Goal: Communication & Community: Answer question/provide support

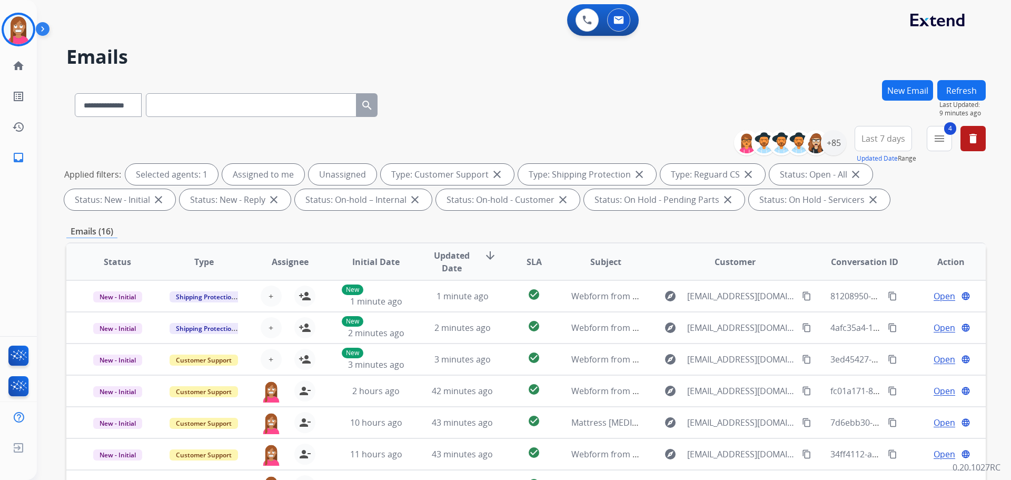
select select "**********"
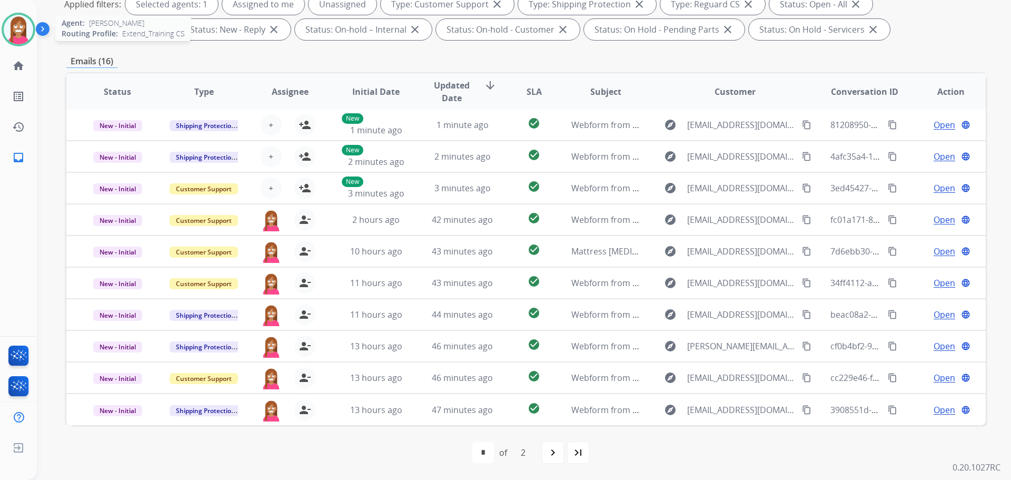
drag, startPoint x: 14, startPoint y: 36, endPoint x: 19, endPoint y: 37, distance: 5.8
click at [15, 36] on img at bounding box center [18, 29] width 29 height 29
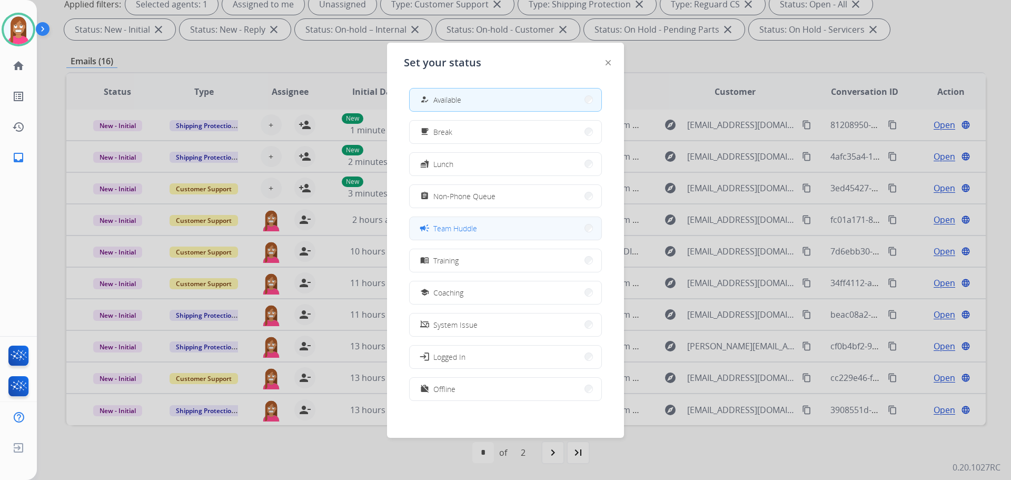
click at [442, 230] on span "Team Huddle" at bounding box center [456, 228] width 44 height 11
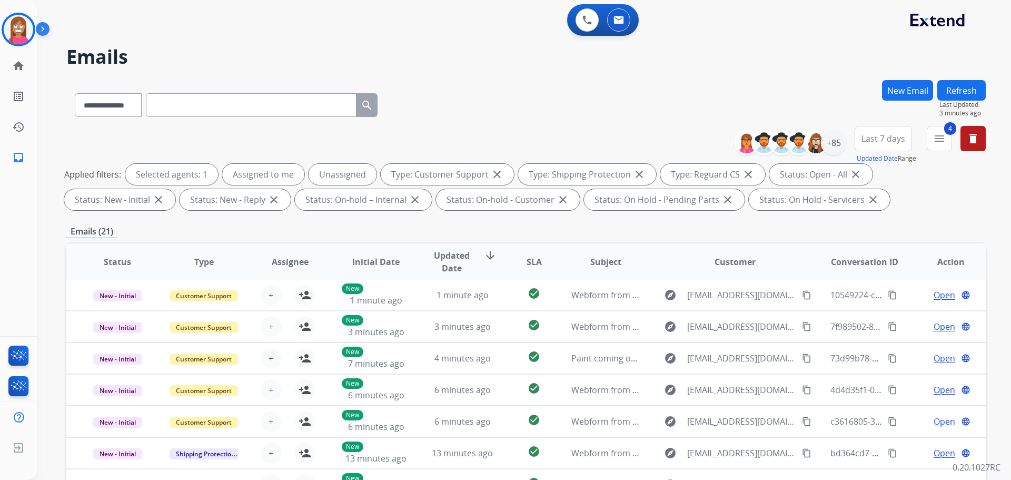
scroll to position [0, 0]
click at [880, 131] on button "Last 7 days" at bounding box center [883, 138] width 57 height 25
click at [856, 270] on div "Last 90 days" at bounding box center [880, 267] width 58 height 16
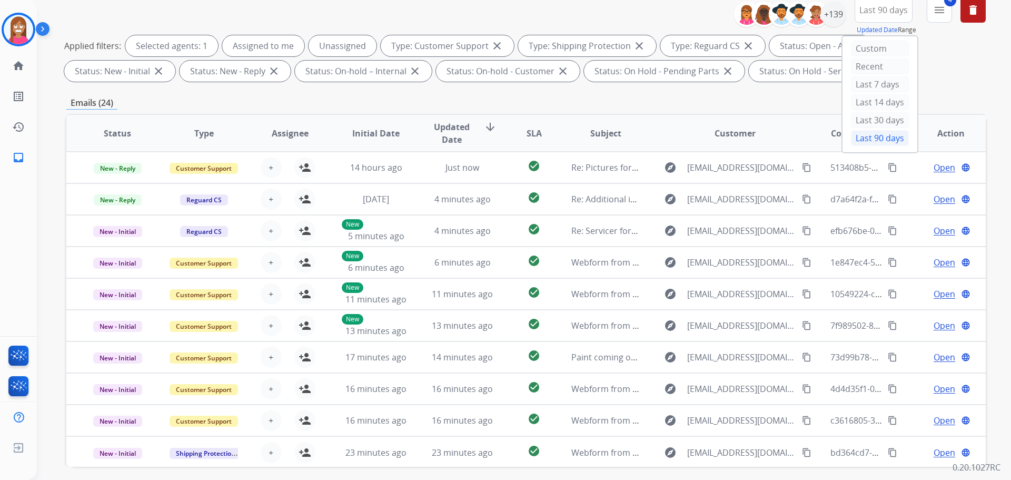
scroll to position [117, 0]
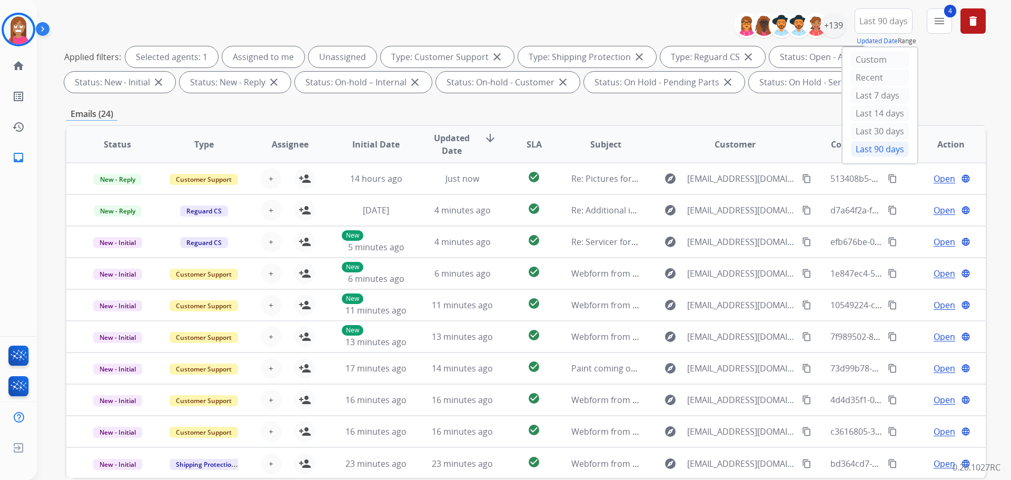
click at [784, 102] on div "**********" at bounding box center [526, 248] width 920 height 570
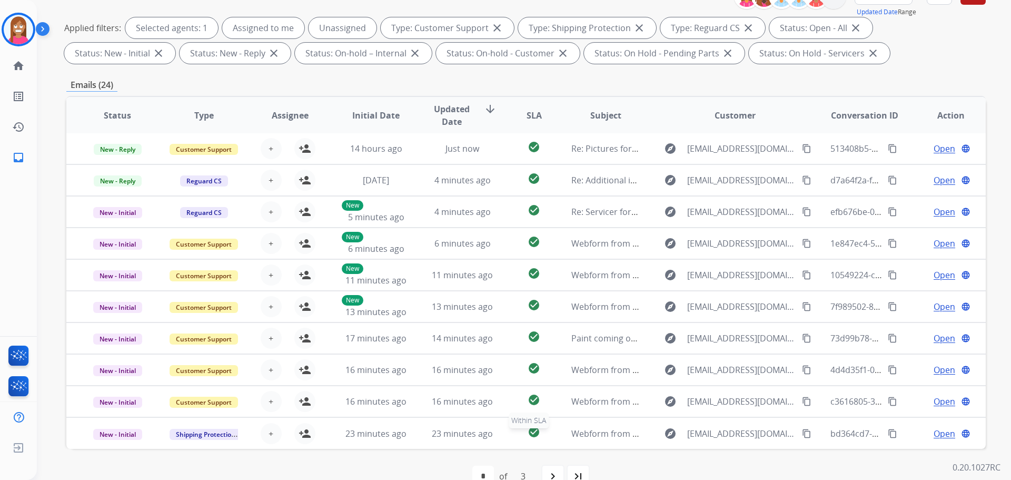
scroll to position [170, 0]
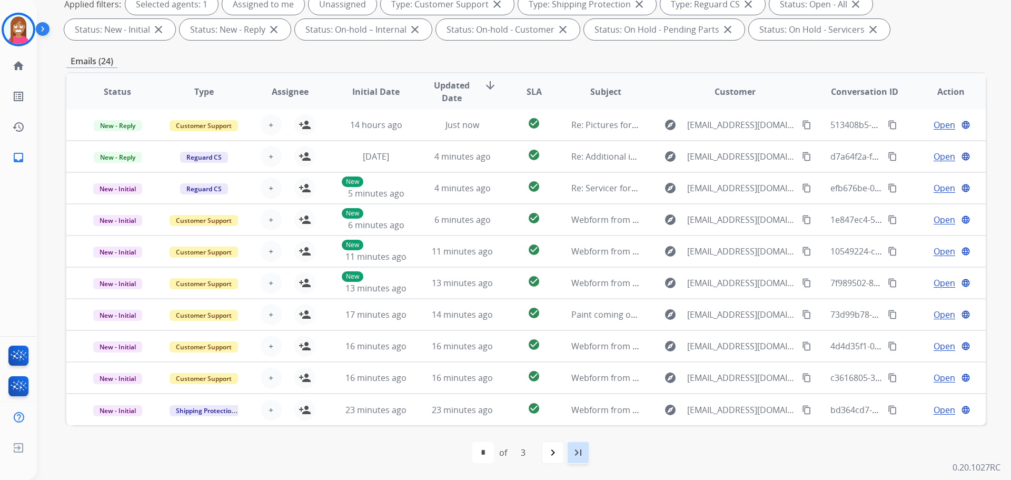
click at [575, 452] on mat-icon "last_page" at bounding box center [578, 452] width 13 height 13
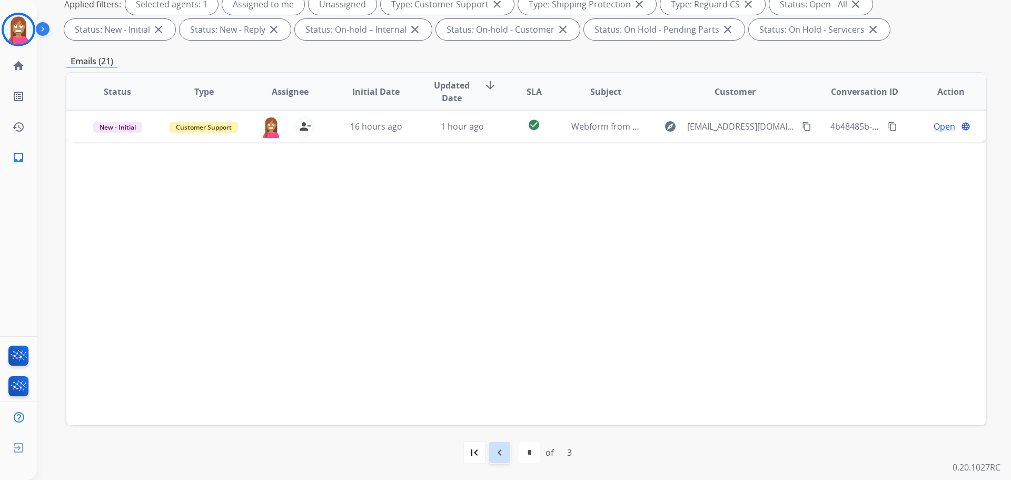
click at [504, 451] on mat-icon "navigate_before" at bounding box center [500, 452] width 13 height 13
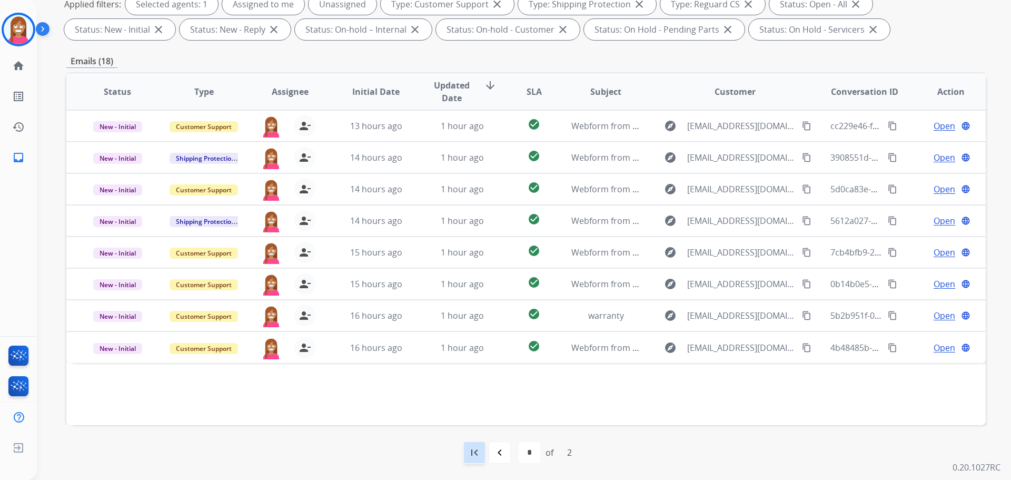
click at [479, 454] on mat-icon "first_page" at bounding box center [474, 452] width 13 height 13
select select "*"
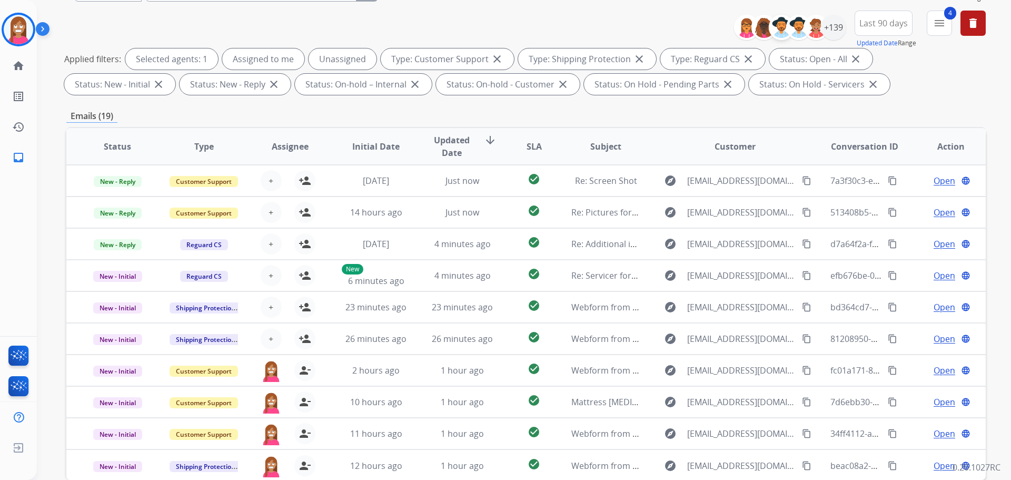
scroll to position [65, 0]
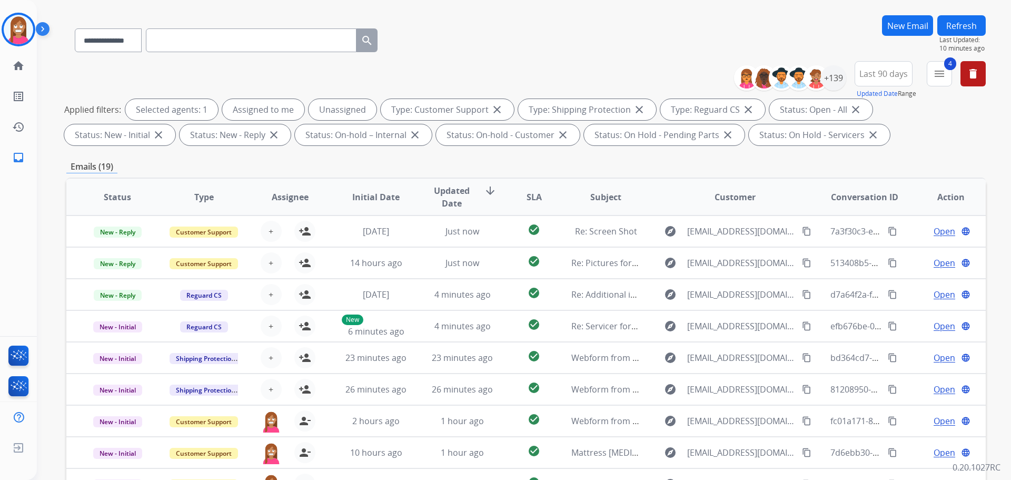
click at [880, 73] on span "Last 90 days" at bounding box center [884, 74] width 48 height 4
click at [871, 111] on div "Custom" at bounding box center [880, 112] width 58 height 16
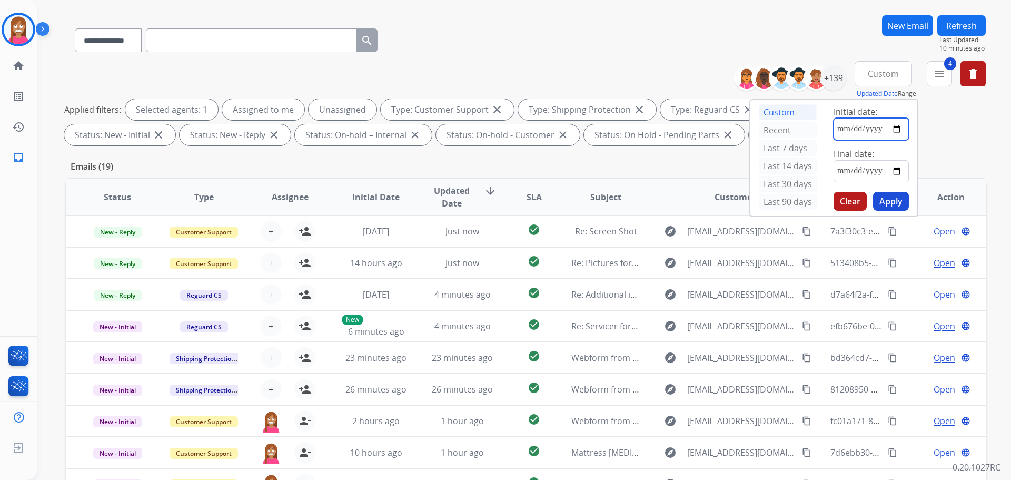
click at [842, 126] on input "date" at bounding box center [871, 129] width 75 height 22
type input "**********"
click at [894, 171] on input "date" at bounding box center [871, 171] width 75 height 22
type input "**********"
click at [897, 197] on button "Apply" at bounding box center [891, 201] width 36 height 19
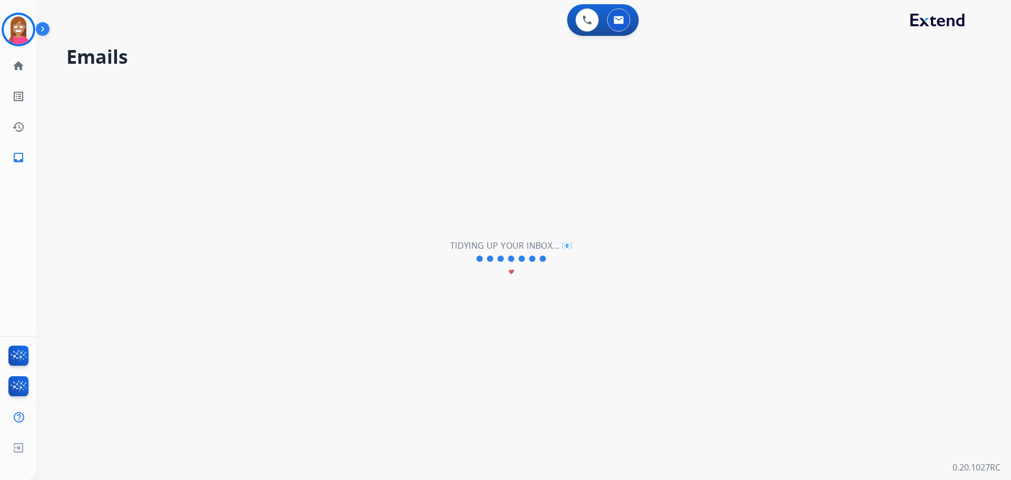
scroll to position [0, 0]
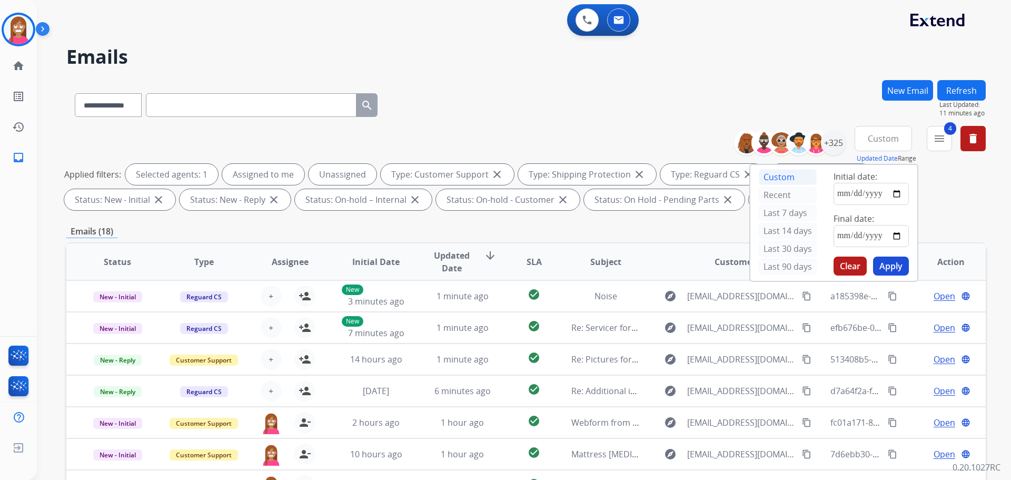
click at [481, 94] on div "**********" at bounding box center [526, 103] width 920 height 46
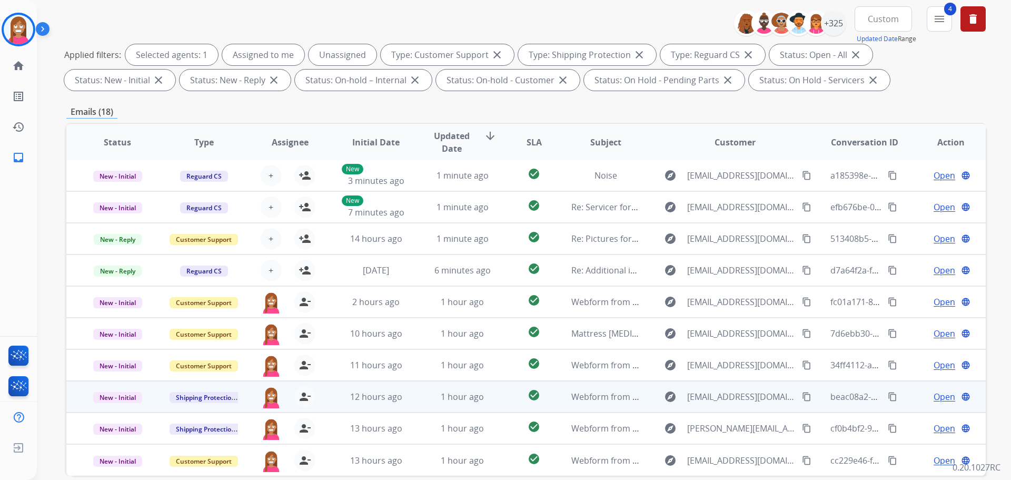
scroll to position [170, 0]
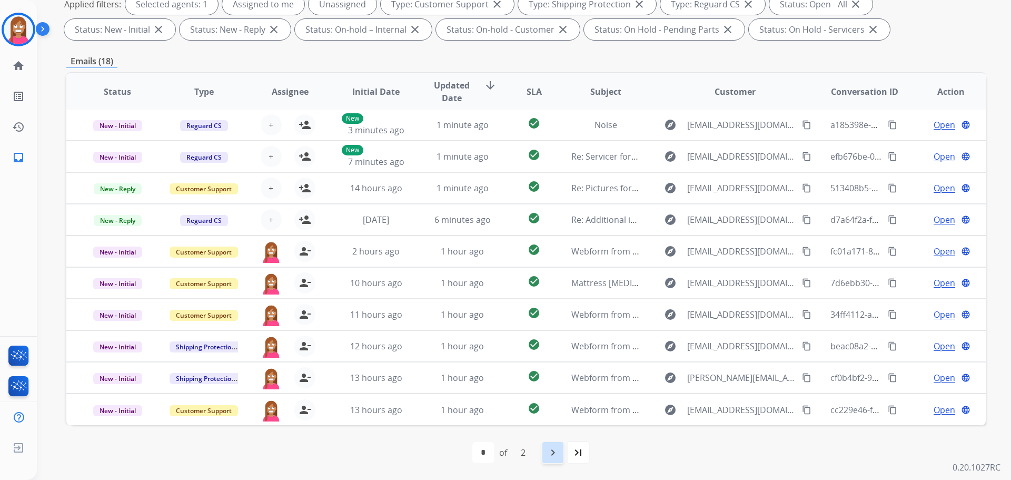
click at [547, 455] on mat-icon "navigate_next" at bounding box center [553, 452] width 13 height 13
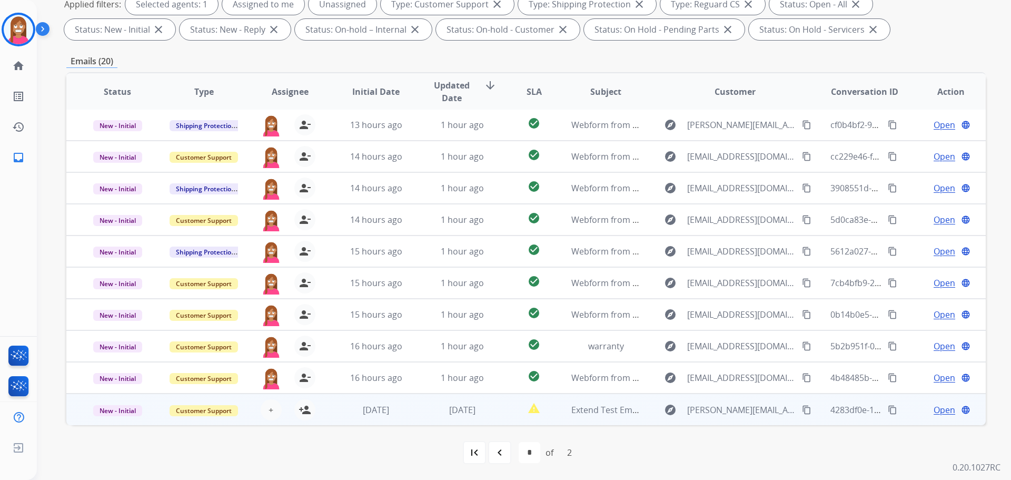
click at [506, 421] on td "report_problem" at bounding box center [525, 409] width 57 height 32
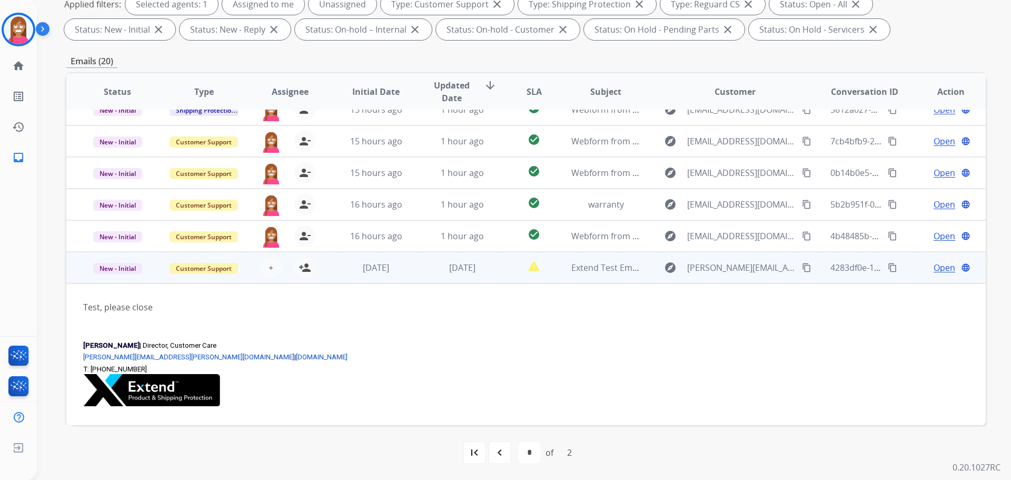
scroll to position [144, 0]
click at [120, 268] on span "New - Initial" at bounding box center [117, 267] width 49 height 11
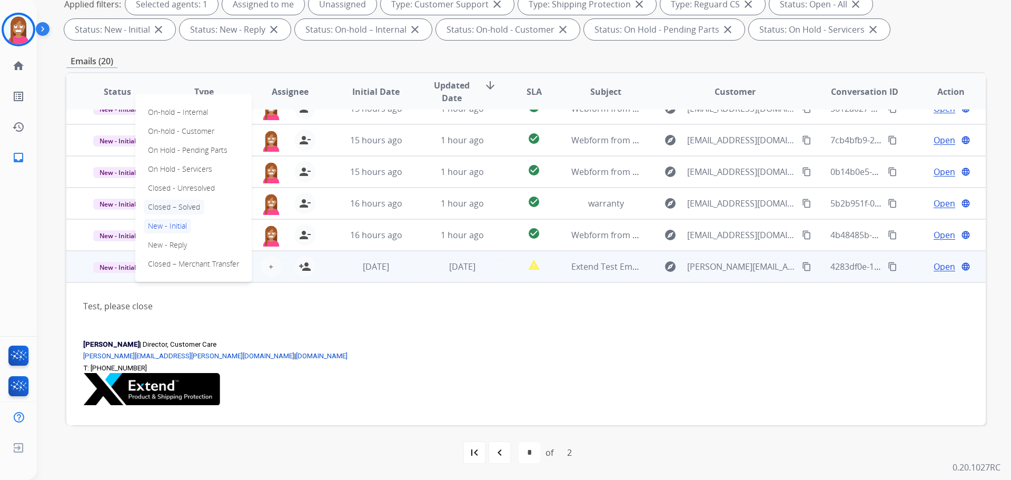
click at [166, 202] on p "Closed – Solved" at bounding box center [174, 207] width 61 height 15
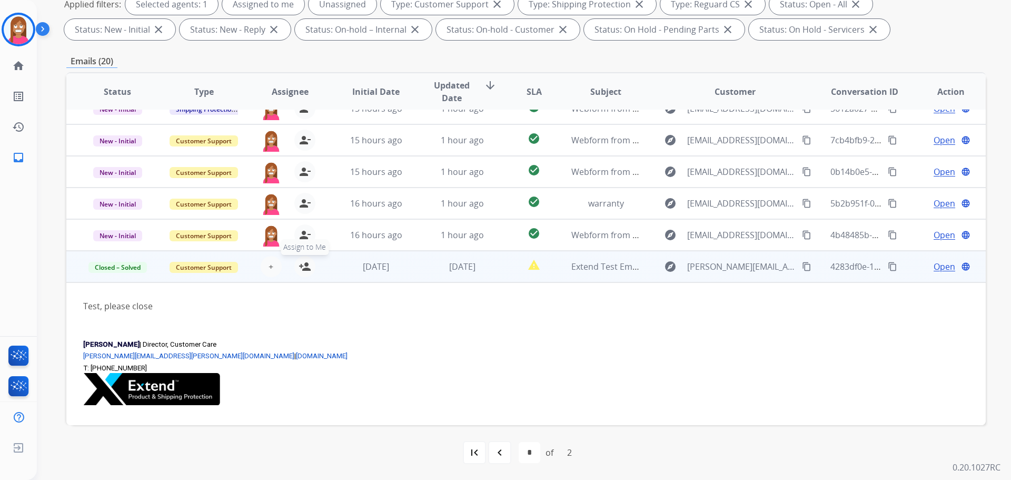
click at [301, 269] on mat-icon "person_add" at bounding box center [305, 266] width 13 height 13
click at [16, 22] on img at bounding box center [18, 29] width 29 height 29
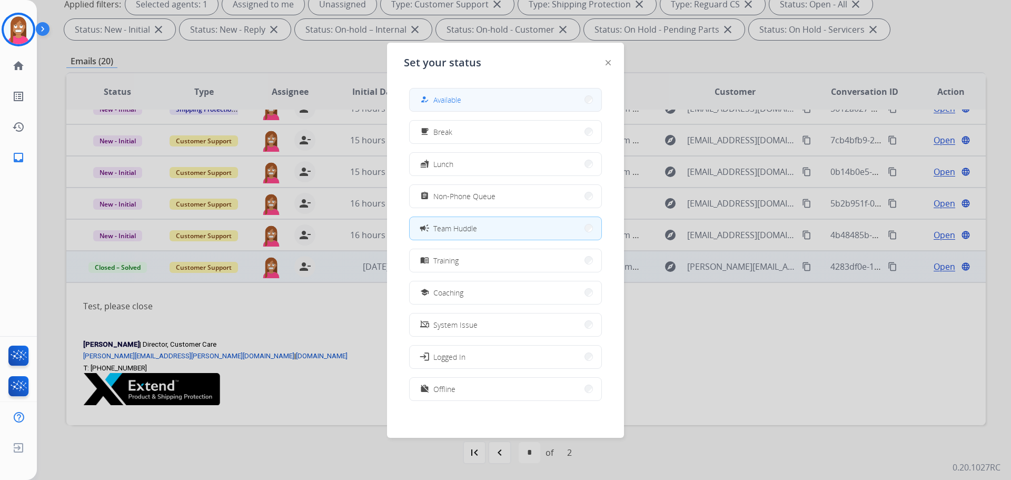
click at [425, 99] on mat-icon "how_to_reg" at bounding box center [424, 99] width 9 height 9
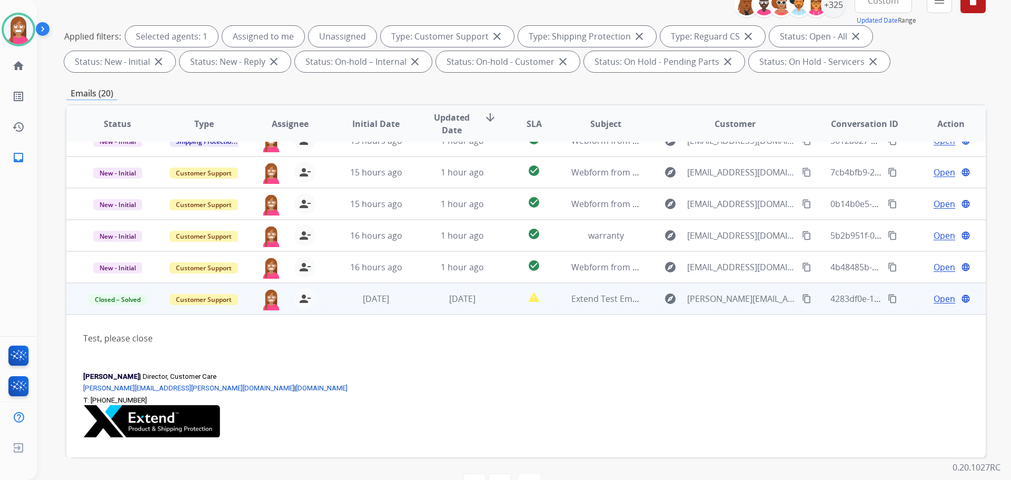
scroll to position [170, 0]
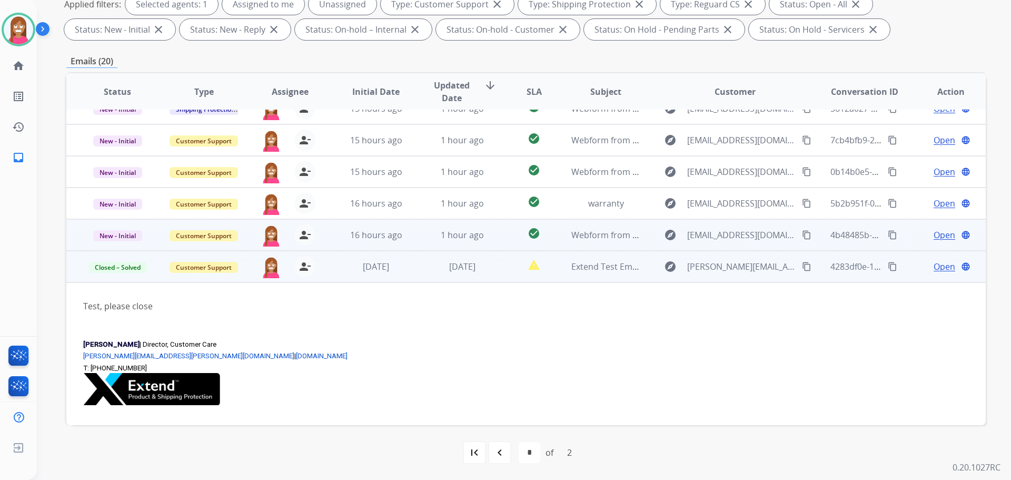
click at [415, 242] on td "1 hour ago" at bounding box center [454, 235] width 86 height 32
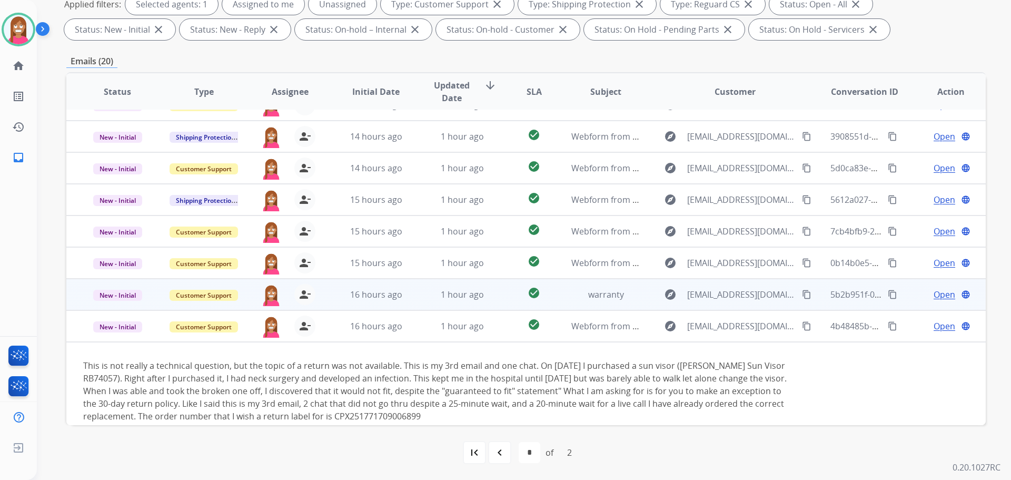
scroll to position [99, 0]
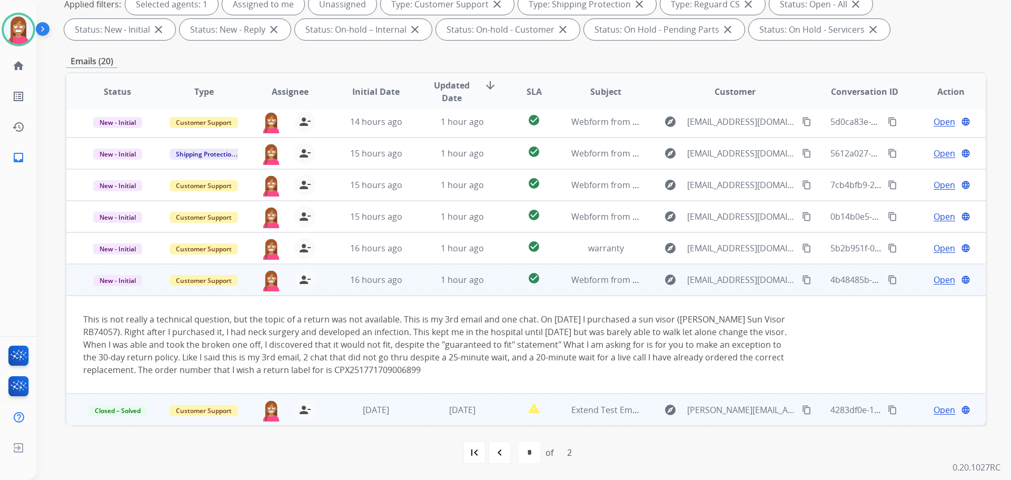
click at [934, 283] on span "Open" at bounding box center [945, 279] width 22 height 13
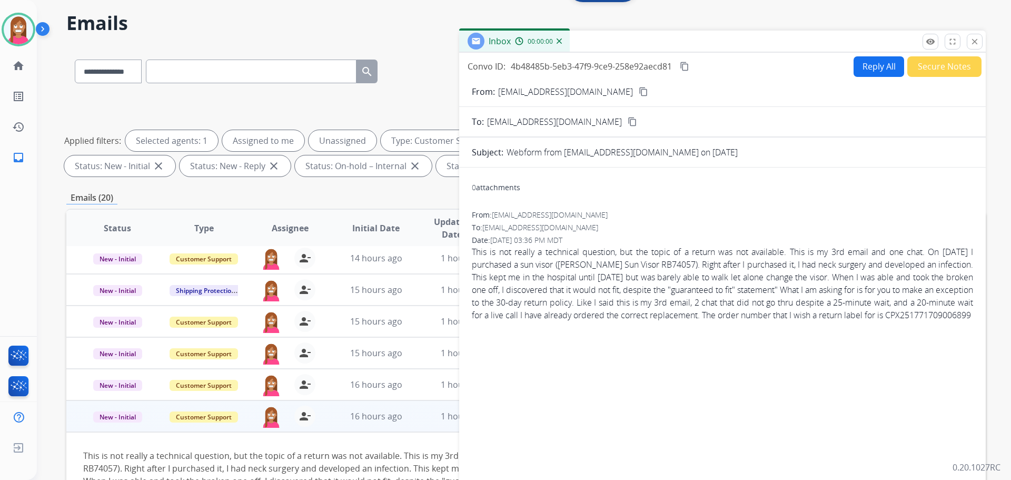
scroll to position [0, 0]
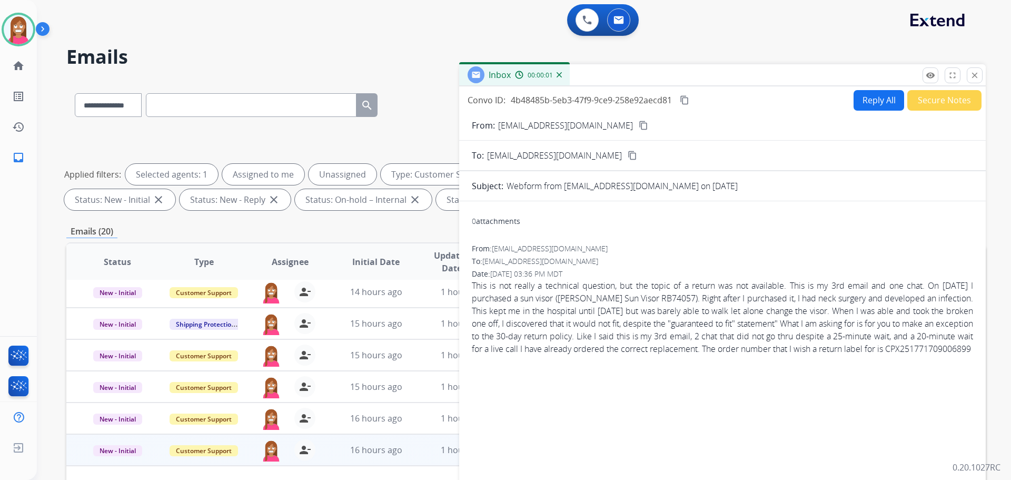
click at [866, 99] on button "Reply All" at bounding box center [879, 100] width 51 height 21
select select "**********"
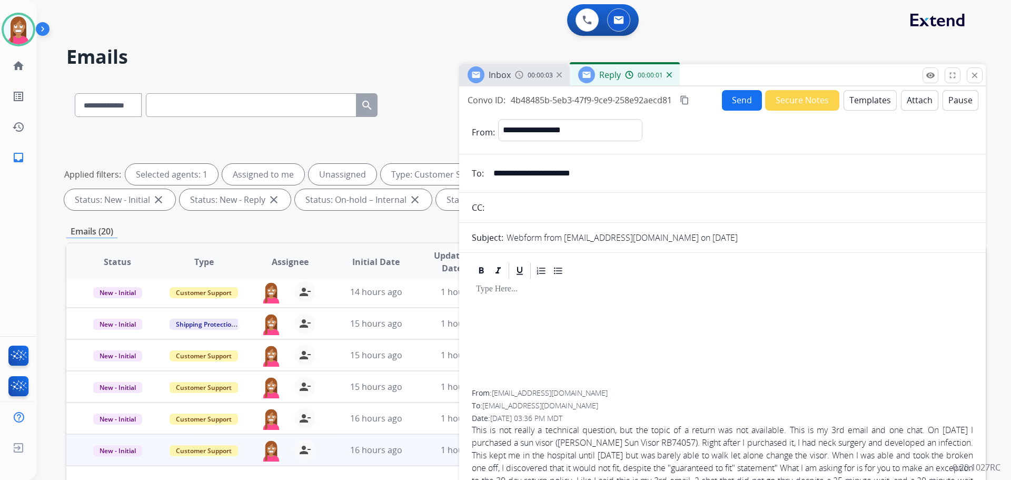
click at [864, 101] on button "Templates" at bounding box center [870, 100] width 53 height 21
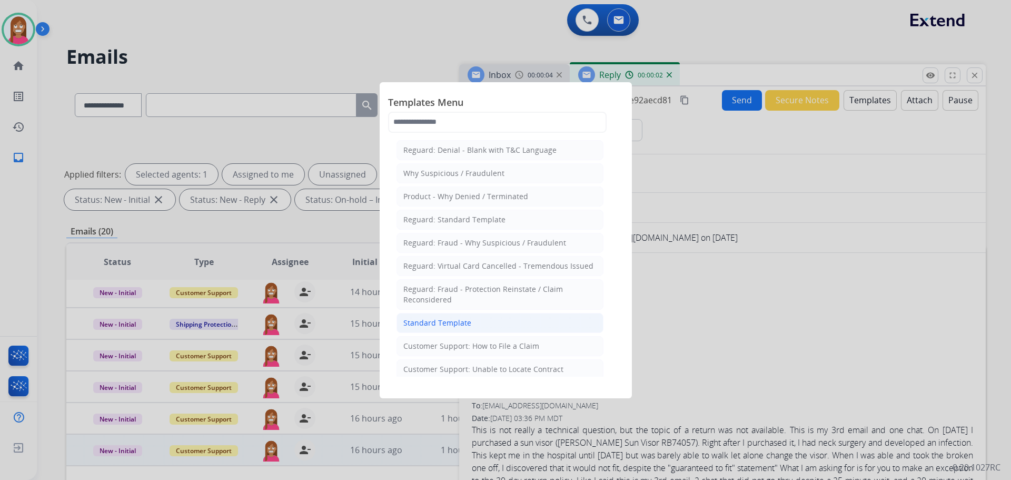
click at [415, 322] on div "Standard Template" at bounding box center [437, 323] width 68 height 11
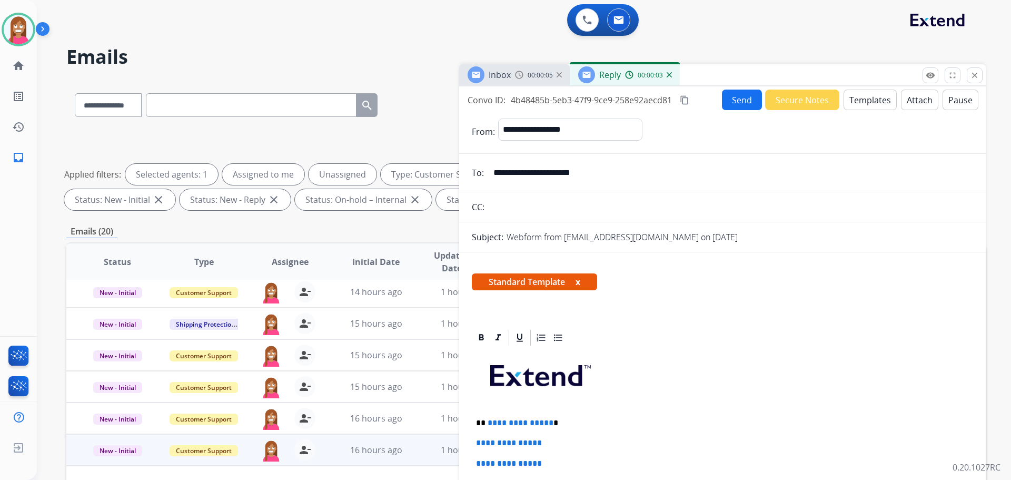
scroll to position [105, 0]
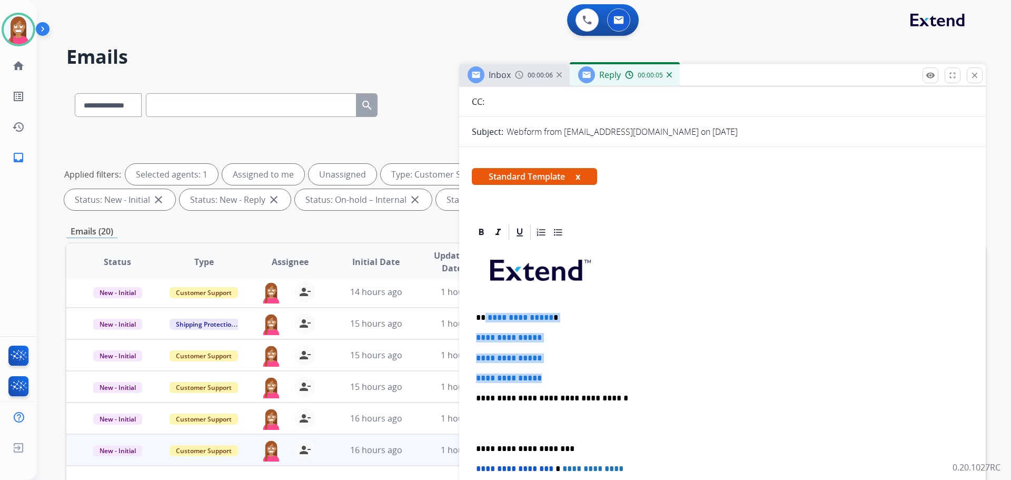
drag, startPoint x: 554, startPoint y: 377, endPoint x: 486, endPoint y: 314, distance: 92.5
click at [486, 314] on div "**********" at bounding box center [722, 423] width 501 height 362
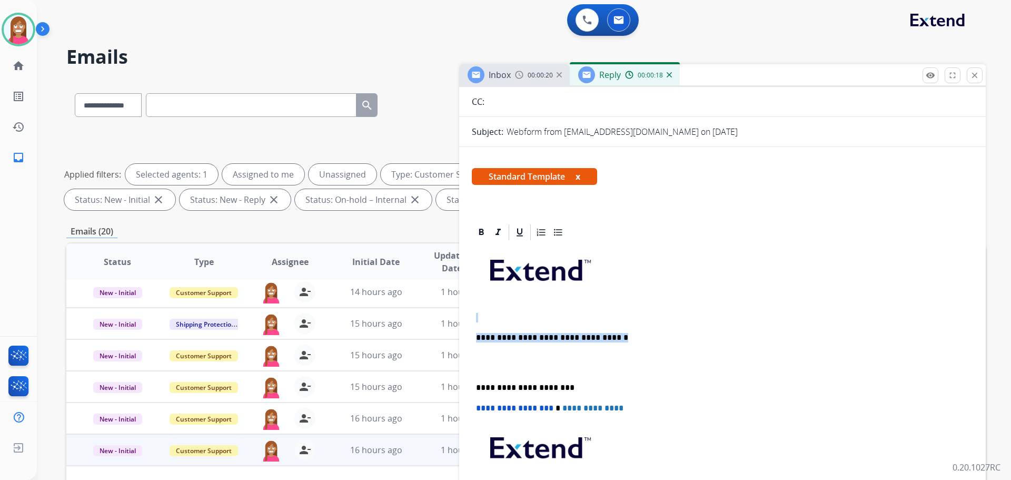
drag, startPoint x: 607, startPoint y: 338, endPoint x: 485, endPoint y: 314, distance: 124.4
click at [485, 314] on div "**********" at bounding box center [722, 393] width 501 height 302
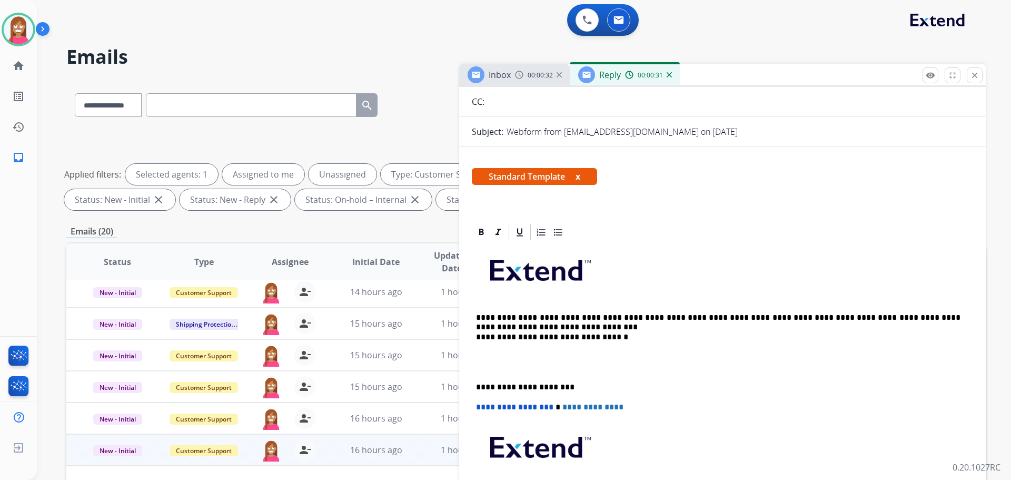
click at [485, 318] on p "**********" at bounding box center [718, 327] width 485 height 29
drag, startPoint x: 534, startPoint y: 324, endPoint x: 580, endPoint y: 334, distance: 46.8
click at [536, 324] on p "**********" at bounding box center [718, 327] width 485 height 29
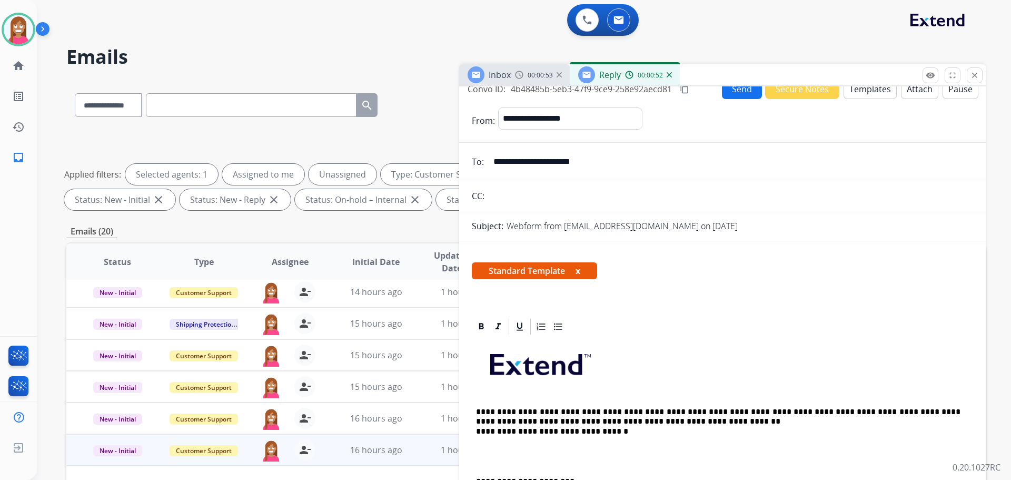
scroll to position [0, 0]
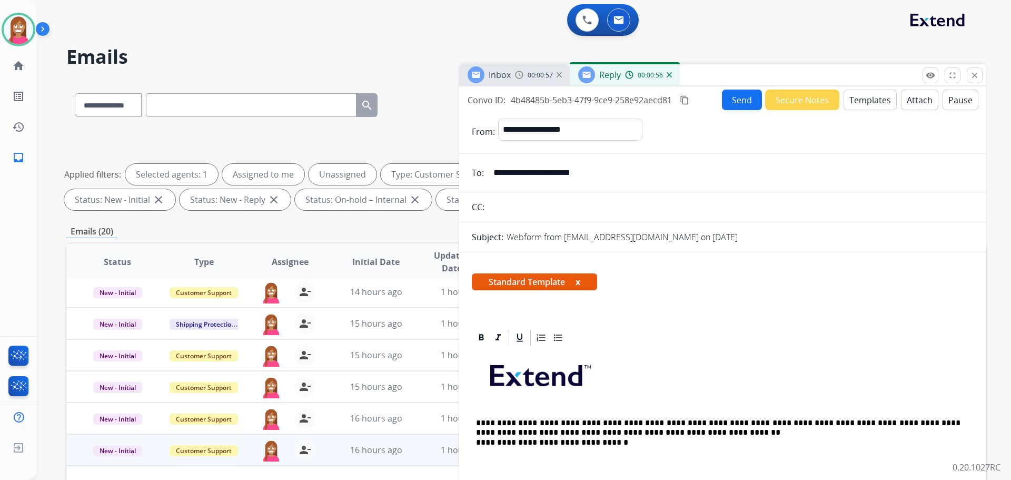
click at [735, 106] on button "Send" at bounding box center [742, 100] width 40 height 21
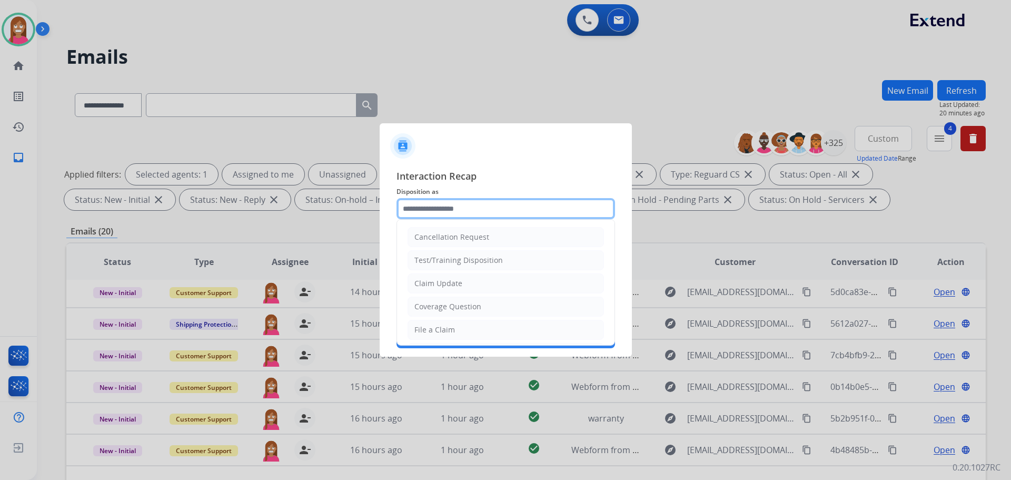
click at [417, 208] on input "text" at bounding box center [506, 208] width 219 height 21
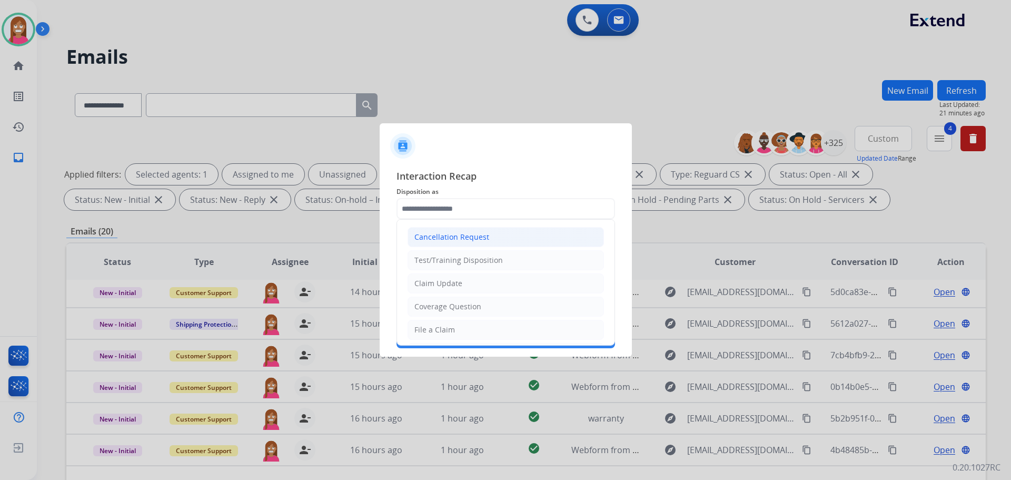
click at [430, 242] on div "Cancellation Request" at bounding box center [452, 237] width 75 height 11
type input "**********"
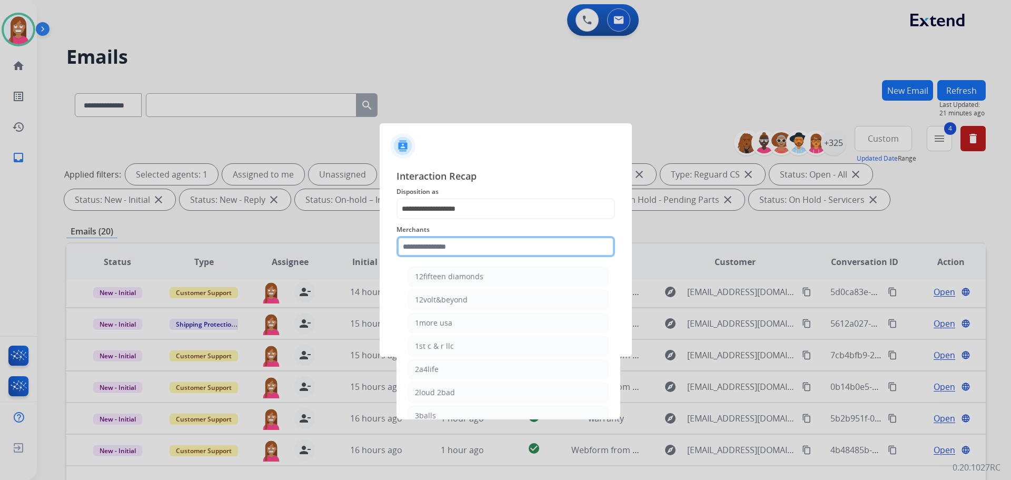
click at [428, 247] on input "text" at bounding box center [506, 246] width 219 height 21
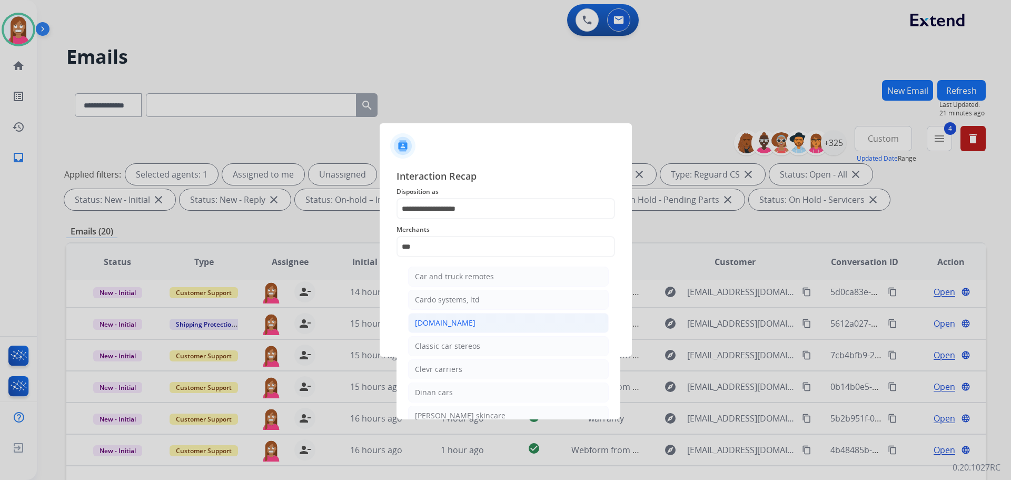
click at [430, 319] on div "[DOMAIN_NAME]" at bounding box center [445, 323] width 61 height 11
type input "**********"
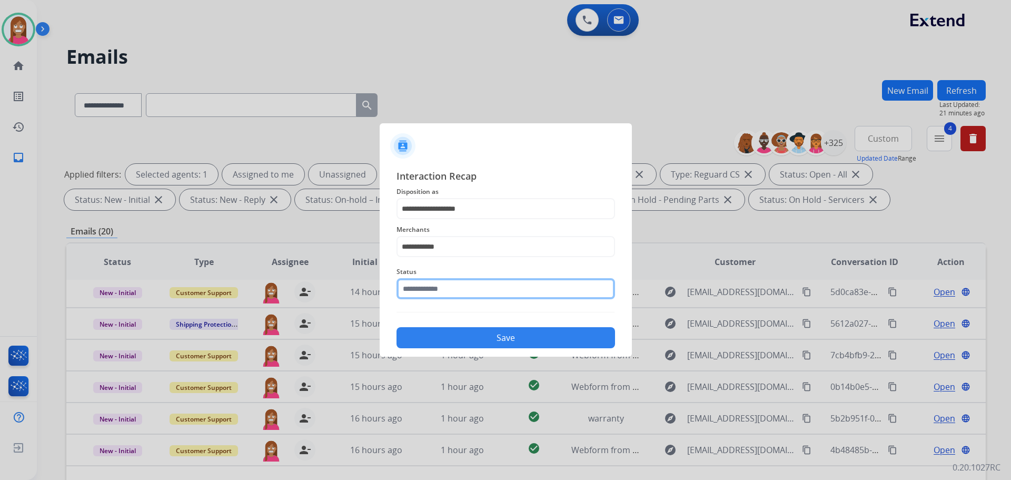
click at [421, 296] on input "text" at bounding box center [506, 288] width 219 height 21
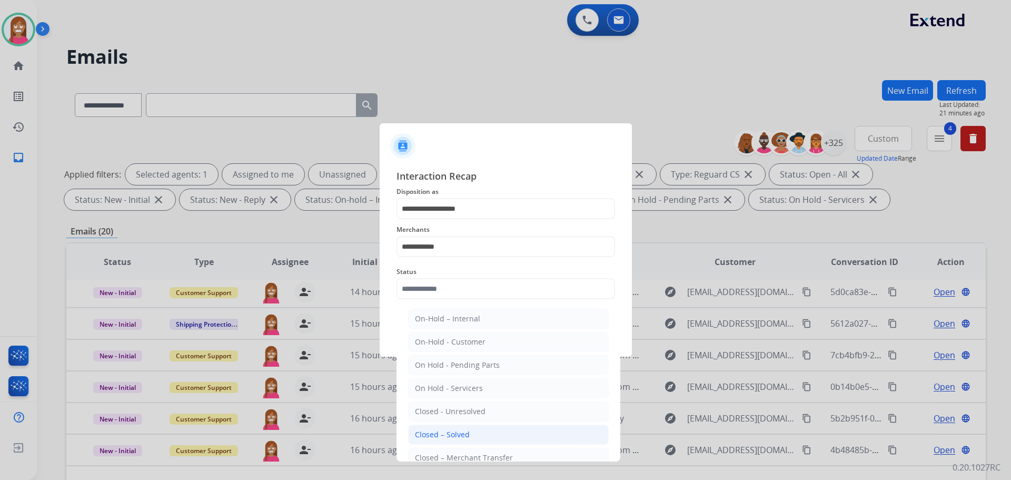
click at [429, 430] on div "Closed – Solved" at bounding box center [442, 434] width 55 height 11
type input "**********"
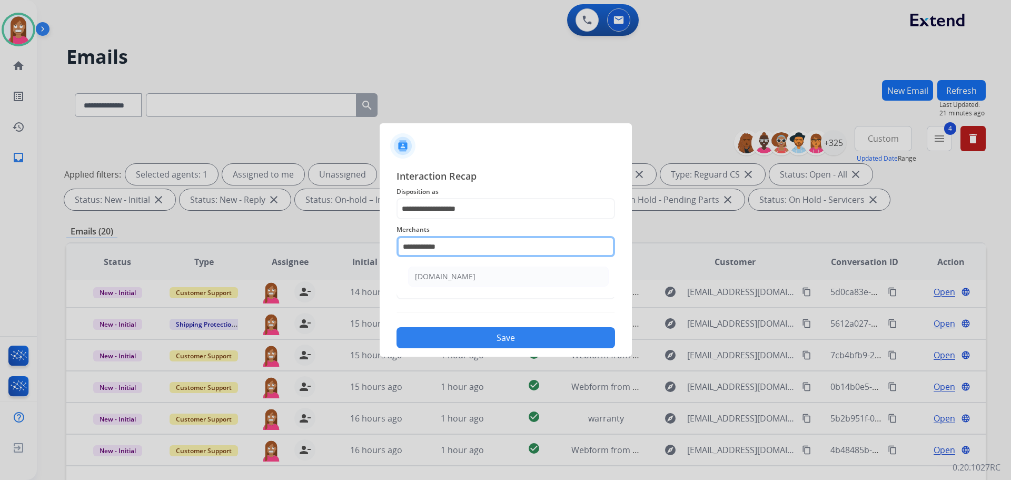
drag, startPoint x: 450, startPoint y: 244, endPoint x: 421, endPoint y: 243, distance: 29.0
click at [397, 244] on input "**********" at bounding box center [506, 246] width 219 height 21
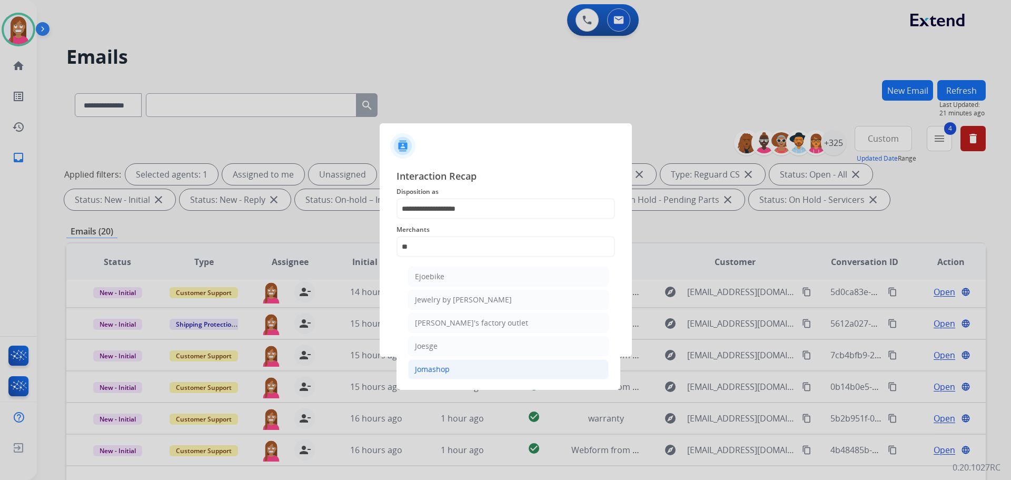
click at [429, 375] on div "Jomashop" at bounding box center [432, 369] width 35 height 11
type input "********"
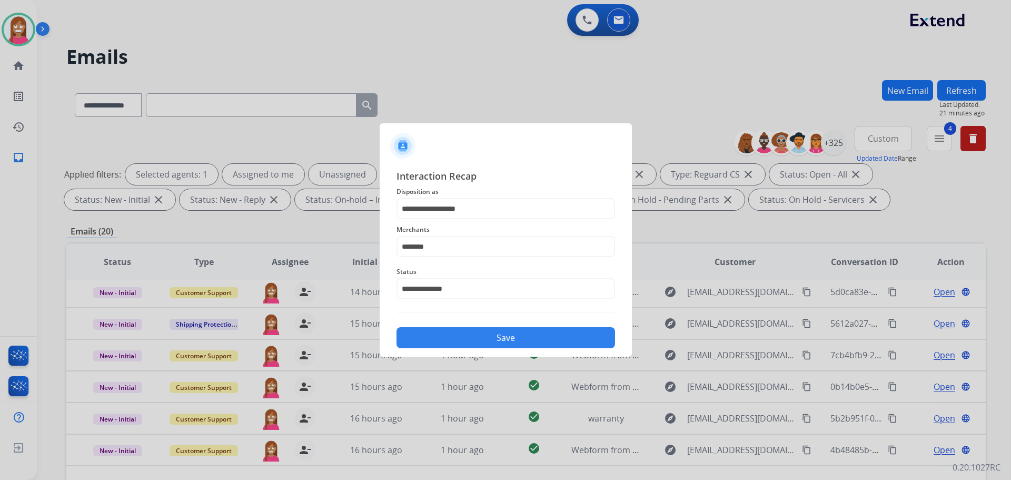
click at [436, 340] on button "Save" at bounding box center [506, 337] width 219 height 21
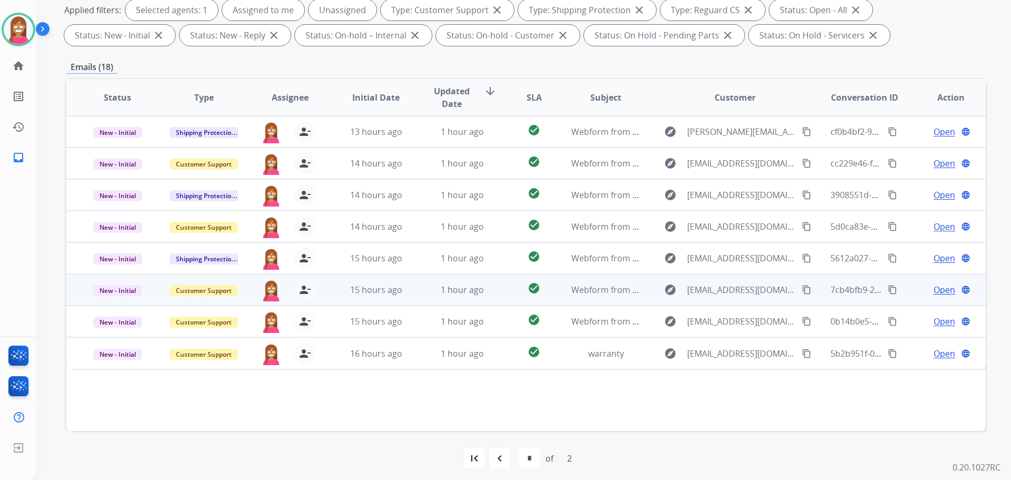
scroll to position [170, 0]
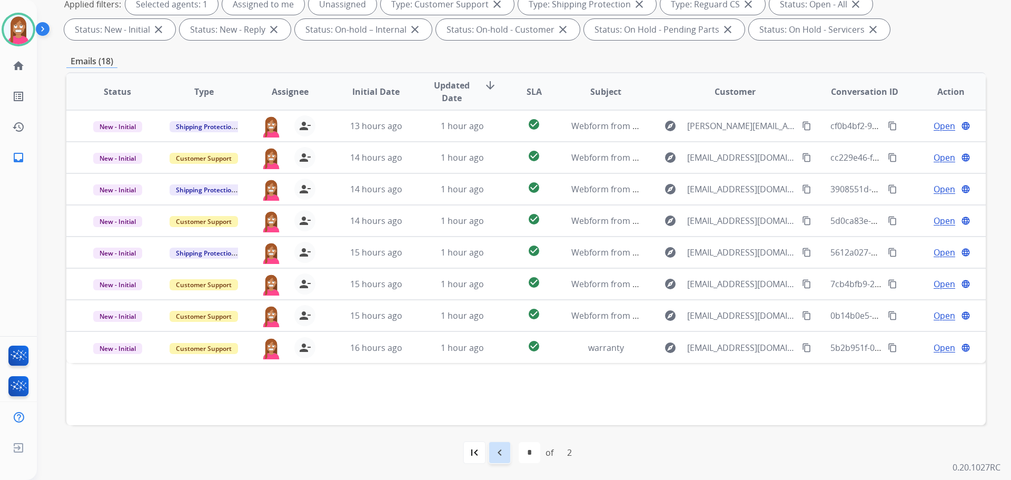
click at [508, 459] on div "navigate_before" at bounding box center [499, 452] width 23 height 23
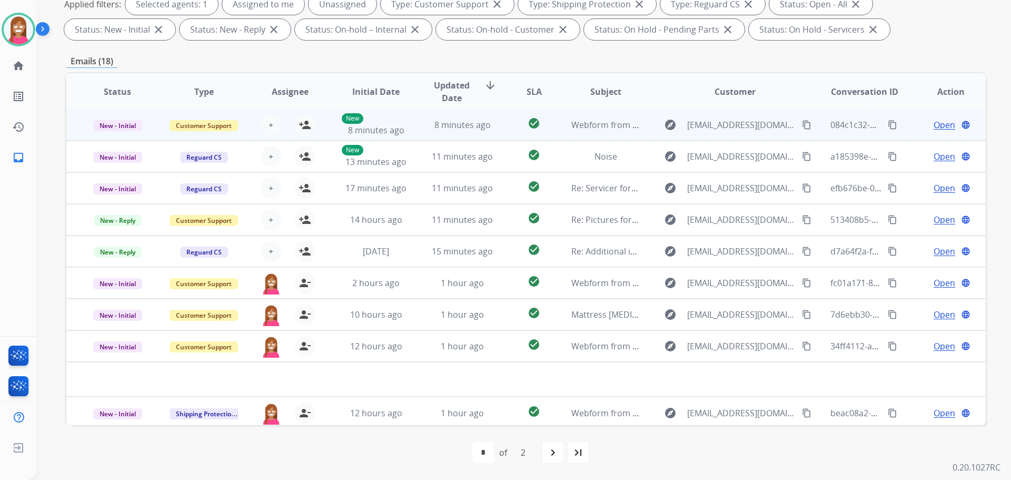
scroll to position [0, 0]
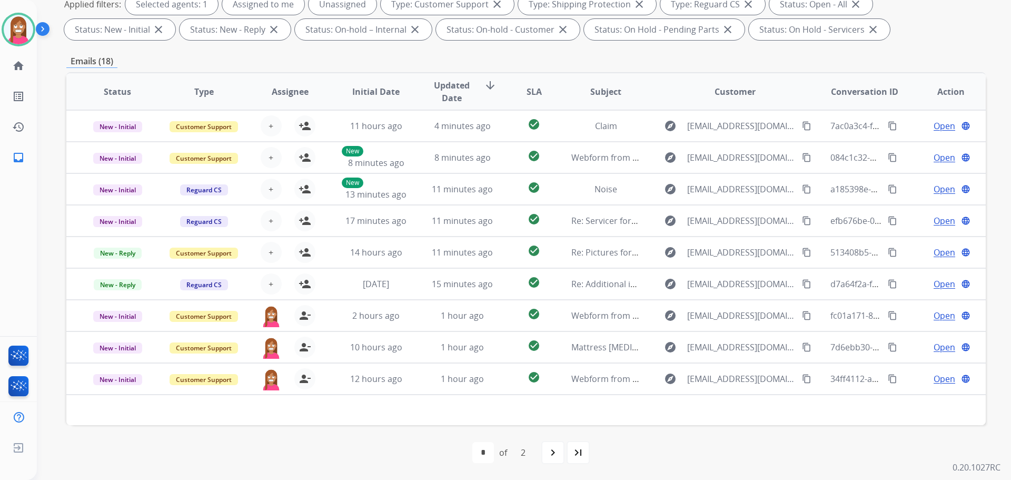
click at [553, 447] on mat-icon "navigate_next" at bounding box center [553, 452] width 13 height 13
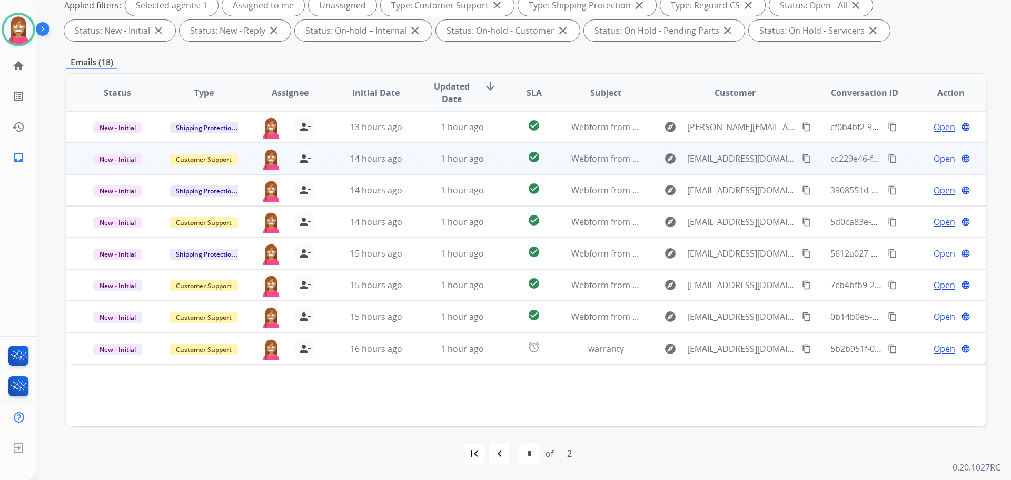
scroll to position [170, 0]
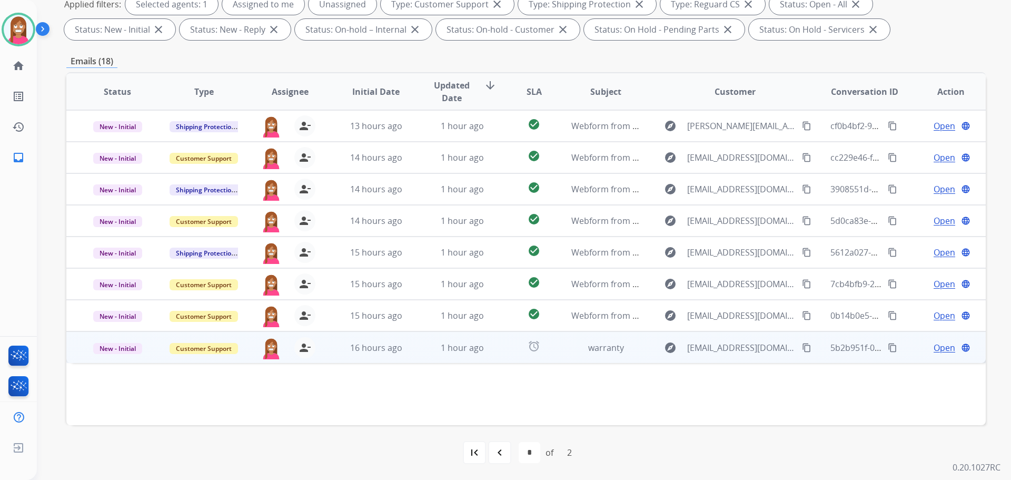
click at [411, 360] on td "1 hour ago" at bounding box center [454, 347] width 86 height 32
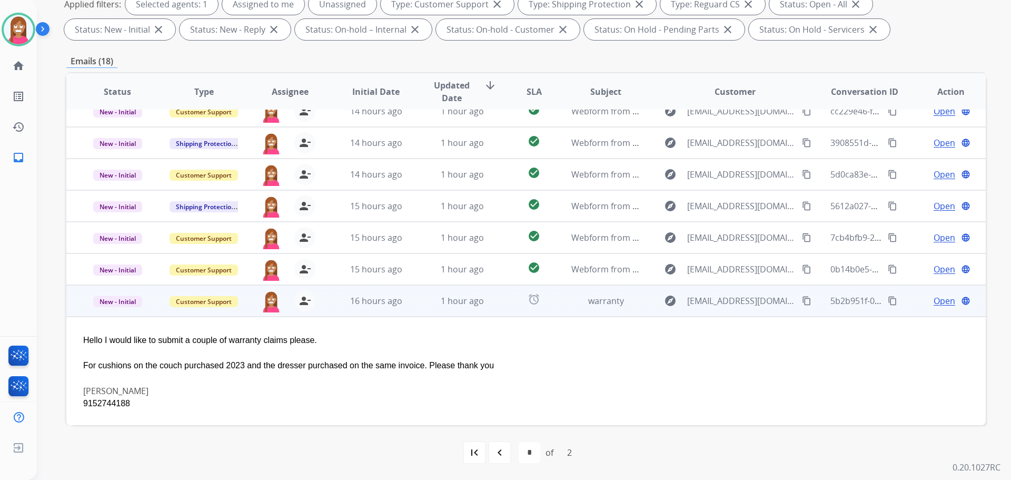
scroll to position [48, 0]
click at [934, 300] on span "Open" at bounding box center [945, 299] width 22 height 13
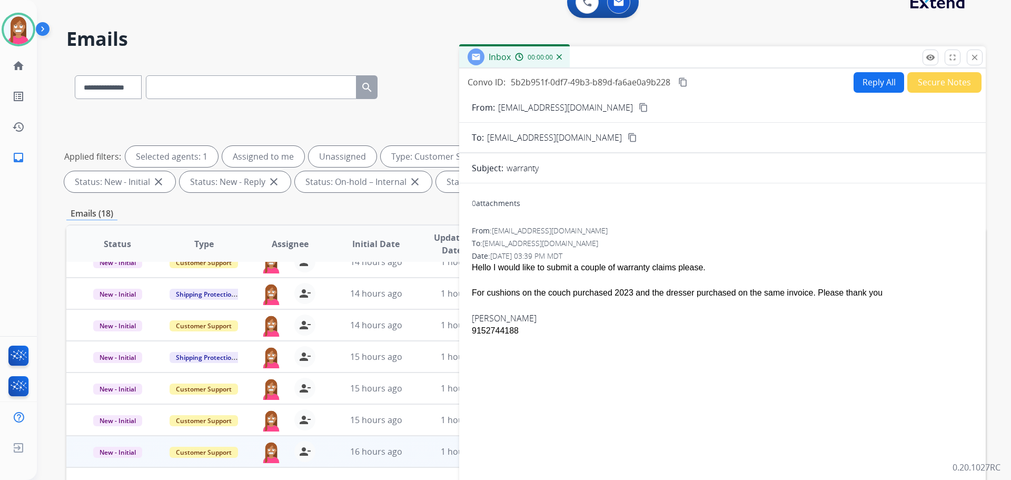
scroll to position [12, 0]
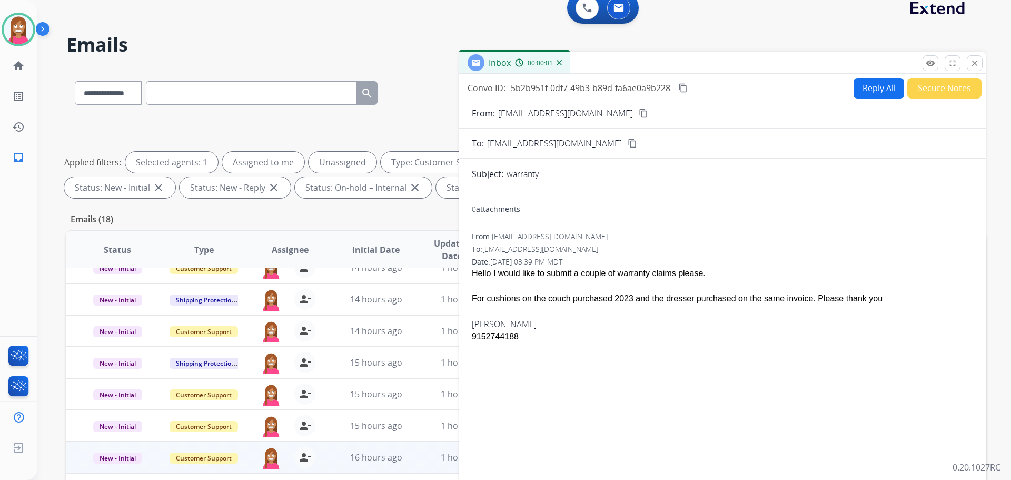
click at [873, 90] on button "Reply All" at bounding box center [879, 88] width 51 height 21
select select "**********"
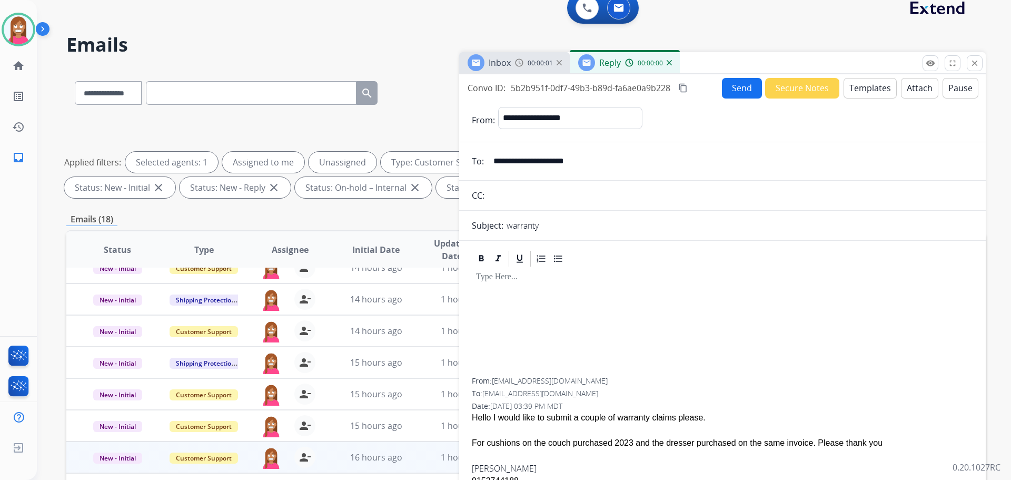
click at [871, 93] on button "Templates" at bounding box center [870, 88] width 53 height 21
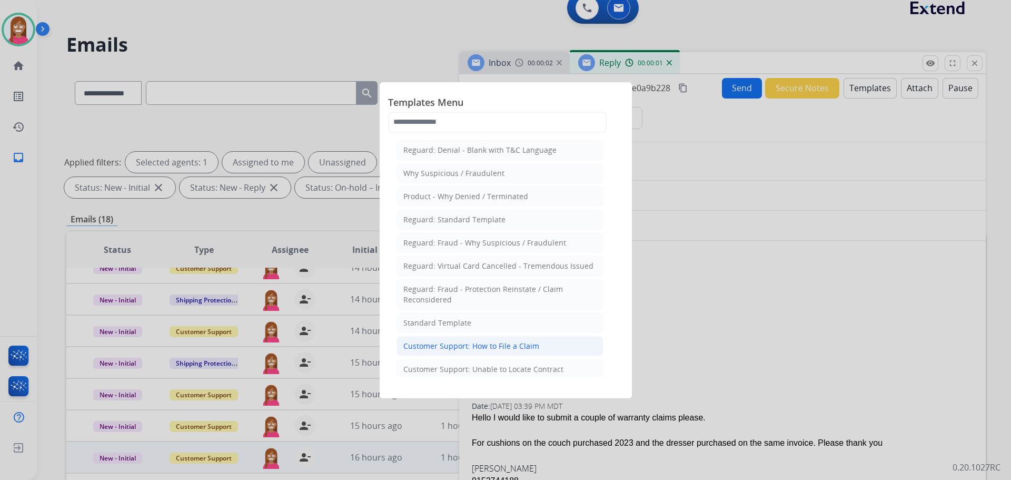
click at [441, 349] on div "Customer Support: How to File a Claim" at bounding box center [471, 346] width 136 height 11
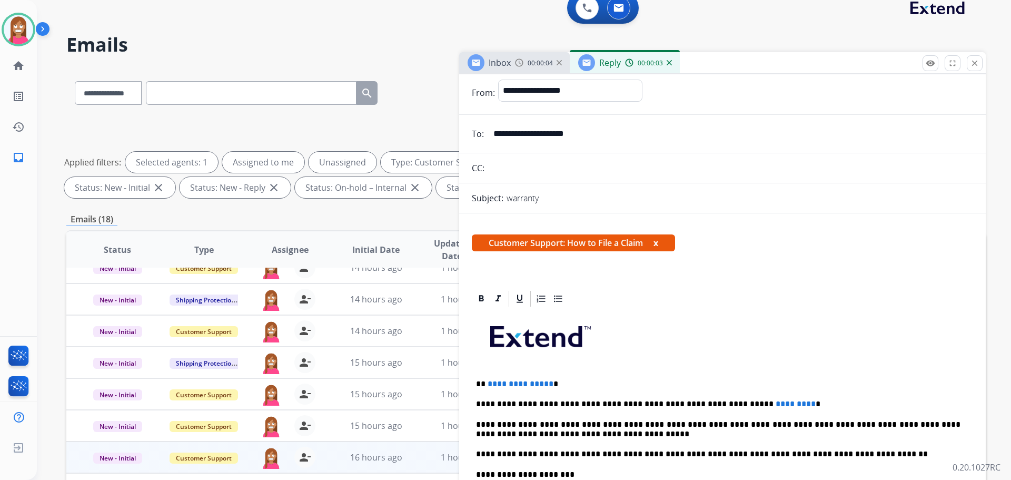
scroll to position [53, 0]
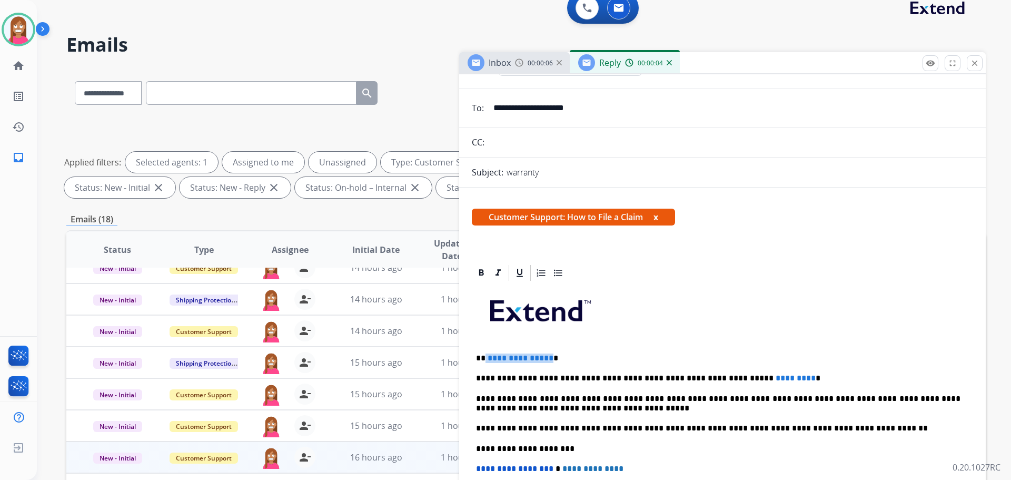
drag, startPoint x: 547, startPoint y: 353, endPoint x: 484, endPoint y: 355, distance: 63.2
click at [484, 355] on p "**********" at bounding box center [718, 357] width 485 height 9
drag, startPoint x: 764, startPoint y: 365, endPoint x: 688, endPoint y: 366, distance: 76.4
click at [688, 366] on div "**********" at bounding box center [722, 443] width 501 height 322
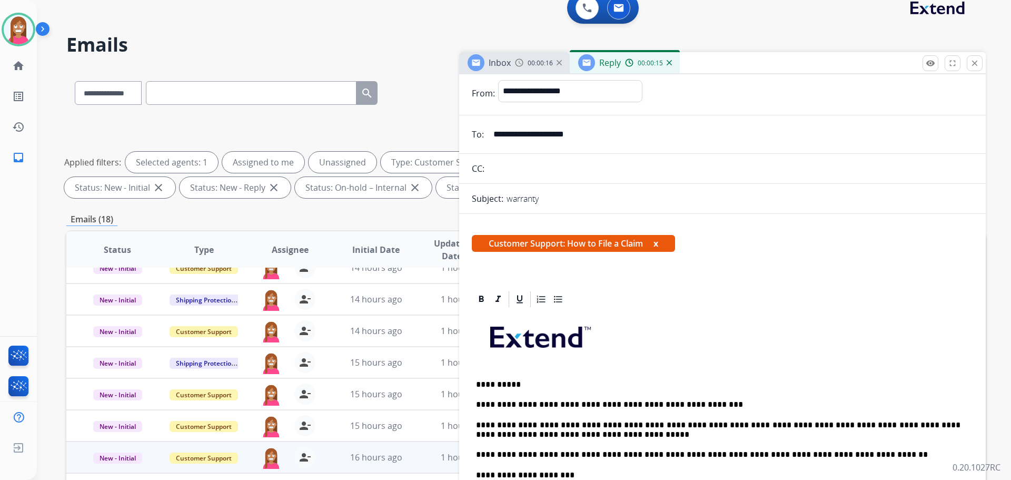
scroll to position [0, 0]
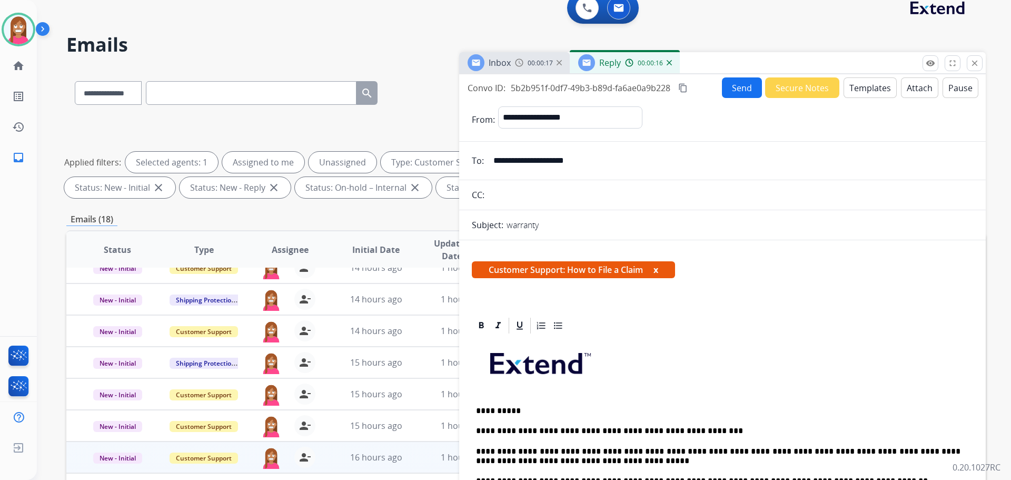
click at [745, 97] on button "Send" at bounding box center [742, 87] width 40 height 21
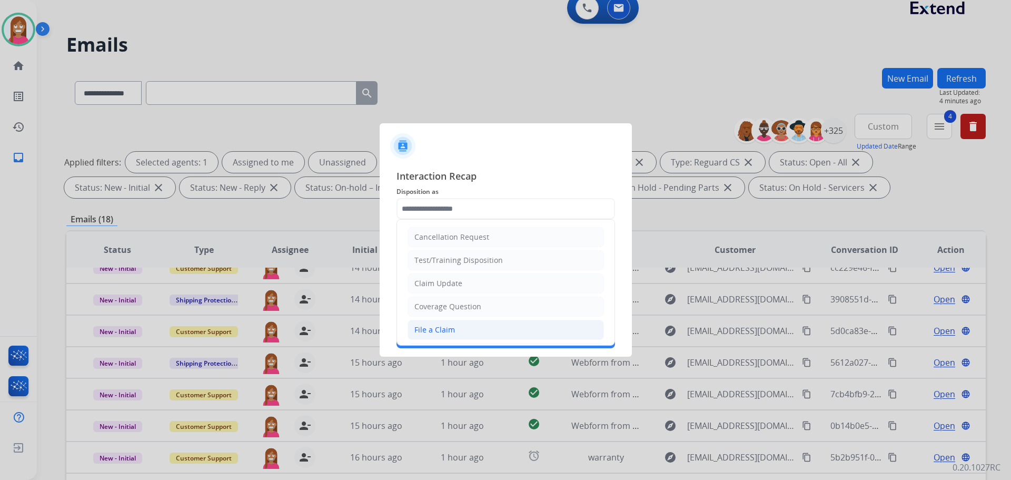
click at [437, 330] on div "File a Claim" at bounding box center [435, 329] width 41 height 11
type input "**********"
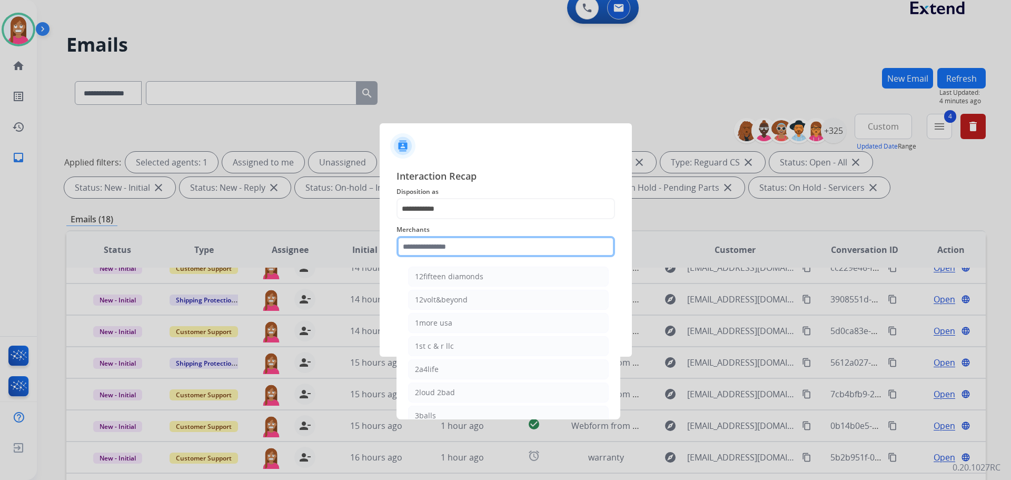
click at [425, 250] on input "text" at bounding box center [506, 246] width 219 height 21
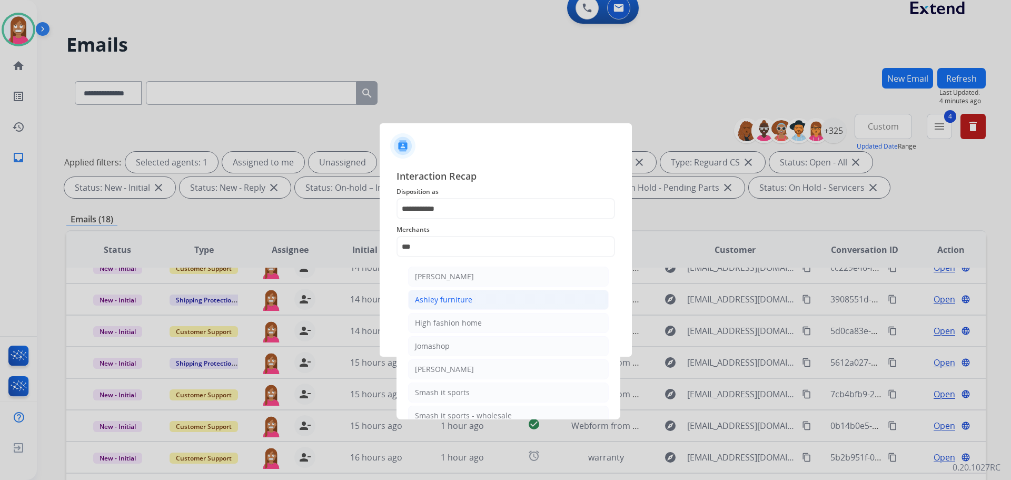
click at [430, 300] on div "Ashley furniture" at bounding box center [443, 299] width 57 height 11
type input "**********"
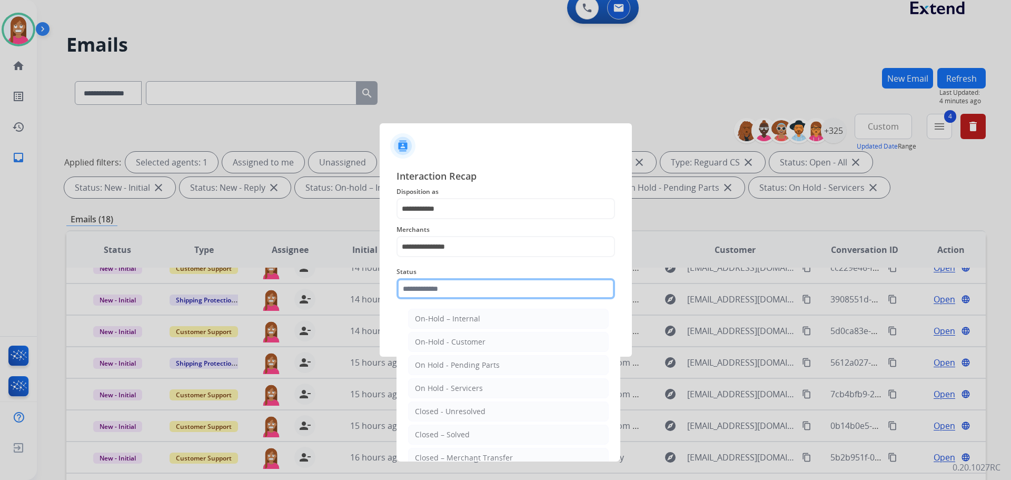
click at [421, 282] on input "text" at bounding box center [506, 288] width 219 height 21
click at [429, 427] on li "Closed – Solved" at bounding box center [508, 435] width 201 height 20
type input "**********"
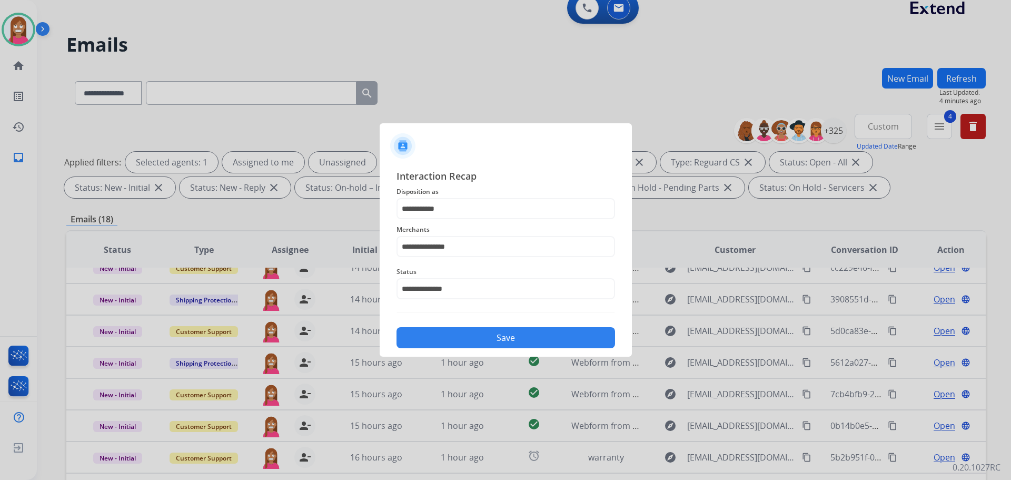
click at [447, 337] on button "Save" at bounding box center [506, 337] width 219 height 21
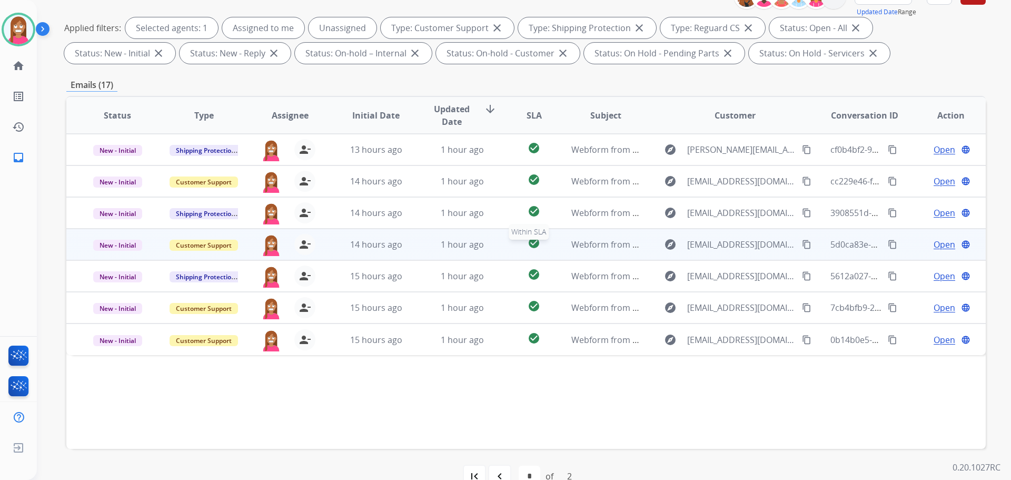
scroll to position [158, 0]
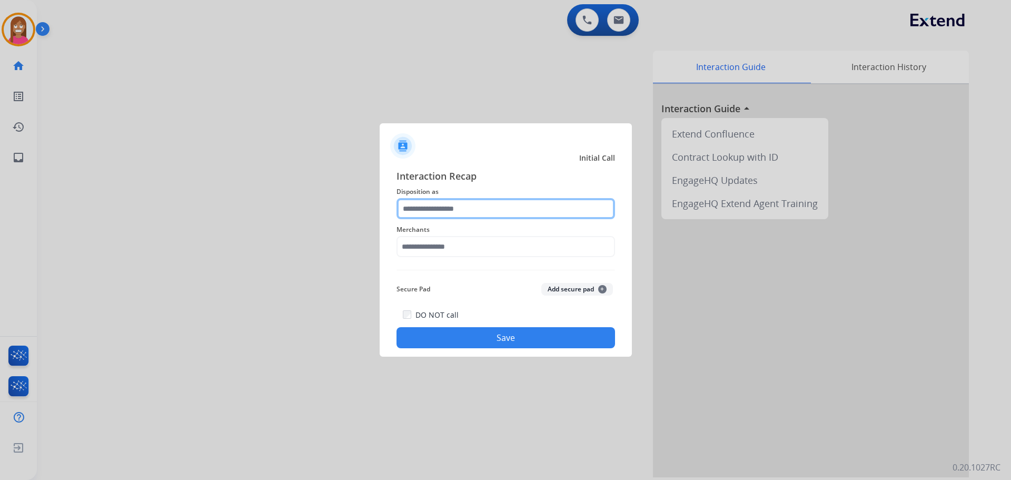
click at [427, 213] on input "text" at bounding box center [506, 208] width 219 height 21
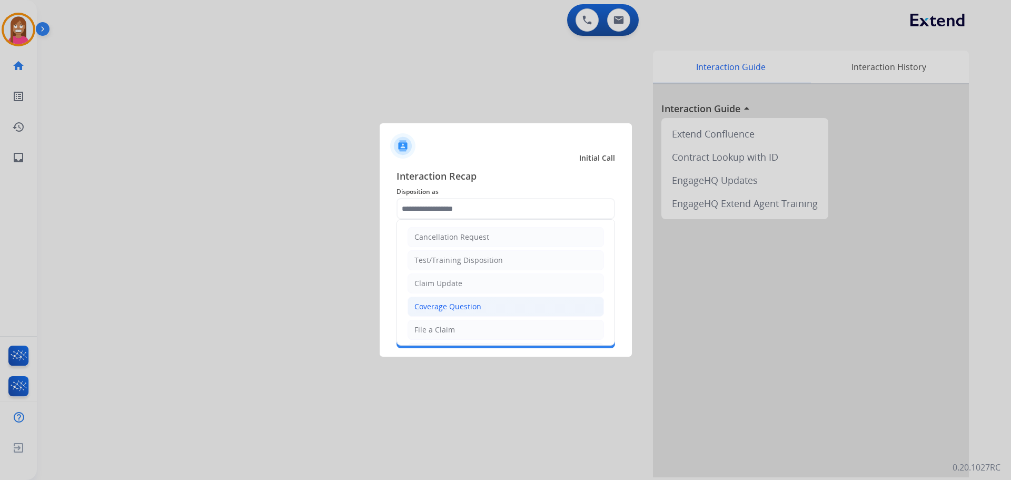
click at [435, 306] on div "Coverage Question" at bounding box center [448, 306] width 67 height 11
type input "**********"
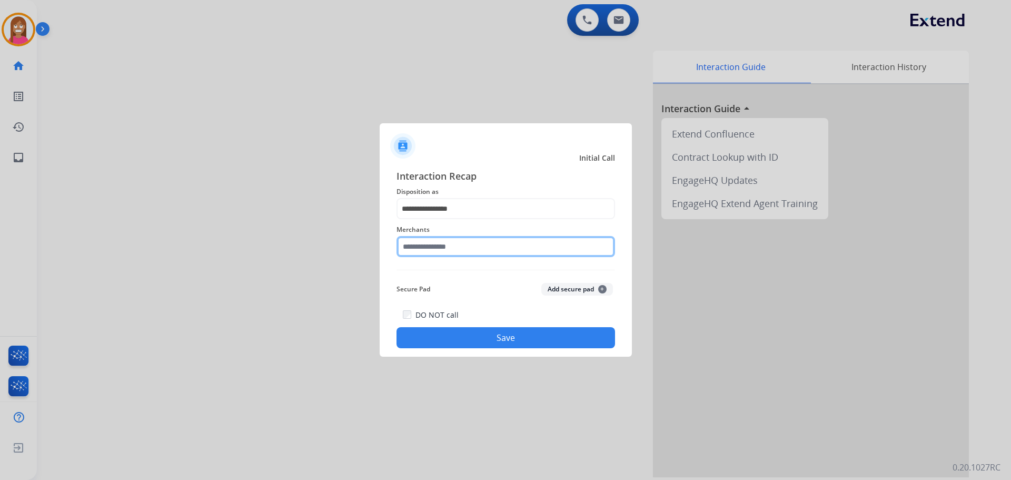
click at [428, 248] on input "text" at bounding box center [506, 246] width 219 height 21
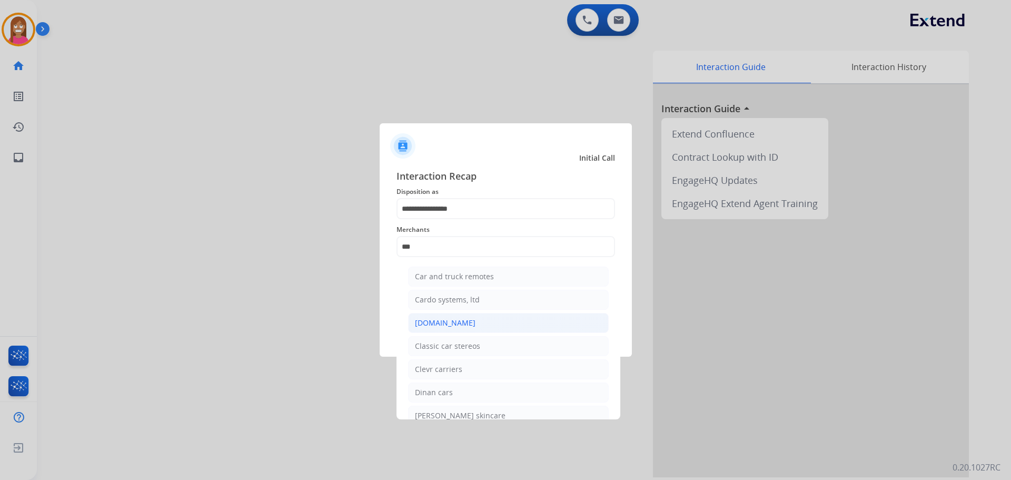
click at [428, 323] on div "[DOMAIN_NAME]" at bounding box center [445, 323] width 61 height 11
type input "**********"
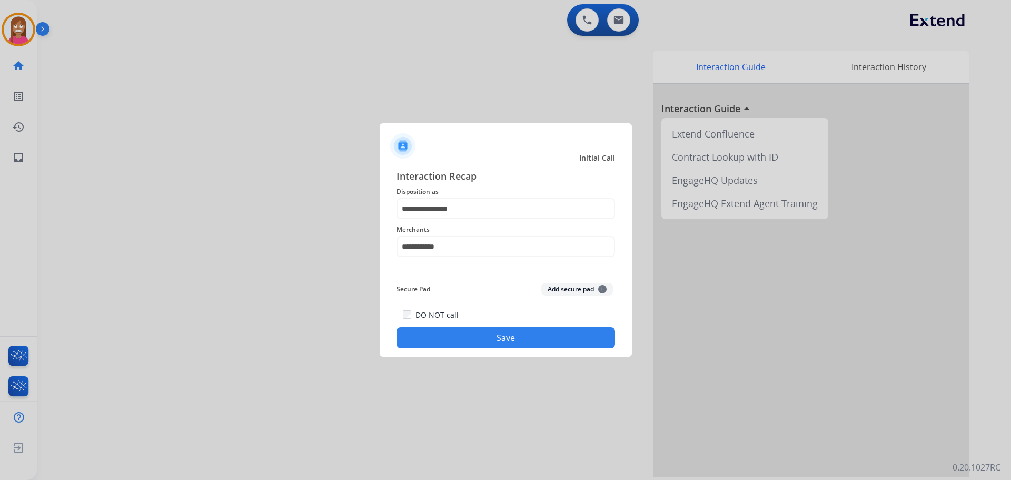
click at [442, 335] on button "Save" at bounding box center [506, 337] width 219 height 21
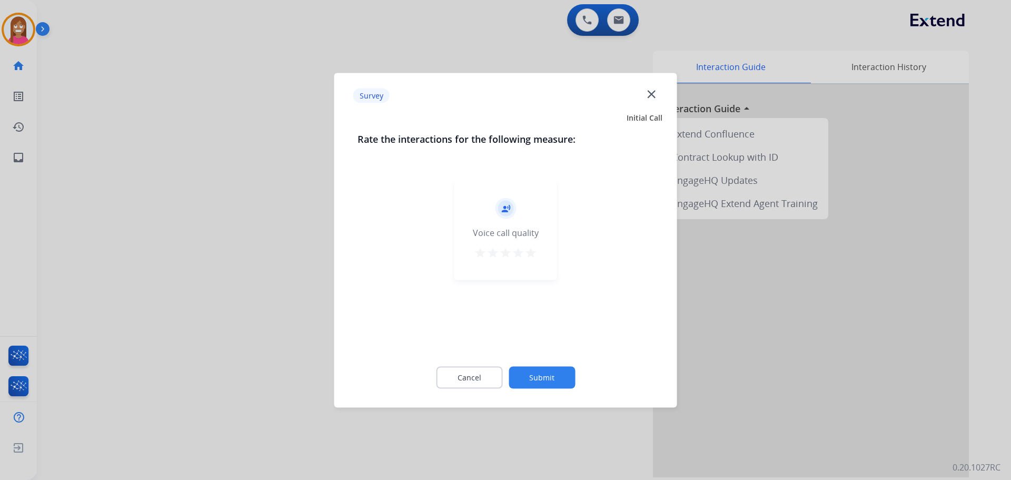
click at [652, 94] on mat-icon "close" at bounding box center [652, 94] width 14 height 14
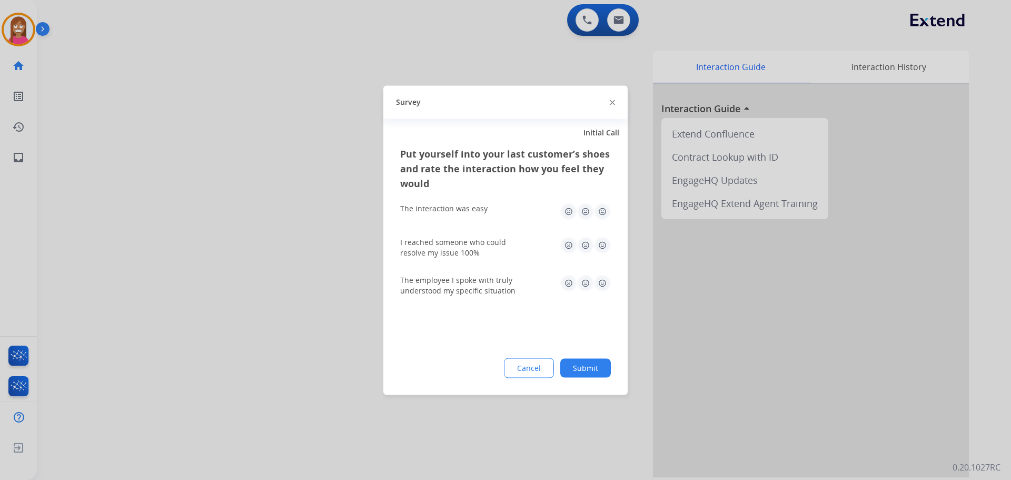
click at [611, 103] on img at bounding box center [612, 102] width 5 height 5
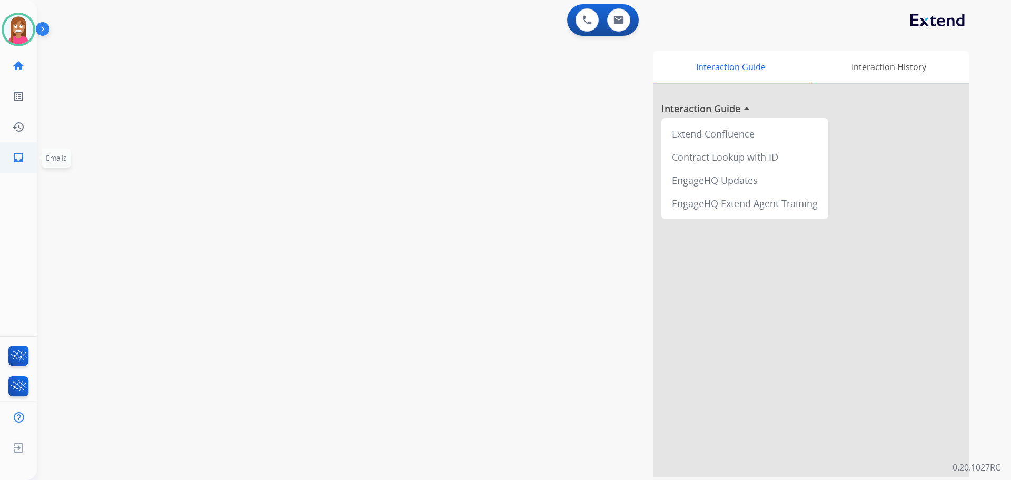
click at [17, 159] on mat-icon "inbox" at bounding box center [18, 157] width 13 height 13
select select "**********"
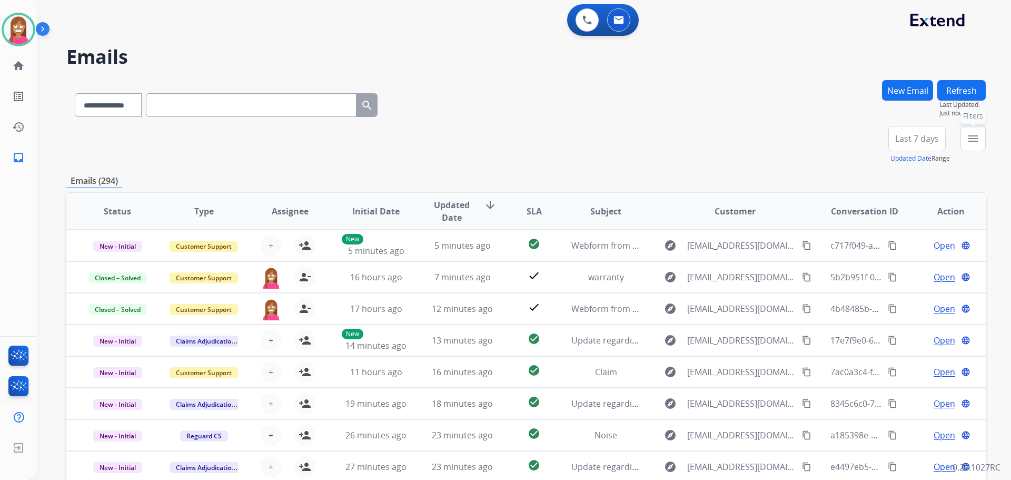
click at [971, 142] on mat-icon "menu" at bounding box center [973, 138] width 13 height 13
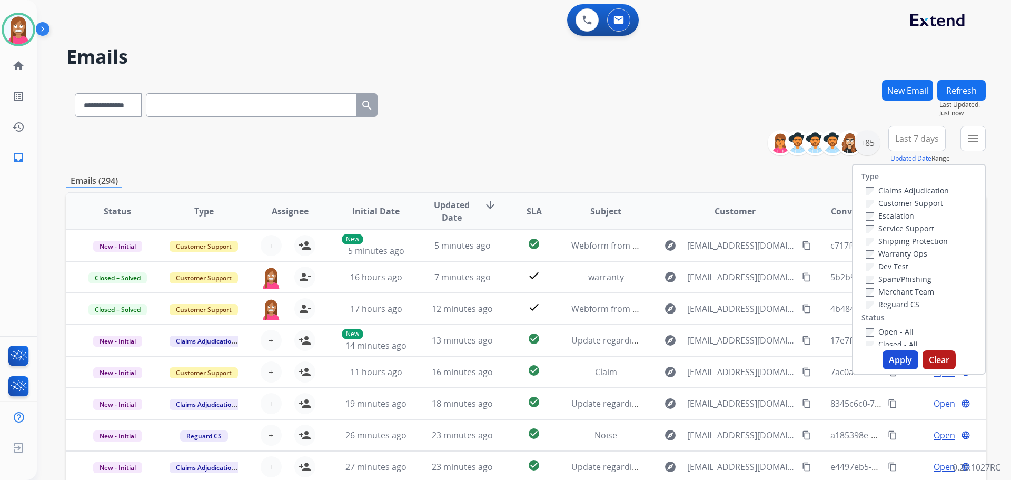
click at [883, 204] on label "Customer Support" at bounding box center [904, 203] width 77 height 10
click at [880, 240] on label "Shipping Protection" at bounding box center [907, 241] width 82 height 10
click at [879, 306] on label "Reguard CS" at bounding box center [893, 304] width 54 height 10
click at [874, 333] on label "Open - All" at bounding box center [890, 332] width 48 height 10
click at [889, 360] on button "Apply" at bounding box center [901, 359] width 36 height 19
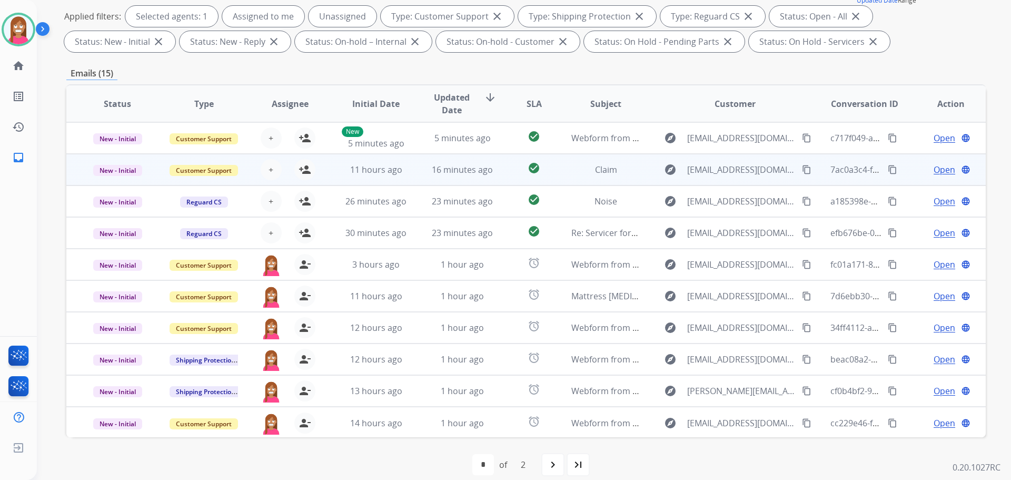
scroll to position [1, 0]
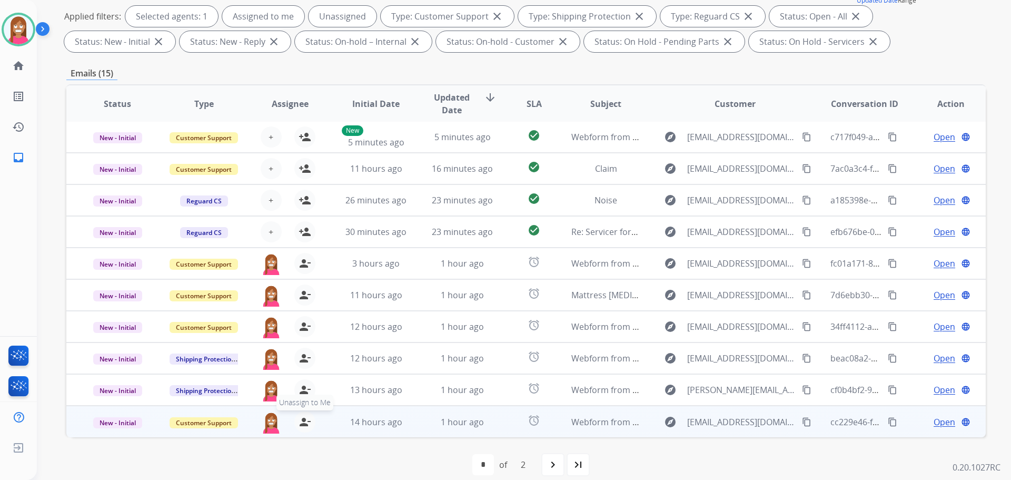
click at [303, 421] on mat-icon "person_remove" at bounding box center [305, 422] width 13 height 13
click at [303, 421] on mat-icon "person_add" at bounding box center [305, 422] width 13 height 13
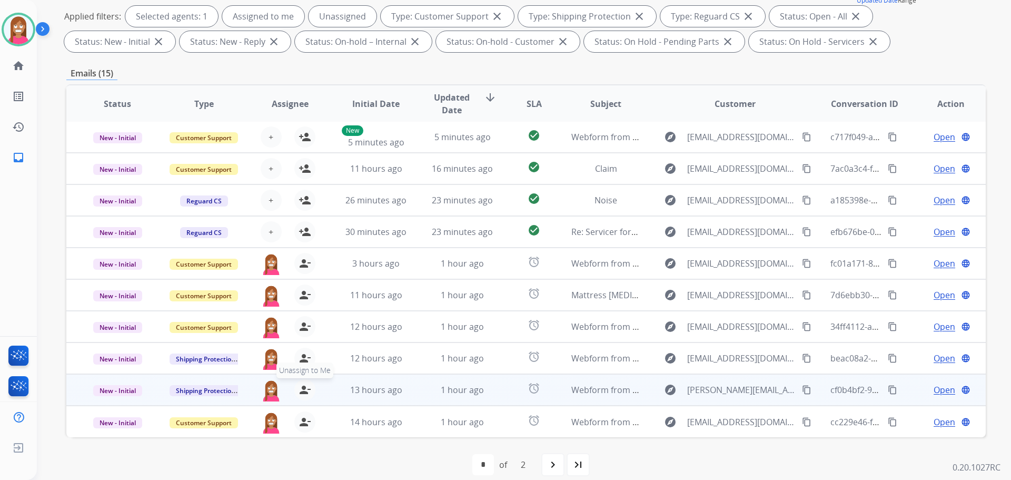
click at [303, 390] on mat-icon "person_remove" at bounding box center [305, 389] width 13 height 13
click at [304, 390] on mat-icon "person_add" at bounding box center [305, 389] width 13 height 13
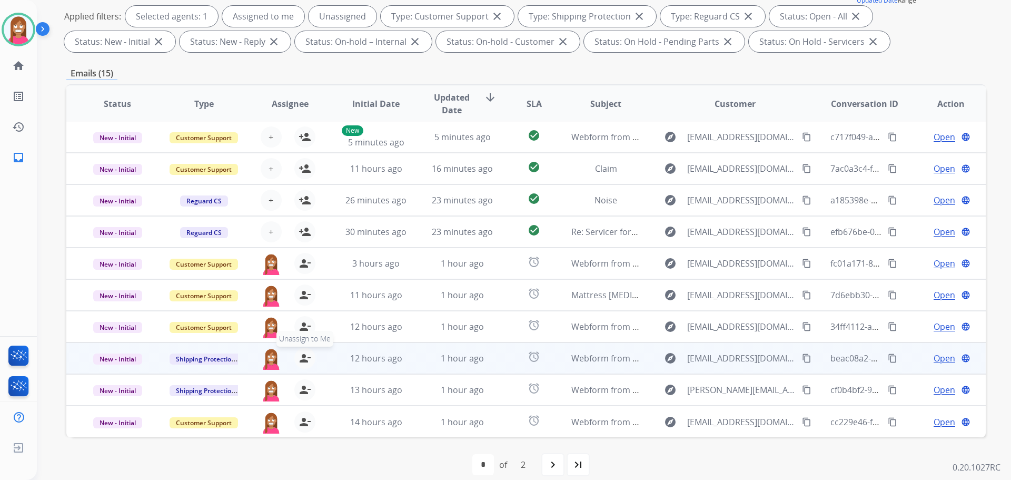
click at [306, 360] on mat-icon "person_remove" at bounding box center [305, 358] width 13 height 13
click at [306, 360] on mat-icon "person_add" at bounding box center [305, 358] width 13 height 13
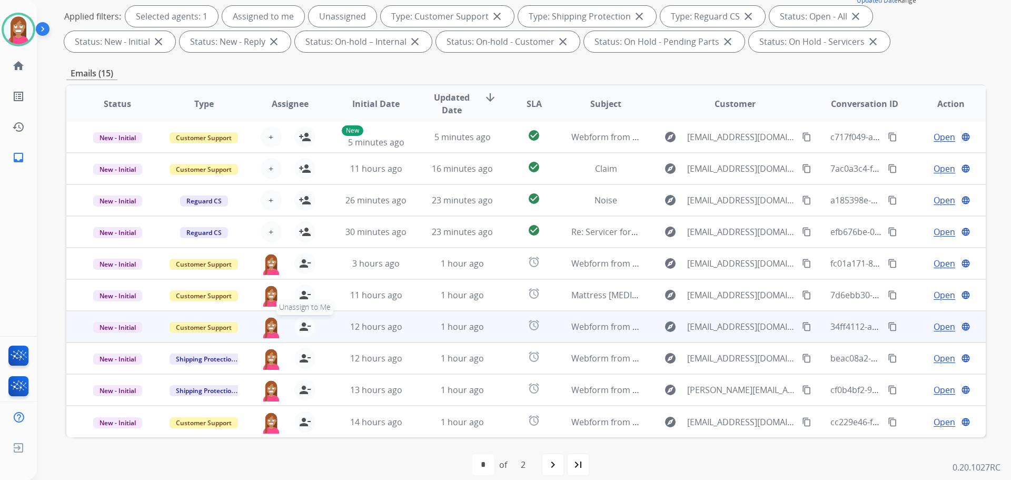
click at [303, 325] on mat-icon "person_remove" at bounding box center [305, 326] width 13 height 13
click at [303, 325] on mat-icon "person_add" at bounding box center [305, 326] width 13 height 13
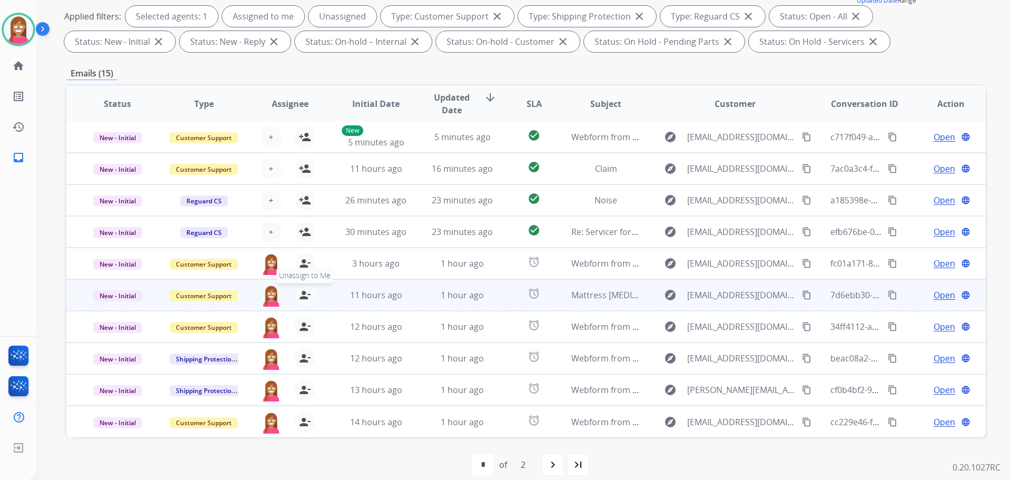
click at [302, 294] on mat-icon "person_remove" at bounding box center [305, 295] width 13 height 13
click at [302, 294] on mat-icon "person_add" at bounding box center [305, 295] width 13 height 13
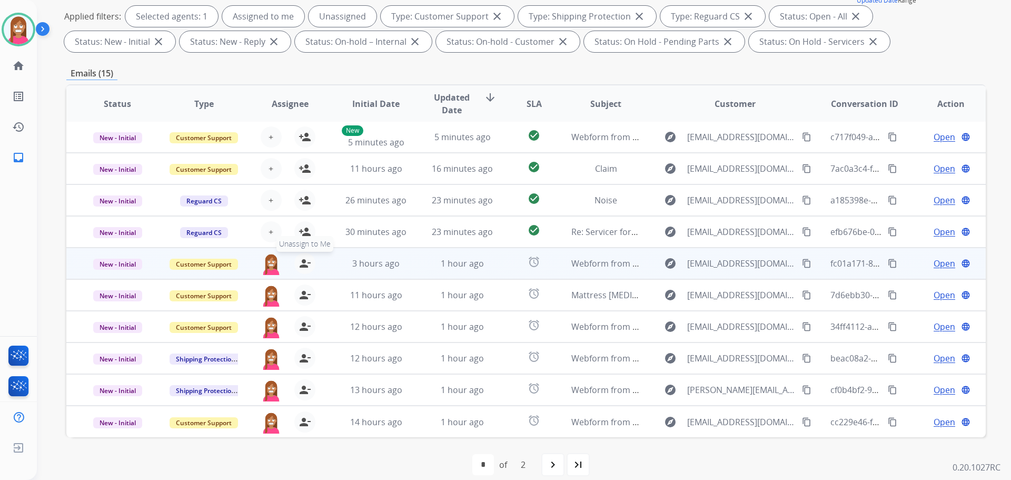
click at [304, 263] on mat-icon "person_remove" at bounding box center [305, 263] width 13 height 13
click at [304, 265] on mat-icon "person_add" at bounding box center [305, 263] width 13 height 13
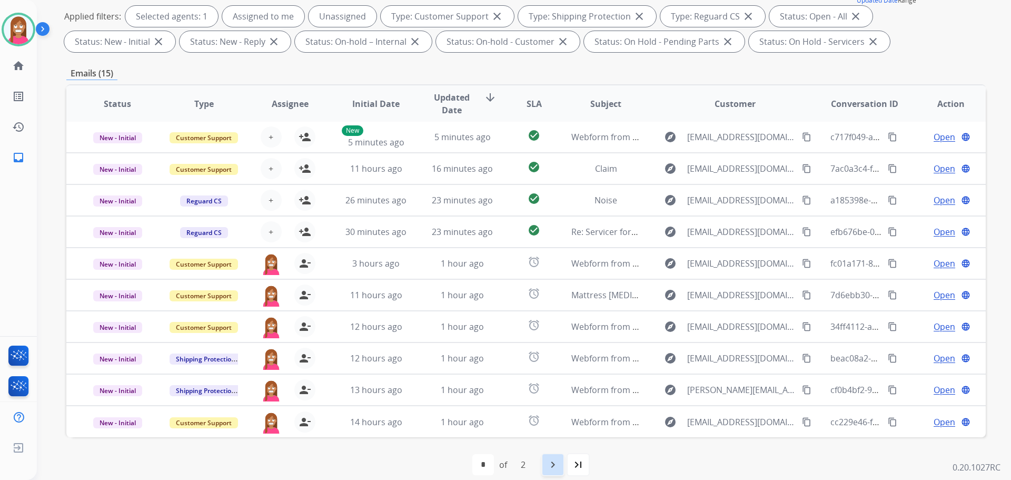
click at [551, 466] on mat-icon "navigate_next" at bounding box center [553, 464] width 13 height 13
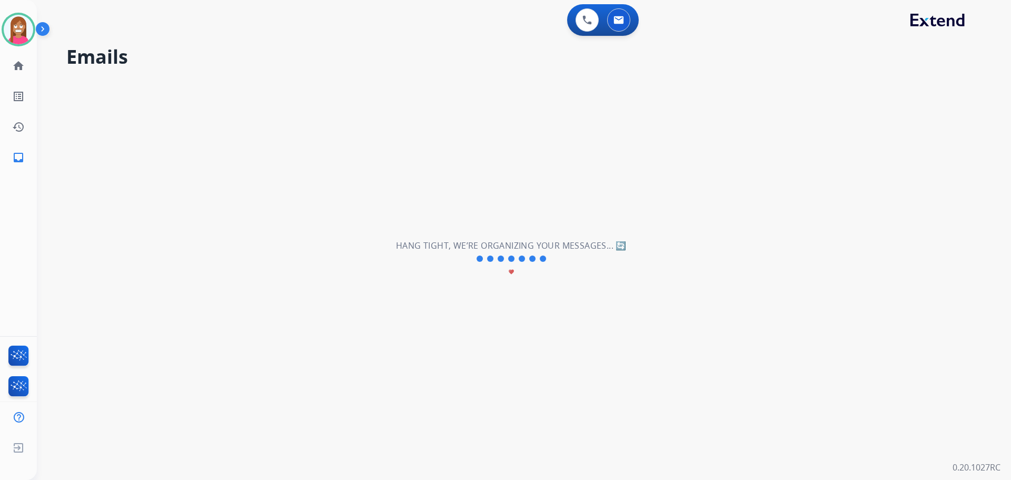
scroll to position [0, 0]
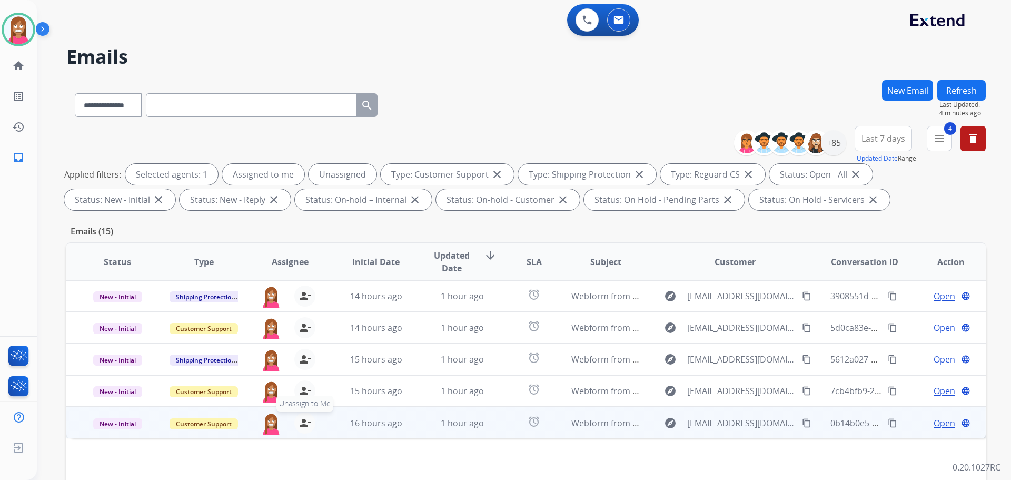
click at [306, 426] on mat-icon "person_remove" at bounding box center [305, 423] width 13 height 13
click at [306, 426] on mat-icon "person_add" at bounding box center [305, 423] width 13 height 13
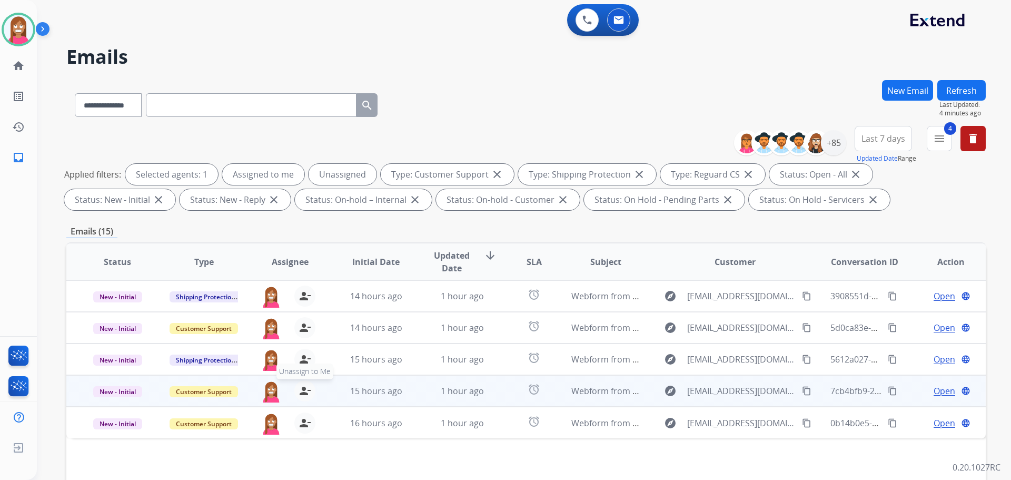
click at [307, 397] on mat-icon "person_remove" at bounding box center [305, 391] width 13 height 13
click at [307, 397] on mat-icon "person_add" at bounding box center [305, 391] width 13 height 13
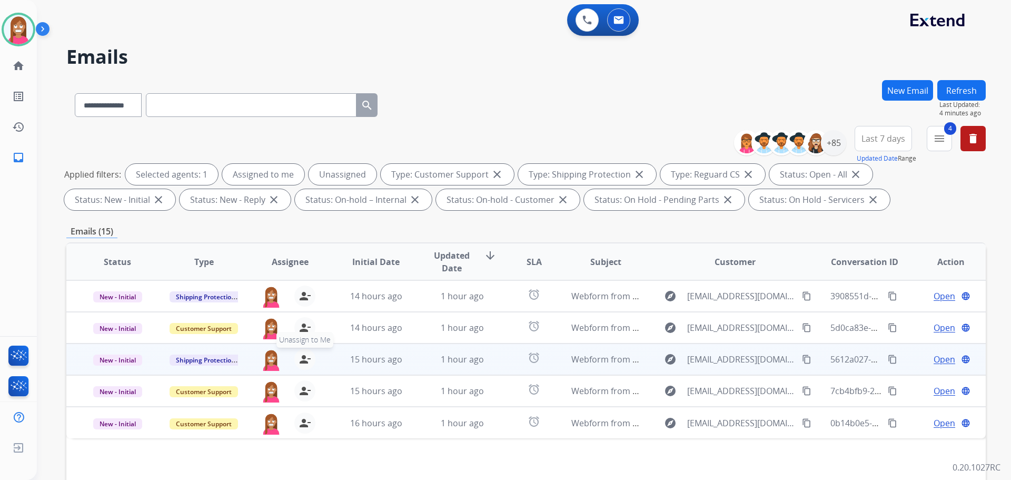
click at [306, 355] on mat-icon "person_remove" at bounding box center [305, 359] width 13 height 13
click at [306, 355] on mat-icon "person_add" at bounding box center [305, 359] width 13 height 13
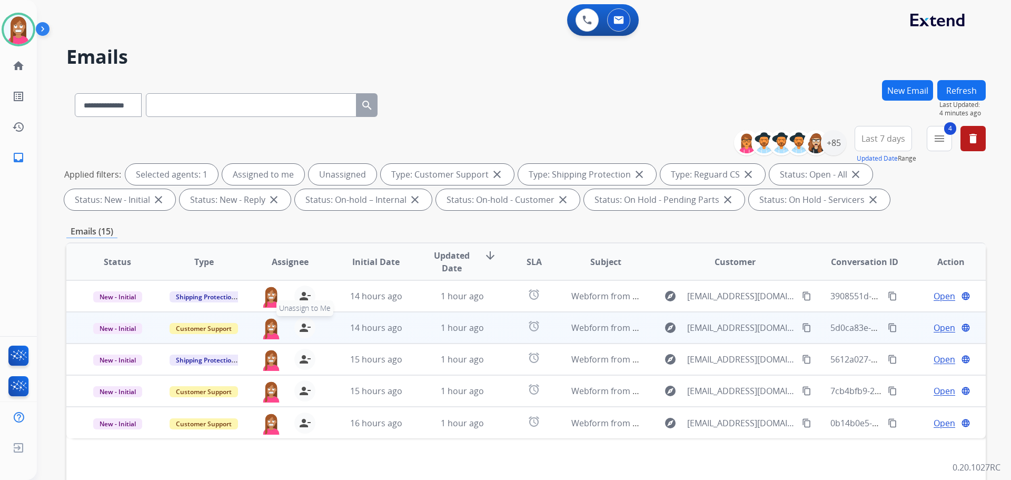
click at [300, 330] on mat-icon "person_remove" at bounding box center [305, 327] width 13 height 13
click at [300, 330] on mat-icon "person_add" at bounding box center [305, 327] width 13 height 13
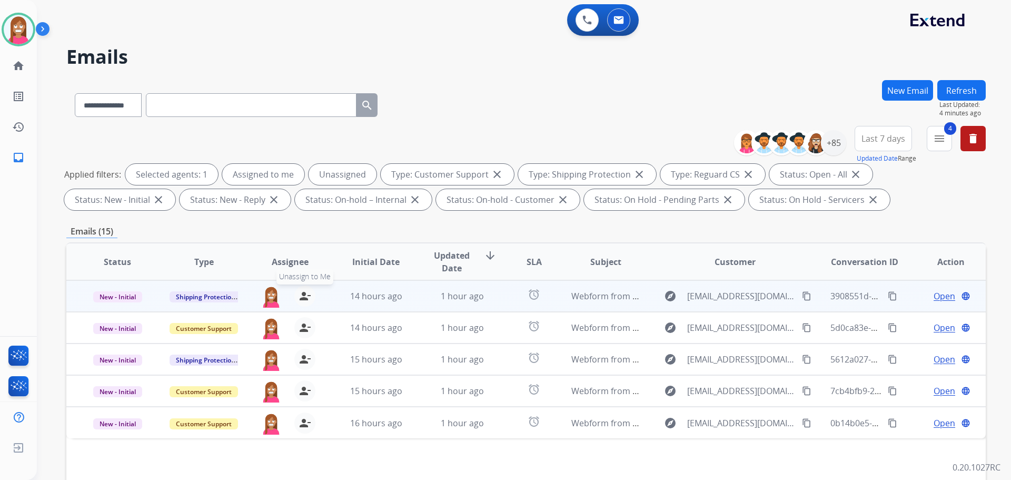
click at [302, 300] on mat-icon "person_remove" at bounding box center [305, 296] width 13 height 13
click at [302, 300] on mat-icon "person_add" at bounding box center [305, 296] width 13 height 13
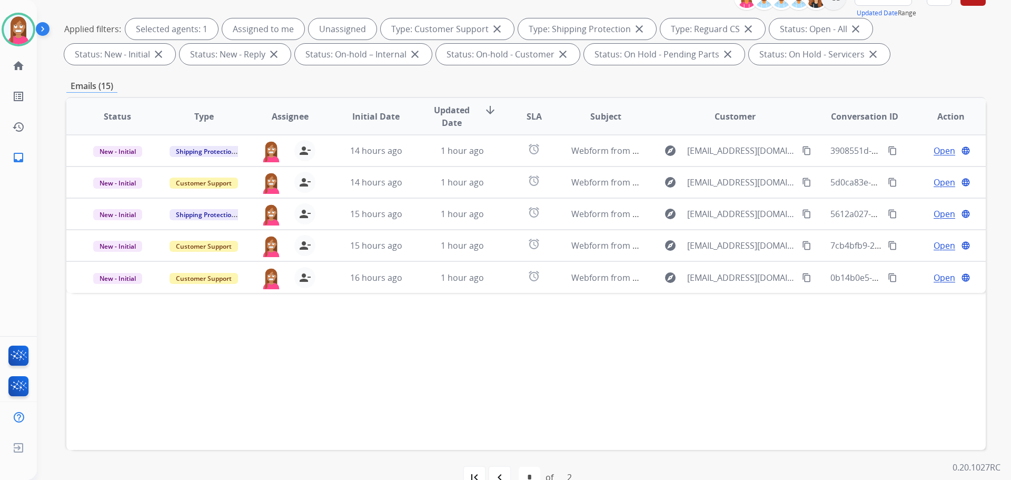
scroll to position [170, 0]
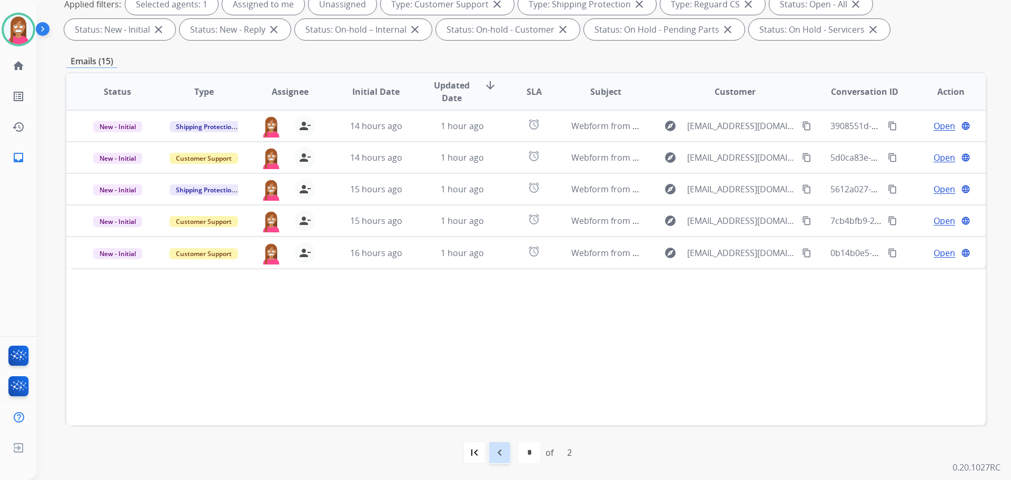
click at [503, 459] on div "navigate_before" at bounding box center [499, 452] width 23 height 23
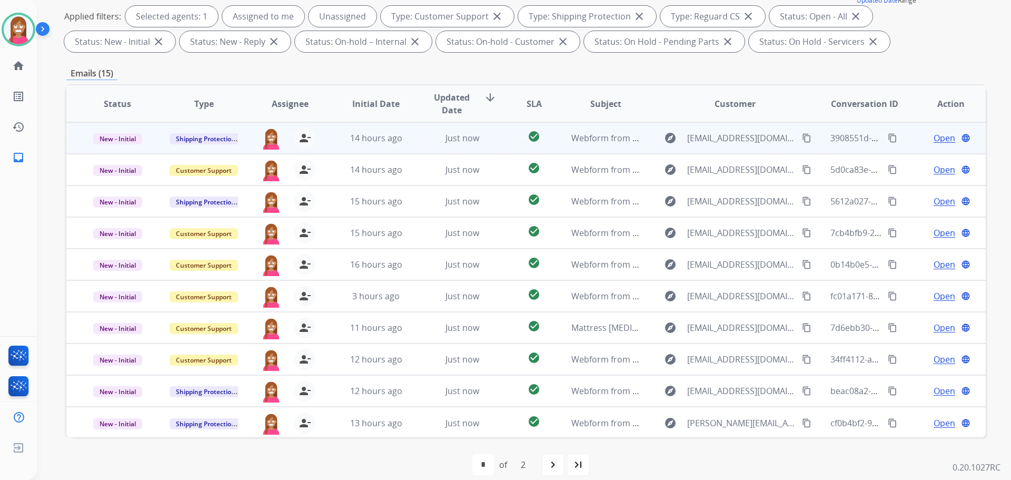
scroll to position [1, 0]
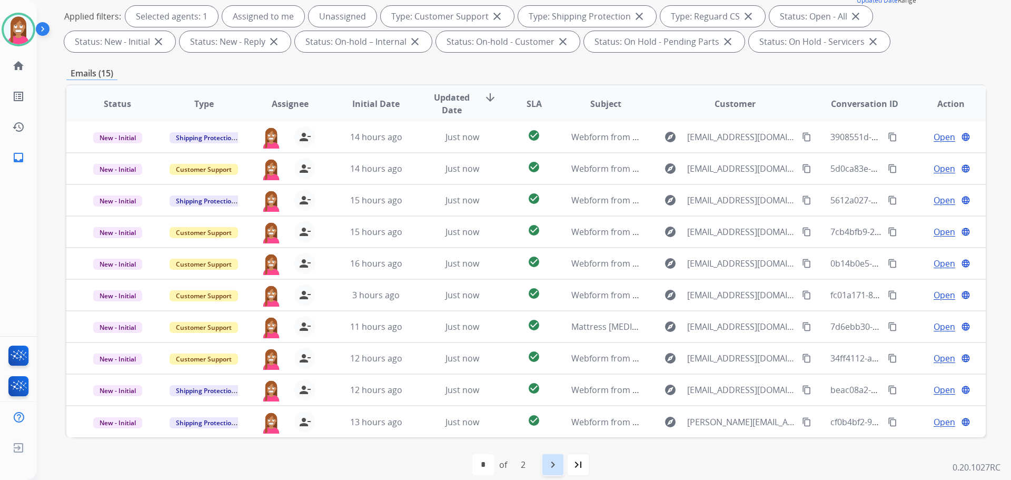
click at [557, 461] on mat-icon "navigate_next" at bounding box center [553, 464] width 13 height 13
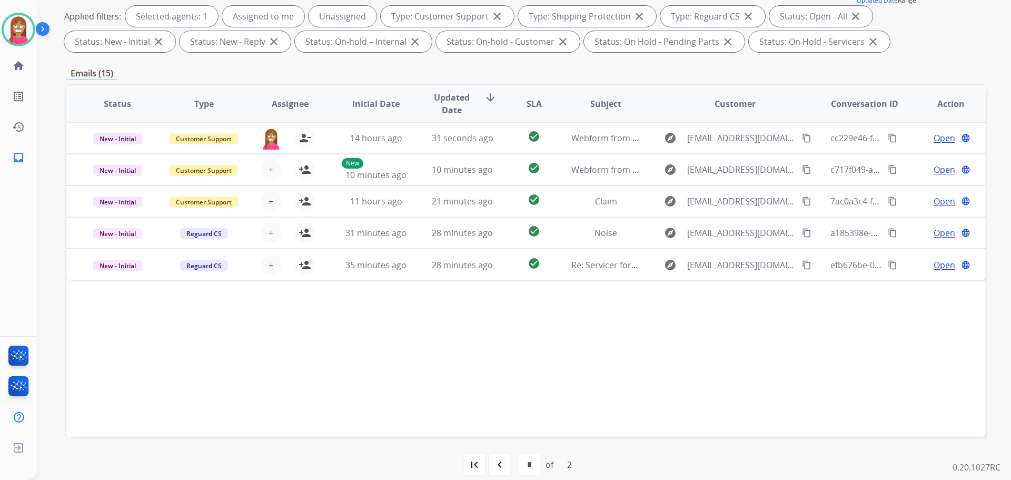
scroll to position [170, 0]
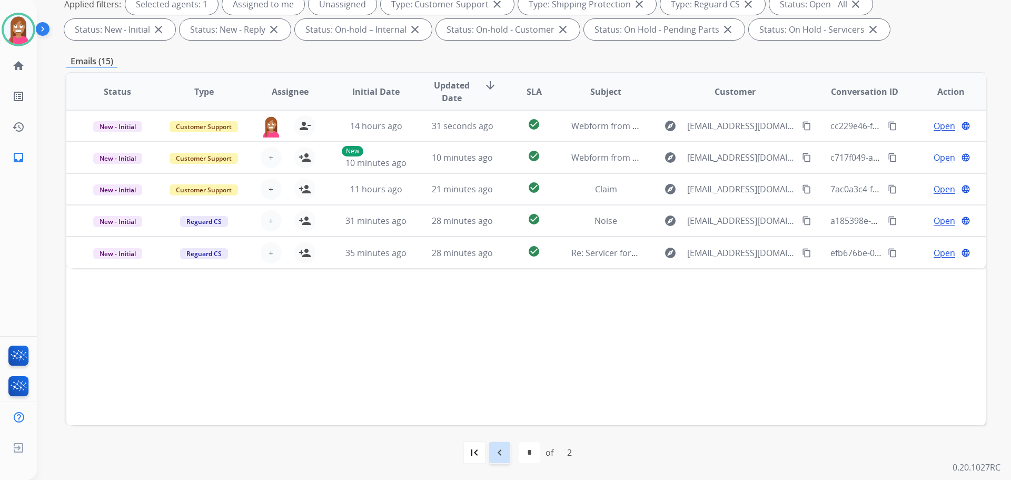
click at [491, 450] on div "navigate_before" at bounding box center [499, 452] width 23 height 23
select select "*"
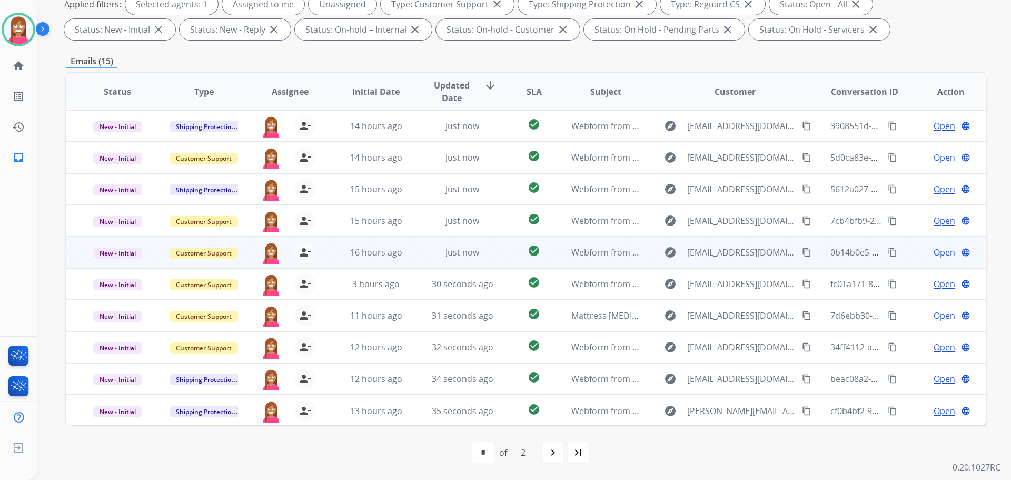
click at [411, 258] on td "Just now" at bounding box center [454, 253] width 86 height 32
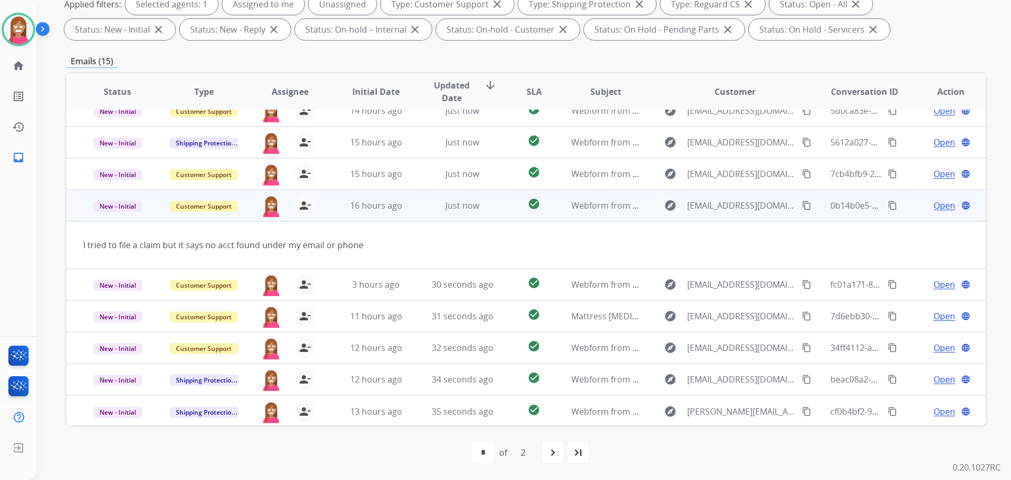
scroll to position [48, 0]
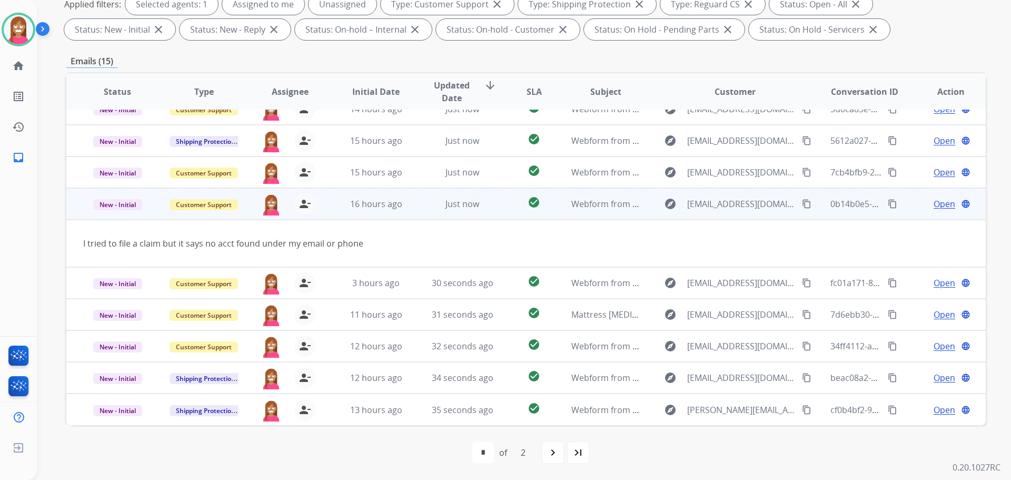
click at [934, 206] on span "Open" at bounding box center [945, 204] width 22 height 13
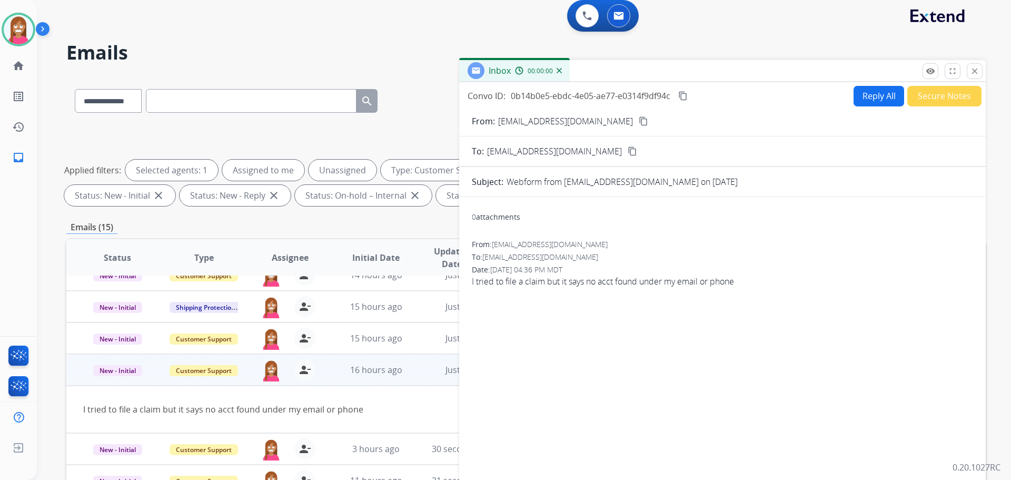
scroll to position [0, 0]
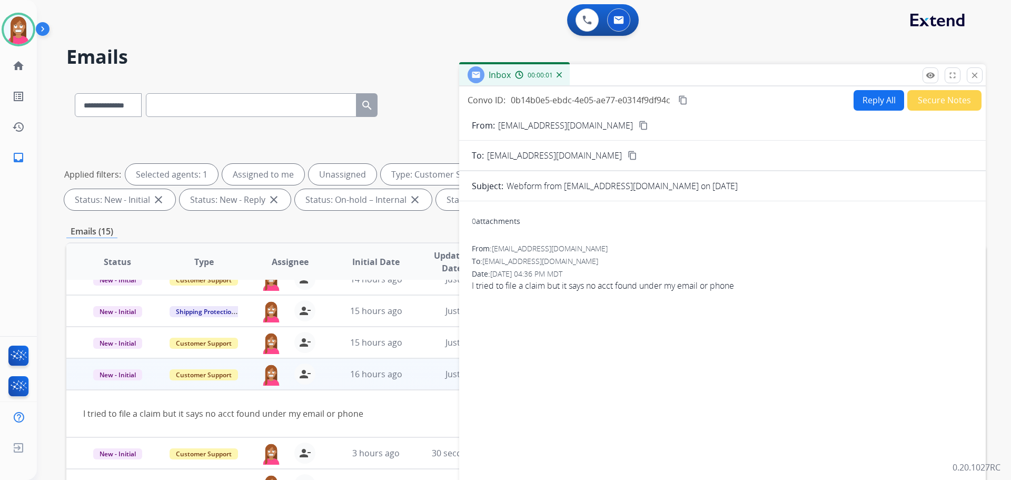
click at [869, 99] on button "Reply All" at bounding box center [879, 100] width 51 height 21
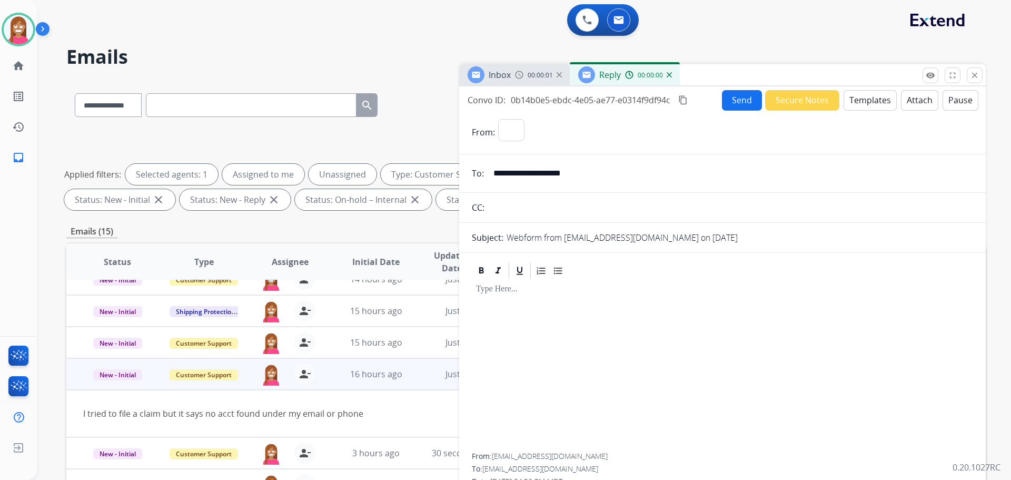
select select "**********"
click at [869, 99] on button "Templates" at bounding box center [870, 100] width 53 height 21
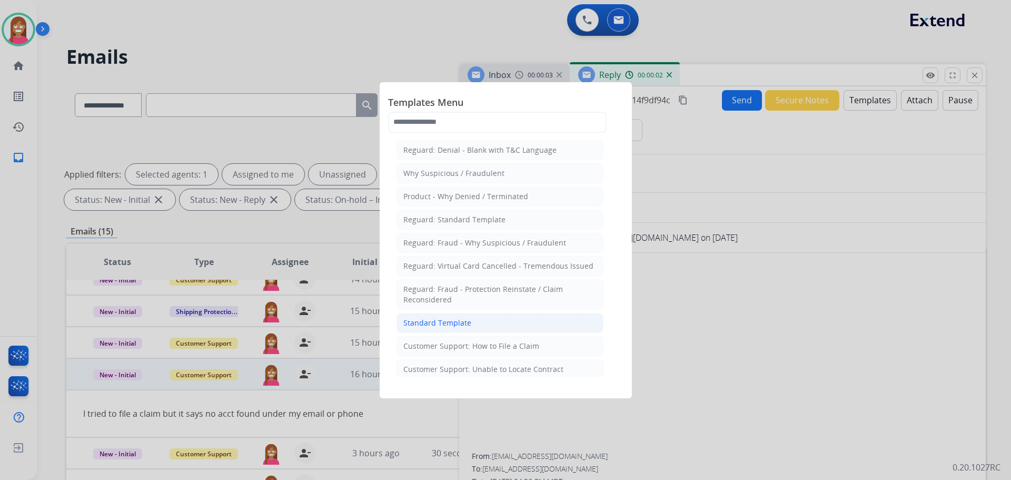
click at [442, 321] on div "Standard Template" at bounding box center [437, 323] width 68 height 11
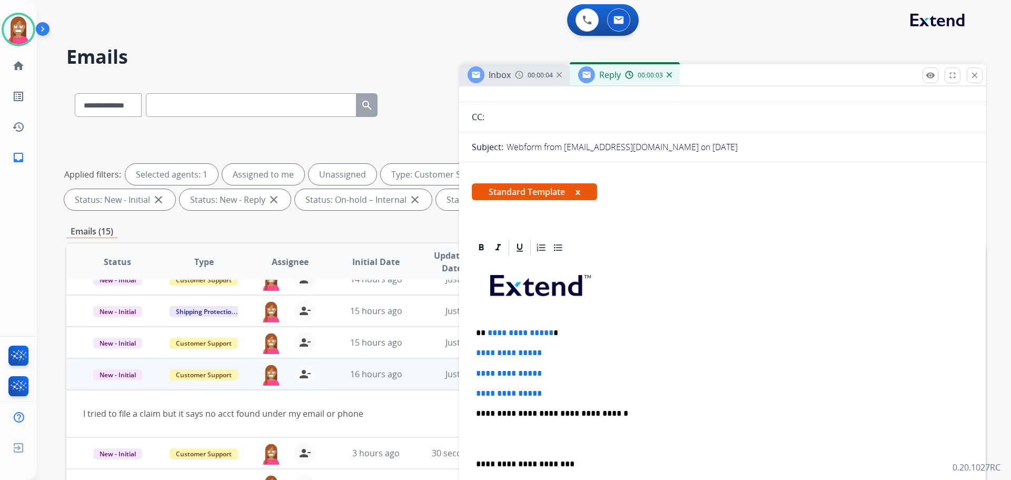
scroll to position [158, 0]
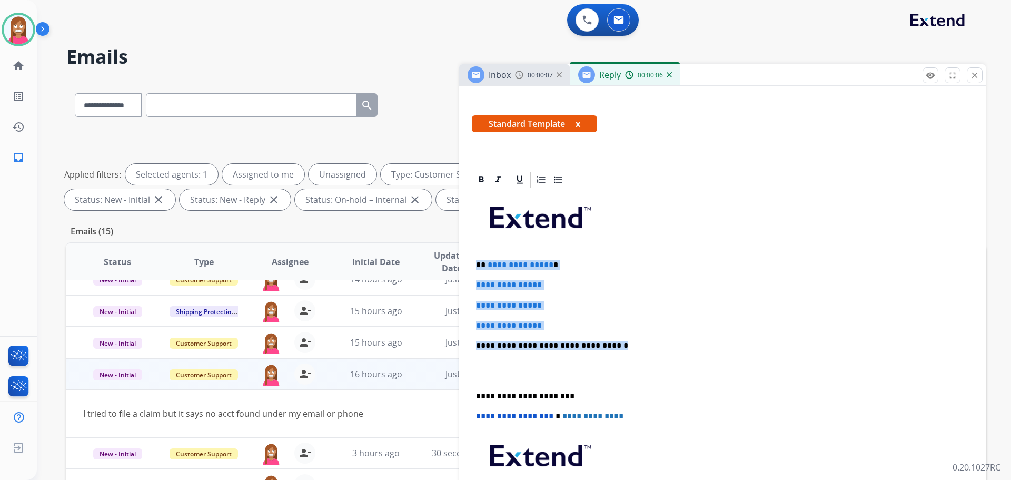
drag, startPoint x: 598, startPoint y: 341, endPoint x: 475, endPoint y: 264, distance: 145.5
click at [475, 264] on div "**********" at bounding box center [722, 370] width 501 height 362
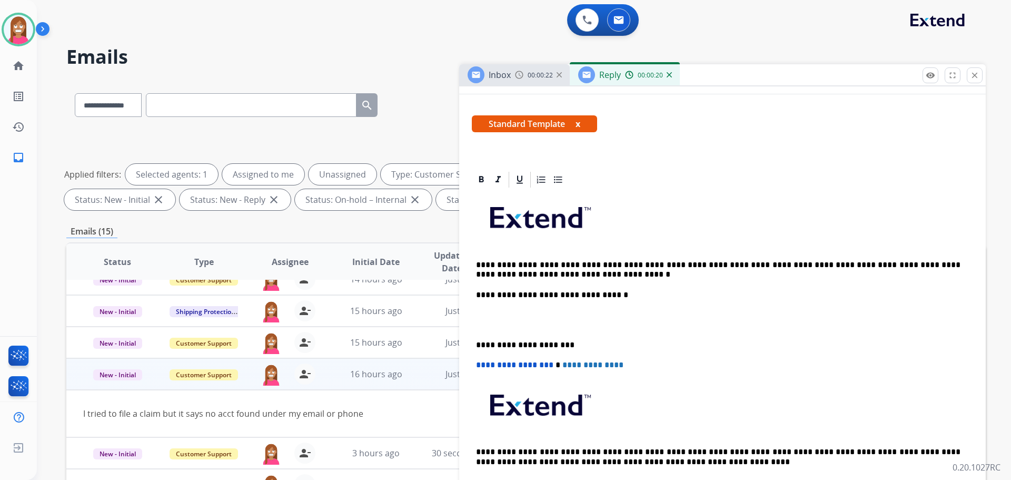
click at [484, 263] on p "**********" at bounding box center [718, 269] width 485 height 19
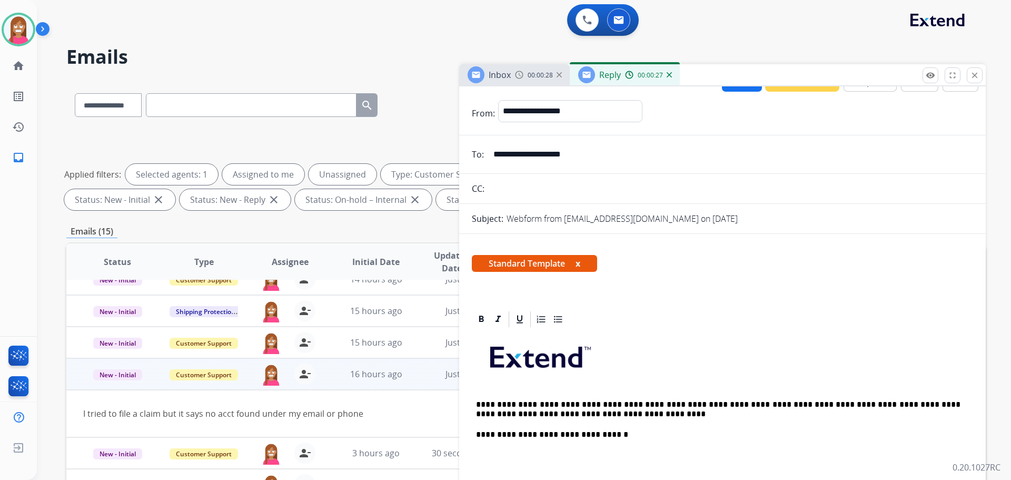
scroll to position [0, 0]
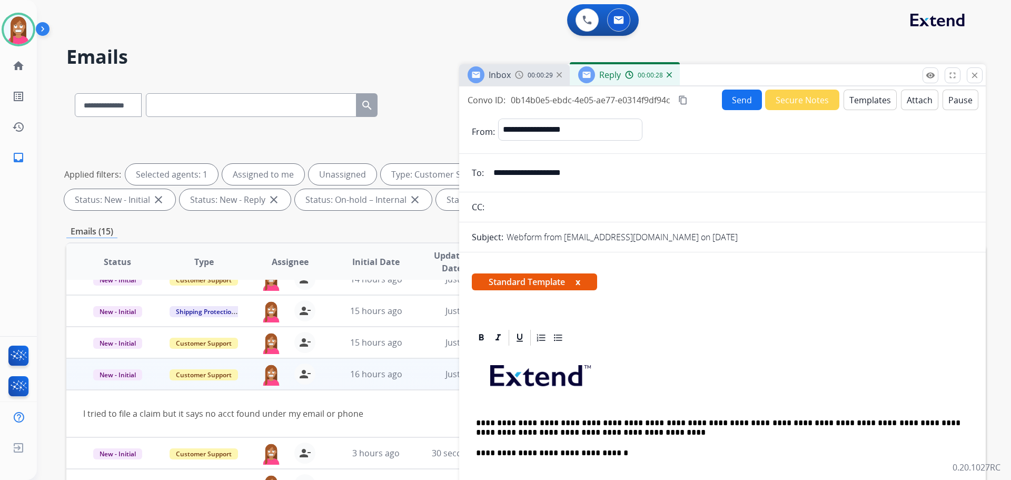
click at [732, 97] on button "Send" at bounding box center [742, 100] width 40 height 21
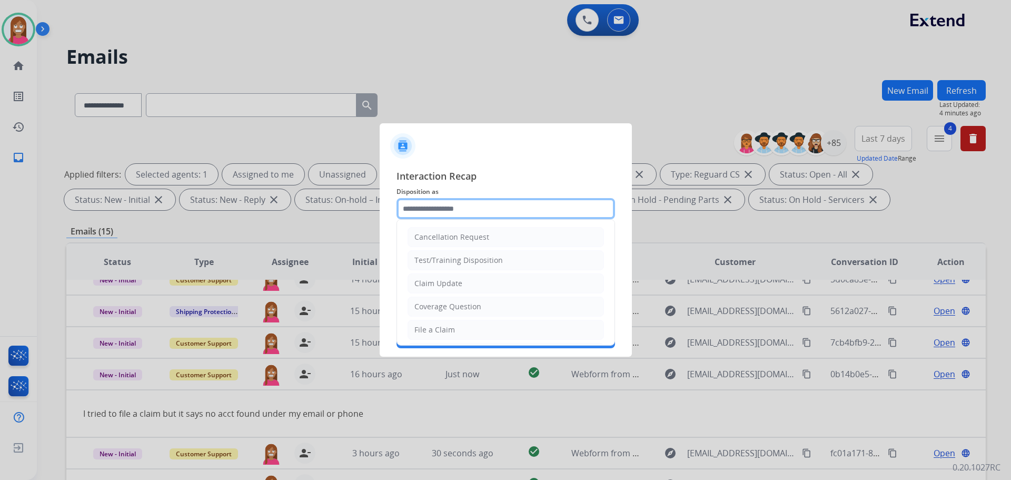
click at [431, 214] on input "text" at bounding box center [506, 208] width 219 height 21
click at [441, 330] on div "File a Claim" at bounding box center [435, 329] width 41 height 11
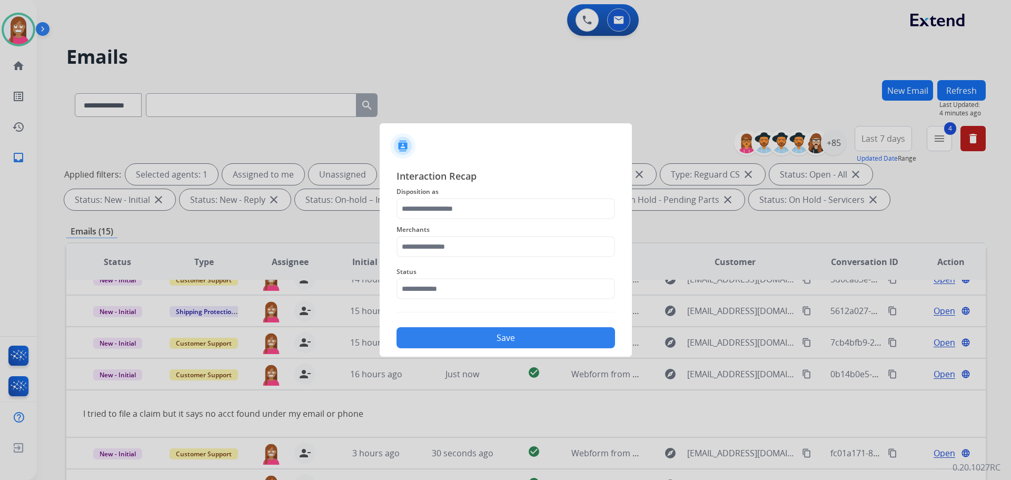
type input "**********"
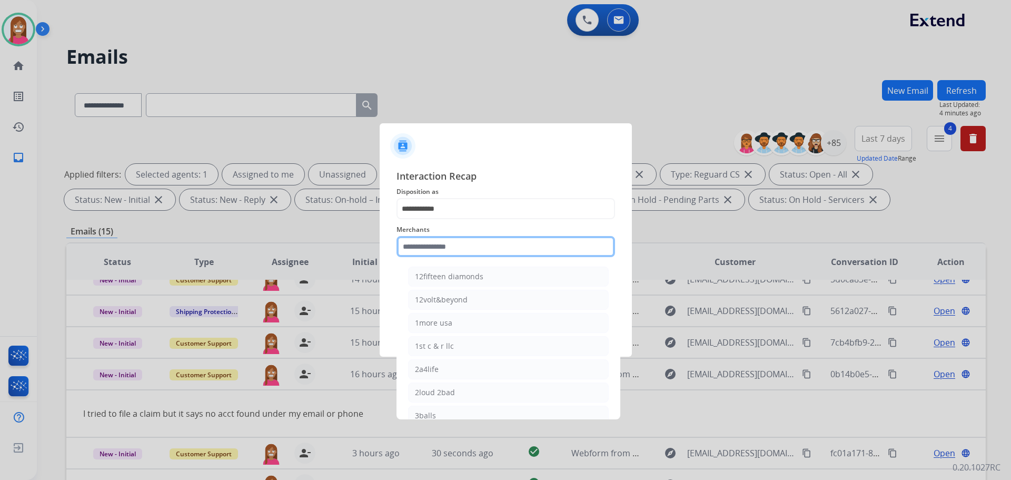
click at [440, 257] on input "text" at bounding box center [506, 246] width 219 height 21
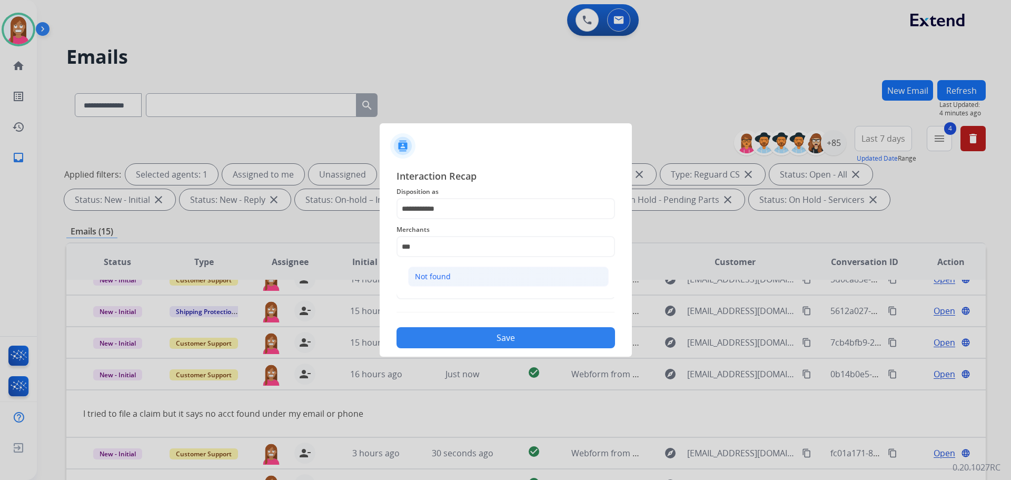
click at [433, 280] on div "Not found" at bounding box center [433, 276] width 36 height 11
type input "*********"
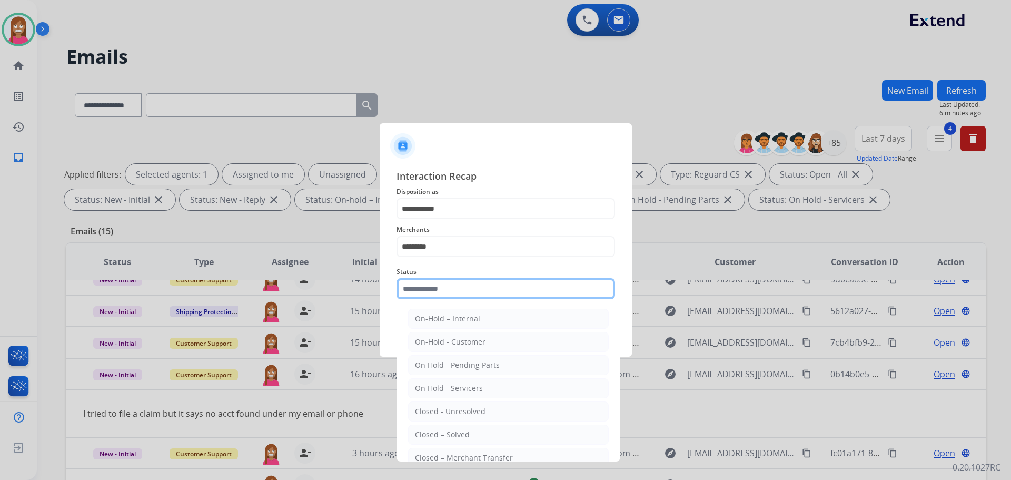
click at [431, 293] on input "text" at bounding box center [506, 288] width 219 height 21
click at [444, 439] on div "Closed – Solved" at bounding box center [442, 434] width 55 height 11
type input "**********"
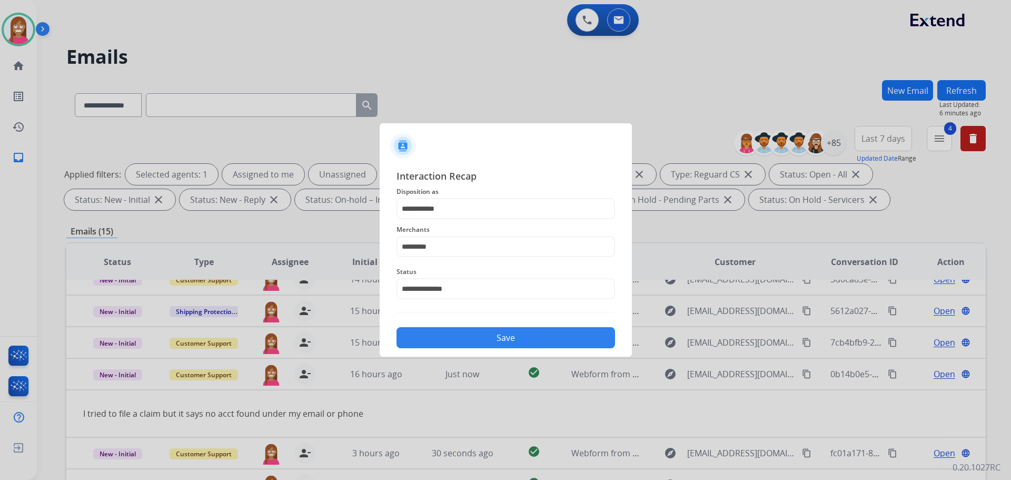
click at [452, 332] on button "Save" at bounding box center [506, 337] width 219 height 21
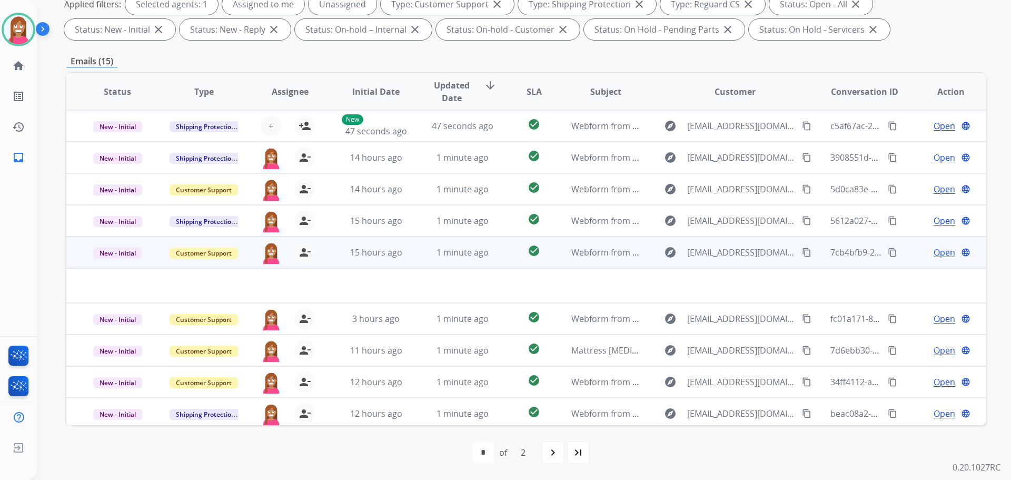
click at [419, 262] on td "1 minute ago" at bounding box center [454, 253] width 86 height 32
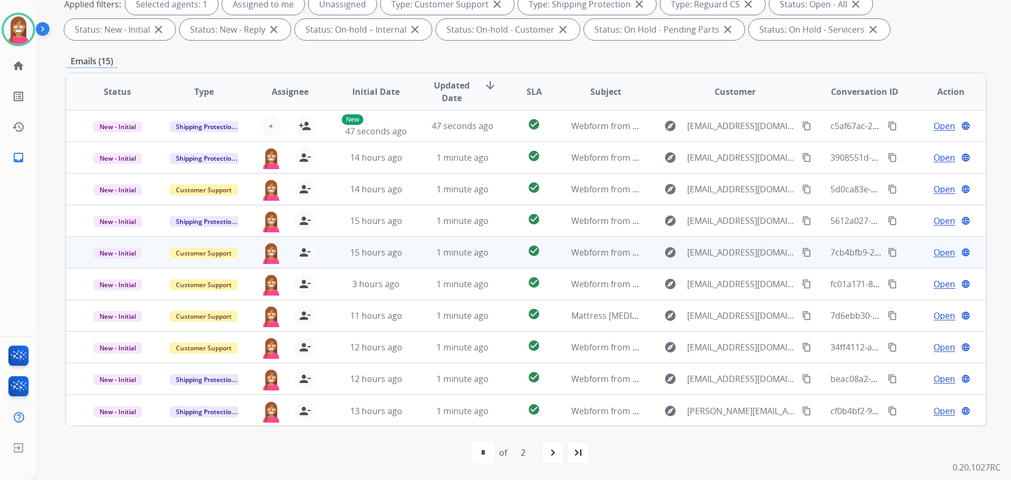
click at [419, 262] on td "1 minute ago" at bounding box center [454, 253] width 86 height 32
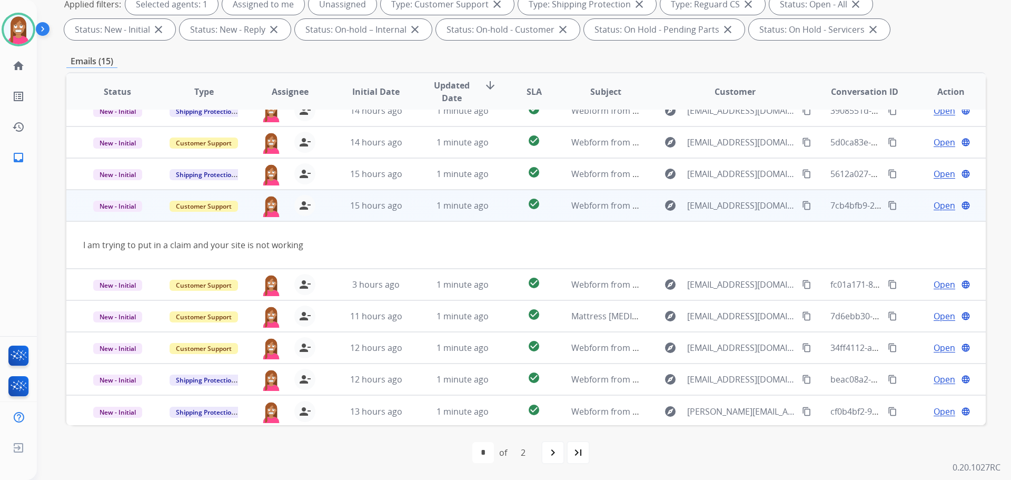
scroll to position [48, 0]
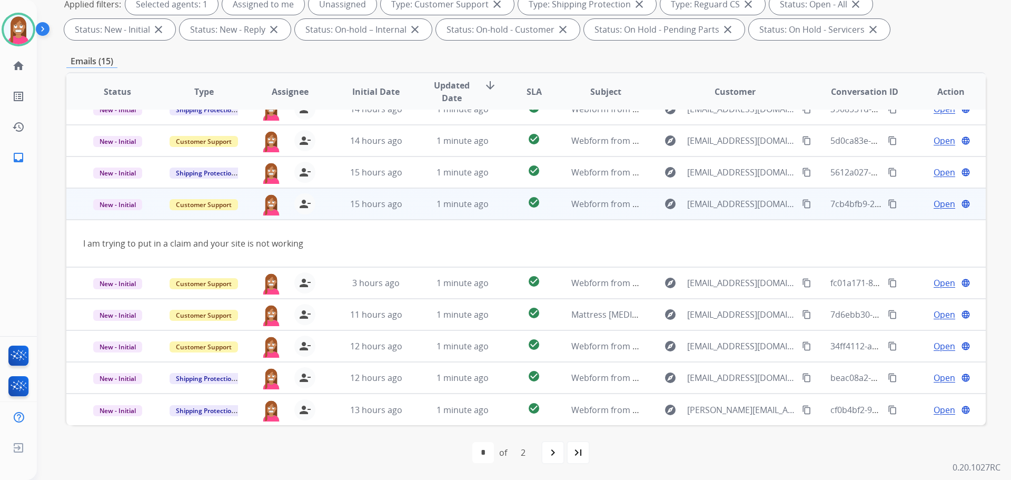
click at [934, 208] on span "Open" at bounding box center [945, 204] width 22 height 13
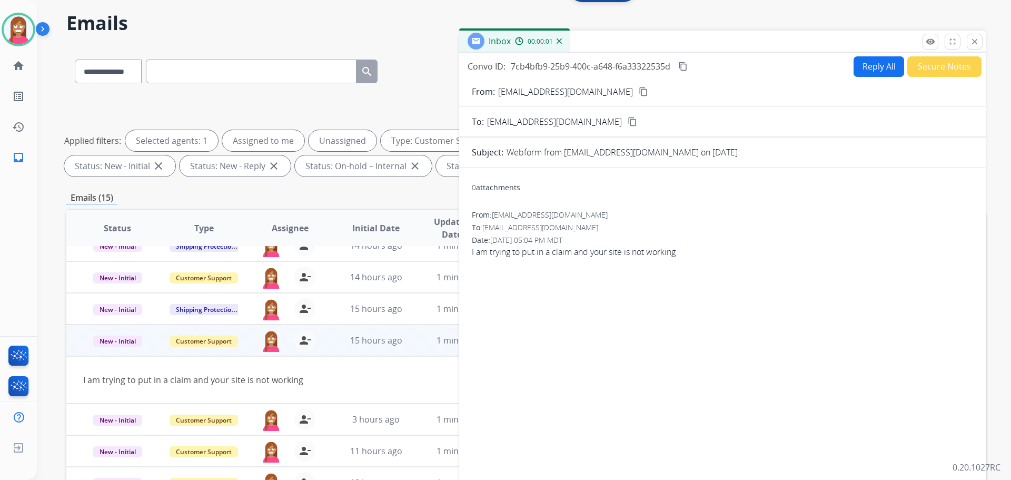
scroll to position [0, 0]
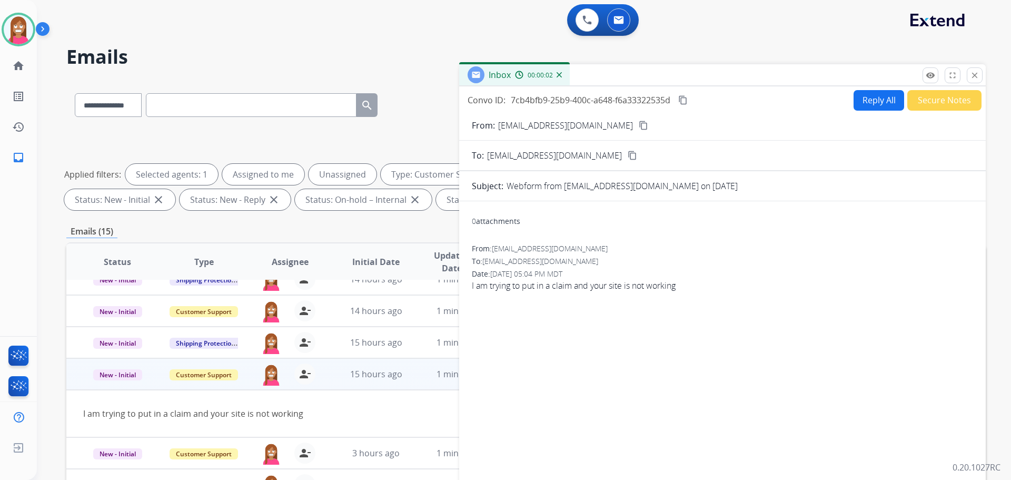
drag, startPoint x: 873, startPoint y: 106, endPoint x: 877, endPoint y: 116, distance: 10.2
click at [877, 116] on div "Convo ID: 7cb4bfb9-25b9-400c-a648-f6a33322535d content_copy Reply All Secure No…" at bounding box center [722, 301] width 527 height 430
click at [875, 105] on button "Reply All" at bounding box center [879, 100] width 51 height 21
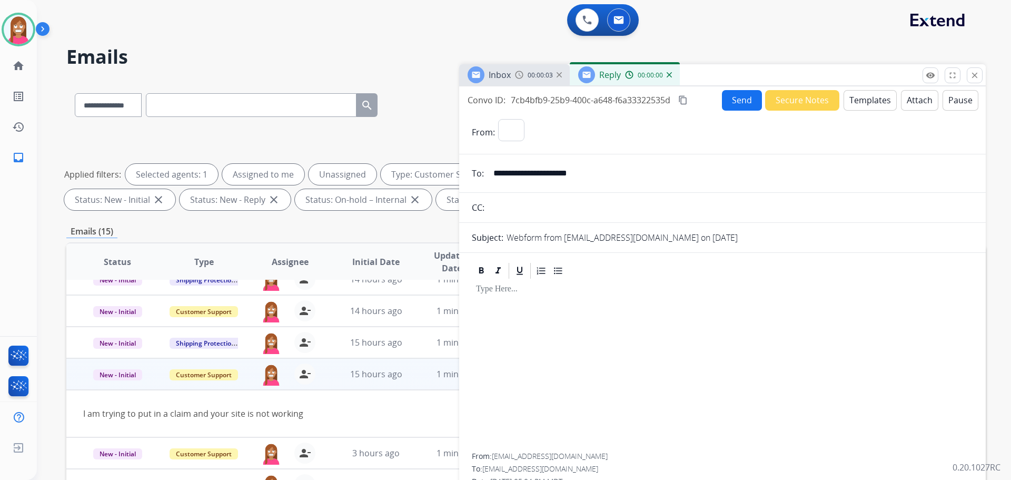
select select "**********"
click at [863, 102] on button "Templates" at bounding box center [870, 100] width 53 height 21
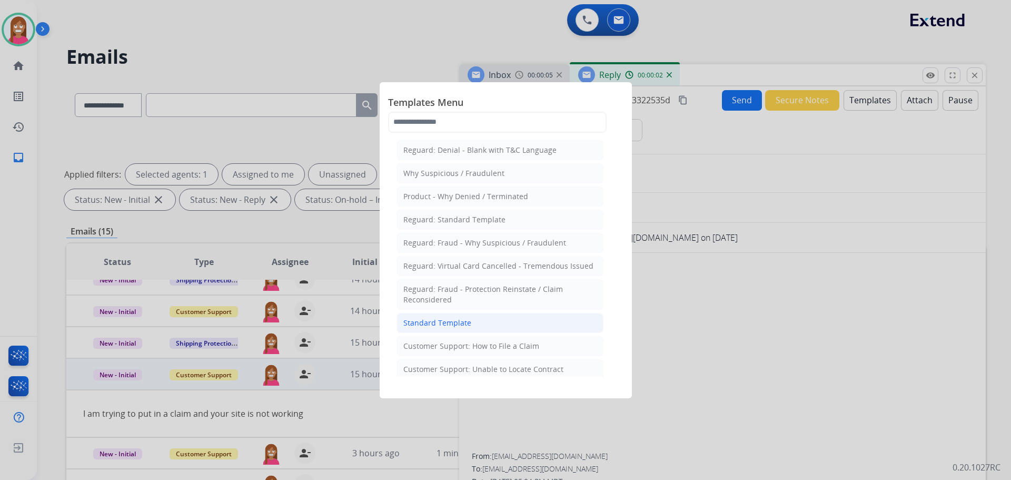
click at [425, 322] on div "Standard Template" at bounding box center [437, 323] width 68 height 11
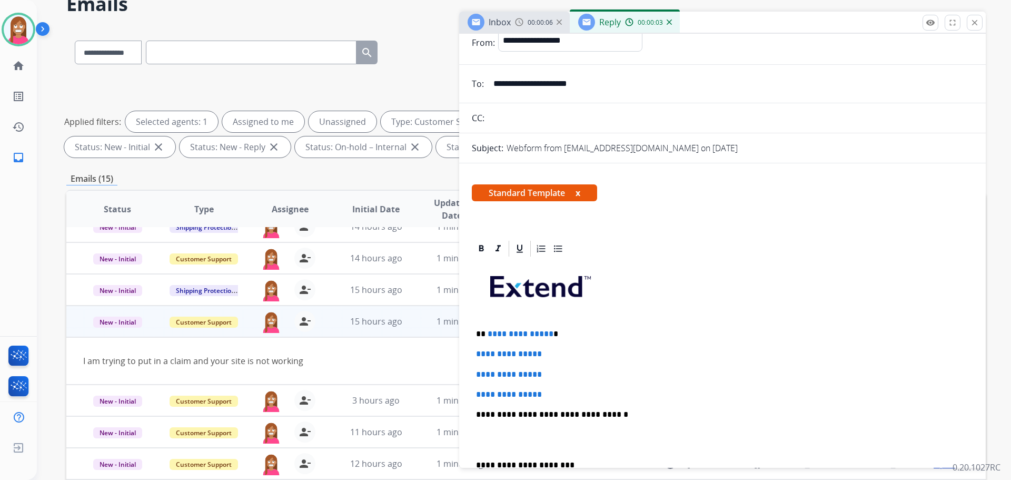
scroll to position [105, 0]
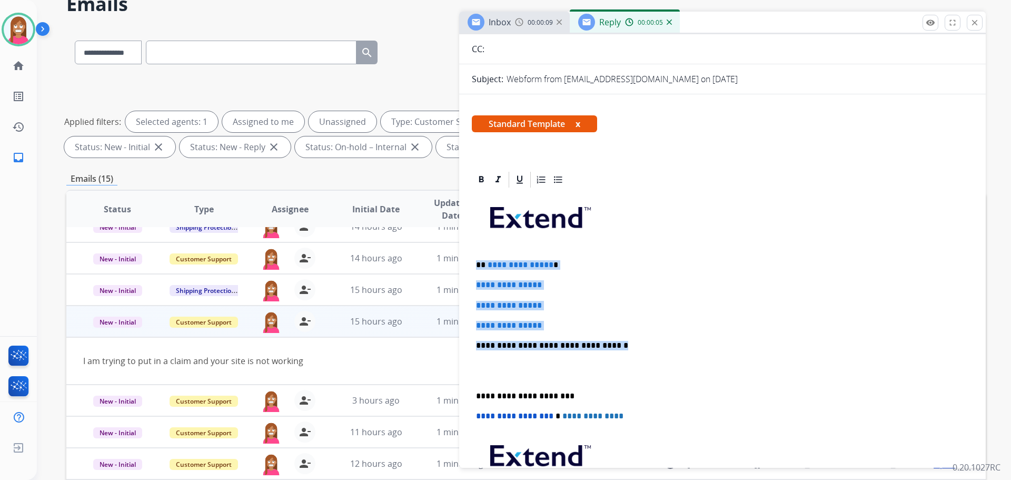
drag, startPoint x: 623, startPoint y: 348, endPoint x: 478, endPoint y: 261, distance: 169.4
click at [478, 261] on div "**********" at bounding box center [722, 370] width 501 height 362
paste div
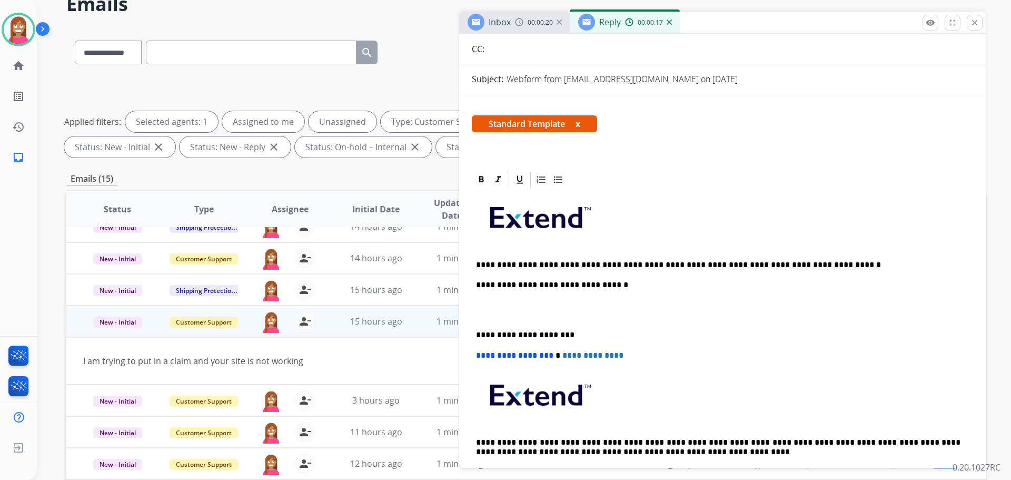
click at [474, 263] on div "**********" at bounding box center [722, 340] width 501 height 302
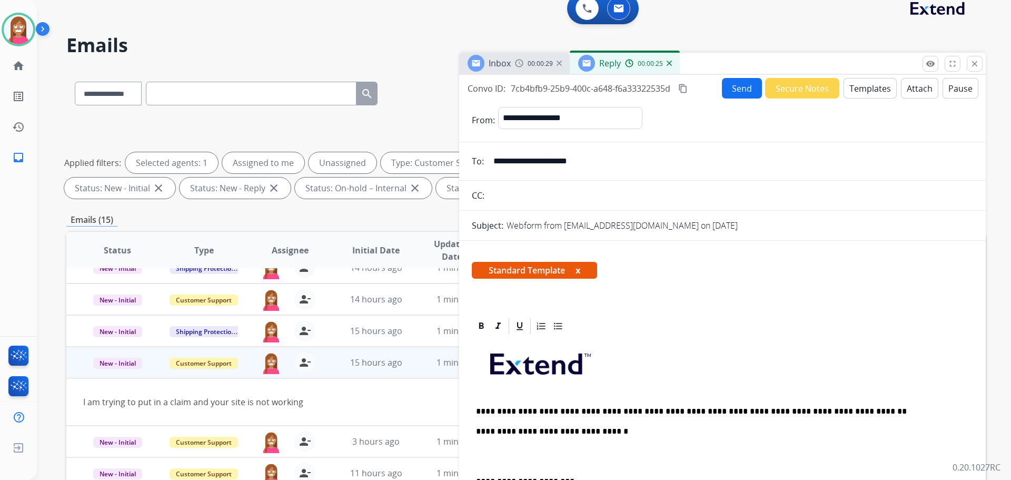
scroll to position [0, 0]
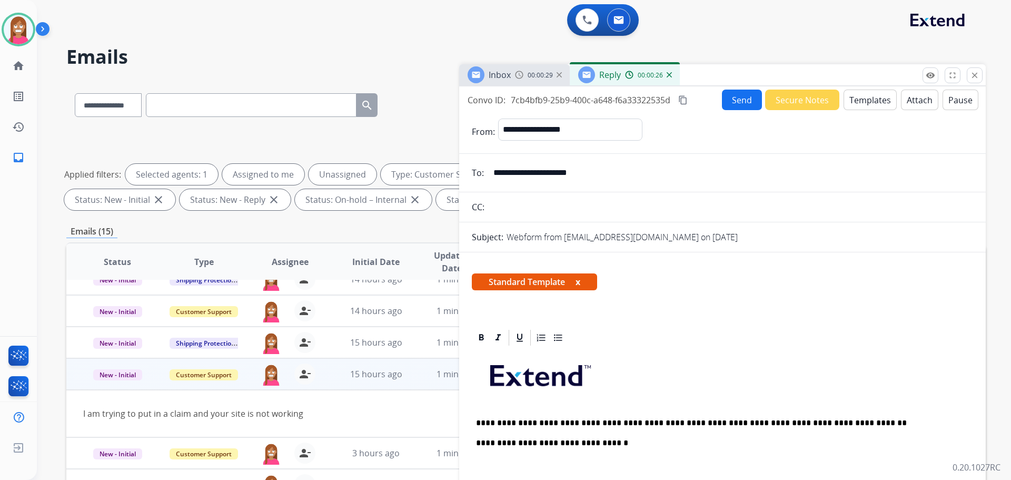
click at [742, 107] on button "Send" at bounding box center [742, 100] width 40 height 21
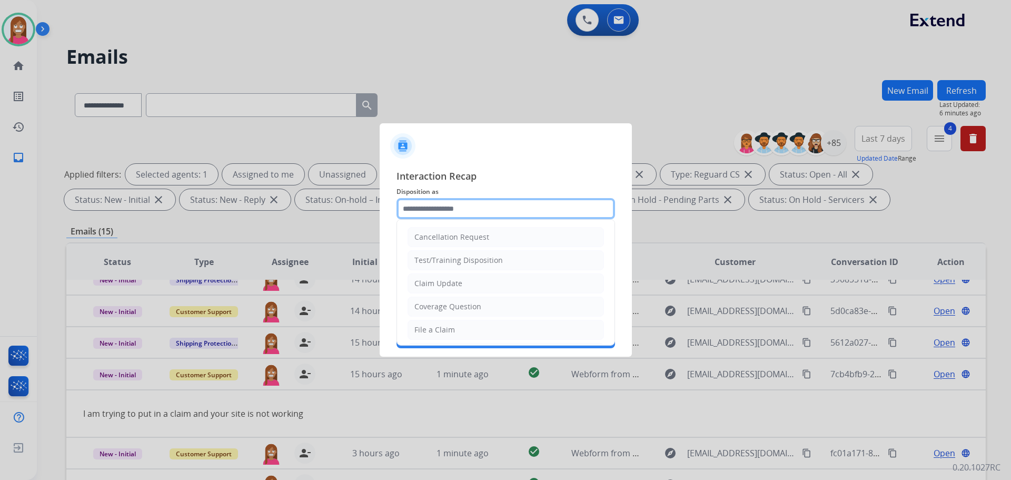
click at [417, 210] on input "text" at bounding box center [506, 208] width 219 height 21
click at [432, 331] on div "File a Claim" at bounding box center [435, 329] width 41 height 11
type input "**********"
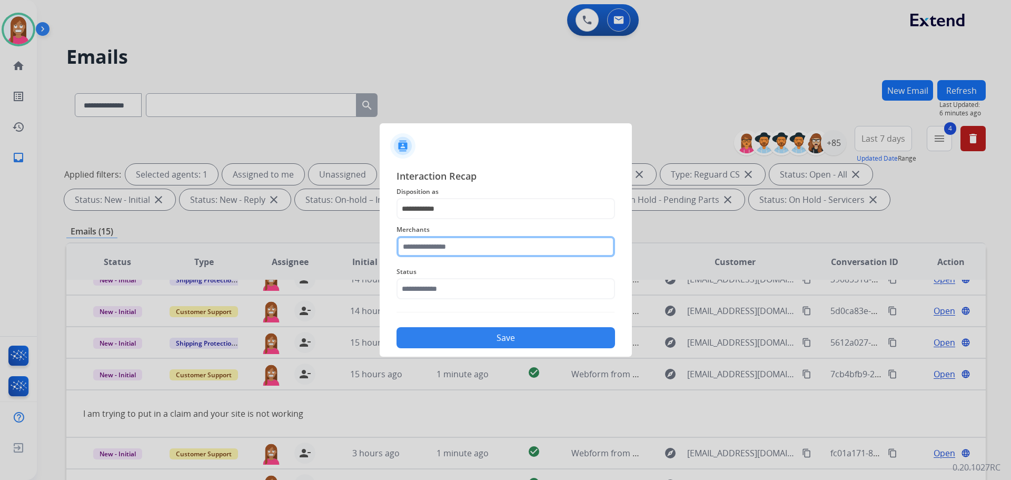
click at [443, 246] on input "text" at bounding box center [506, 246] width 219 height 21
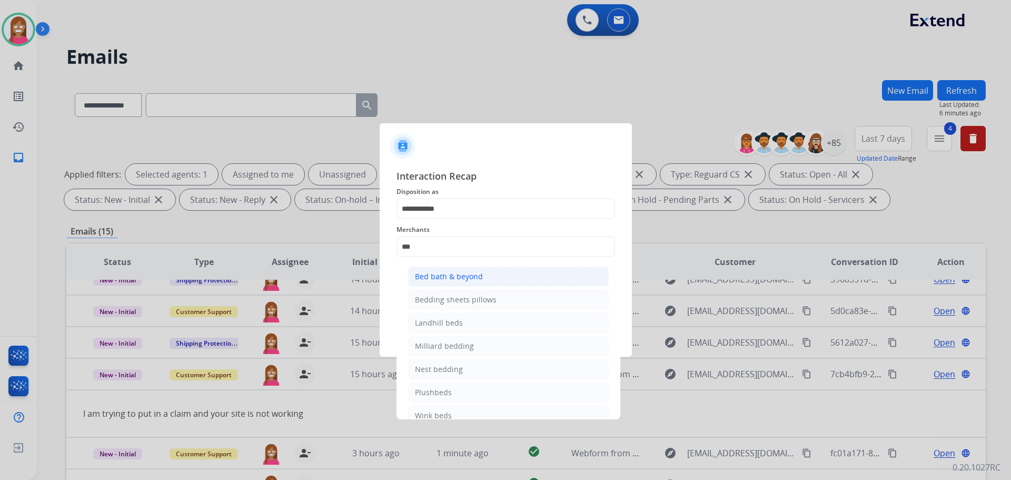
click at [434, 272] on div "Bed bath & beyond" at bounding box center [449, 276] width 68 height 11
type input "**********"
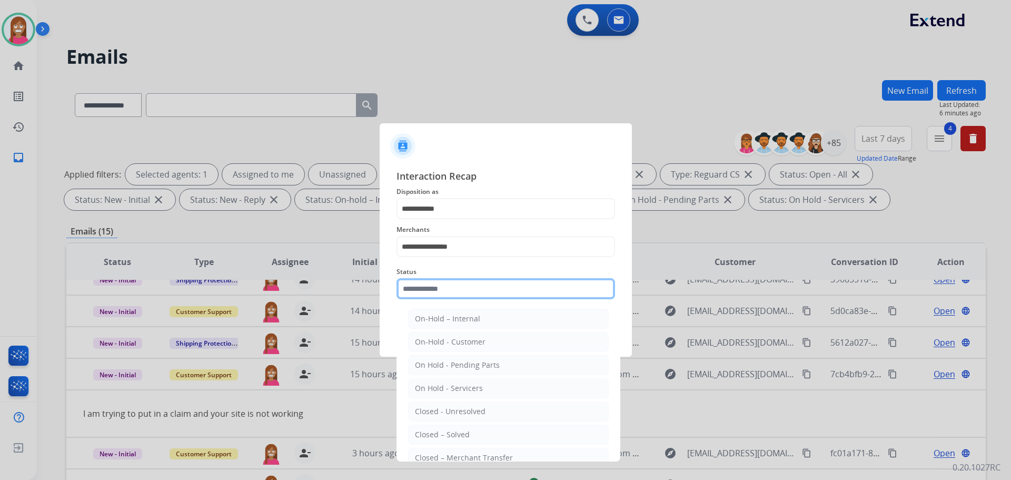
click at [425, 290] on input "text" at bounding box center [506, 288] width 219 height 21
click at [425, 434] on div "Closed – Solved" at bounding box center [442, 434] width 55 height 11
type input "**********"
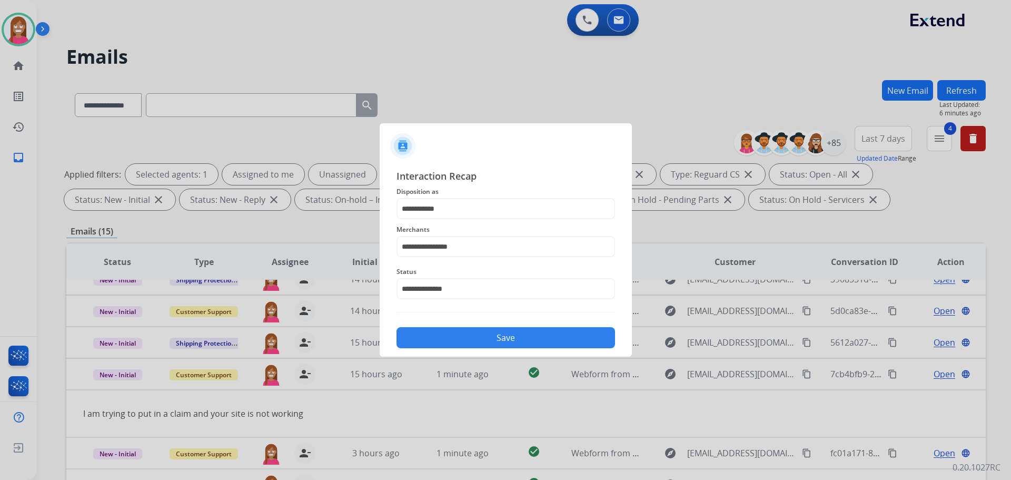
click at [435, 341] on button "Save" at bounding box center [506, 337] width 219 height 21
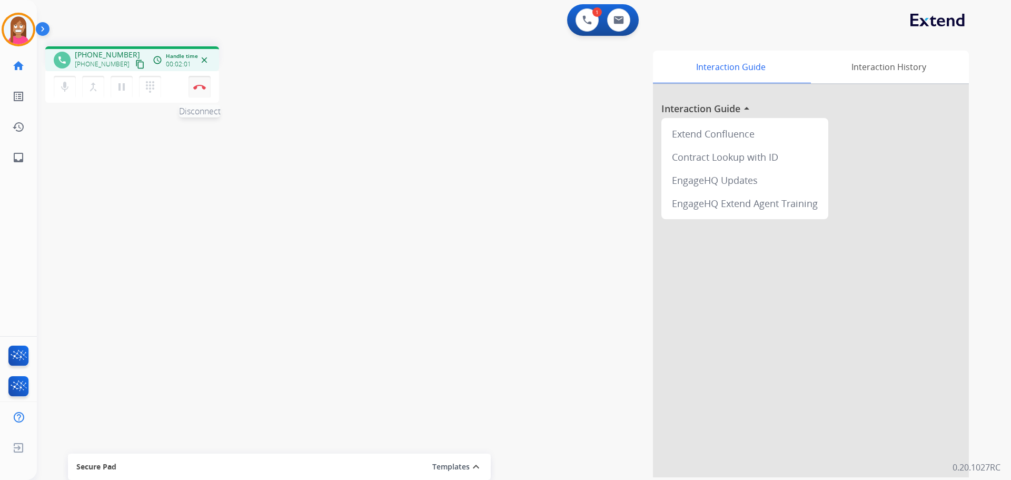
click at [200, 91] on button "Disconnect" at bounding box center [200, 87] width 22 height 22
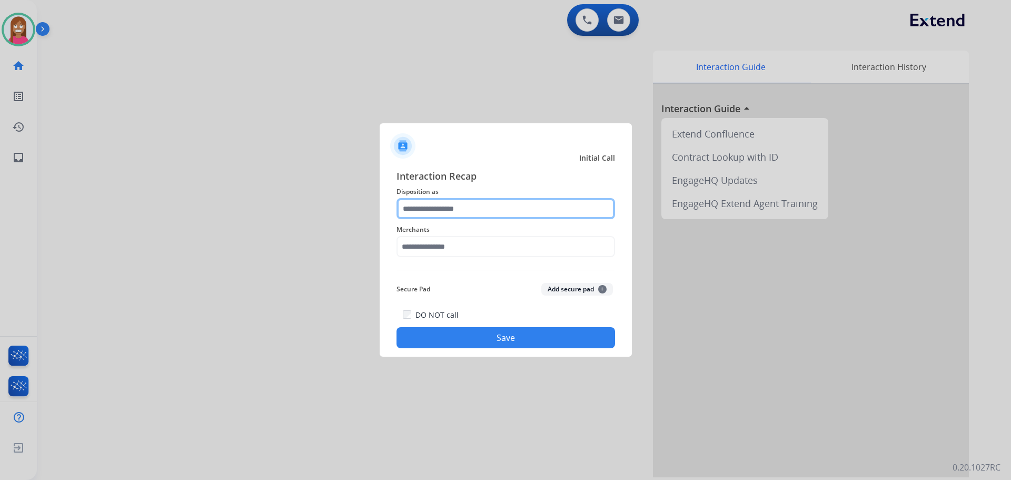
click at [427, 209] on input "text" at bounding box center [506, 208] width 219 height 21
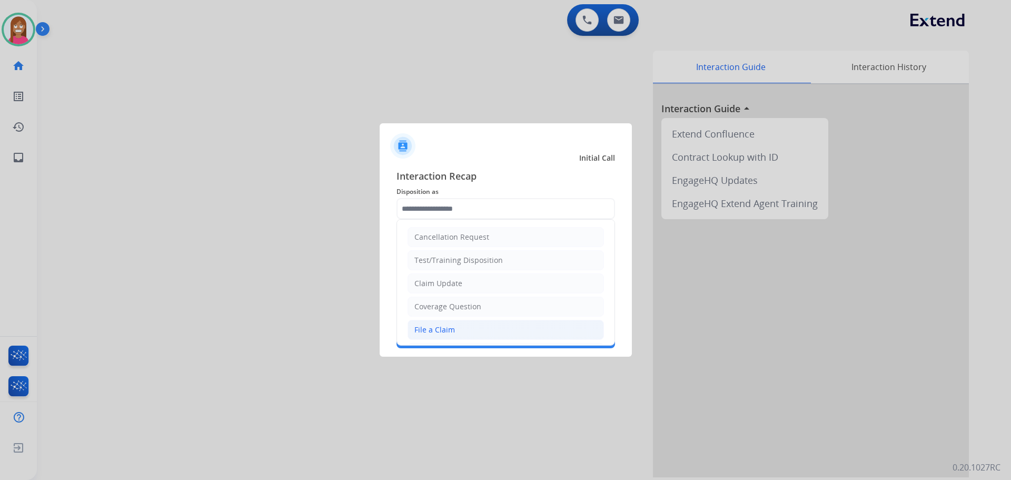
click at [447, 326] on div "File a Claim" at bounding box center [435, 329] width 41 height 11
type input "**********"
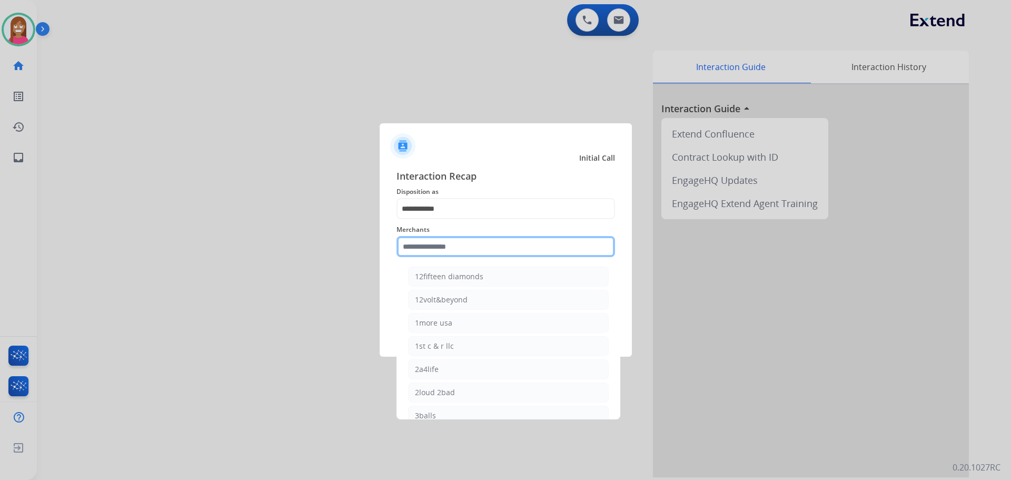
click at [437, 246] on input "text" at bounding box center [506, 246] width 219 height 21
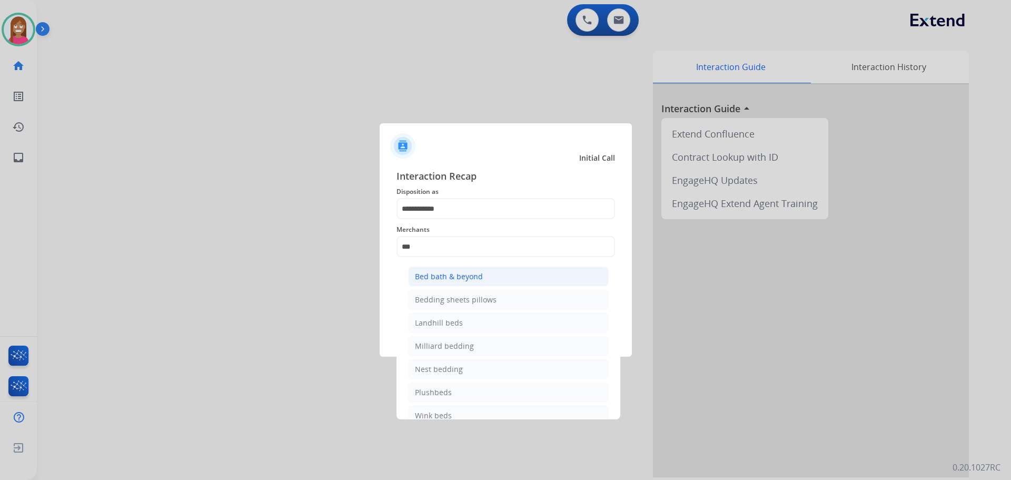
click at [478, 270] on li "Bed bath & beyond" at bounding box center [508, 277] width 201 height 20
type input "**********"
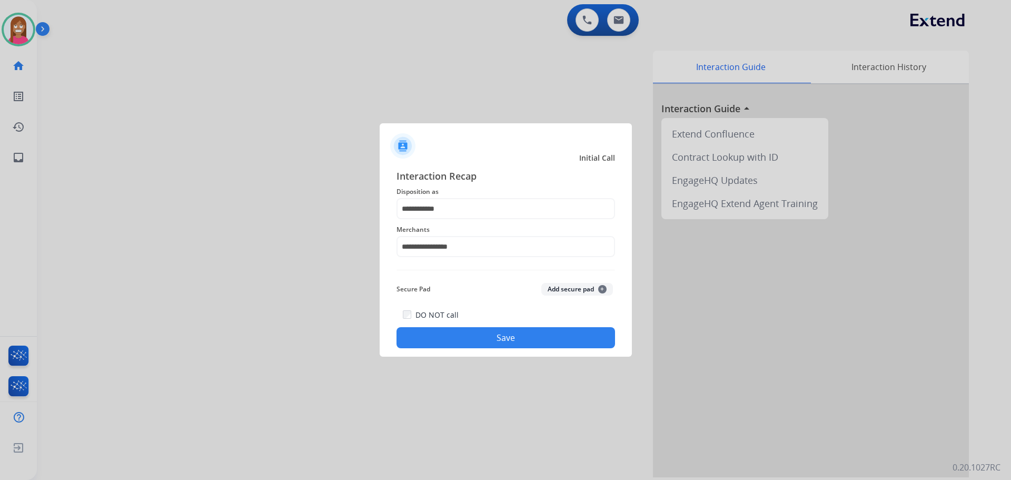
click at [465, 333] on button "Save" at bounding box center [506, 337] width 219 height 21
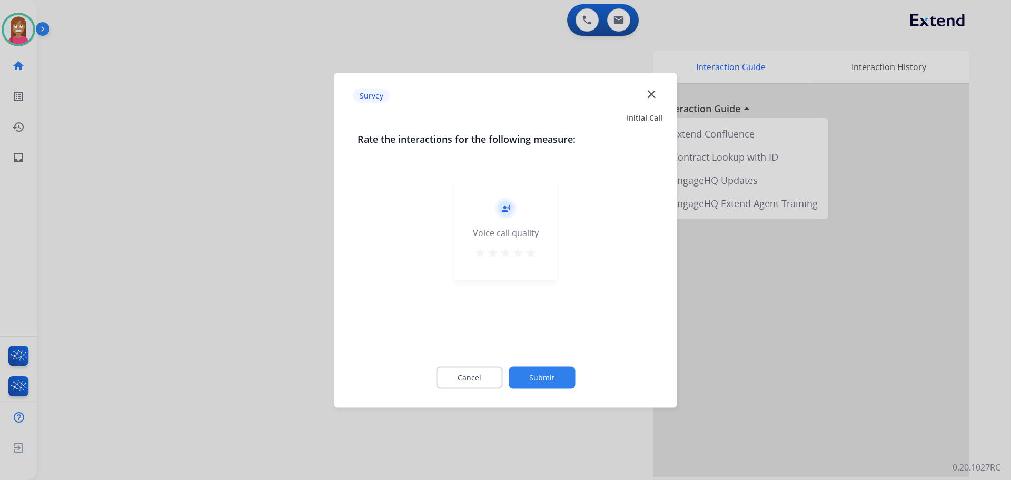
click at [647, 90] on mat-icon "close" at bounding box center [652, 94] width 14 height 14
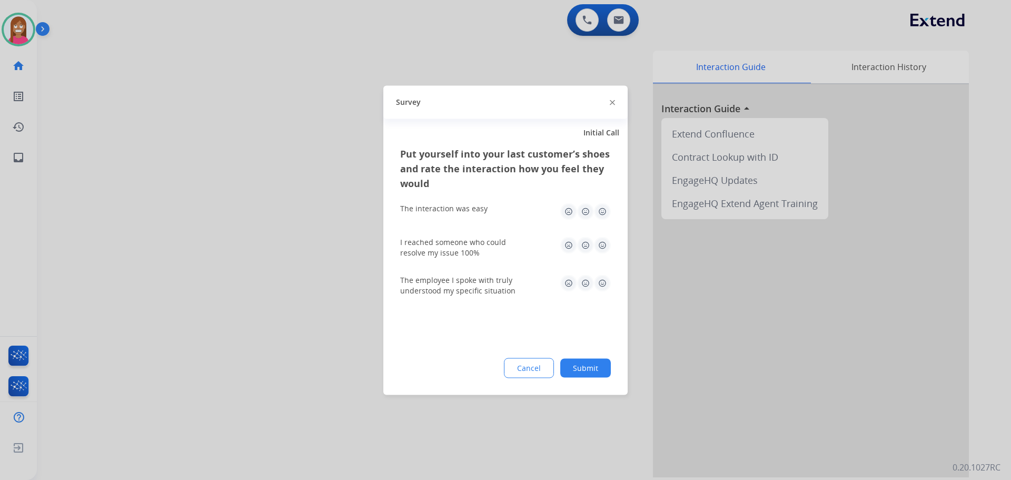
click at [613, 102] on img at bounding box center [612, 102] width 5 height 5
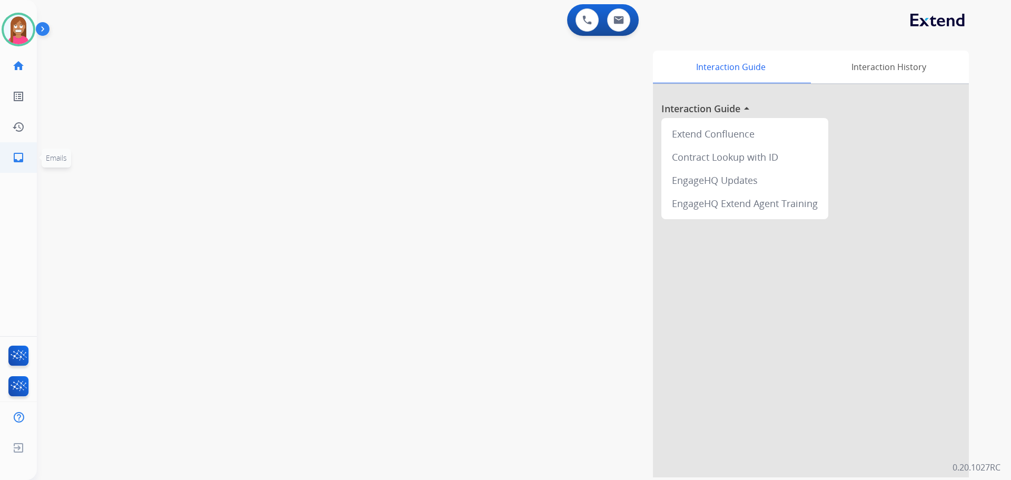
click at [28, 154] on link "inbox Emails" at bounding box center [18, 157] width 29 height 29
select select "**********"
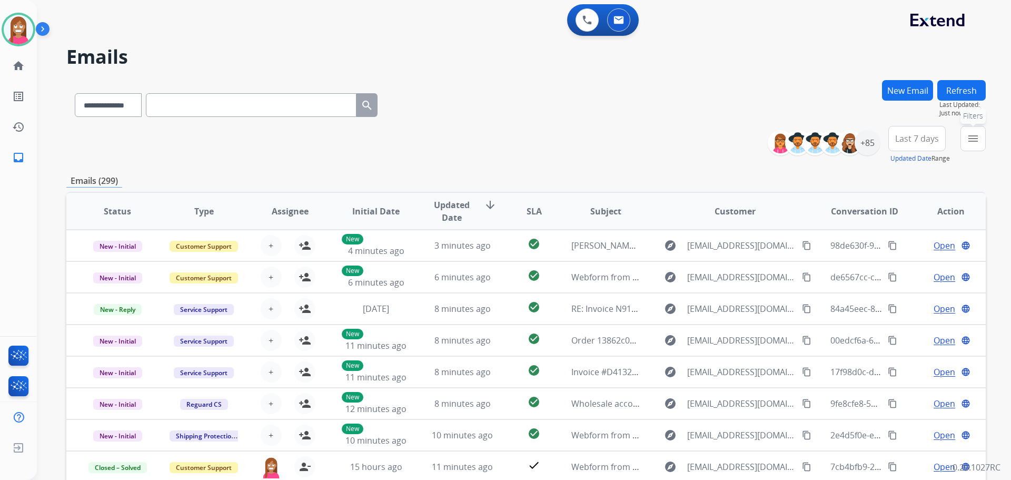
click at [968, 146] on button "menu Filters" at bounding box center [973, 138] width 25 height 25
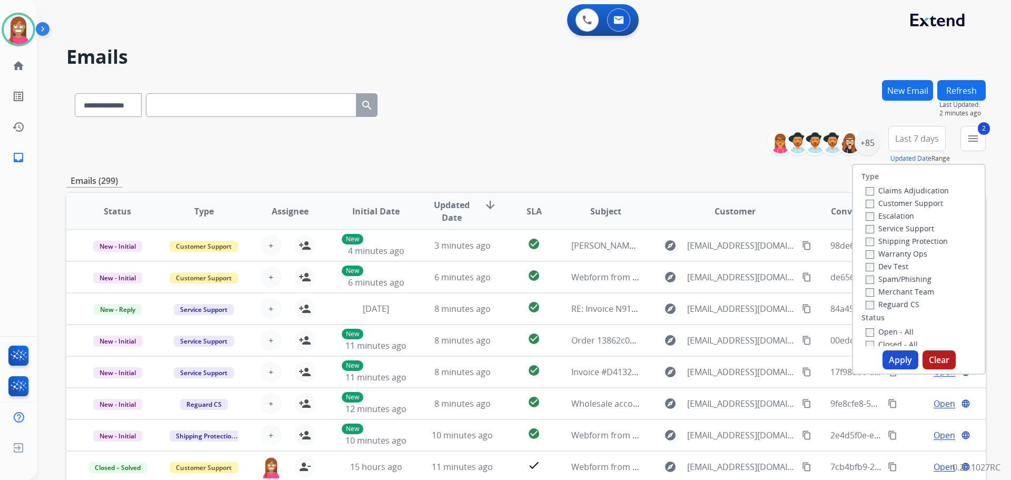
click at [868, 305] on label "Reguard CS" at bounding box center [893, 304] width 54 height 10
click at [876, 328] on label "Open - All" at bounding box center [890, 332] width 48 height 10
drag, startPoint x: 900, startPoint y: 355, endPoint x: 803, endPoint y: 316, distance: 104.5
click at [899, 357] on button "Apply" at bounding box center [901, 359] width 36 height 19
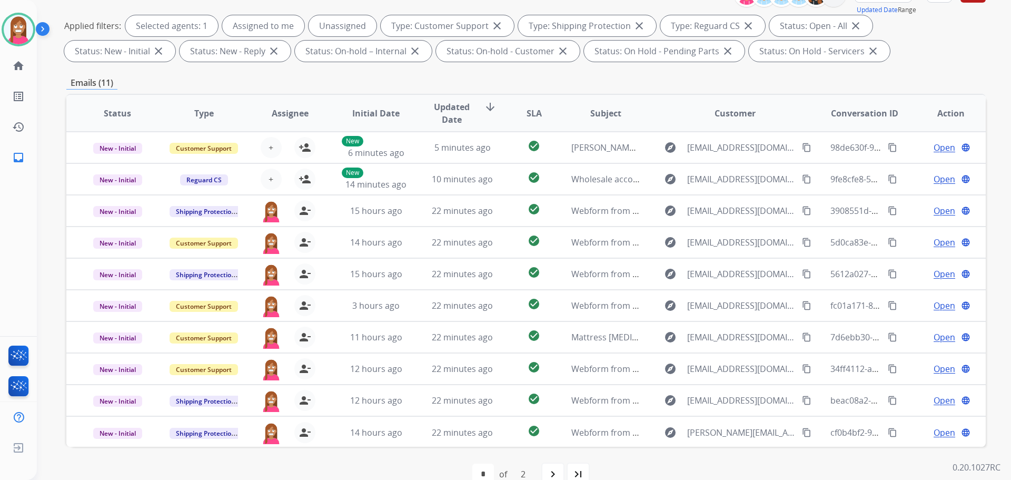
scroll to position [158, 0]
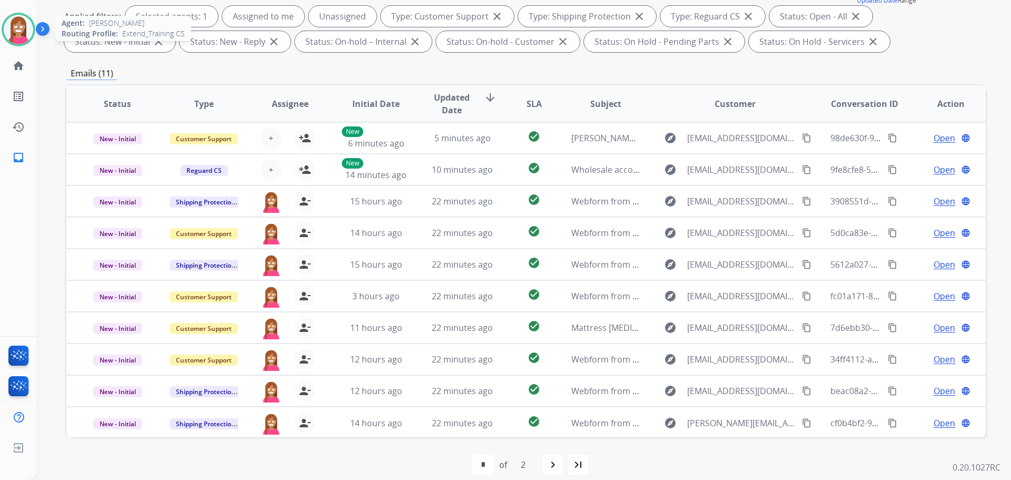
click at [11, 33] on img at bounding box center [18, 29] width 29 height 29
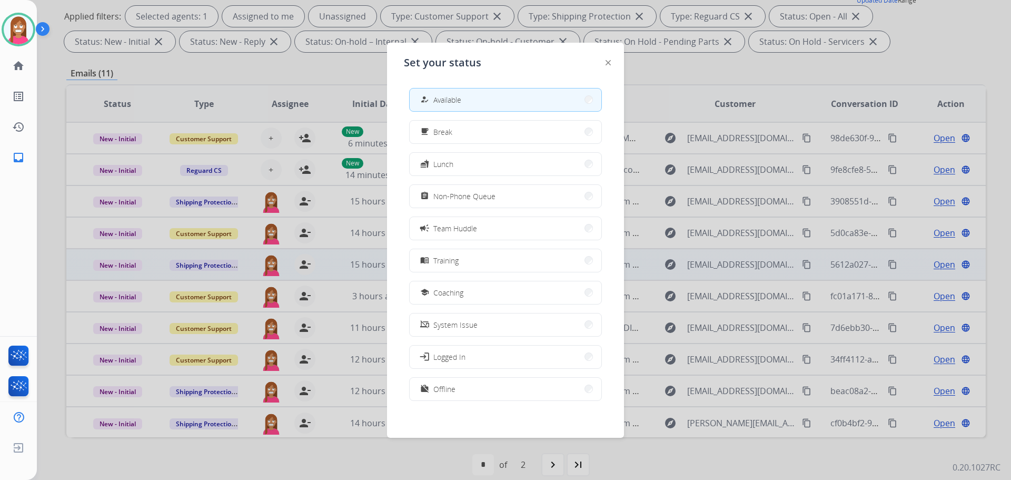
drag, startPoint x: 448, startPoint y: 296, endPoint x: 465, endPoint y: 271, distance: 29.5
click at [457, 285] on button "school Coaching" at bounding box center [506, 292] width 192 height 23
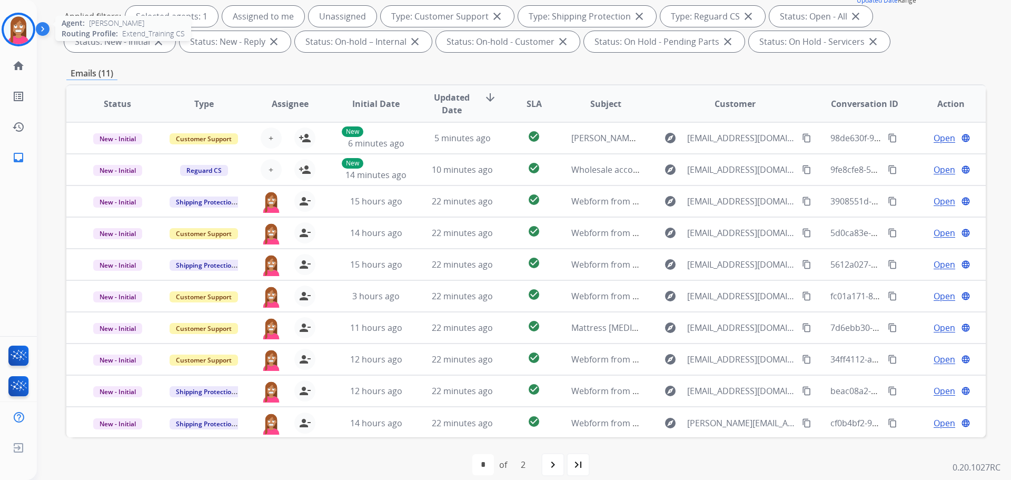
click at [17, 29] on img at bounding box center [18, 29] width 29 height 29
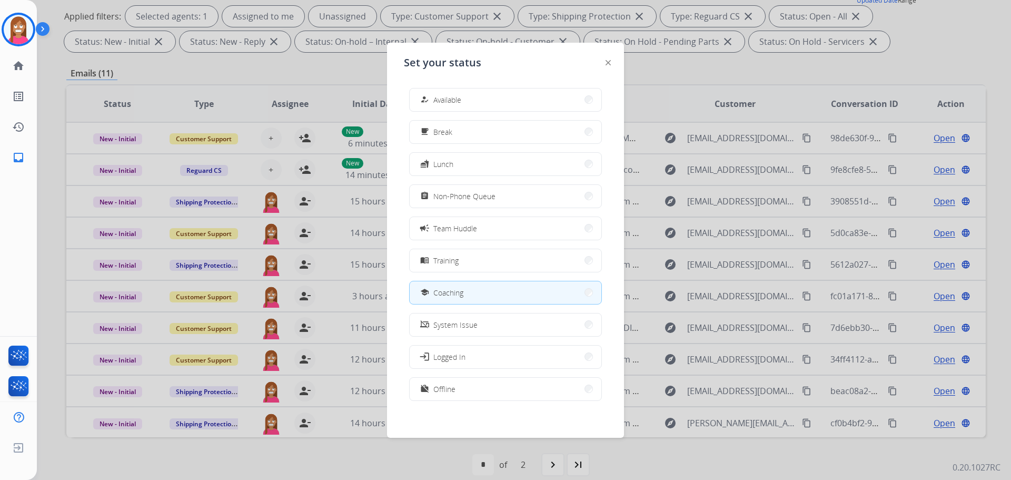
click at [447, 103] on span "Available" at bounding box center [448, 99] width 28 height 11
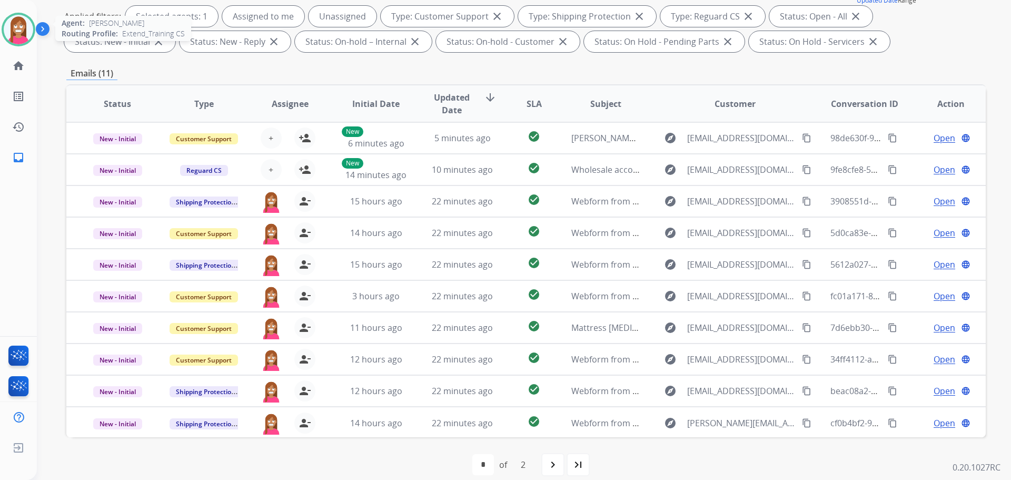
click at [15, 35] on img at bounding box center [18, 29] width 29 height 29
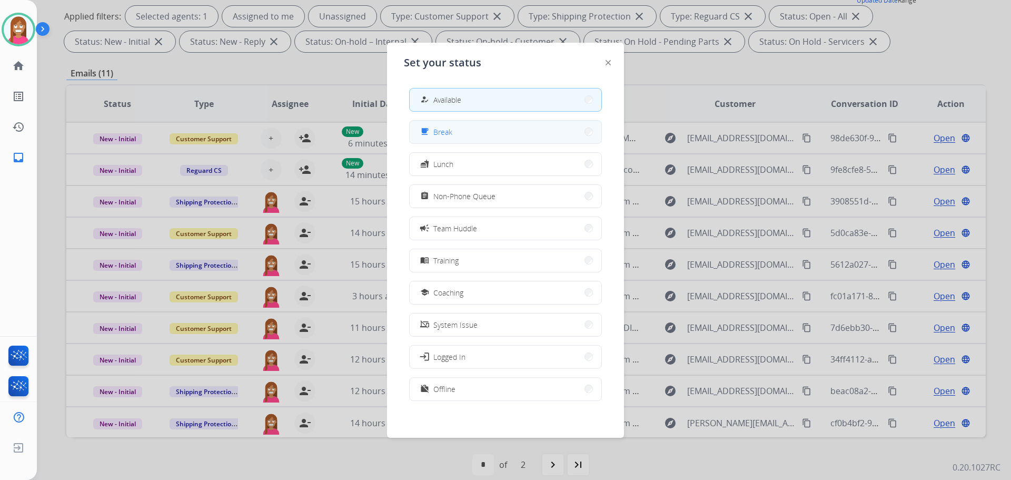
click at [439, 126] on span "Break" at bounding box center [443, 131] width 19 height 11
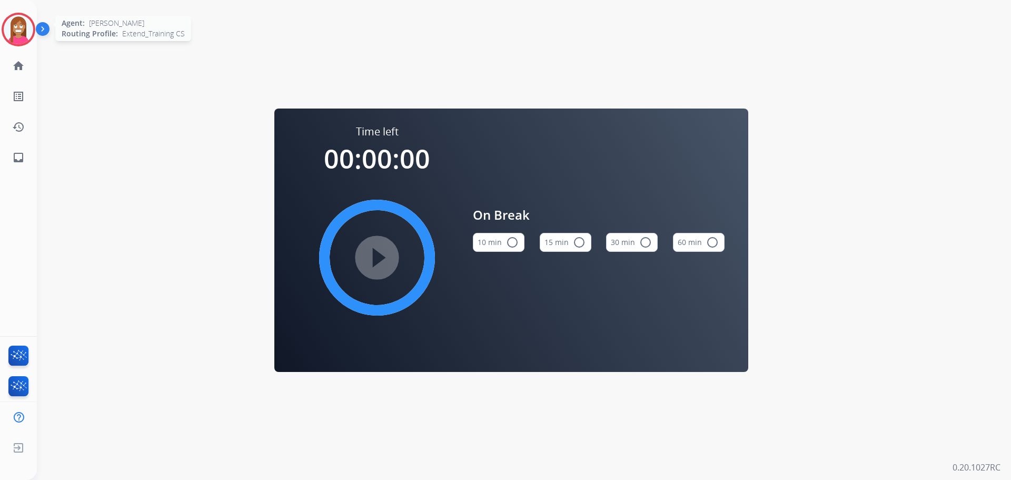
click at [16, 25] on img at bounding box center [18, 29] width 29 height 29
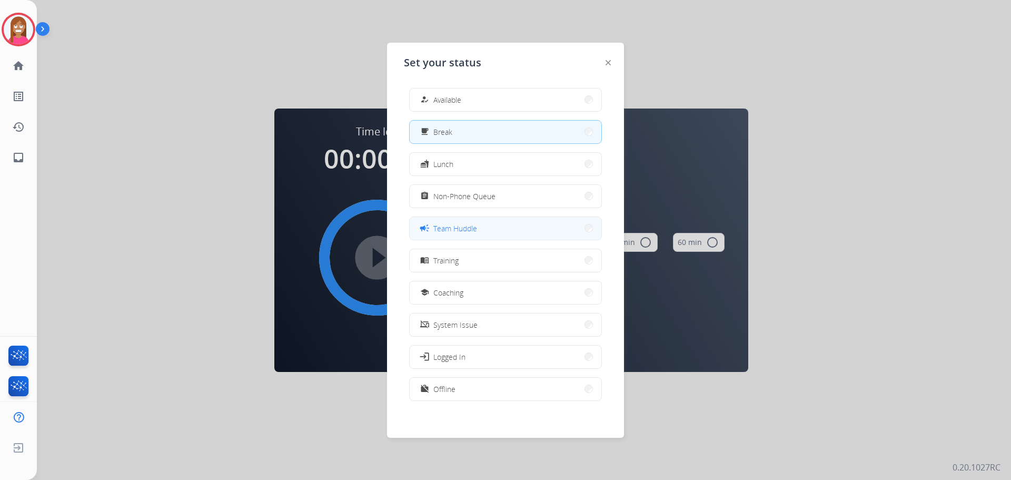
click at [445, 235] on button "campaign Team Huddle" at bounding box center [506, 228] width 192 height 23
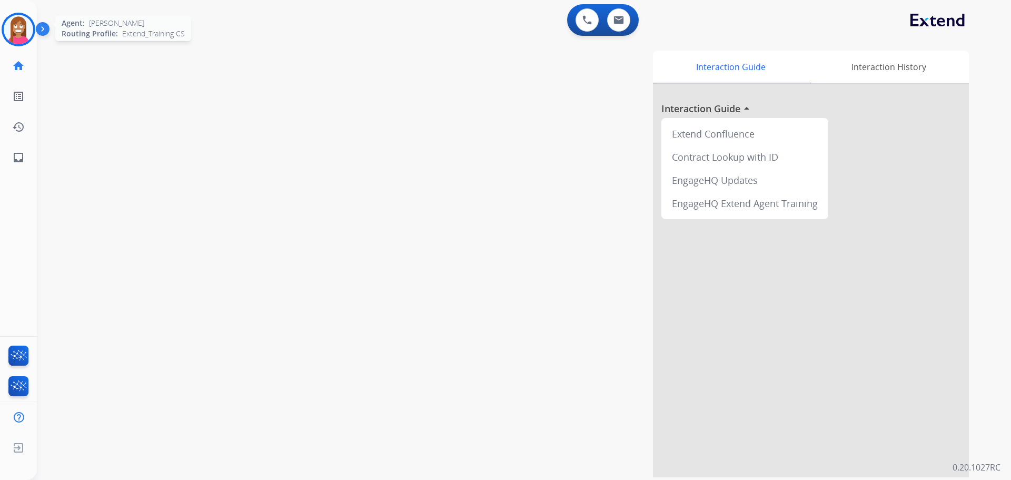
click at [10, 31] on img at bounding box center [18, 29] width 29 height 29
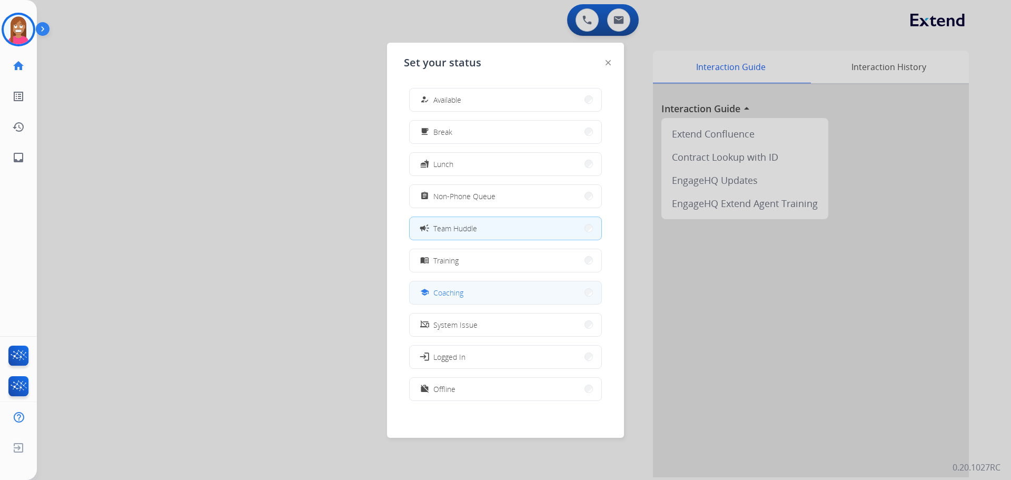
click at [441, 291] on span "Coaching" at bounding box center [449, 292] width 30 height 11
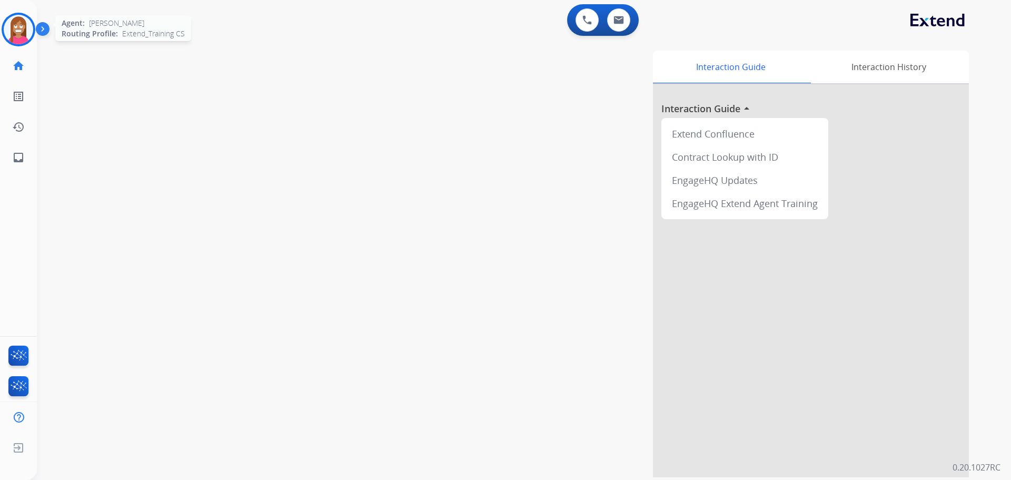
click at [13, 45] on div at bounding box center [19, 30] width 34 height 34
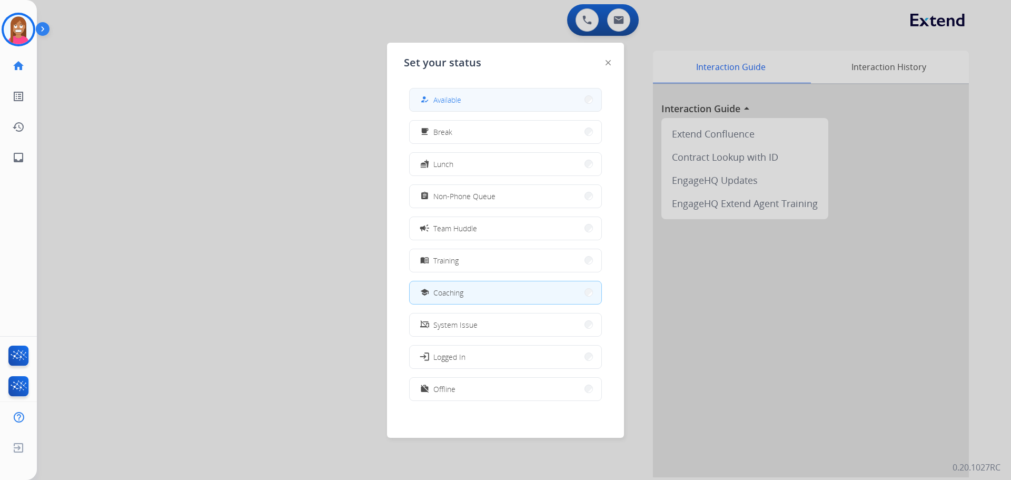
click at [498, 97] on button "how_to_reg Available" at bounding box center [506, 99] width 192 height 23
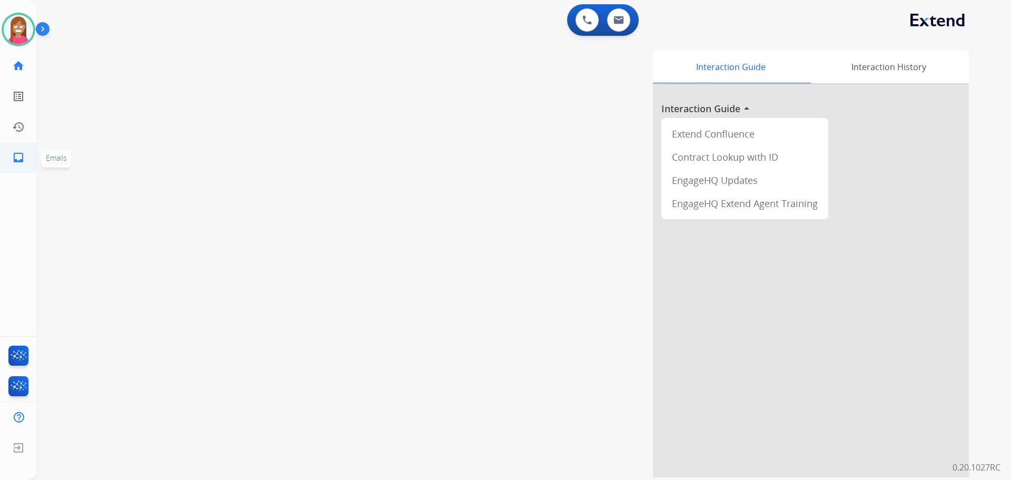
click at [28, 160] on link "inbox Emails" at bounding box center [18, 157] width 29 height 29
select select "**********"
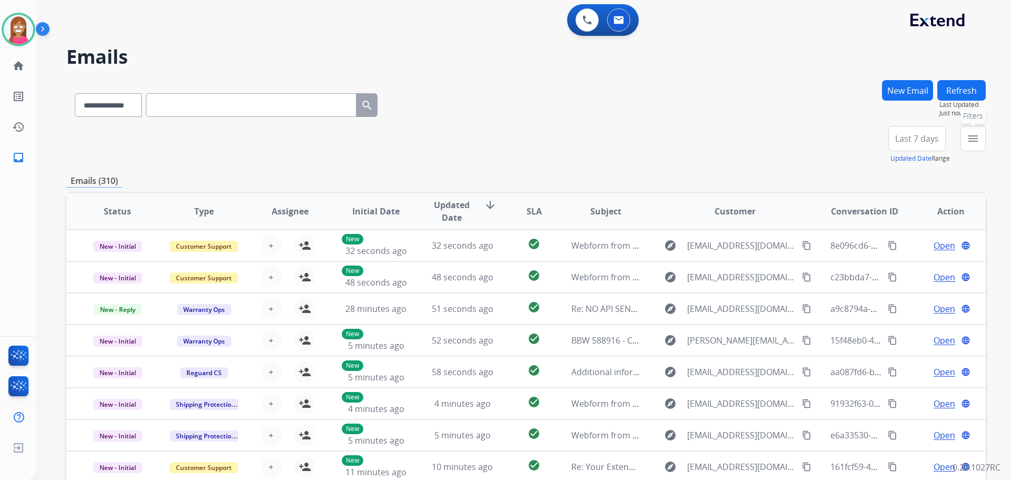
click at [962, 134] on button "menu Filters" at bounding box center [973, 138] width 25 height 25
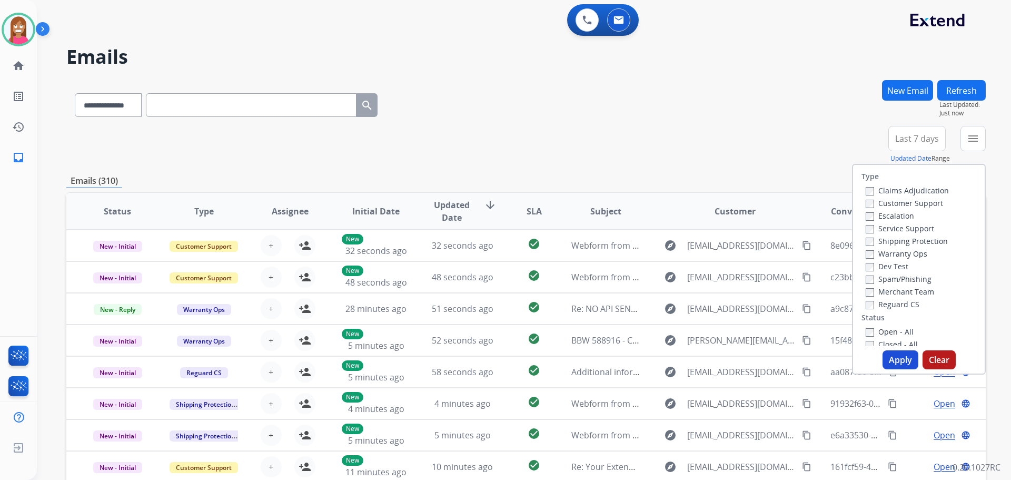
click at [868, 202] on label "Customer Support" at bounding box center [904, 203] width 77 height 10
click at [873, 243] on label "Shipping Protection" at bounding box center [907, 241] width 82 height 10
click at [889, 362] on button "Apply" at bounding box center [901, 359] width 36 height 19
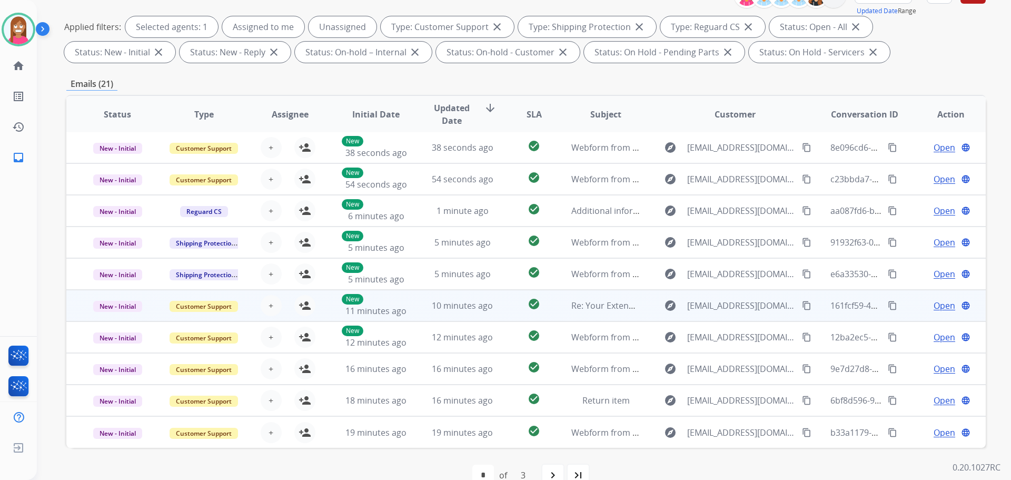
scroll to position [170, 0]
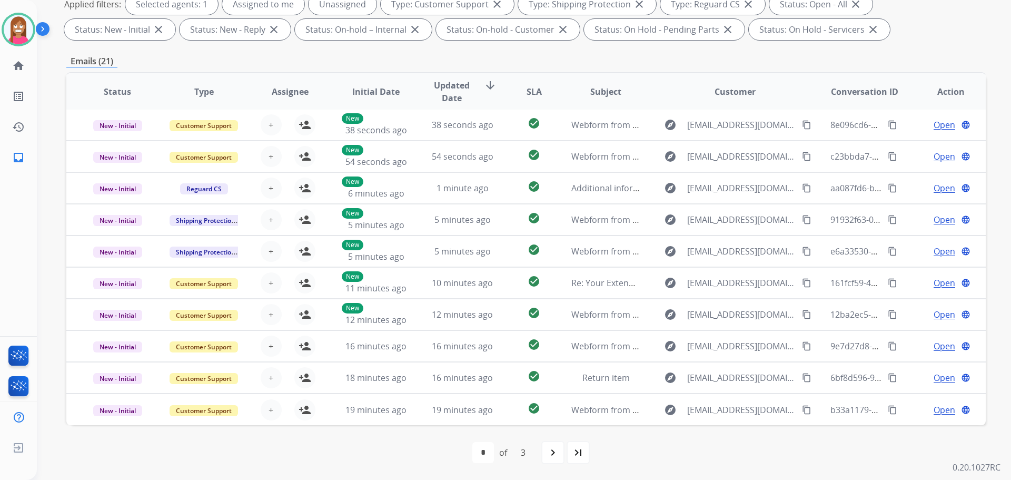
click at [576, 460] on div "last_page" at bounding box center [578, 452] width 23 height 23
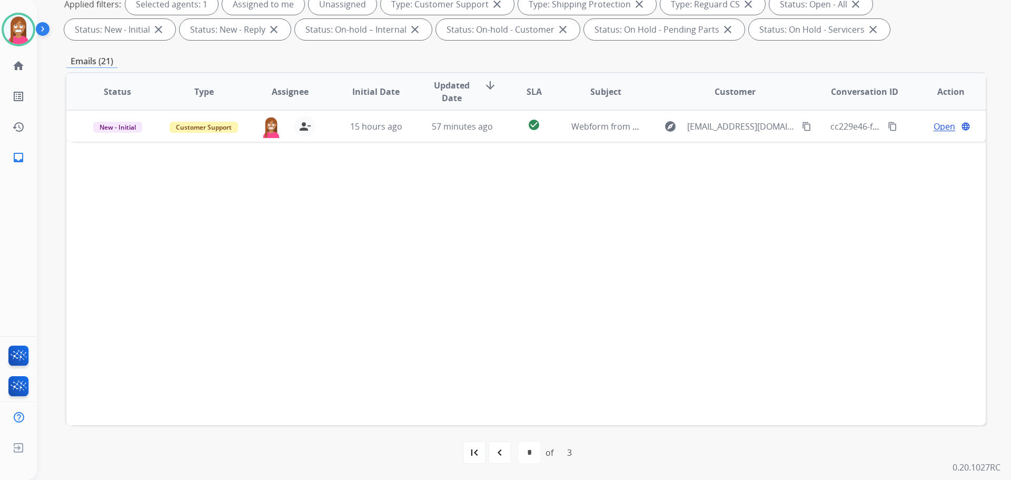
click at [493, 458] on div "navigate_before" at bounding box center [499, 452] width 23 height 23
select select "*"
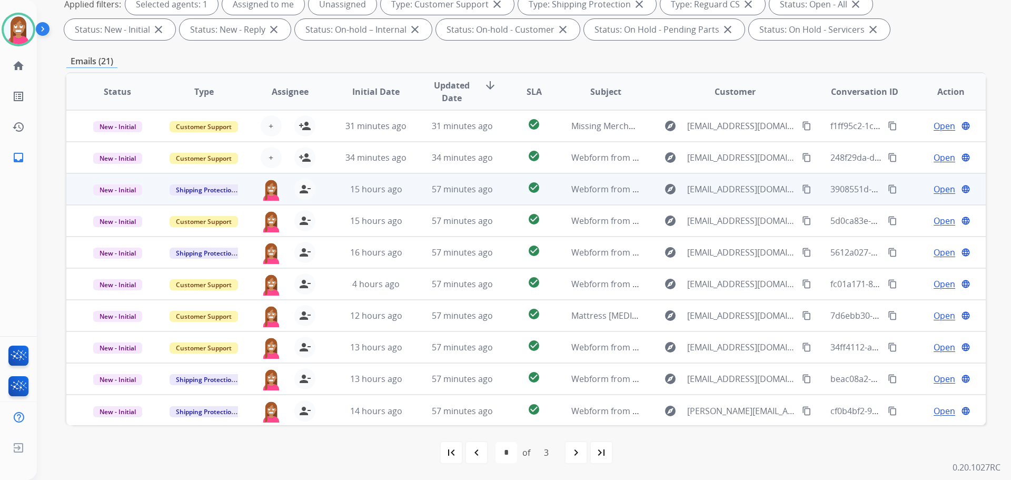
click at [499, 196] on td "check_circle" at bounding box center [525, 189] width 57 height 32
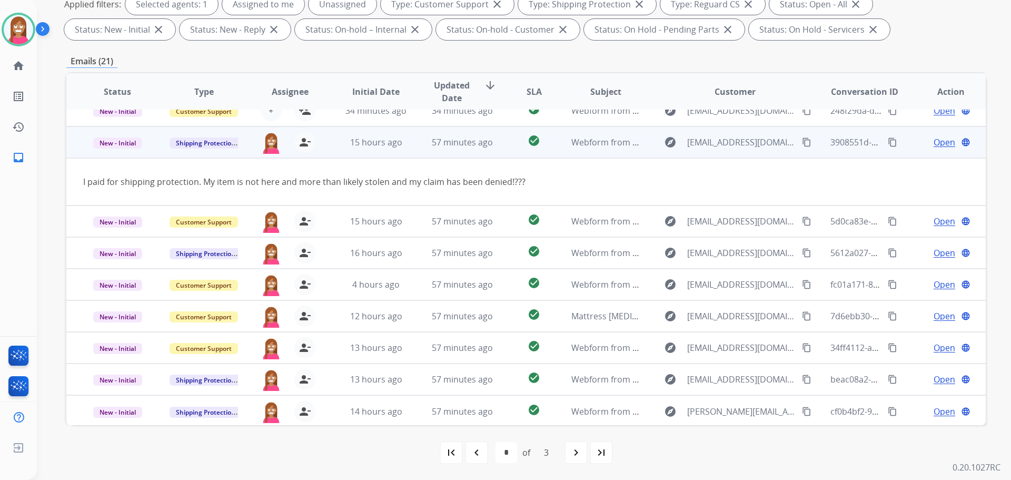
scroll to position [48, 0]
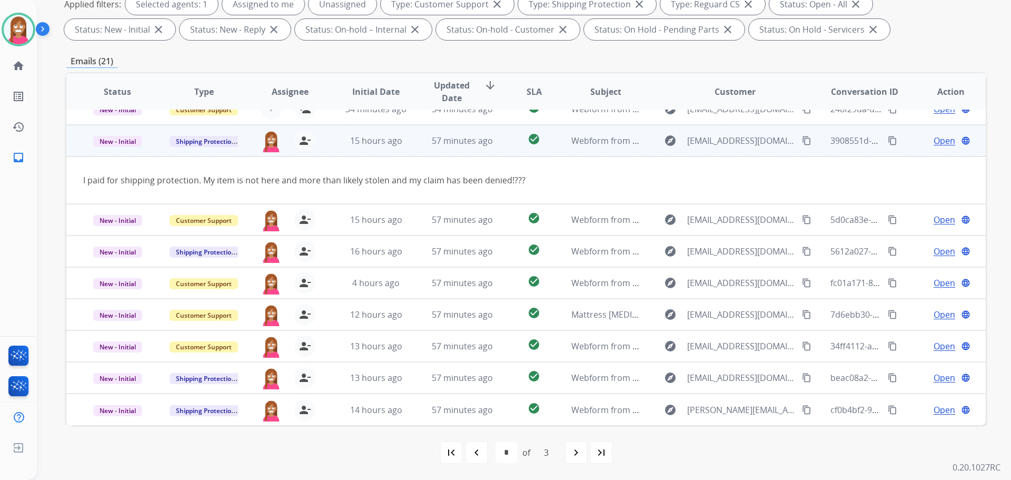
click at [934, 141] on span "Open" at bounding box center [945, 140] width 22 height 13
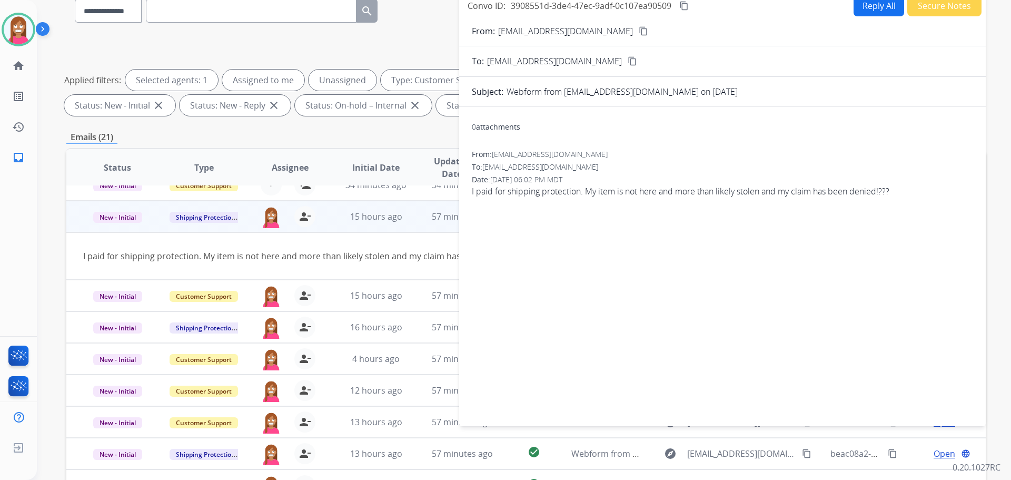
scroll to position [65, 0]
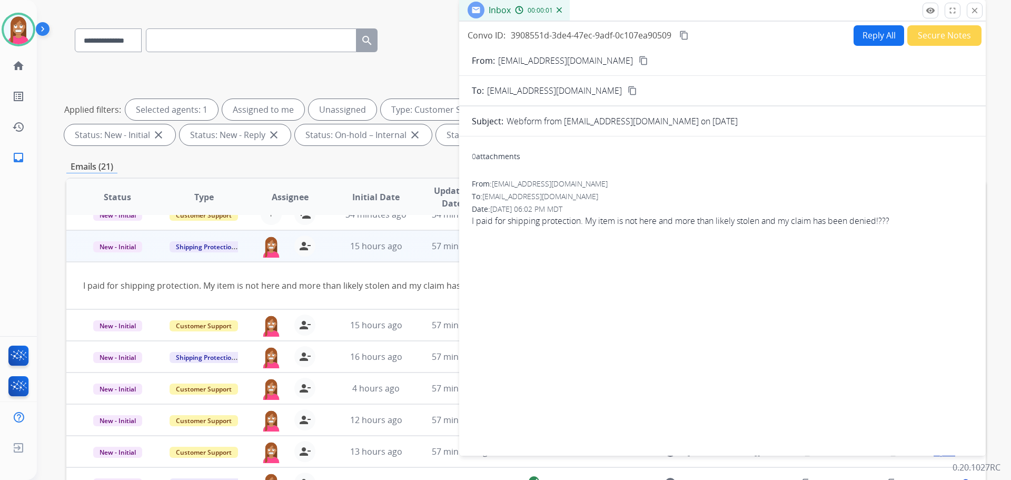
click at [863, 39] on button "Reply All" at bounding box center [879, 35] width 51 height 21
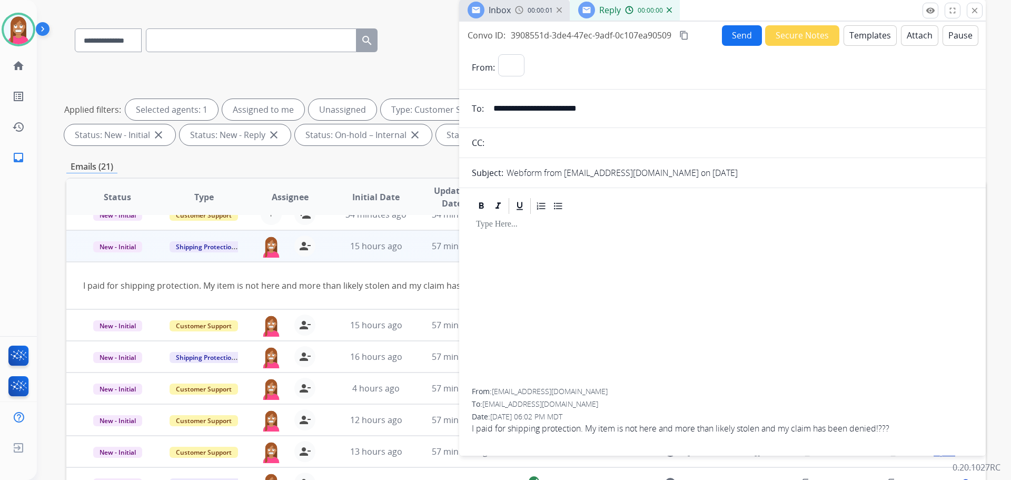
select select "**********"
click at [860, 36] on button "Templates" at bounding box center [870, 35] width 53 height 21
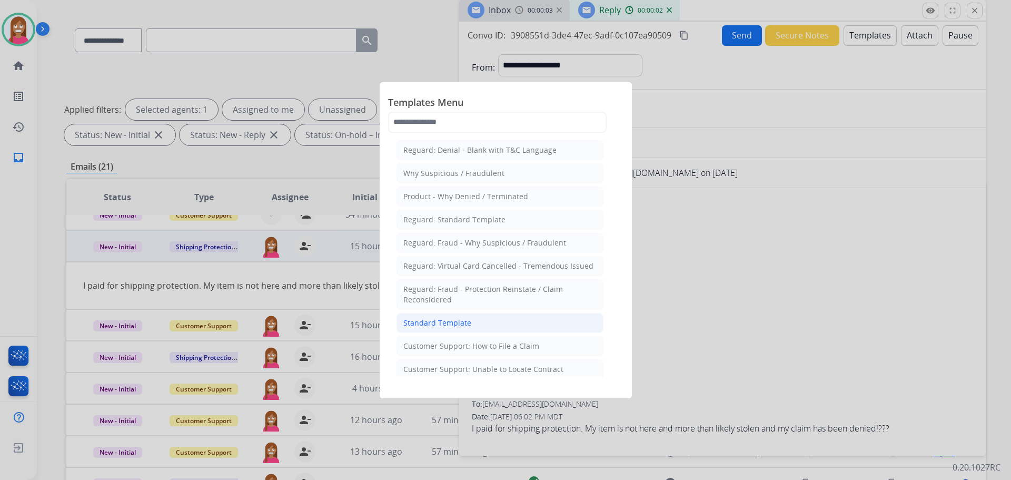
click at [436, 322] on div "Standard Template" at bounding box center [437, 323] width 68 height 11
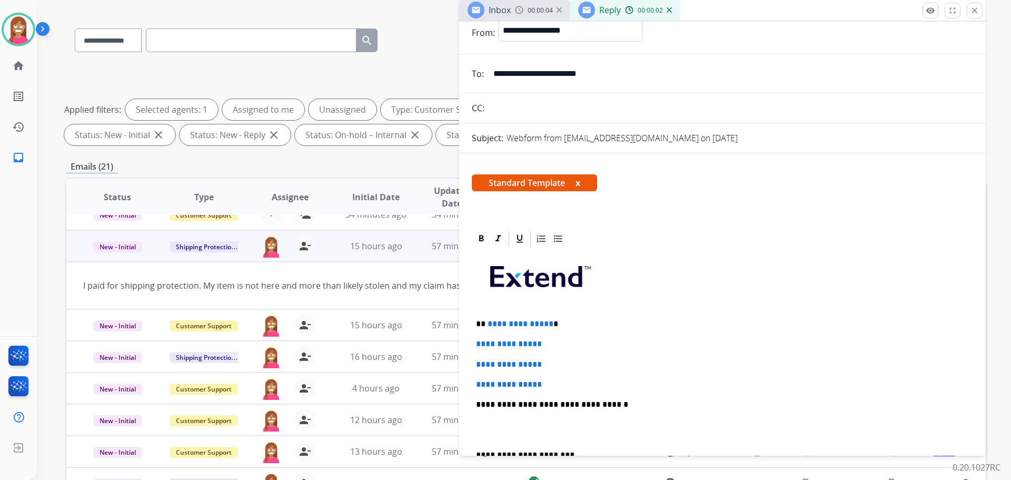
scroll to position [53, 0]
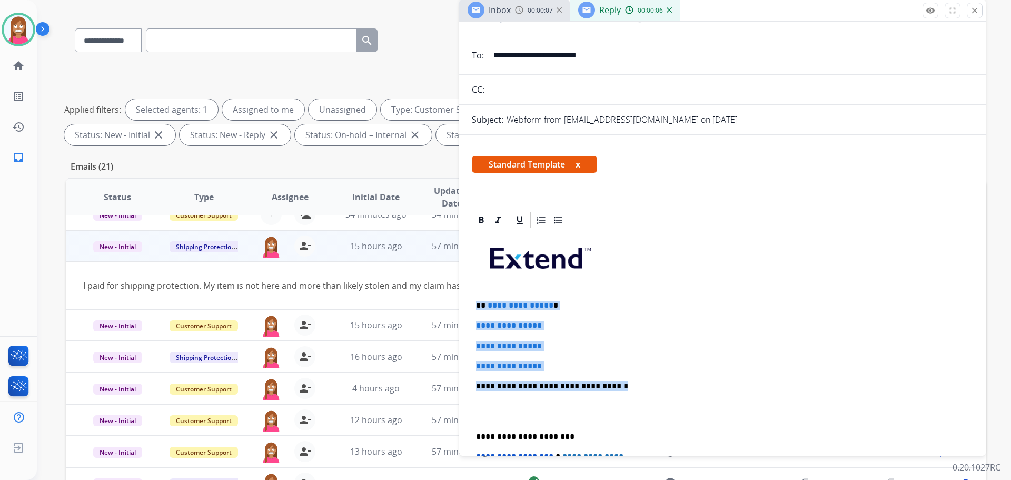
drag, startPoint x: 606, startPoint y: 385, endPoint x: 476, endPoint y: 306, distance: 152.9
click at [476, 306] on div "**********" at bounding box center [722, 411] width 501 height 362
click at [500, 345] on span "**********" at bounding box center [509, 346] width 66 height 8
drag, startPoint x: 609, startPoint y: 387, endPoint x: 477, endPoint y: 302, distance: 156.8
click at [477, 302] on div "**********" at bounding box center [722, 411] width 501 height 362
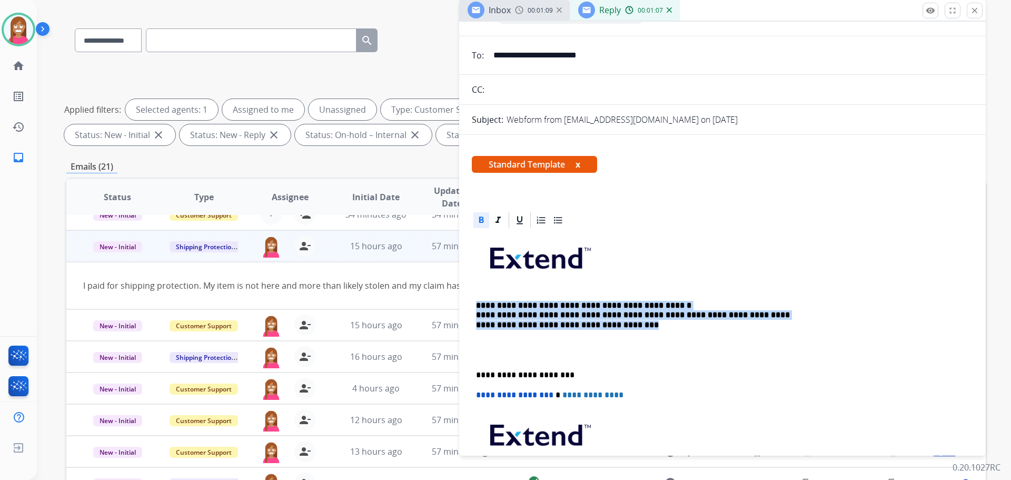
drag, startPoint x: 647, startPoint y: 323, endPoint x: 476, endPoint y: 298, distance: 173.5
click at [476, 298] on div "**********" at bounding box center [722, 380] width 501 height 301
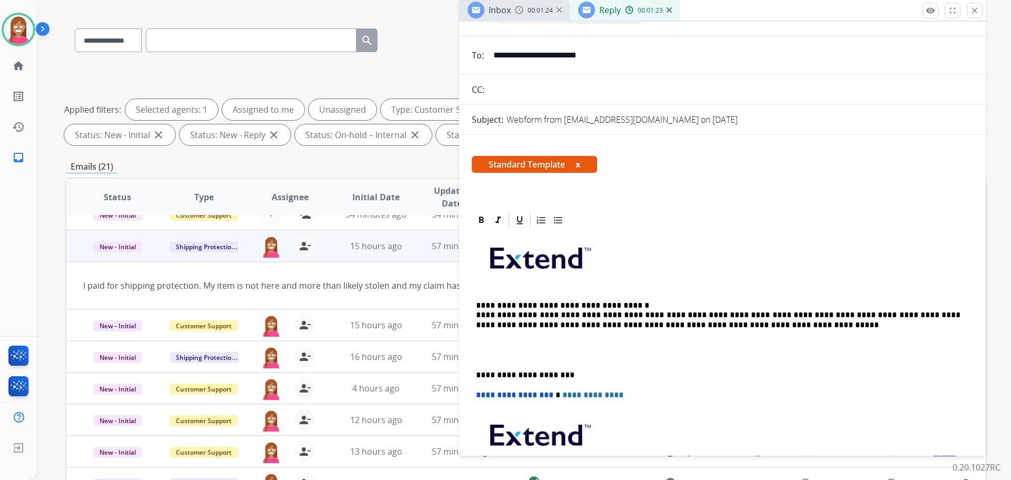
scroll to position [0, 0]
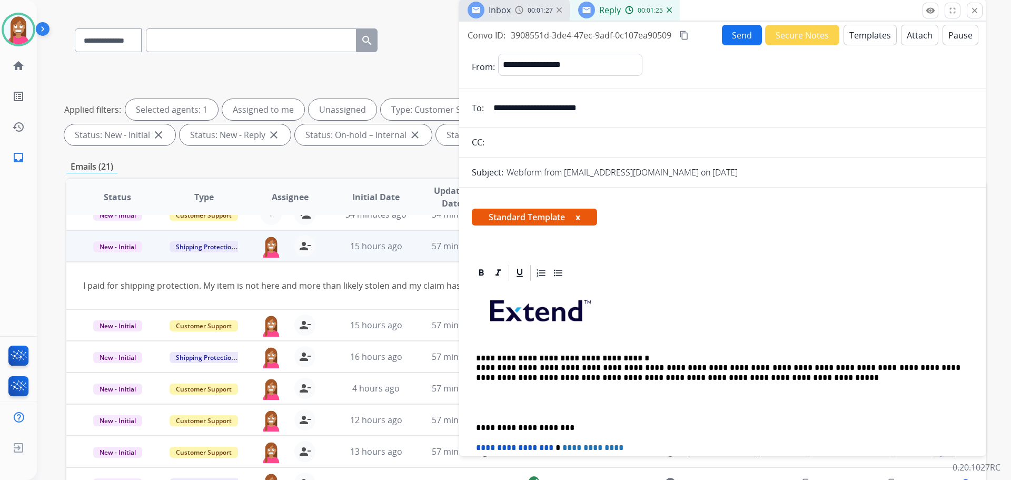
click at [742, 37] on button "Send" at bounding box center [742, 35] width 40 height 21
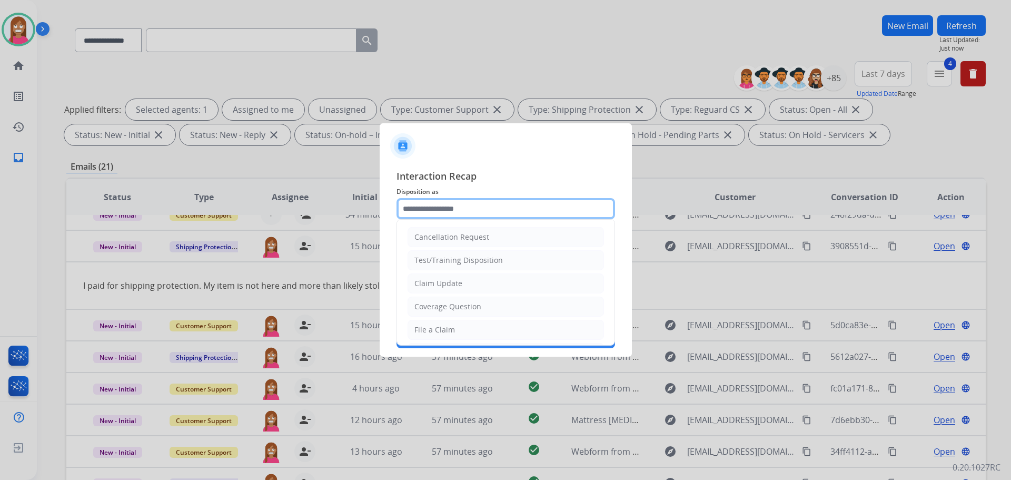
click at [422, 211] on input "text" at bounding box center [506, 208] width 219 height 21
click at [439, 285] on div "Claim Update" at bounding box center [439, 283] width 48 height 11
type input "**********"
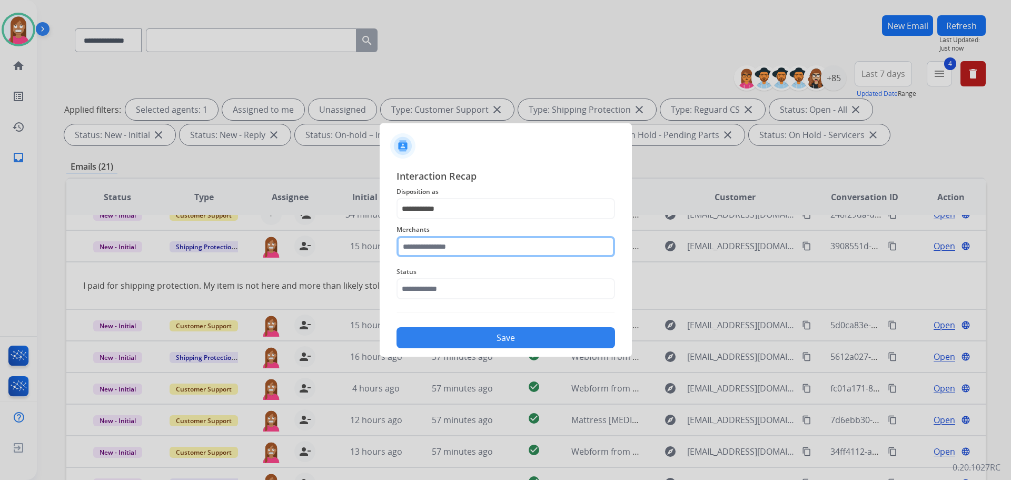
click at [429, 246] on input "text" at bounding box center [506, 246] width 219 height 21
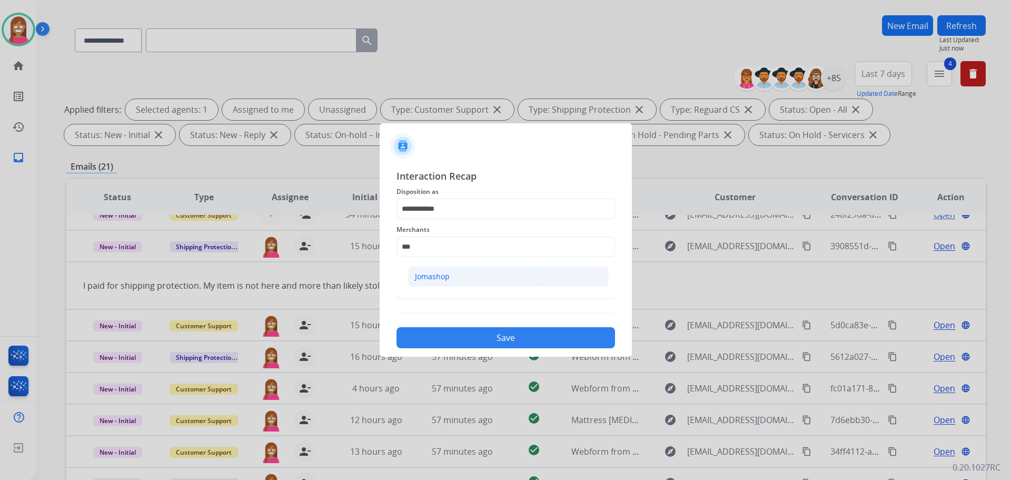
click at [423, 279] on div "Jomashop" at bounding box center [432, 276] width 35 height 11
type input "********"
click at [425, 293] on input "text" at bounding box center [506, 288] width 219 height 21
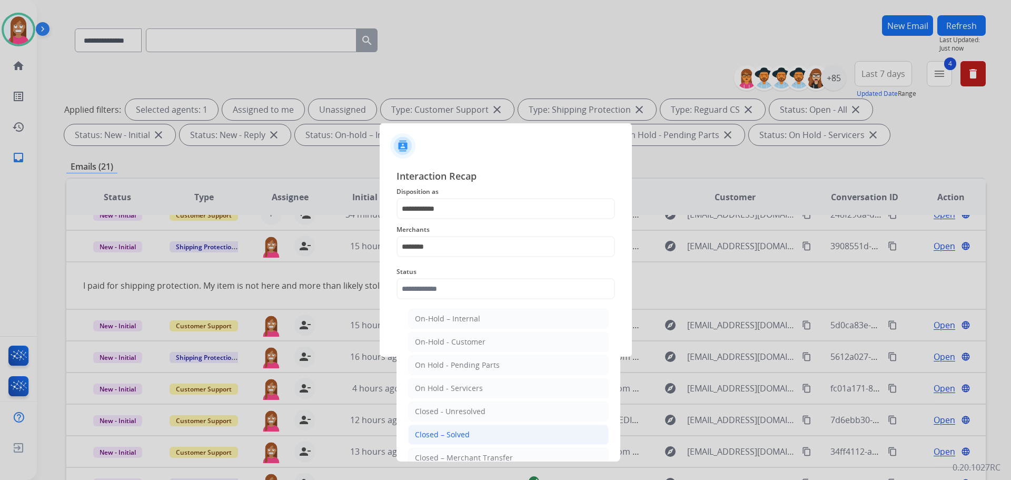
drag, startPoint x: 463, startPoint y: 432, endPoint x: 474, endPoint y: 413, distance: 22.2
click at [463, 432] on div "Closed – Solved" at bounding box center [442, 434] width 55 height 11
type input "**********"
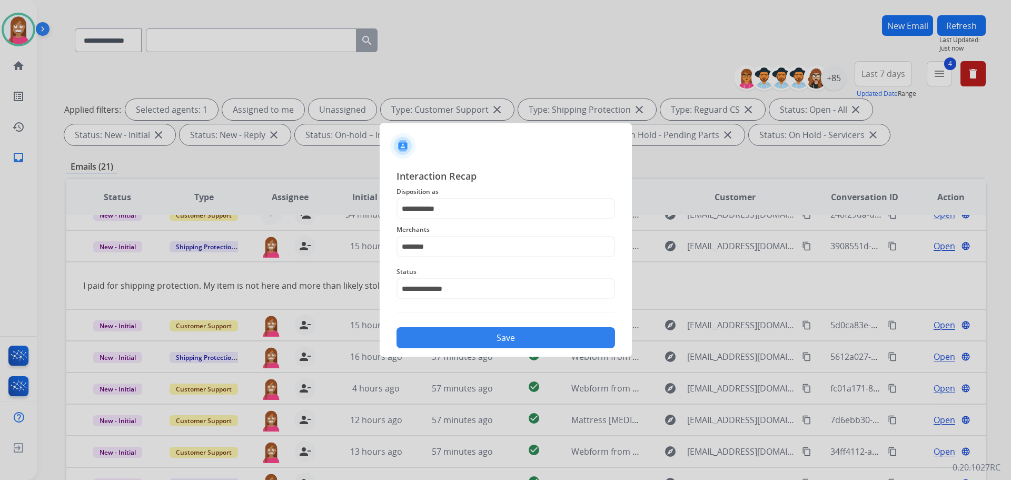
click at [479, 332] on button "Save" at bounding box center [506, 337] width 219 height 21
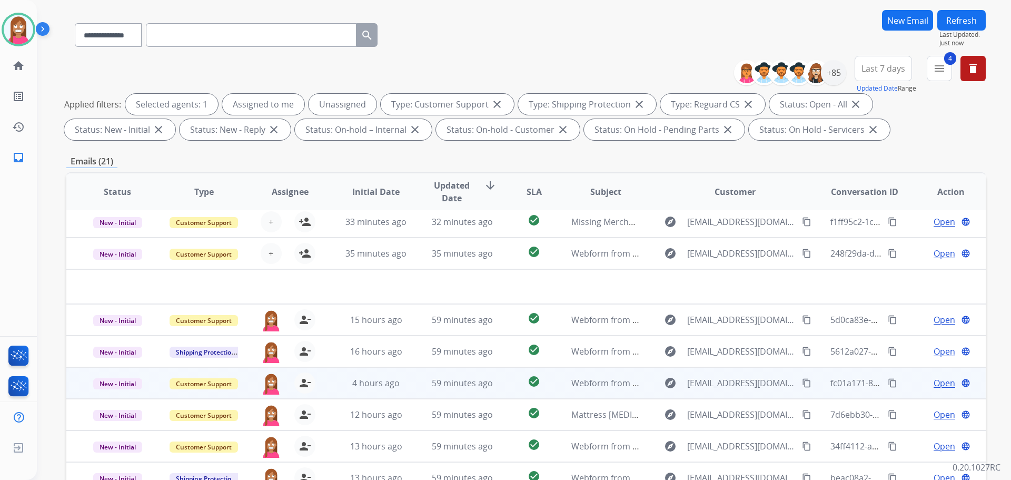
scroll to position [170, 0]
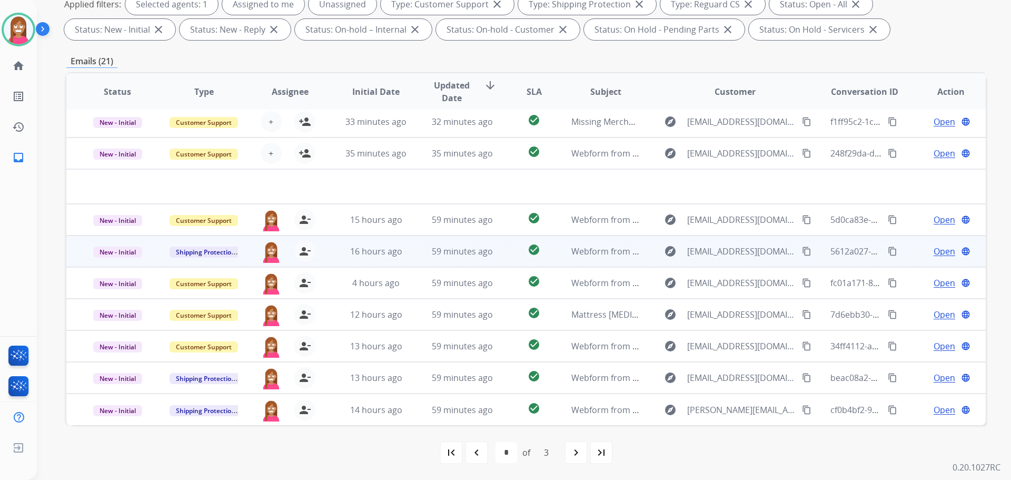
click at [407, 260] on td "16 hours ago" at bounding box center [368, 251] width 86 height 32
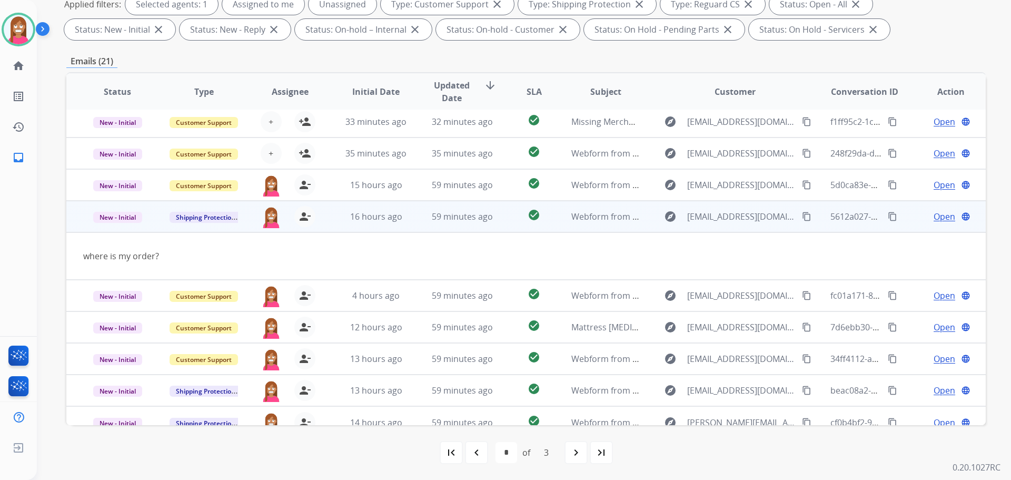
scroll to position [48, 0]
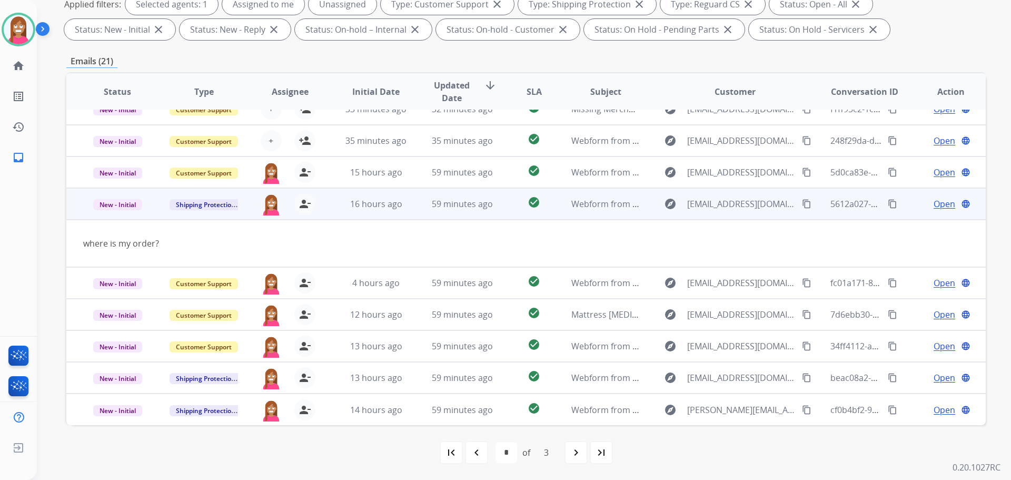
click at [935, 204] on span "Open" at bounding box center [945, 204] width 22 height 13
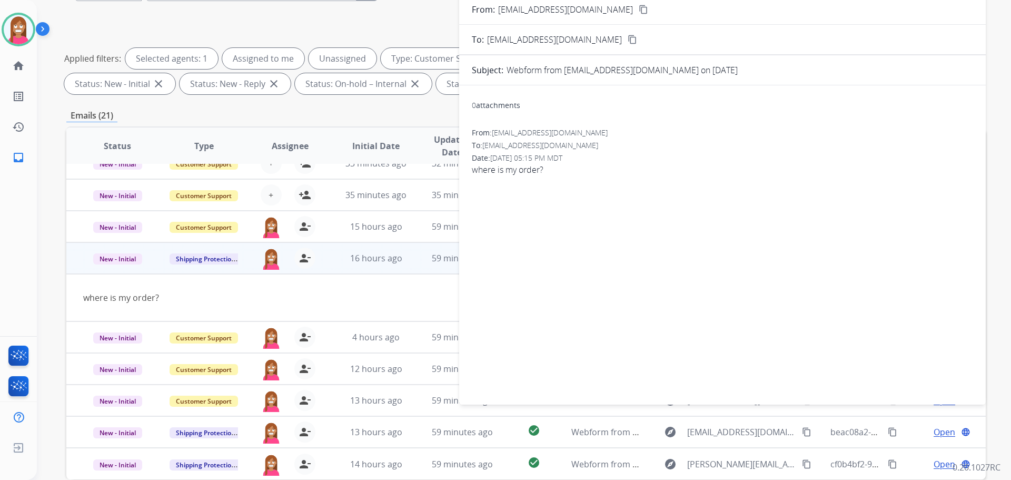
scroll to position [65, 0]
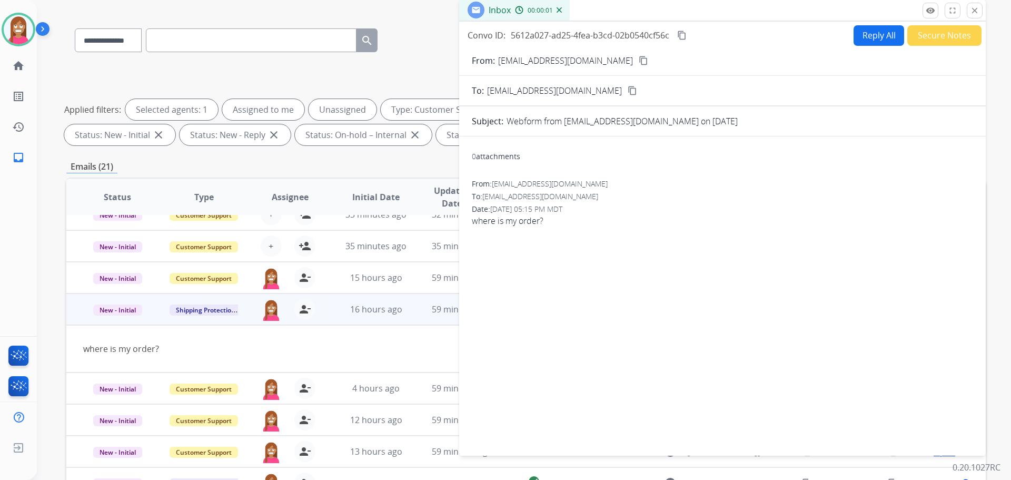
click at [873, 39] on button "Reply All" at bounding box center [879, 35] width 51 height 21
select select "**********"
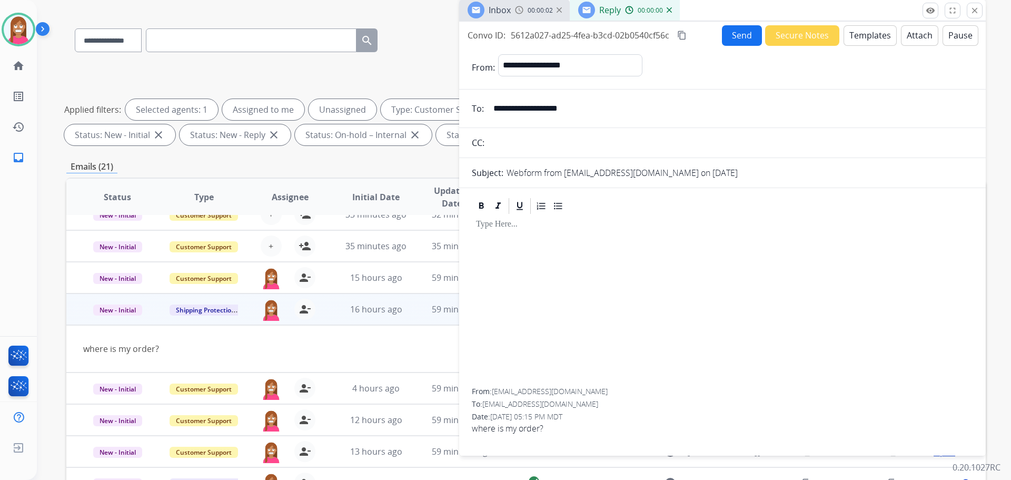
click at [858, 40] on button "Templates" at bounding box center [870, 35] width 53 height 21
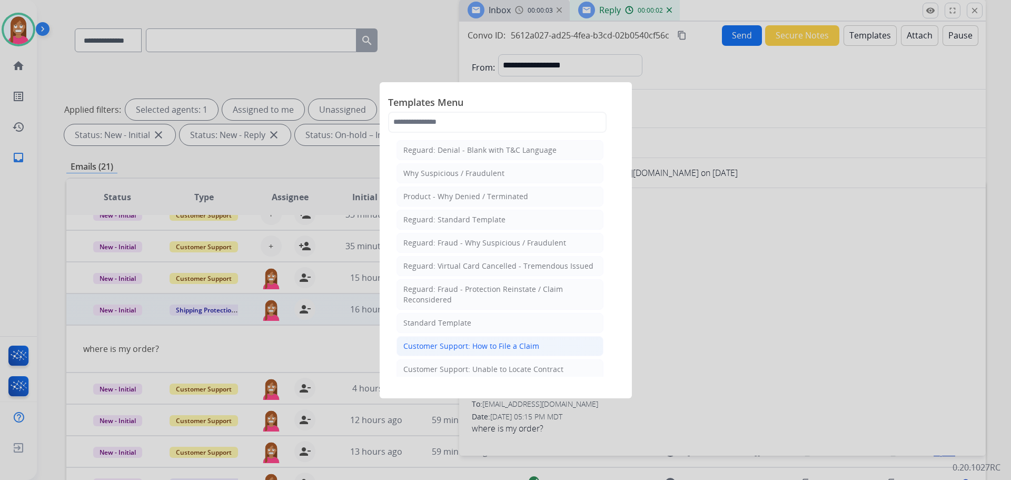
click at [430, 344] on div "Customer Support: How to File a Claim" at bounding box center [471, 346] width 136 height 11
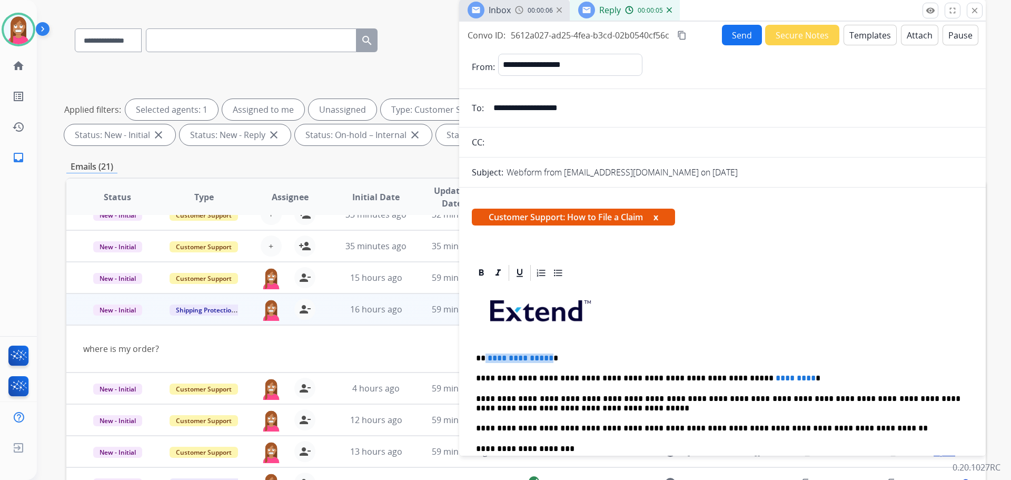
drag, startPoint x: 548, startPoint y: 350, endPoint x: 486, endPoint y: 350, distance: 62.7
click at [486, 350] on div "**********" at bounding box center [722, 443] width 501 height 322
drag, startPoint x: 763, startPoint y: 372, endPoint x: 688, endPoint y: 368, distance: 74.9
click at [688, 368] on div "**********" at bounding box center [722, 443] width 501 height 322
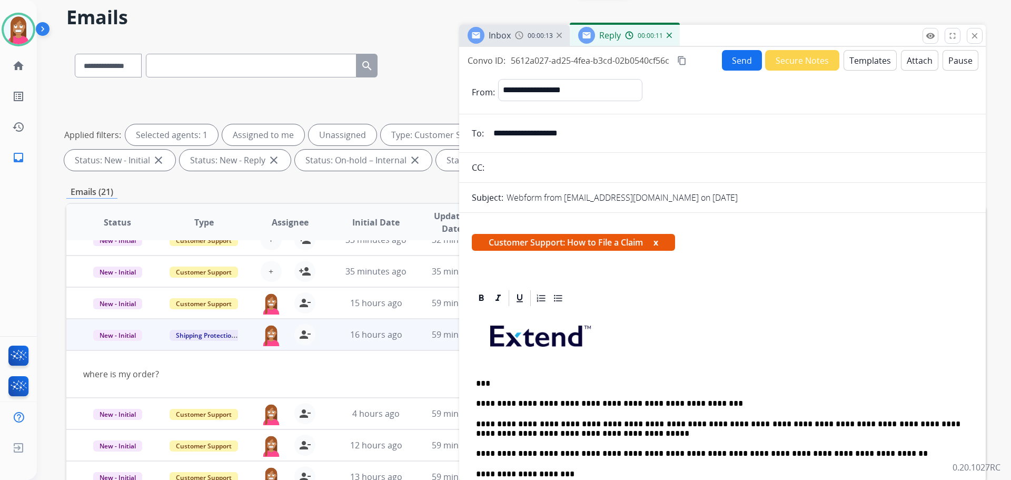
scroll to position [0, 0]
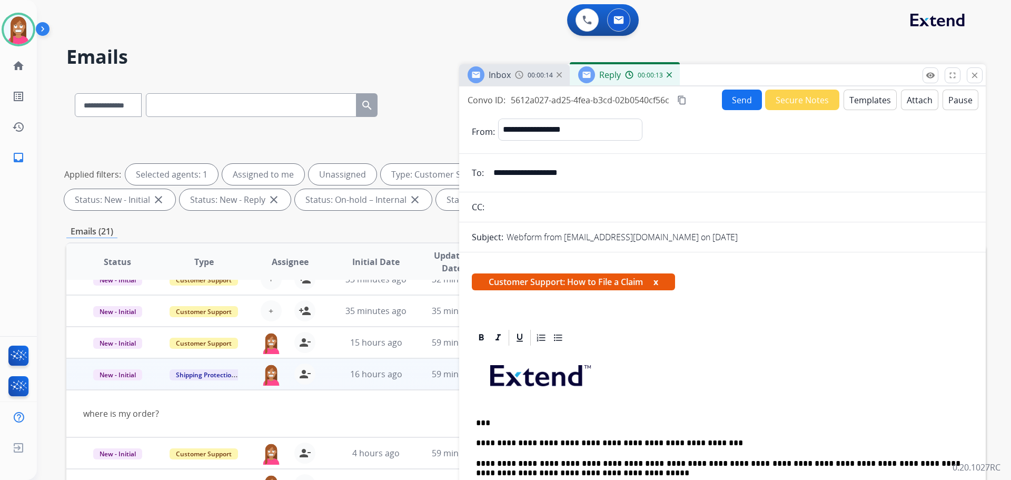
click at [728, 100] on button "Send" at bounding box center [742, 100] width 40 height 21
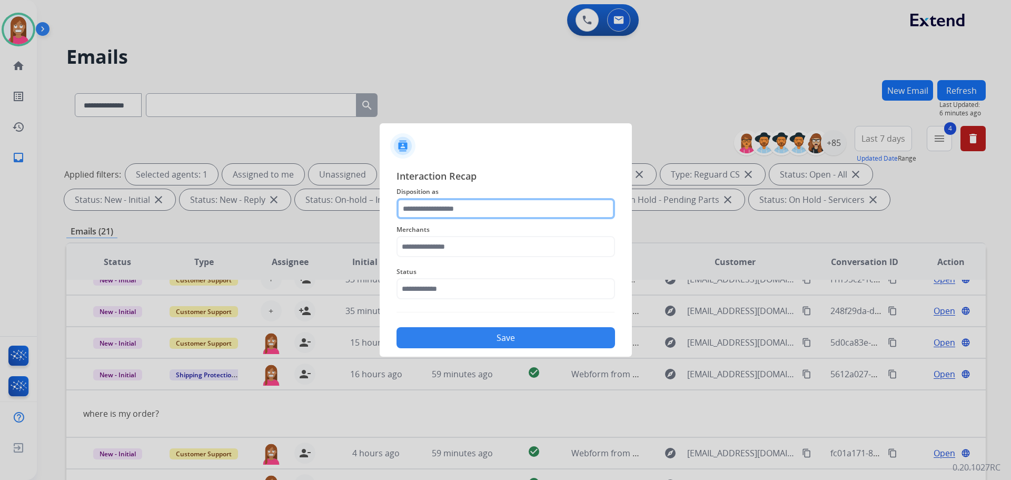
click at [427, 214] on input "text" at bounding box center [506, 208] width 219 height 21
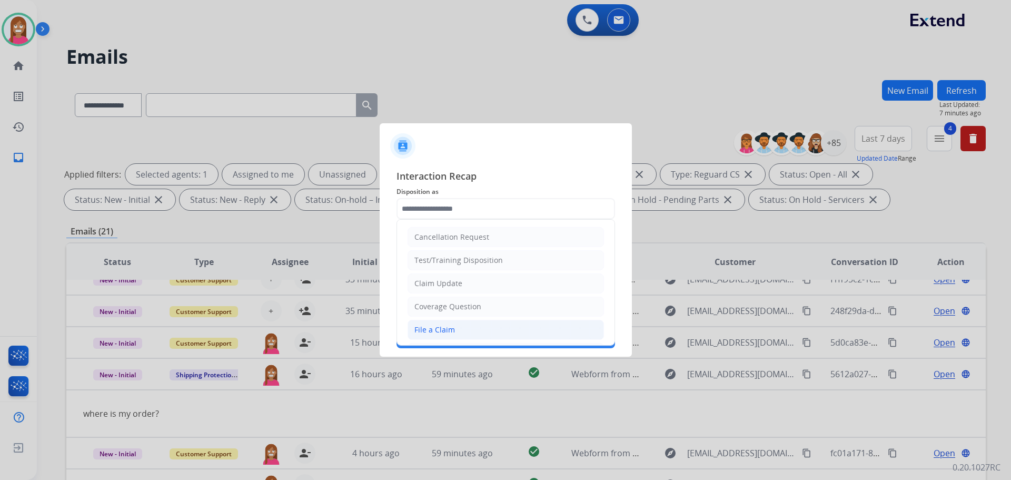
click at [475, 333] on li "File a Claim" at bounding box center [506, 330] width 196 height 20
type input "**********"
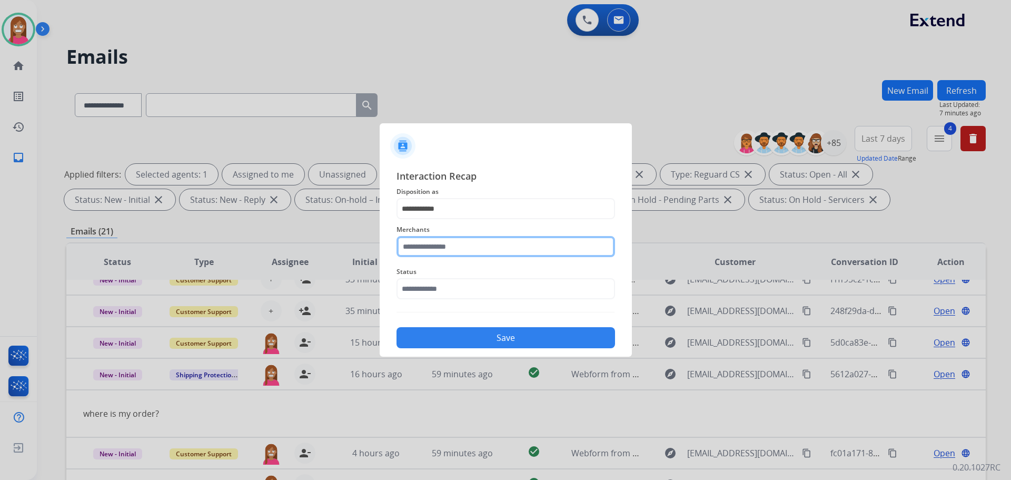
drag, startPoint x: 449, startPoint y: 260, endPoint x: 450, endPoint y: 253, distance: 7.5
click at [447, 257] on input "text" at bounding box center [506, 246] width 219 height 21
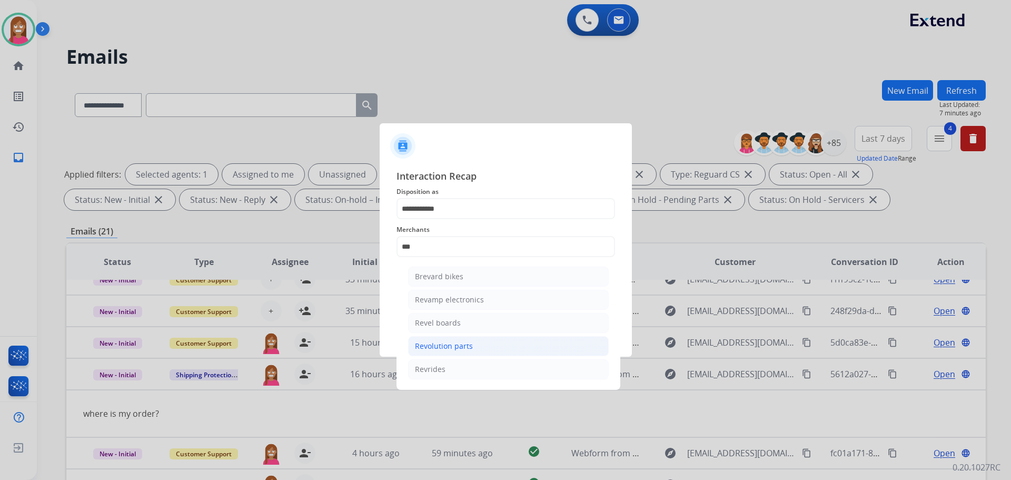
click at [472, 341] on li "Revolution parts" at bounding box center [508, 346] width 201 height 20
type input "**********"
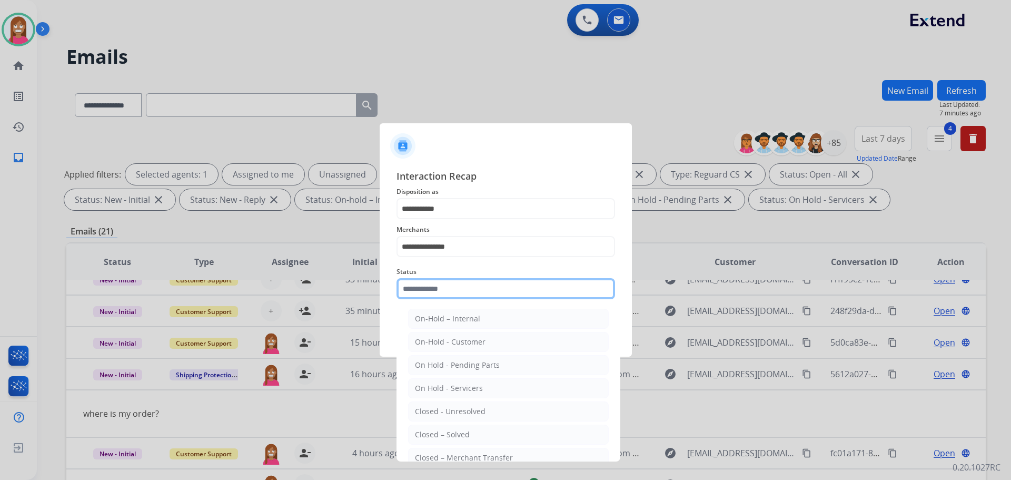
click at [438, 291] on input "text" at bounding box center [506, 288] width 219 height 21
click at [448, 436] on div "Closed – Solved" at bounding box center [442, 434] width 55 height 11
type input "**********"
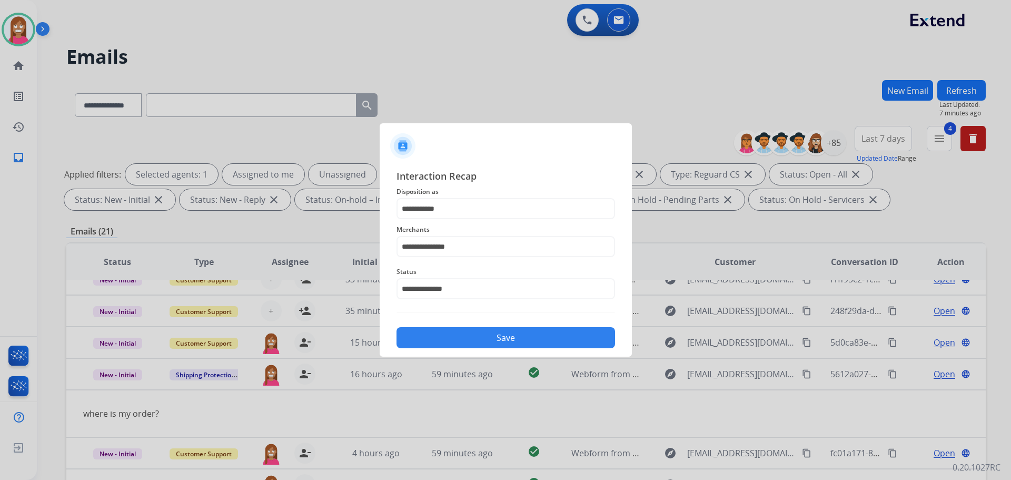
click at [473, 341] on button "Save" at bounding box center [506, 337] width 219 height 21
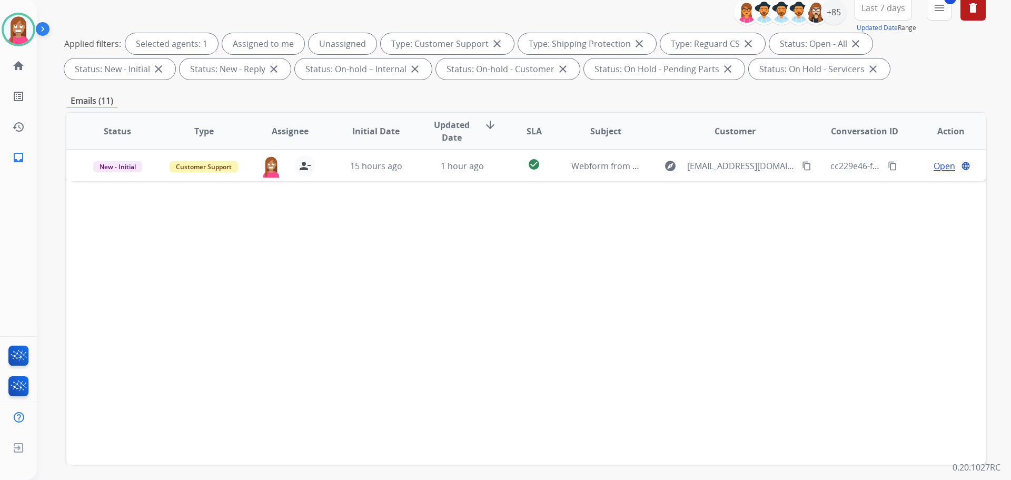
scroll to position [170, 0]
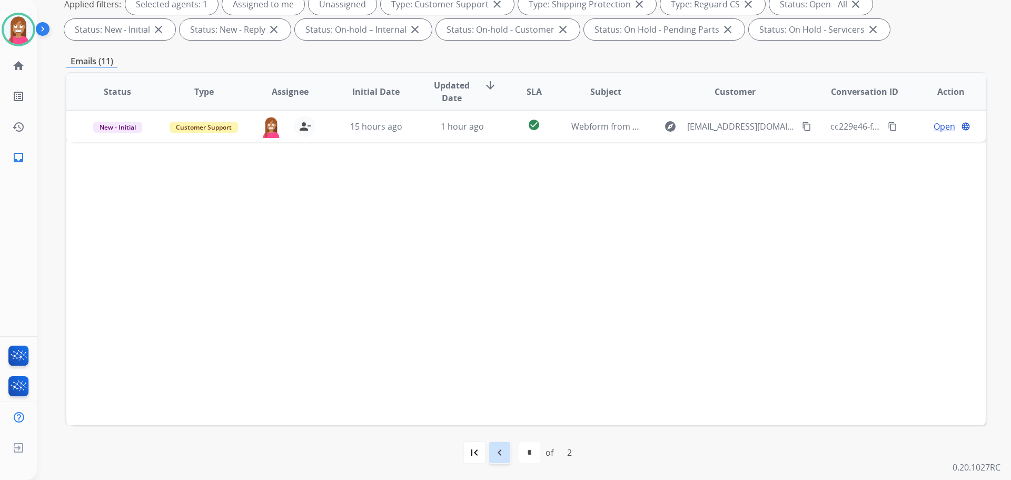
click at [497, 452] on mat-icon "navigate_before" at bounding box center [500, 452] width 13 height 13
select select "*"
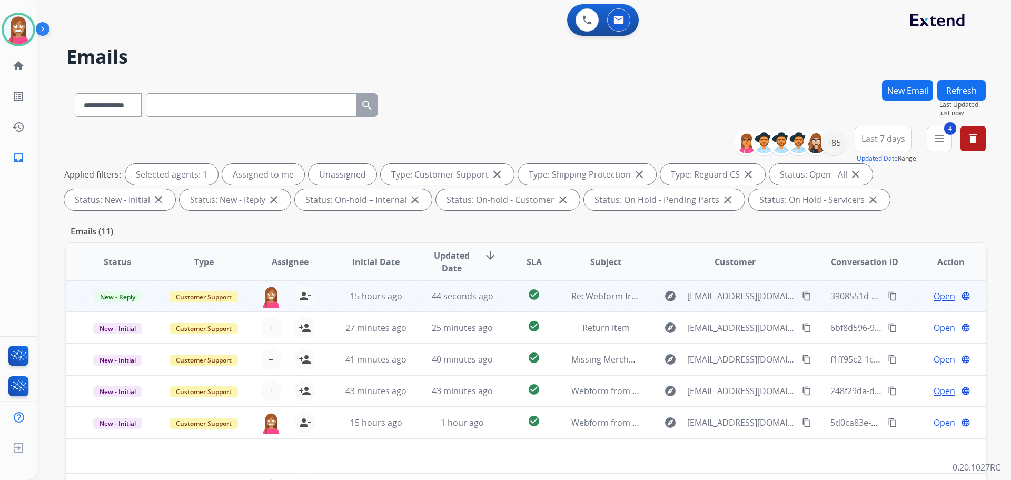
click at [414, 305] on td "44 seconds ago" at bounding box center [454, 296] width 86 height 32
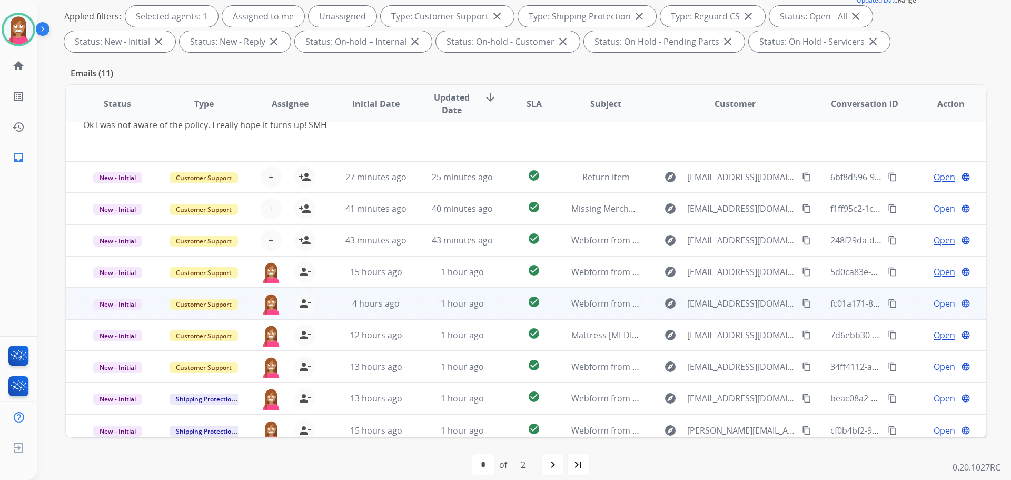
scroll to position [61, 0]
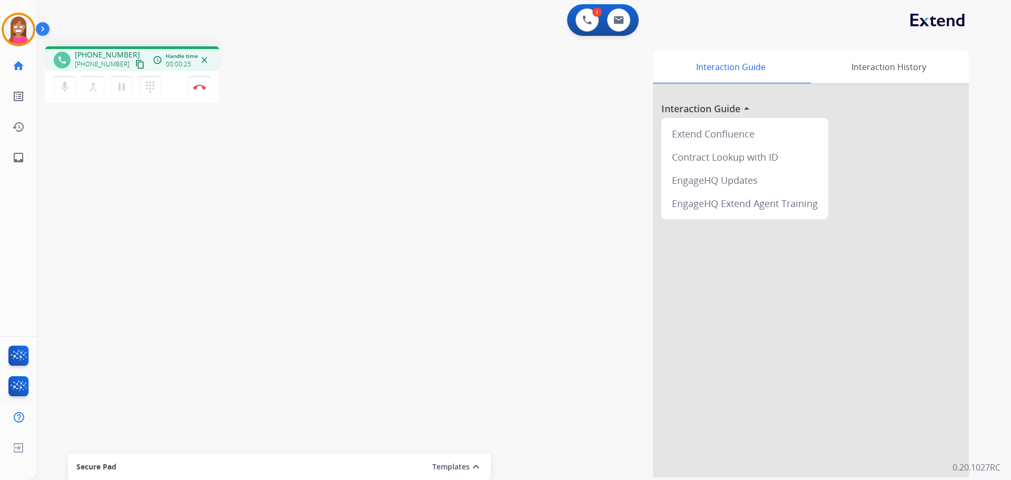
click at [135, 64] on mat-icon "content_copy" at bounding box center [139, 64] width 9 height 9
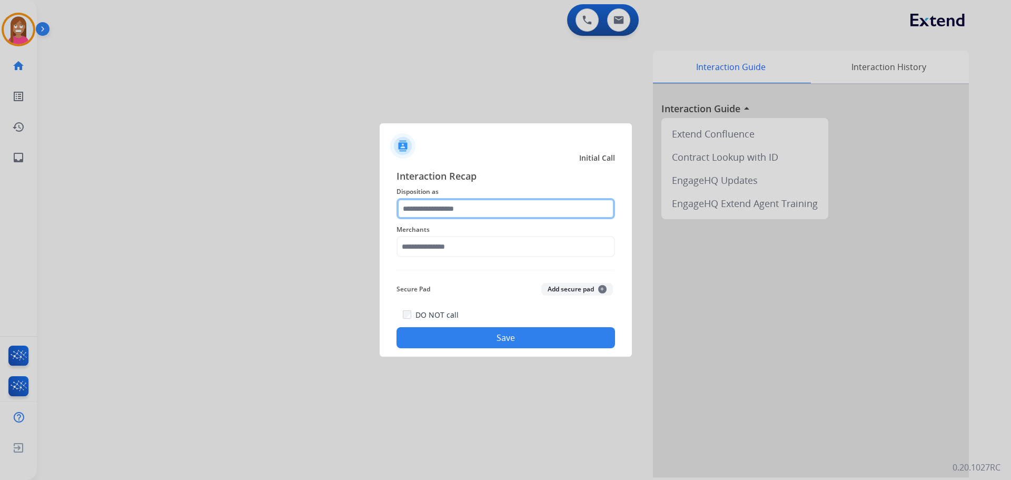
click at [406, 211] on input "text" at bounding box center [506, 208] width 219 height 21
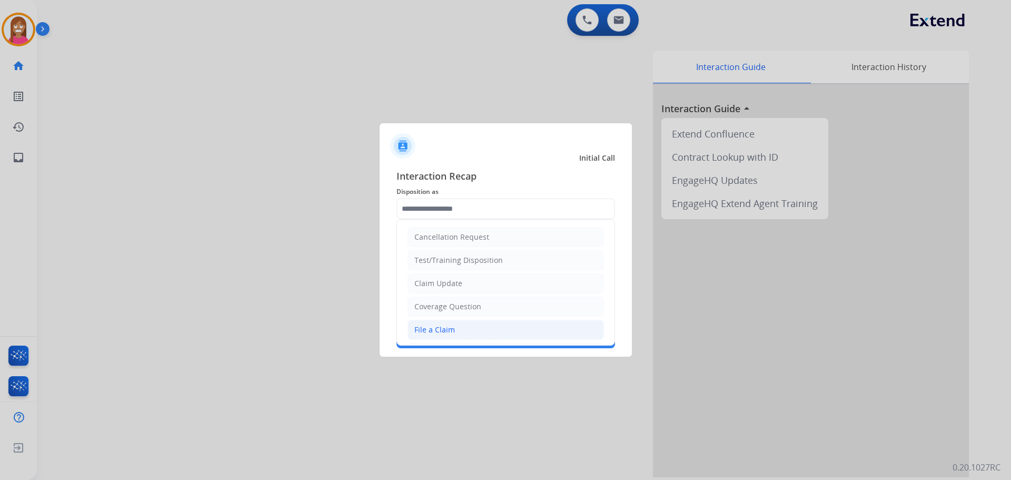
click at [430, 325] on div "File a Claim" at bounding box center [435, 329] width 41 height 11
type input "**********"
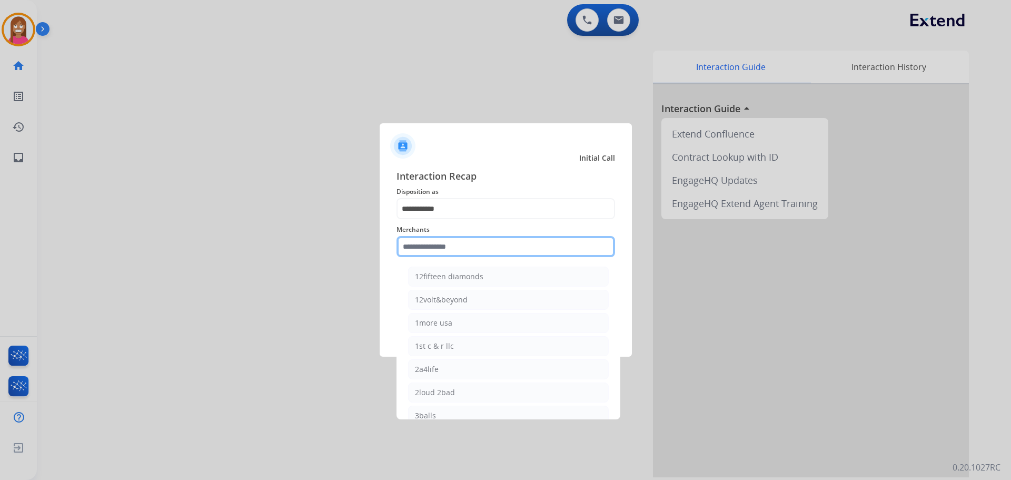
click at [424, 251] on input "text" at bounding box center [506, 246] width 219 height 21
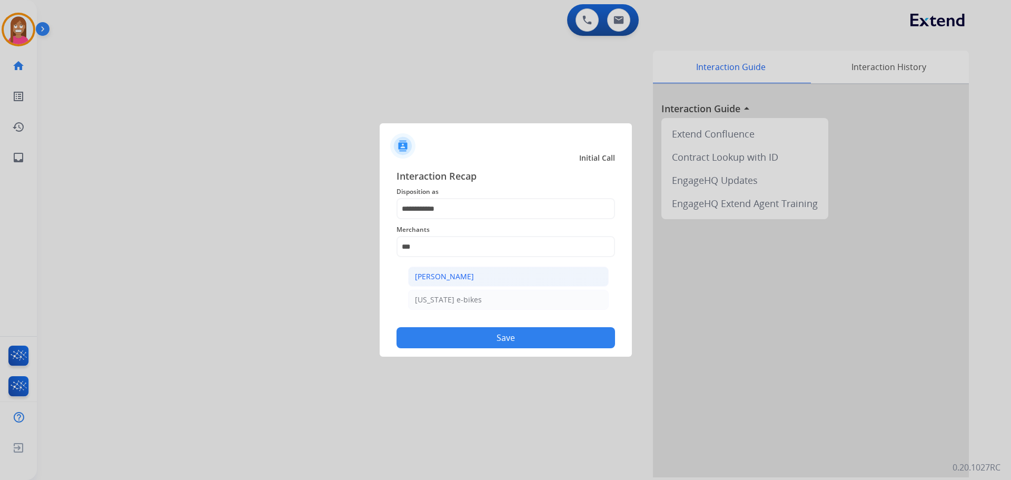
click at [475, 279] on li "[PERSON_NAME]" at bounding box center [508, 277] width 201 height 20
type input "**********"
click at [484, 336] on button "Save" at bounding box center [506, 337] width 219 height 21
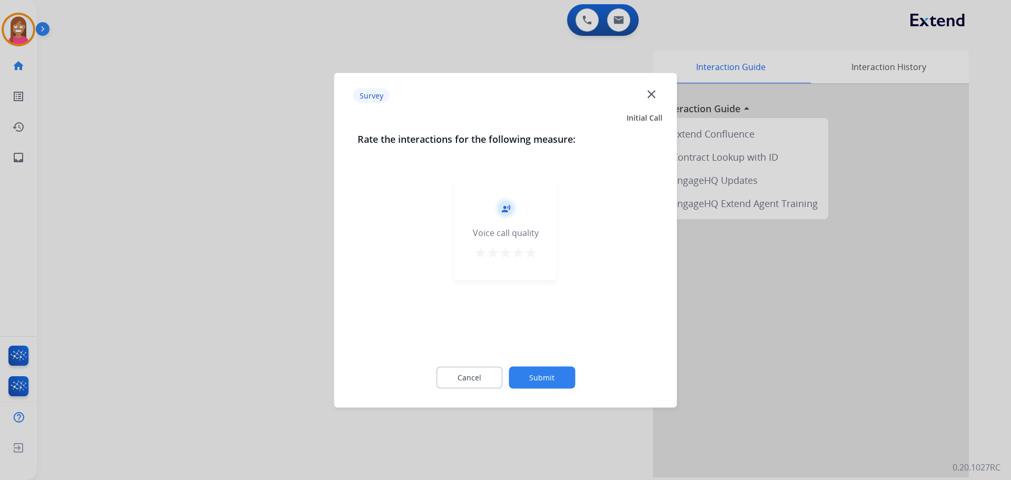
click at [645, 93] on mat-icon "close" at bounding box center [652, 94] width 14 height 14
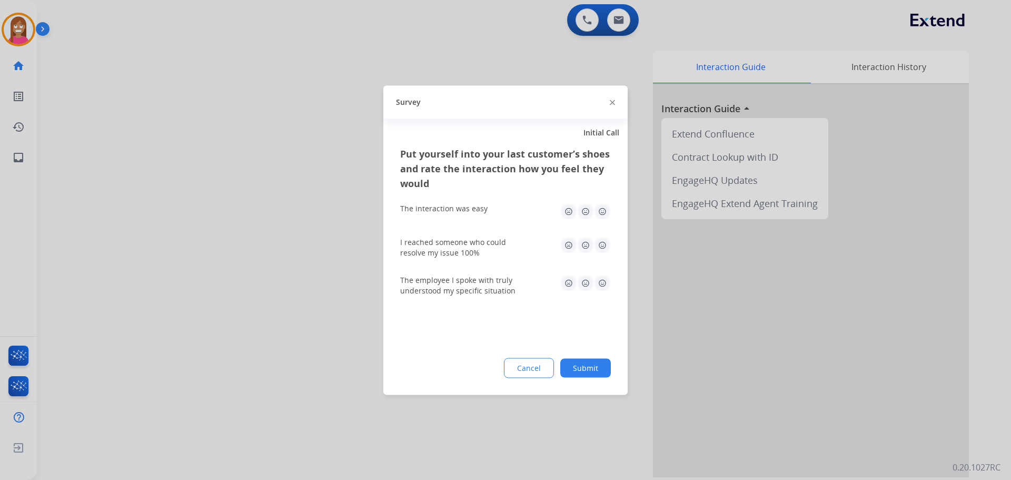
click at [610, 101] on img at bounding box center [612, 102] width 5 height 5
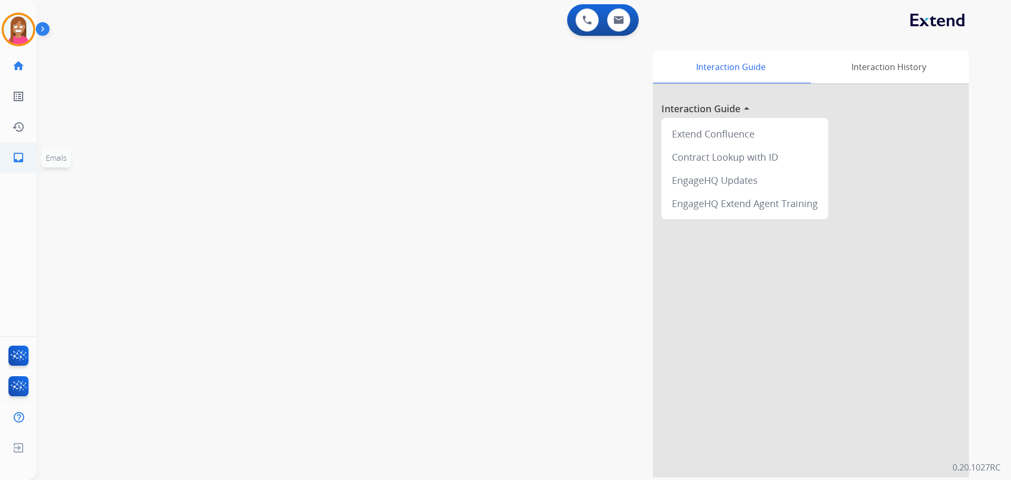
click at [23, 164] on link "inbox Emails" at bounding box center [18, 157] width 29 height 29
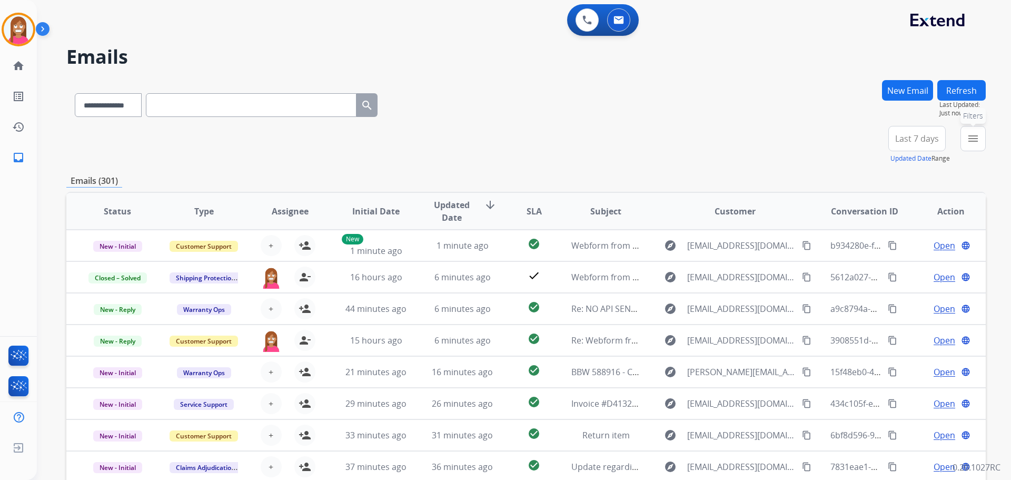
click at [983, 137] on button "menu Filters" at bounding box center [973, 138] width 25 height 25
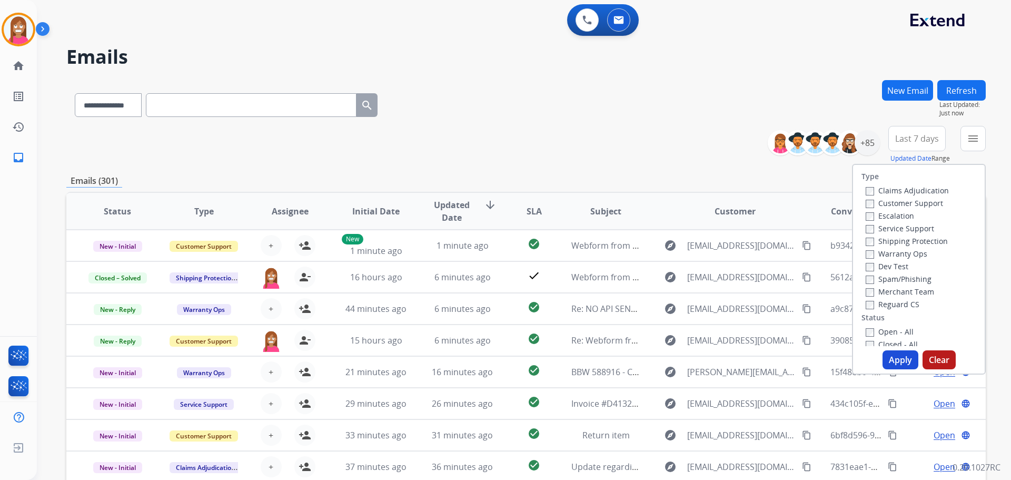
click at [874, 198] on label "Customer Support" at bounding box center [904, 203] width 77 height 10
click at [869, 240] on label "Shipping Protection" at bounding box center [907, 241] width 82 height 10
click at [880, 305] on label "Reguard CS" at bounding box center [893, 304] width 54 height 10
click at [877, 331] on label "Open - All" at bounding box center [890, 332] width 48 height 10
click at [890, 358] on button "Apply" at bounding box center [901, 359] width 36 height 19
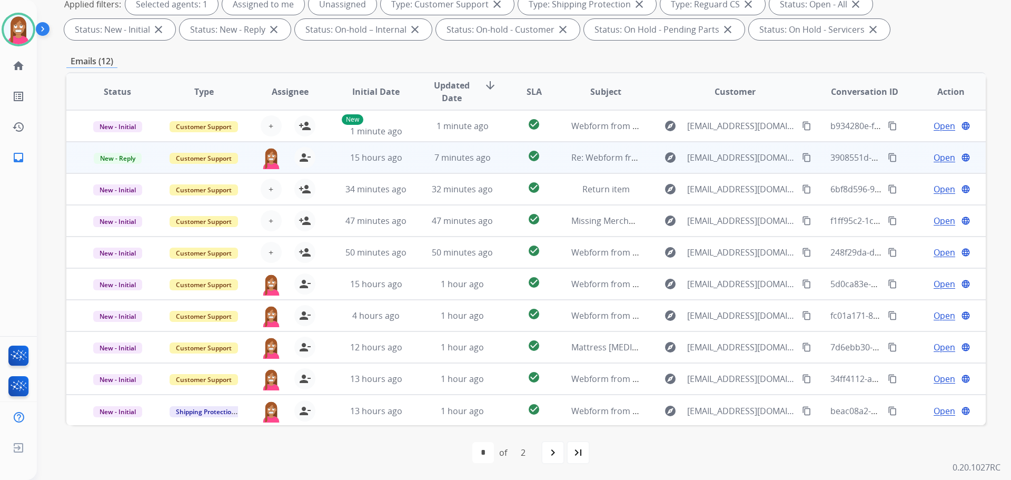
scroll to position [1, 0]
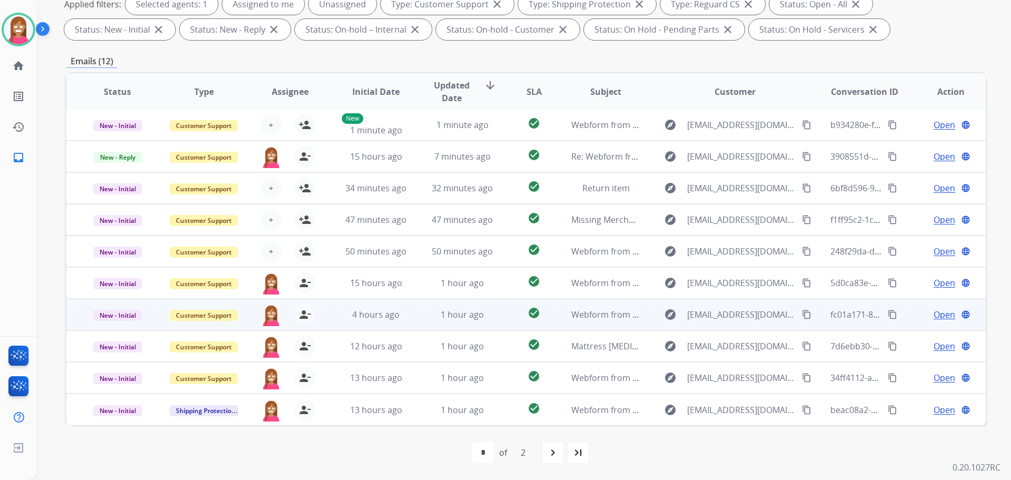
click at [486, 322] on td "1 hour ago" at bounding box center [454, 315] width 86 height 32
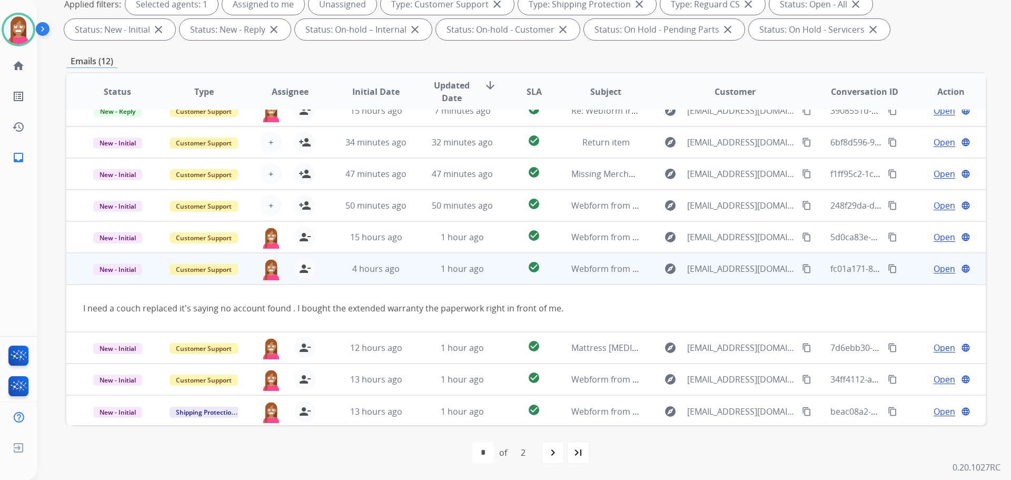
scroll to position [48, 0]
click at [934, 269] on span "Open" at bounding box center [945, 267] width 22 height 13
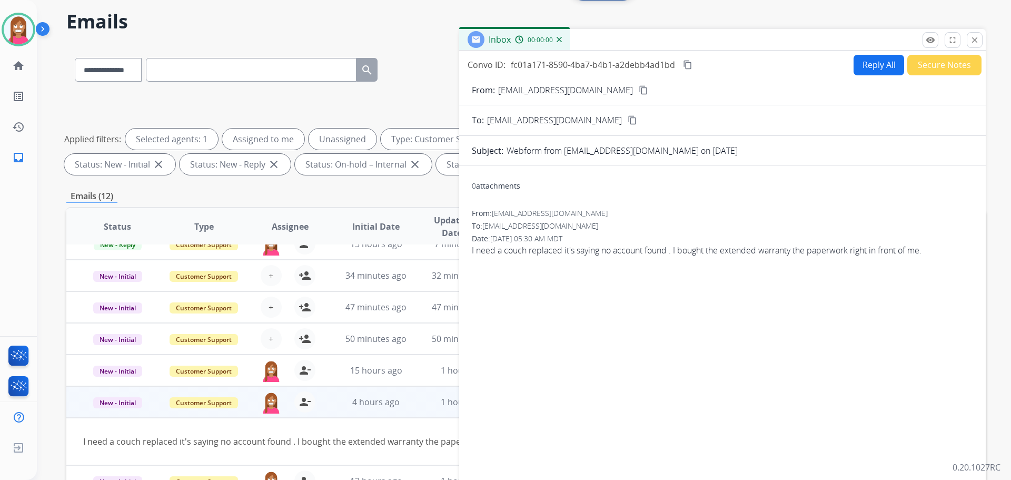
scroll to position [12, 0]
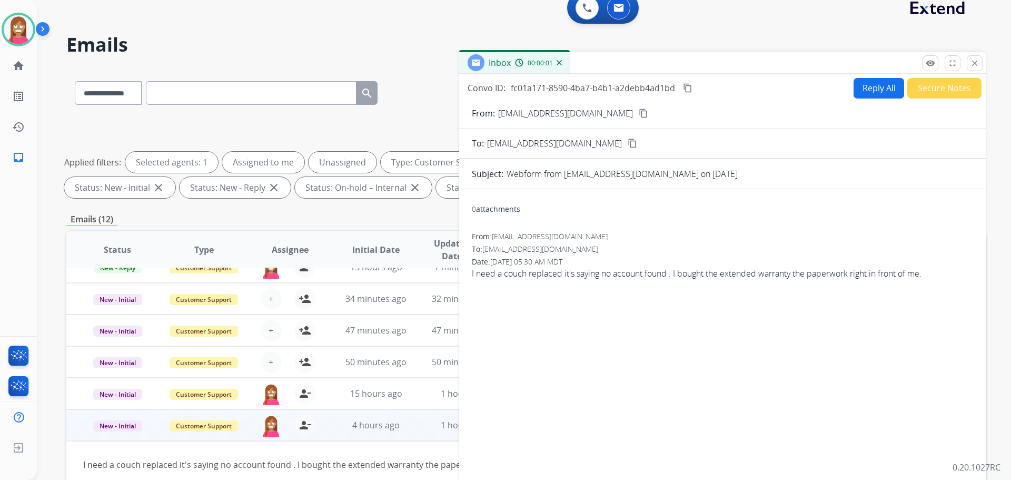
click at [872, 87] on button "Reply All" at bounding box center [879, 88] width 51 height 21
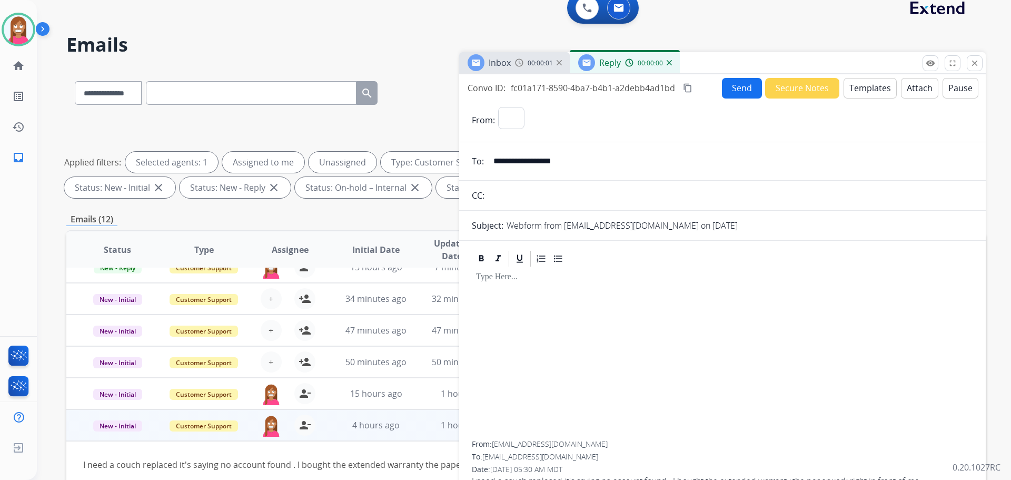
select select "**********"
click at [822, 89] on button "Secure Notes" at bounding box center [802, 88] width 74 height 21
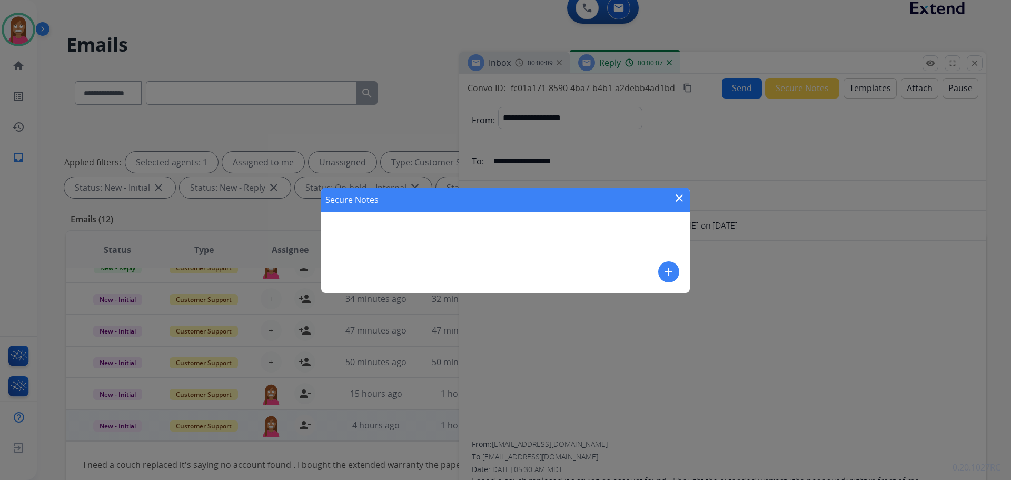
click at [386, 235] on div "Secure Notes close add" at bounding box center [505, 240] width 369 height 105
click at [676, 270] on button "add" at bounding box center [668, 271] width 21 height 21
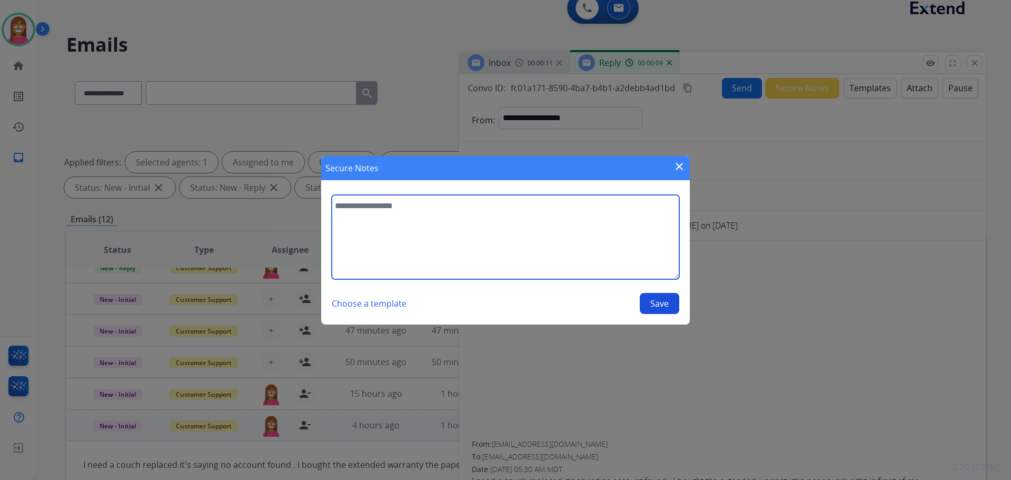
click at [382, 213] on textarea at bounding box center [506, 237] width 348 height 84
type textarea "**********"
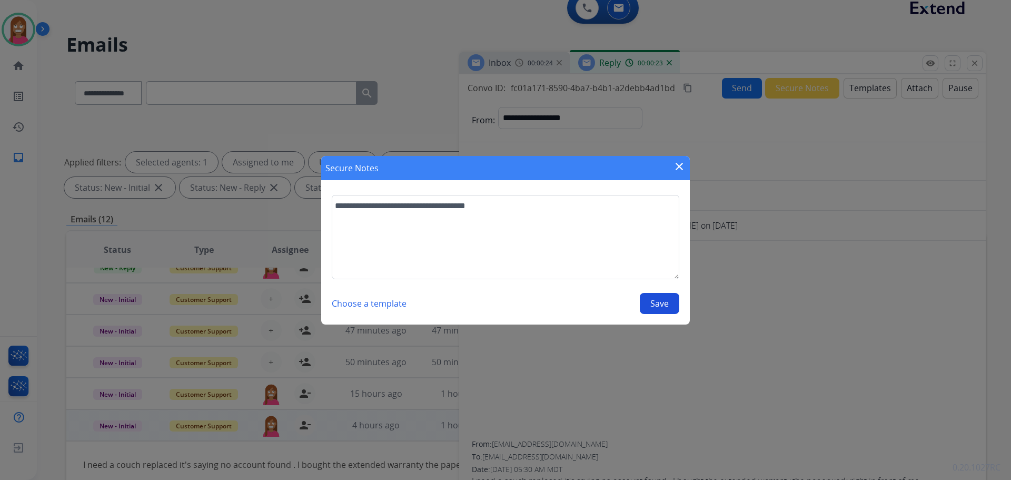
click at [657, 301] on button "Save" at bounding box center [660, 303] width 40 height 21
select select "**********"
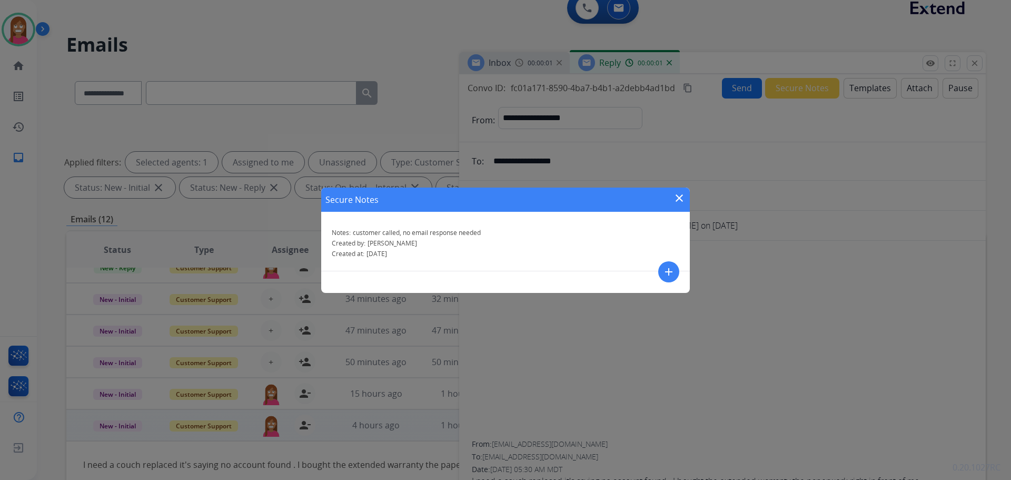
drag, startPoint x: 675, startPoint y: 196, endPoint x: 677, endPoint y: 202, distance: 6.4
click at [677, 198] on mat-icon "close" at bounding box center [679, 198] width 13 height 13
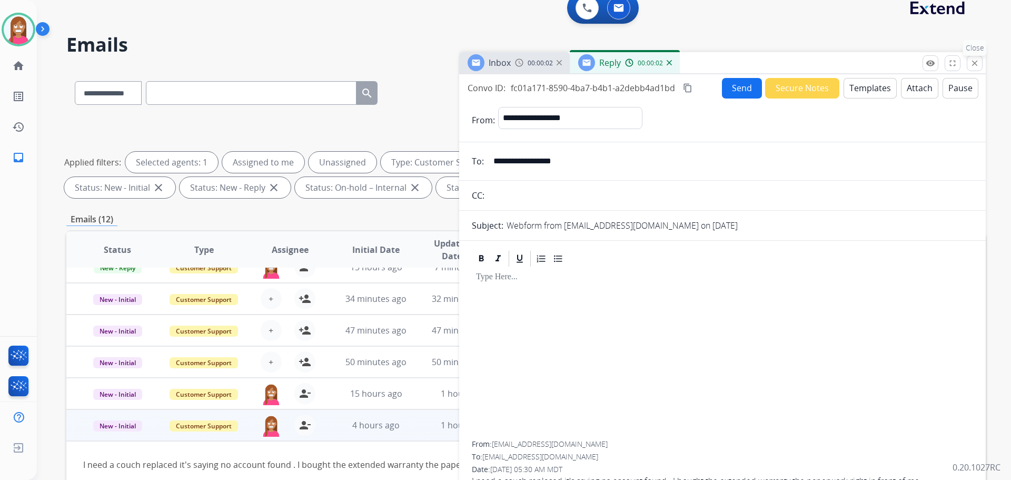
click at [976, 62] on mat-icon "close" at bounding box center [974, 62] width 9 height 9
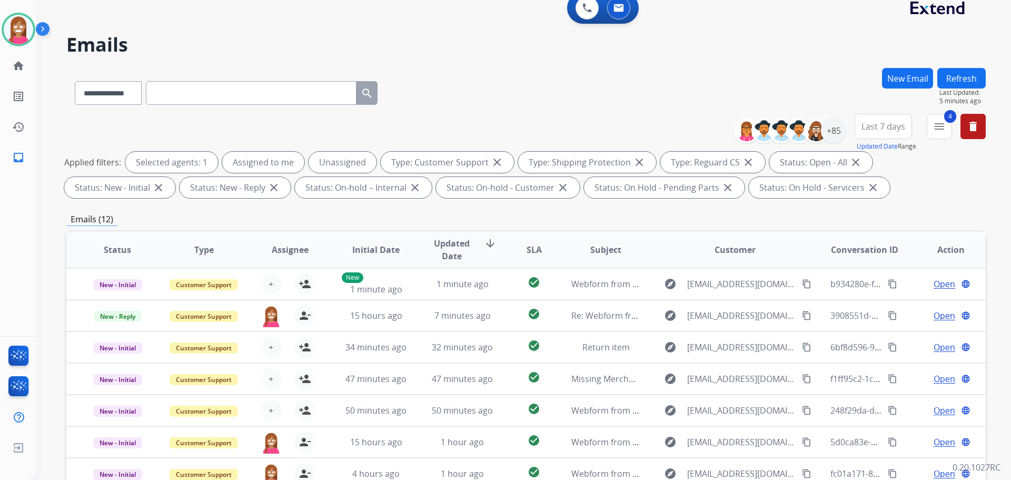
click at [904, 78] on button "New Email" at bounding box center [907, 78] width 51 height 21
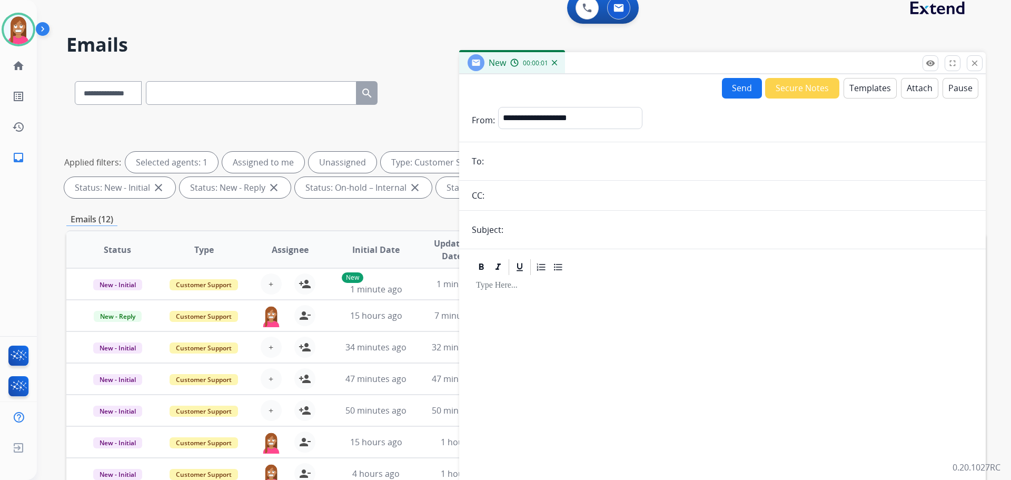
click at [855, 91] on button "Templates" at bounding box center [870, 88] width 53 height 21
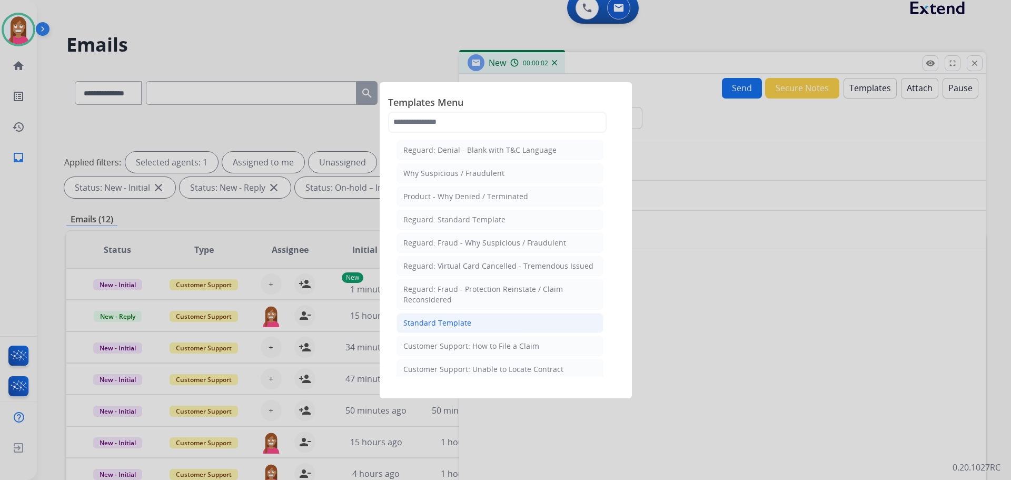
click at [436, 319] on div "Standard Template" at bounding box center [437, 323] width 68 height 11
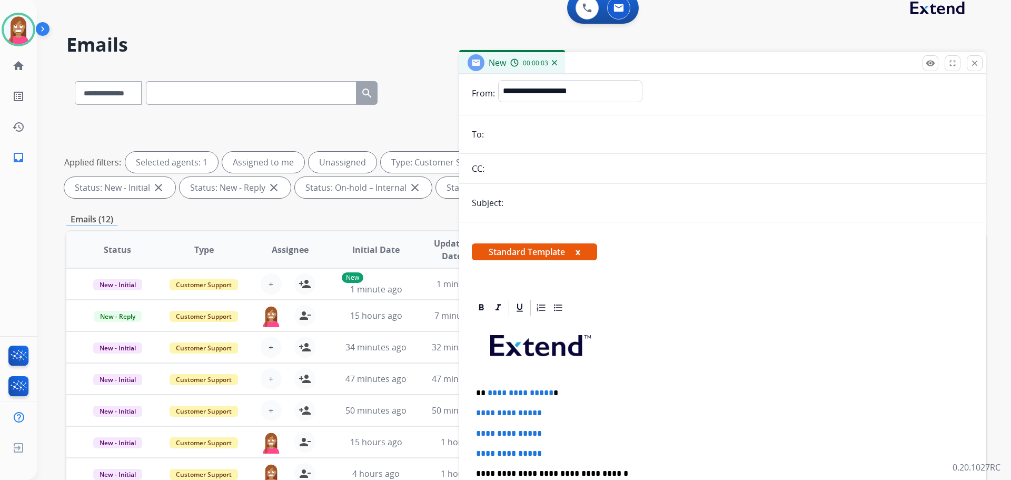
scroll to position [53, 0]
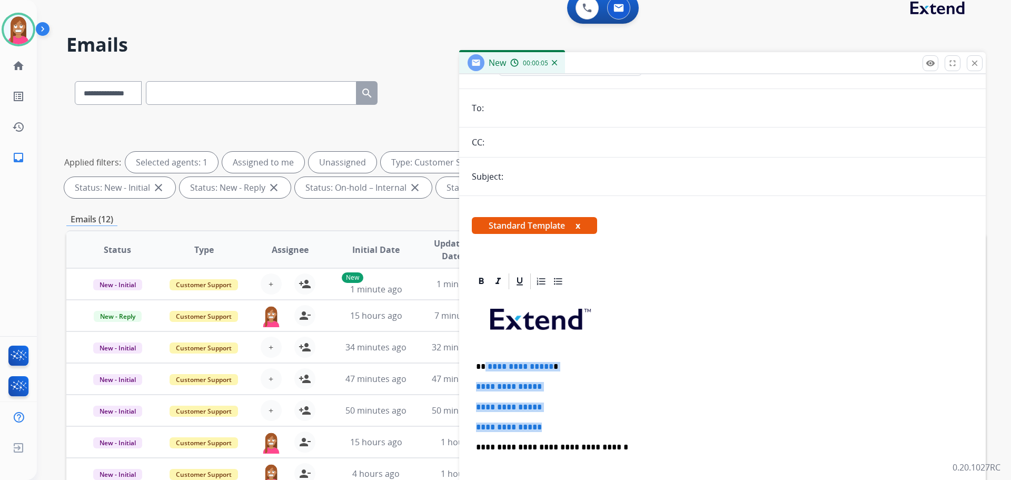
drag, startPoint x: 555, startPoint y: 430, endPoint x: 485, endPoint y: 356, distance: 101.7
click at [485, 356] on div "**********" at bounding box center [722, 472] width 501 height 362
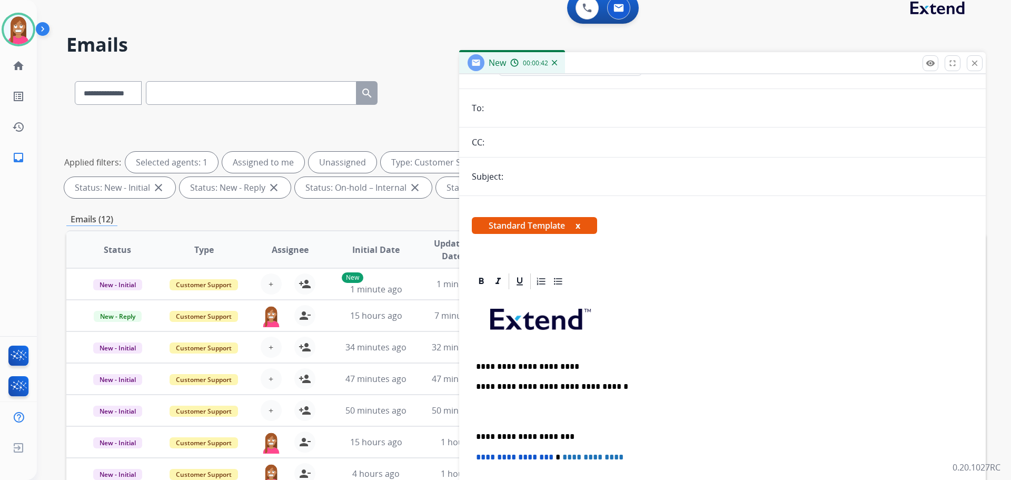
click at [562, 368] on p "**********" at bounding box center [718, 366] width 485 height 9
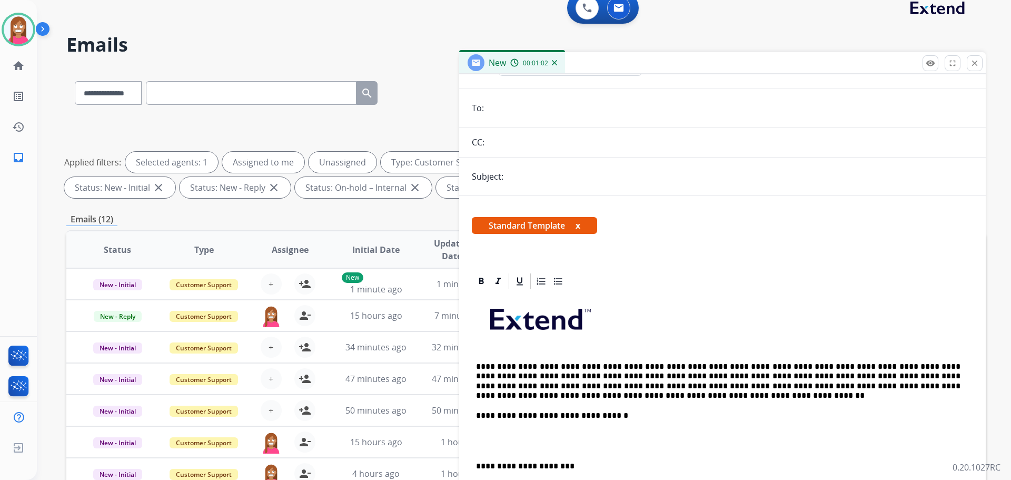
click at [659, 365] on p "**********" at bounding box center [718, 381] width 485 height 39
click at [541, 396] on p "**********" at bounding box center [718, 381] width 485 height 39
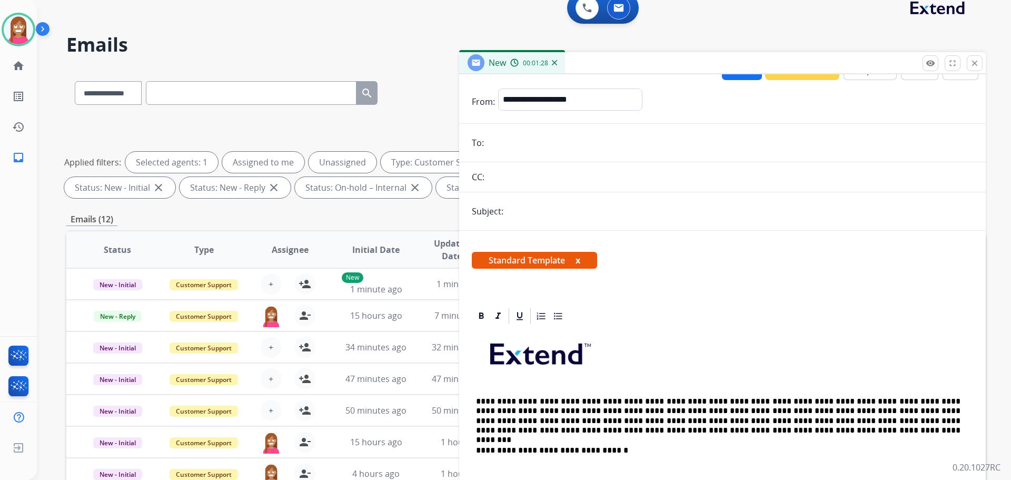
scroll to position [0, 0]
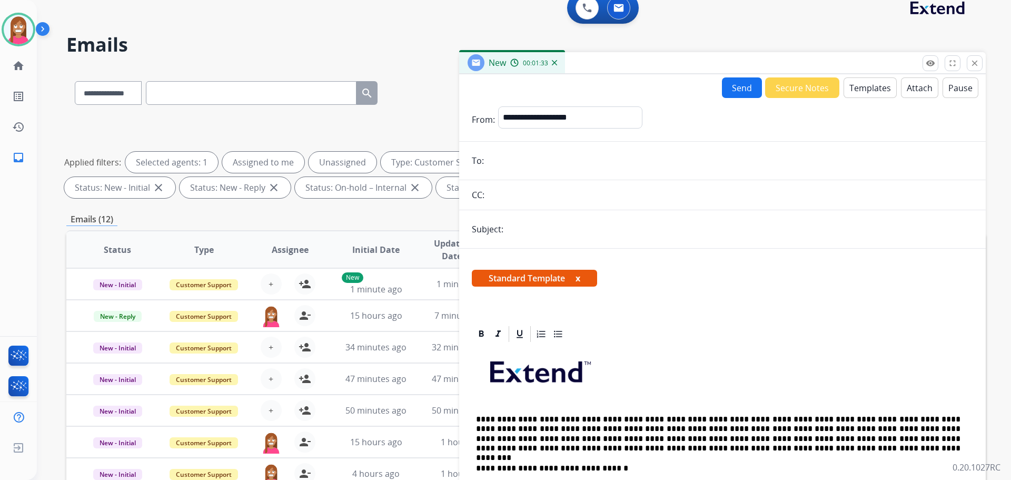
paste input "**********"
type input "**********"
click at [522, 121] on select "**********" at bounding box center [569, 116] width 143 height 21
select select "**********"
click at [498, 106] on select "**********" at bounding box center [569, 116] width 143 height 21
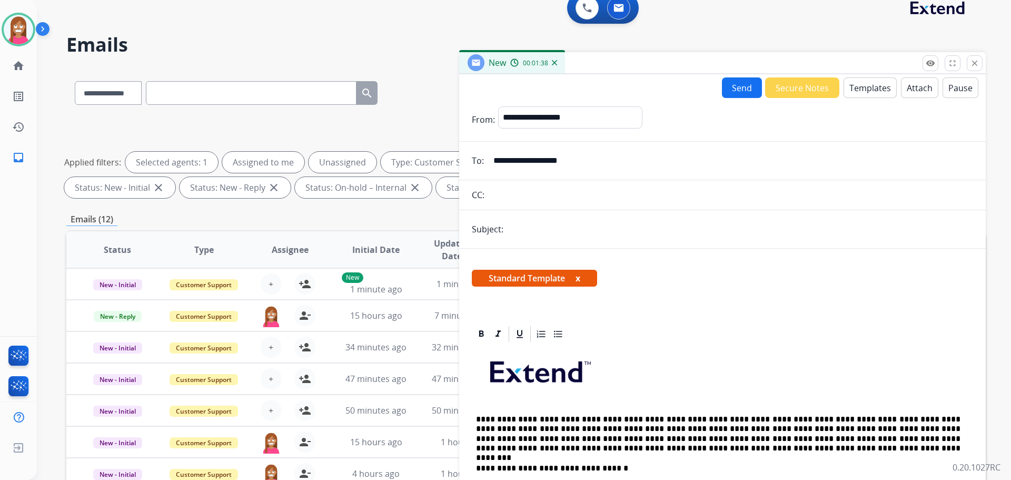
click at [524, 228] on input "text" at bounding box center [740, 229] width 467 height 21
type input "**********"
click at [733, 87] on button "Send" at bounding box center [742, 87] width 40 height 21
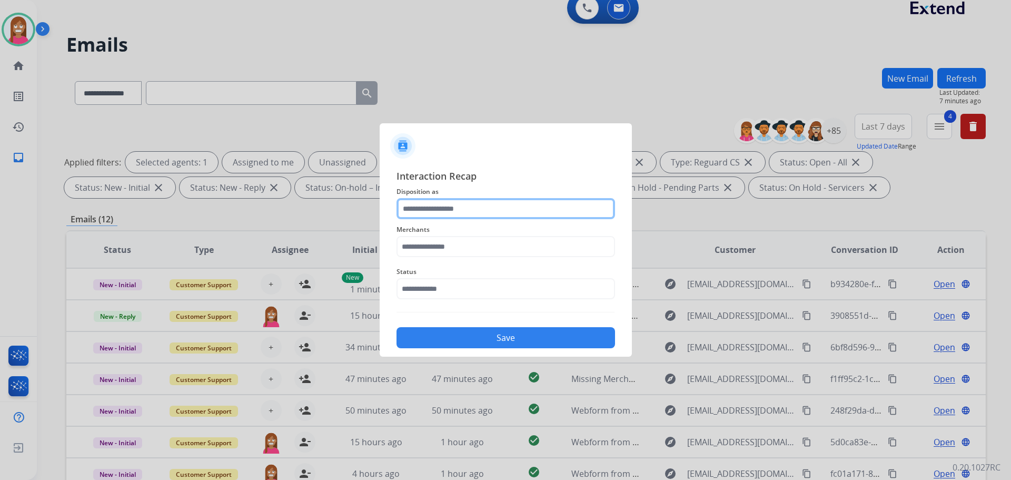
click at [424, 210] on input "text" at bounding box center [506, 208] width 219 height 21
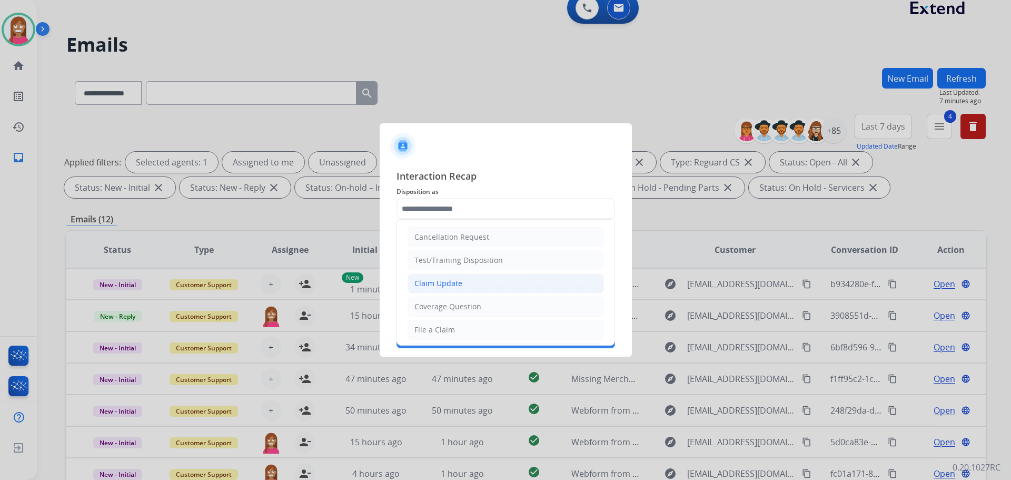
click at [420, 290] on li "Claim Update" at bounding box center [506, 283] width 196 height 20
type input "**********"
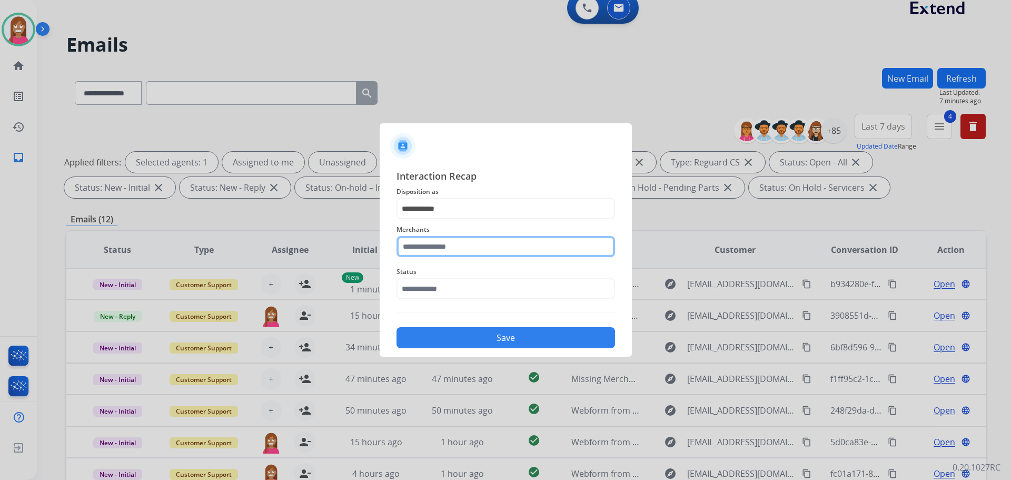
click at [420, 251] on input "text" at bounding box center [506, 246] width 219 height 21
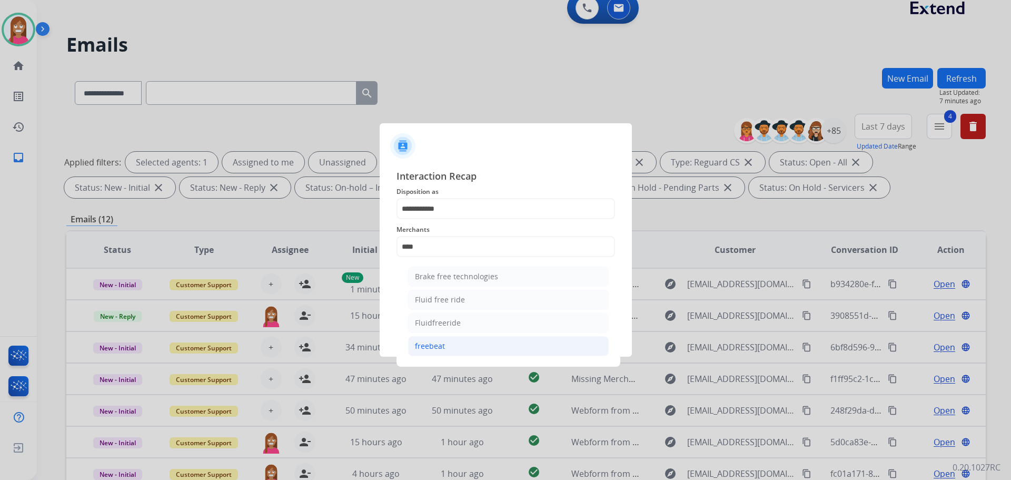
click at [423, 338] on li "freebeat" at bounding box center [508, 346] width 201 height 20
type input "********"
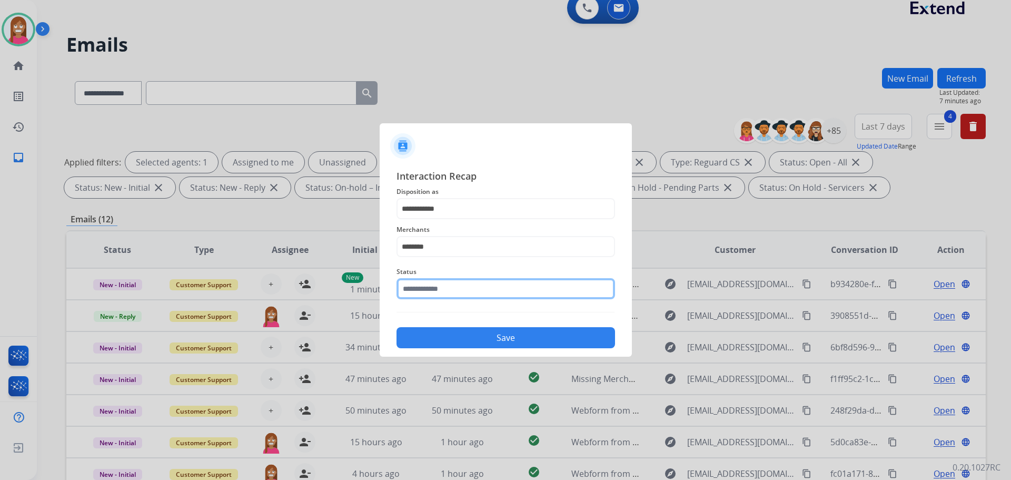
click at [419, 293] on input "text" at bounding box center [506, 288] width 219 height 21
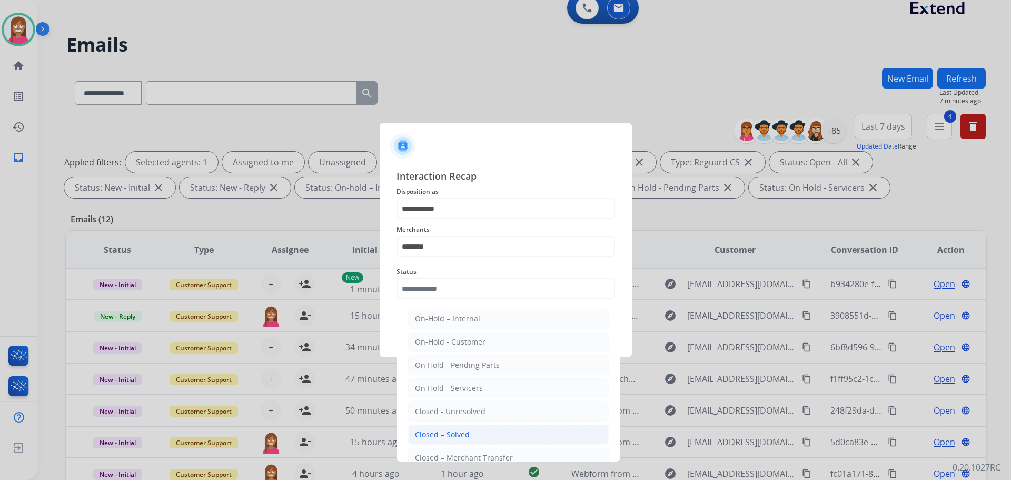
click at [439, 431] on div "Closed – Solved" at bounding box center [442, 434] width 55 height 11
type input "**********"
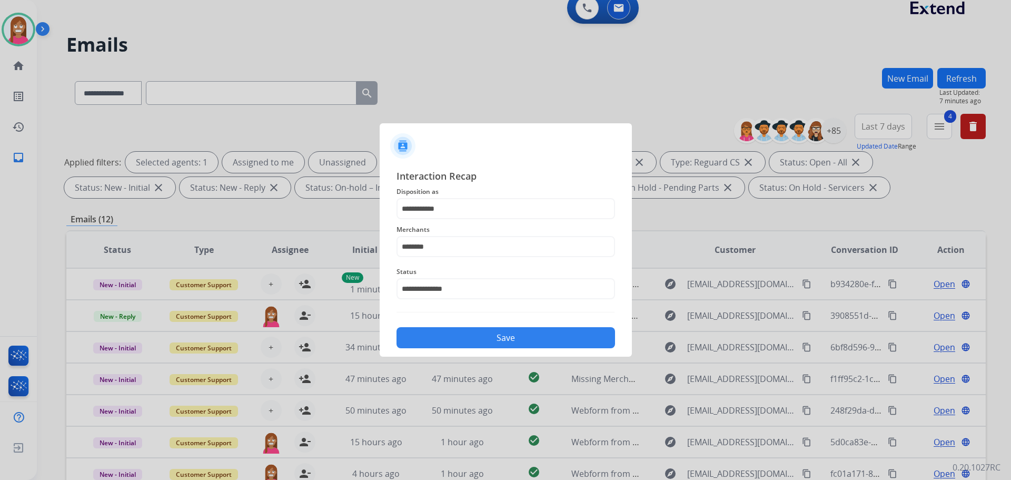
click at [437, 329] on button "Save" at bounding box center [506, 337] width 219 height 21
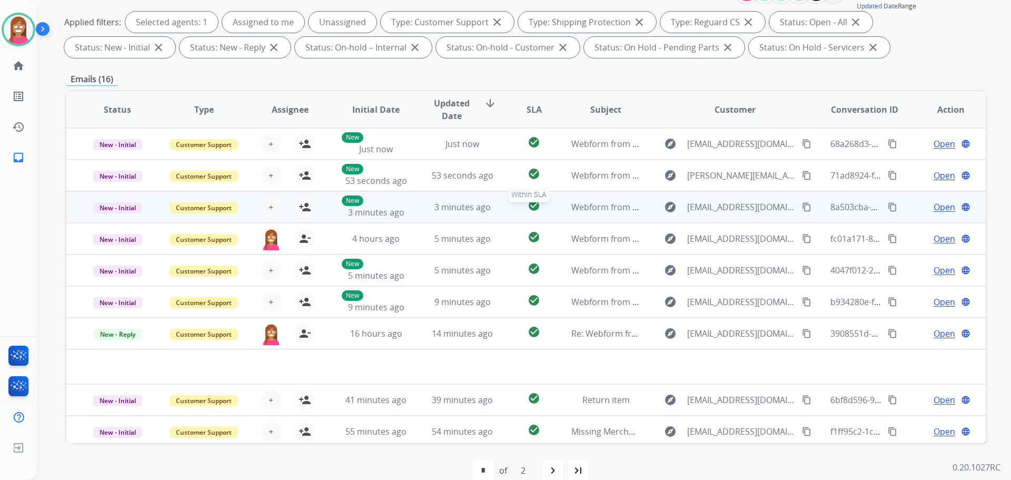
scroll to position [158, 0]
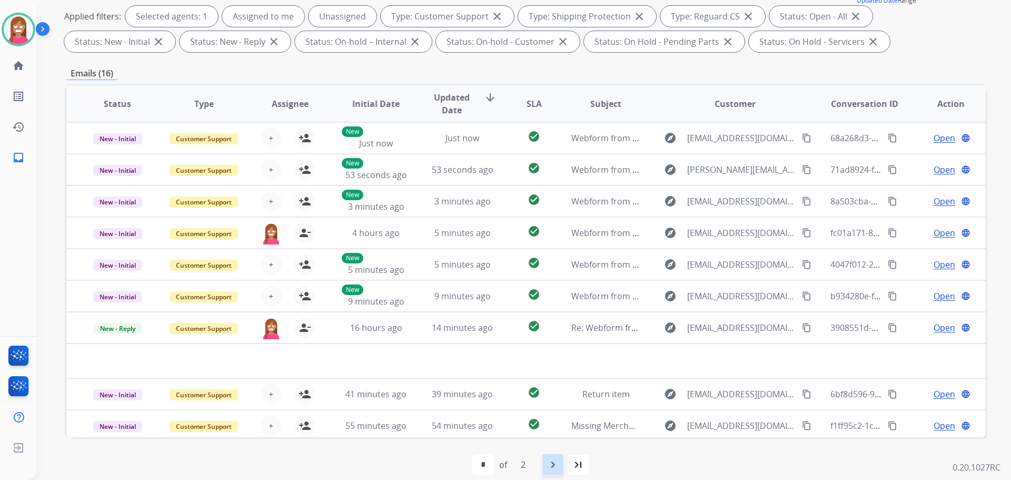
click at [554, 468] on mat-icon "navigate_next" at bounding box center [553, 464] width 13 height 13
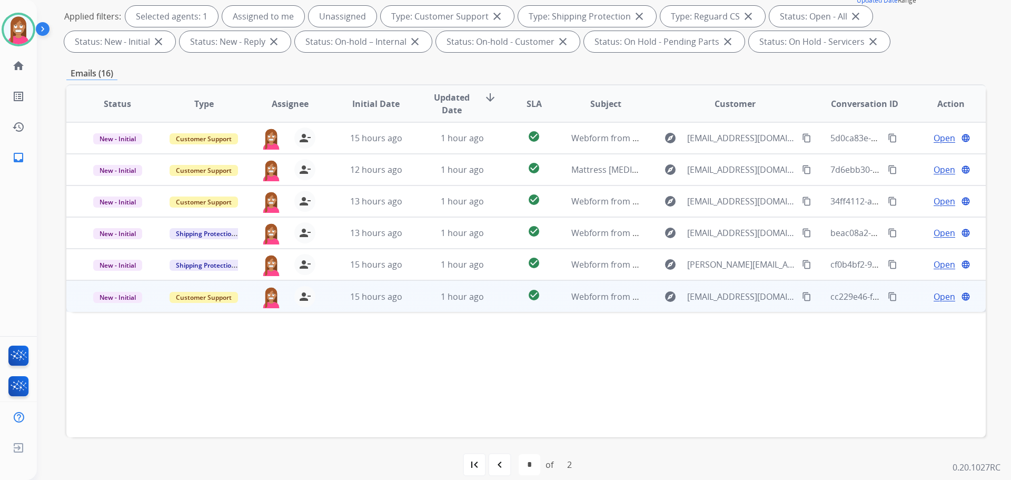
click at [406, 304] on td "15 hours ago" at bounding box center [368, 296] width 86 height 32
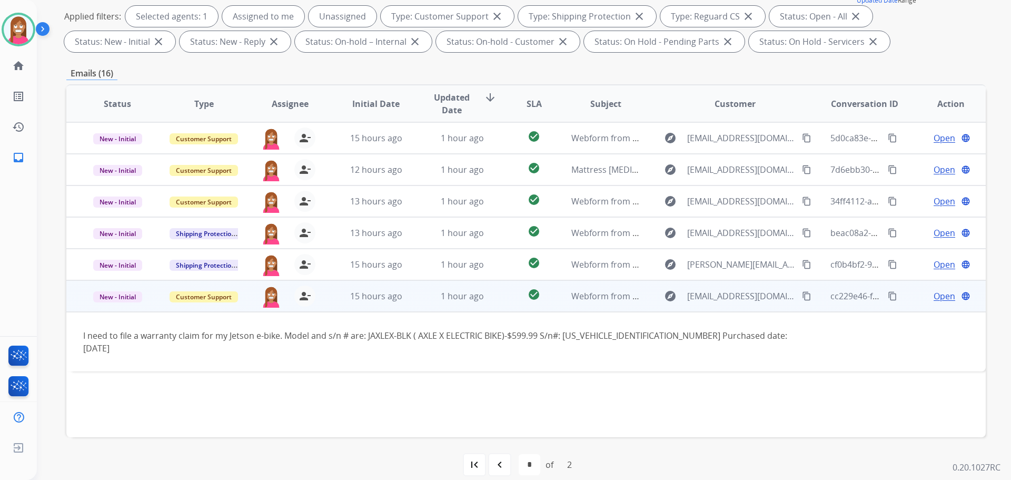
click at [938, 293] on span "Open" at bounding box center [945, 296] width 22 height 13
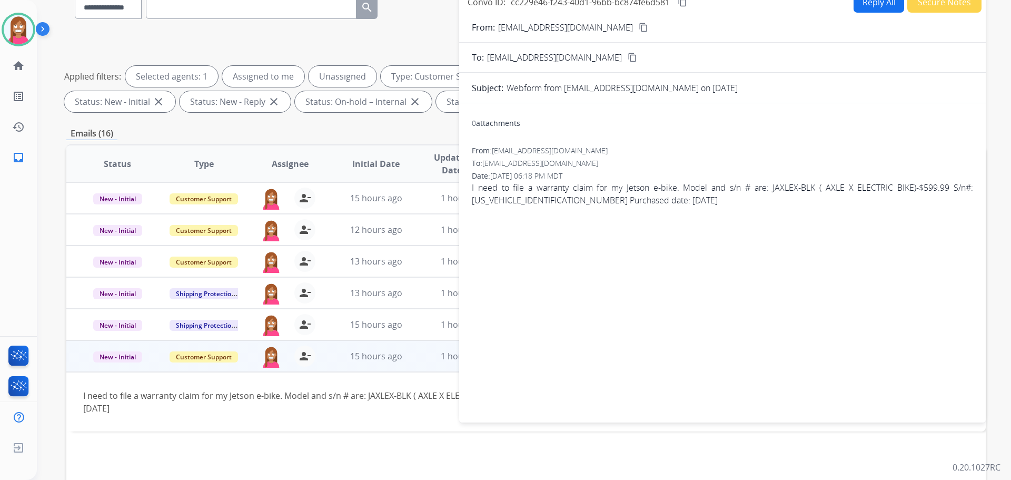
scroll to position [53, 0]
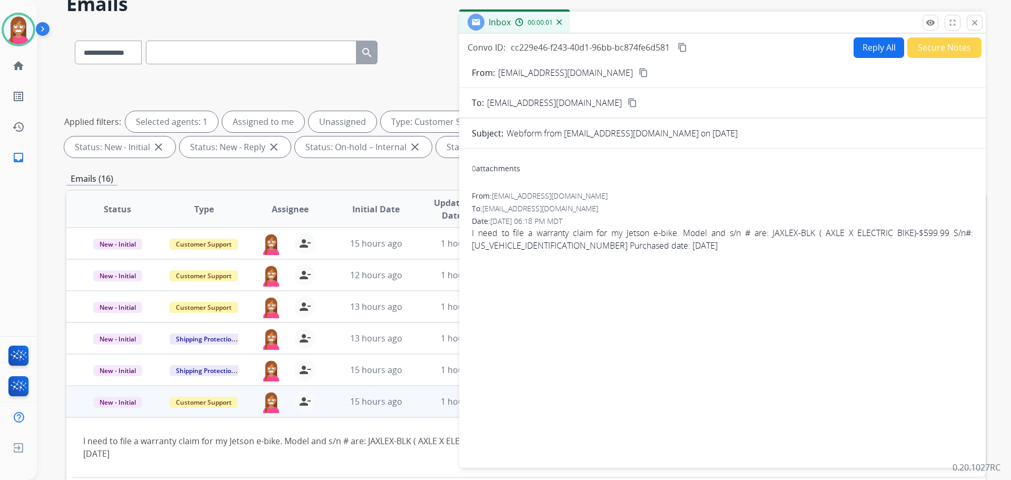
click at [858, 43] on button "Reply All" at bounding box center [879, 47] width 51 height 21
select select "**********"
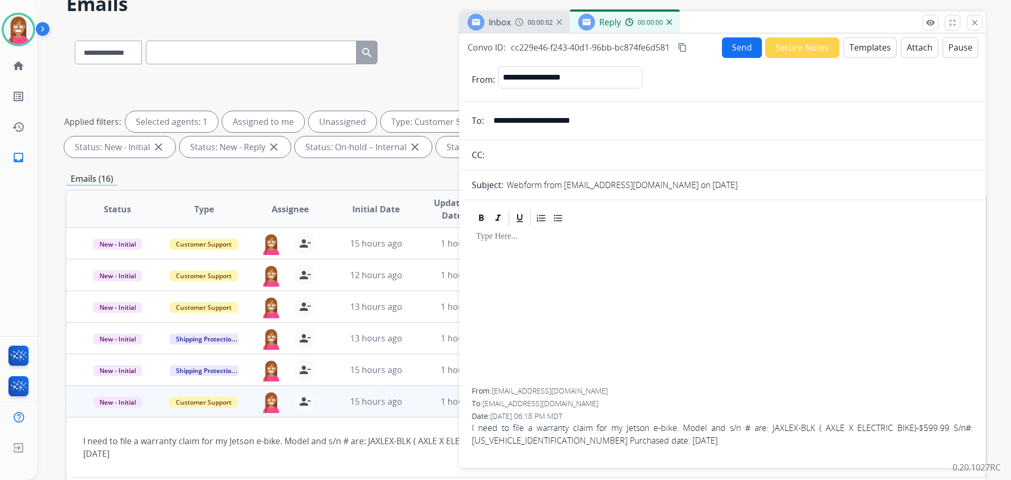
click at [866, 48] on button "Templates" at bounding box center [870, 47] width 53 height 21
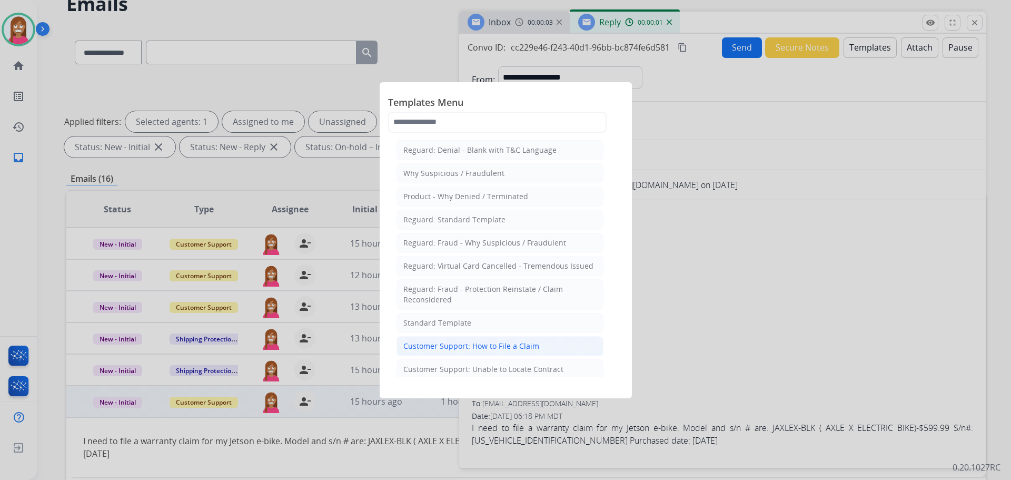
click at [445, 349] on div "Customer Support: How to File a Claim" at bounding box center [471, 346] width 136 height 11
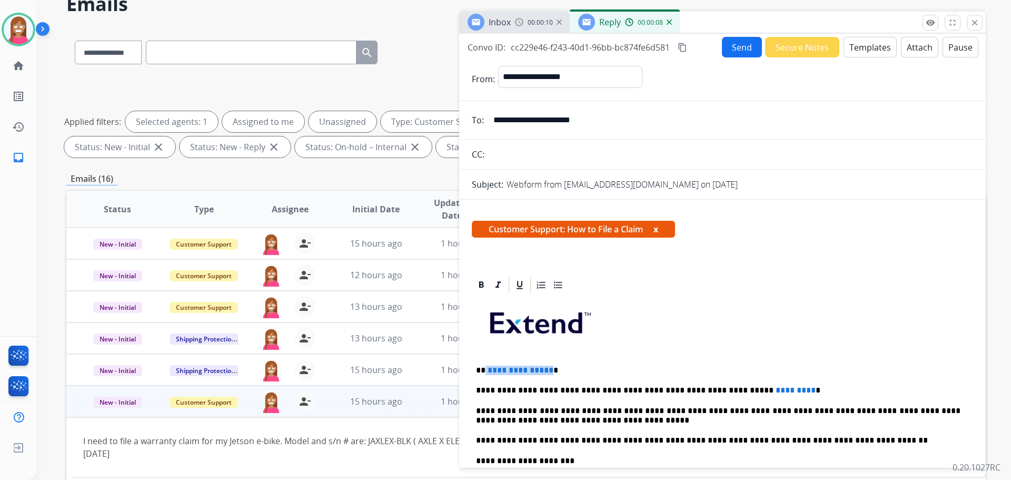
drag, startPoint x: 547, startPoint y: 365, endPoint x: 485, endPoint y: 362, distance: 62.7
click at [485, 362] on div "**********" at bounding box center [722, 455] width 501 height 322
click at [763, 373] on p "*********" at bounding box center [718, 370] width 485 height 9
drag, startPoint x: 764, startPoint y: 382, endPoint x: 689, endPoint y: 381, distance: 74.8
click at [689, 381] on div "**********" at bounding box center [722, 455] width 501 height 322
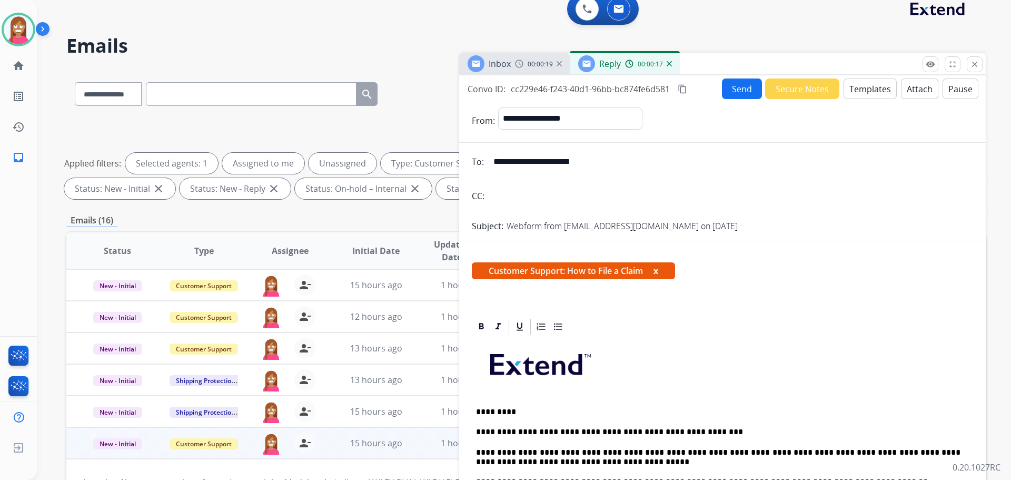
scroll to position [0, 0]
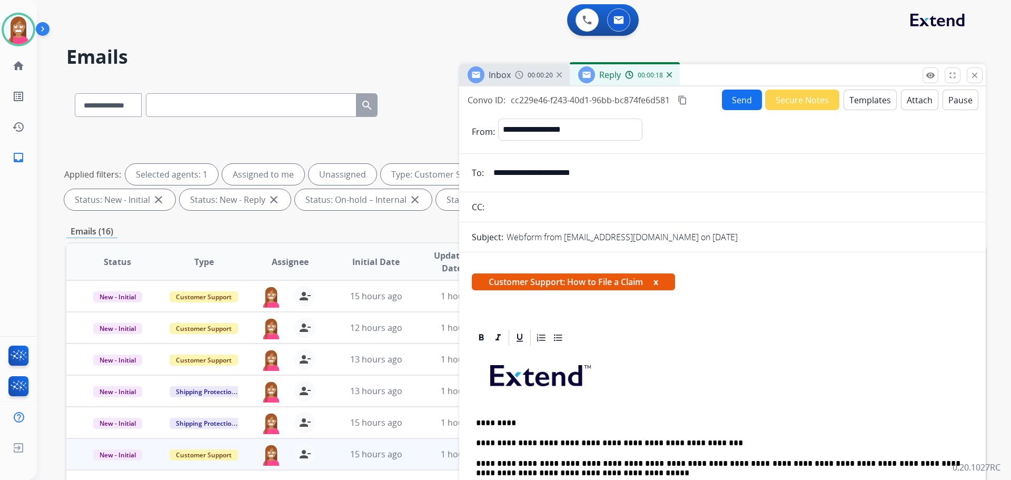
click at [742, 101] on button "Send" at bounding box center [742, 100] width 40 height 21
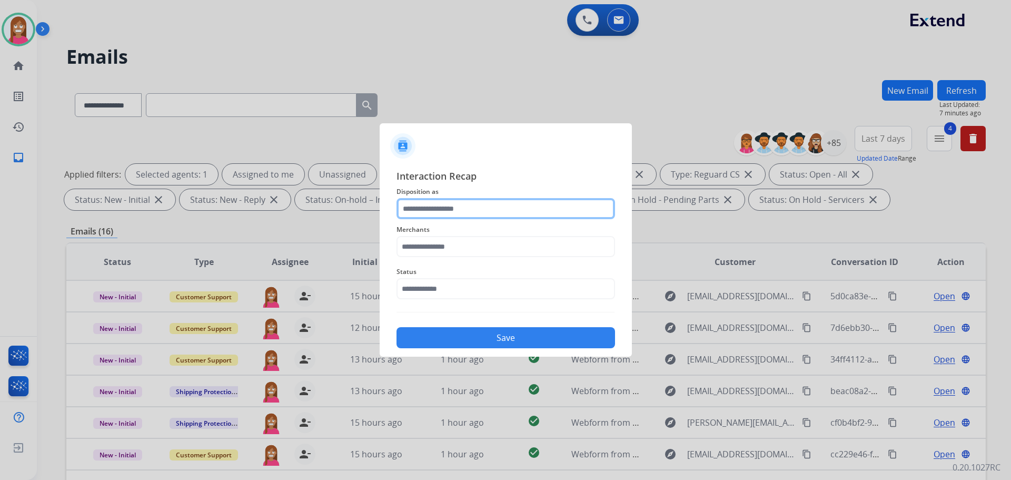
click at [434, 203] on input "text" at bounding box center [506, 208] width 219 height 21
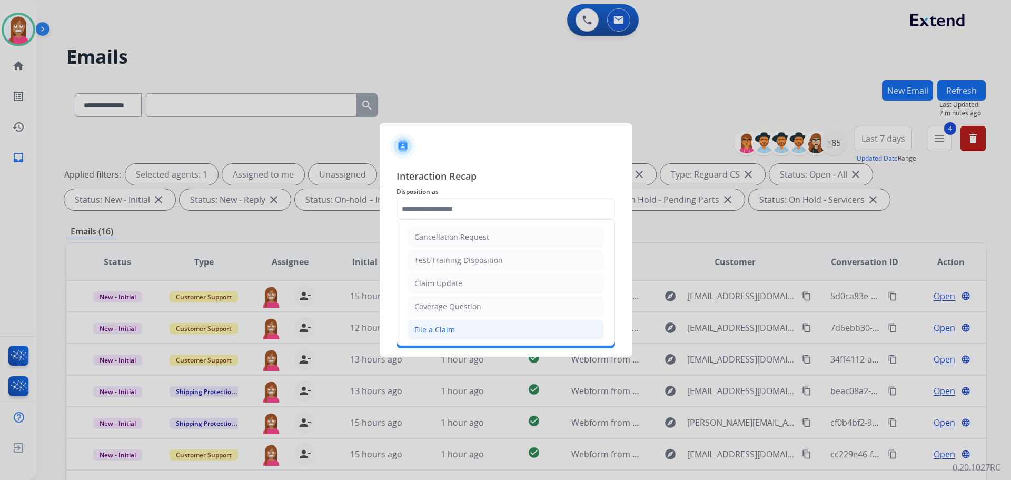
click at [459, 323] on li "File a Claim" at bounding box center [506, 330] width 196 height 20
type input "**********"
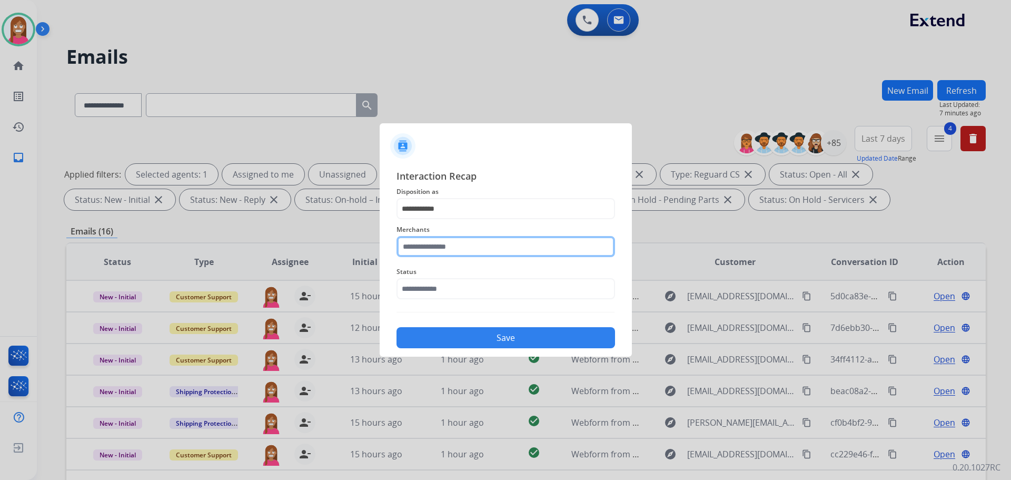
click at [435, 248] on input "text" at bounding box center [506, 246] width 219 height 21
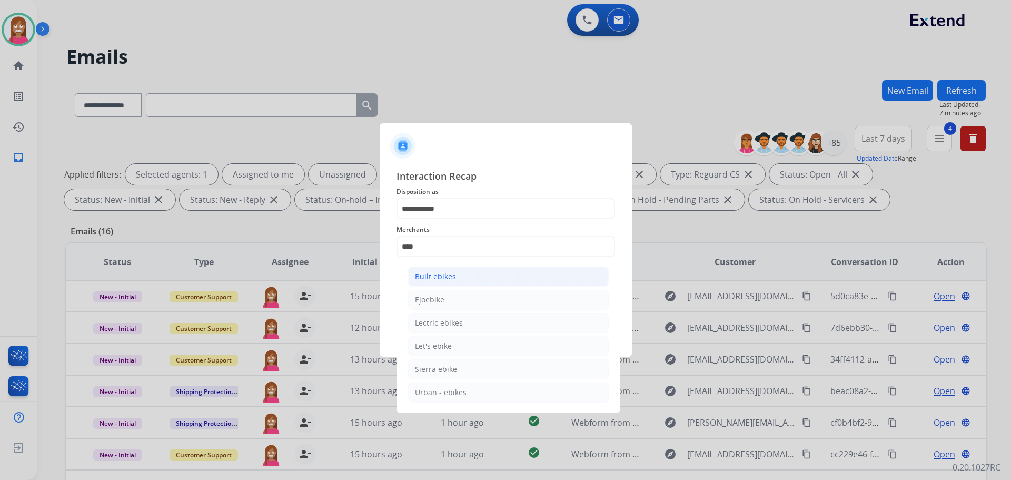
click at [472, 278] on li "Built ebikes" at bounding box center [508, 277] width 201 height 20
type input "**********"
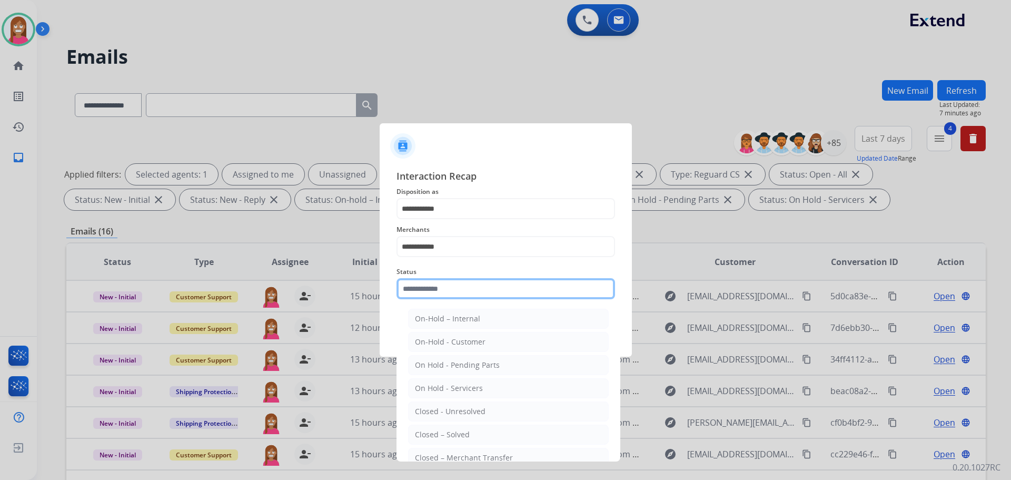
click at [460, 290] on input "text" at bounding box center [506, 288] width 219 height 21
click at [438, 438] on div "Closed – Solved" at bounding box center [442, 434] width 55 height 11
type input "**********"
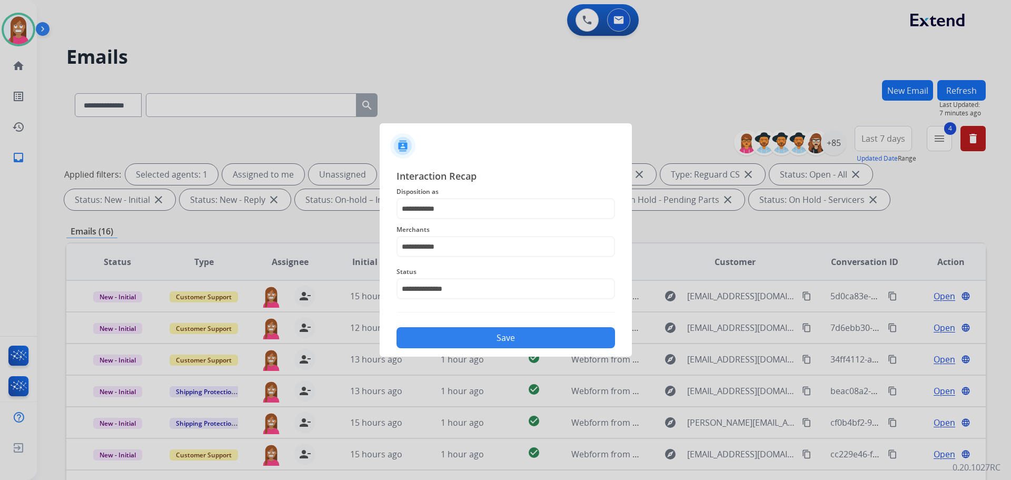
click at [458, 341] on button "Save" at bounding box center [506, 337] width 219 height 21
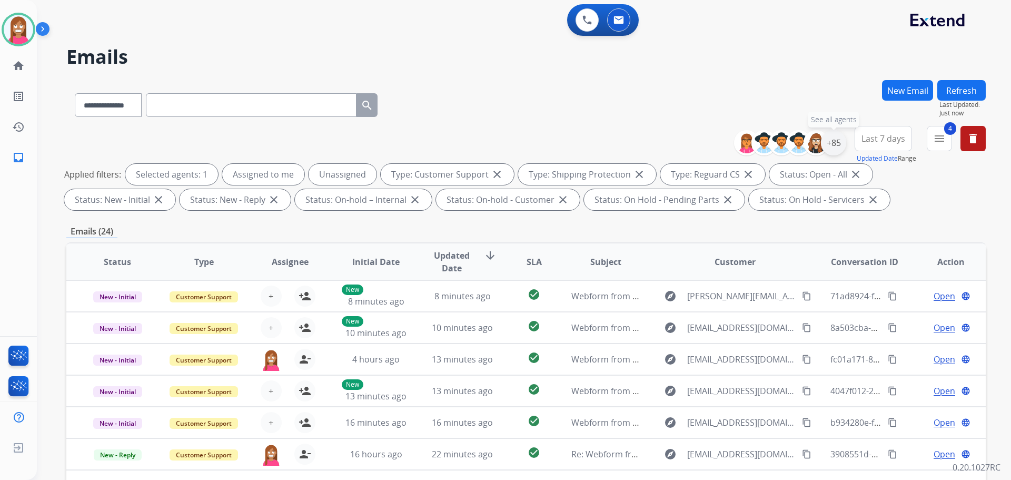
click at [830, 149] on div "+85" at bounding box center [833, 142] width 25 height 25
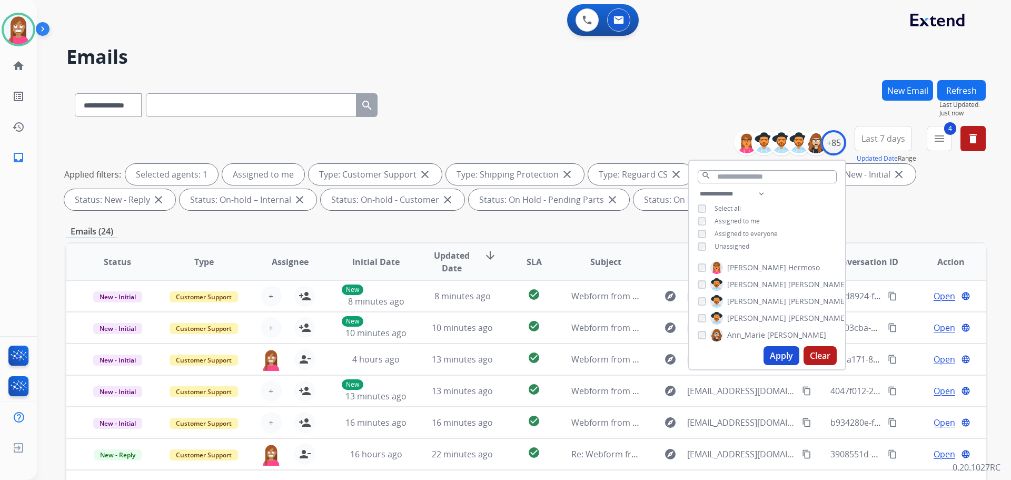
click at [770, 353] on button "Apply" at bounding box center [782, 355] width 36 height 19
select select "*"
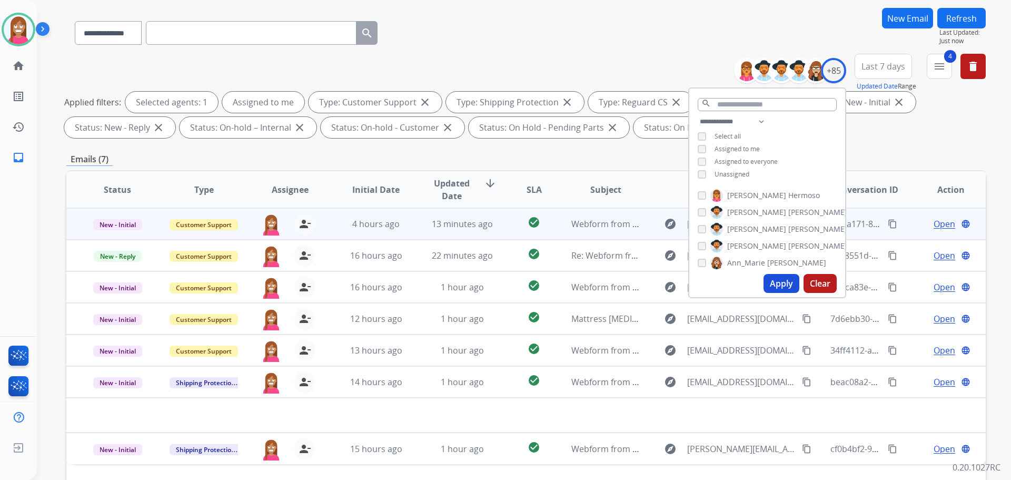
scroll to position [105, 0]
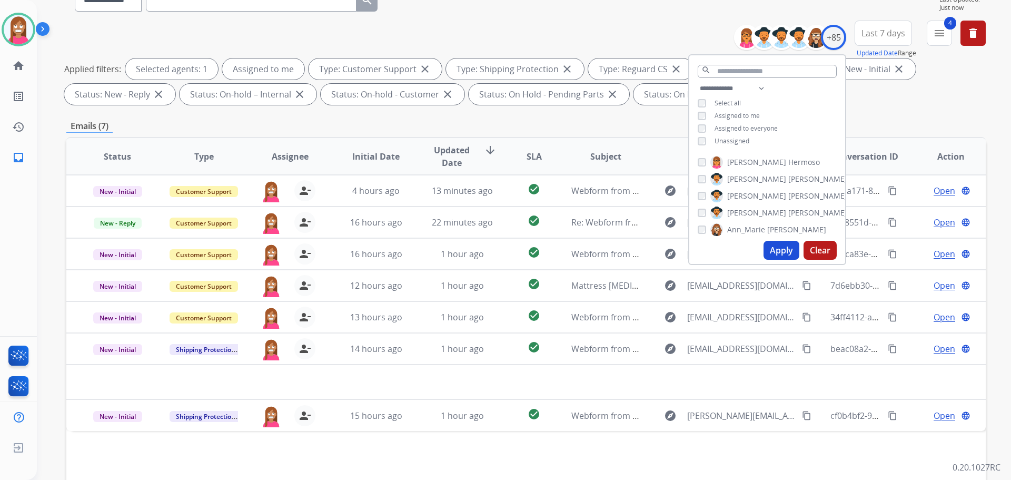
click at [893, 124] on div "Emails (7)" at bounding box center [526, 126] width 920 height 13
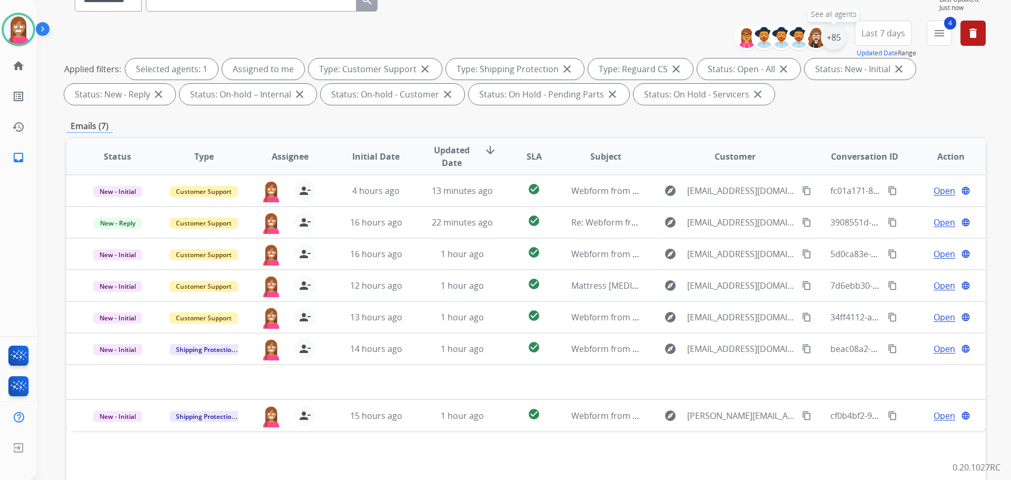
click at [832, 38] on div "+85" at bounding box center [833, 37] width 25 height 25
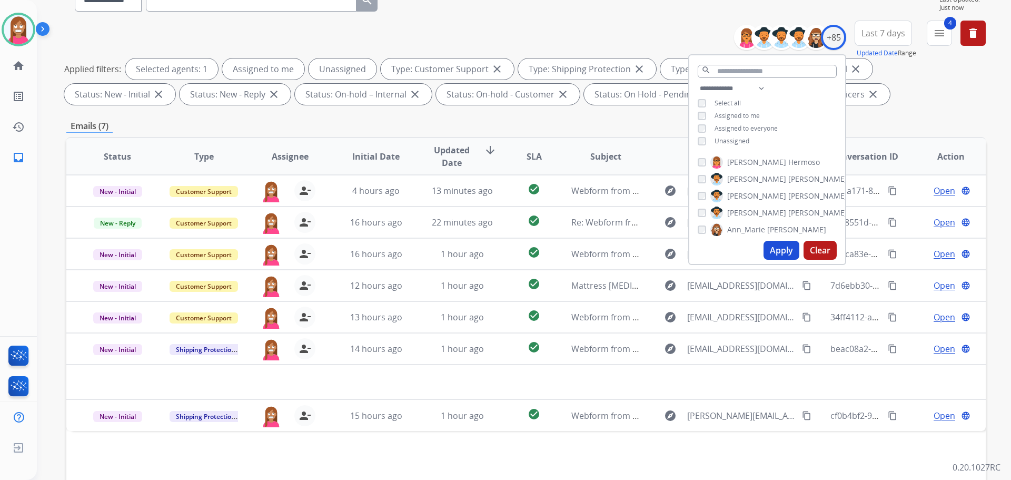
click at [775, 250] on button "Apply" at bounding box center [782, 250] width 36 height 19
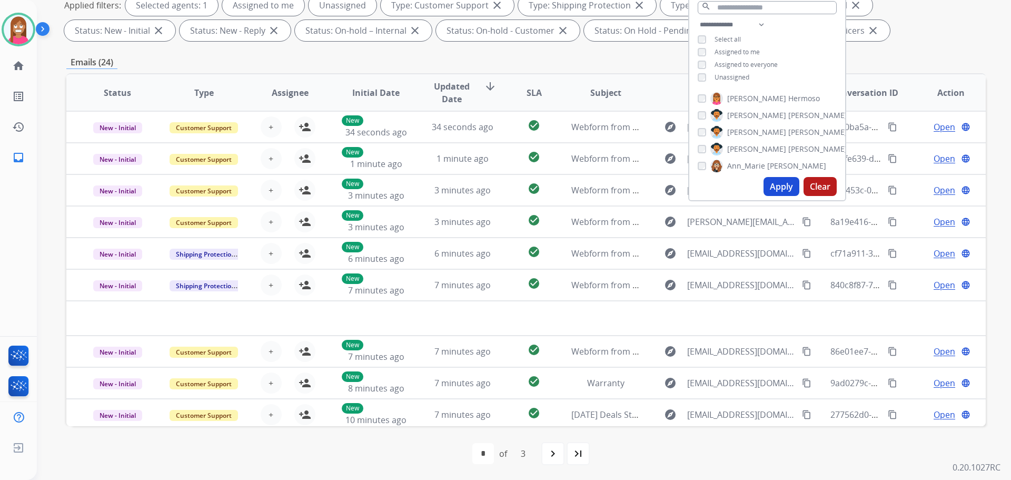
scroll to position [170, 0]
click at [390, 454] on div "first_page navigate_before * * * of 3 navigate_next last_page" at bounding box center [526, 452] width 920 height 21
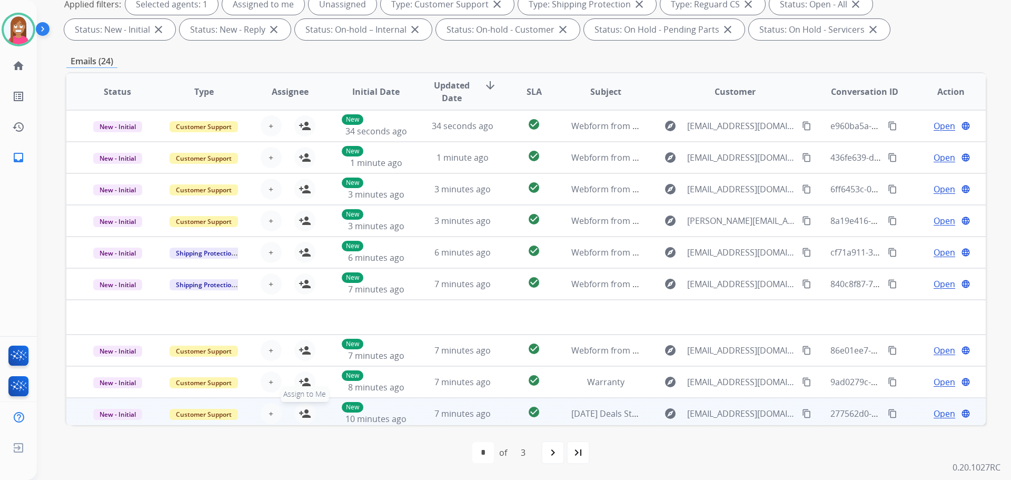
click at [301, 411] on mat-icon "person_add" at bounding box center [305, 413] width 13 height 13
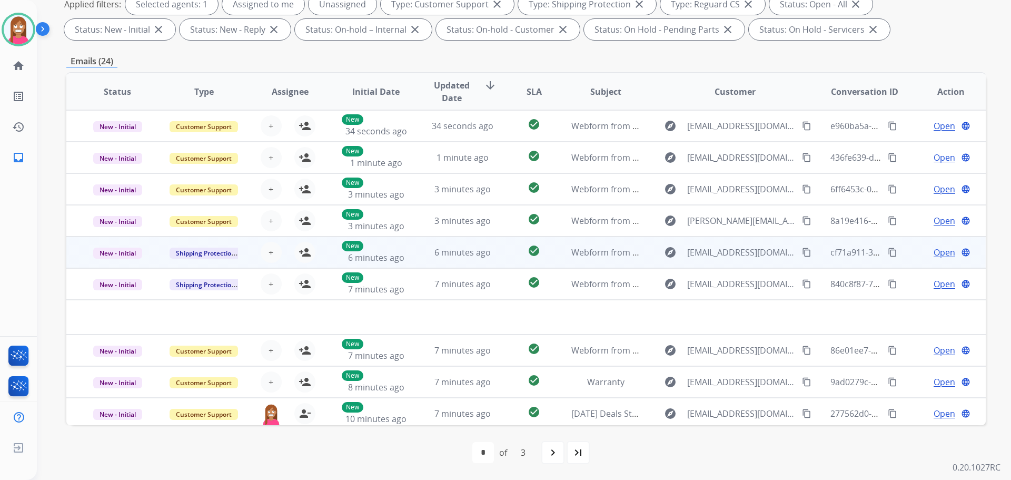
click at [586, 262] on td "Webform from [EMAIL_ADDRESS][DOMAIN_NAME] on [DATE]" at bounding box center [598, 253] width 86 height 32
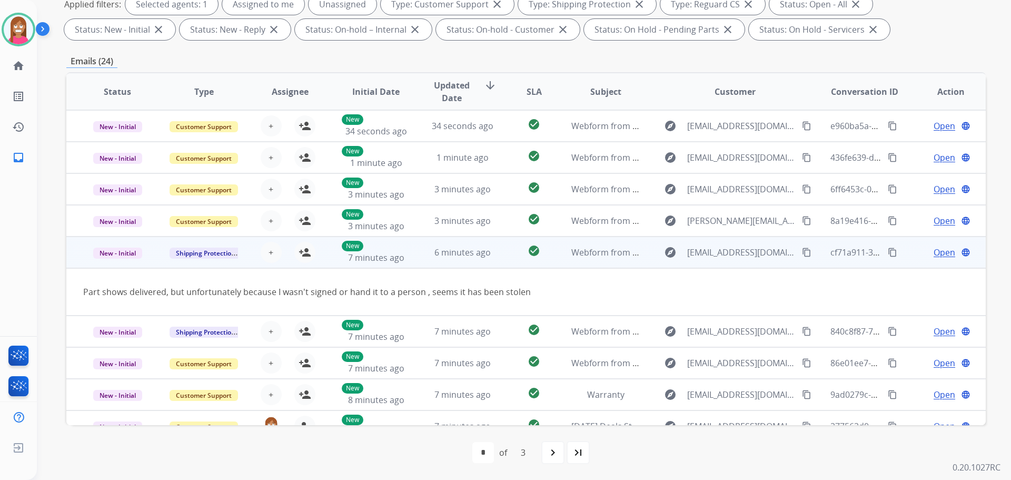
scroll to position [48, 0]
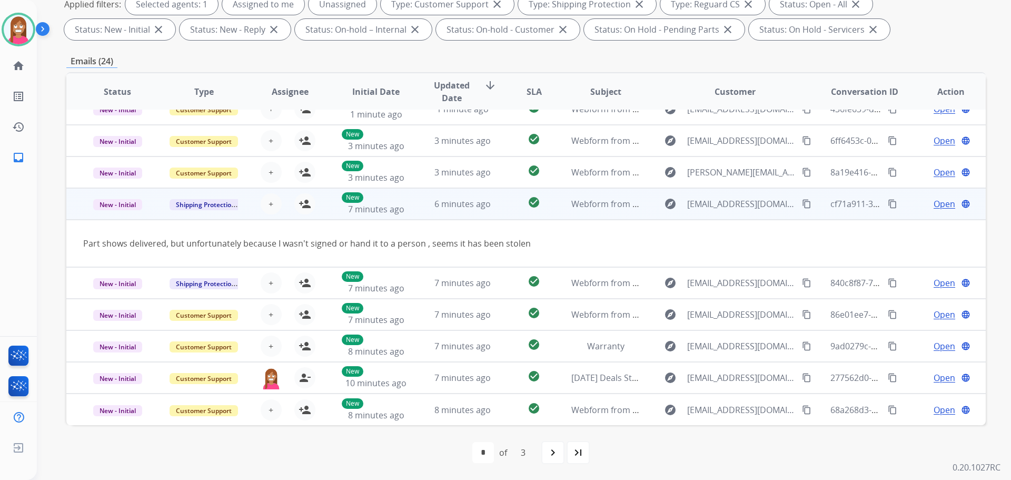
click at [802, 203] on mat-icon "content_copy" at bounding box center [806, 203] width 9 height 9
click at [301, 204] on mat-icon "person_add" at bounding box center [305, 204] width 13 height 13
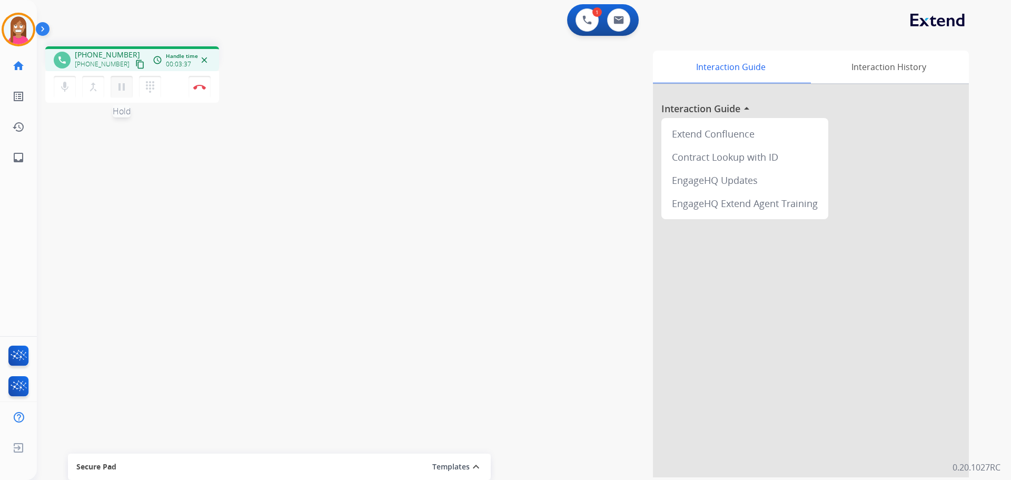
click at [121, 90] on mat-icon "pause" at bounding box center [121, 87] width 13 height 13
click at [128, 84] on button "play_arrow Hold" at bounding box center [122, 87] width 22 height 22
click at [200, 93] on button "Disconnect" at bounding box center [200, 87] width 22 height 22
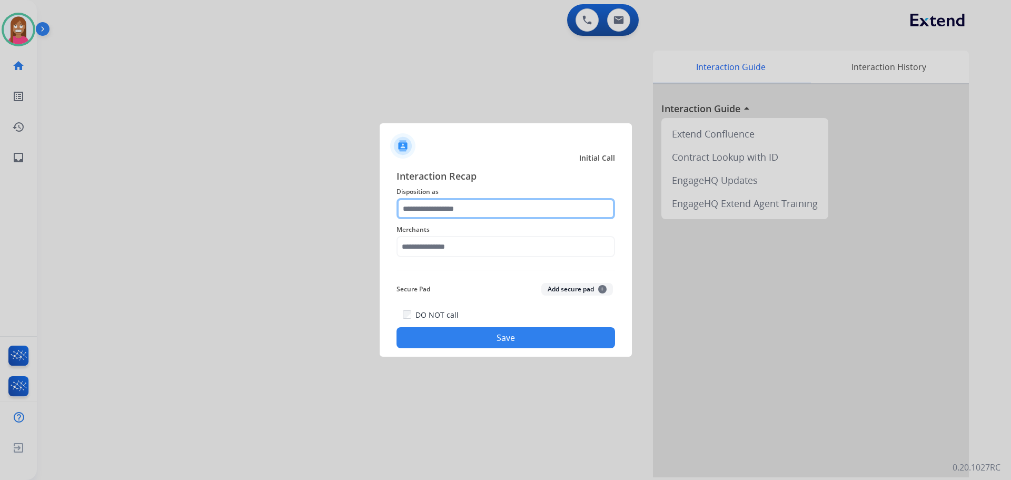
click at [413, 210] on input "text" at bounding box center [506, 208] width 219 height 21
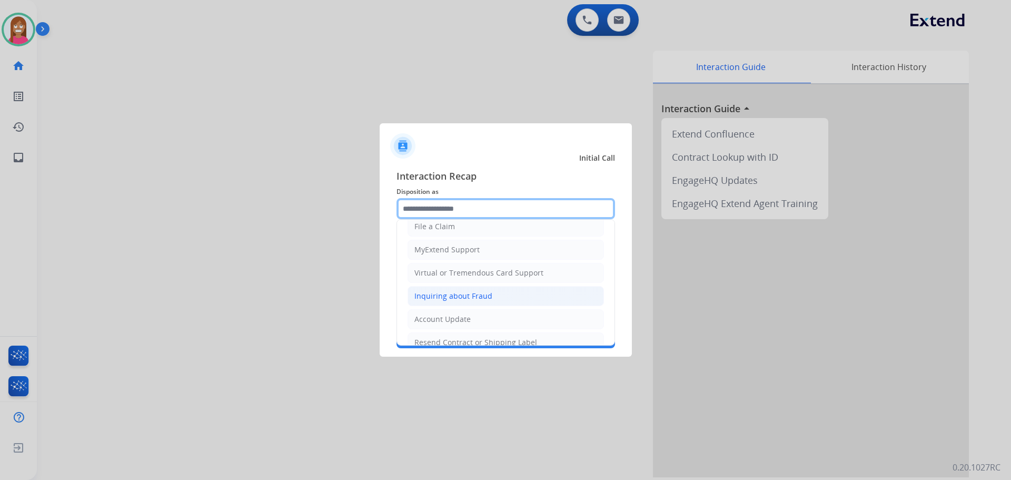
scroll to position [105, 0]
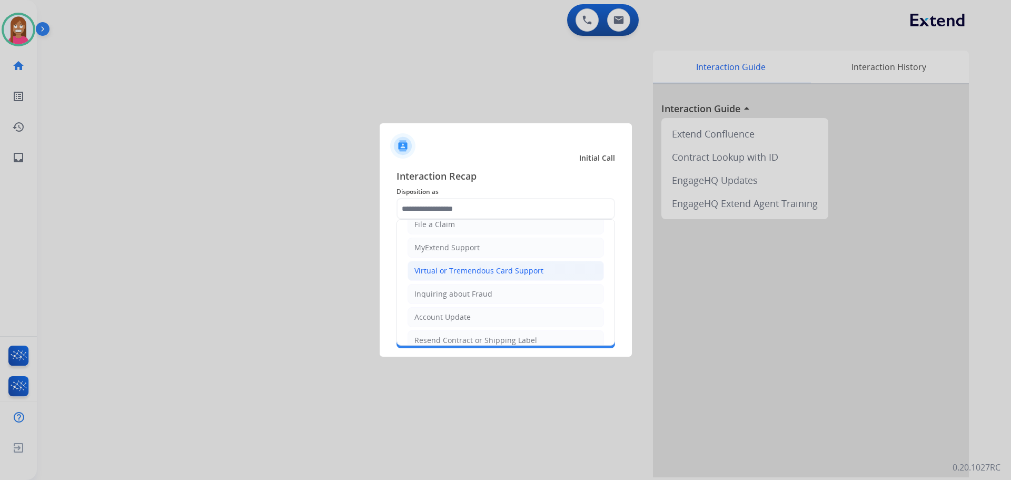
click at [427, 275] on div "Virtual or Tremendous Card Support" at bounding box center [479, 270] width 129 height 11
type input "**********"
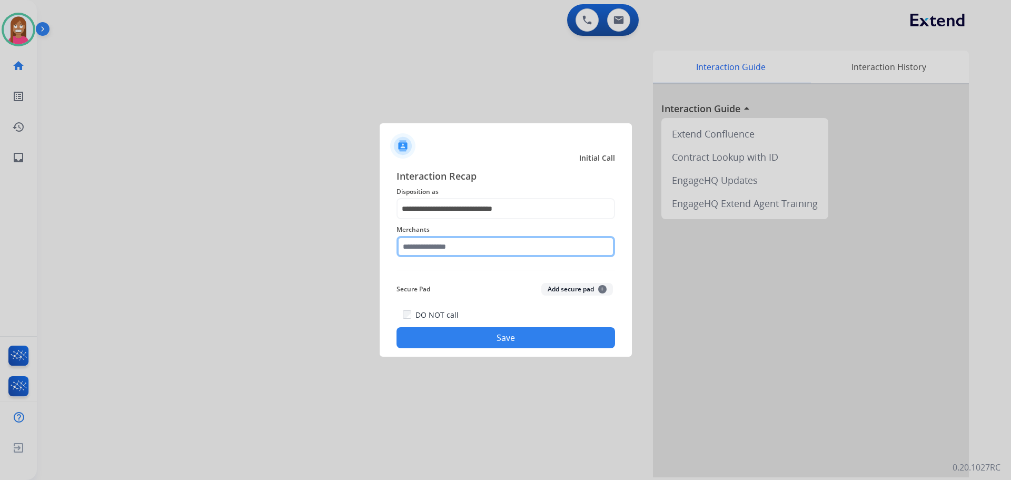
click at [425, 245] on input "text" at bounding box center [506, 246] width 219 height 21
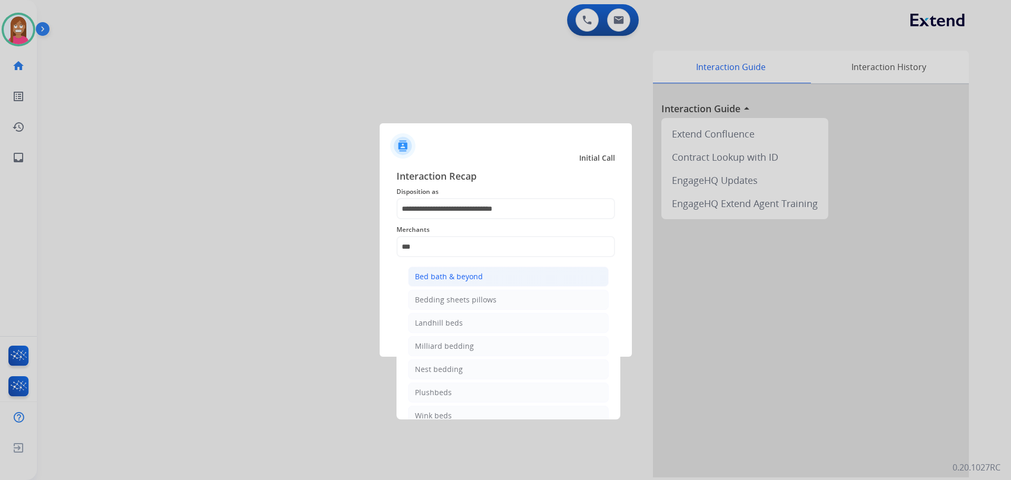
click at [429, 278] on div "Bed bath & beyond" at bounding box center [449, 276] width 68 height 11
type input "**********"
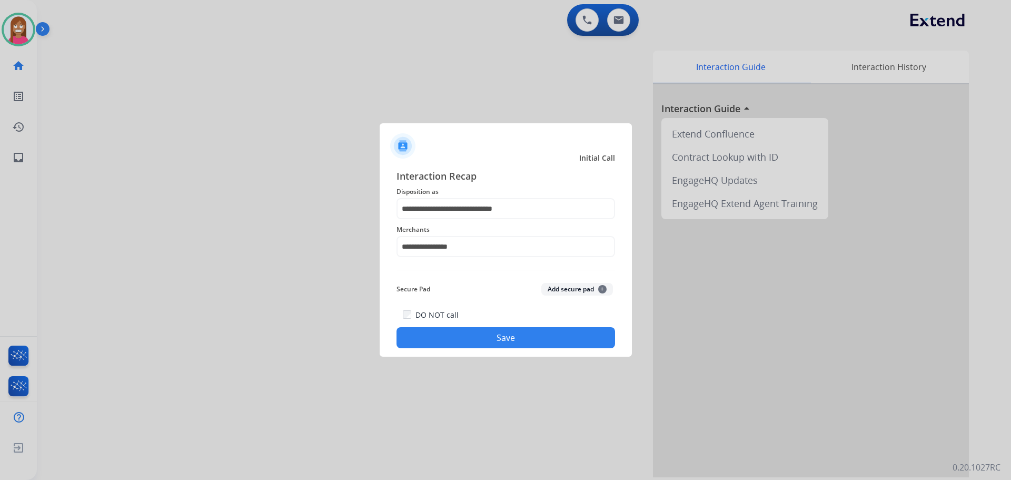
click at [455, 342] on button "Save" at bounding box center [506, 337] width 219 height 21
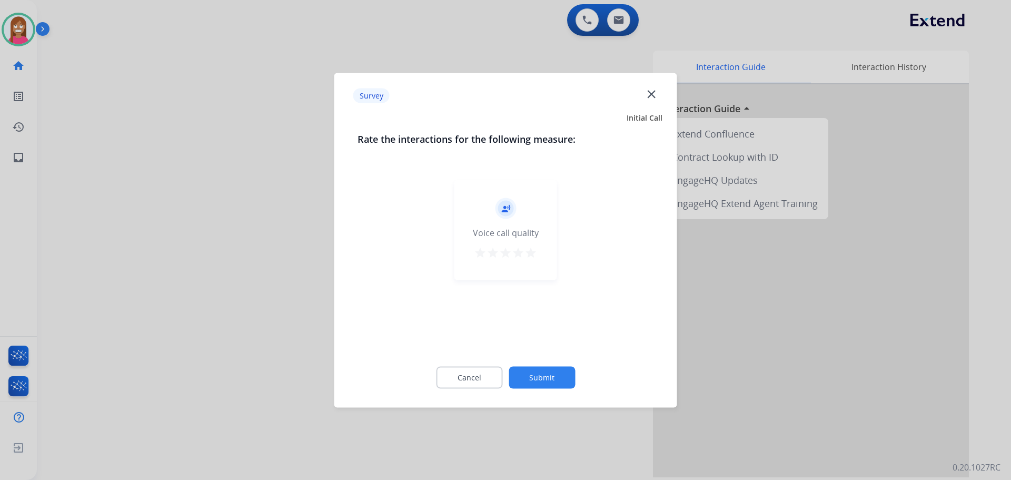
click at [650, 96] on mat-icon "close" at bounding box center [652, 94] width 14 height 14
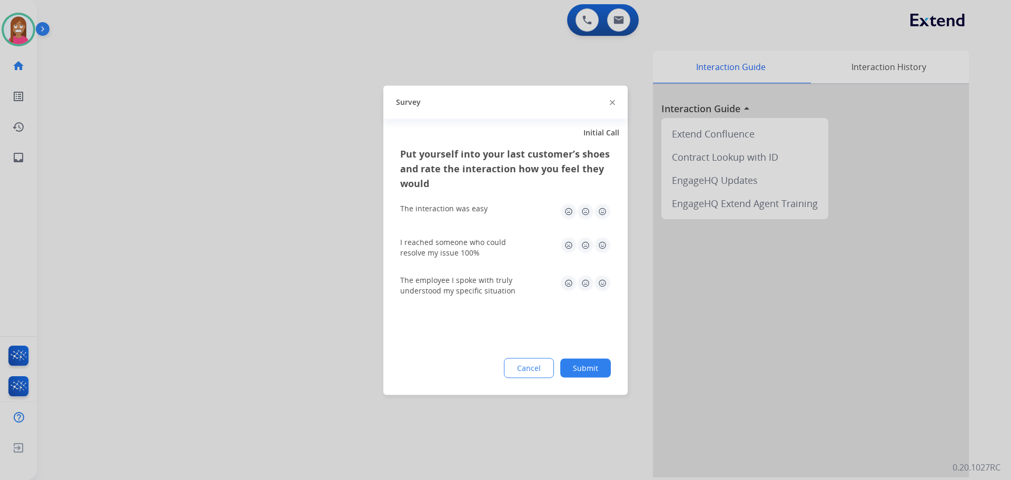
click at [612, 103] on img at bounding box center [612, 102] width 5 height 5
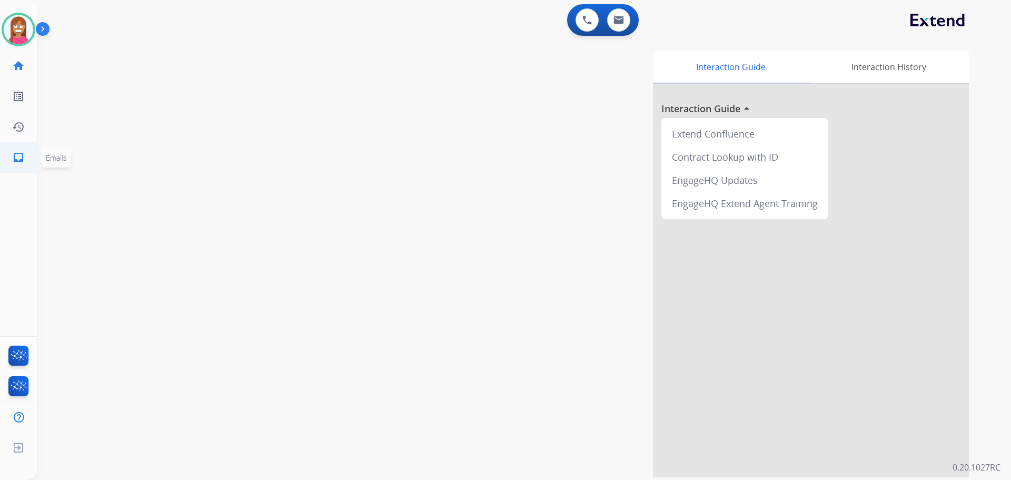
click at [22, 151] on link "inbox Emails" at bounding box center [18, 157] width 29 height 29
select select "**********"
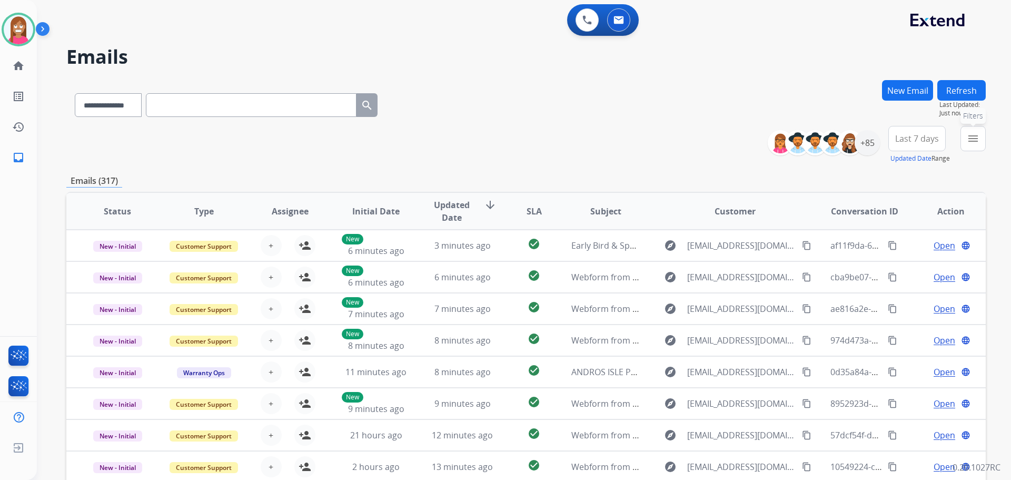
click at [963, 141] on button "menu Filters" at bounding box center [973, 138] width 25 height 25
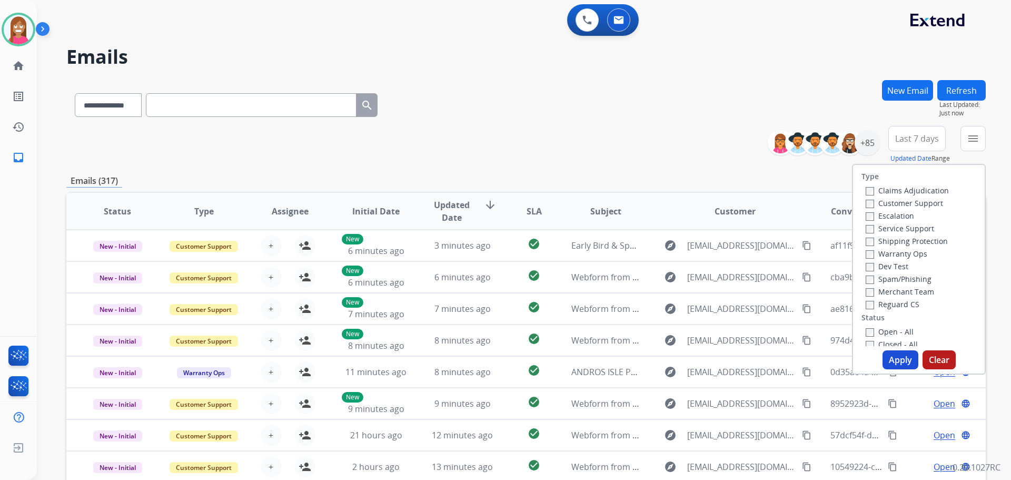
click at [903, 201] on label "Customer Support" at bounding box center [904, 203] width 77 height 10
click at [900, 239] on label "Shipping Protection" at bounding box center [907, 241] width 82 height 10
click at [885, 302] on label "Reguard CS" at bounding box center [893, 304] width 54 height 10
click at [883, 331] on label "Open - All" at bounding box center [890, 332] width 48 height 10
click at [894, 359] on button "Apply" at bounding box center [901, 359] width 36 height 19
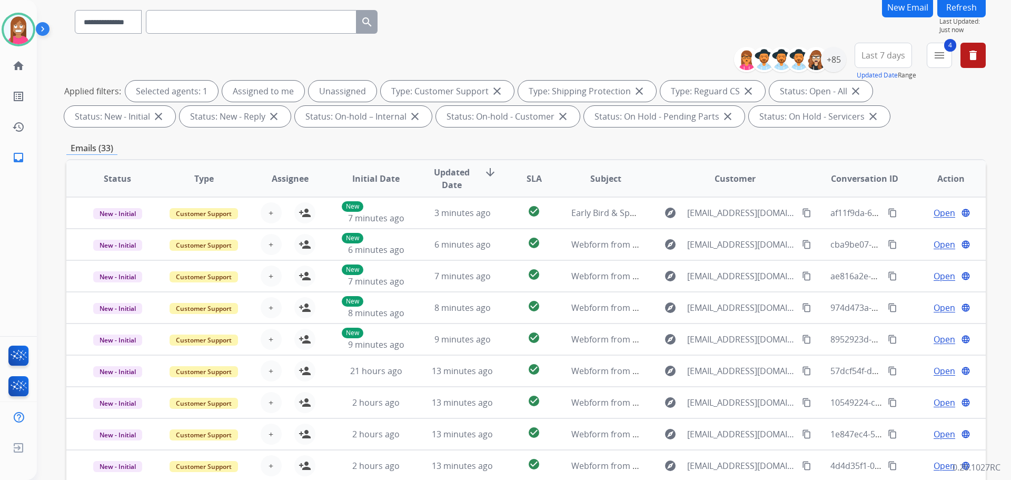
scroll to position [105, 0]
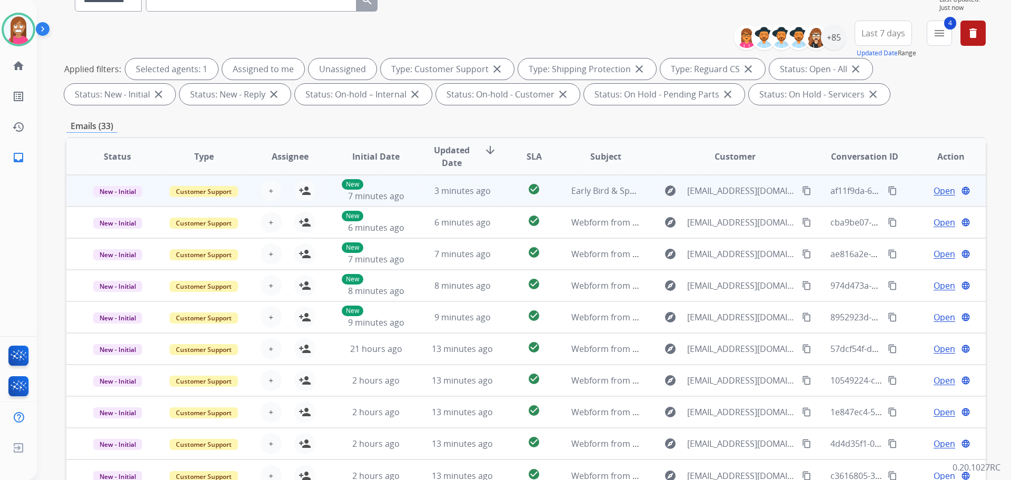
click at [566, 202] on td "Early Bird & Special Hotel Rate End [DATE] - Don't Miss Out!" at bounding box center [598, 191] width 86 height 32
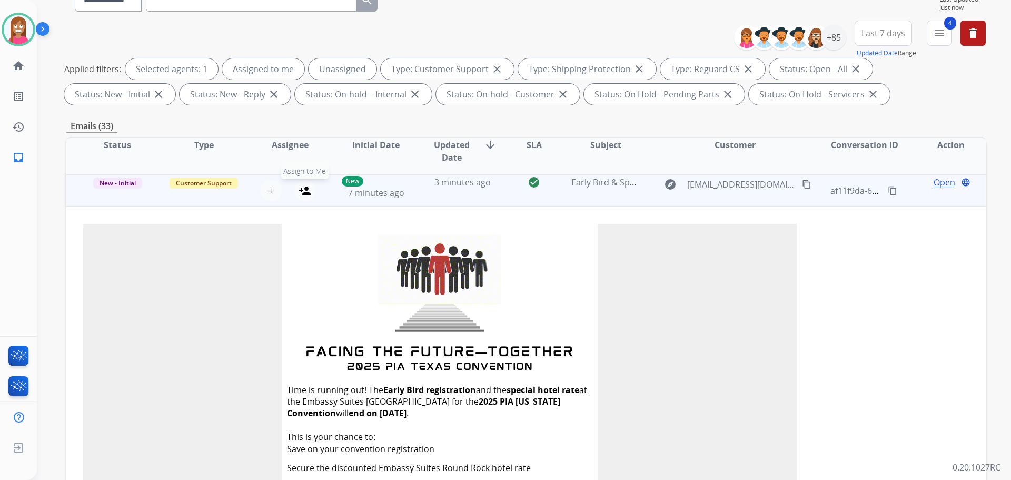
click at [302, 195] on mat-icon "person_add" at bounding box center [305, 190] width 13 height 13
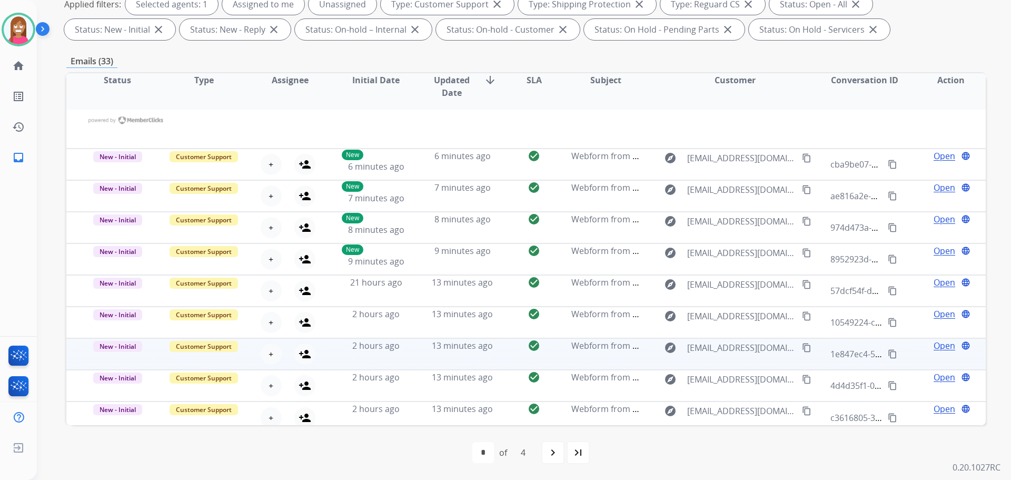
scroll to position [1235, 0]
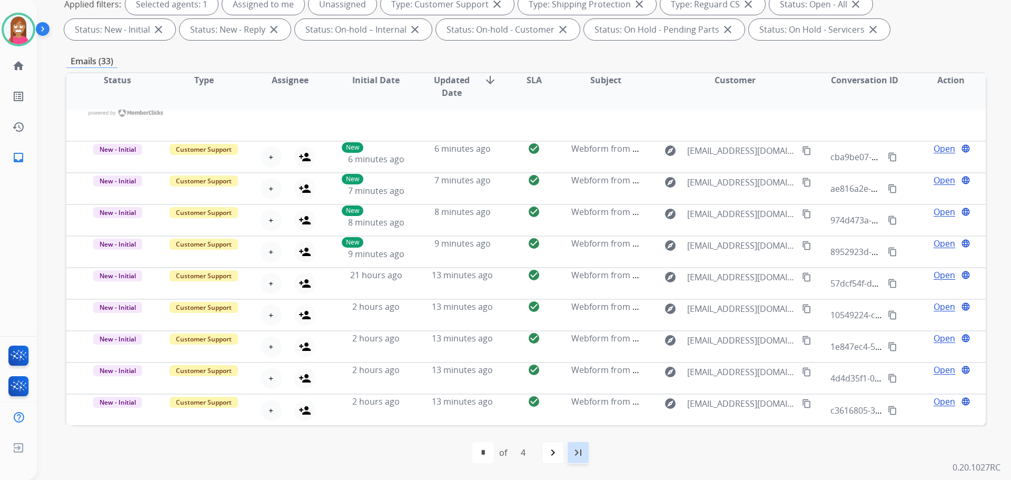
click at [579, 455] on mat-icon "last_page" at bounding box center [578, 452] width 13 height 13
select select "*"
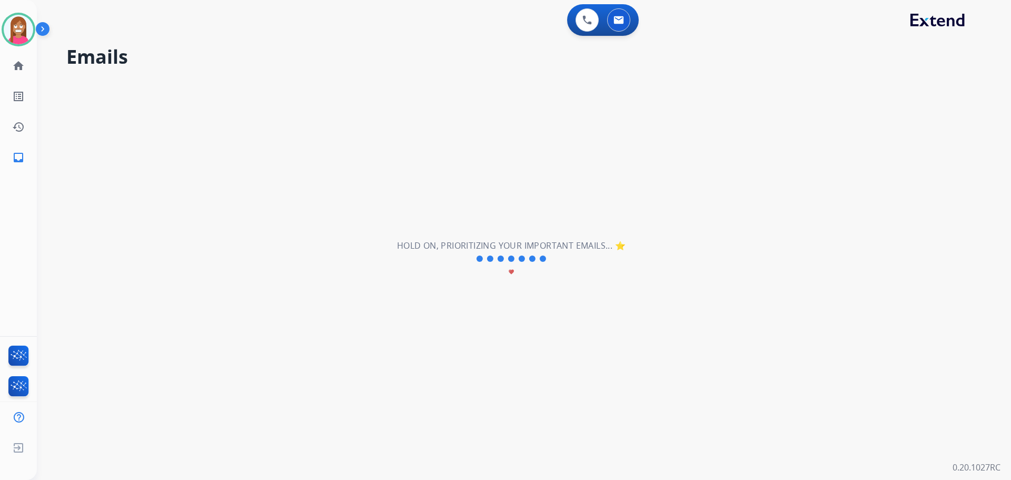
scroll to position [0, 0]
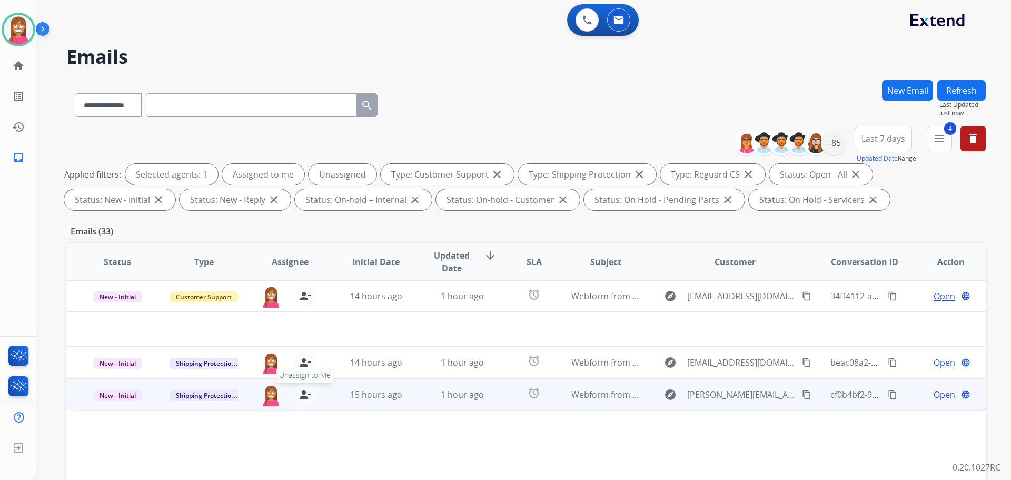
click at [303, 395] on mat-icon "person_remove" at bounding box center [305, 394] width 13 height 13
click at [303, 395] on mat-icon "person_add" at bounding box center [305, 394] width 13 height 13
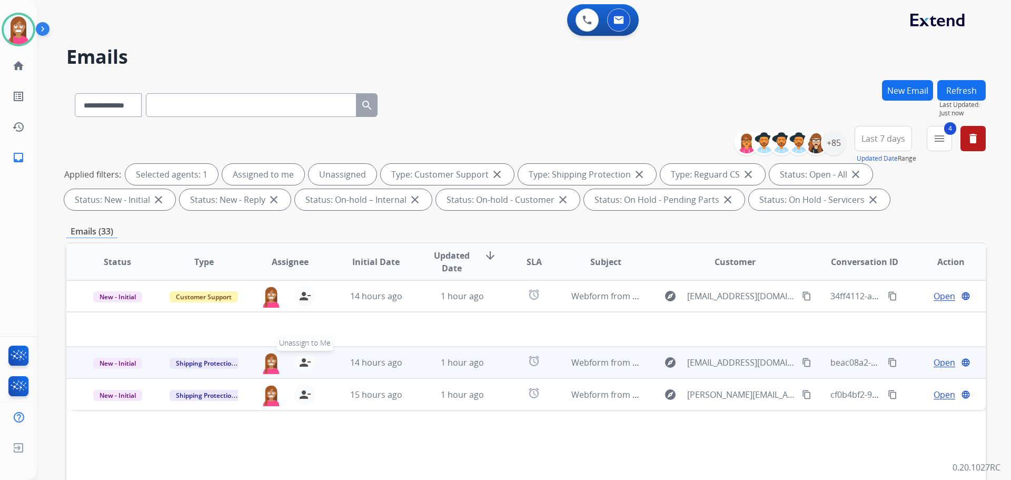
click at [305, 363] on mat-icon "person_remove" at bounding box center [305, 362] width 13 height 13
click at [305, 363] on mat-icon "person_add" at bounding box center [305, 362] width 13 height 13
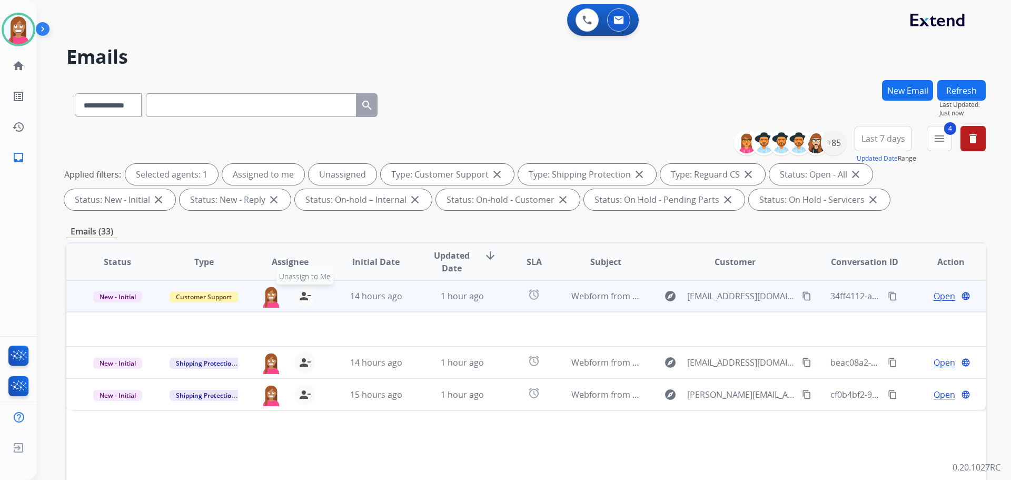
click at [301, 299] on mat-icon "person_remove" at bounding box center [305, 296] width 13 height 13
click at [301, 299] on mat-icon "person_add" at bounding box center [305, 296] width 13 height 13
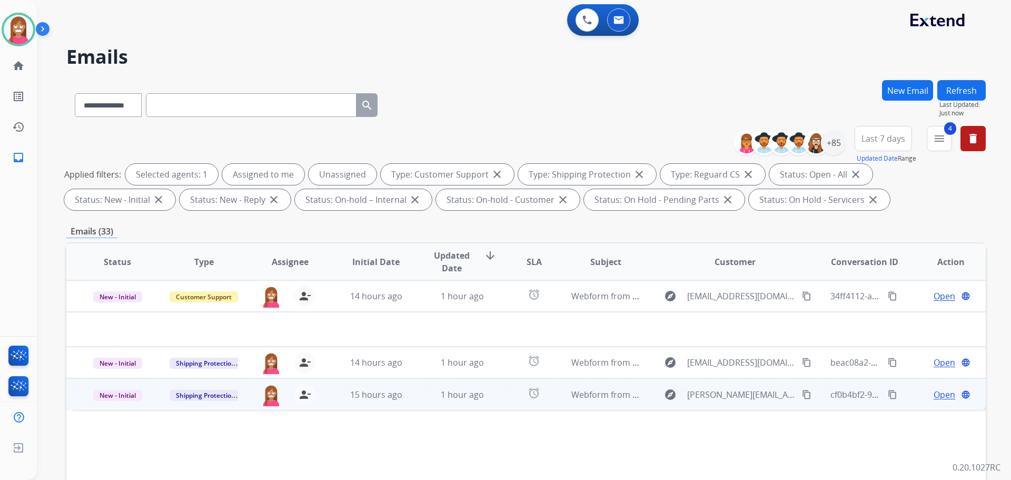
click at [422, 401] on td "1 hour ago" at bounding box center [454, 394] width 86 height 32
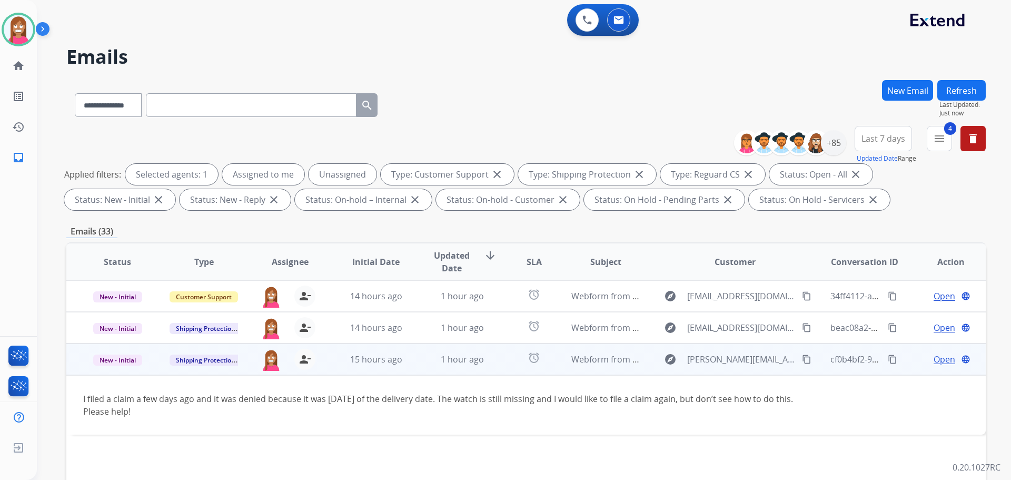
click at [934, 363] on span "Open" at bounding box center [945, 359] width 22 height 13
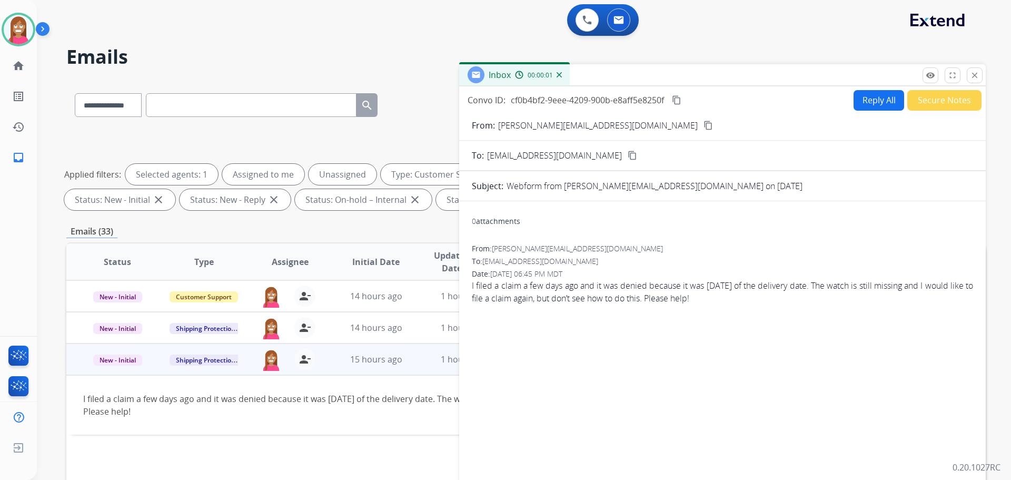
click at [878, 105] on button "Reply All" at bounding box center [879, 100] width 51 height 21
select select "**********"
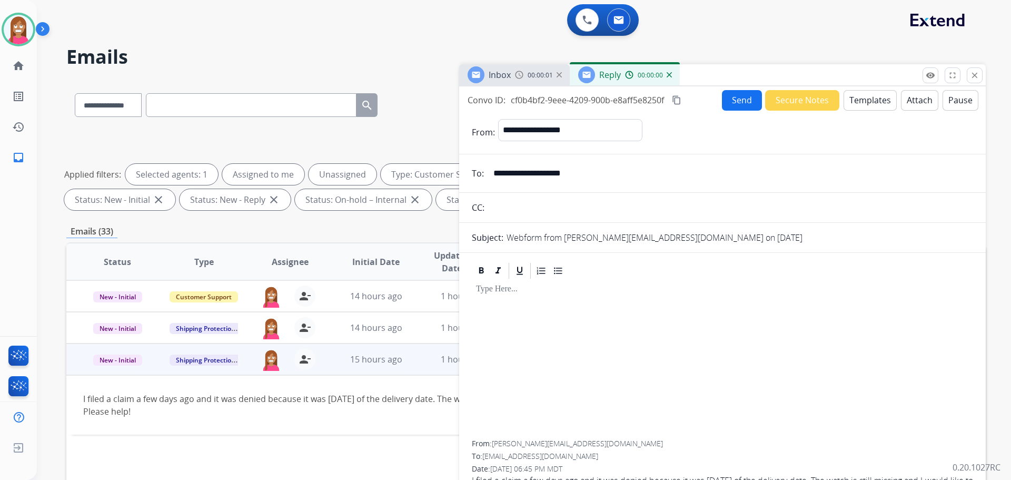
click at [862, 103] on button "Templates" at bounding box center [870, 100] width 53 height 21
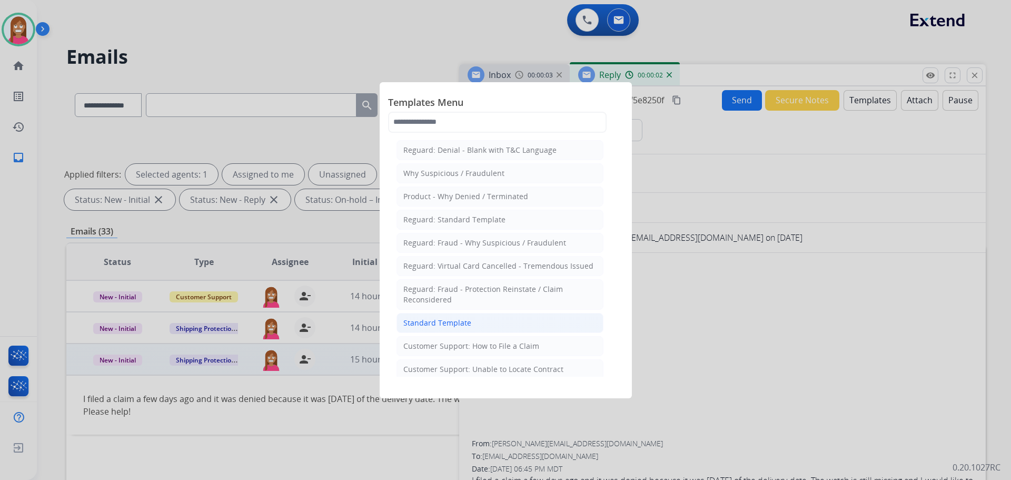
click at [428, 322] on div "Standard Template" at bounding box center [437, 323] width 68 height 11
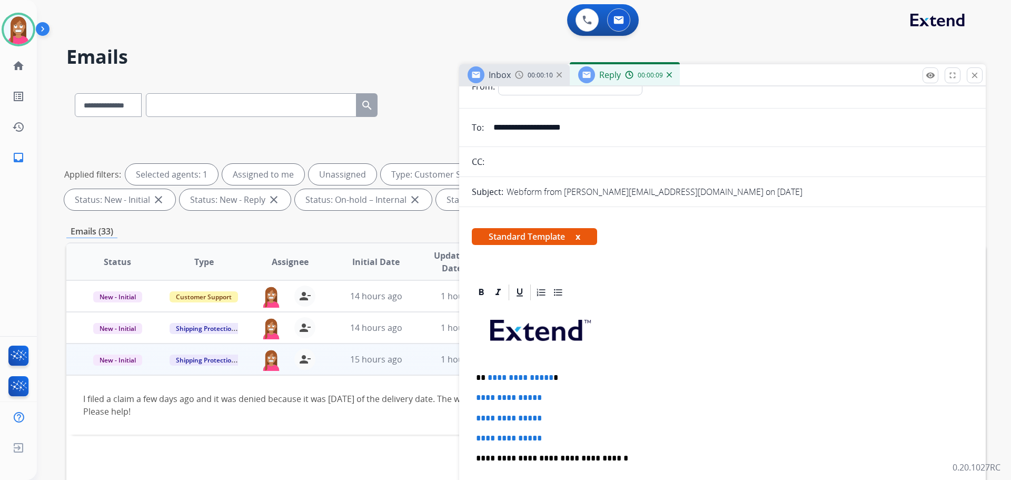
scroll to position [105, 0]
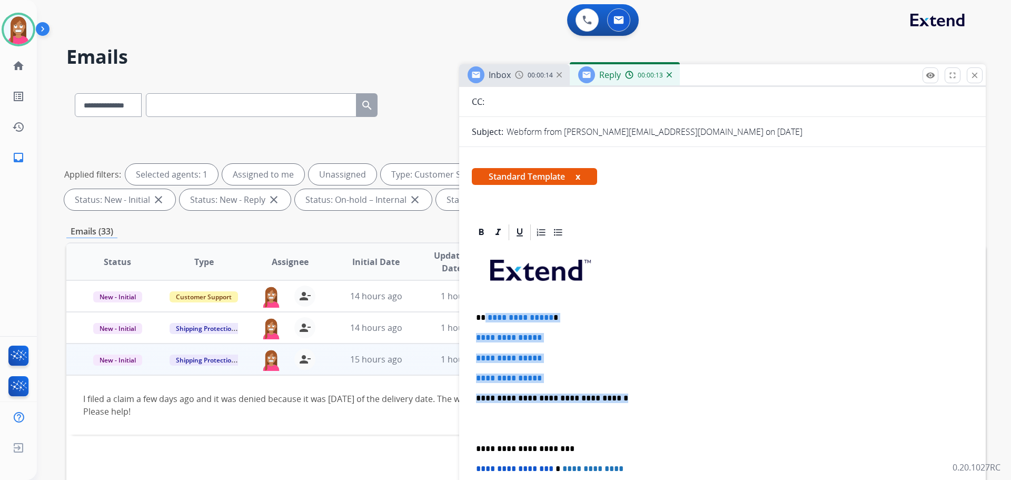
drag, startPoint x: 608, startPoint y: 399, endPoint x: 485, endPoint y: 311, distance: 151.4
click at [485, 311] on div "**********" at bounding box center [722, 423] width 501 height 362
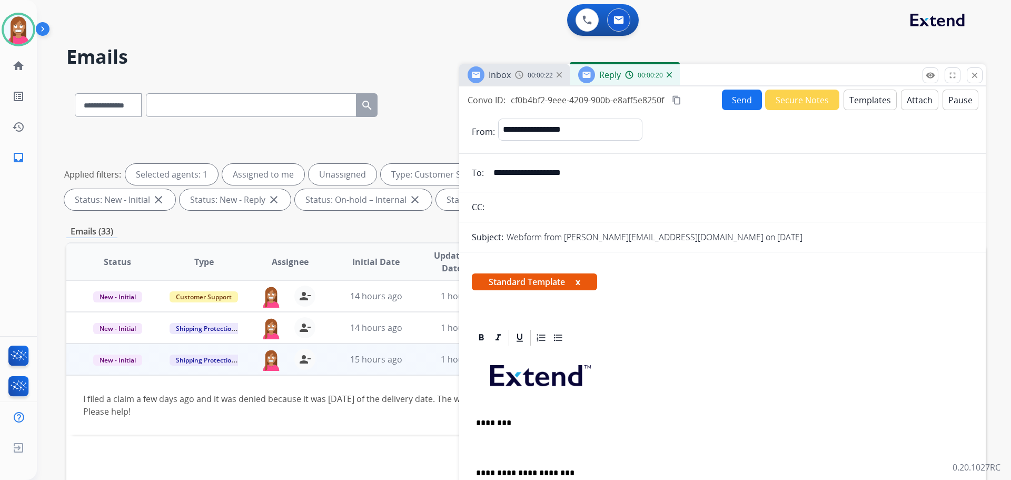
scroll to position [53, 0]
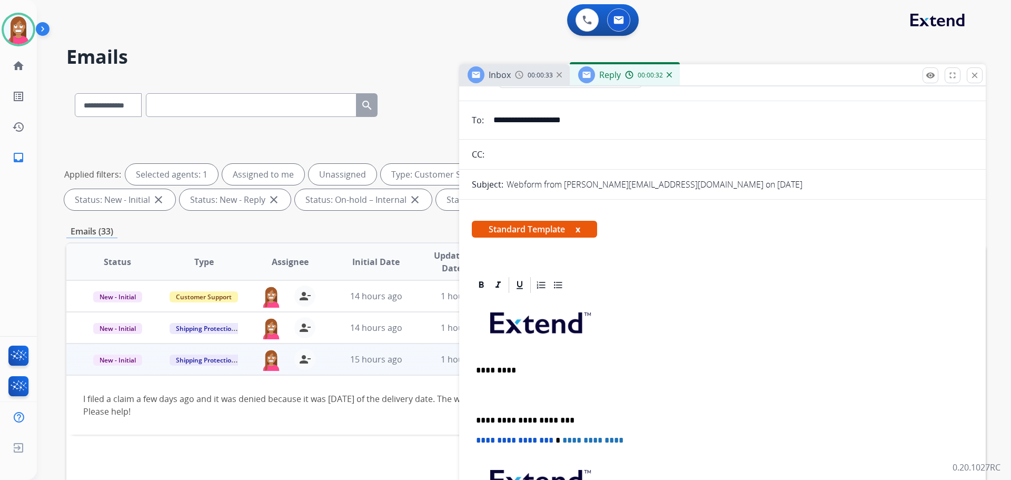
click at [737, 317] on p at bounding box center [722, 327] width 493 height 56
click at [523, 372] on p "*********" at bounding box center [718, 370] width 485 height 9
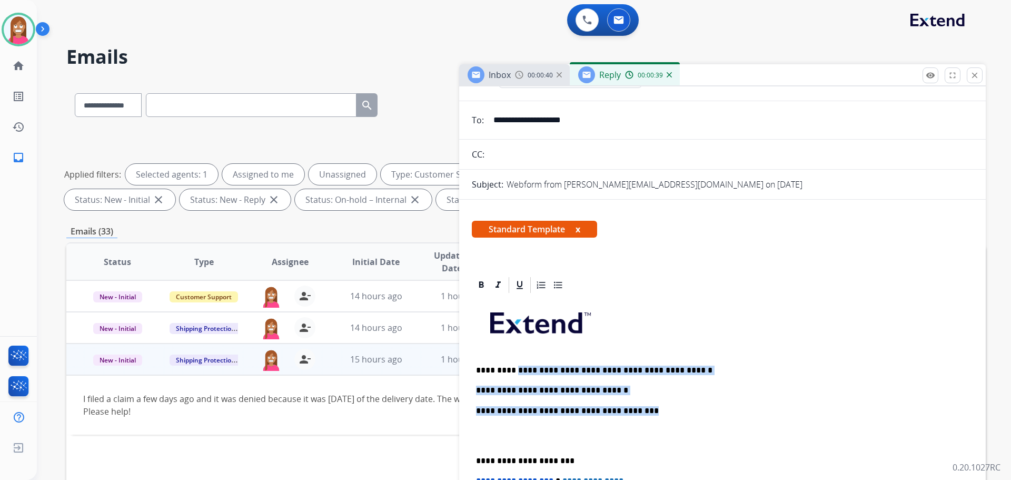
drag, startPoint x: 631, startPoint y: 411, endPoint x: 513, endPoint y: 359, distance: 129.7
click at [513, 359] on div "**********" at bounding box center [722, 455] width 501 height 322
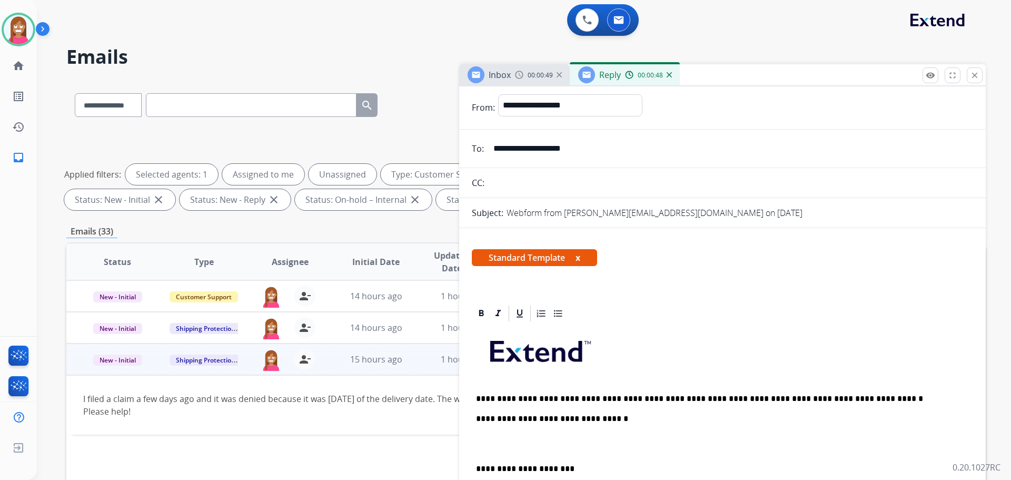
scroll to position [0, 0]
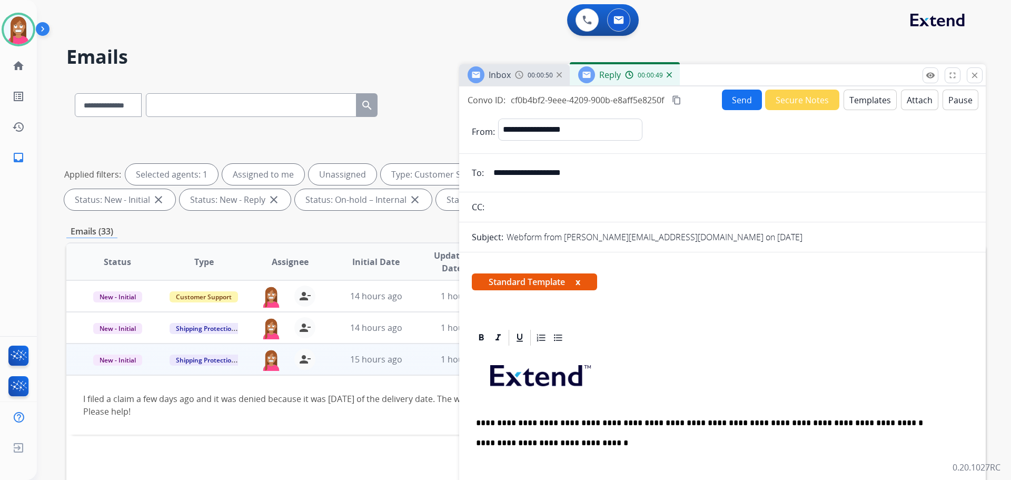
click at [725, 96] on button "Send" at bounding box center [742, 100] width 40 height 21
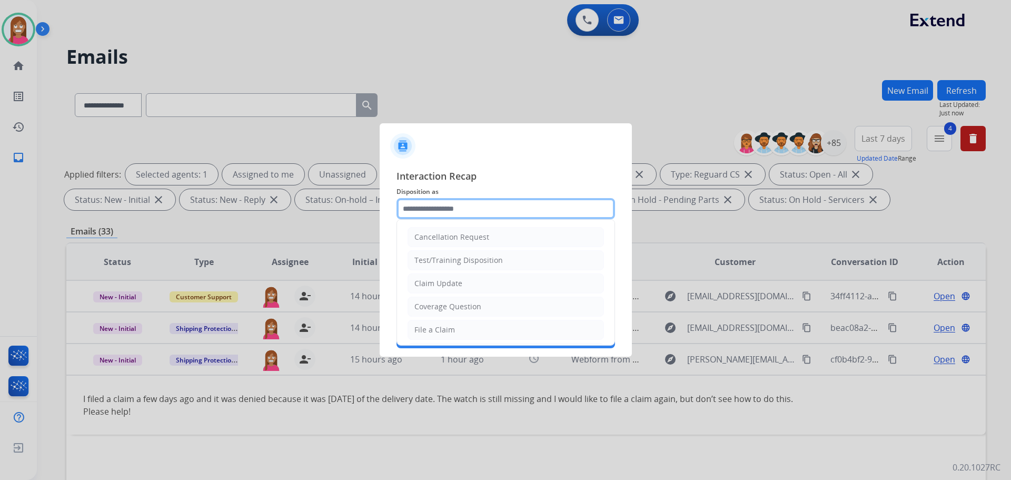
click at [429, 206] on input "text" at bounding box center [506, 208] width 219 height 21
click at [441, 326] on div "File a Claim" at bounding box center [435, 329] width 41 height 11
type input "**********"
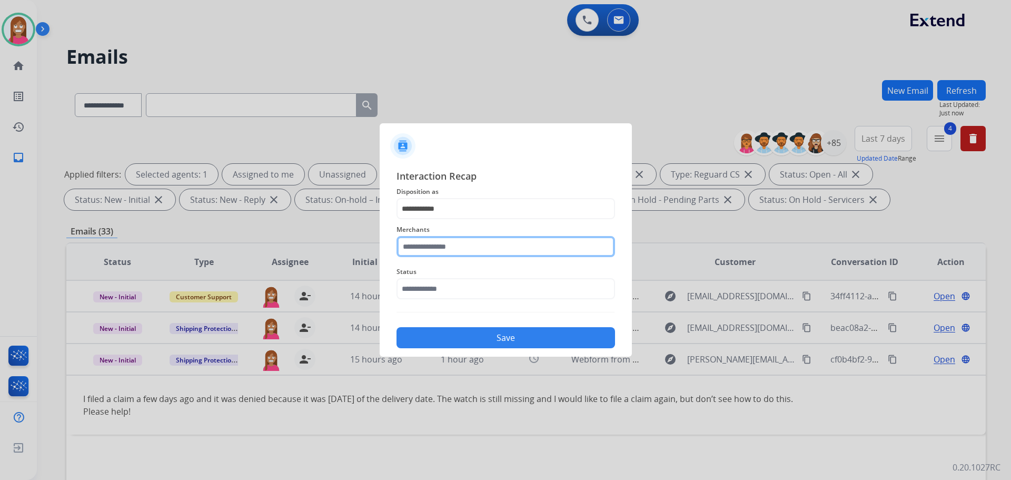
click at [421, 243] on input "text" at bounding box center [506, 246] width 219 height 21
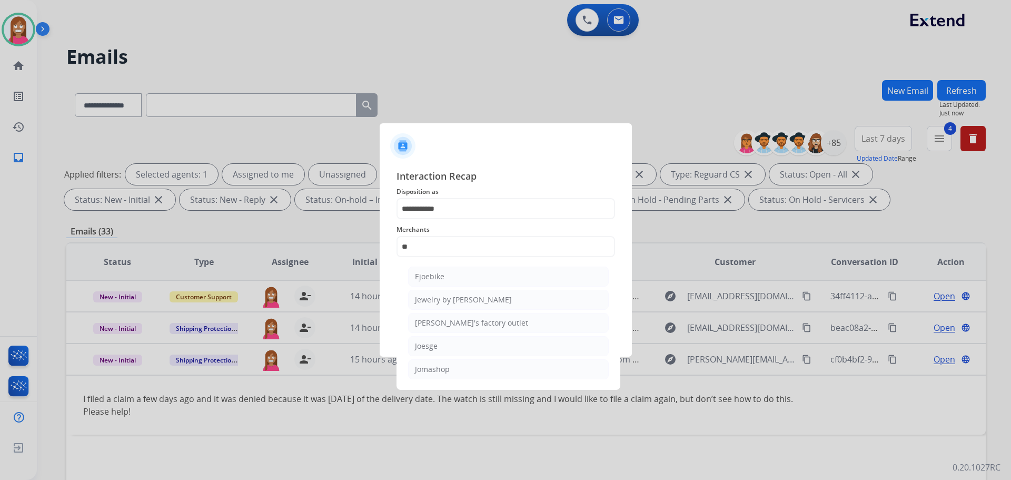
click at [437, 378] on li "Jomashop" at bounding box center [508, 369] width 201 height 20
type input "********"
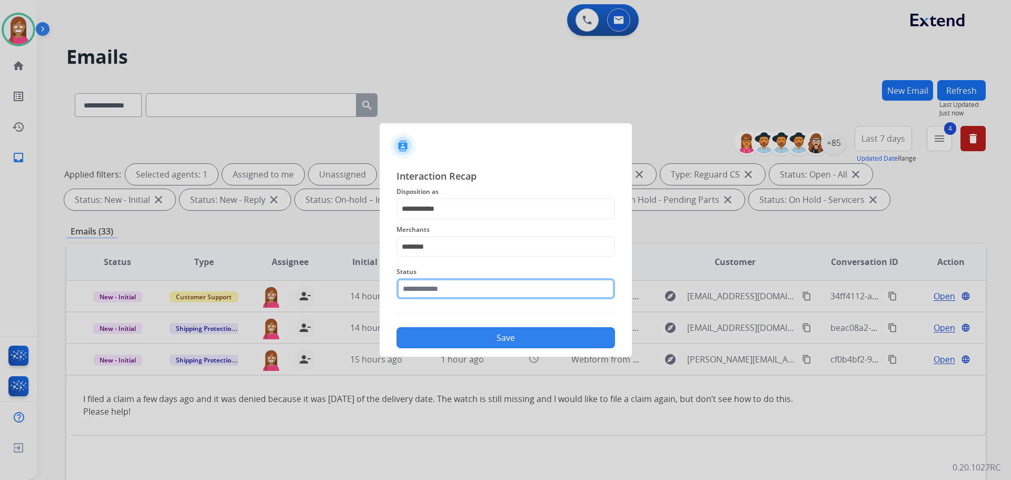
click at [438, 294] on input "text" at bounding box center [506, 288] width 219 height 21
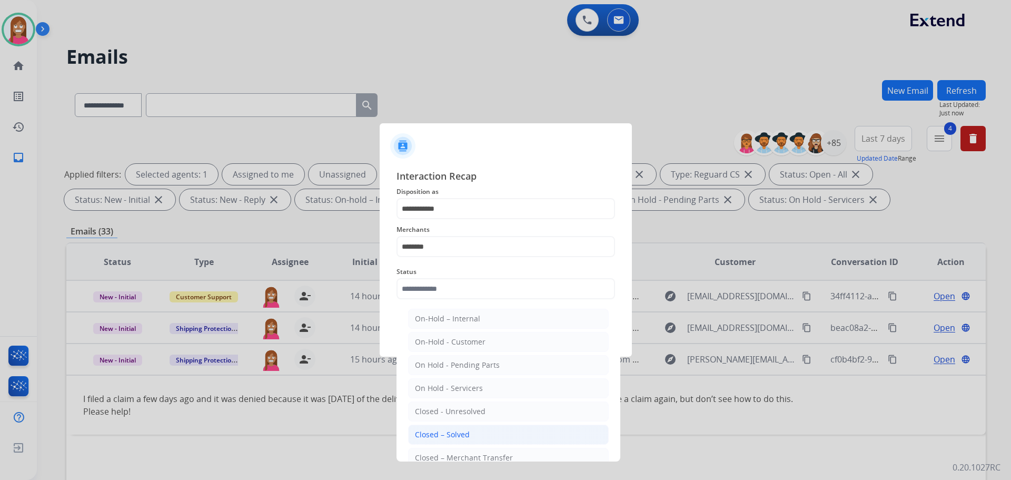
click at [448, 434] on div "Closed – Solved" at bounding box center [442, 434] width 55 height 11
type input "**********"
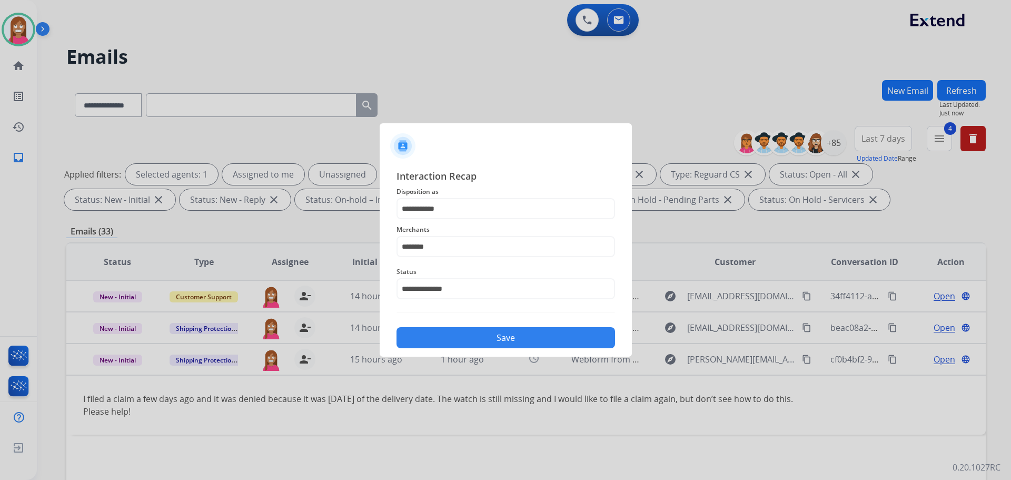
drag, startPoint x: 446, startPoint y: 337, endPoint x: 465, endPoint y: 356, distance: 27.2
click at [446, 336] on button "Save" at bounding box center [506, 337] width 219 height 21
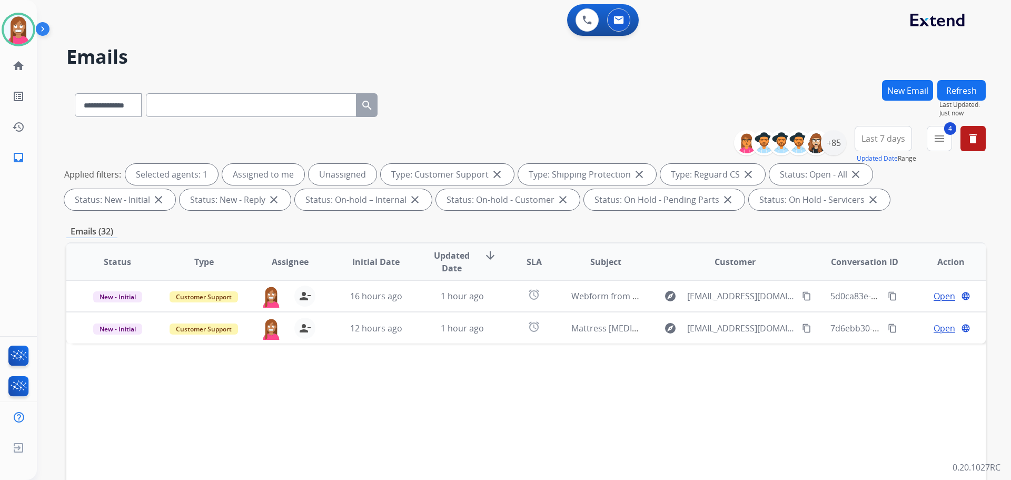
click at [901, 85] on button "New Email" at bounding box center [907, 90] width 51 height 21
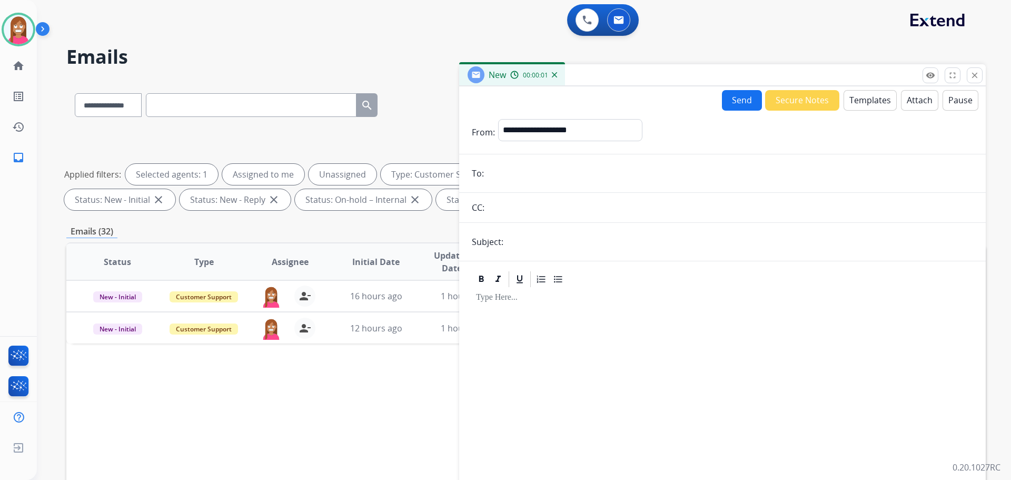
paste input "**********"
type input "**********"
click at [556, 135] on select "**********" at bounding box center [569, 129] width 143 height 21
select select "**********"
click at [498, 119] on select "**********" at bounding box center [569, 129] width 143 height 21
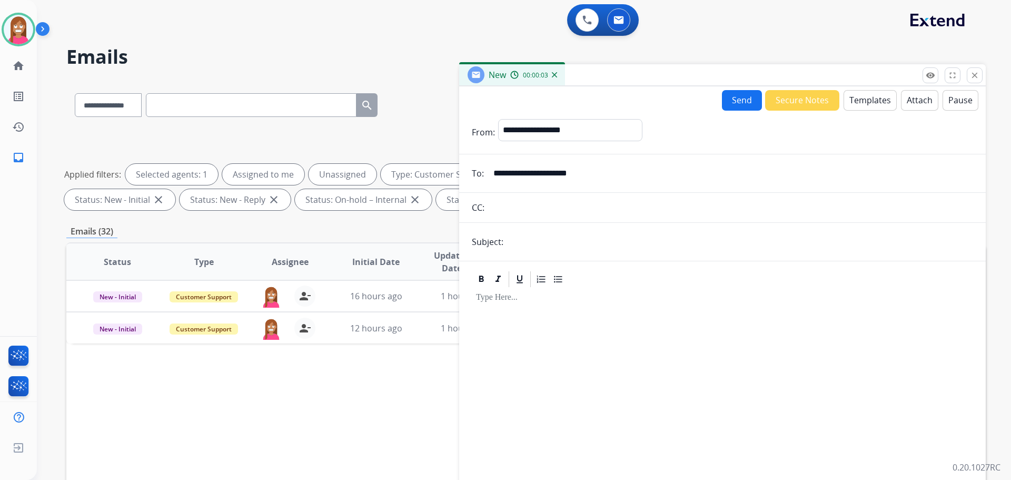
click at [575, 249] on input "text" at bounding box center [740, 241] width 467 height 21
type input "**********"
click at [866, 105] on button "Templates" at bounding box center [870, 100] width 53 height 21
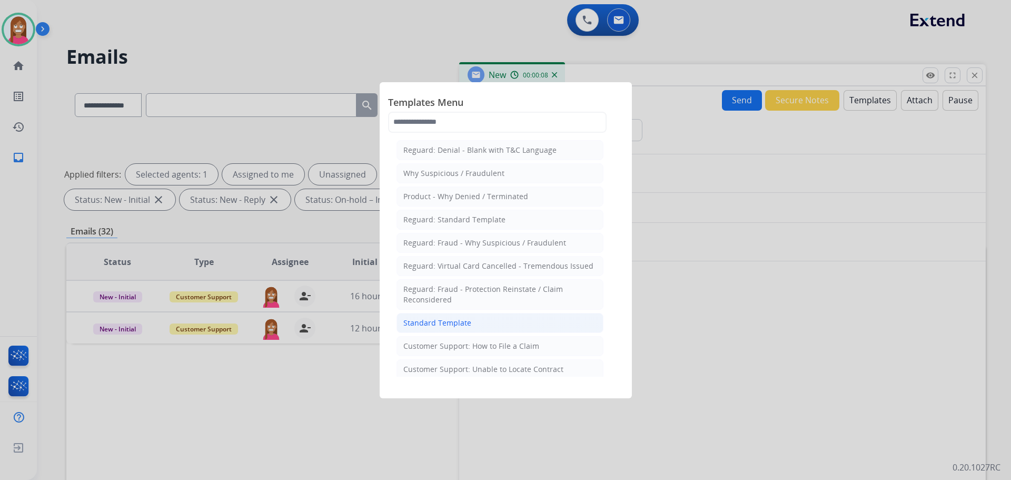
click at [425, 328] on div "Standard Template" at bounding box center [437, 323] width 68 height 11
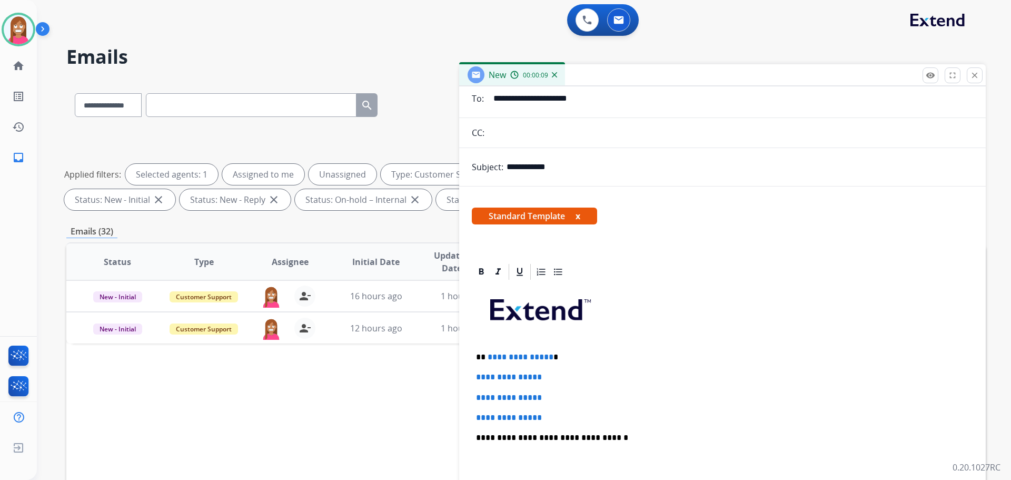
scroll to position [105, 0]
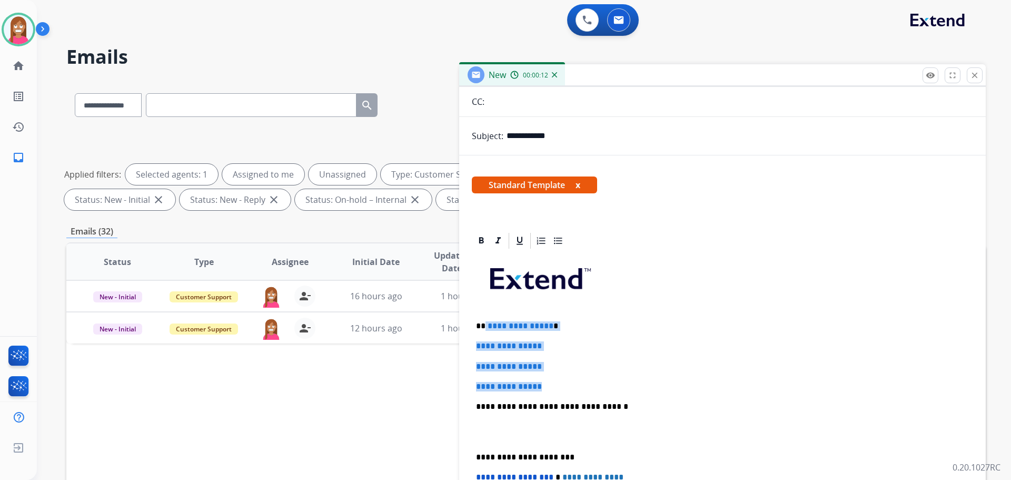
drag, startPoint x: 554, startPoint y: 389, endPoint x: 484, endPoint y: 321, distance: 97.6
click at [484, 321] on div "**********" at bounding box center [722, 431] width 501 height 362
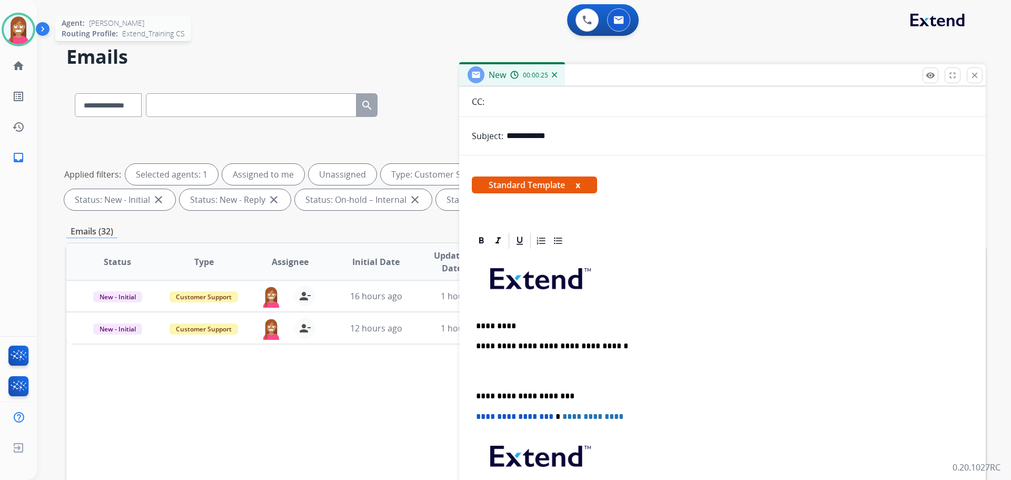
click at [25, 36] on img at bounding box center [18, 29] width 29 height 29
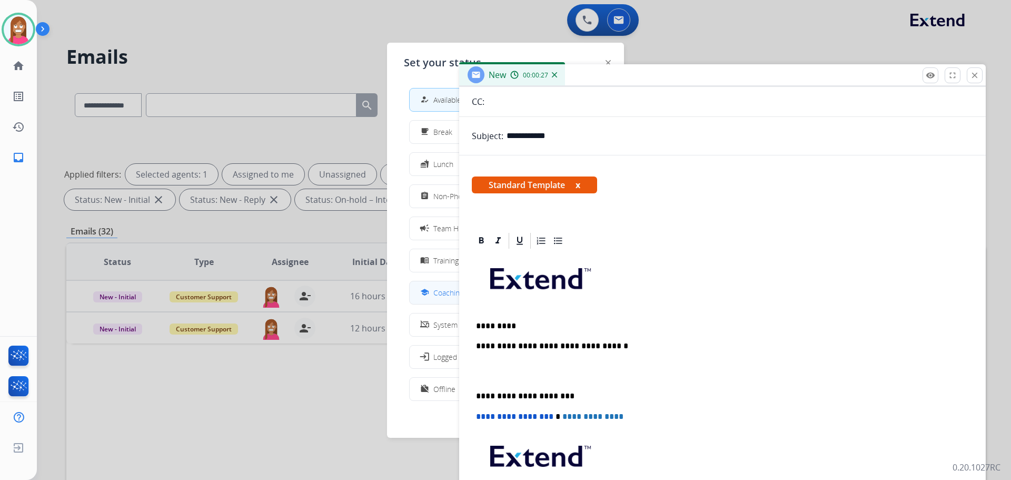
click at [421, 290] on button "school Coaching" at bounding box center [506, 292] width 192 height 23
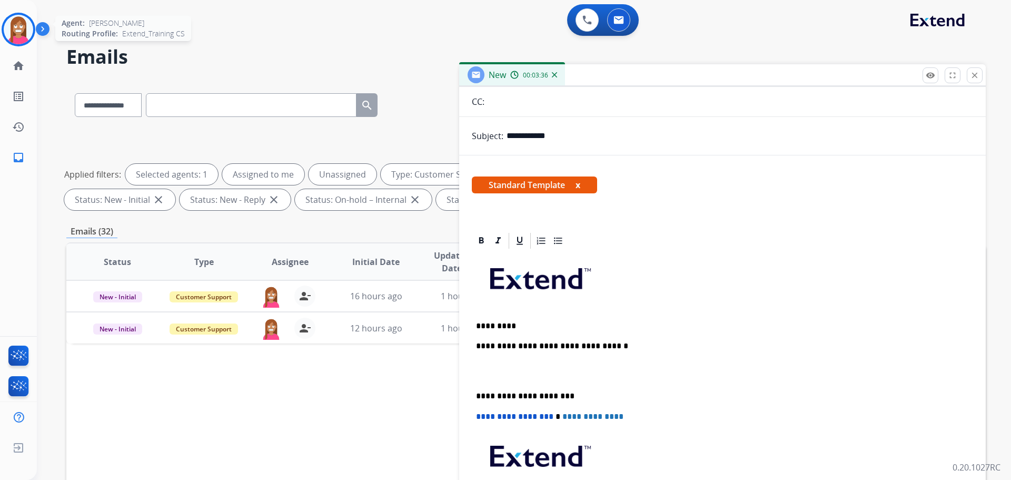
click at [18, 33] on img at bounding box center [18, 29] width 29 height 29
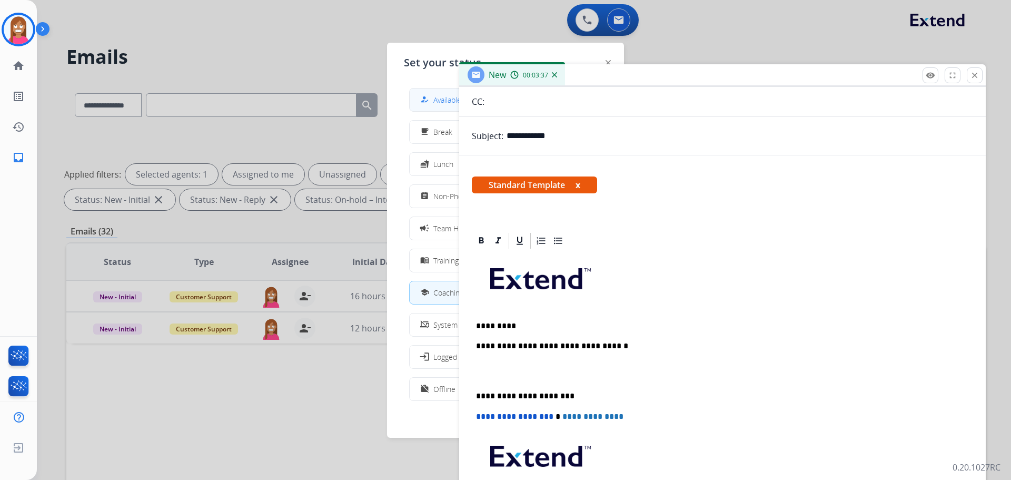
click at [432, 96] on div "how_to_reg" at bounding box center [425, 99] width 15 height 13
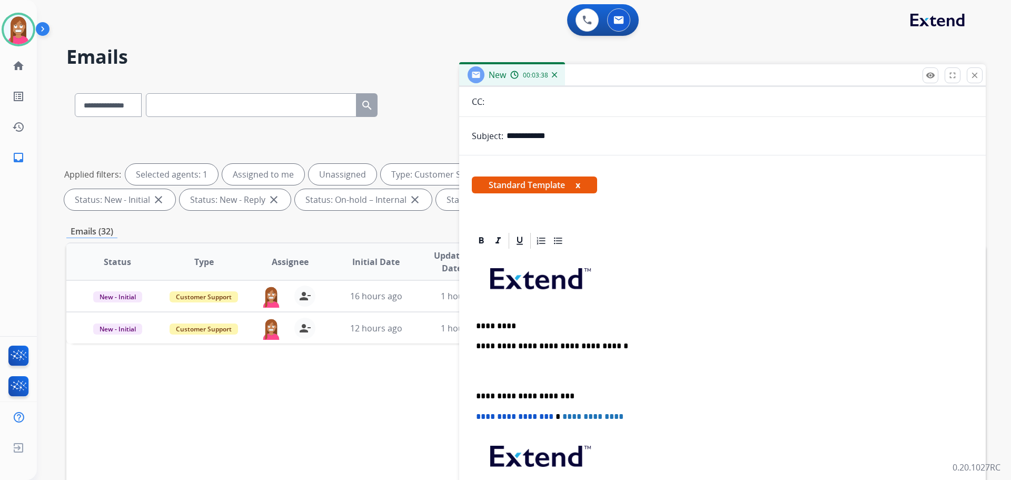
click at [516, 316] on div "**********" at bounding box center [722, 401] width 501 height 302
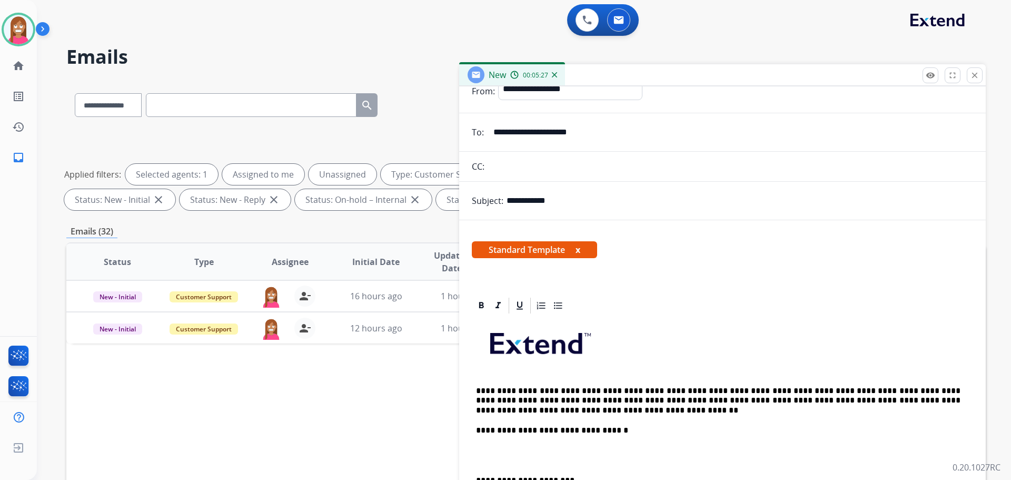
scroll to position [0, 0]
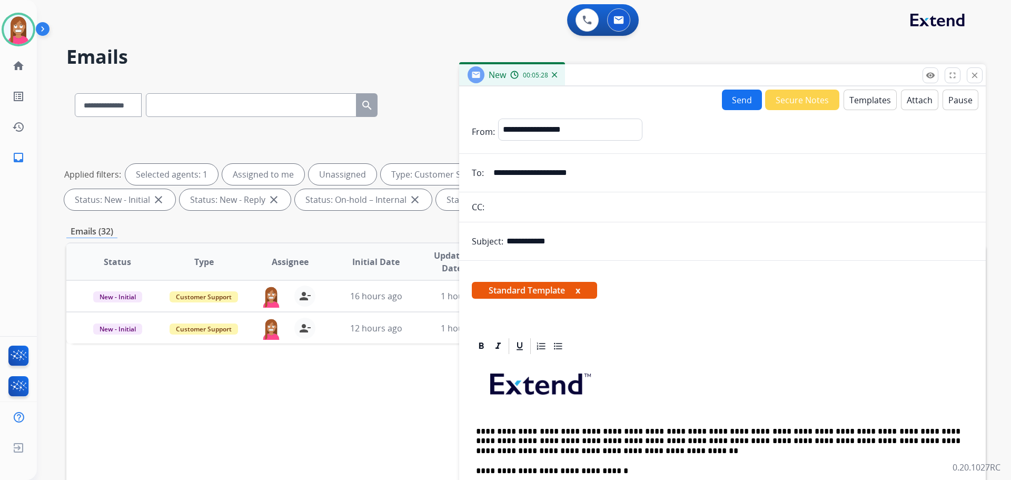
click at [709, 103] on div "Send Secure Notes Templates Attach Pause" at bounding box center [722, 100] width 527 height 21
click at [728, 103] on button "Send" at bounding box center [742, 100] width 40 height 21
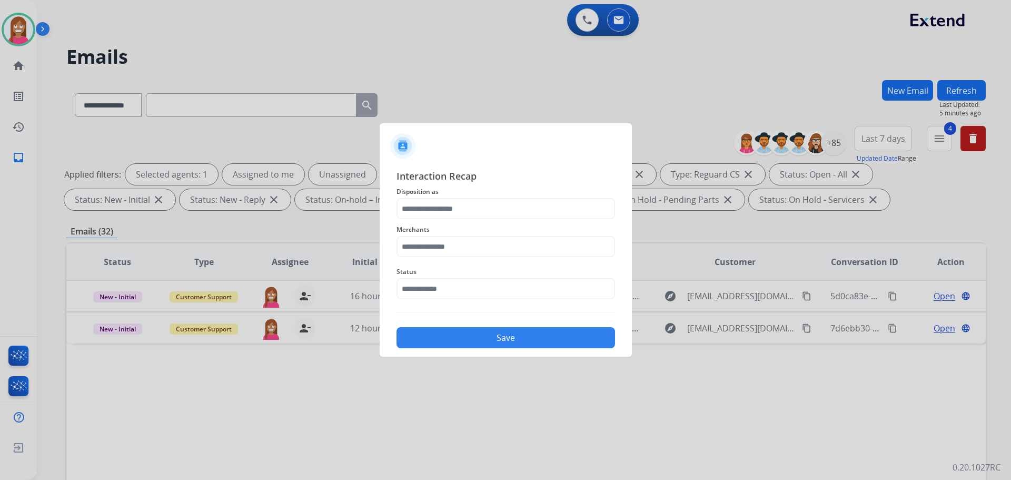
click at [435, 197] on span "Disposition as" at bounding box center [506, 191] width 219 height 13
click at [448, 212] on input "text" at bounding box center [506, 208] width 219 height 21
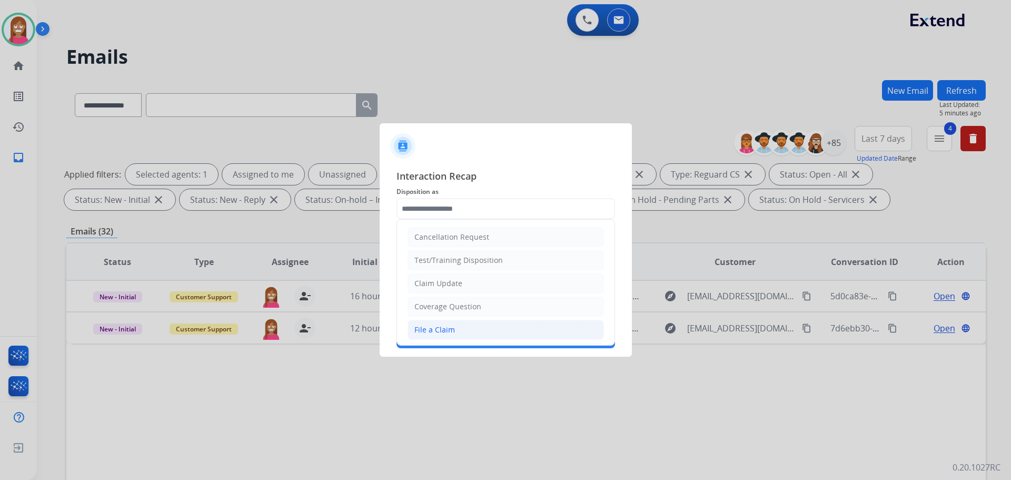
drag, startPoint x: 438, startPoint y: 334, endPoint x: 444, endPoint y: 327, distance: 9.3
click at [439, 334] on div "File a Claim" at bounding box center [435, 329] width 41 height 11
type input "**********"
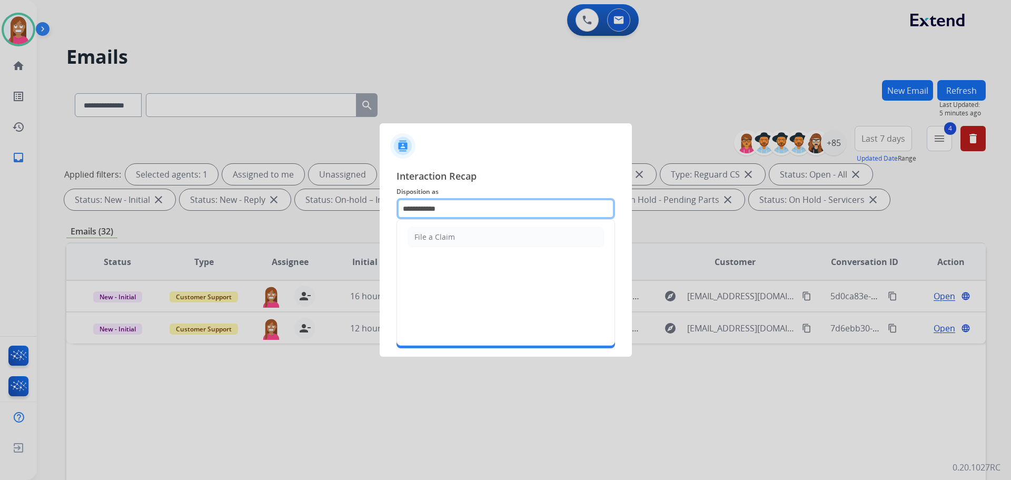
drag, startPoint x: 463, startPoint y: 205, endPoint x: 395, endPoint y: 211, distance: 68.2
click at [395, 211] on div "**********" at bounding box center [506, 258] width 252 height 196
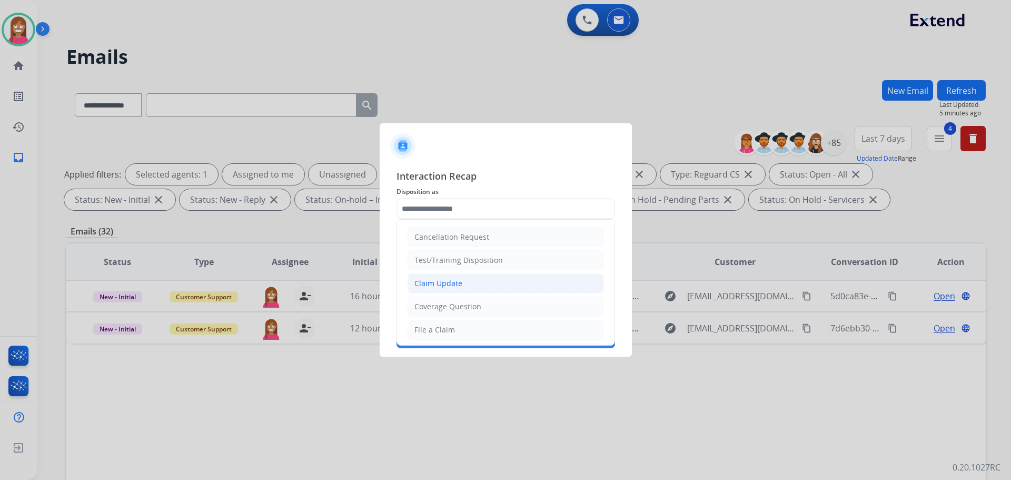
click at [445, 284] on div "Claim Update" at bounding box center [439, 283] width 48 height 11
type input "**********"
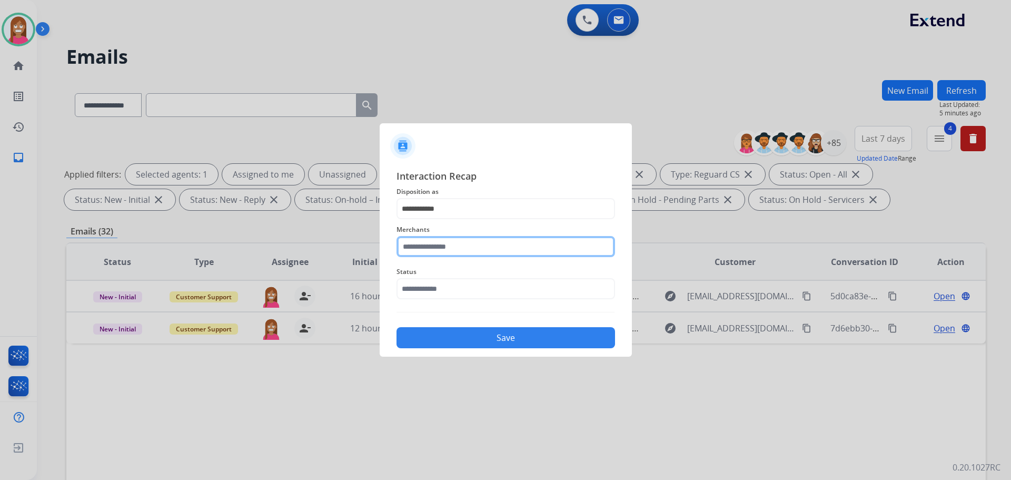
drag, startPoint x: 440, startPoint y: 242, endPoint x: 439, endPoint y: 248, distance: 5.8
click at [438, 242] on input "text" at bounding box center [506, 246] width 219 height 21
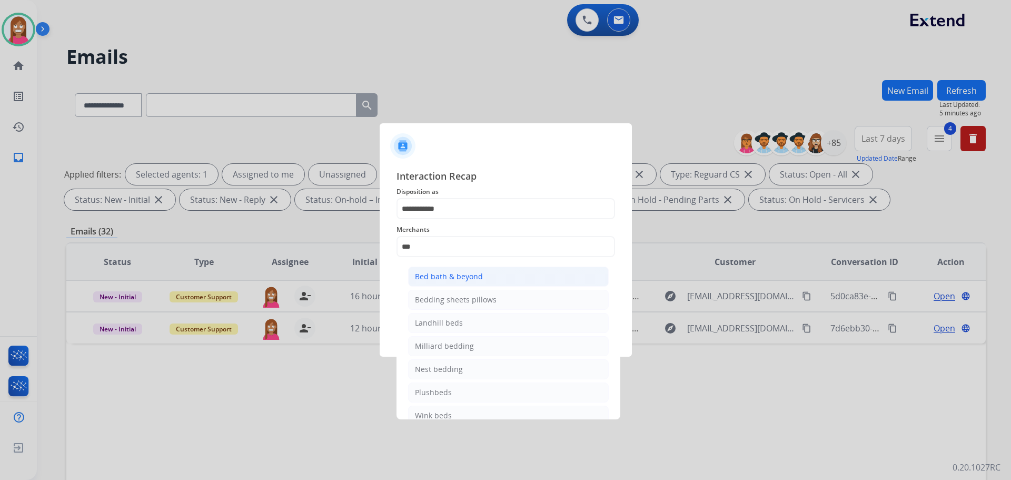
click at [439, 279] on div "Bed bath & beyond" at bounding box center [449, 276] width 68 height 11
type input "**********"
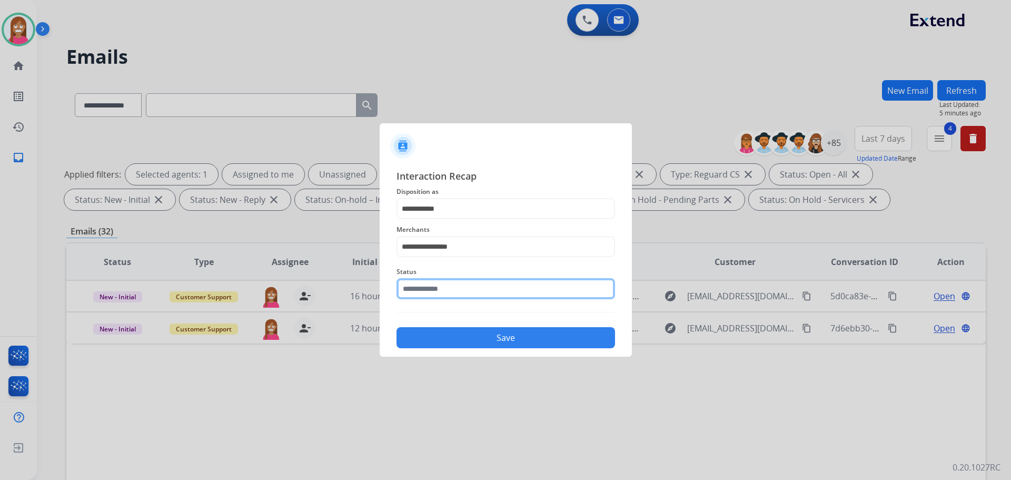
click at [422, 293] on input "text" at bounding box center [506, 288] width 219 height 21
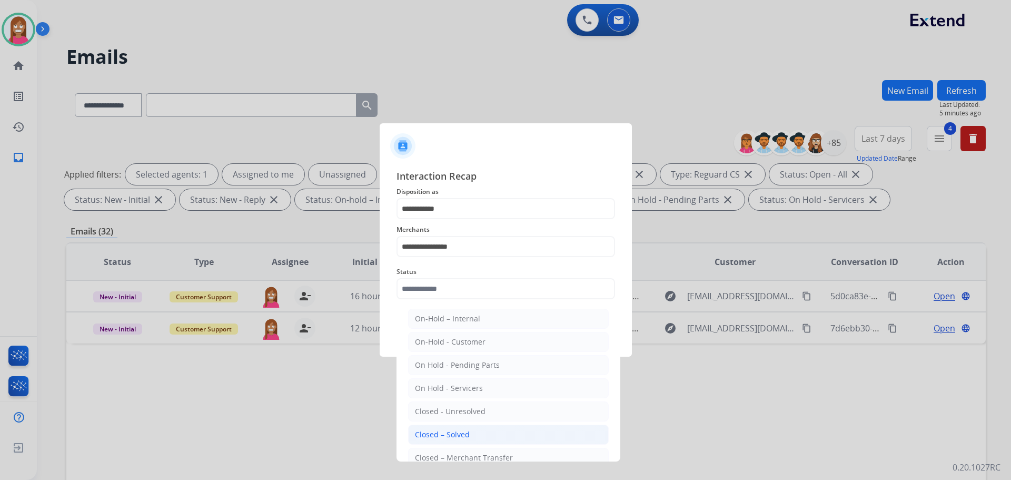
click at [444, 435] on div "Closed – Solved" at bounding box center [442, 434] width 55 height 11
type input "**********"
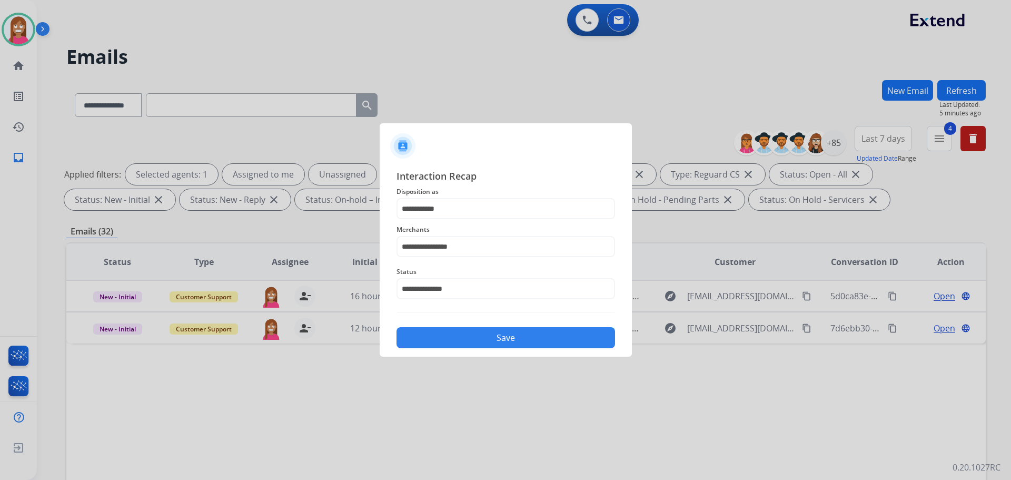
click at [445, 333] on button "Save" at bounding box center [506, 337] width 219 height 21
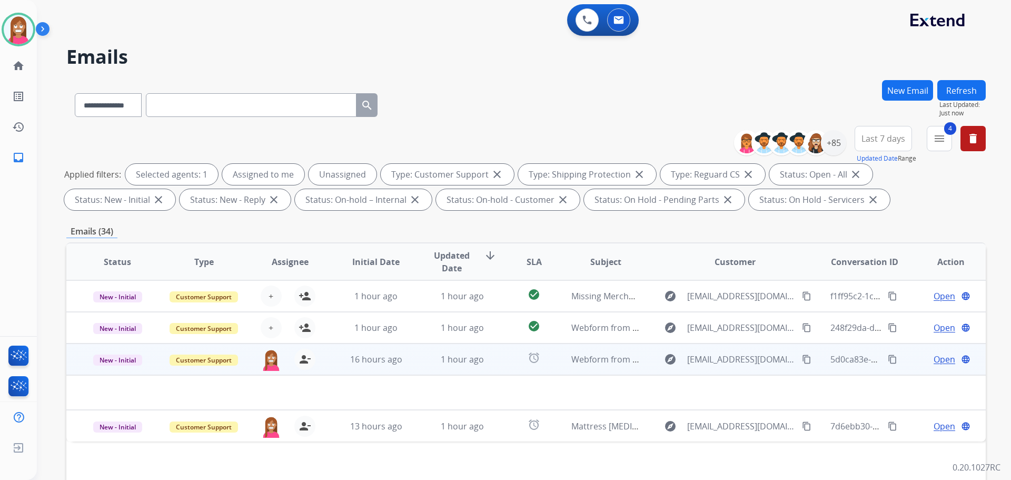
click at [417, 371] on td "1 hour ago" at bounding box center [454, 359] width 86 height 32
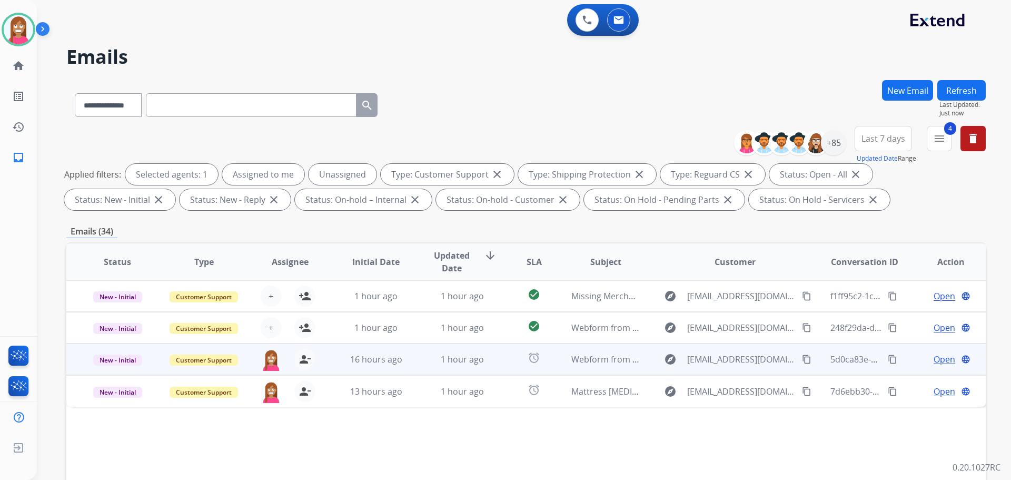
click at [411, 367] on td "1 hour ago" at bounding box center [454, 359] width 86 height 32
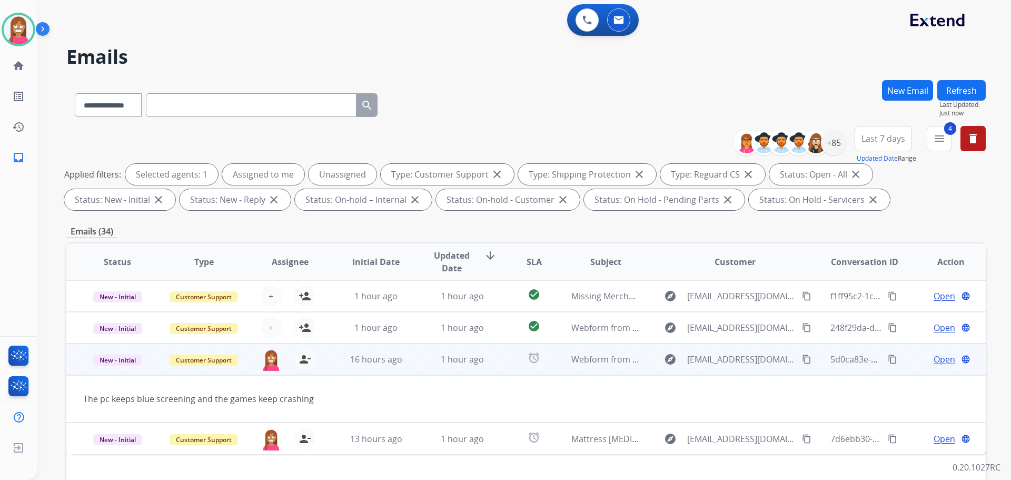
click at [939, 361] on span "Open" at bounding box center [945, 359] width 22 height 13
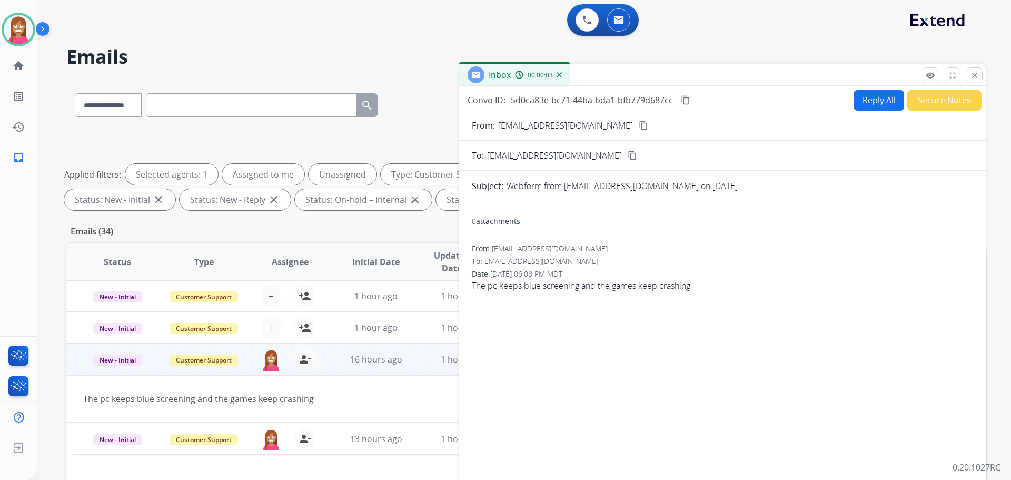
click at [865, 102] on button "Reply All" at bounding box center [879, 100] width 51 height 21
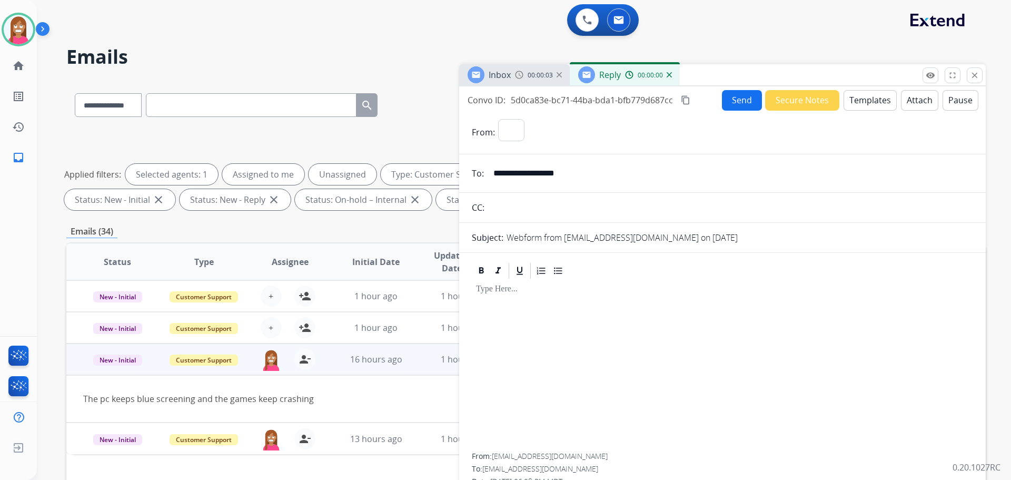
select select "**********"
click at [850, 101] on button "Templates" at bounding box center [870, 100] width 53 height 21
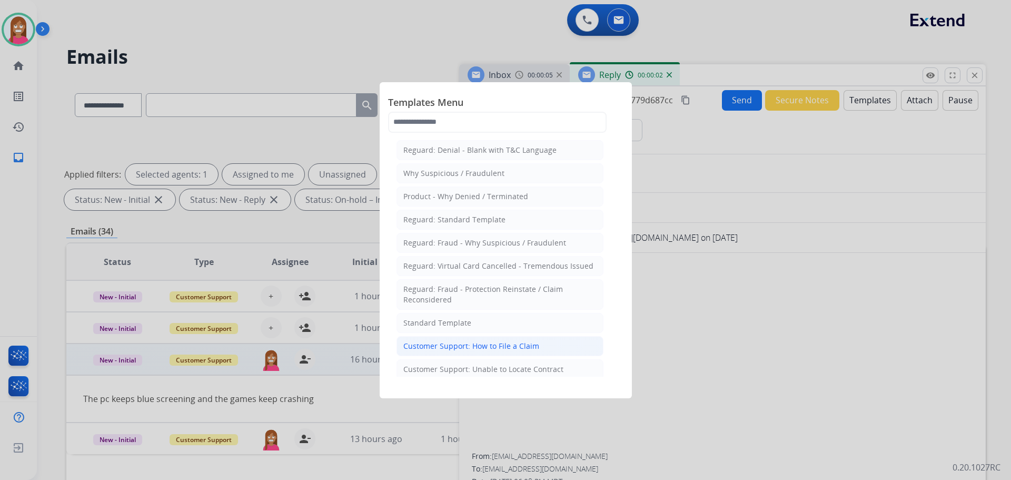
click at [435, 352] on li "Customer Support: How to File a Claim" at bounding box center [500, 346] width 207 height 20
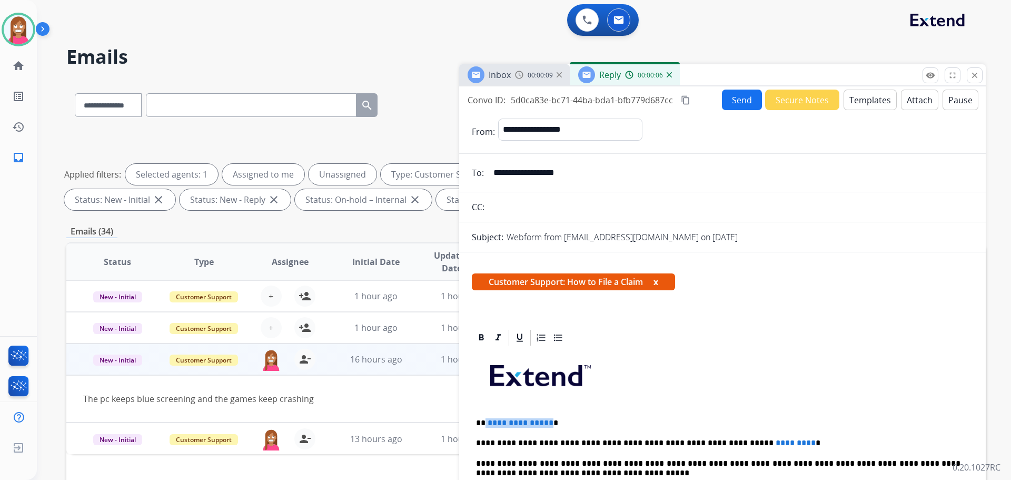
drag, startPoint x: 547, startPoint y: 418, endPoint x: 485, endPoint y: 419, distance: 62.7
click at [485, 419] on p "**********" at bounding box center [718, 422] width 485 height 9
drag, startPoint x: 763, startPoint y: 432, endPoint x: 688, endPoint y: 434, distance: 75.3
click at [740, 105] on button "Send" at bounding box center [742, 100] width 40 height 21
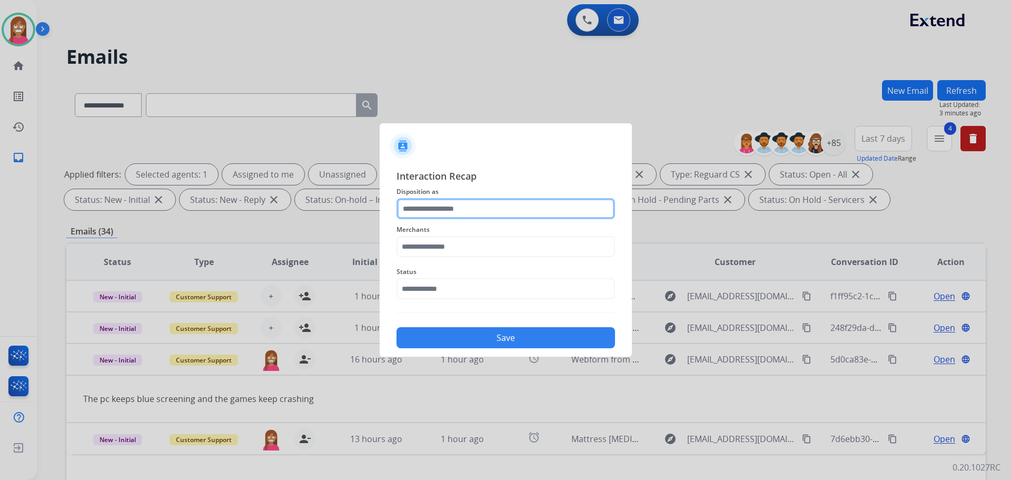
click at [456, 217] on input "text" at bounding box center [506, 208] width 219 height 21
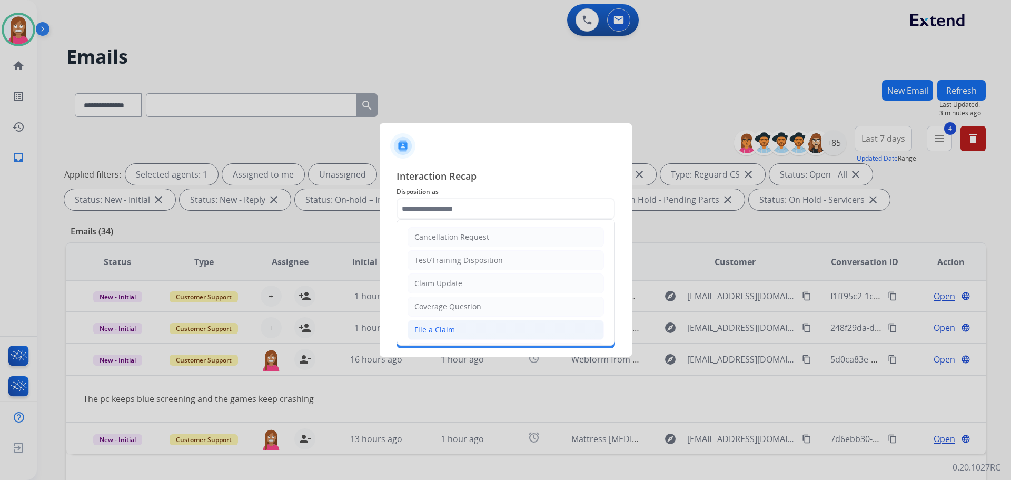
click at [435, 336] on li "File a Claim" at bounding box center [506, 330] width 196 height 20
type input "**********"
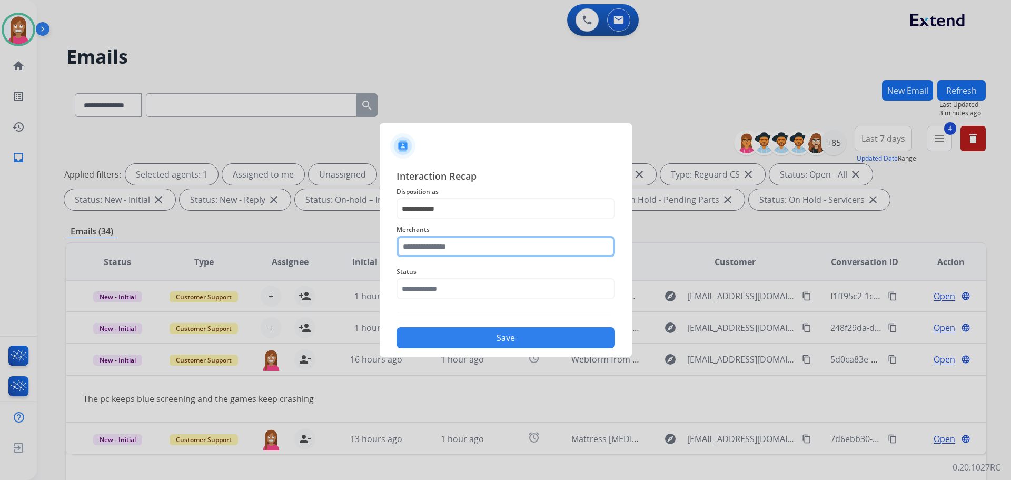
click at [420, 247] on input "text" at bounding box center [506, 246] width 219 height 21
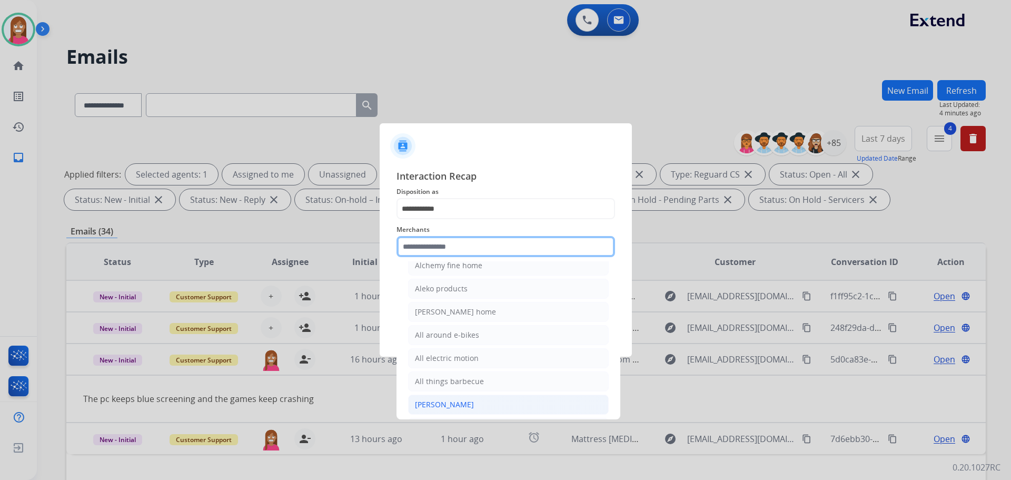
scroll to position [685, 0]
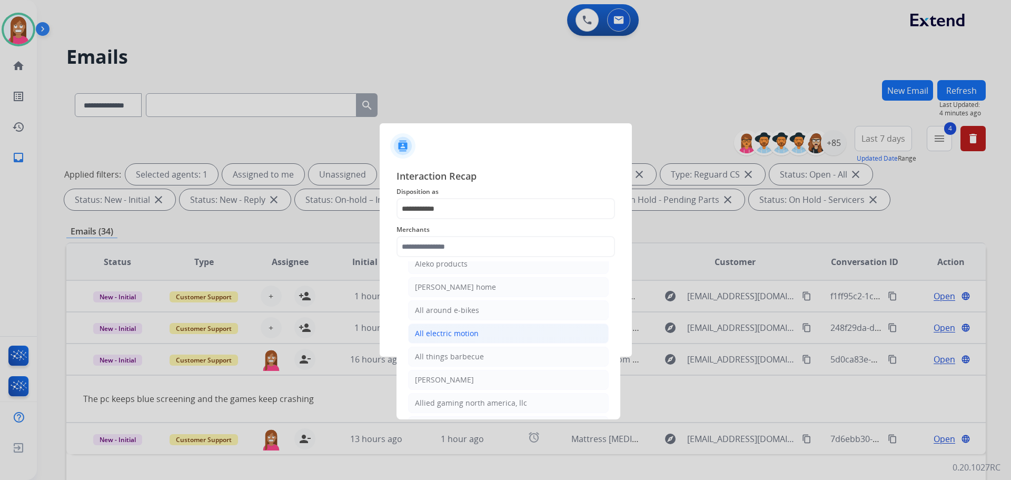
click at [453, 334] on div "All electric motion" at bounding box center [447, 333] width 64 height 11
type input "**********"
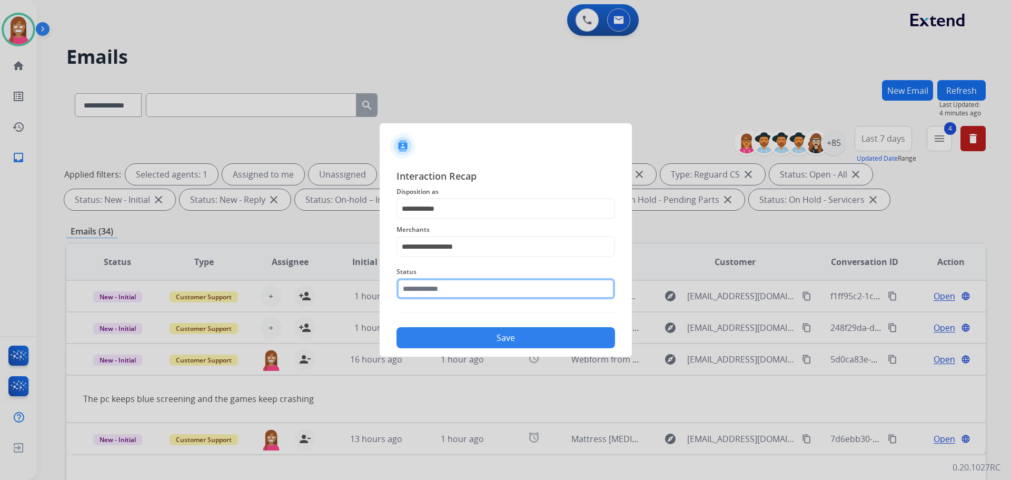
click at [419, 288] on input "text" at bounding box center [506, 288] width 219 height 21
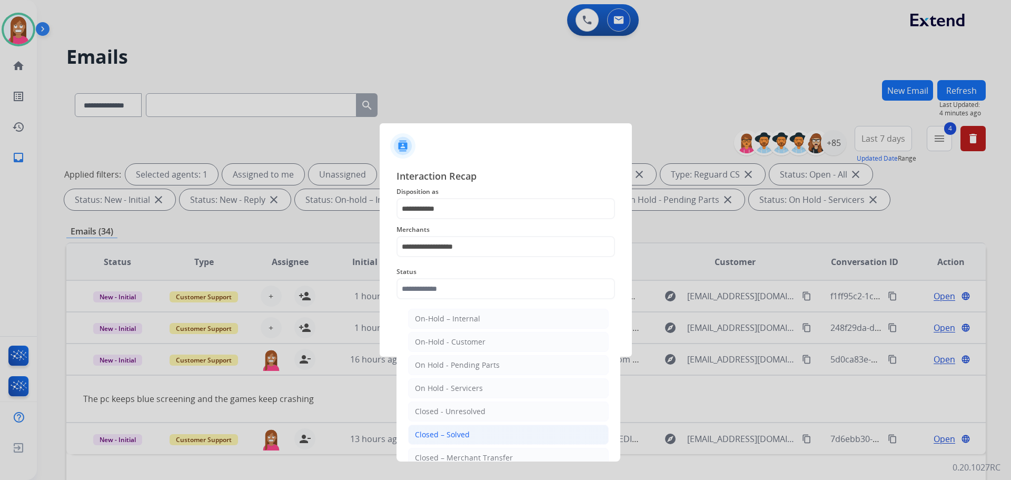
click at [441, 432] on div "Closed – Solved" at bounding box center [442, 434] width 55 height 11
type input "**********"
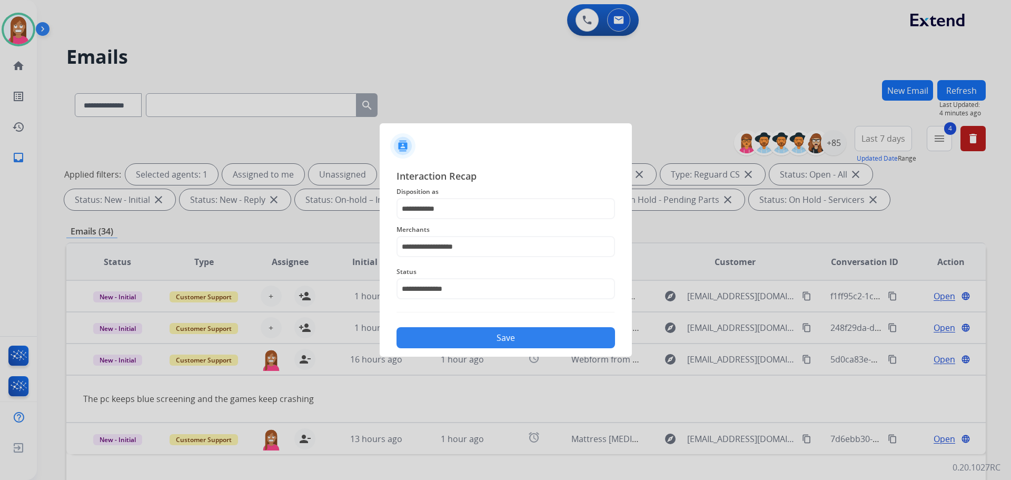
click at [448, 333] on button "Save" at bounding box center [506, 337] width 219 height 21
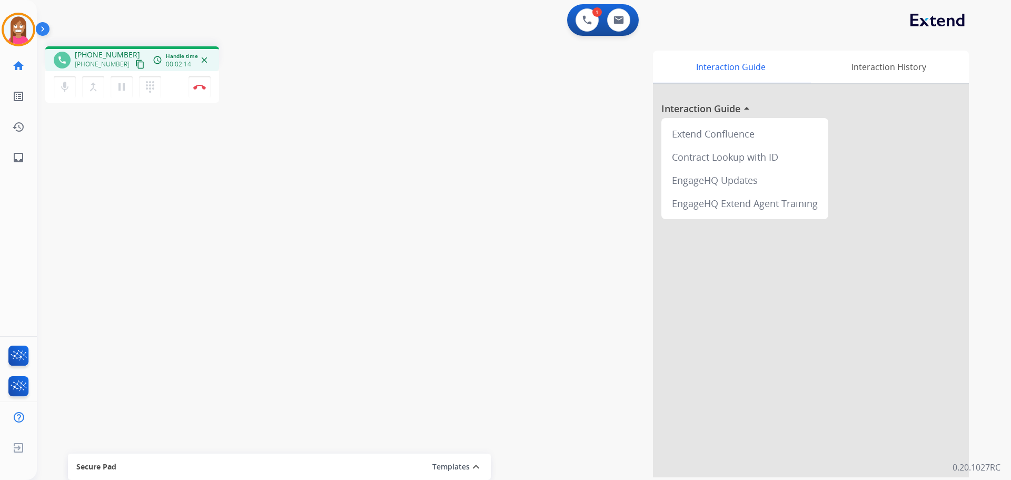
click at [135, 66] on mat-icon "content_copy" at bounding box center [139, 64] width 9 height 9
click at [123, 93] on mat-icon "pause" at bounding box center [121, 87] width 13 height 13
click at [120, 91] on mat-icon "play_arrow" at bounding box center [121, 87] width 13 height 13
click at [202, 88] on img at bounding box center [199, 86] width 13 height 5
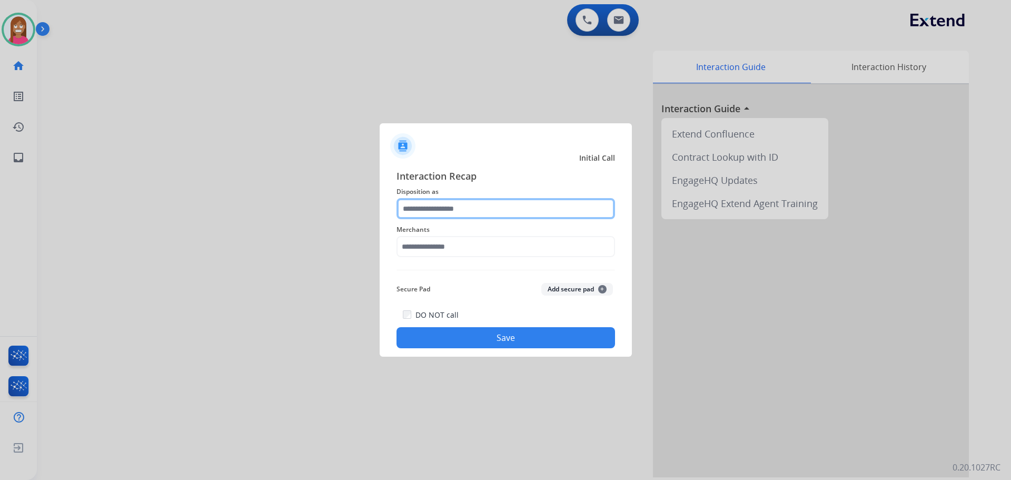
click at [446, 209] on input "text" at bounding box center [506, 208] width 219 height 21
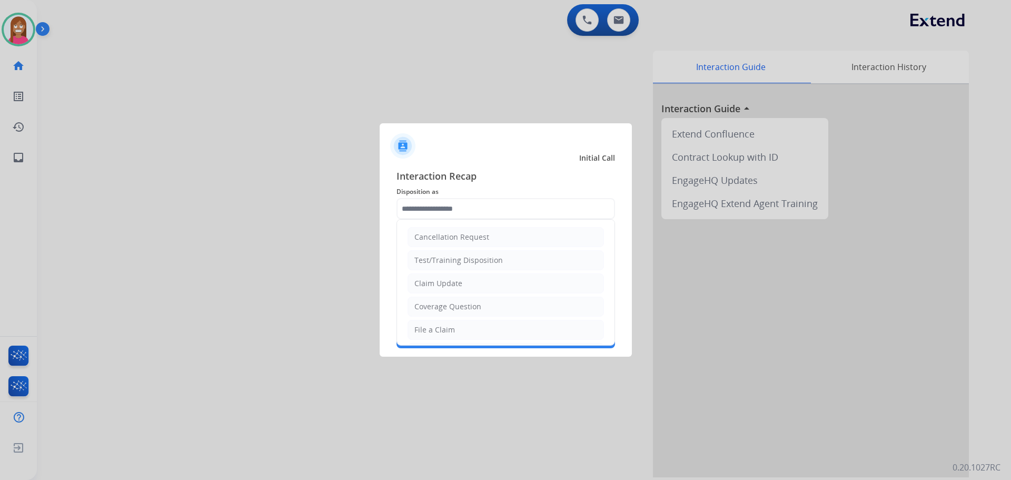
drag, startPoint x: 435, startPoint y: 326, endPoint x: 424, endPoint y: 284, distance: 43.4
click at [435, 326] on div "File a Claim" at bounding box center [435, 329] width 41 height 11
type input "**********"
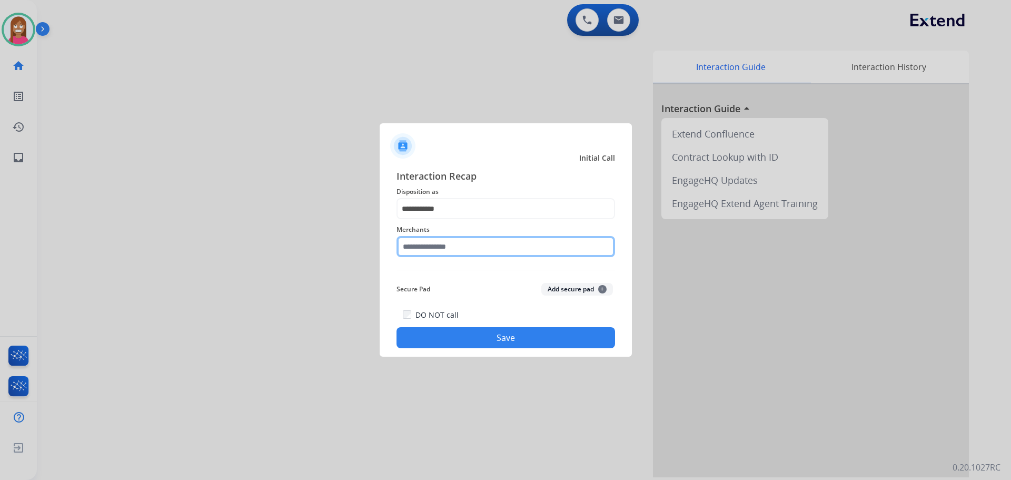
click at [424, 251] on input "text" at bounding box center [506, 246] width 219 height 21
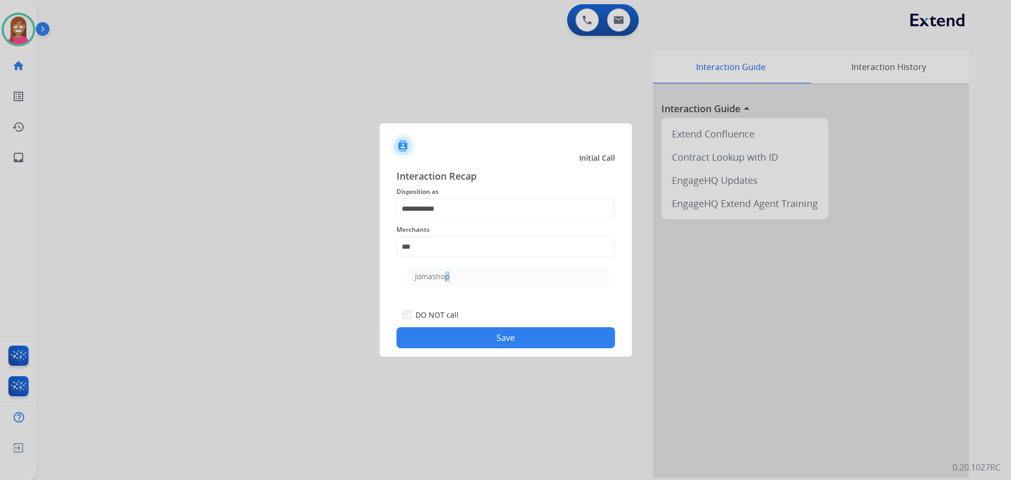
click at [442, 284] on li "Jomashop" at bounding box center [508, 277] width 201 height 20
type input "********"
click at [461, 337] on button "Save" at bounding box center [506, 337] width 219 height 21
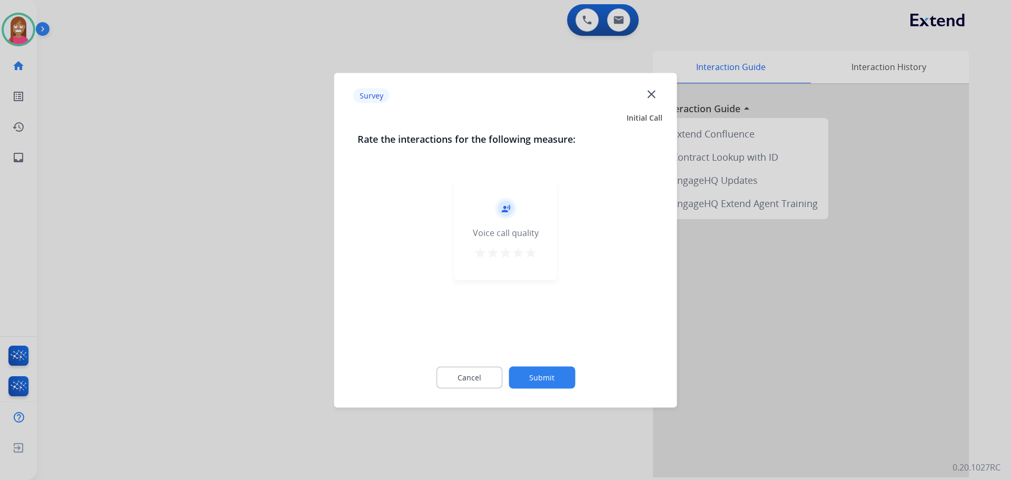
click at [644, 91] on div "Survey close" at bounding box center [506, 95] width 330 height 33
click at [652, 95] on mat-icon "close" at bounding box center [652, 94] width 14 height 14
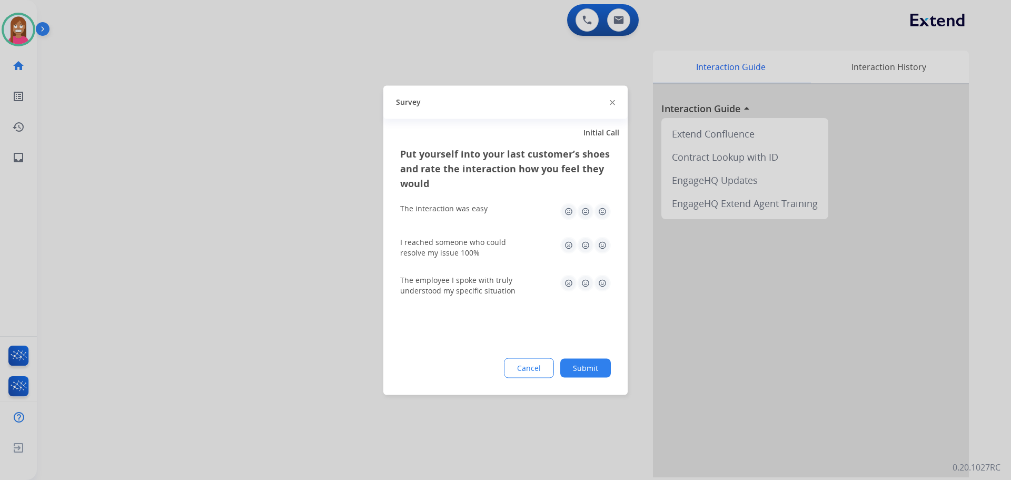
click at [615, 100] on img at bounding box center [612, 102] width 5 height 5
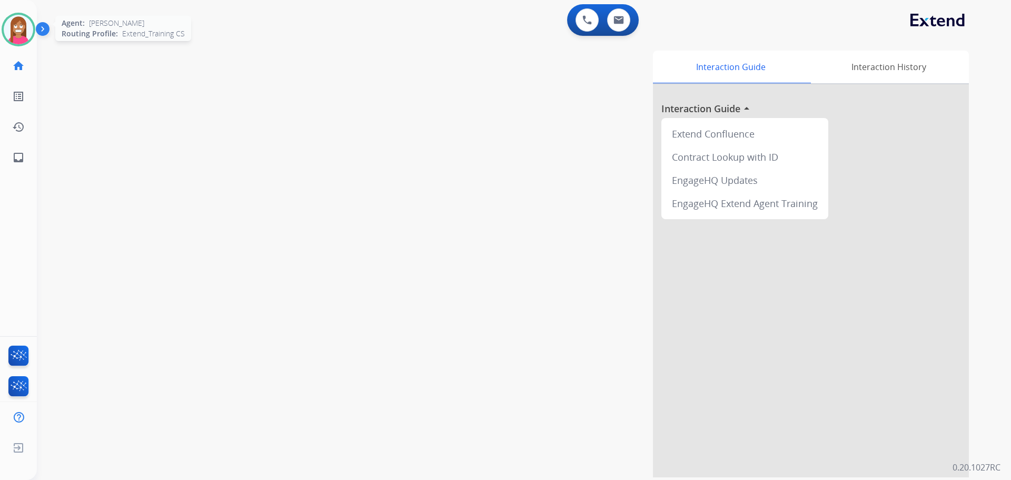
click at [25, 37] on img at bounding box center [18, 29] width 29 height 29
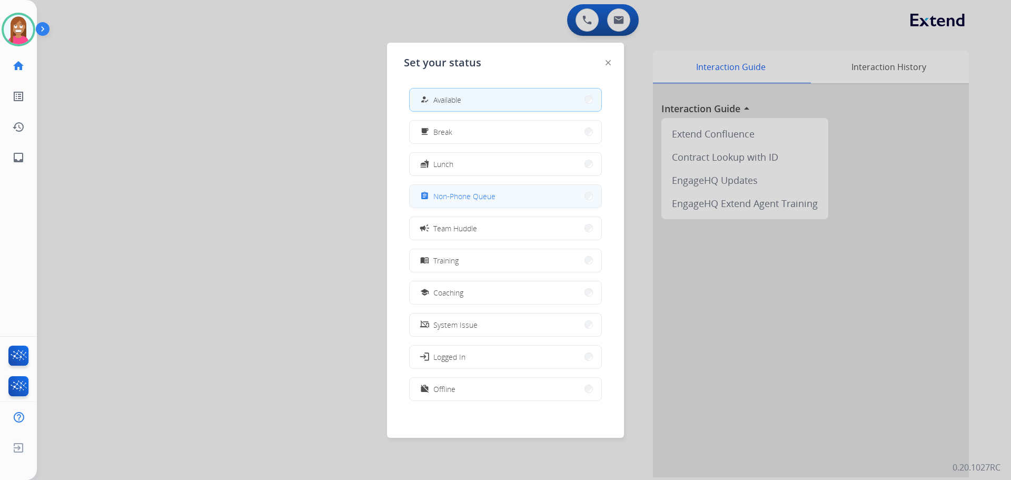
click at [460, 193] on span "Non-Phone Queue" at bounding box center [465, 196] width 62 height 11
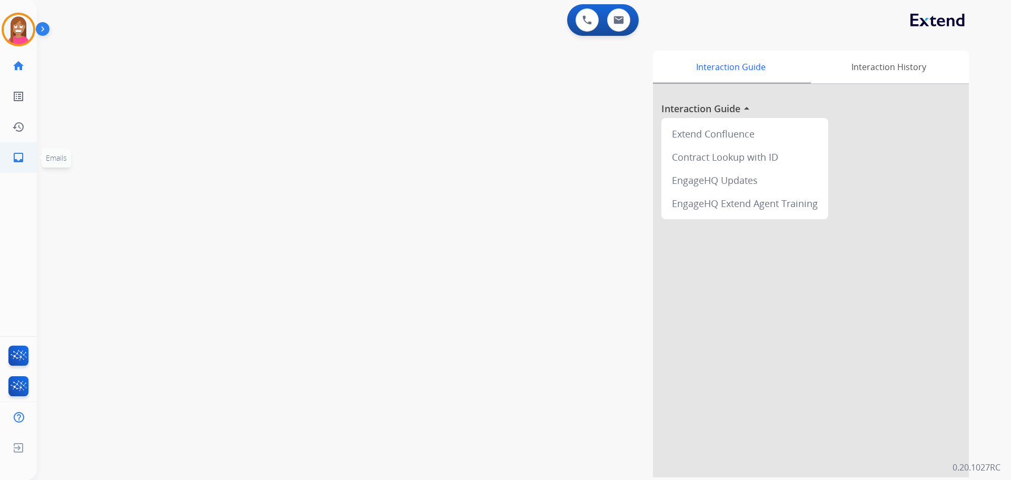
click at [19, 155] on mat-icon "inbox" at bounding box center [18, 157] width 13 height 13
select select "**********"
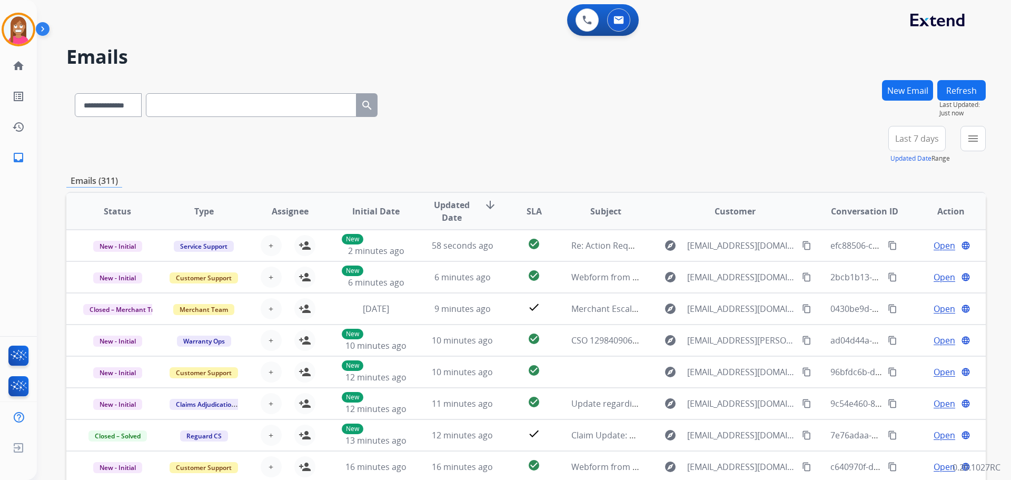
click at [912, 90] on button "New Email" at bounding box center [907, 90] width 51 height 21
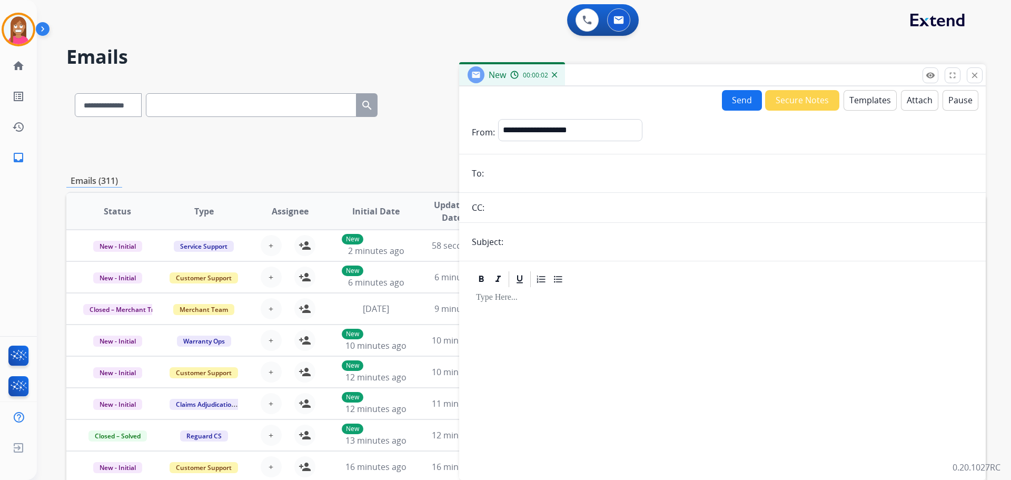
paste input "**********"
type input "**********"
drag, startPoint x: 534, startPoint y: 121, endPoint x: 535, endPoint y: 130, distance: 8.4
click at [534, 121] on select "**********" at bounding box center [569, 129] width 143 height 21
select select "**********"
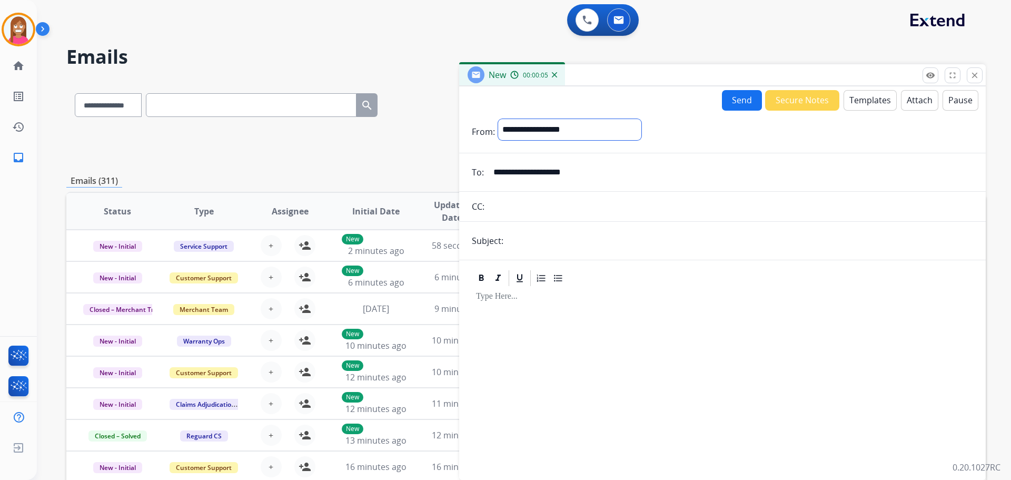
click at [498, 119] on select "**********" at bounding box center [569, 129] width 143 height 21
click at [863, 97] on button "Templates" at bounding box center [870, 100] width 53 height 21
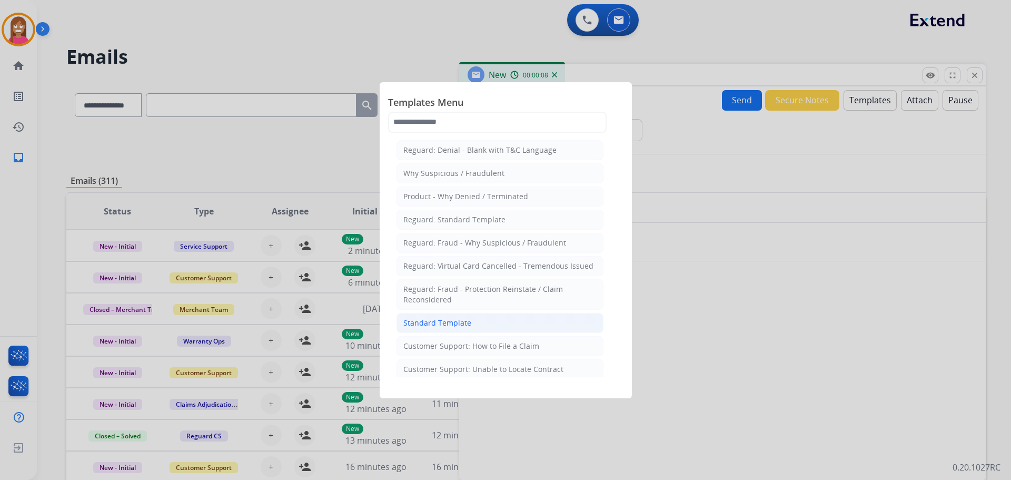
click at [430, 325] on div "Standard Template" at bounding box center [437, 323] width 68 height 11
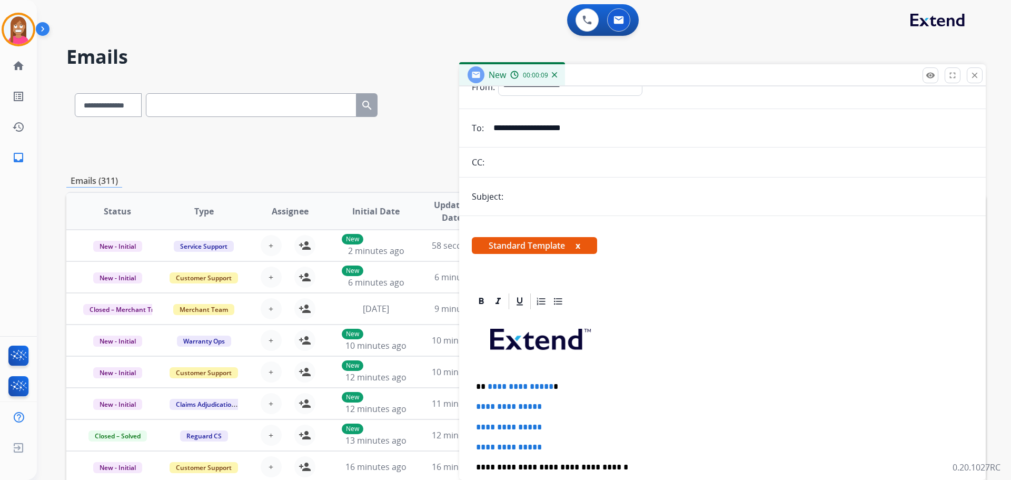
scroll to position [105, 0]
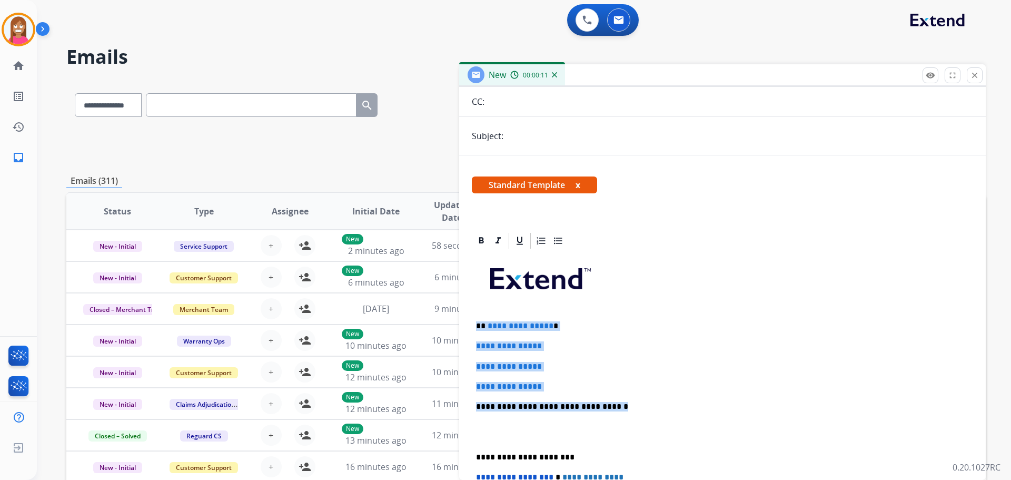
drag, startPoint x: 612, startPoint y: 408, endPoint x: 475, endPoint y: 324, distance: 159.8
click at [475, 324] on div "**********" at bounding box center [722, 431] width 501 height 362
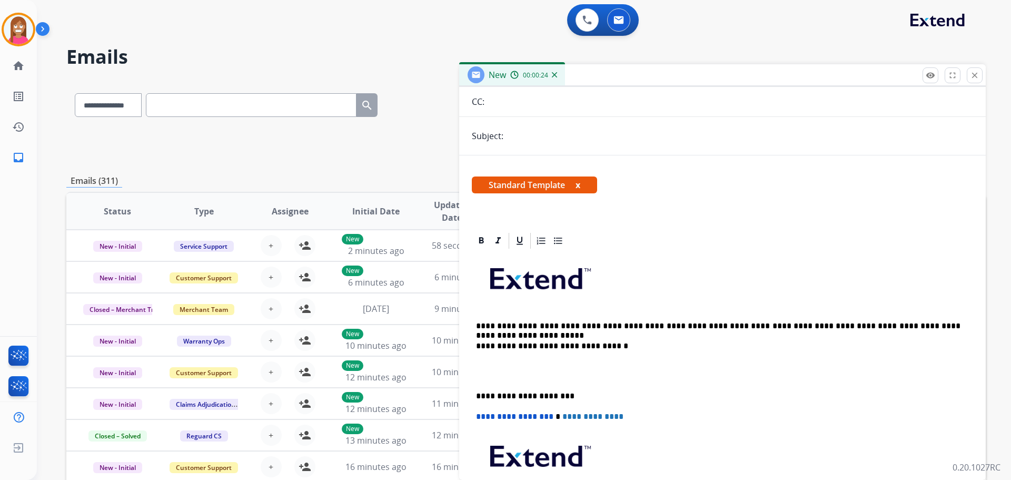
click at [483, 324] on p "**********" at bounding box center [718, 325] width 485 height 9
click at [484, 324] on p "**********" at bounding box center [718, 325] width 485 height 9
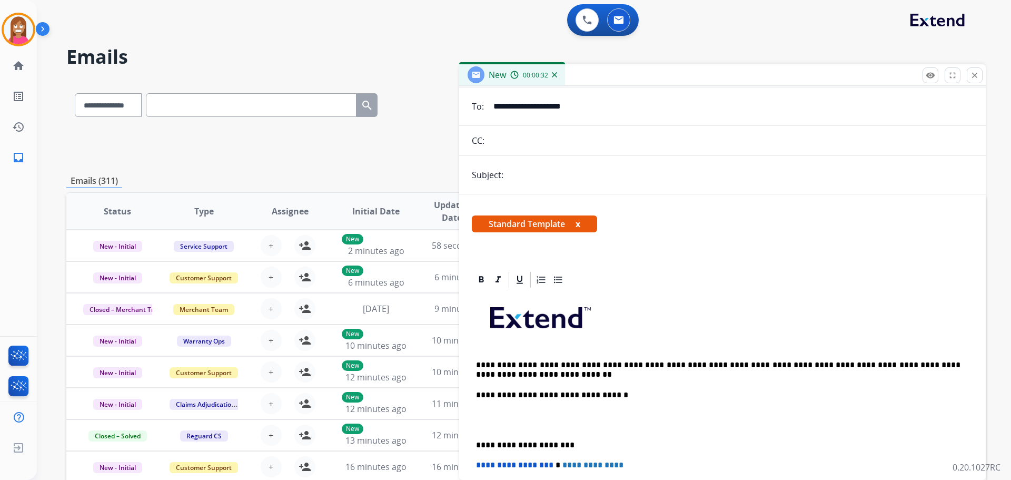
scroll to position [0, 0]
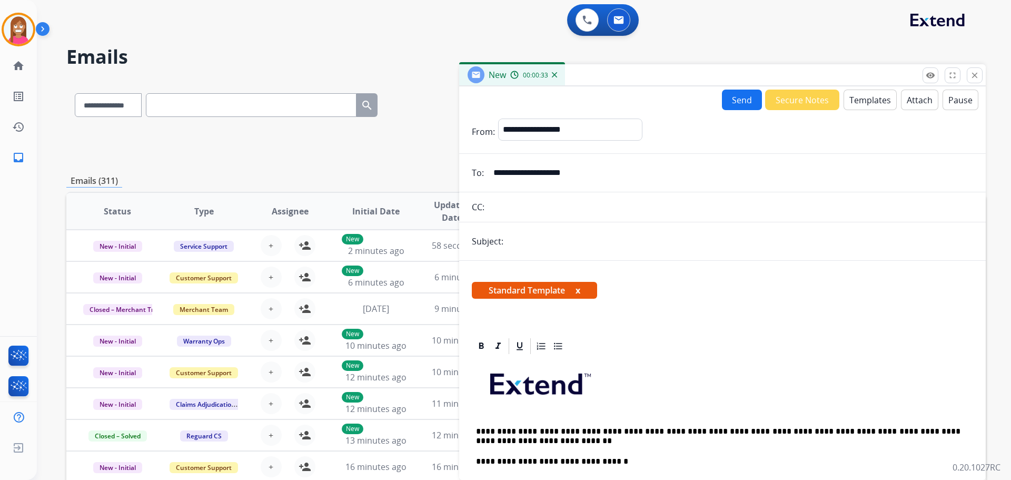
click at [541, 247] on input "text" at bounding box center [740, 241] width 467 height 21
type input "**********"
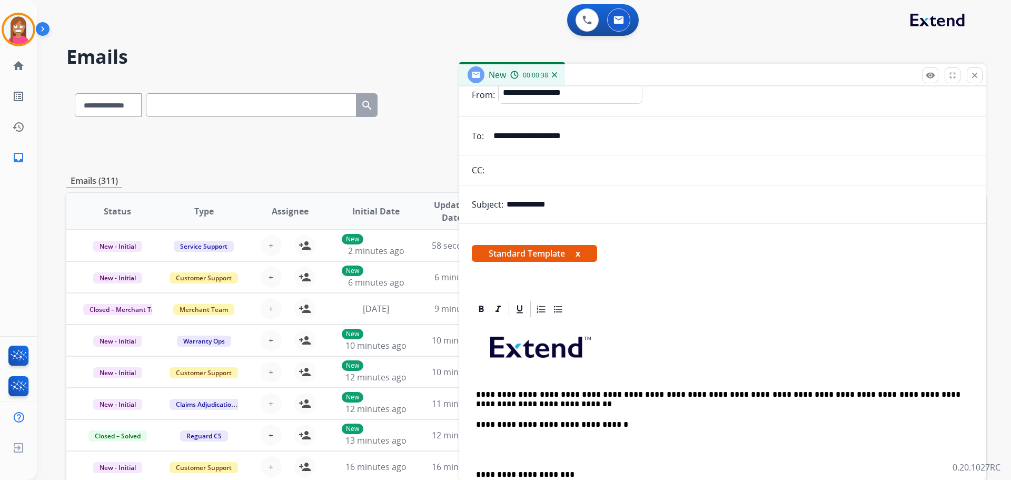
scroll to position [105, 0]
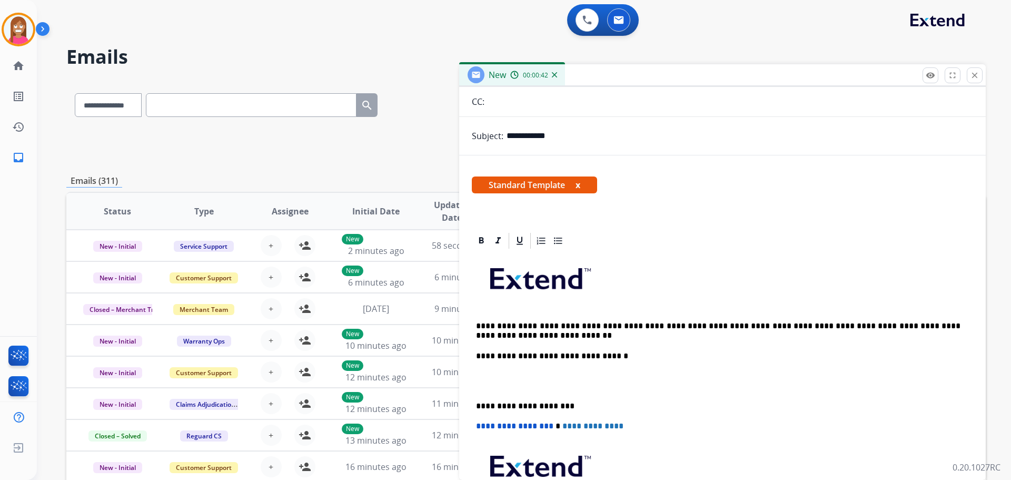
click at [778, 328] on p "**********" at bounding box center [718, 330] width 485 height 19
click at [750, 324] on p "**********" at bounding box center [718, 330] width 485 height 19
click at [736, 323] on p "**********" at bounding box center [718, 330] width 485 height 19
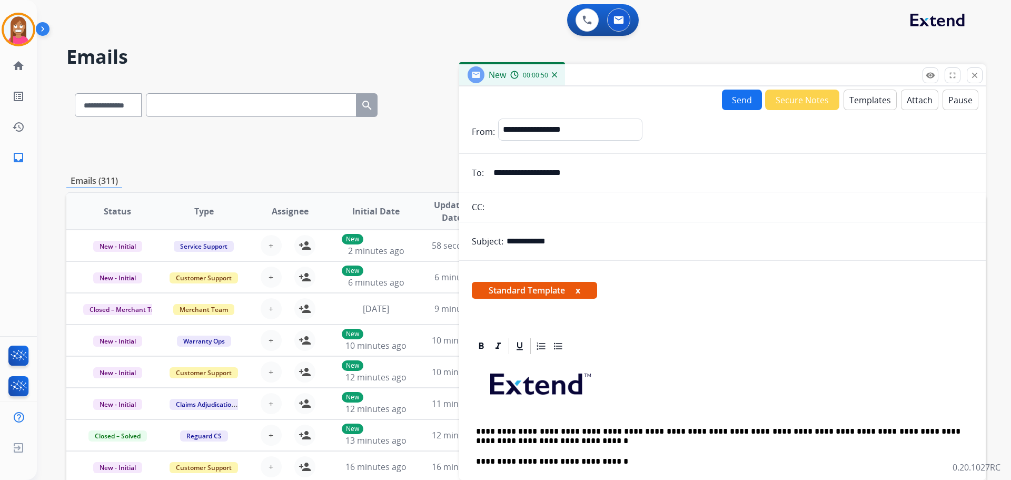
click at [722, 101] on button "Send" at bounding box center [742, 100] width 40 height 21
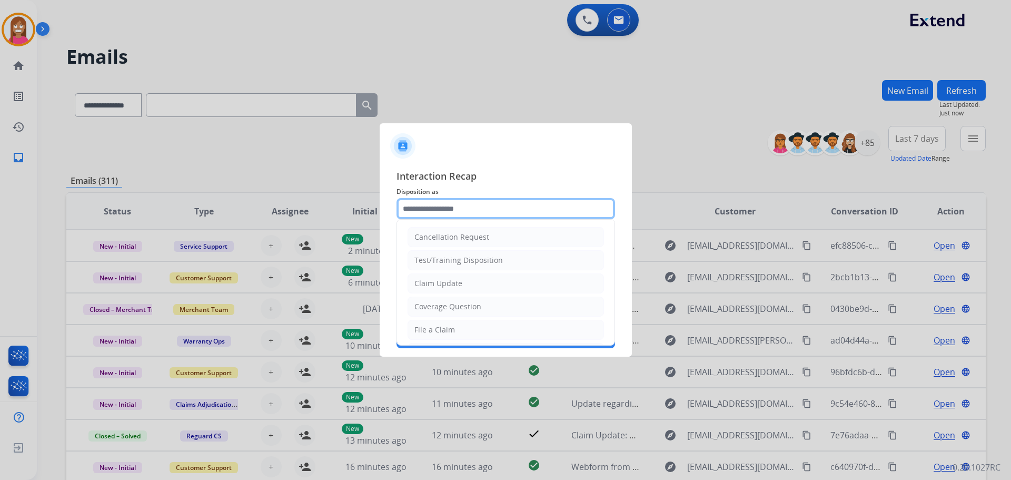
click at [427, 216] on input "text" at bounding box center [506, 208] width 219 height 21
click at [437, 280] on div "Claim Update" at bounding box center [439, 283] width 48 height 11
type input "**********"
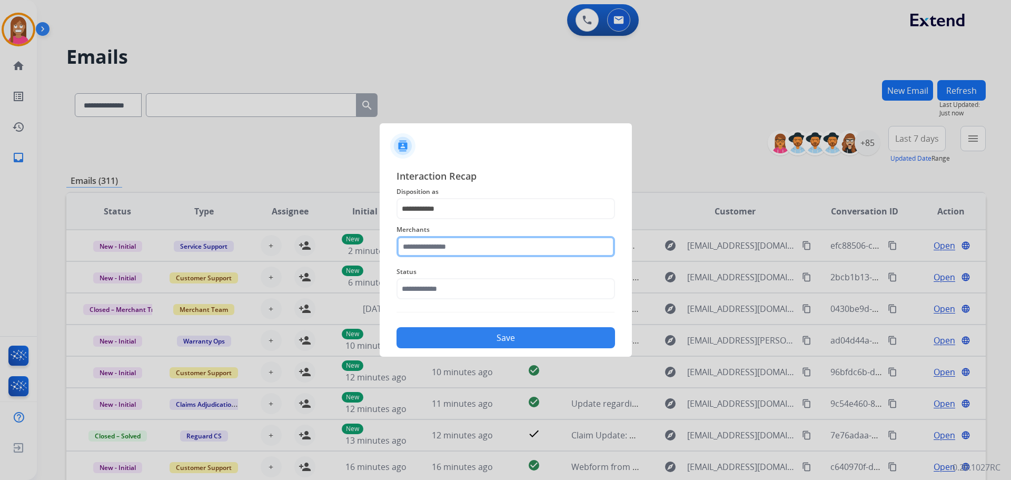
drag, startPoint x: 420, startPoint y: 249, endPoint x: 412, endPoint y: 248, distance: 8.6
click at [420, 250] on input "text" at bounding box center [506, 246] width 219 height 21
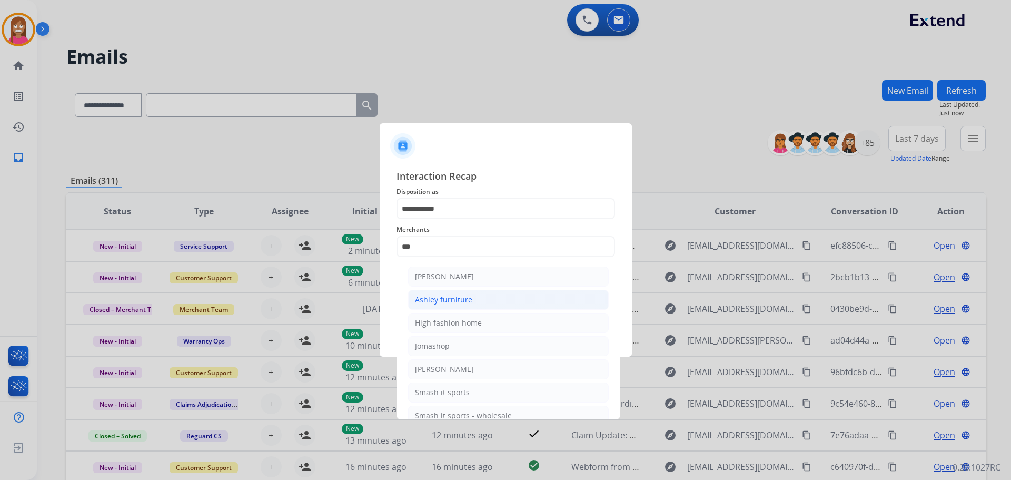
click at [448, 292] on li "Ashley furniture" at bounding box center [508, 300] width 201 height 20
type input "**********"
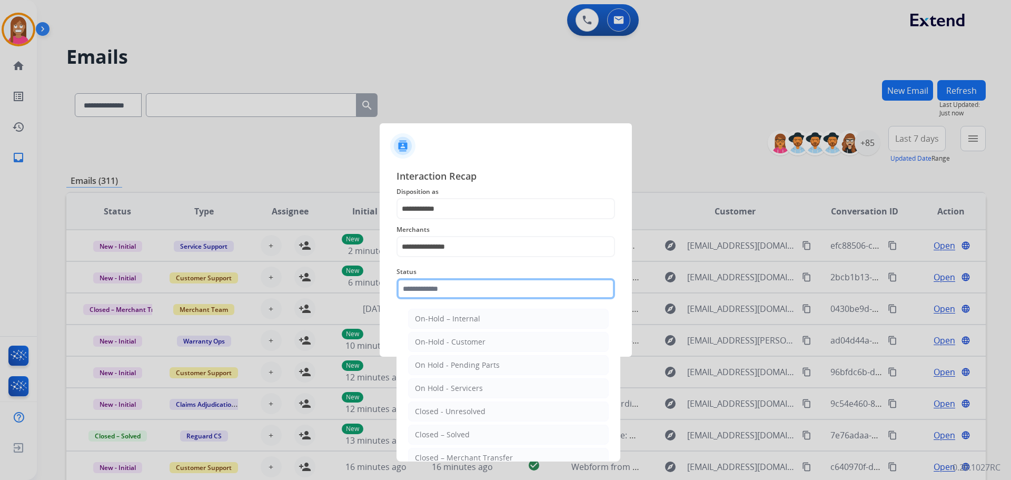
click at [428, 286] on input "text" at bounding box center [506, 288] width 219 height 21
click at [435, 430] on div "Closed – Solved" at bounding box center [442, 434] width 55 height 11
type input "**********"
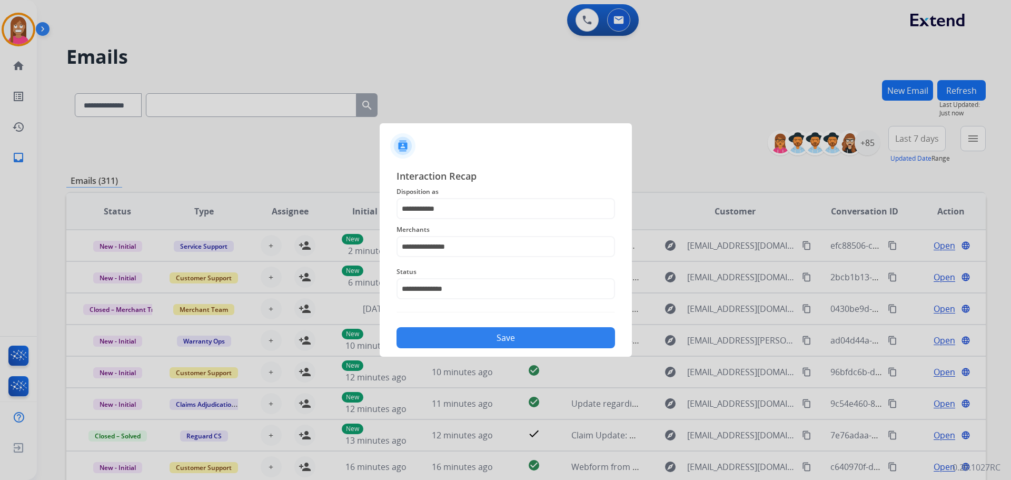
click at [431, 333] on button "Save" at bounding box center [506, 337] width 219 height 21
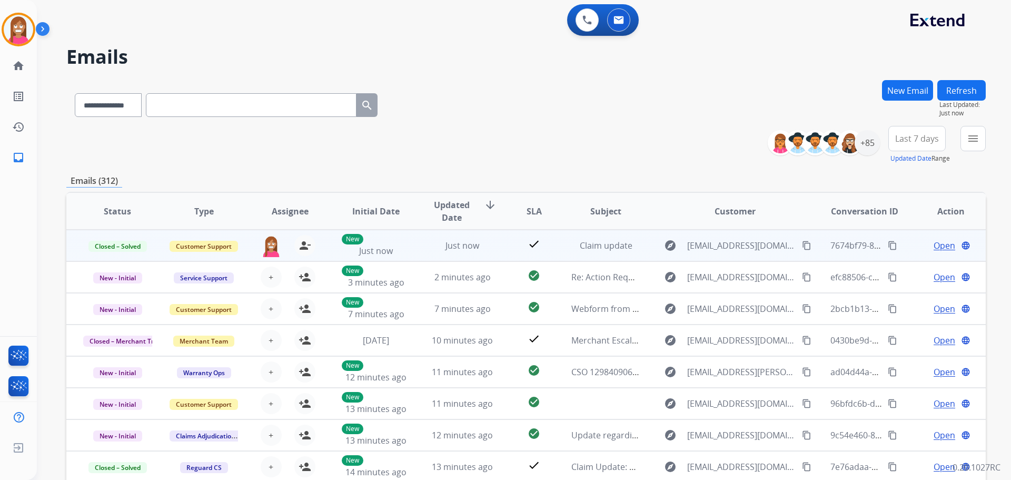
click at [889, 243] on mat-icon "content_copy" at bounding box center [892, 245] width 9 height 9
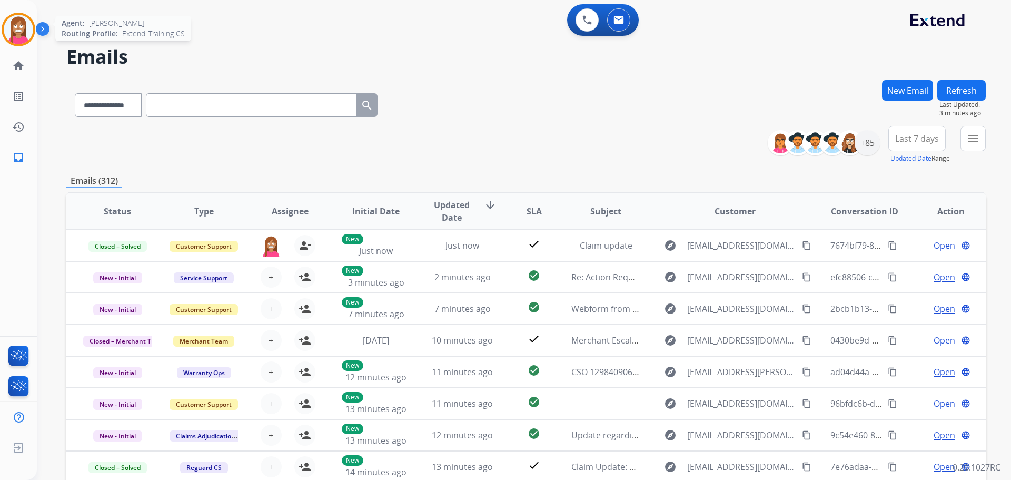
click at [11, 41] on img at bounding box center [18, 29] width 29 height 29
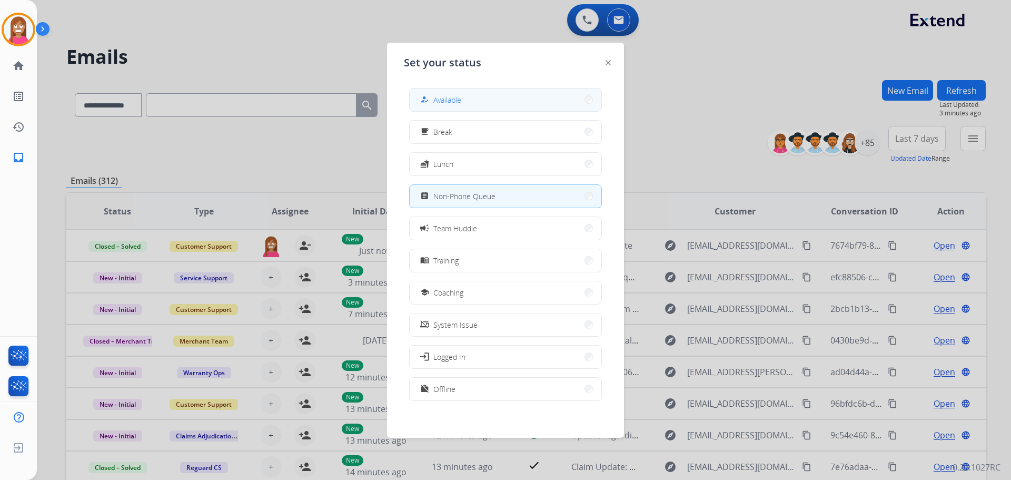
click at [451, 104] on span "Available" at bounding box center [448, 99] width 28 height 11
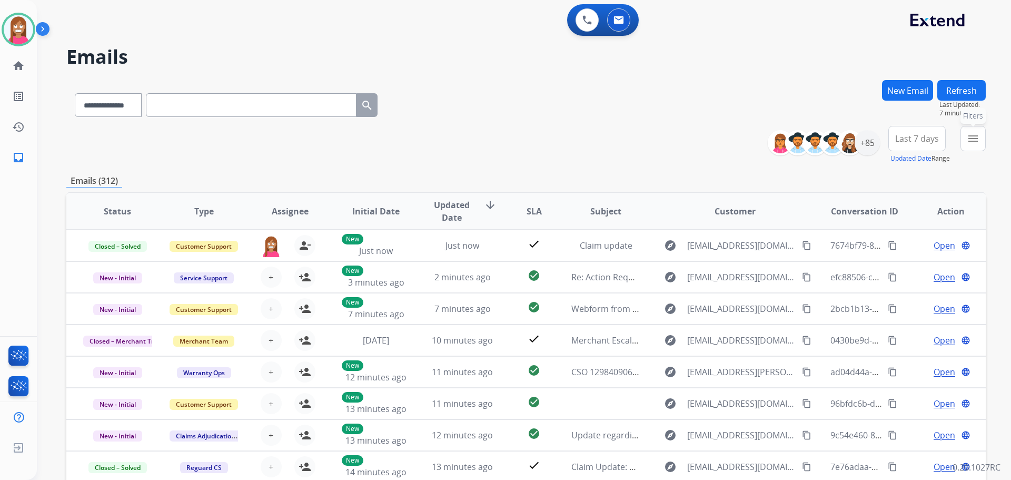
click at [973, 140] on mat-icon "menu" at bounding box center [973, 138] width 13 height 13
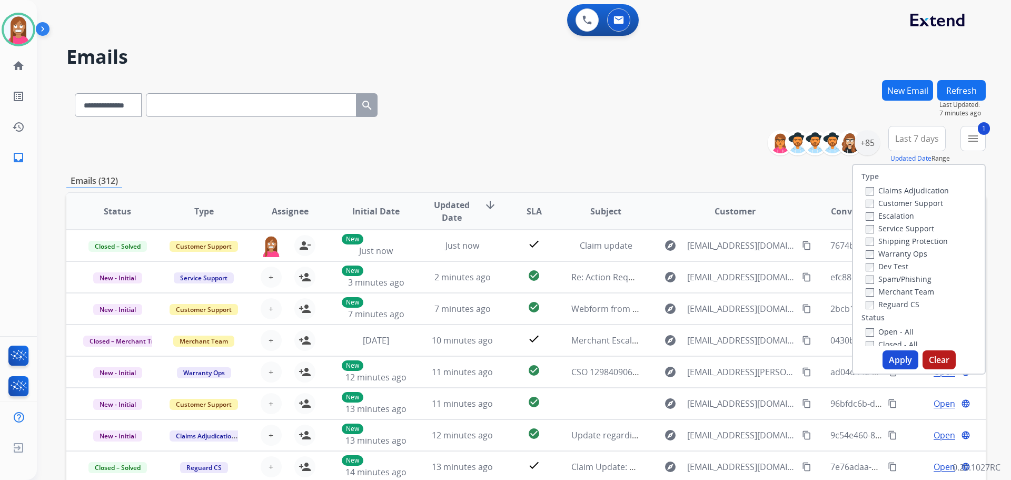
click at [879, 244] on label "Shipping Protection" at bounding box center [907, 241] width 82 height 10
click at [870, 327] on label "Open - All" at bounding box center [890, 332] width 48 height 10
click at [897, 360] on button "Apply" at bounding box center [901, 359] width 36 height 19
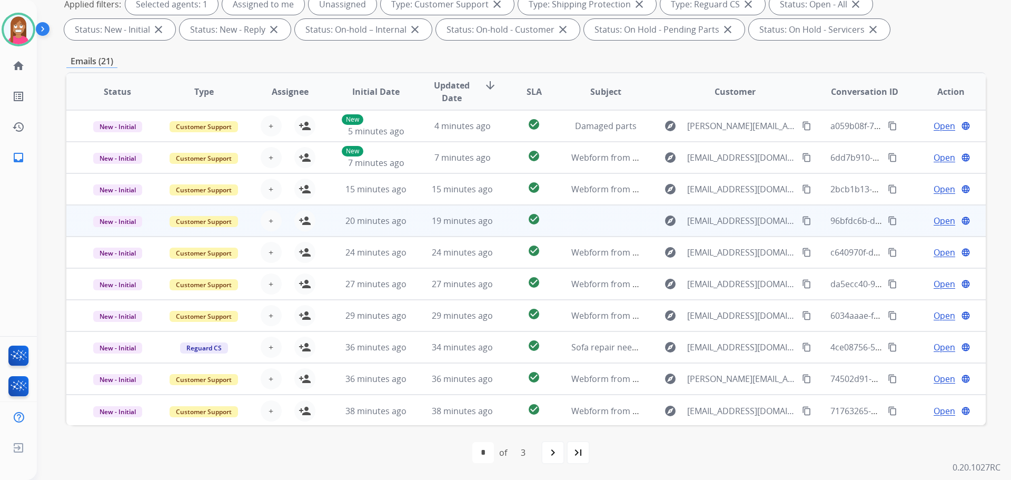
scroll to position [1, 0]
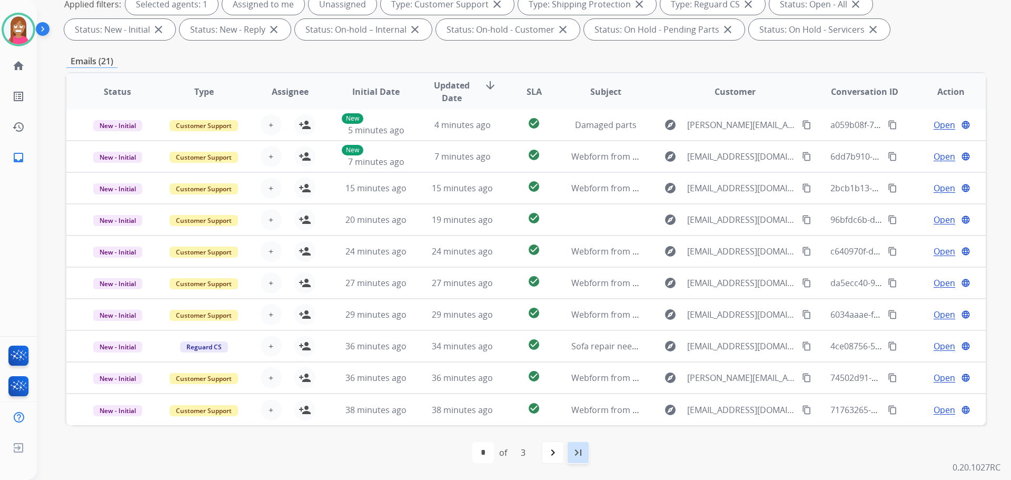
click at [578, 458] on mat-icon "last_page" at bounding box center [578, 452] width 13 height 13
select select "*"
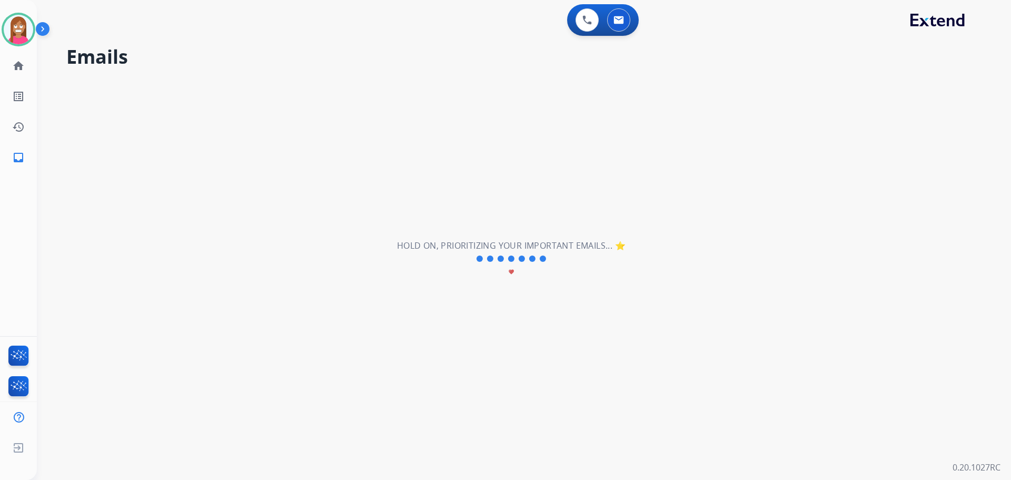
scroll to position [0, 0]
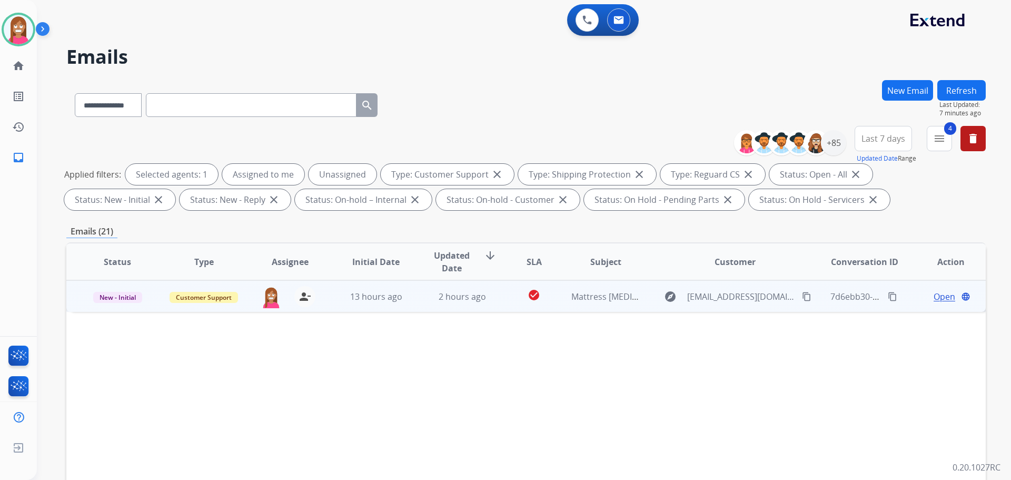
click at [396, 308] on td "13 hours ago" at bounding box center [368, 296] width 86 height 32
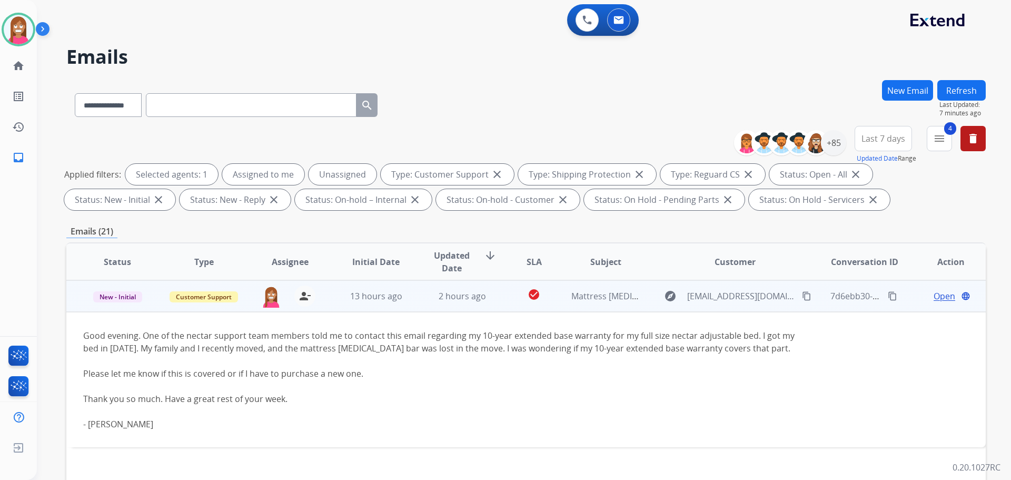
click at [939, 297] on span "Open" at bounding box center [945, 296] width 22 height 13
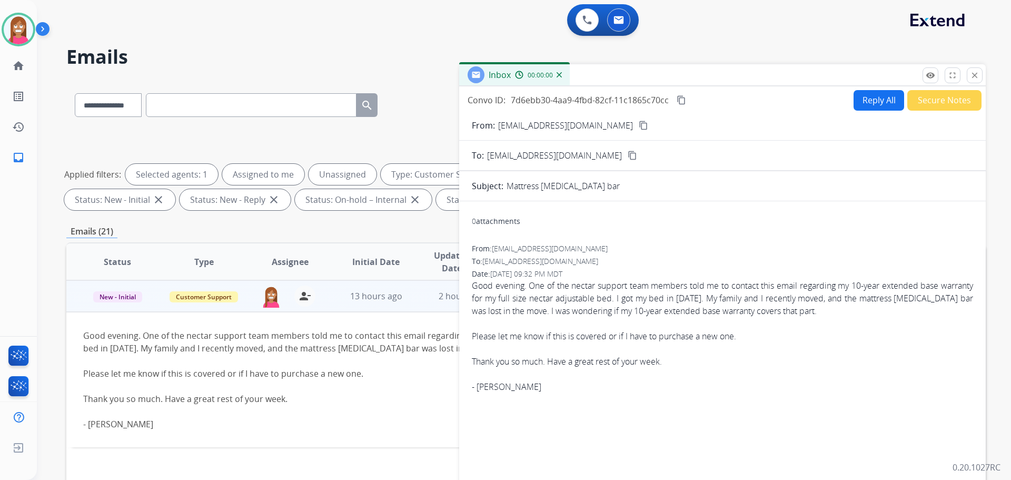
click at [871, 109] on button "Reply All" at bounding box center [879, 100] width 51 height 21
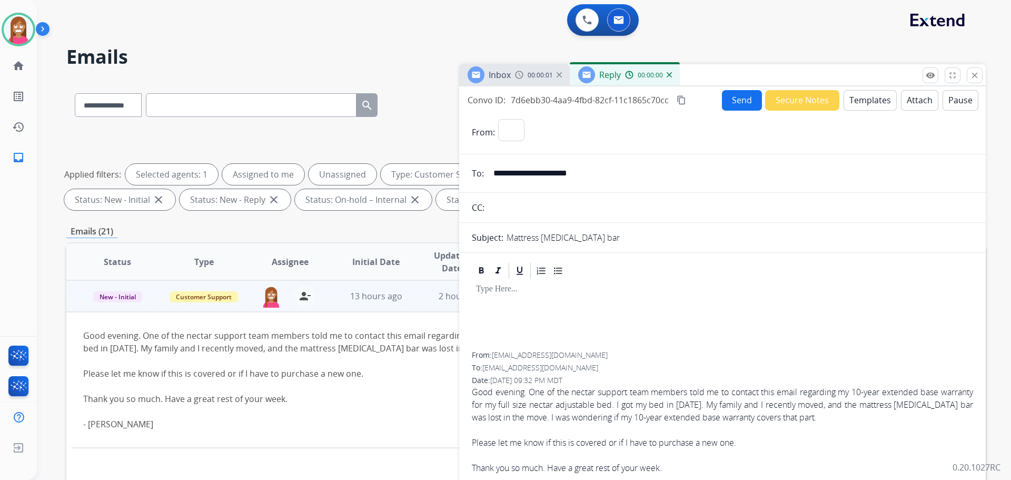
select select "**********"
click at [865, 105] on button "Templates" at bounding box center [870, 100] width 53 height 21
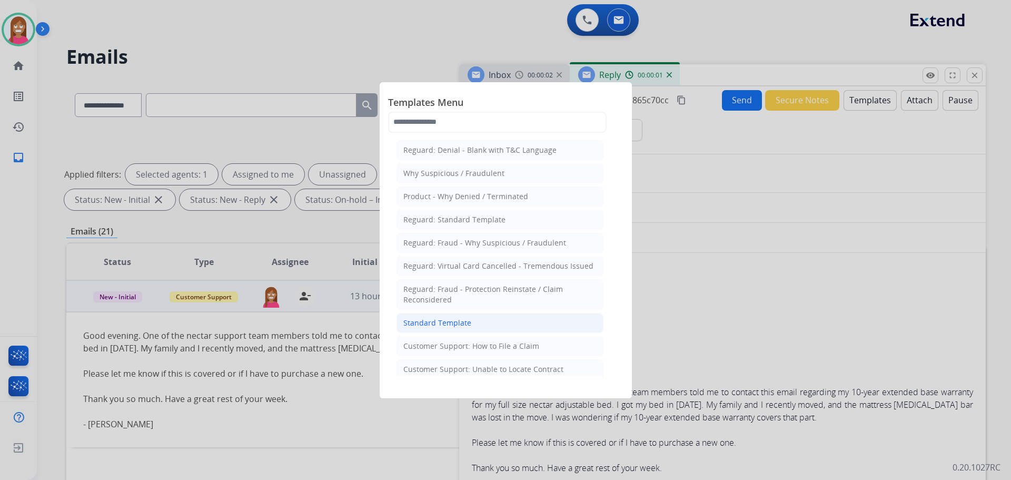
click at [416, 328] on div "Standard Template" at bounding box center [437, 323] width 68 height 11
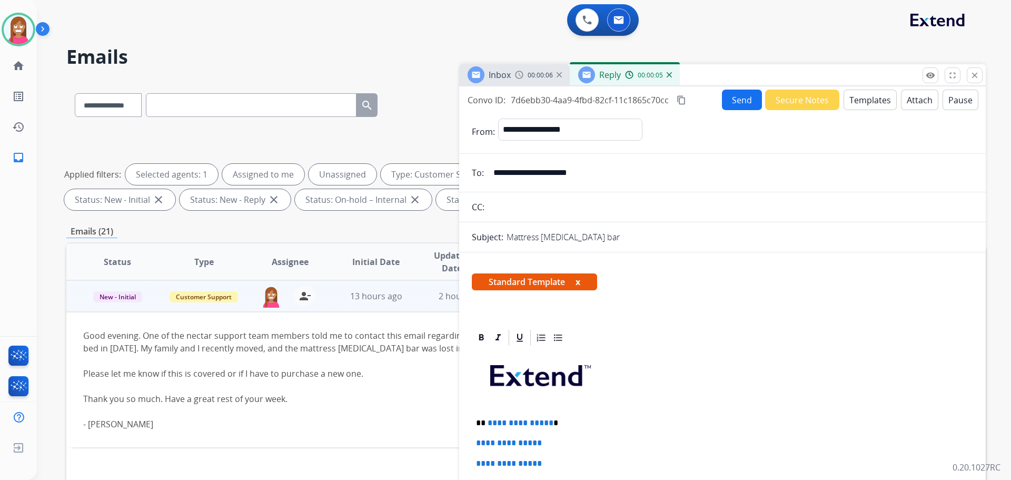
click at [868, 102] on button "Templates" at bounding box center [870, 100] width 53 height 21
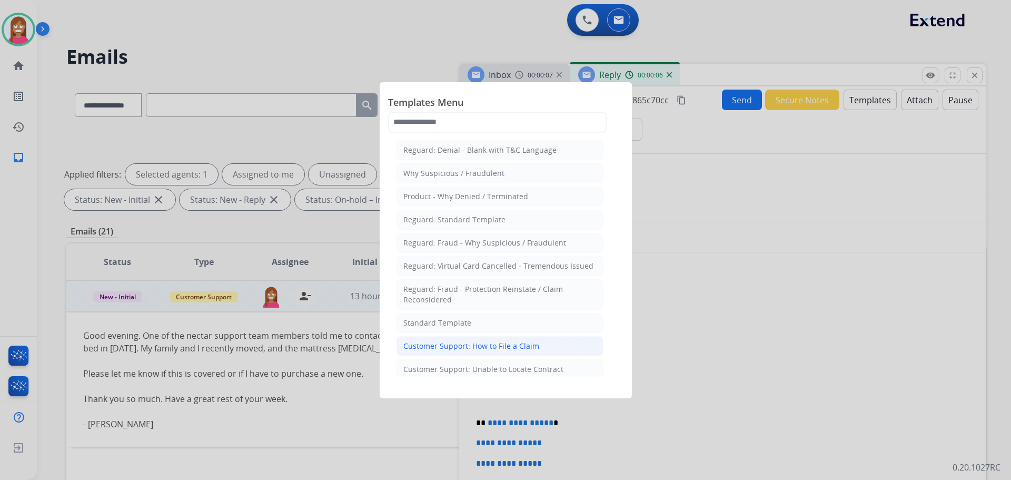
click at [451, 339] on li "Customer Support: How to File a Claim" at bounding box center [500, 346] width 207 height 20
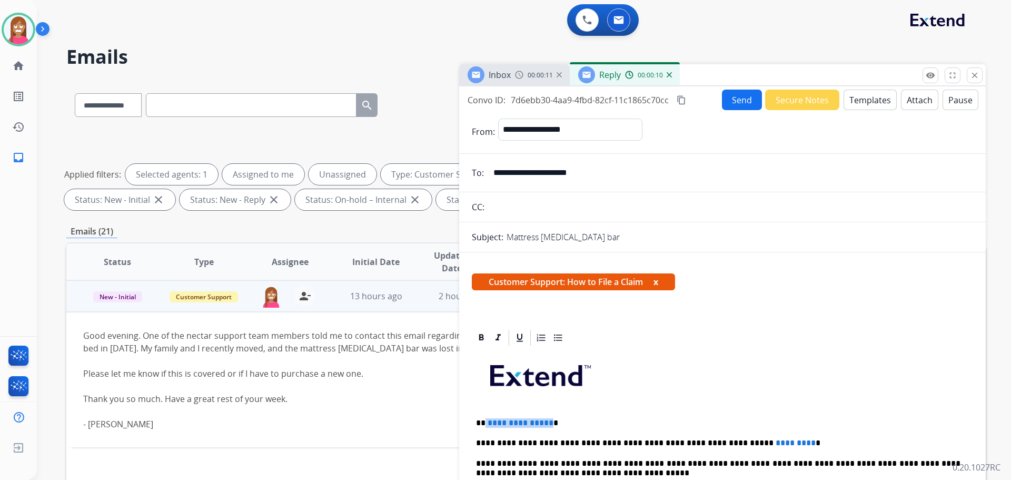
drag, startPoint x: 547, startPoint y: 417, endPoint x: 484, endPoint y: 418, distance: 63.7
click at [484, 418] on p "**********" at bounding box center [718, 422] width 485 height 9
drag, startPoint x: 762, startPoint y: 437, endPoint x: 686, endPoint y: 438, distance: 75.9
click at [729, 92] on button "Send" at bounding box center [742, 100] width 40 height 21
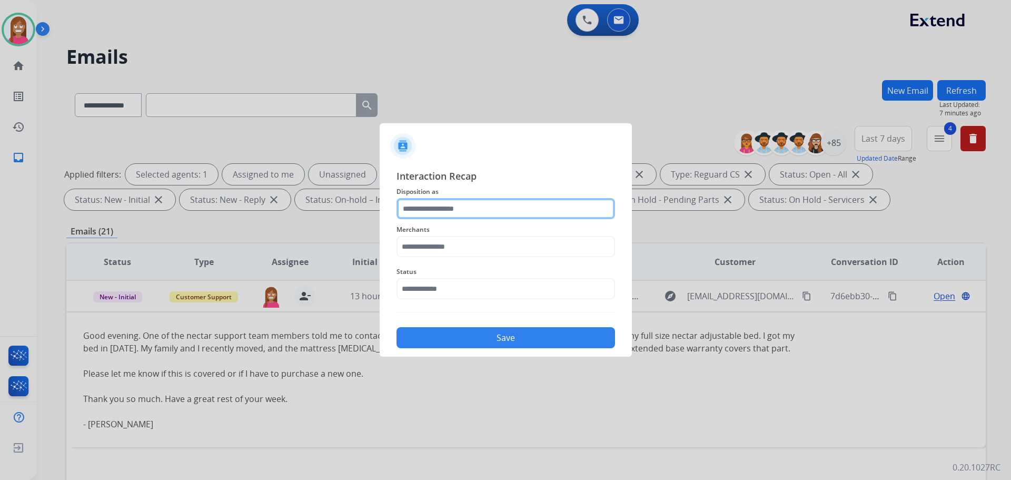
click at [449, 206] on input "text" at bounding box center [506, 208] width 219 height 21
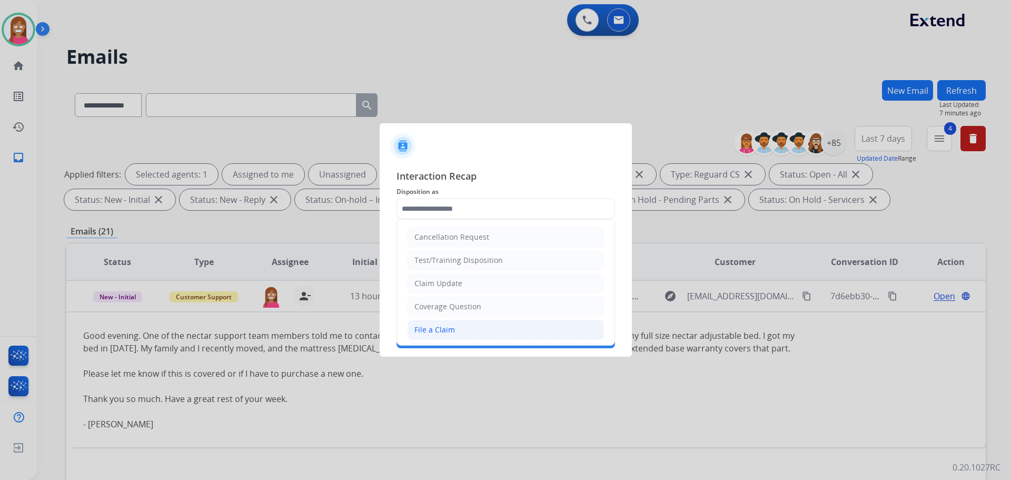
click at [437, 328] on div "File a Claim" at bounding box center [435, 329] width 41 height 11
type input "**********"
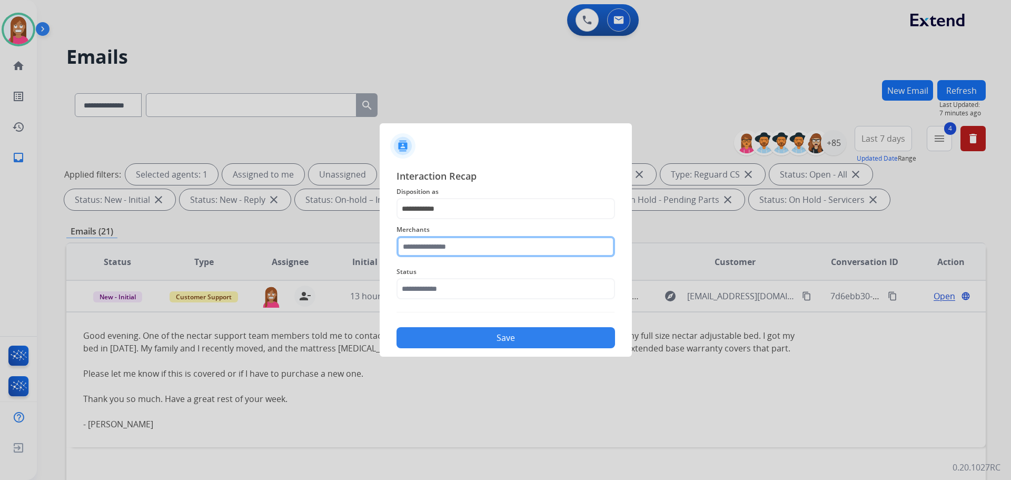
click at [422, 248] on input "text" at bounding box center [506, 246] width 219 height 21
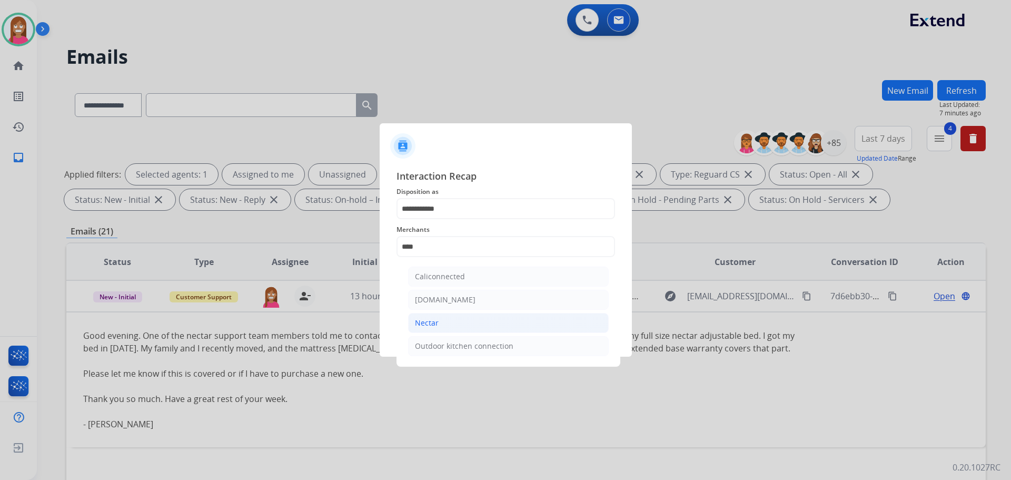
click at [437, 325] on div "Nectar" at bounding box center [427, 323] width 24 height 11
type input "******"
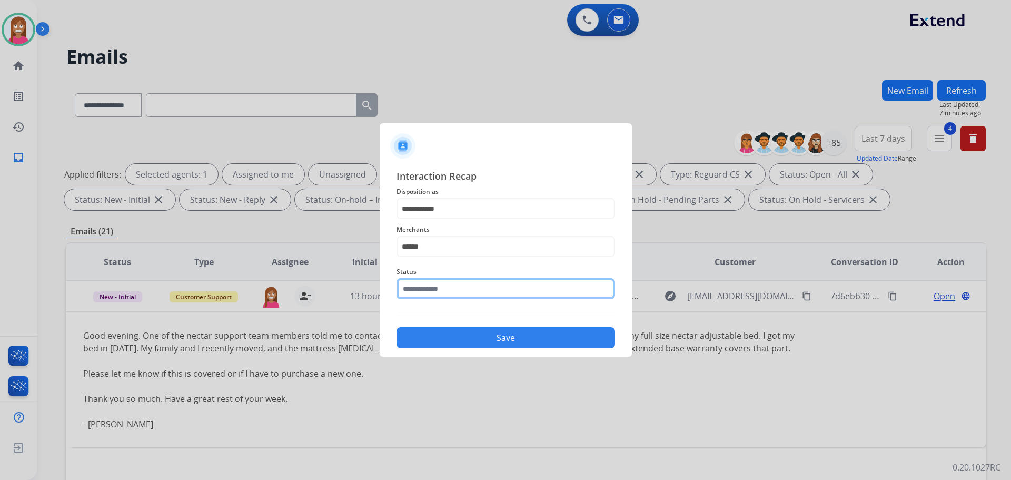
click at [431, 282] on input "text" at bounding box center [506, 288] width 219 height 21
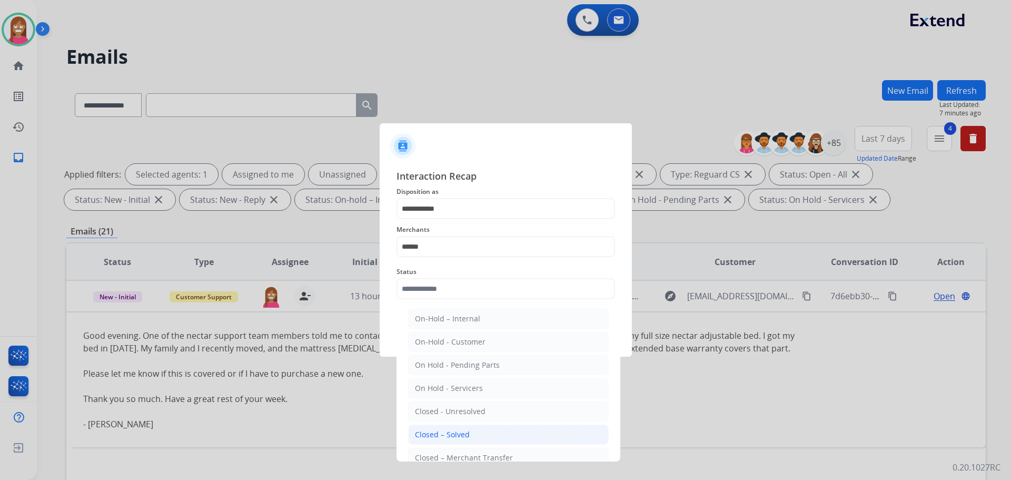
click at [448, 439] on div "Closed – Solved" at bounding box center [442, 434] width 55 height 11
type input "**********"
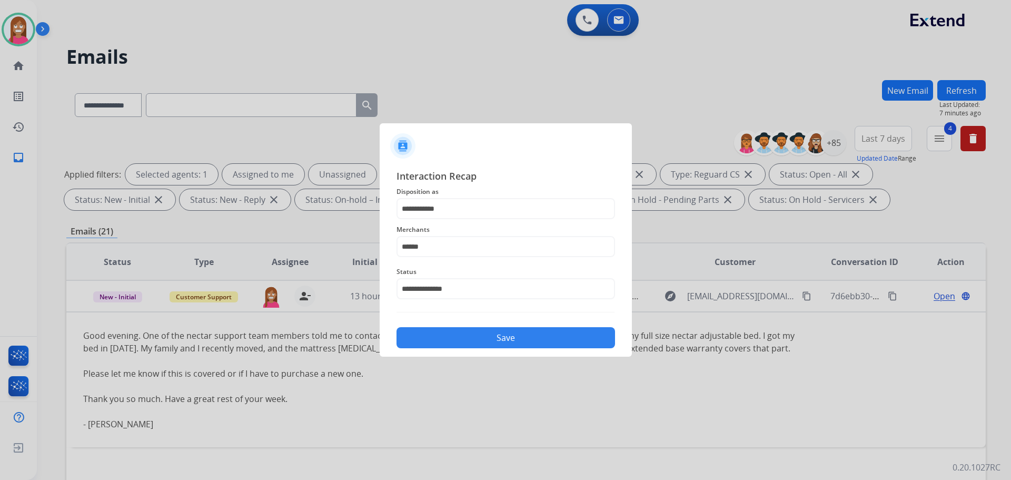
click at [466, 340] on button "Save" at bounding box center [506, 337] width 219 height 21
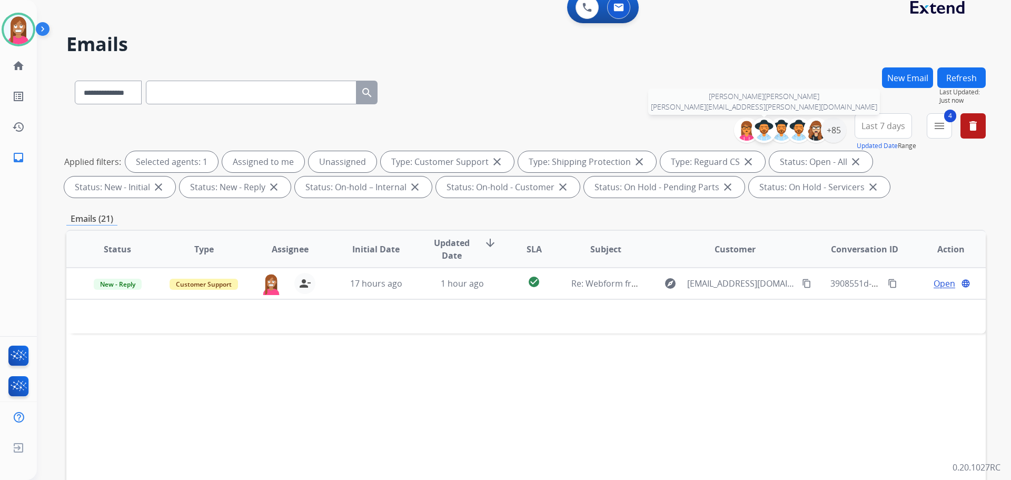
scroll to position [12, 0]
click at [835, 128] on div "+85" at bounding box center [833, 130] width 25 height 25
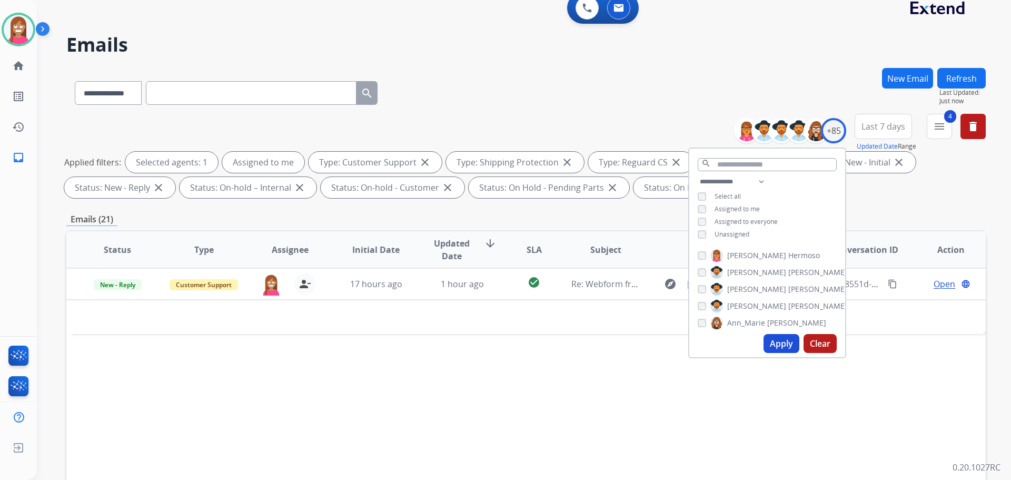
click at [771, 343] on button "Apply" at bounding box center [782, 343] width 36 height 19
select select "*"
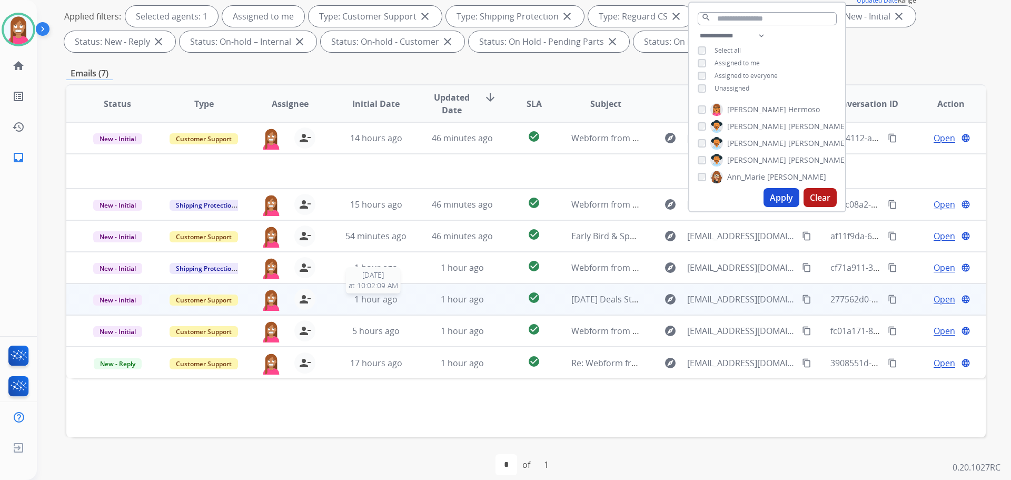
scroll to position [170, 0]
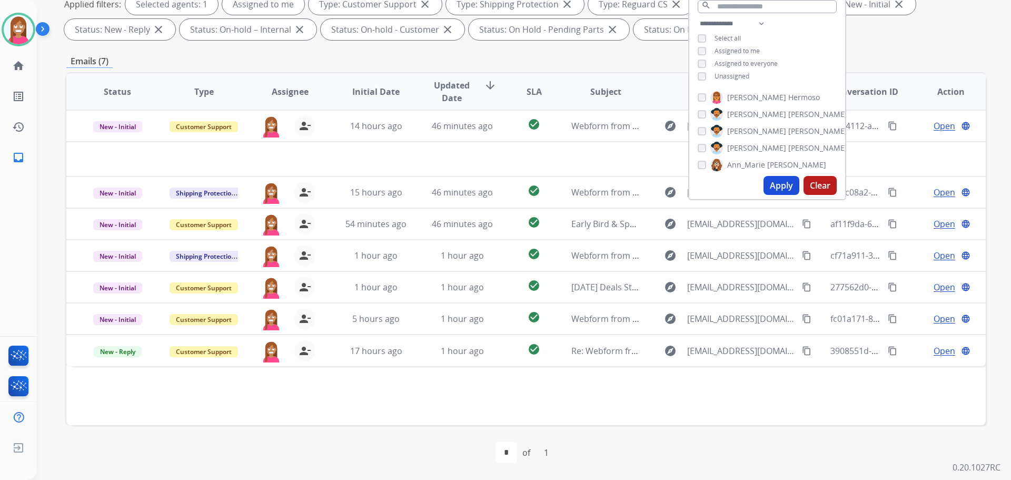
click at [643, 67] on div "Emails (7)" at bounding box center [526, 61] width 920 height 13
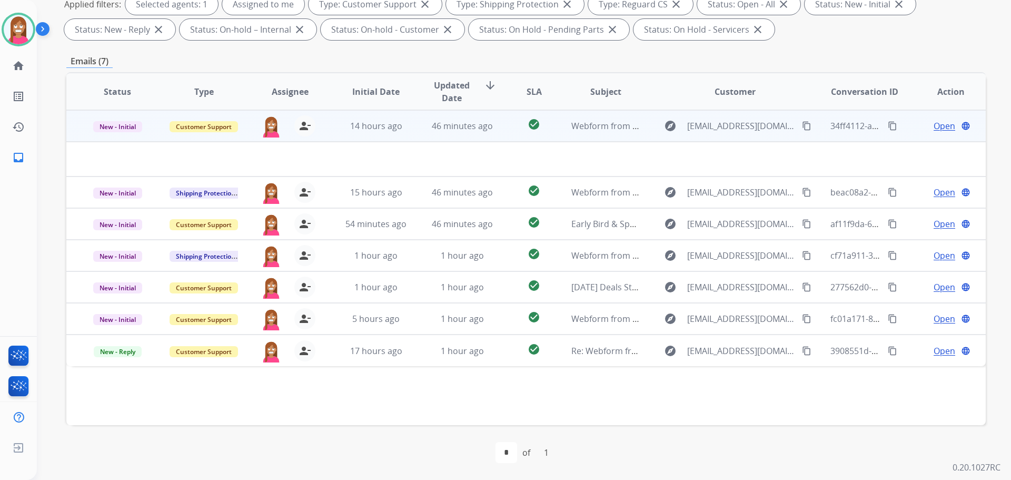
click at [405, 135] on td "14 hours ago" at bounding box center [368, 126] width 86 height 32
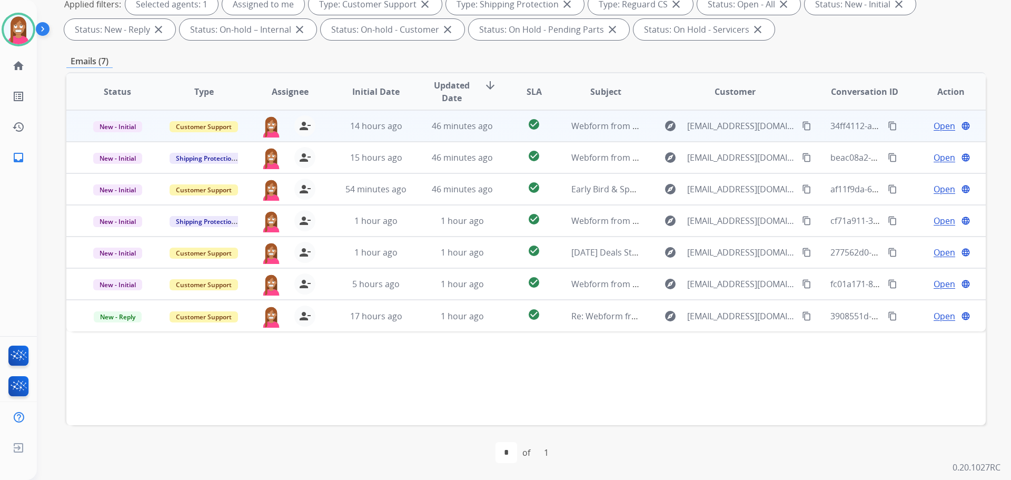
click at [405, 136] on td "14 hours ago" at bounding box center [368, 126] width 86 height 32
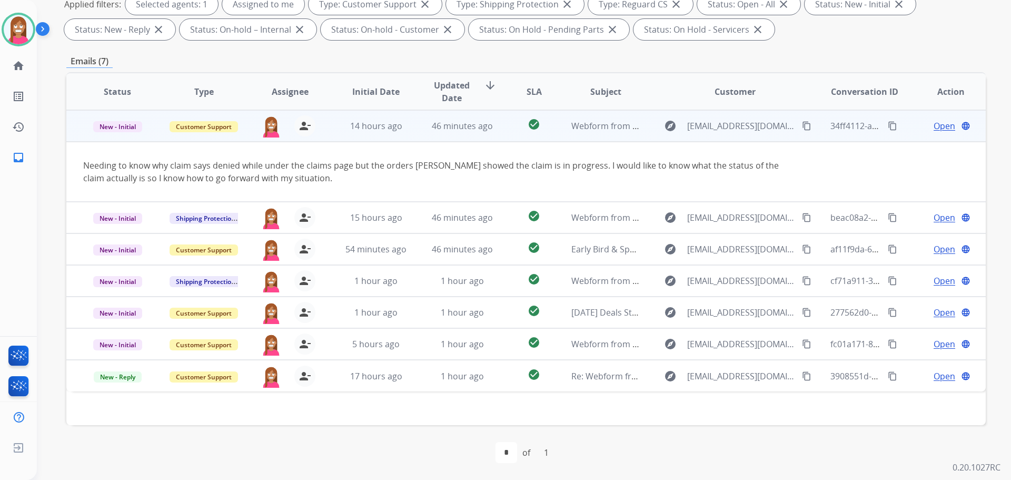
click at [802, 126] on mat-icon "content_copy" at bounding box center [806, 125] width 9 height 9
click at [934, 128] on span "Open" at bounding box center [945, 126] width 22 height 13
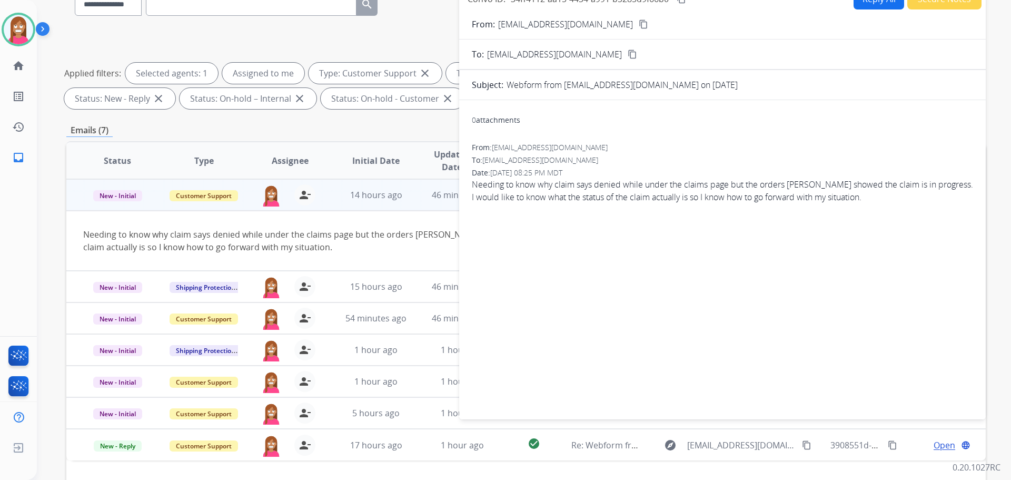
scroll to position [65, 0]
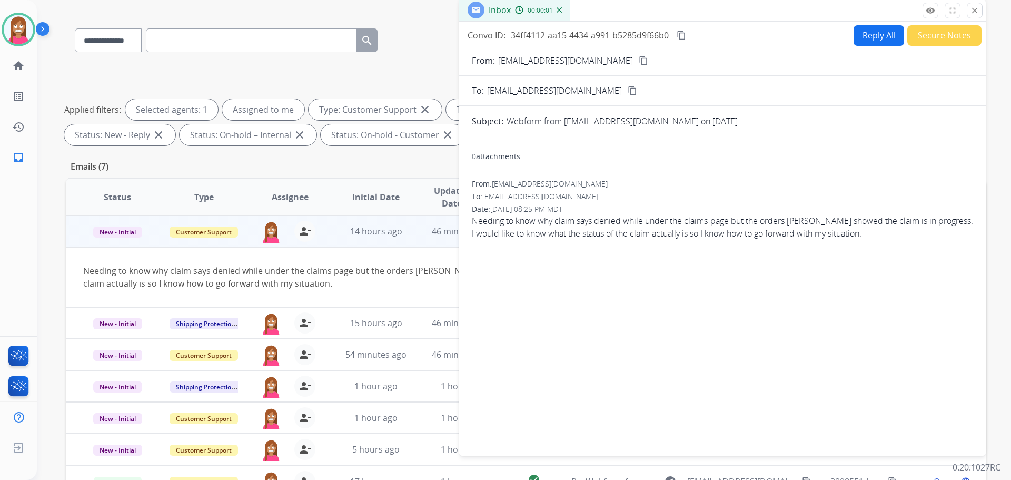
click at [859, 29] on button "Reply All" at bounding box center [879, 35] width 51 height 21
select select "**********"
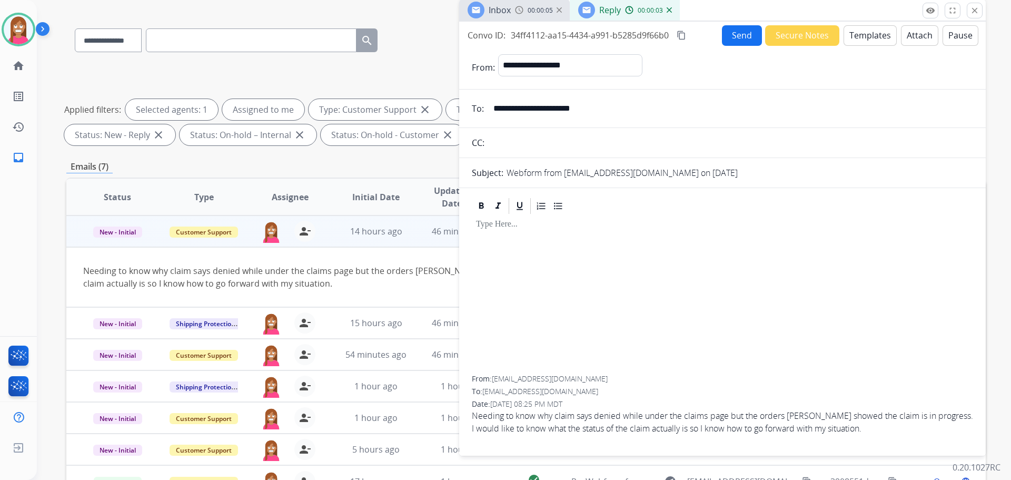
drag, startPoint x: 867, startPoint y: 34, endPoint x: 867, endPoint y: 42, distance: 7.9
click at [867, 42] on button "Templates" at bounding box center [870, 35] width 53 height 21
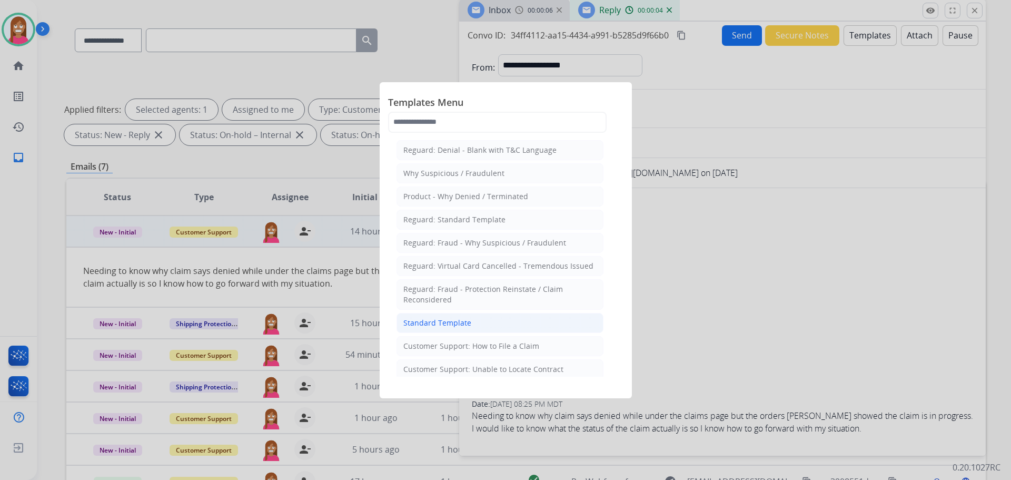
click at [470, 316] on li "Standard Template" at bounding box center [500, 323] width 207 height 20
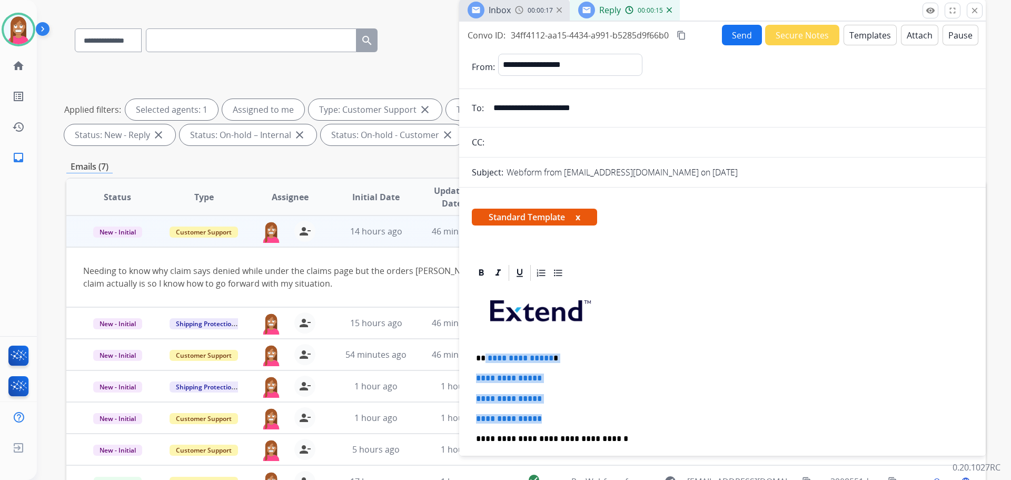
drag, startPoint x: 551, startPoint y: 417, endPoint x: 485, endPoint y: 354, distance: 91.3
click at [485, 354] on div "**********" at bounding box center [722, 463] width 501 height 362
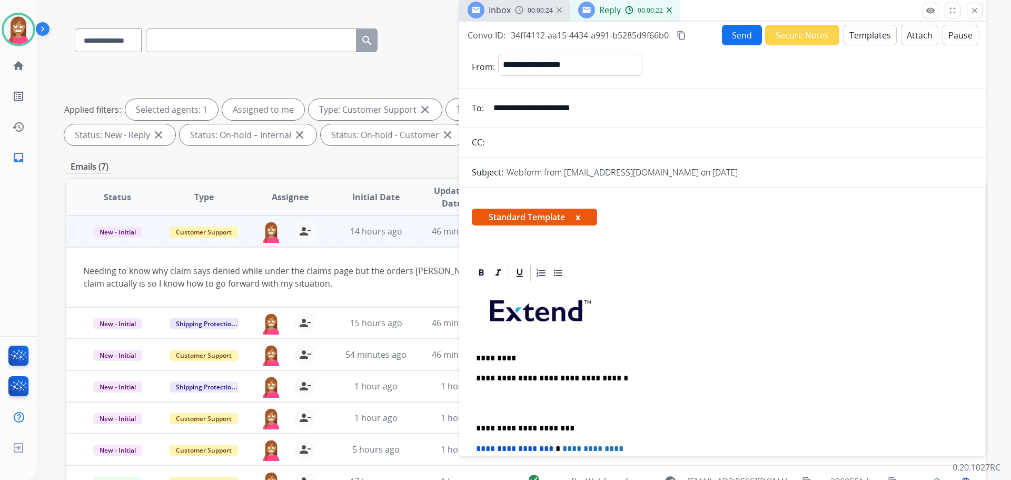
click at [862, 41] on button "Templates" at bounding box center [870, 35] width 53 height 21
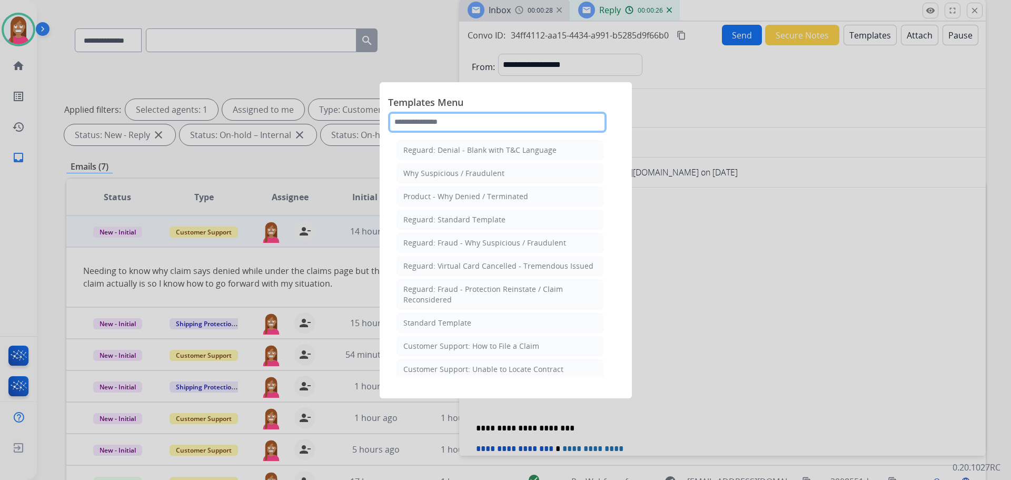
click at [437, 126] on input "text" at bounding box center [497, 122] width 219 height 21
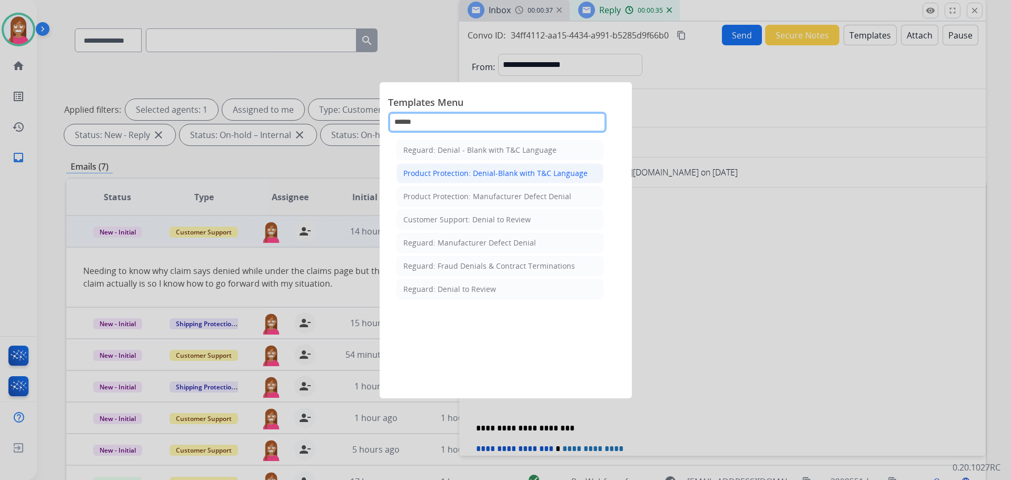
type input "******"
click at [450, 178] on div "Product Protection: Denial-Blank with T&C Language" at bounding box center [495, 173] width 184 height 11
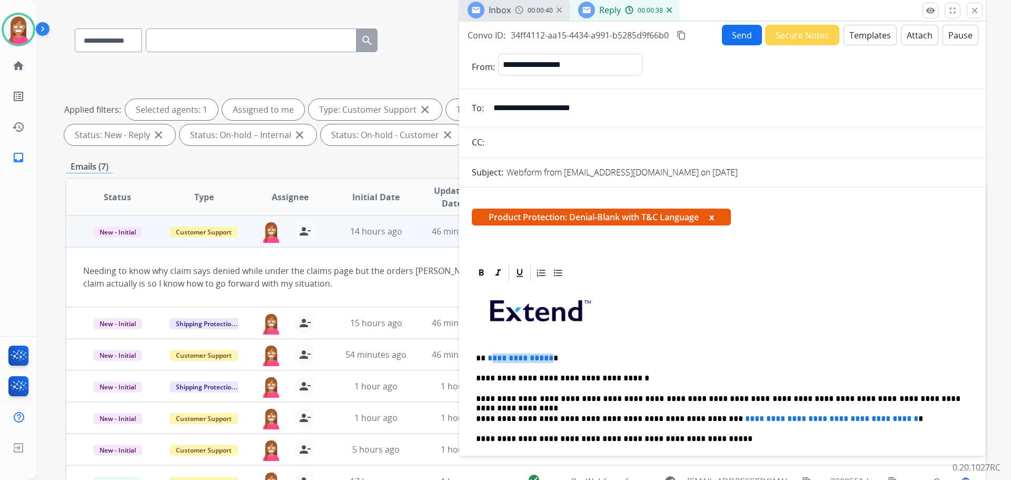
drag, startPoint x: 548, startPoint y: 351, endPoint x: 489, endPoint y: 354, distance: 59.1
click at [489, 354] on div "**********" at bounding box center [722, 458] width 501 height 353
drag, startPoint x: 691, startPoint y: 415, endPoint x: 899, endPoint y: 408, distance: 207.7
click at [899, 408] on div "**********" at bounding box center [722, 458] width 501 height 353
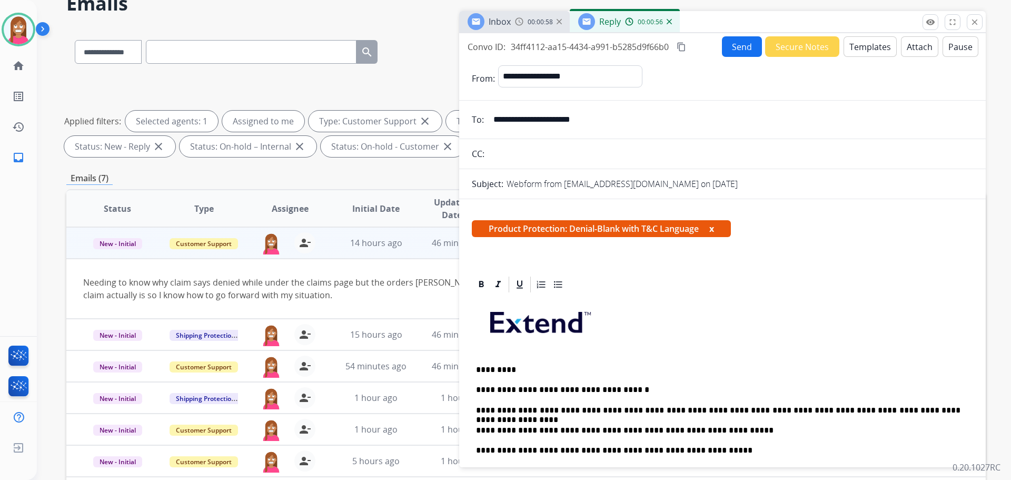
scroll to position [0, 0]
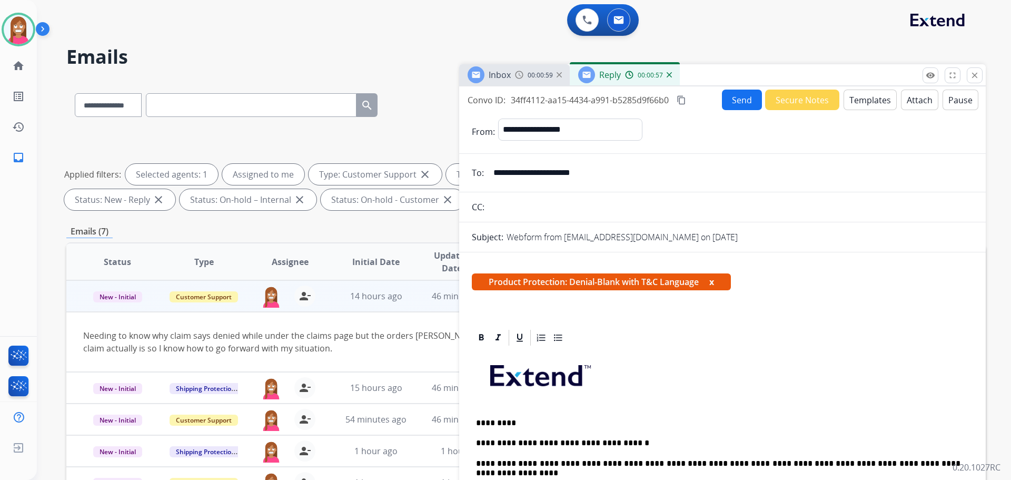
click at [743, 102] on button "Send" at bounding box center [742, 100] width 40 height 21
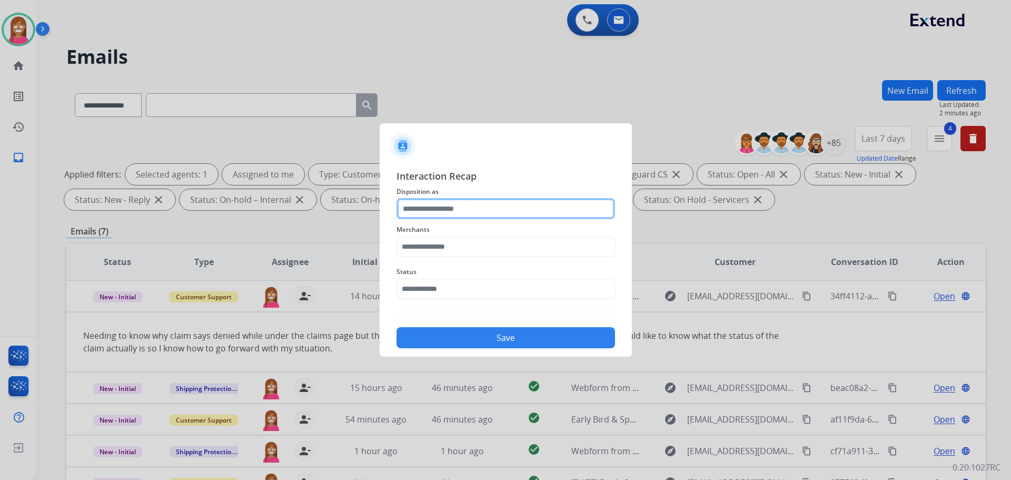
click at [520, 202] on input "text" at bounding box center [506, 208] width 219 height 21
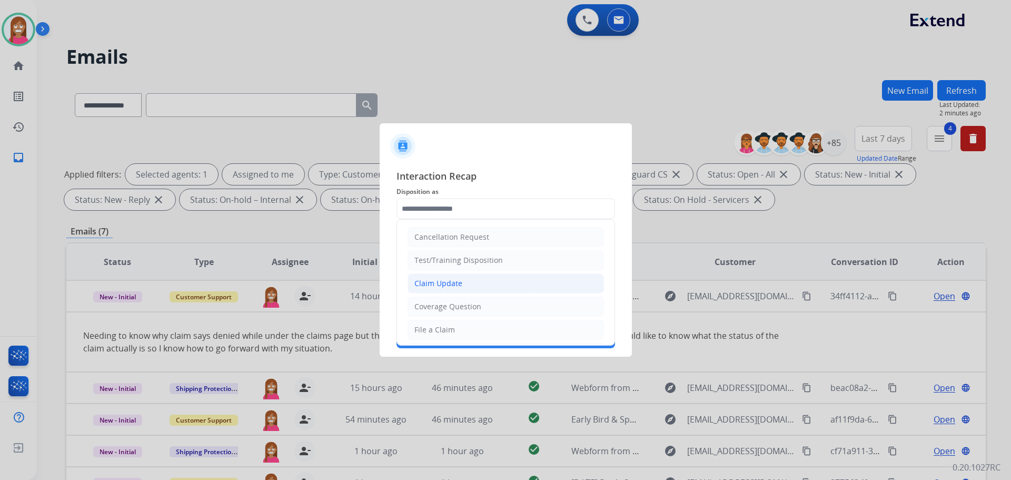
click at [444, 290] on li "Claim Update" at bounding box center [506, 283] width 196 height 20
type input "**********"
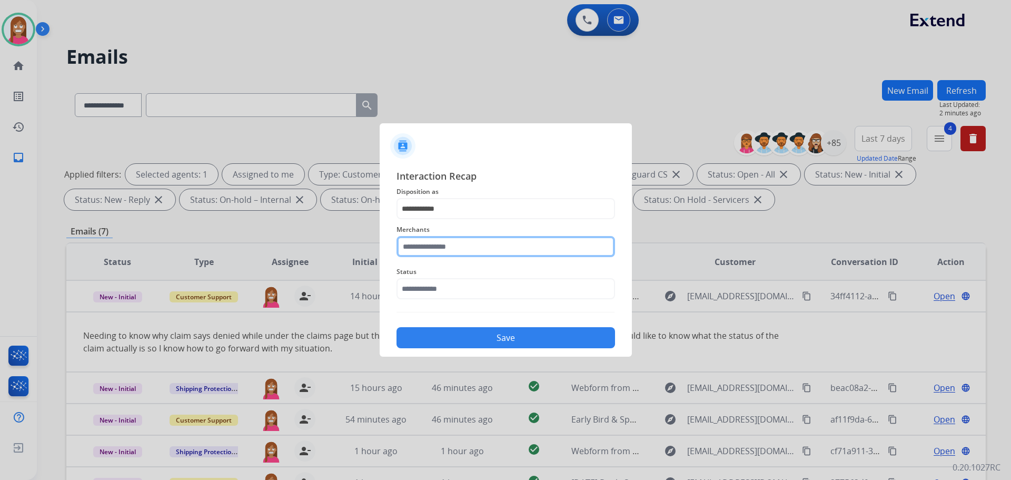
click at [426, 251] on input "text" at bounding box center [506, 246] width 219 height 21
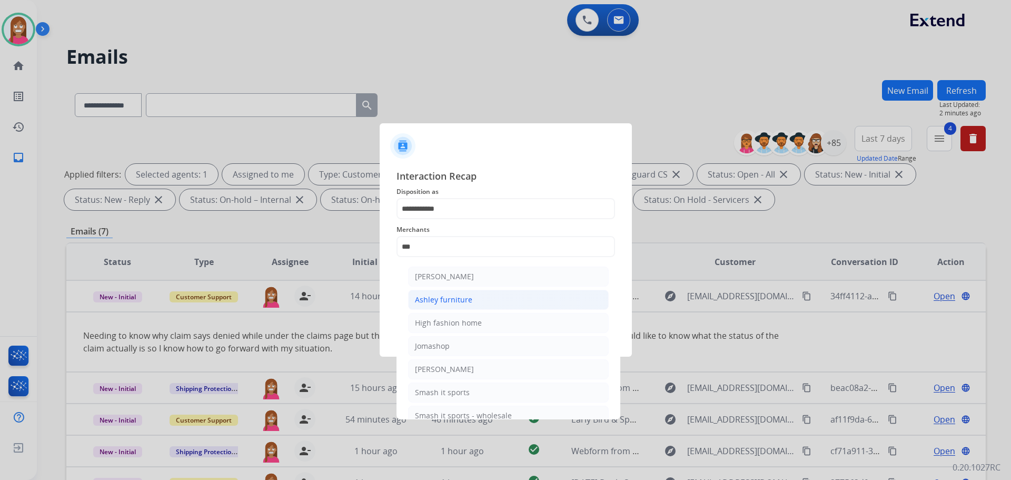
click at [445, 299] on div "Ashley furniture" at bounding box center [443, 299] width 57 height 11
type input "**********"
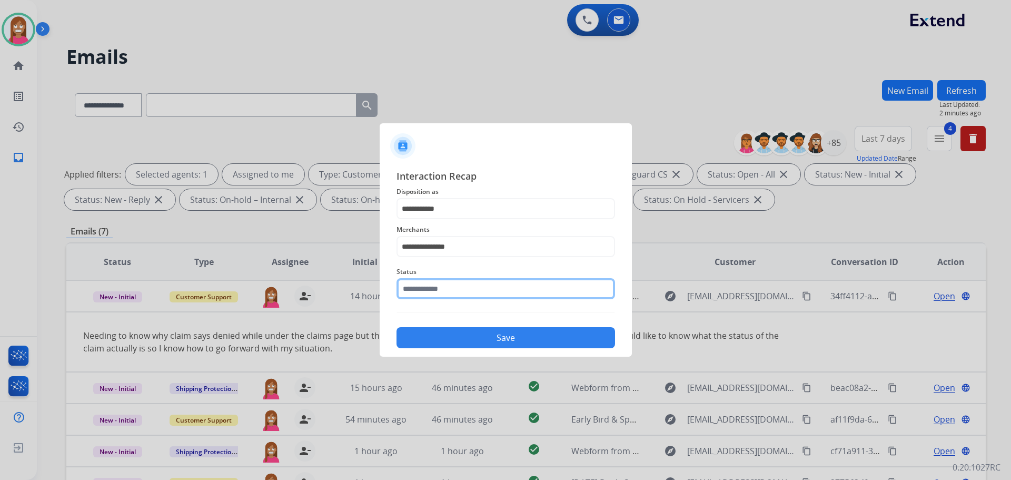
click at [419, 285] on input "text" at bounding box center [506, 288] width 219 height 21
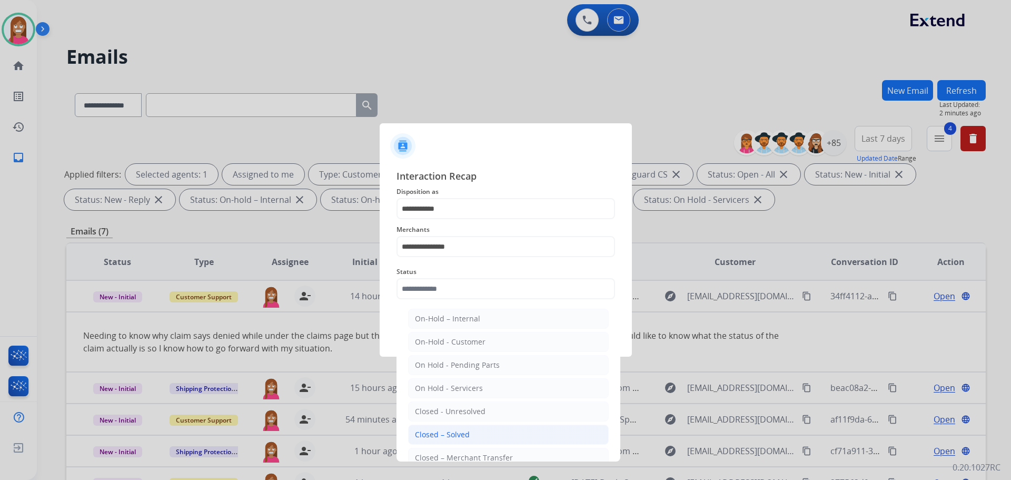
click at [426, 432] on div "Closed – Solved" at bounding box center [442, 434] width 55 height 11
type input "**********"
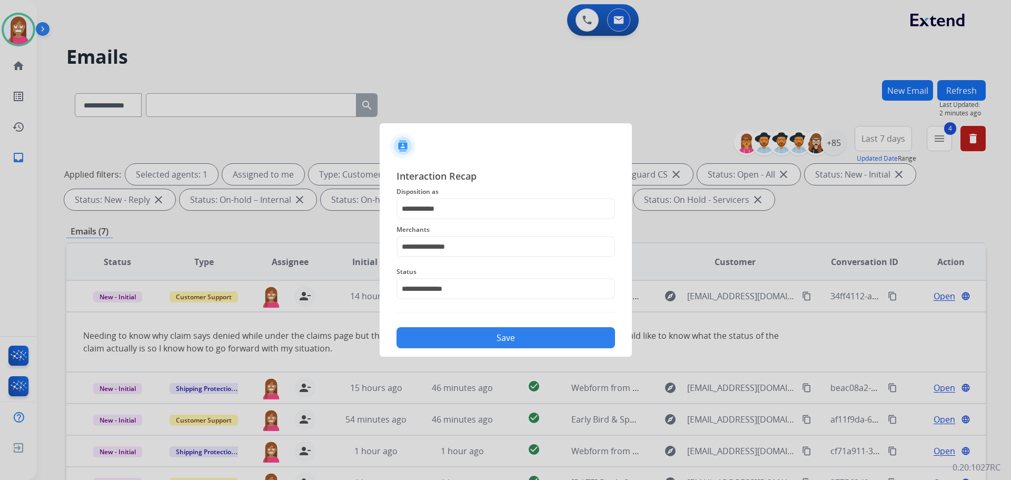
click at [451, 344] on button "Save" at bounding box center [506, 337] width 219 height 21
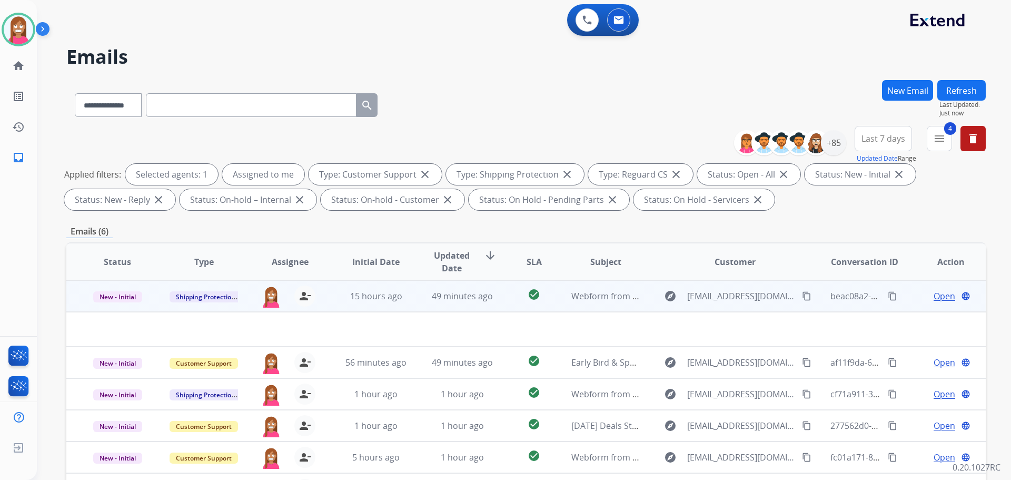
scroll to position [158, 0]
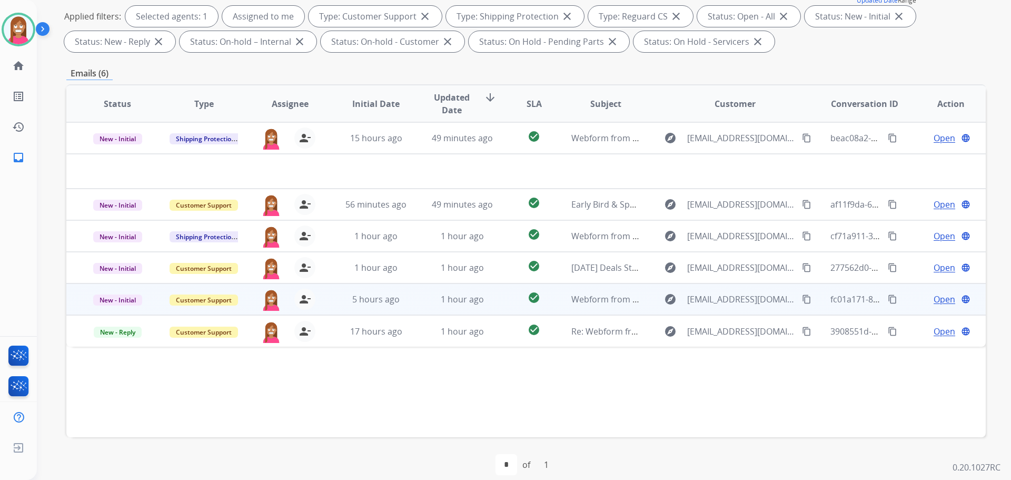
click at [428, 312] on td "1 hour ago" at bounding box center [454, 299] width 86 height 32
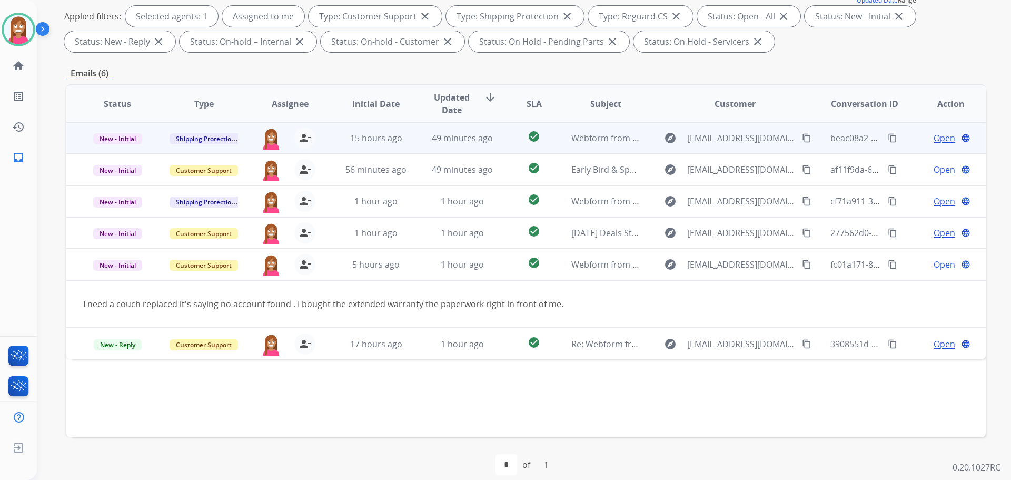
click at [421, 144] on td "49 minutes ago" at bounding box center [454, 138] width 86 height 32
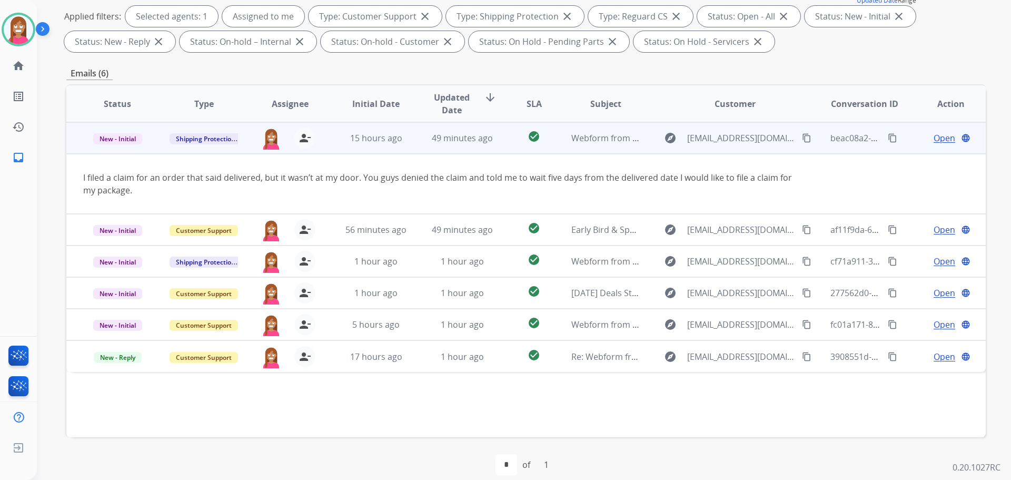
click at [934, 137] on span "Open" at bounding box center [945, 138] width 22 height 13
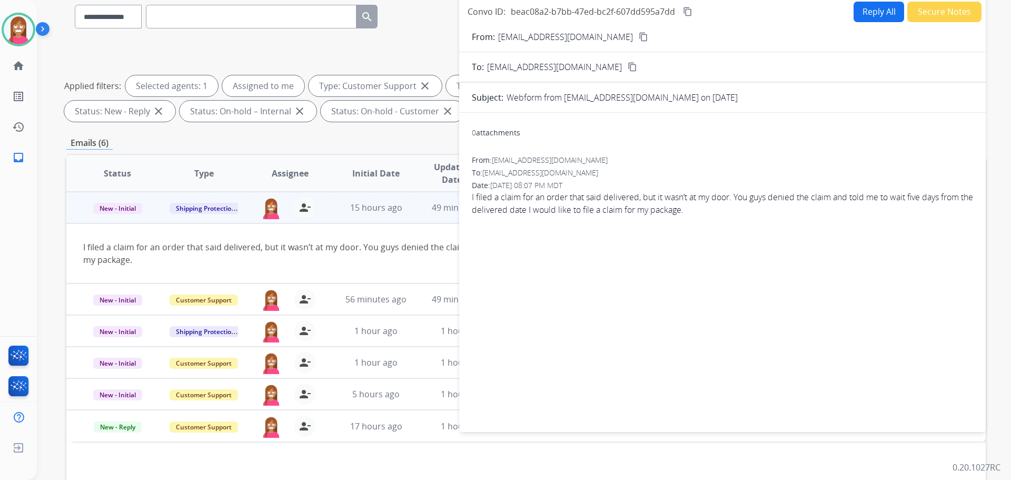
scroll to position [53, 0]
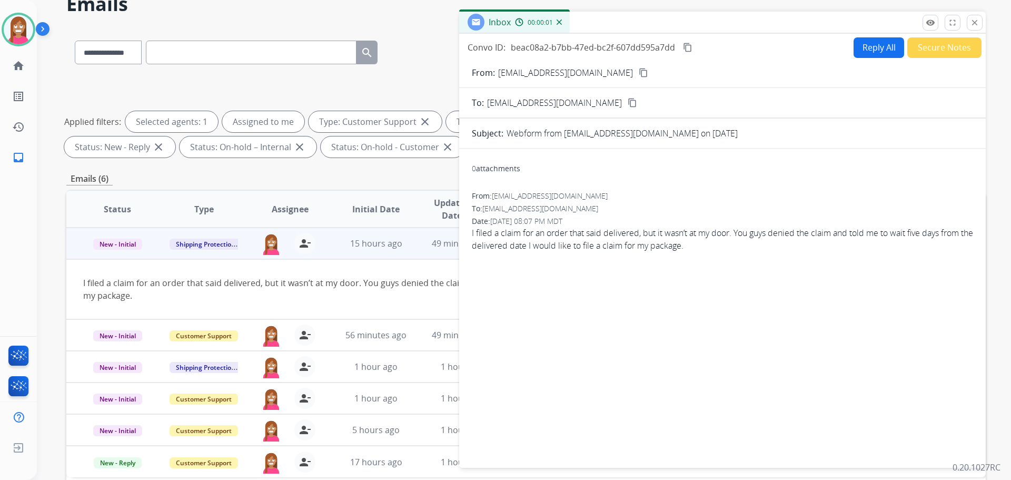
click at [862, 52] on button "Reply All" at bounding box center [879, 47] width 51 height 21
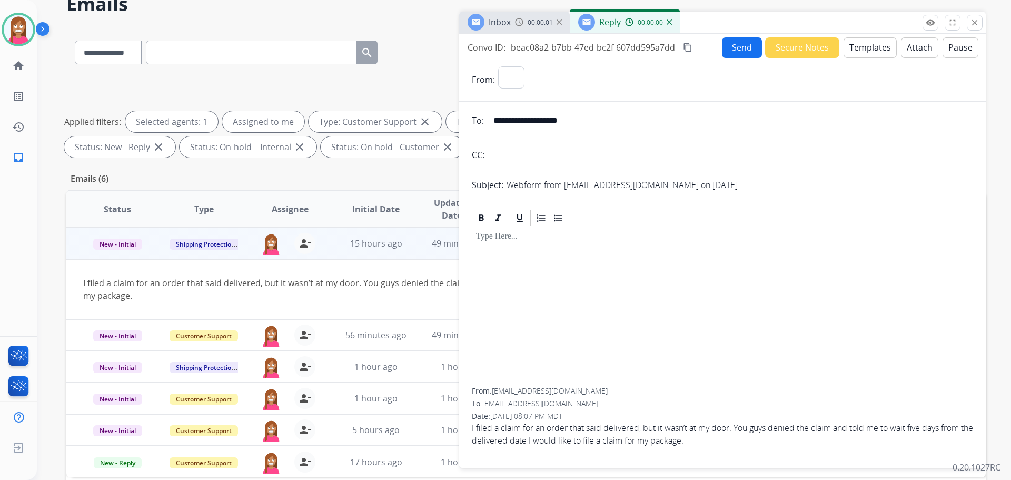
select select "**********"
click at [864, 55] on button "Templates" at bounding box center [870, 47] width 53 height 21
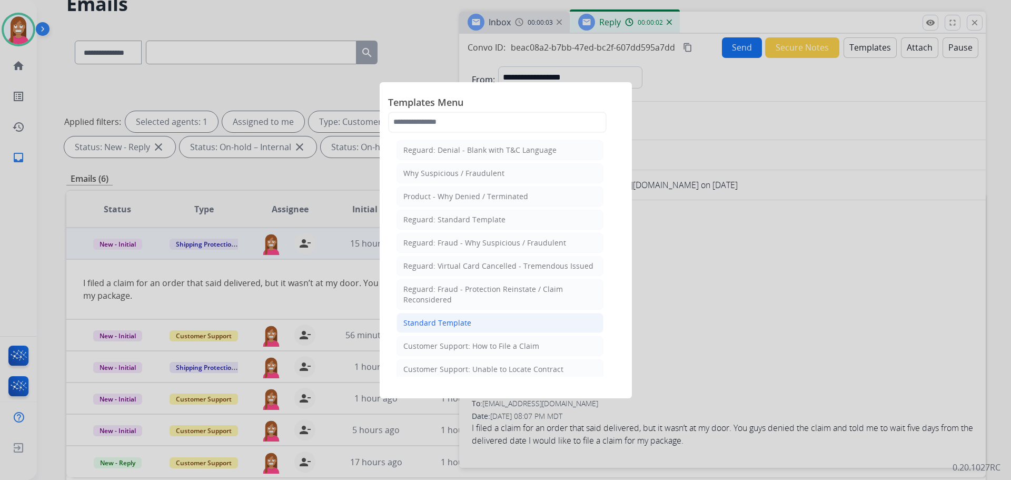
click at [454, 327] on div "Standard Template" at bounding box center [437, 323] width 68 height 11
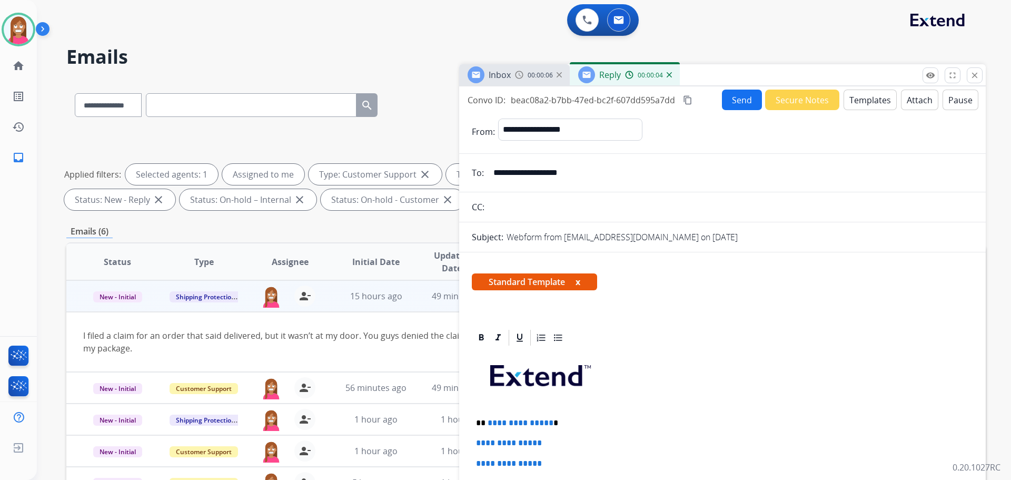
select select "**********"
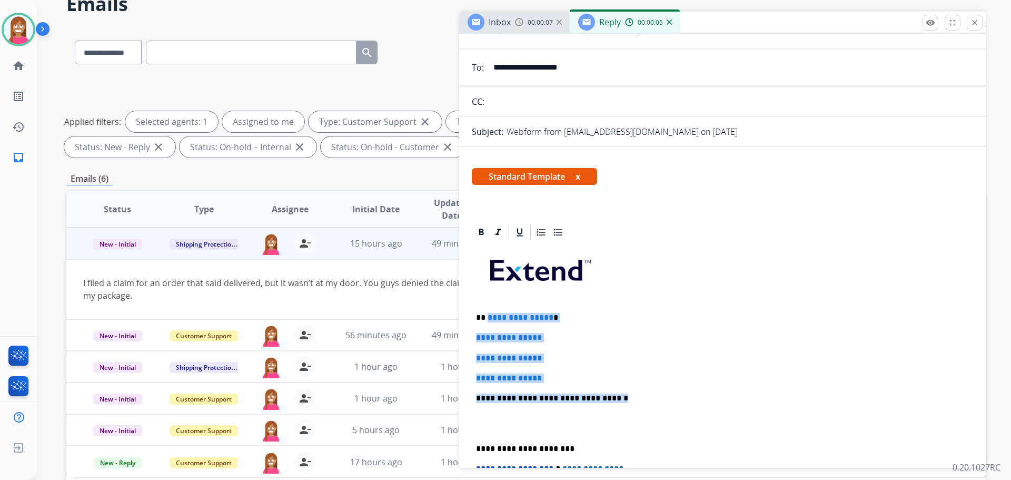
click at [486, 318] on div "**********" at bounding box center [722, 423] width 501 height 362
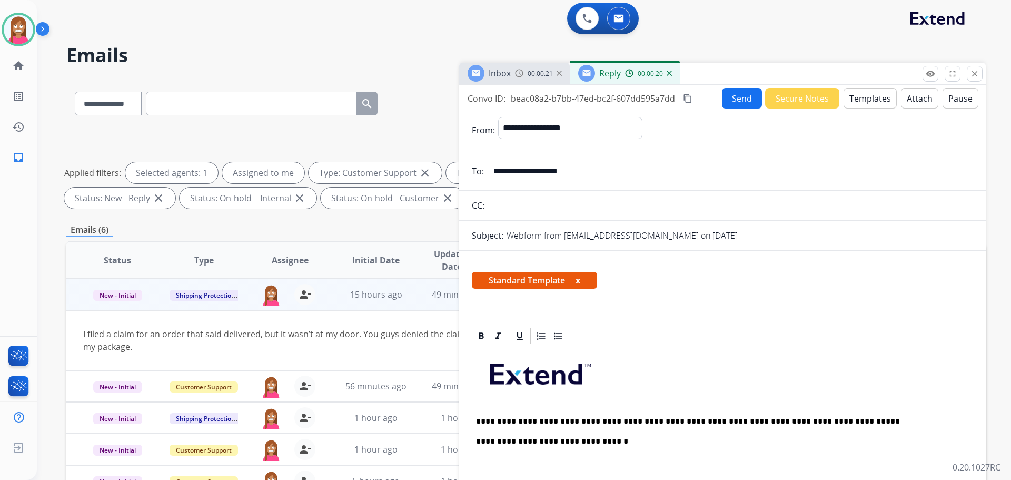
scroll to position [0, 0]
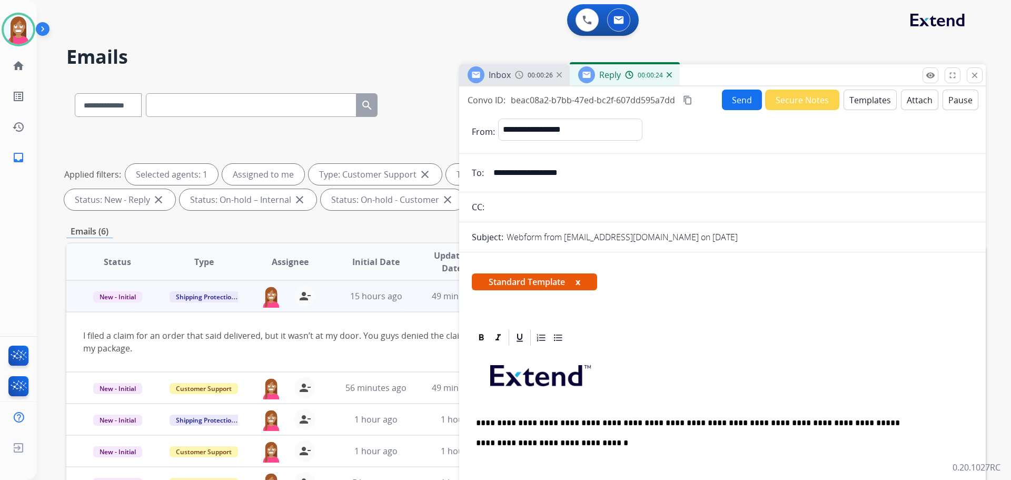
click at [732, 104] on button "Send" at bounding box center [742, 100] width 40 height 21
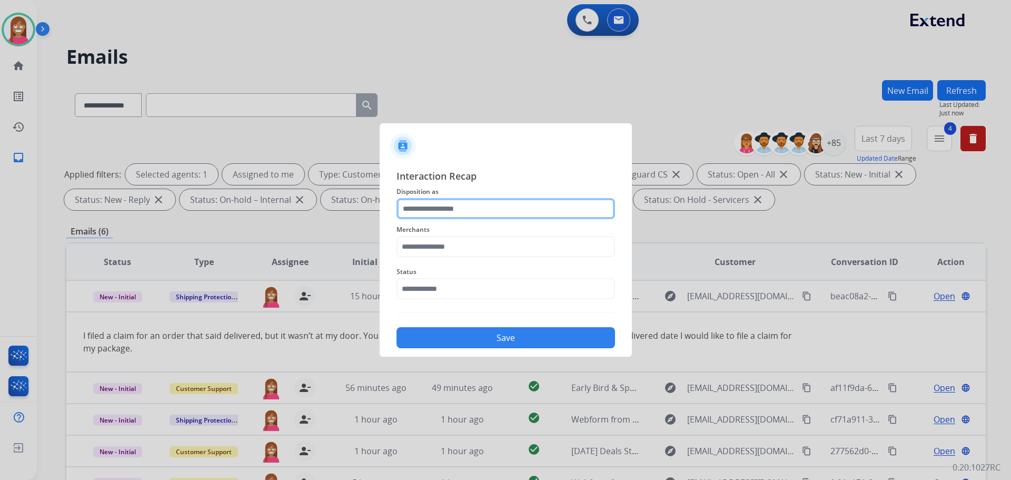
click at [454, 211] on input "text" at bounding box center [506, 208] width 219 height 21
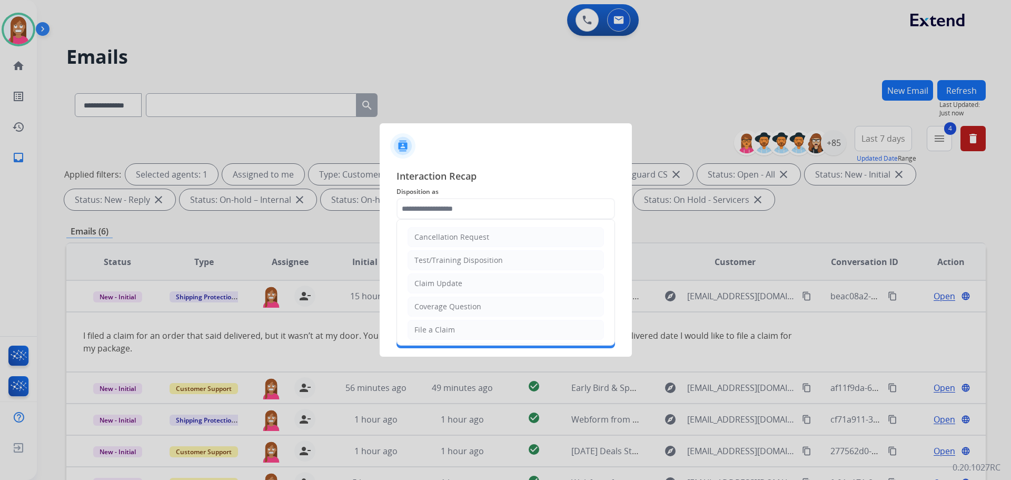
drag, startPoint x: 452, startPoint y: 329, endPoint x: 451, endPoint y: 311, distance: 17.4
click at [453, 329] on div "File a Claim" at bounding box center [435, 329] width 41 height 11
type input "**********"
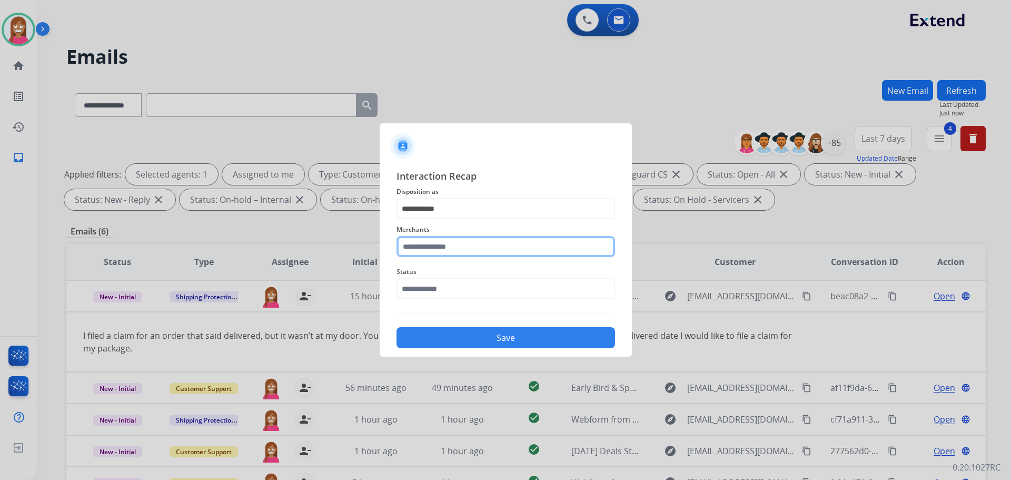
click at [436, 247] on input "text" at bounding box center [506, 246] width 219 height 21
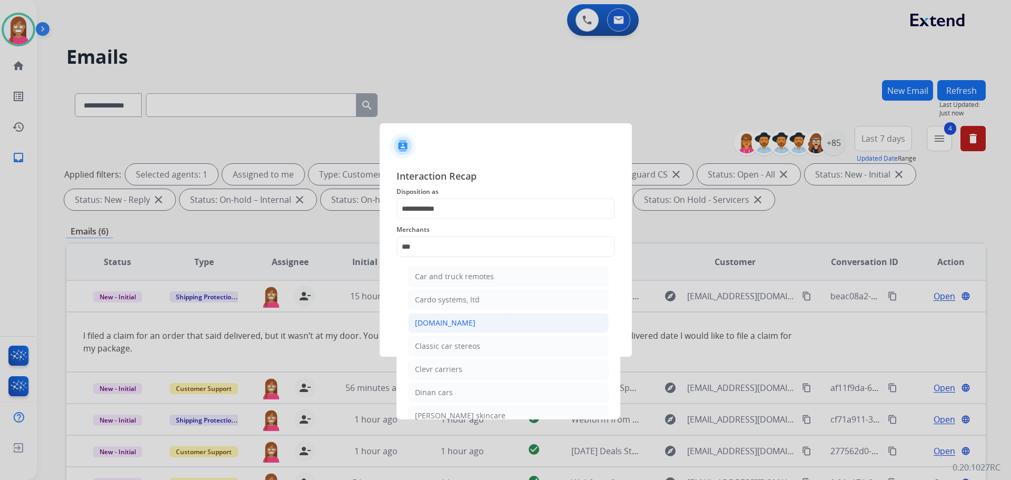
click at [409, 320] on li "[DOMAIN_NAME]" at bounding box center [508, 323] width 201 height 20
type input "**********"
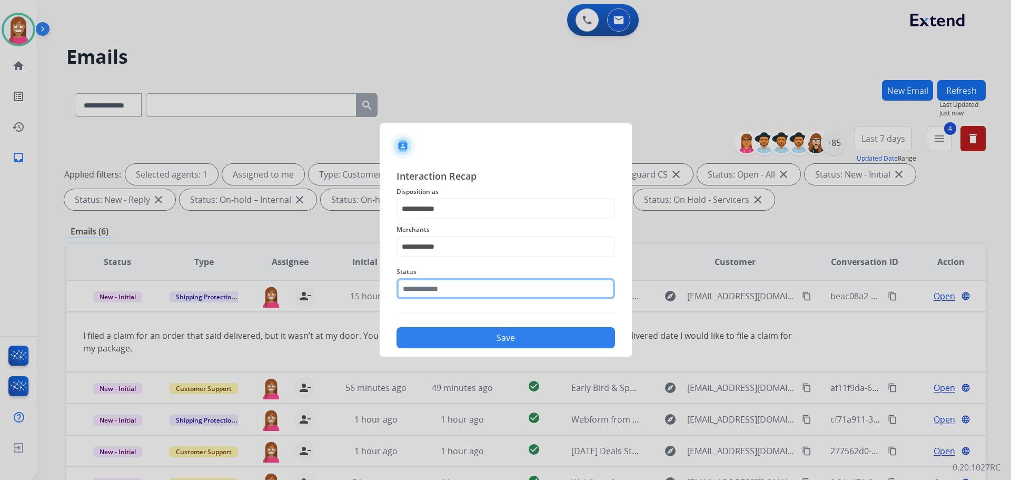
click at [454, 287] on input "text" at bounding box center [506, 288] width 219 height 21
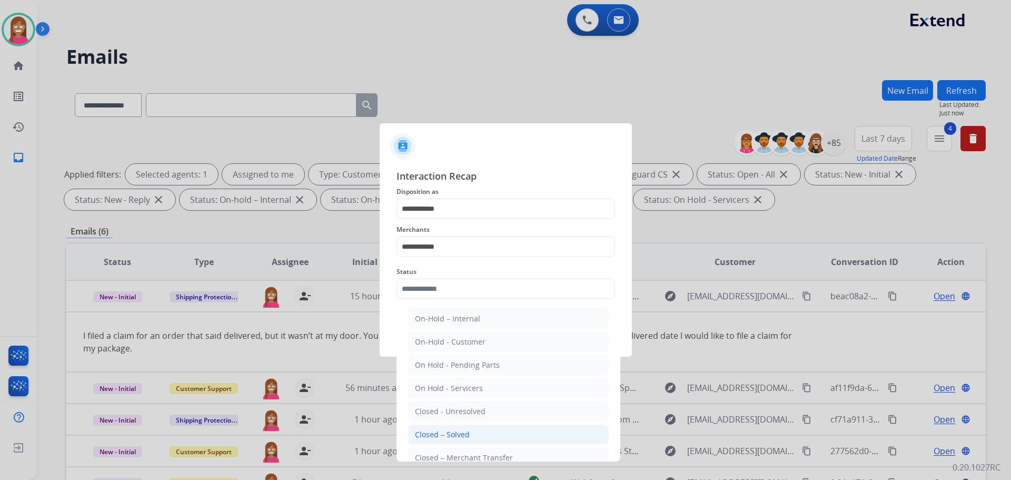
click at [426, 439] on div "Closed – Solved" at bounding box center [442, 434] width 55 height 11
type input "**********"
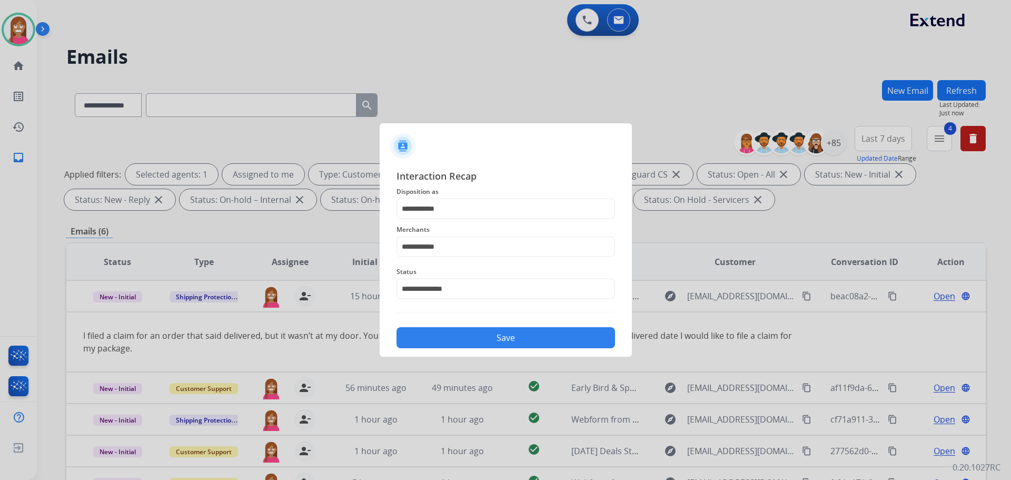
click at [455, 346] on button "Save" at bounding box center [506, 337] width 219 height 21
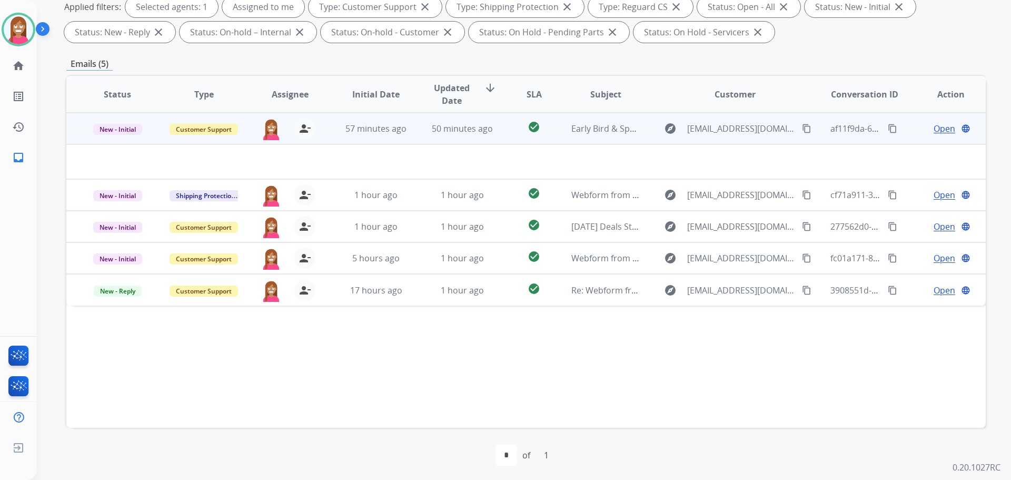
scroll to position [170, 0]
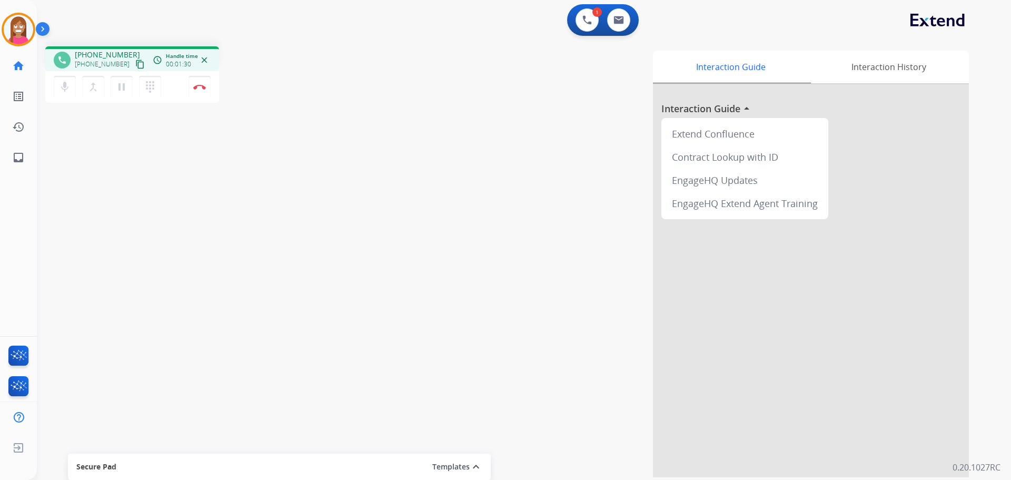
click at [135, 66] on mat-icon "content_copy" at bounding box center [139, 64] width 9 height 9
click at [117, 87] on mat-icon "pause" at bounding box center [121, 87] width 13 height 13
click at [124, 85] on mat-icon "play_arrow" at bounding box center [121, 87] width 13 height 13
click at [120, 89] on mat-icon "pause" at bounding box center [121, 87] width 13 height 13
click at [148, 87] on mat-icon "dialpad" at bounding box center [150, 87] width 13 height 13
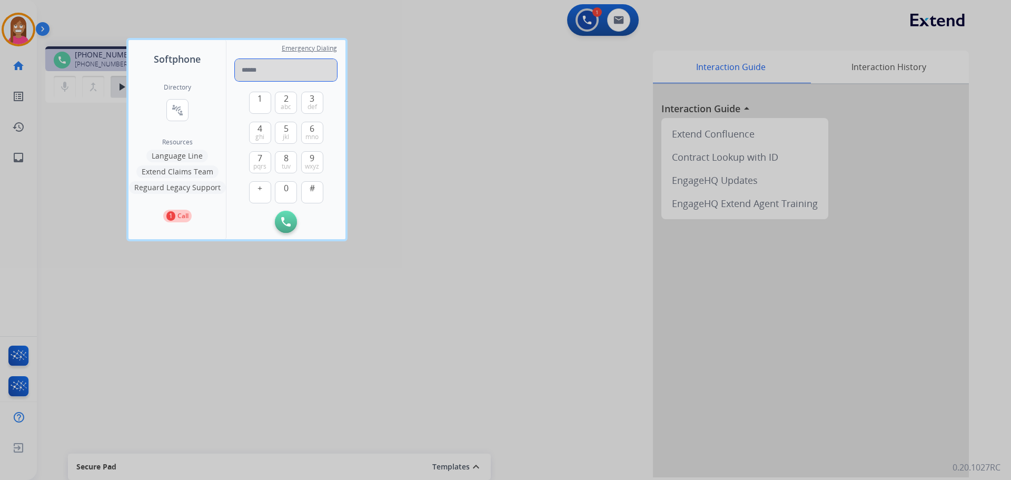
paste input "**********"
type input "**********"
click at [283, 226] on img at bounding box center [285, 221] width 9 height 9
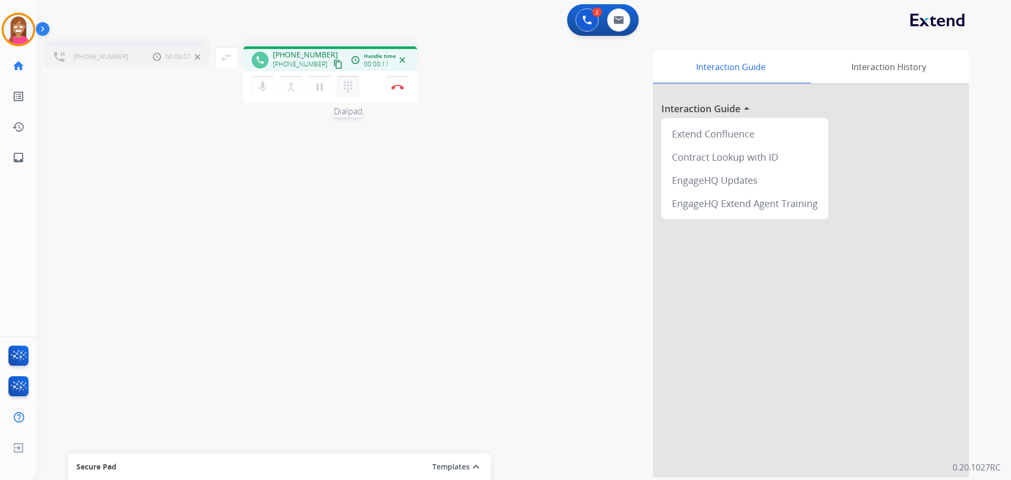
click at [349, 89] on mat-icon "dialpad" at bounding box center [348, 87] width 13 height 13
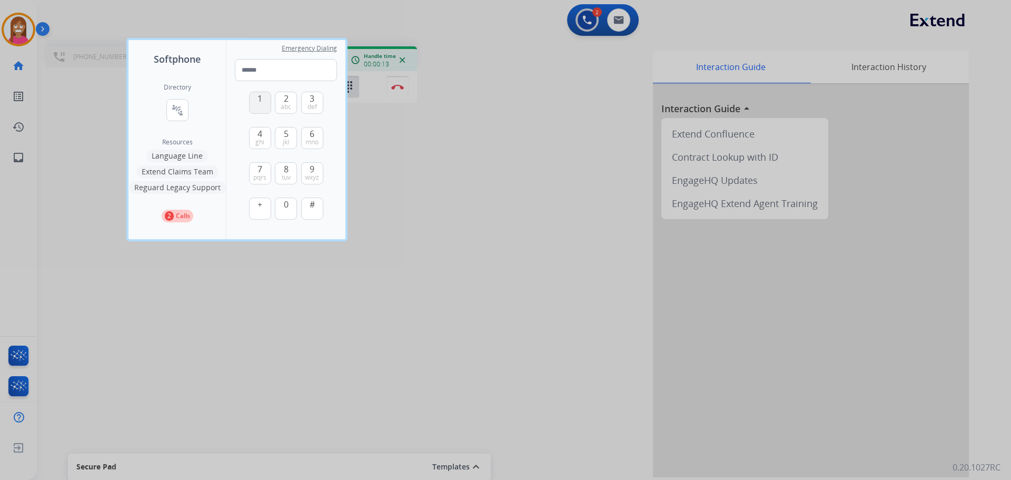
click at [255, 105] on button "1" at bounding box center [260, 103] width 22 height 22
type input "*"
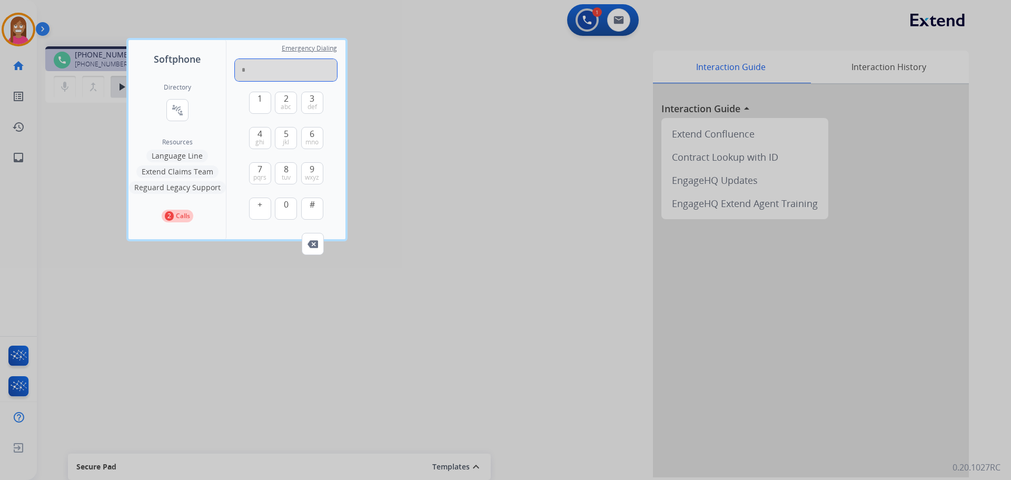
click at [265, 75] on input "*" at bounding box center [286, 70] width 102 height 22
paste input "**********"
type input "**********"
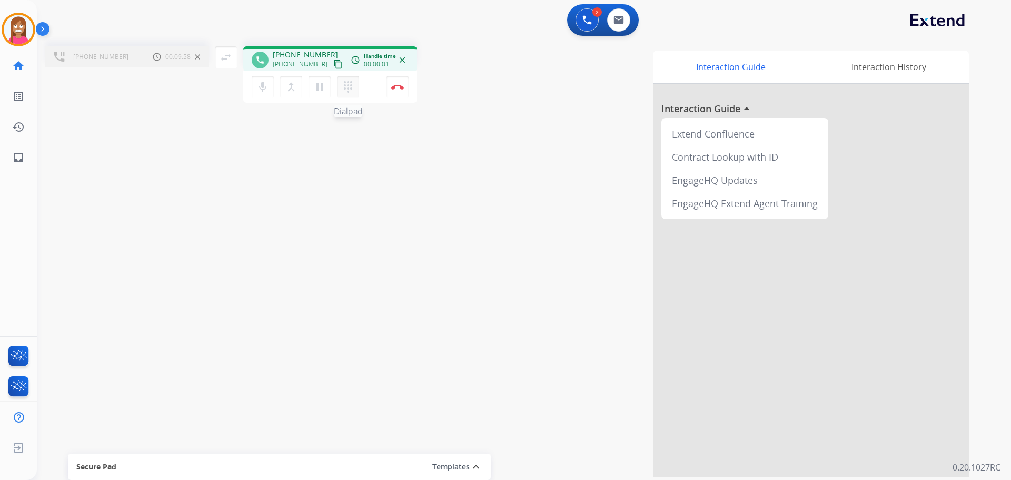
click at [351, 93] on mat-icon "dialpad" at bounding box center [348, 87] width 13 height 13
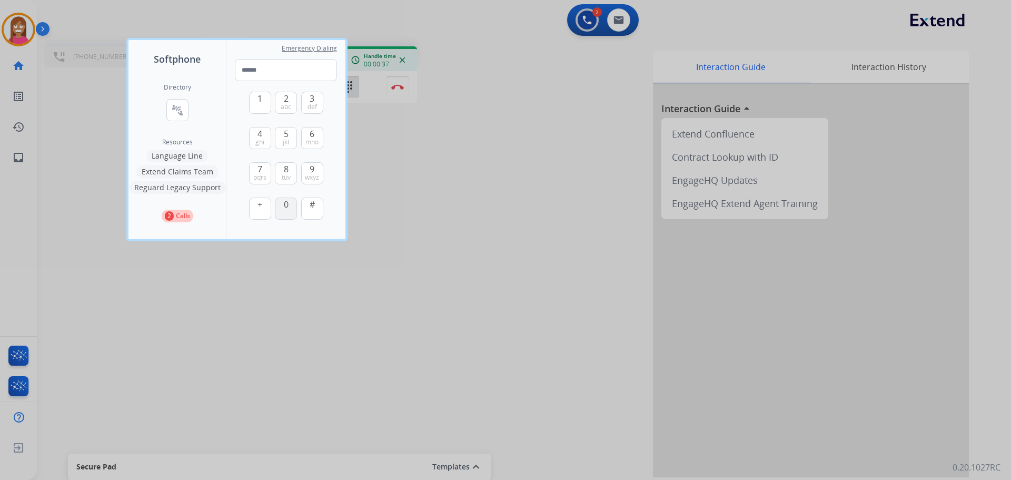
click at [287, 204] on span "0" at bounding box center [286, 204] width 5 height 13
type input "*"
click at [552, 276] on div at bounding box center [505, 240] width 1011 height 480
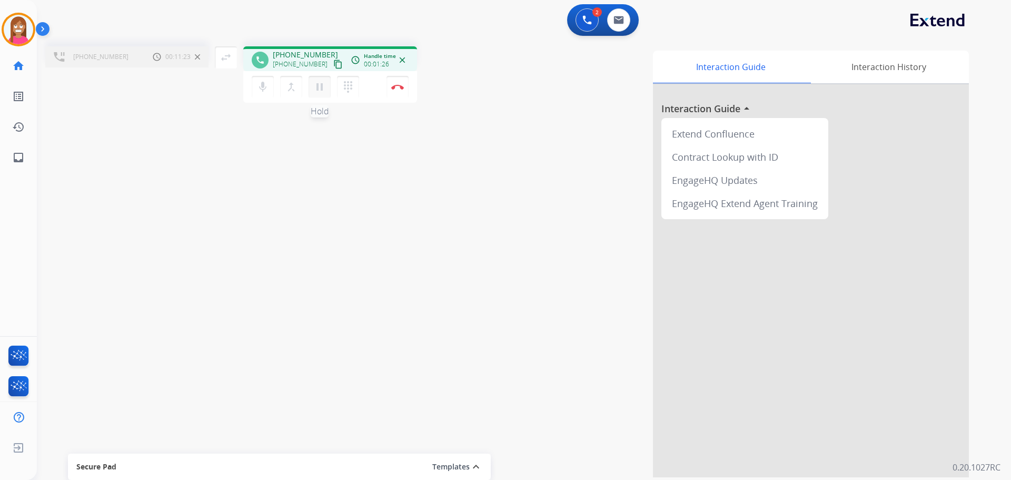
click at [320, 89] on mat-icon "pause" at bounding box center [319, 87] width 13 height 13
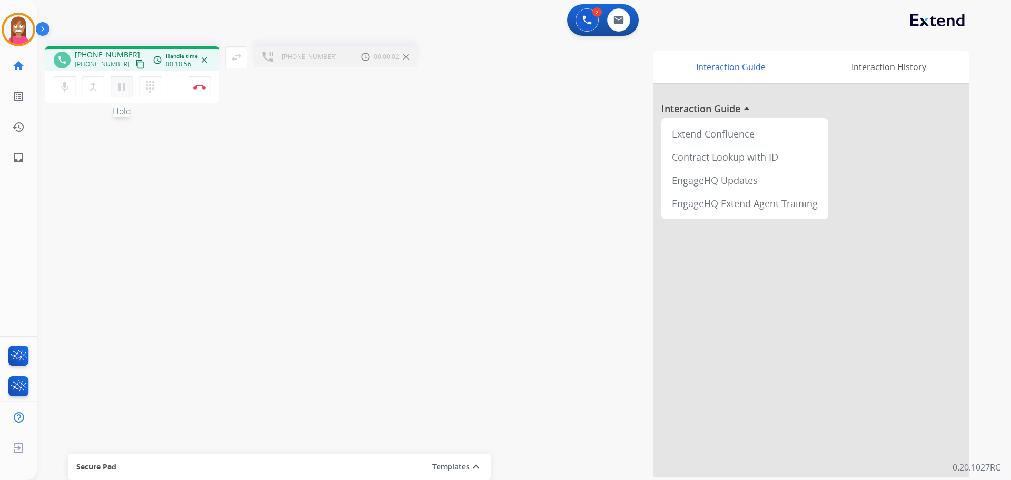
click at [119, 83] on mat-icon "pause" at bounding box center [121, 87] width 13 height 13
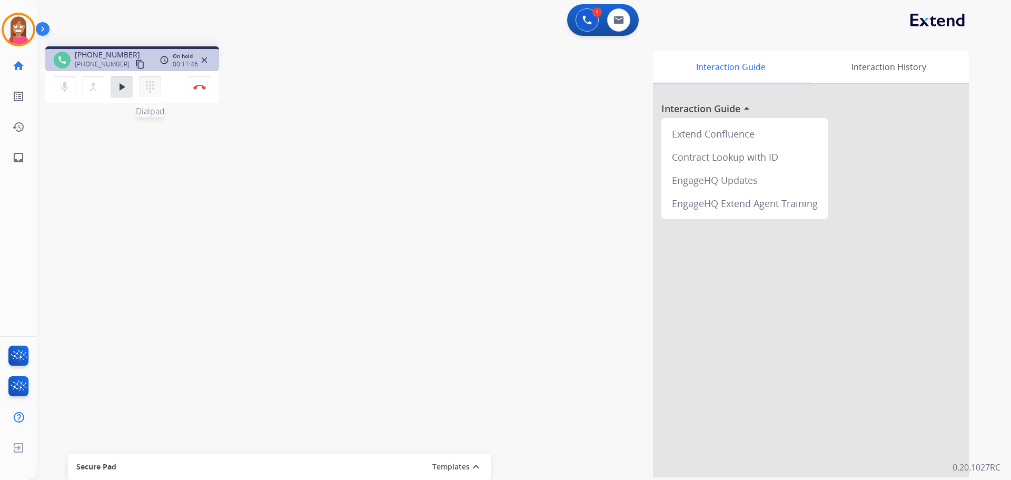
click at [157, 88] on button "dialpad Dialpad" at bounding box center [150, 87] width 22 height 22
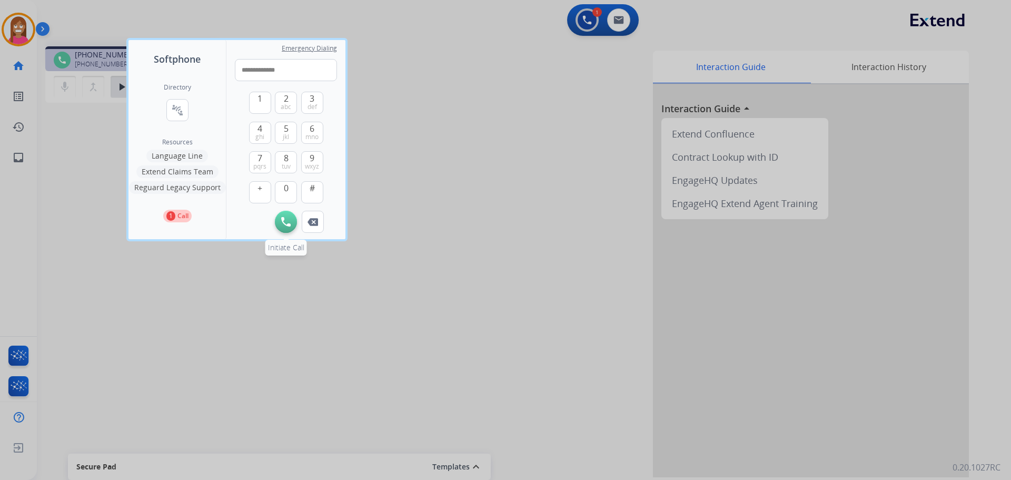
type input "**********"
click at [284, 215] on button "Initiate Call" at bounding box center [286, 222] width 22 height 22
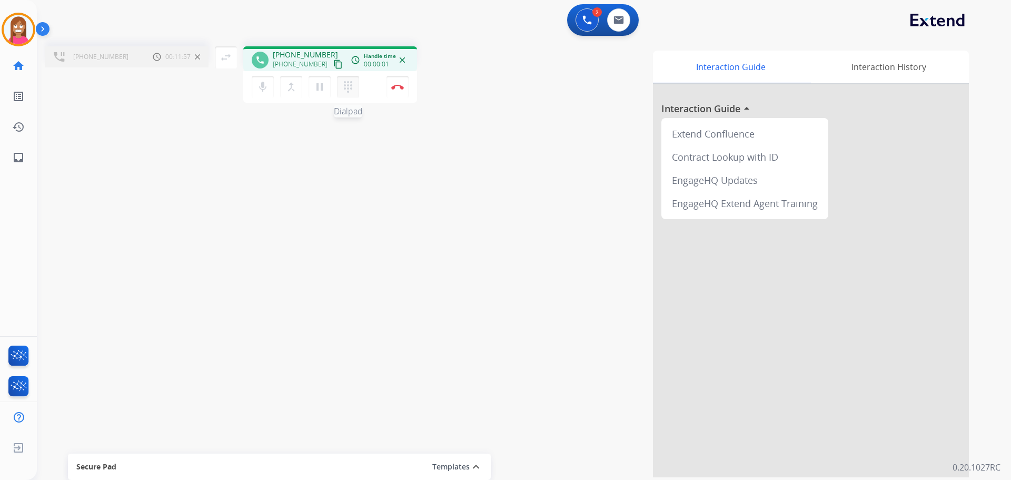
click at [346, 89] on mat-icon "dialpad" at bounding box center [348, 87] width 13 height 13
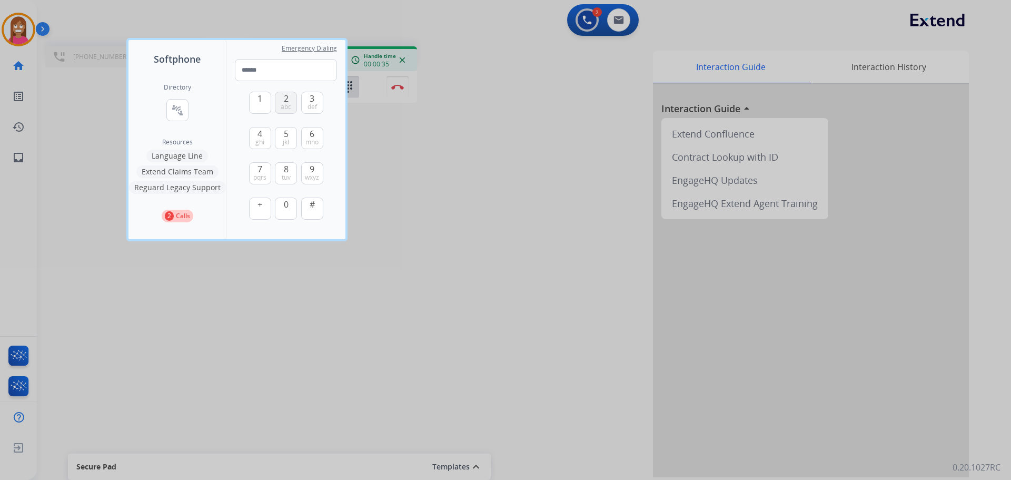
click at [290, 104] on span "abc" at bounding box center [286, 107] width 11 height 8
type input "*"
click at [387, 132] on div at bounding box center [505, 240] width 1011 height 480
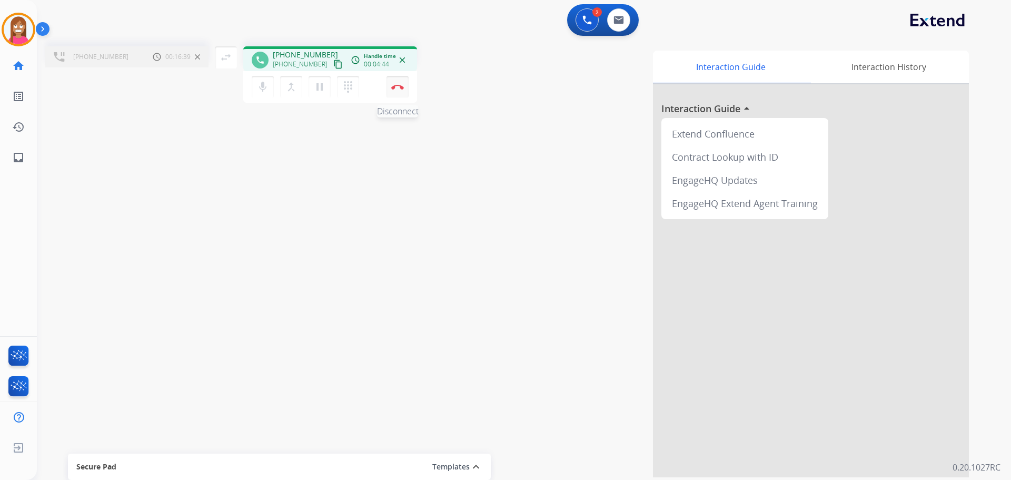
click at [394, 93] on button "Disconnect" at bounding box center [398, 87] width 22 height 22
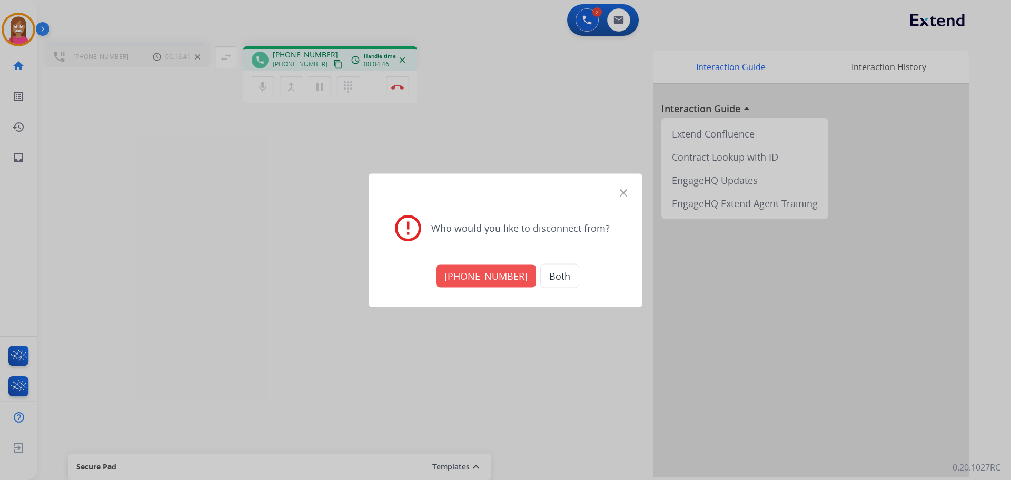
click at [469, 277] on button "[PHONE_NUMBER]" at bounding box center [486, 275] width 100 height 23
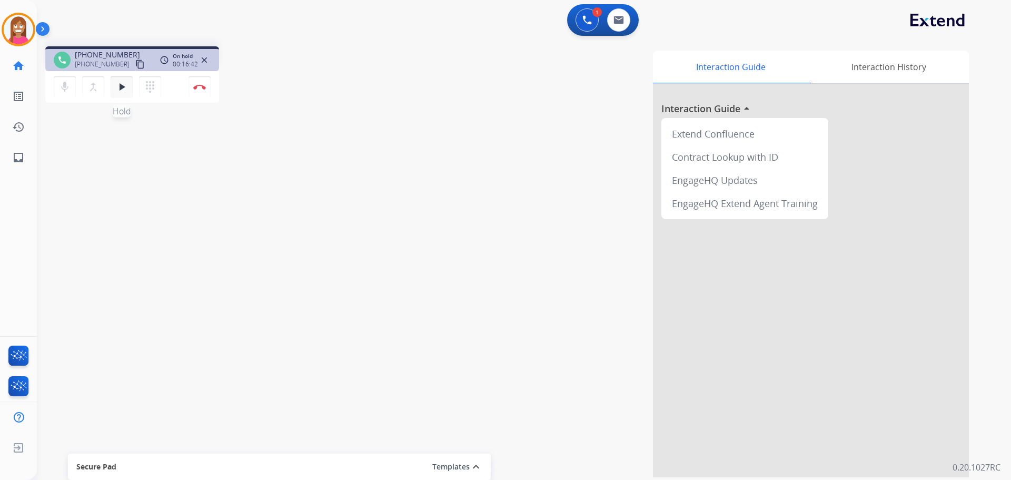
click at [122, 93] on button "play_arrow Hold" at bounding box center [122, 87] width 22 height 22
click at [120, 90] on mat-icon "pause" at bounding box center [121, 87] width 13 height 13
click at [117, 92] on mat-icon "play_arrow" at bounding box center [121, 87] width 13 height 13
click at [121, 90] on mat-icon "pause" at bounding box center [121, 87] width 13 height 13
click at [151, 82] on mat-icon "dialpad" at bounding box center [150, 87] width 13 height 13
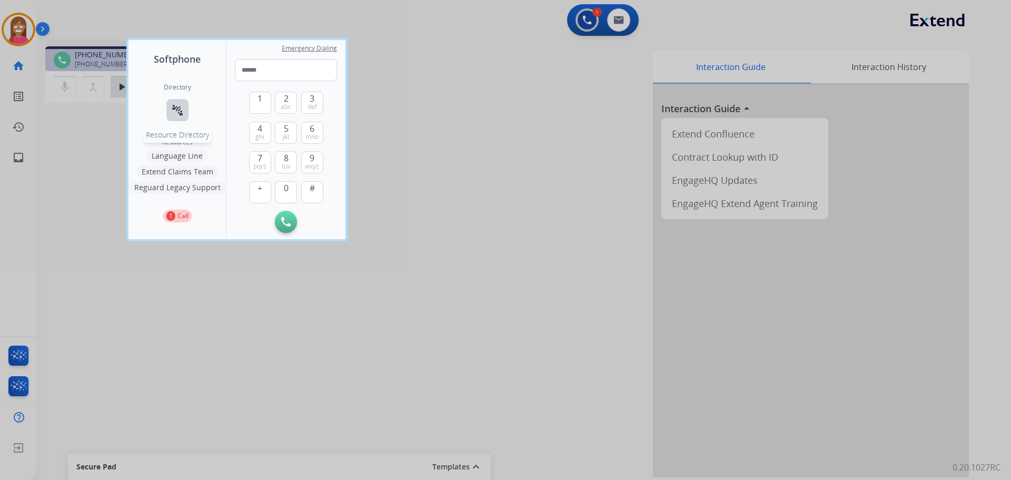
click at [179, 109] on mat-icon "connect_without_contact" at bounding box center [177, 110] width 13 height 13
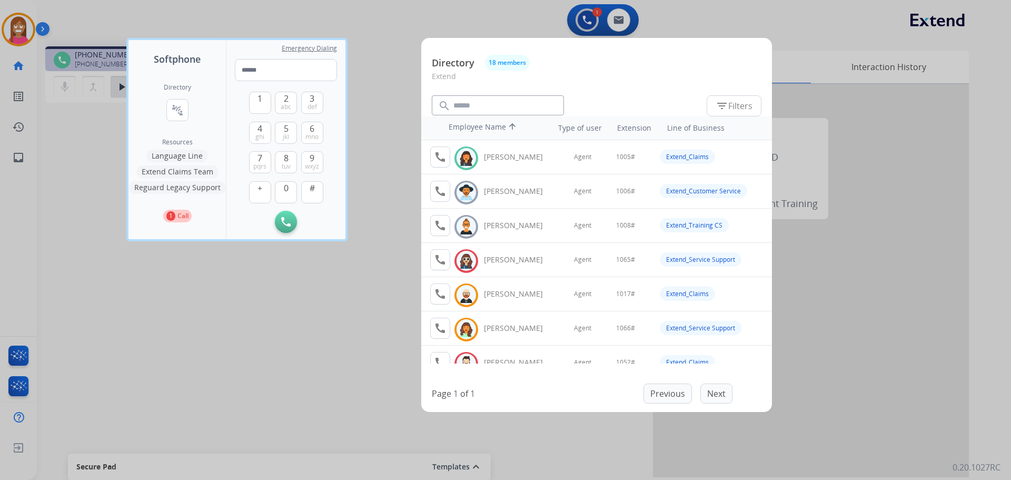
click at [274, 280] on div at bounding box center [505, 240] width 1011 height 480
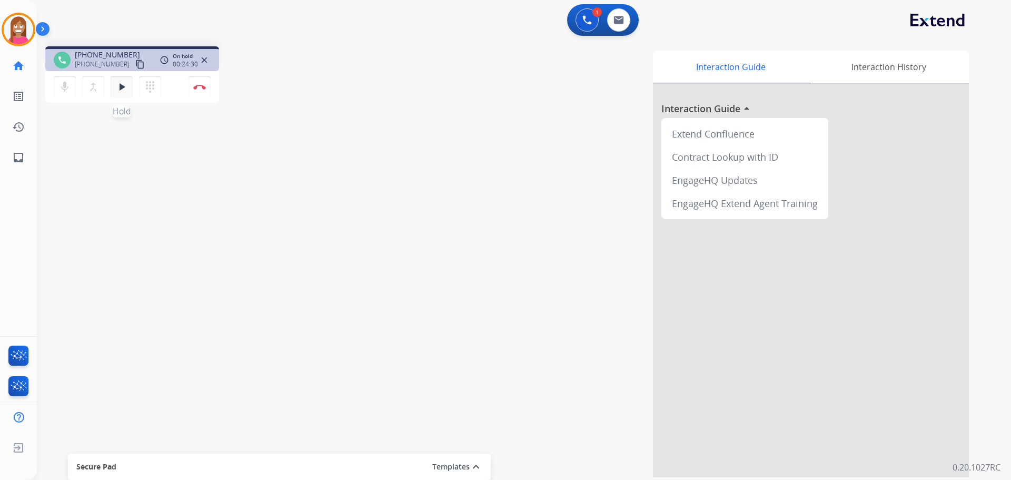
click at [117, 88] on mat-icon "play_arrow" at bounding box center [121, 87] width 13 height 13
click at [123, 87] on mat-icon "pause" at bounding box center [121, 87] width 13 height 13
click at [141, 92] on button "dialpad Dialpad" at bounding box center [150, 87] width 22 height 22
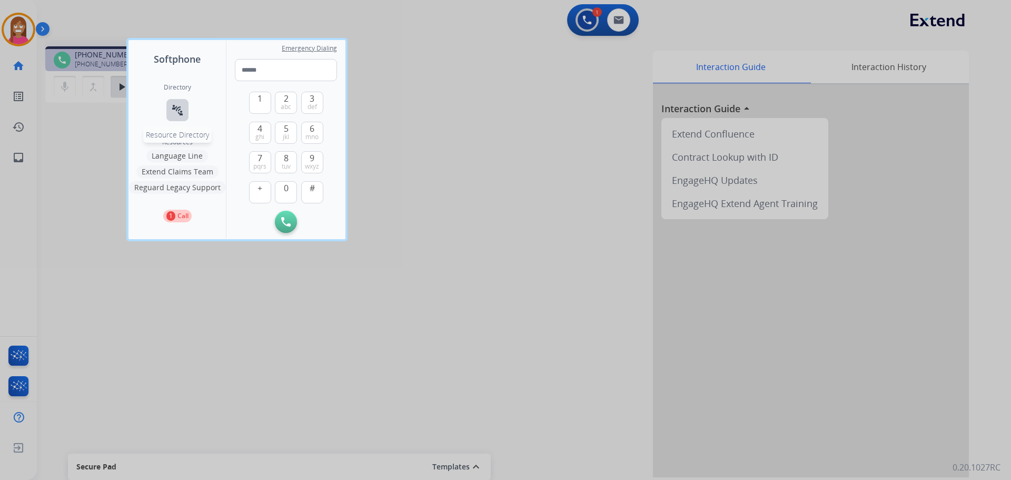
click at [175, 108] on mat-icon "connect_without_contact" at bounding box center [177, 110] width 13 height 13
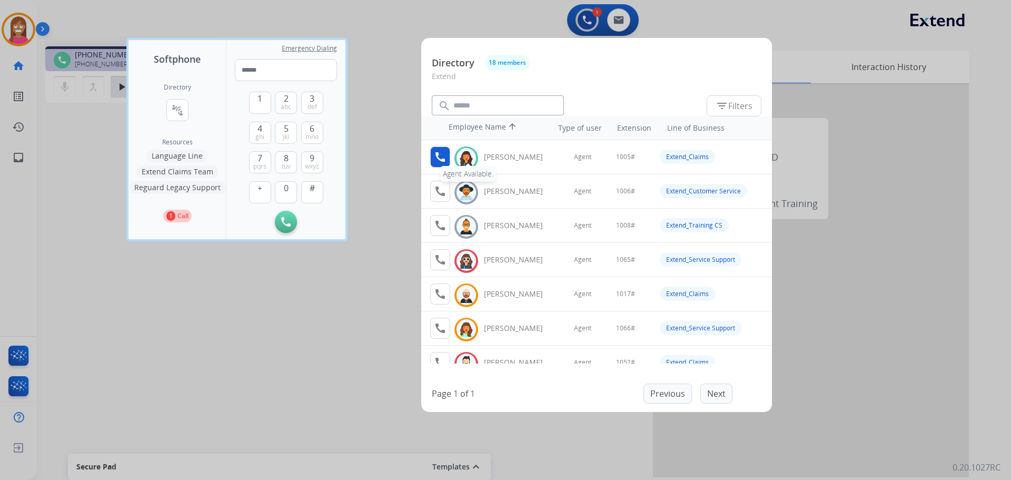
click at [437, 155] on mat-icon "call" at bounding box center [440, 157] width 13 height 13
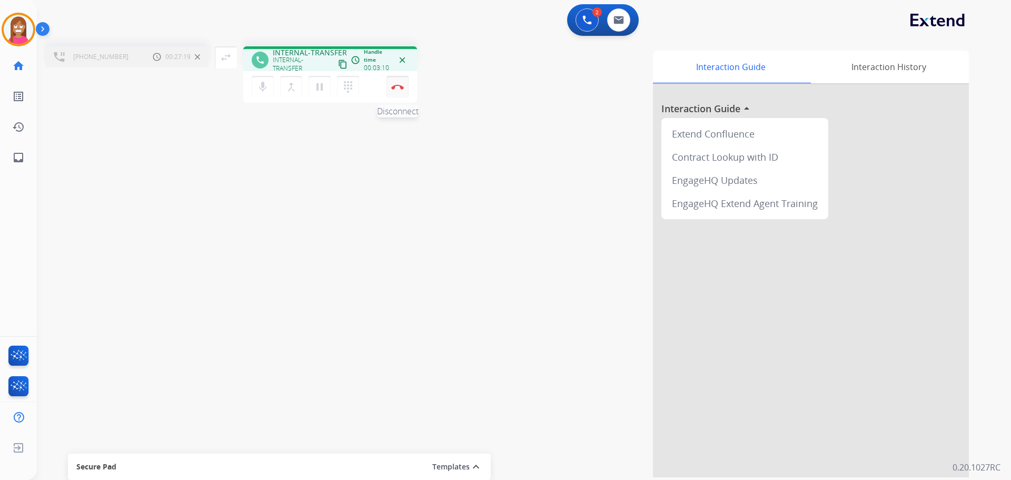
click at [394, 91] on button "Disconnect" at bounding box center [398, 87] width 22 height 22
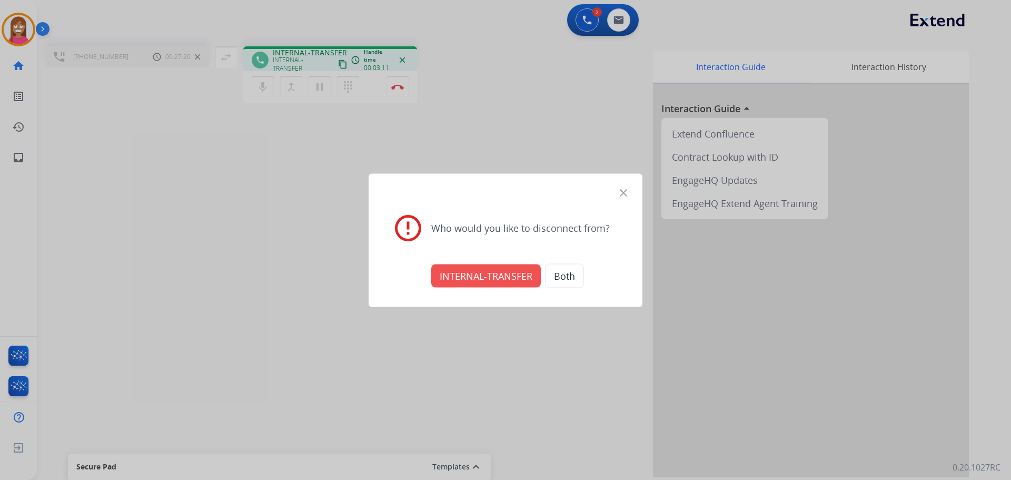
click at [515, 273] on button "INTERNAL-TRANSFER" at bounding box center [486, 275] width 110 height 23
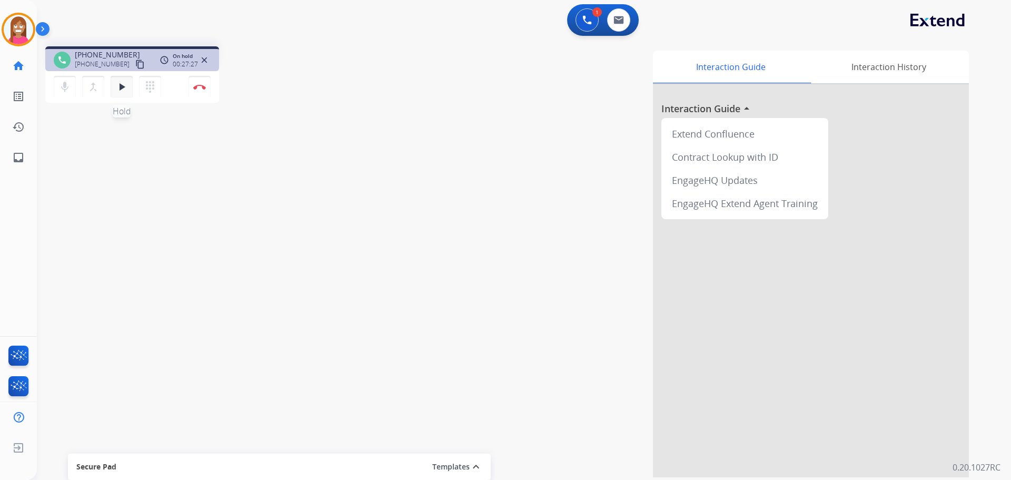
click at [127, 93] on button "play_arrow Hold" at bounding box center [122, 87] width 22 height 22
click at [118, 90] on mat-icon "pause" at bounding box center [121, 87] width 13 height 13
click at [118, 83] on mat-icon "play_arrow" at bounding box center [121, 87] width 13 height 13
click at [200, 89] on img at bounding box center [199, 86] width 13 height 5
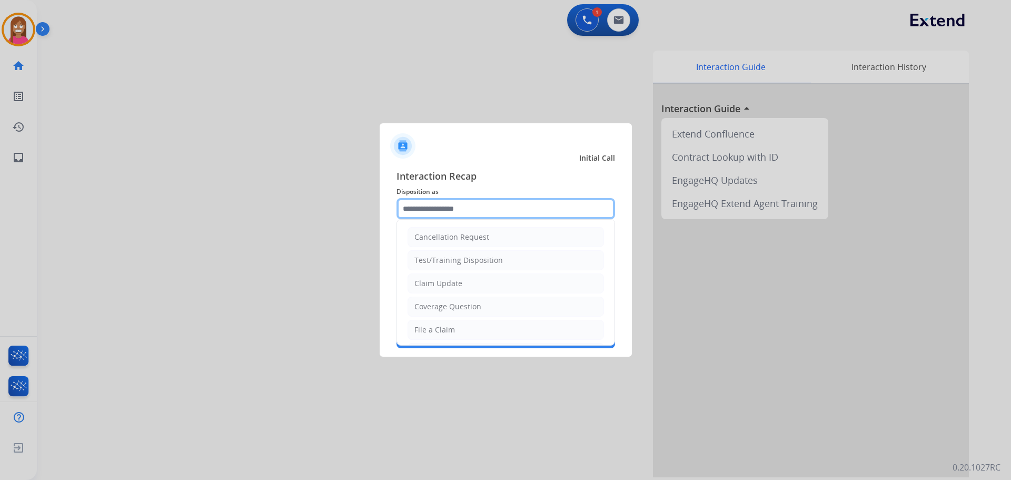
click at [434, 212] on input "text" at bounding box center [506, 208] width 219 height 21
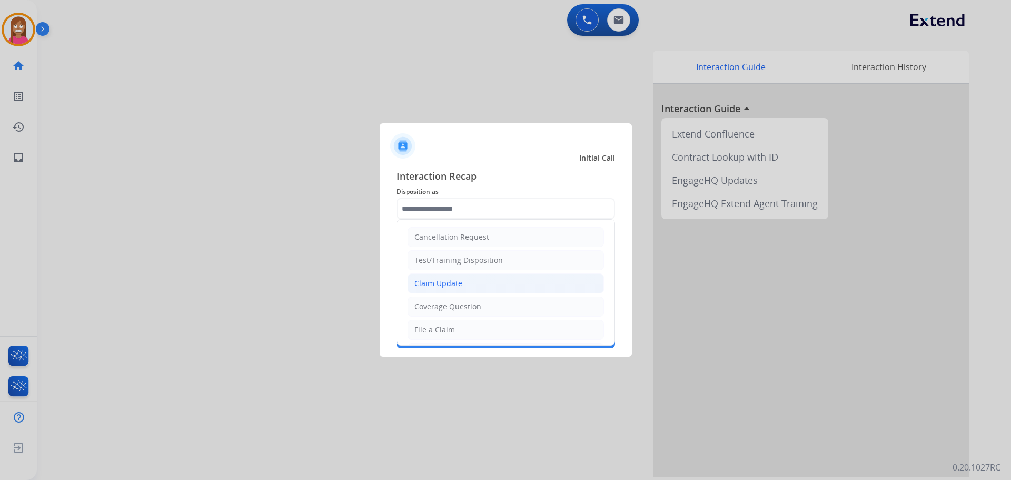
click at [428, 283] on div "Claim Update" at bounding box center [439, 283] width 48 height 11
type input "**********"
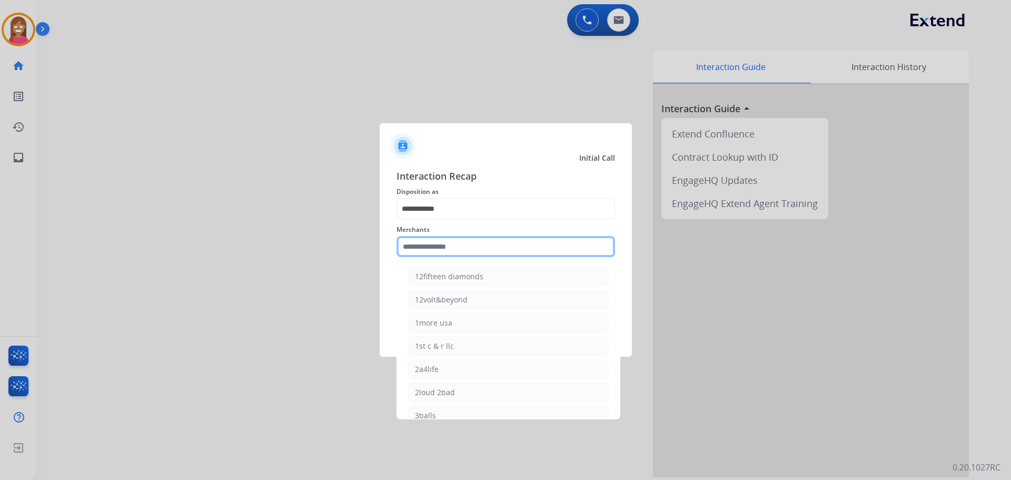
click at [412, 255] on input "text" at bounding box center [506, 246] width 219 height 21
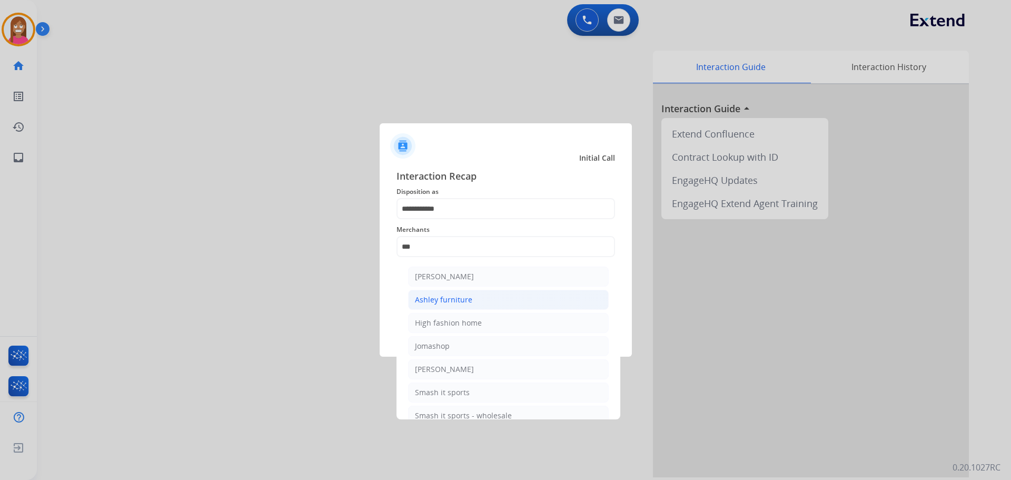
click at [422, 300] on div "Ashley furniture" at bounding box center [443, 299] width 57 height 11
type input "**********"
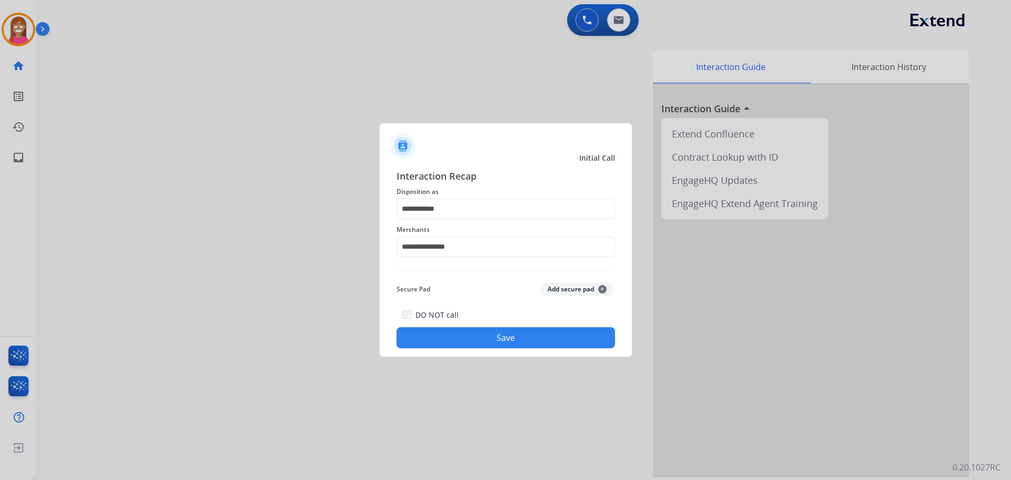
click at [424, 328] on button "Save" at bounding box center [506, 337] width 219 height 21
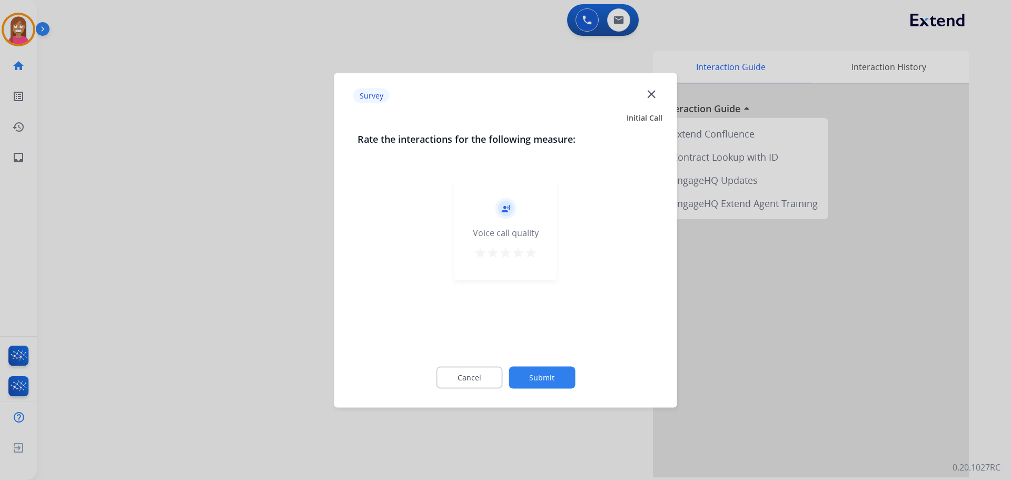
click at [656, 99] on mat-icon "close" at bounding box center [652, 94] width 14 height 14
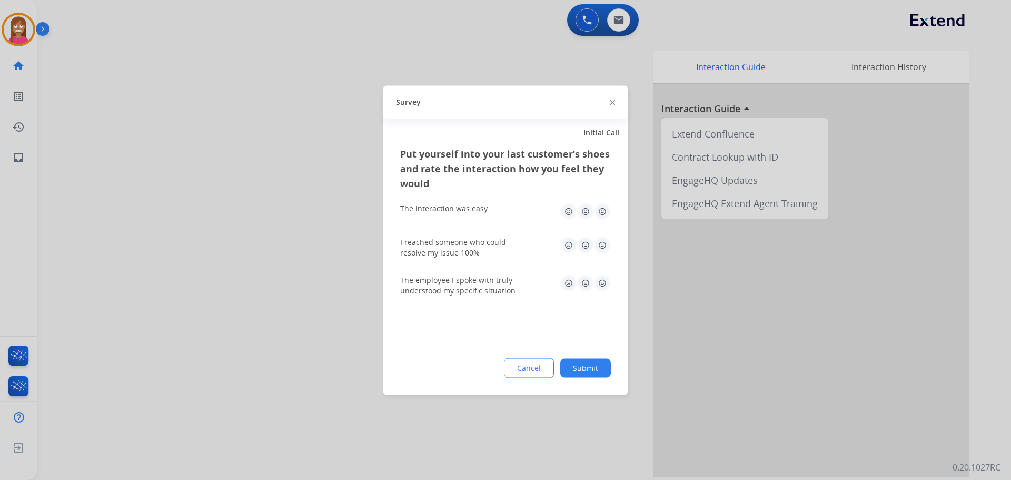
click at [613, 104] on img at bounding box center [612, 102] width 5 height 5
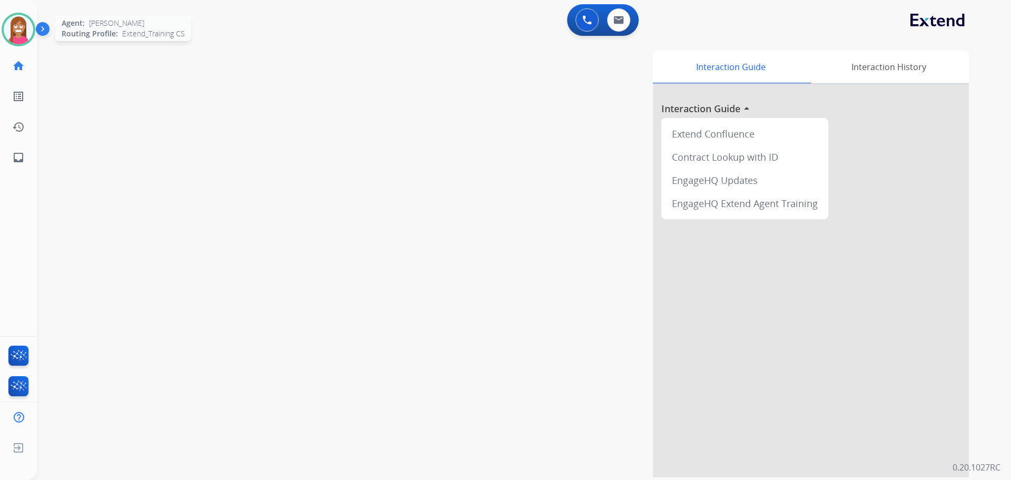
click at [21, 38] on img at bounding box center [18, 29] width 29 height 29
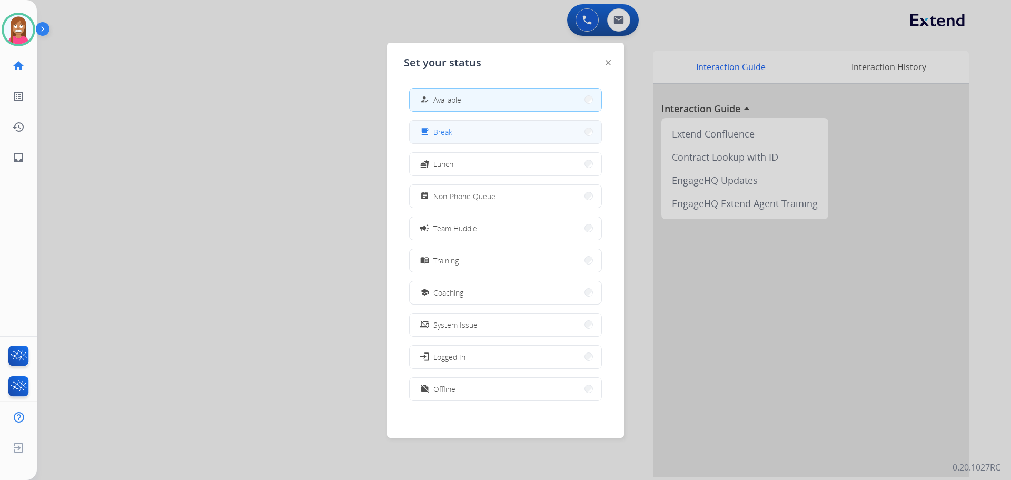
click at [429, 136] on mat-icon "free_breakfast" at bounding box center [424, 131] width 9 height 9
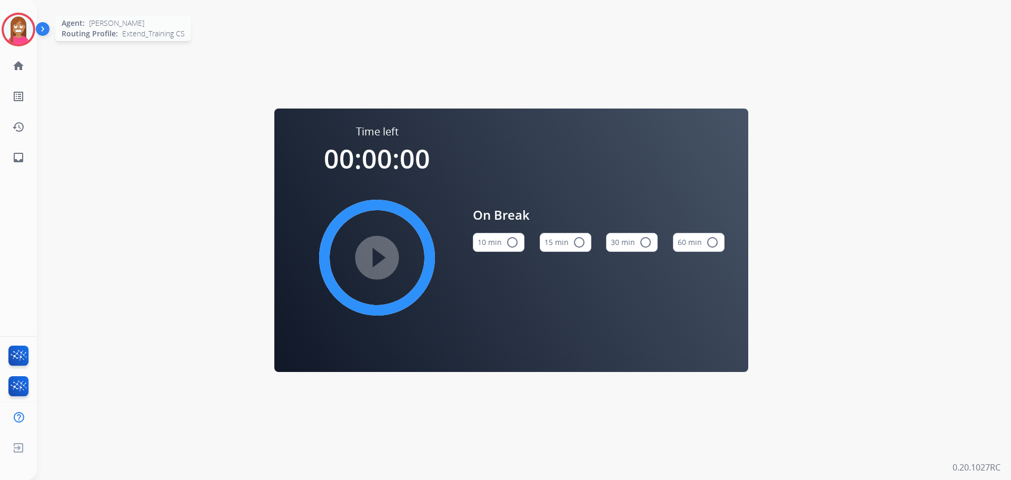
click at [11, 28] on img at bounding box center [18, 29] width 29 height 29
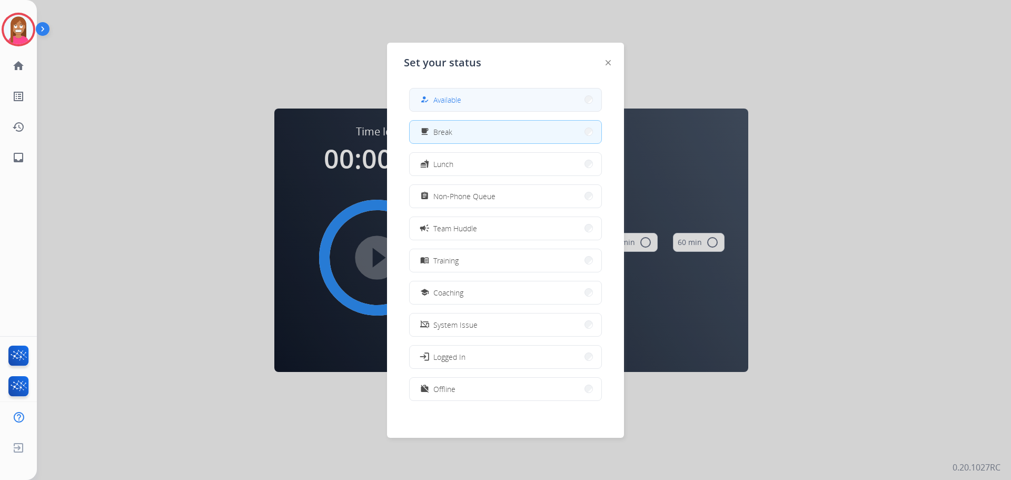
click at [435, 107] on button "how_to_reg Available" at bounding box center [506, 99] width 192 height 23
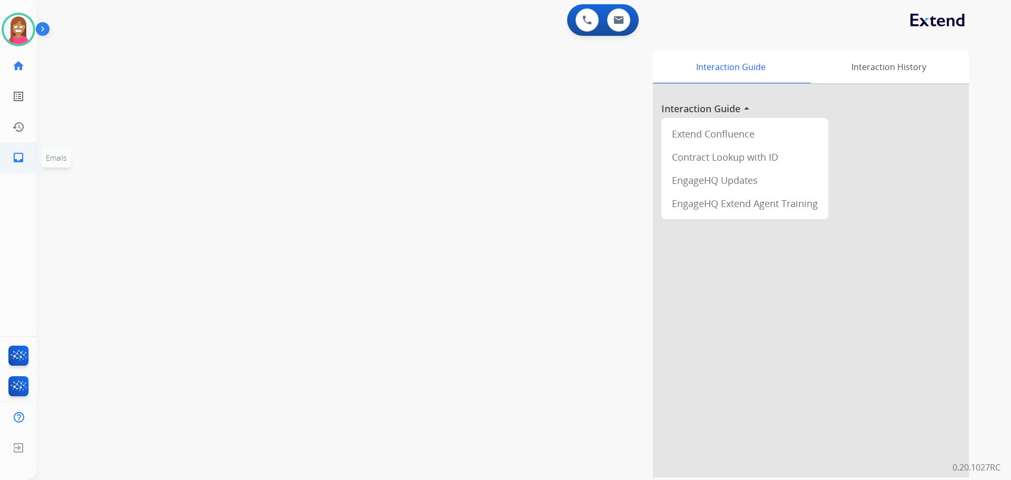
click at [5, 156] on link "inbox Emails" at bounding box center [18, 157] width 29 height 29
select select "**********"
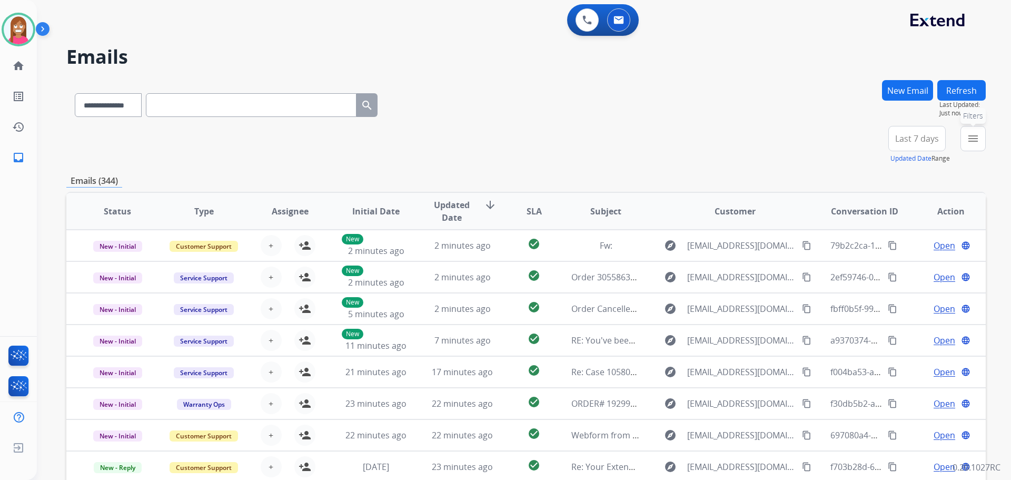
click at [965, 143] on button "menu Filters" at bounding box center [973, 138] width 25 height 25
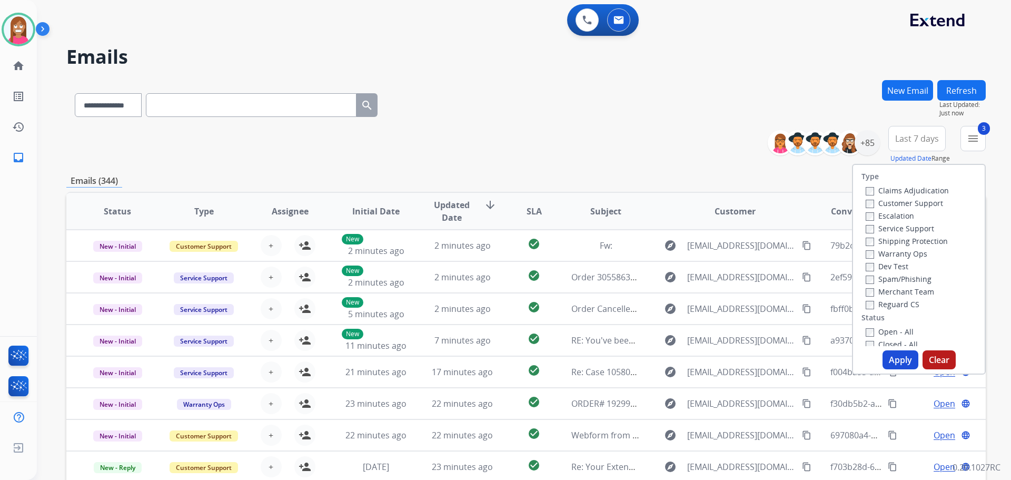
click at [872, 328] on label "Open - All" at bounding box center [890, 332] width 48 height 10
click at [893, 361] on button "Apply" at bounding box center [901, 359] width 36 height 19
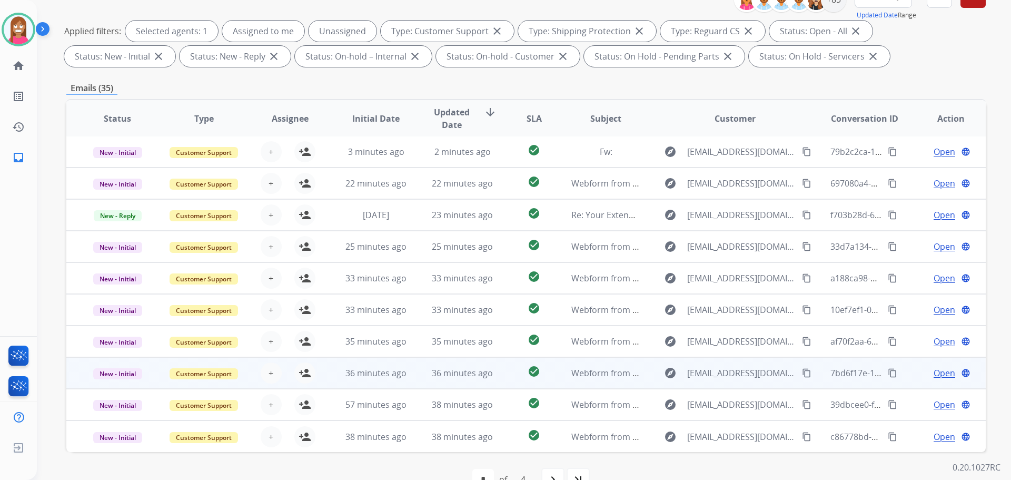
scroll to position [170, 0]
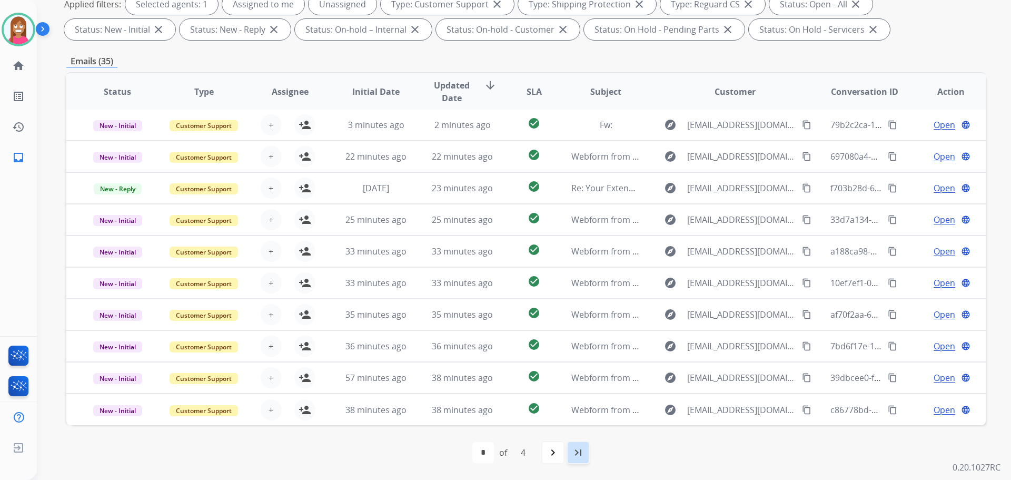
click at [575, 457] on mat-icon "last_page" at bounding box center [578, 452] width 13 height 13
select select "*"
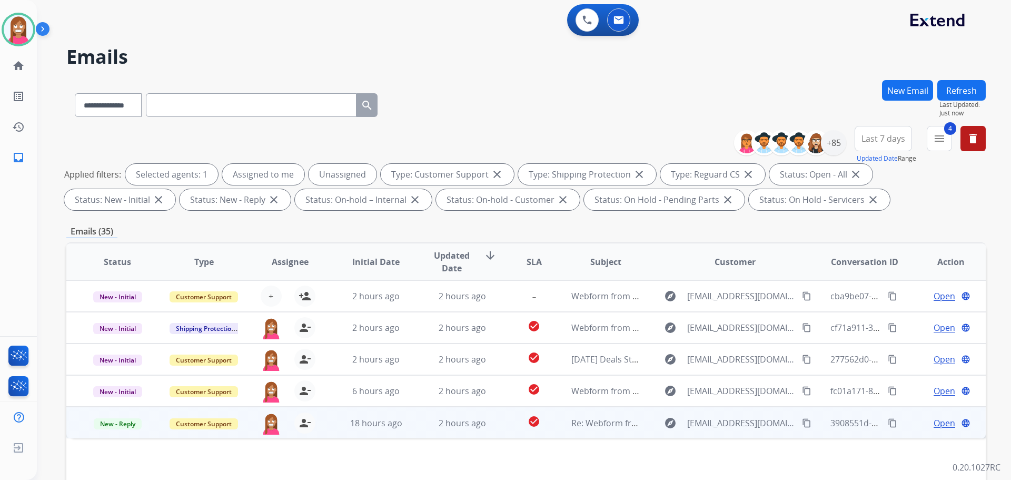
scroll to position [0, 0]
click at [124, 426] on span "New - Reply" at bounding box center [118, 423] width 48 height 11
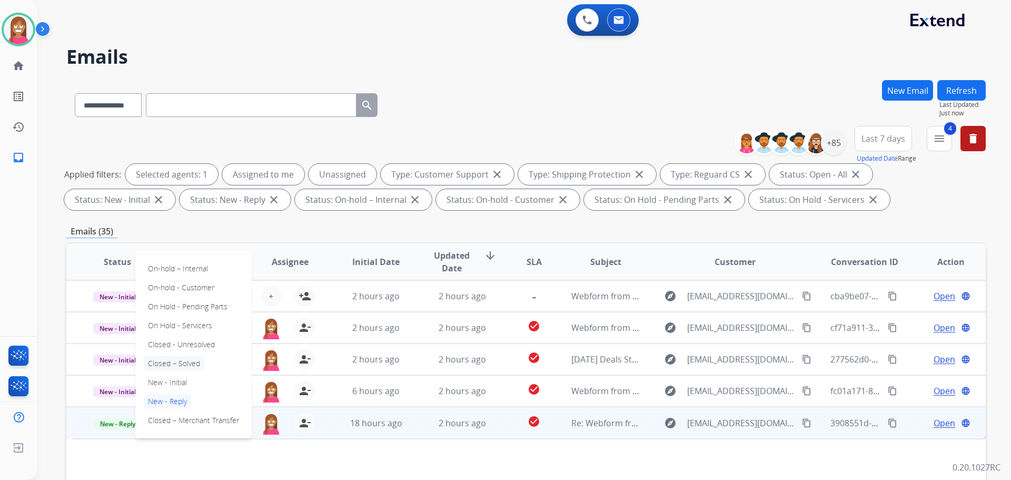
click at [164, 363] on p "Closed – Solved" at bounding box center [174, 363] width 61 height 15
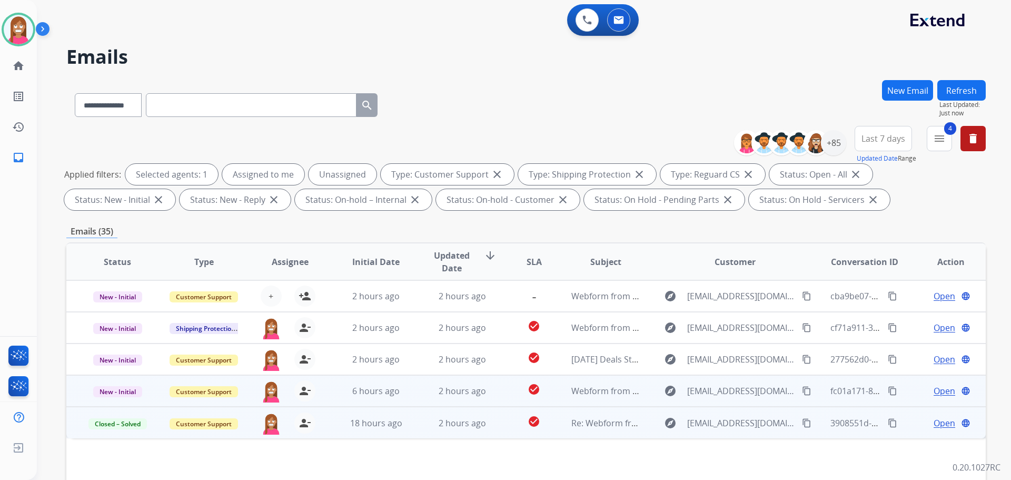
click at [405, 397] on td "6 hours ago" at bounding box center [368, 391] width 86 height 32
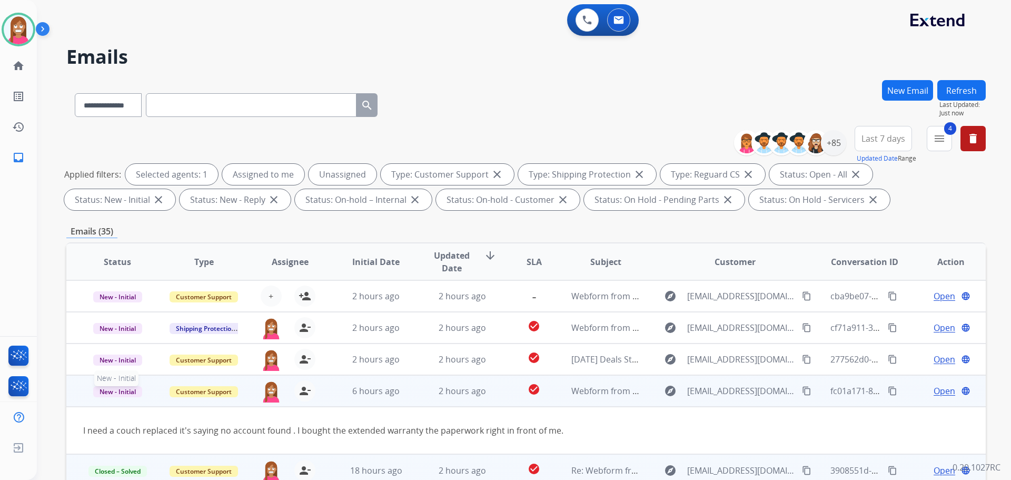
click at [114, 392] on span "New - Initial" at bounding box center [117, 391] width 49 height 11
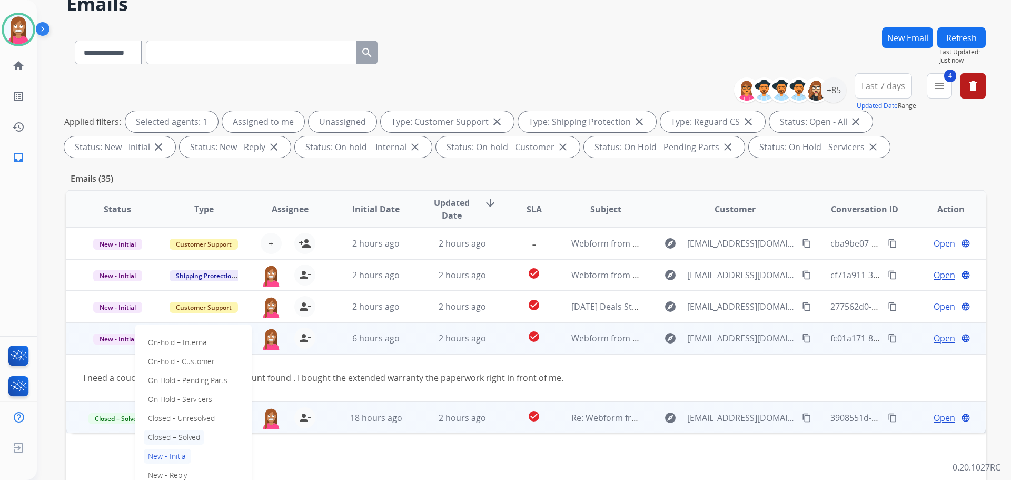
click at [171, 436] on p "Closed – Solved" at bounding box center [174, 437] width 61 height 15
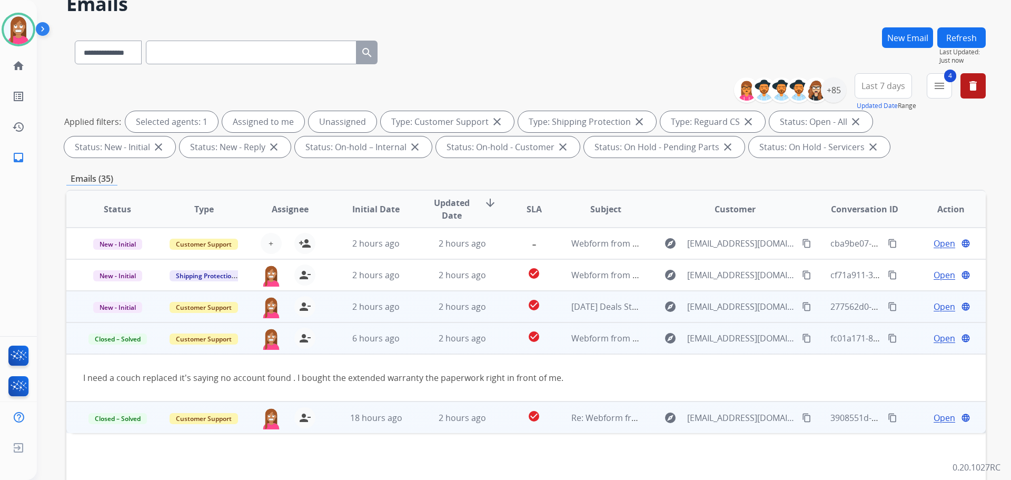
click at [418, 317] on td "2 hours ago" at bounding box center [454, 307] width 86 height 32
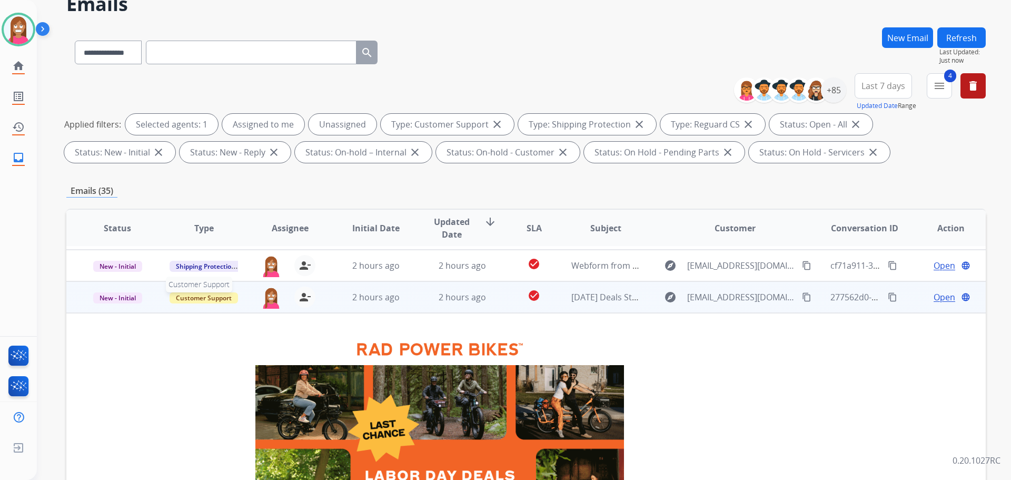
scroll to position [11, 0]
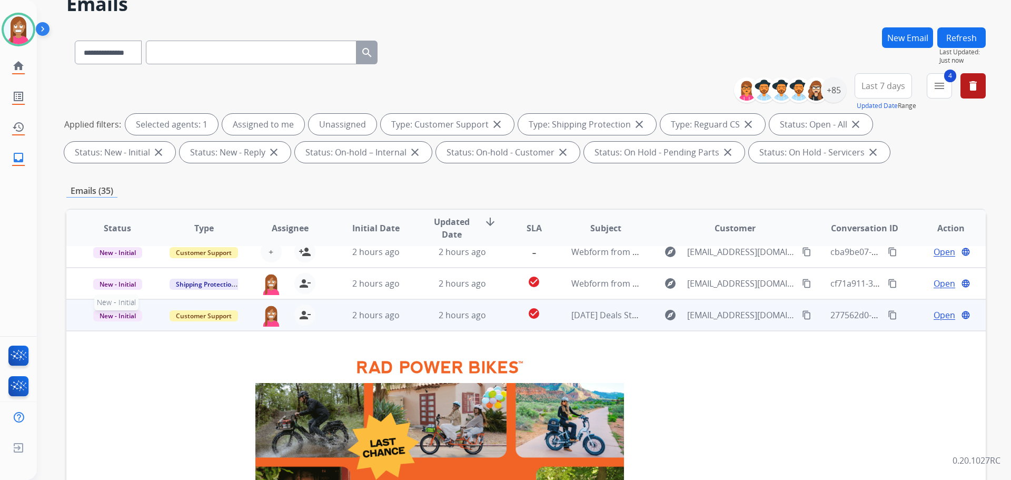
click at [104, 314] on span "New - Initial" at bounding box center [117, 315] width 49 height 11
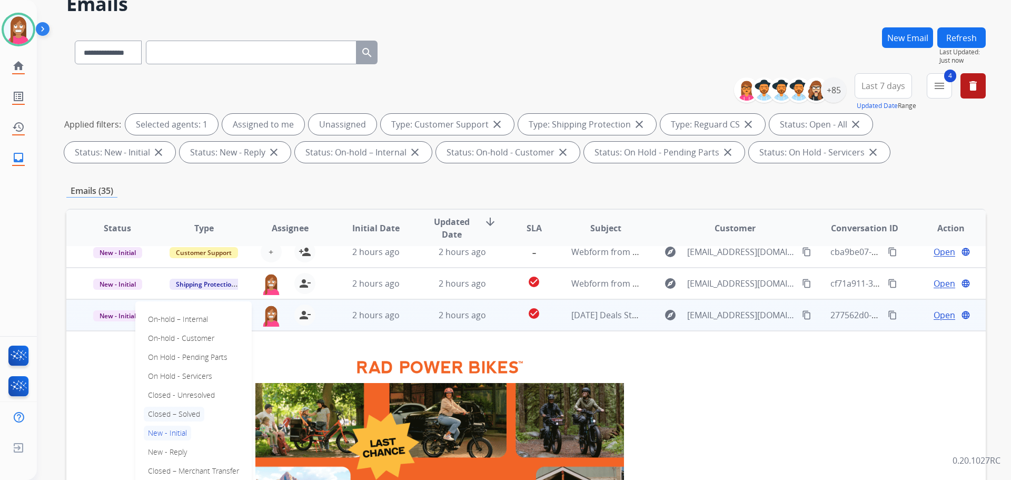
click at [171, 413] on p "Closed – Solved" at bounding box center [174, 414] width 61 height 15
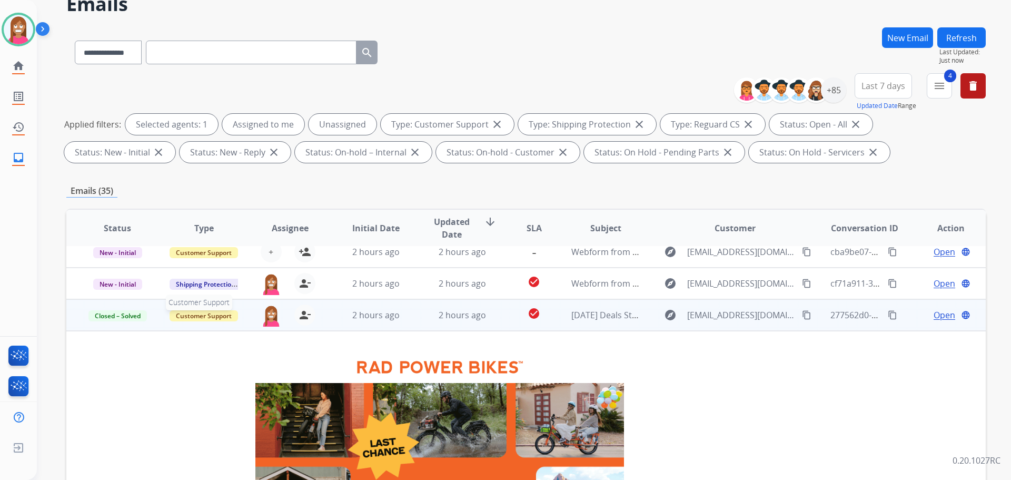
click at [208, 320] on span "Customer Support" at bounding box center [204, 315] width 68 height 11
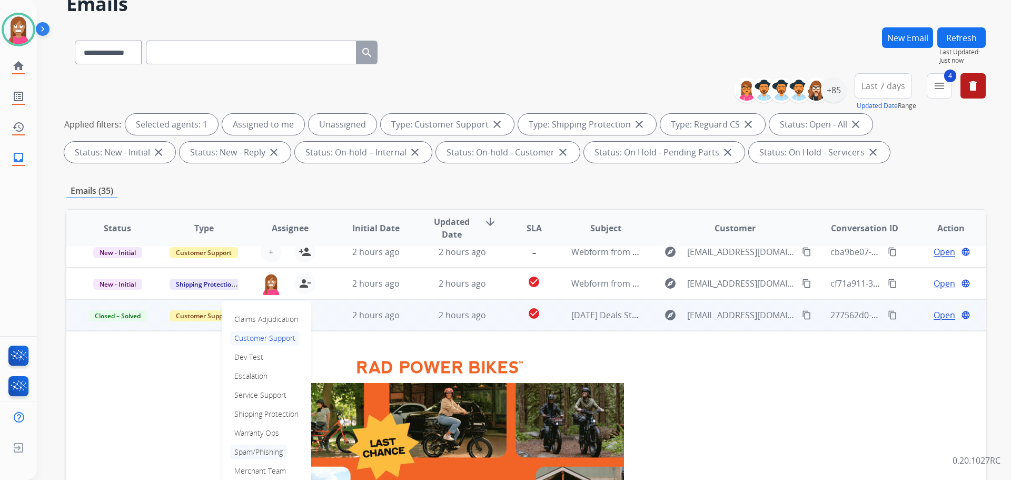
click at [243, 452] on p "Spam/Phishing" at bounding box center [258, 452] width 57 height 15
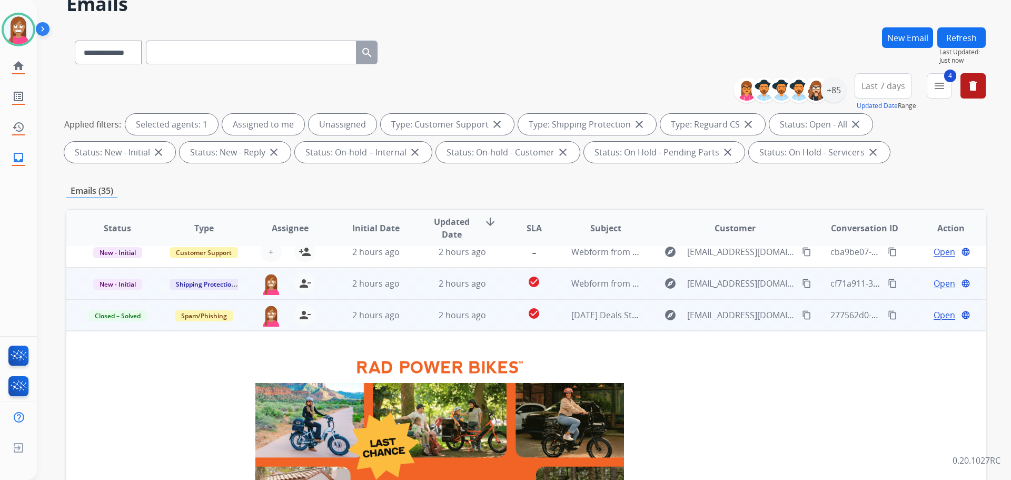
click at [420, 292] on td "2 hours ago" at bounding box center [454, 284] width 86 height 32
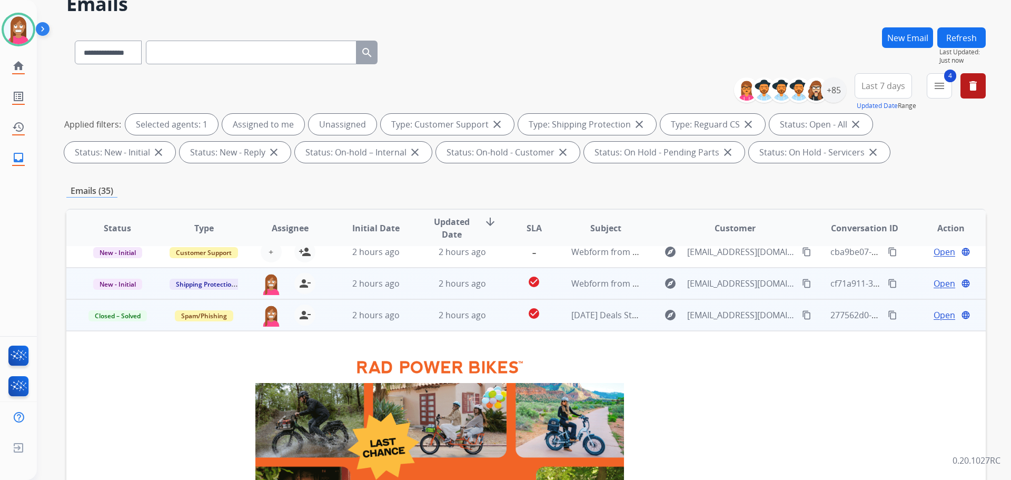
scroll to position [0, 0]
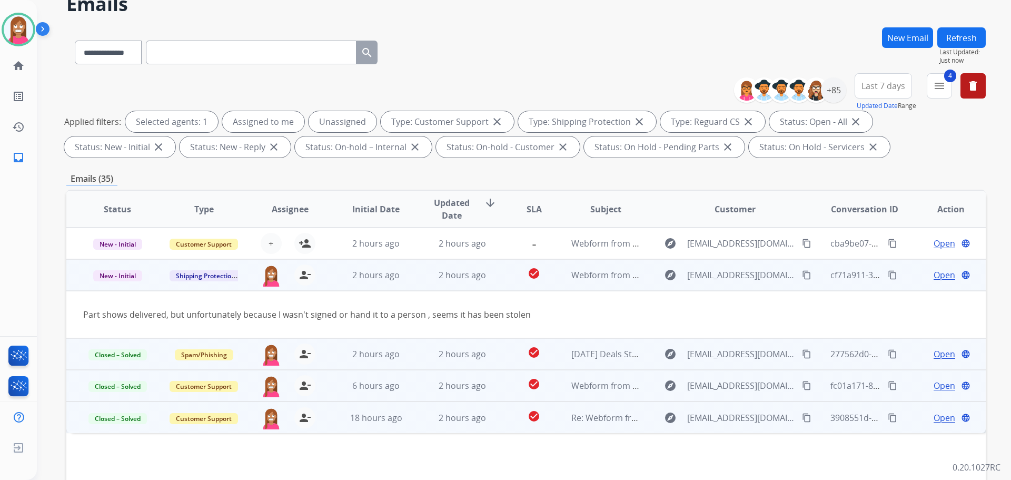
click at [934, 273] on span "Open" at bounding box center [945, 275] width 22 height 13
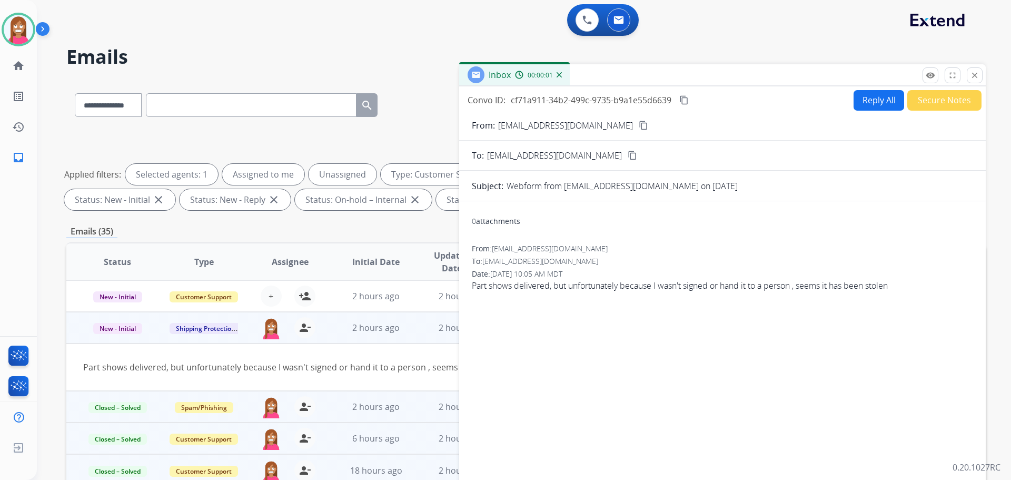
click at [860, 93] on button "Reply All" at bounding box center [879, 100] width 51 height 21
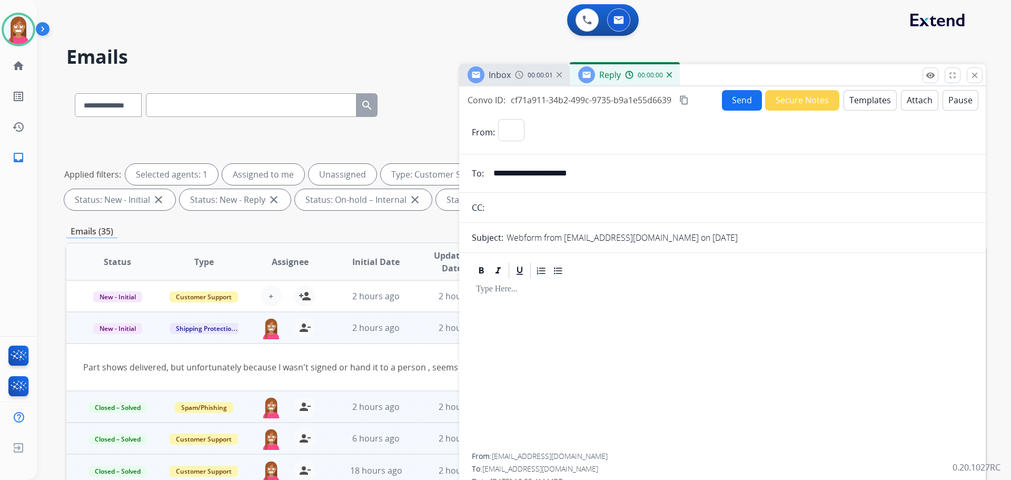
select select "**********"
click at [855, 104] on button "Templates" at bounding box center [870, 100] width 53 height 21
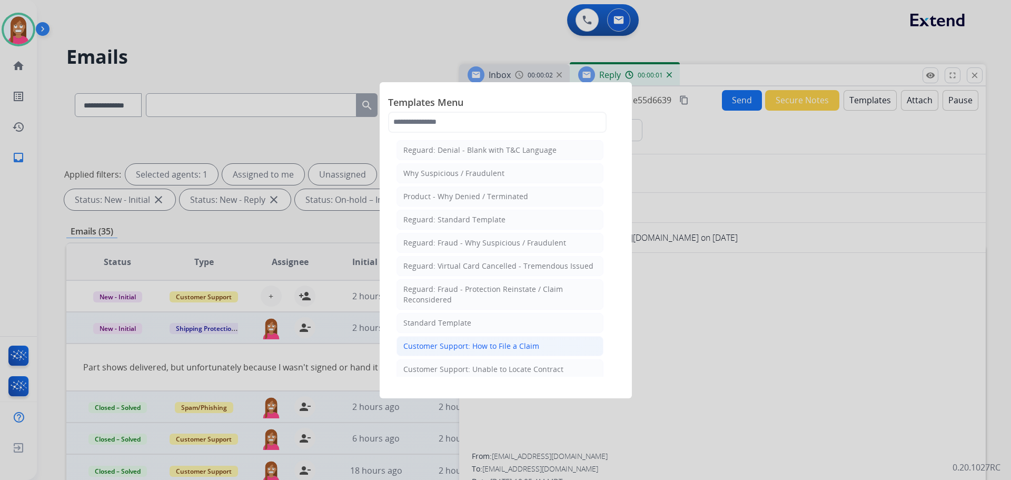
click at [454, 351] on div "Customer Support: How to File a Claim" at bounding box center [471, 346] width 136 height 11
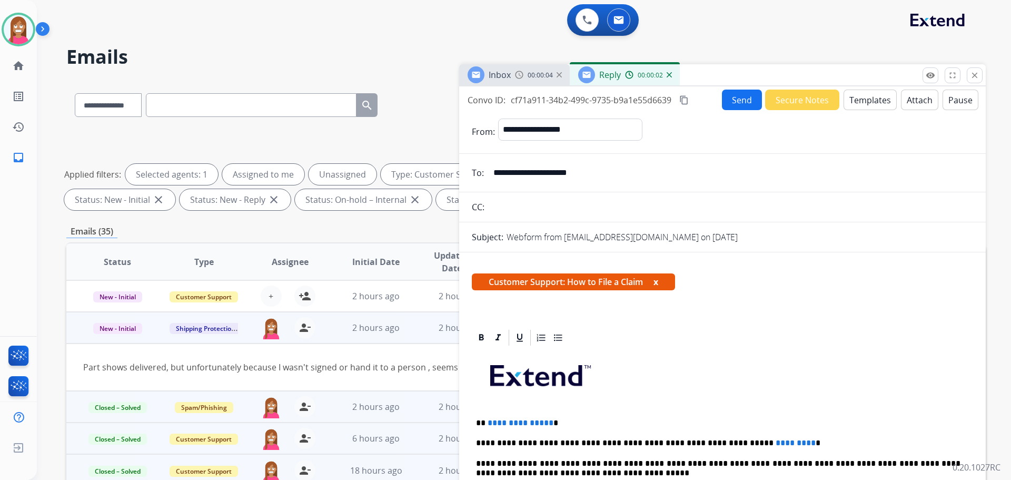
drag, startPoint x: 548, startPoint y: 416, endPoint x: 485, endPoint y: 411, distance: 63.9
drag, startPoint x: 764, startPoint y: 435, endPoint x: 686, endPoint y: 431, distance: 77.5
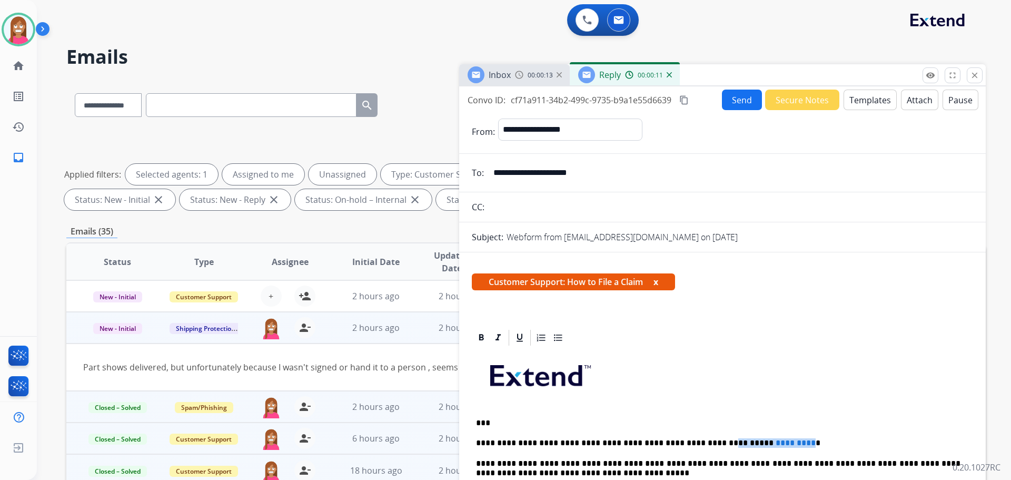
click at [742, 99] on button "Send" at bounding box center [742, 100] width 40 height 21
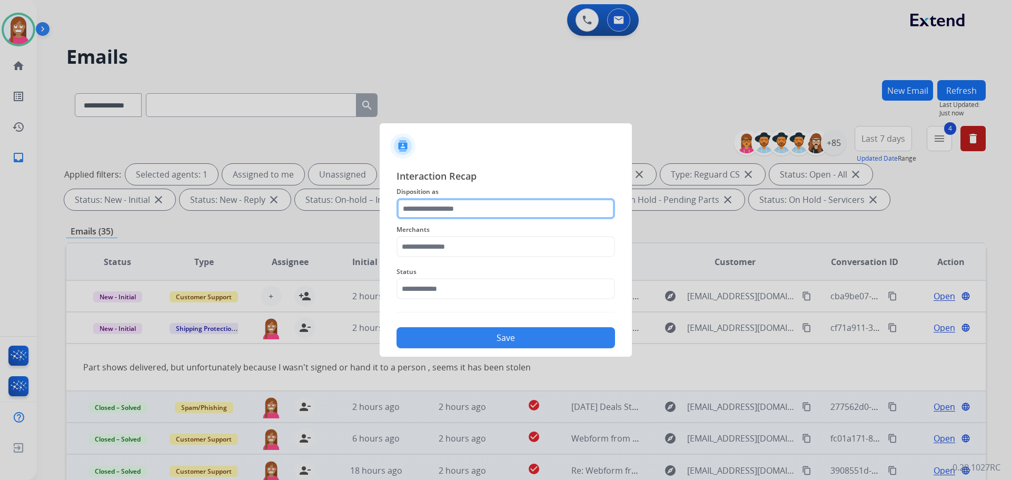
click at [434, 207] on input "text" at bounding box center [506, 208] width 219 height 21
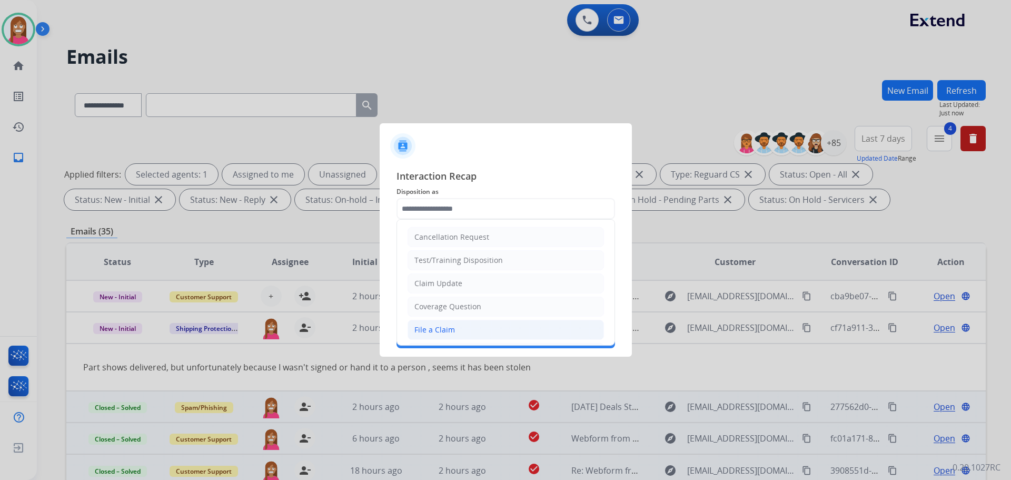
click at [442, 330] on div "File a Claim" at bounding box center [435, 329] width 41 height 11
type input "**********"
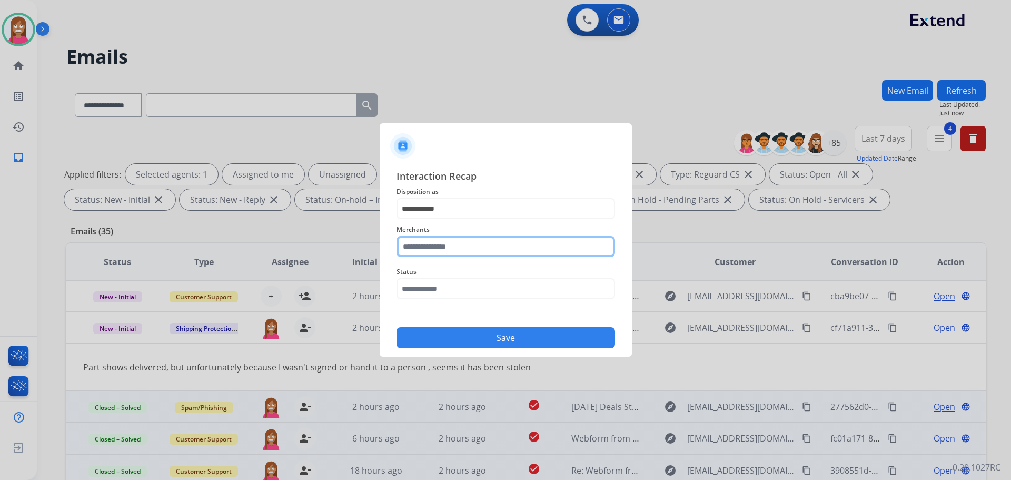
click at [443, 247] on input "text" at bounding box center [506, 246] width 219 height 21
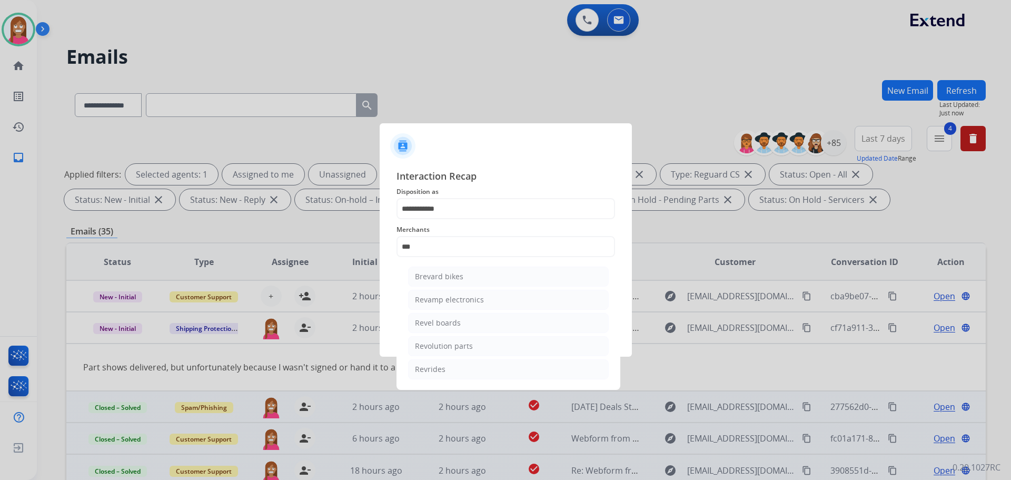
click at [454, 351] on div "Revolution parts" at bounding box center [444, 346] width 58 height 11
type input "**********"
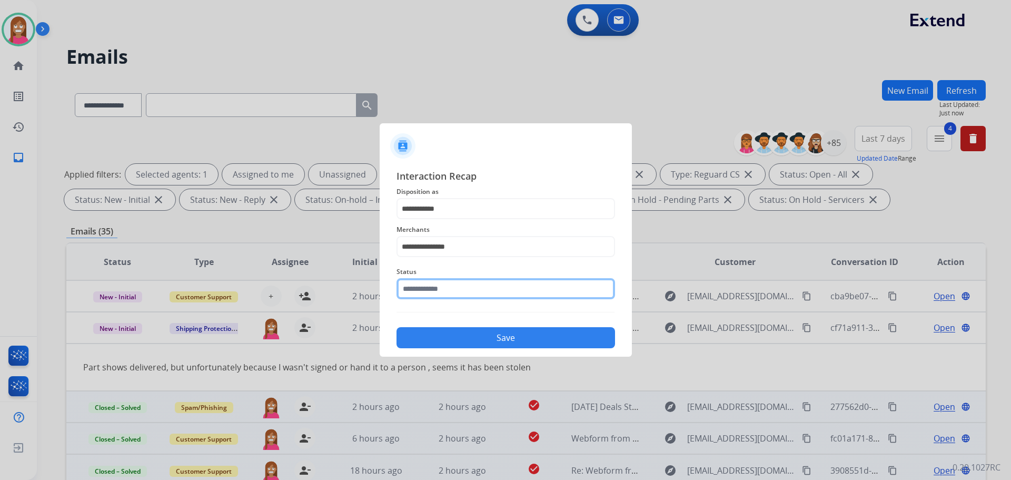
click at [432, 299] on input "text" at bounding box center [506, 288] width 219 height 21
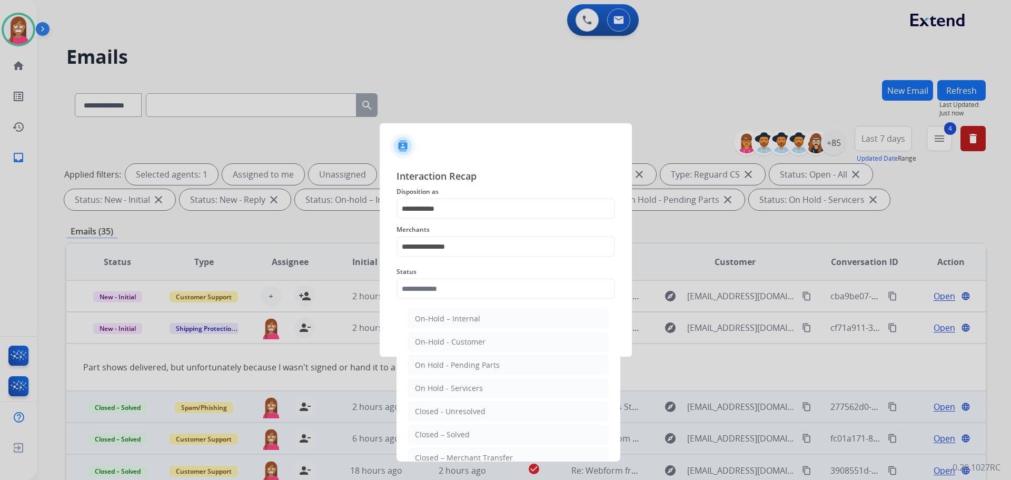
drag, startPoint x: 433, startPoint y: 429, endPoint x: 432, endPoint y: 417, distance: 11.6
click at [432, 426] on li "Closed – Solved" at bounding box center [508, 435] width 201 height 20
type input "**********"
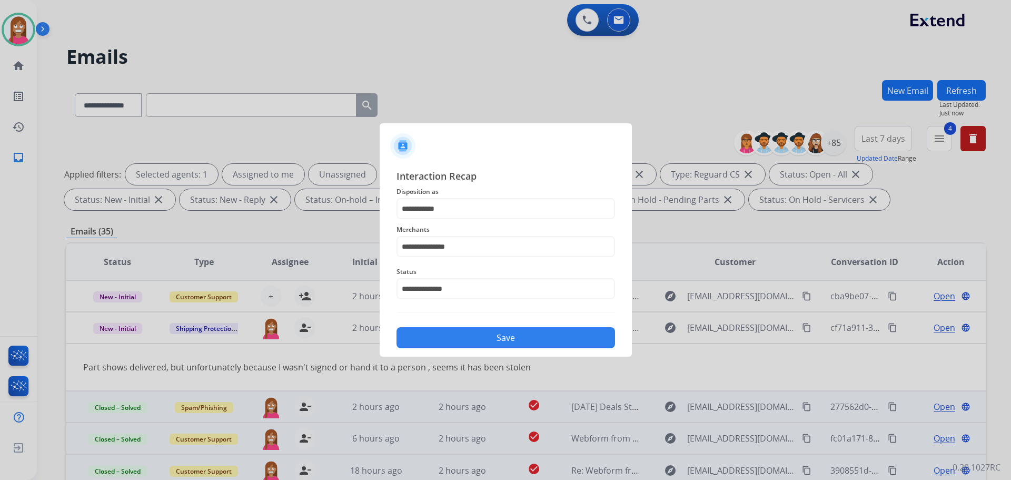
drag, startPoint x: 488, startPoint y: 340, endPoint x: 483, endPoint y: 331, distance: 10.1
click at [487, 340] on button "Save" at bounding box center [506, 337] width 219 height 21
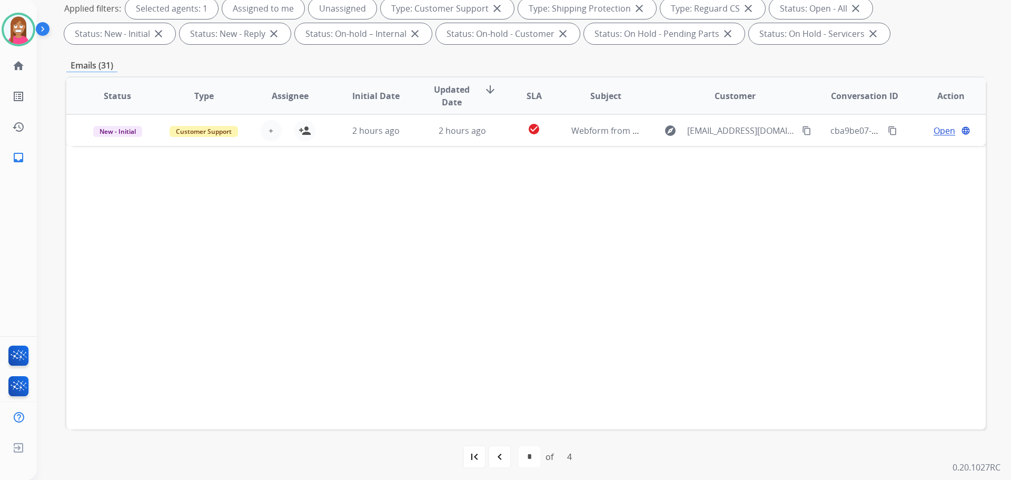
scroll to position [170, 0]
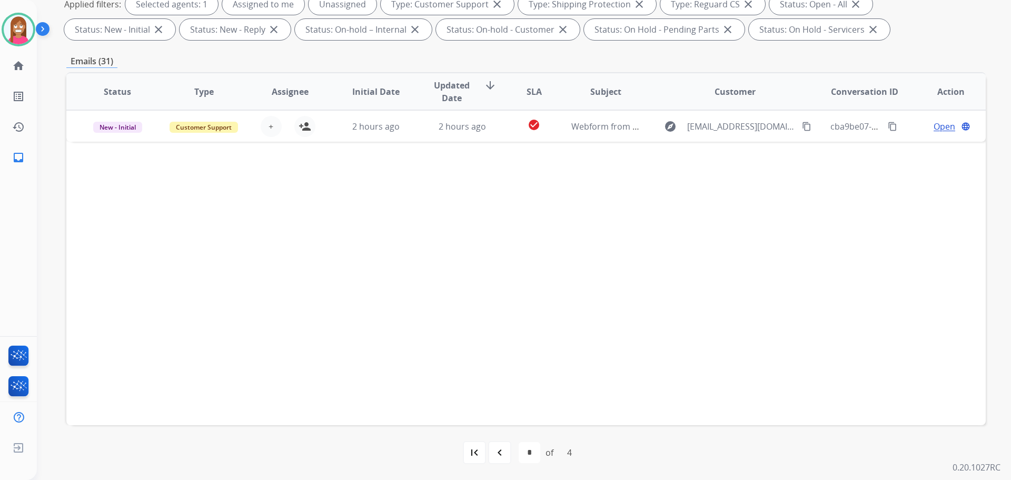
click at [507, 457] on div "navigate_before" at bounding box center [499, 452] width 23 height 23
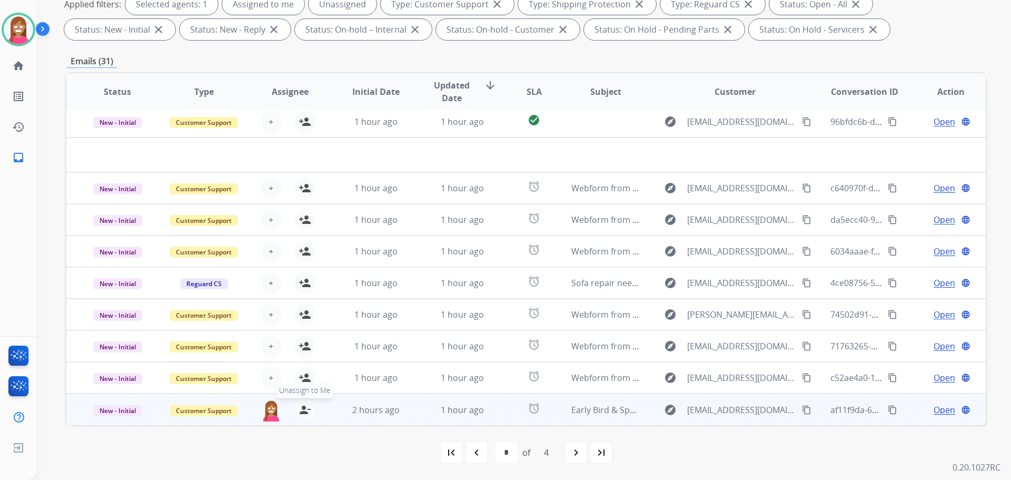
click at [303, 409] on mat-icon "person_remove" at bounding box center [305, 409] width 13 height 13
click at [303, 409] on mat-icon "person_add" at bounding box center [305, 409] width 13 height 13
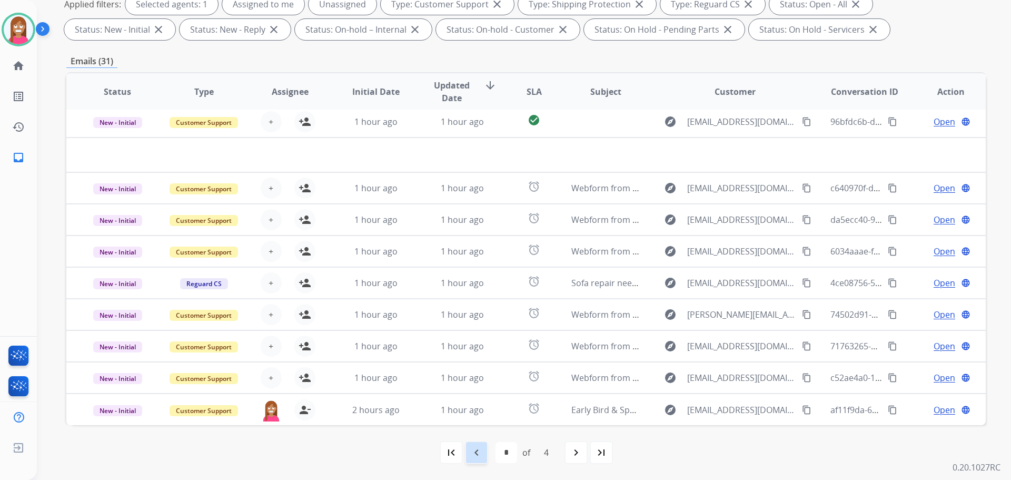
click at [482, 449] on div "navigate_before" at bounding box center [476, 452] width 23 height 23
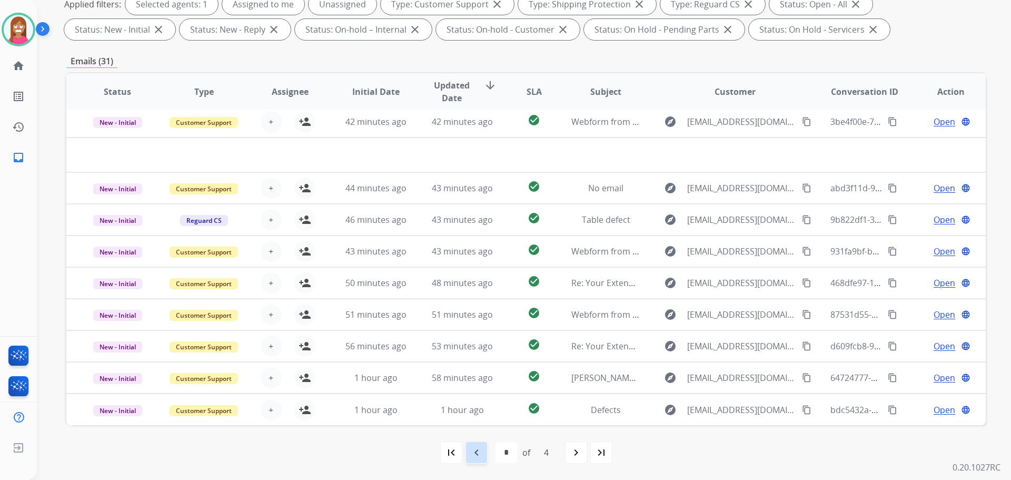
click at [485, 458] on div "navigate_before" at bounding box center [476, 452] width 23 height 23
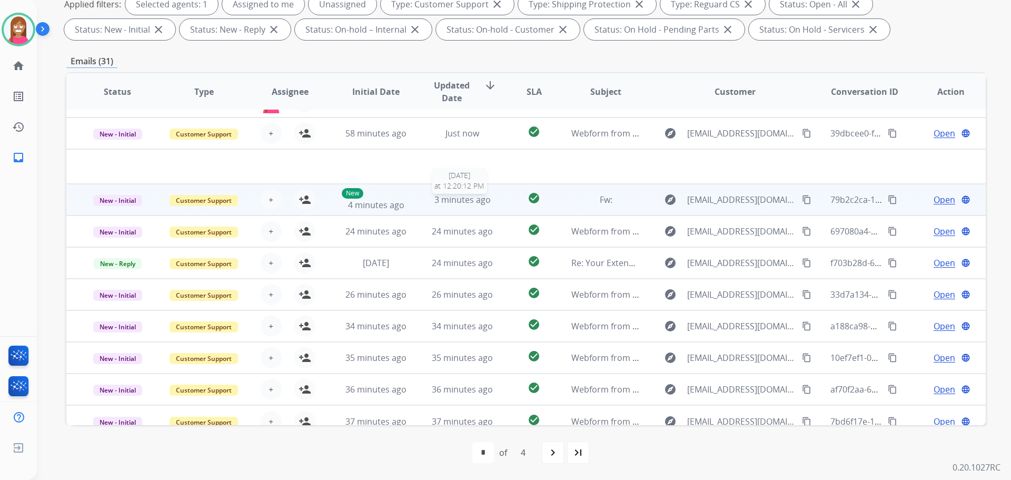
scroll to position [36, 0]
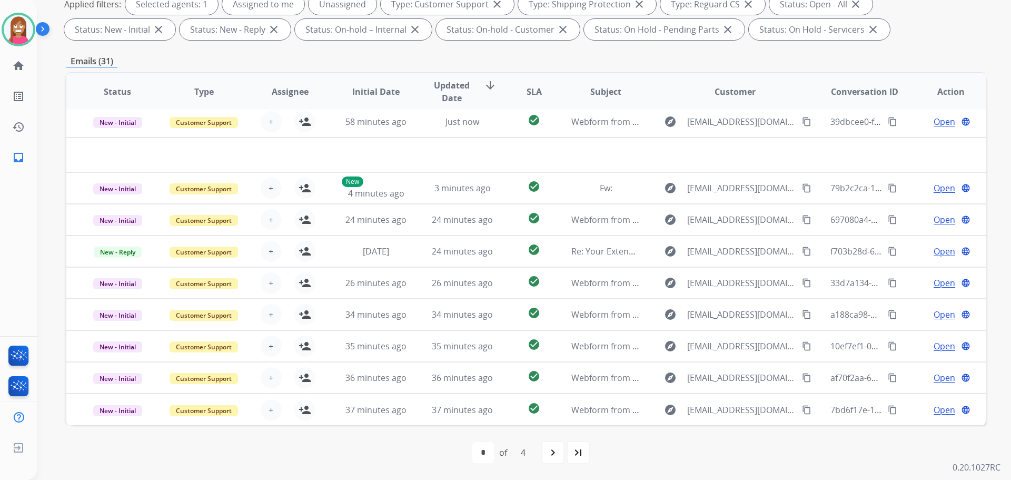
click at [576, 461] on div "last_page" at bounding box center [578, 452] width 23 height 23
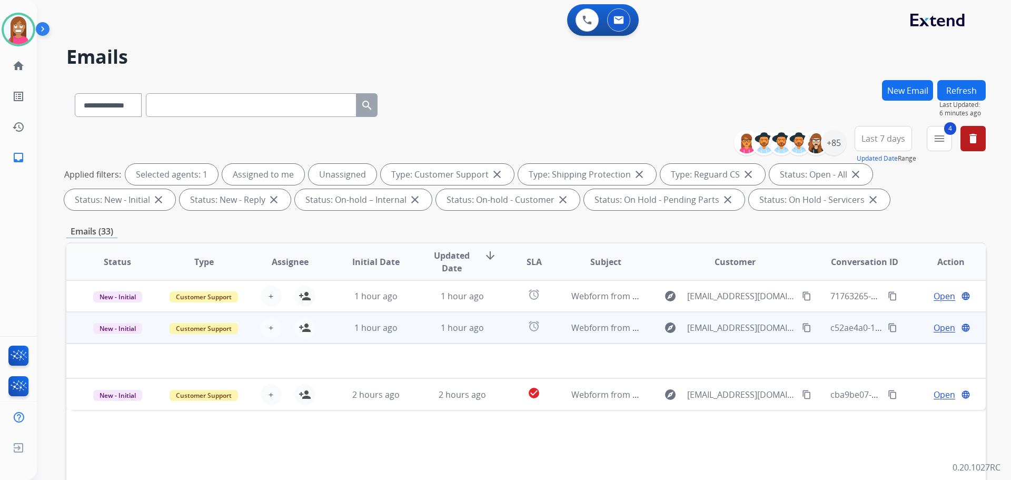
scroll to position [0, 0]
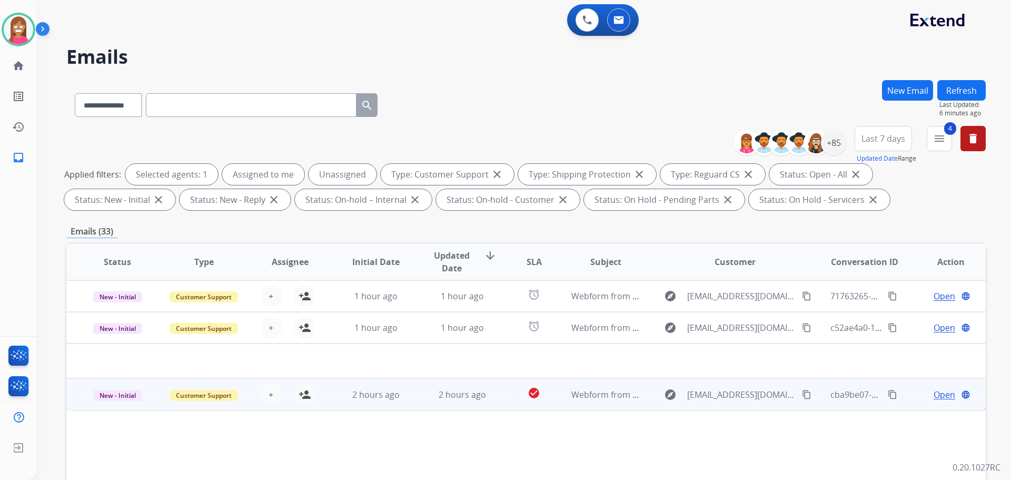
click at [411, 406] on td "2 hours ago" at bounding box center [454, 394] width 86 height 32
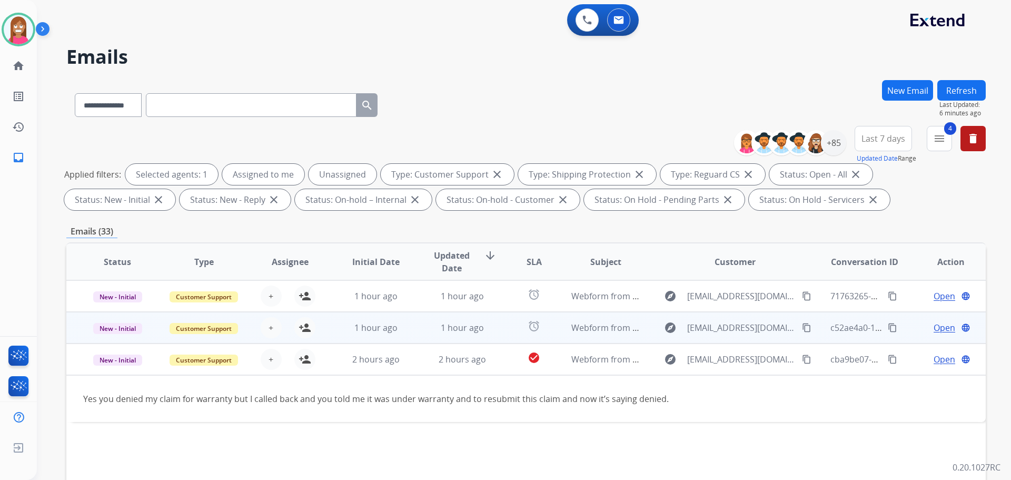
click at [344, 340] on td "1 hour ago" at bounding box center [368, 328] width 86 height 32
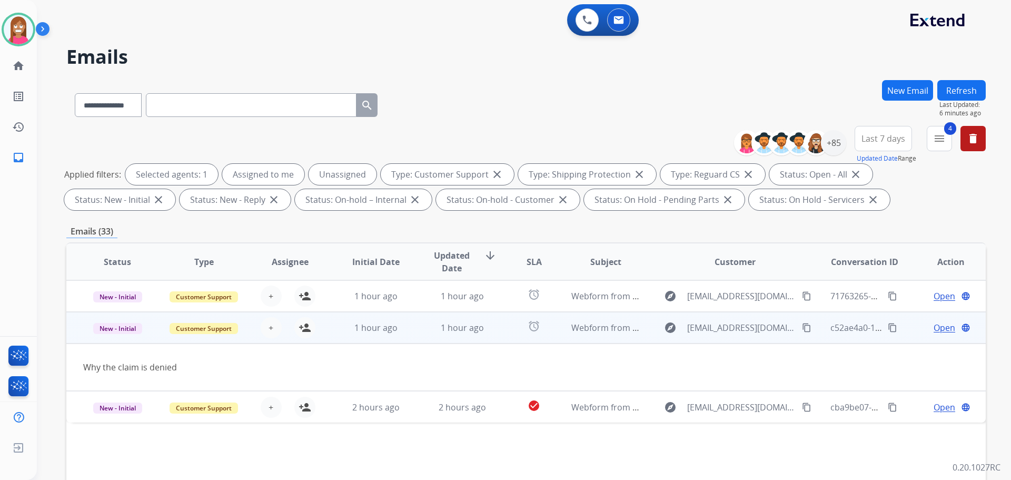
click at [802, 327] on mat-icon "content_copy" at bounding box center [806, 327] width 9 height 9
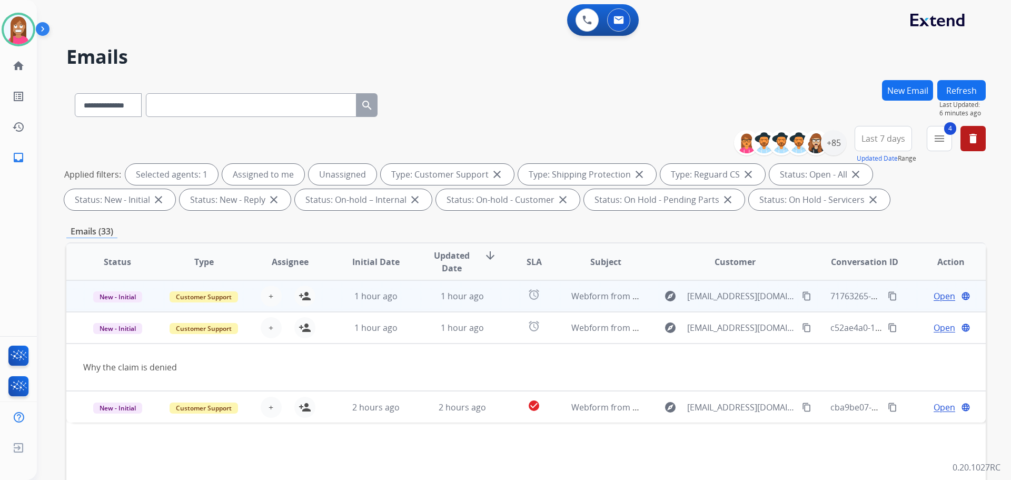
click at [411, 300] on td "1 hour ago" at bounding box center [454, 296] width 86 height 32
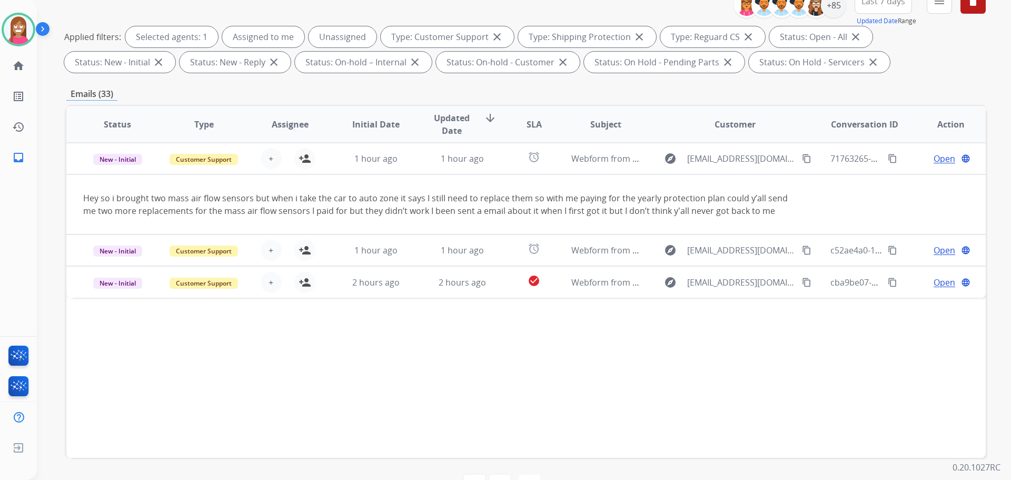
scroll to position [170, 0]
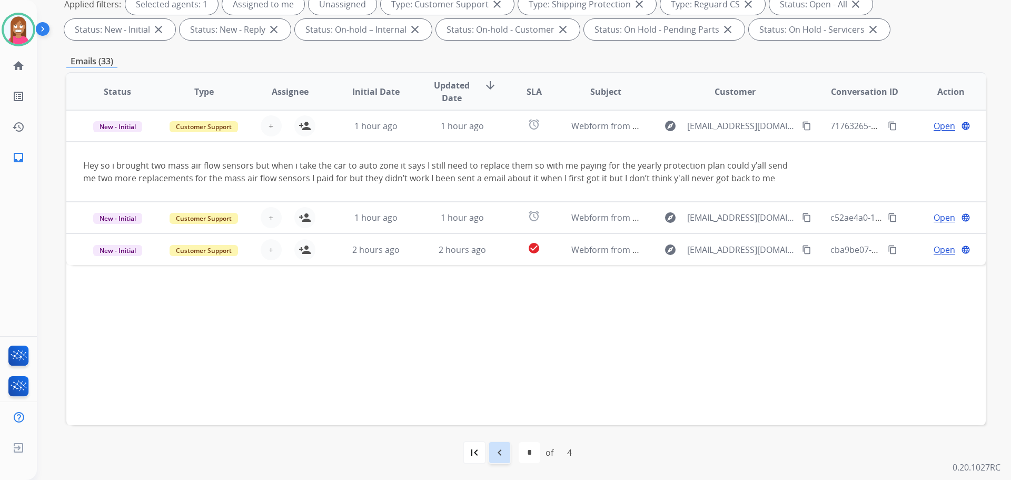
click at [494, 445] on div "navigate_before" at bounding box center [499, 452] width 23 height 23
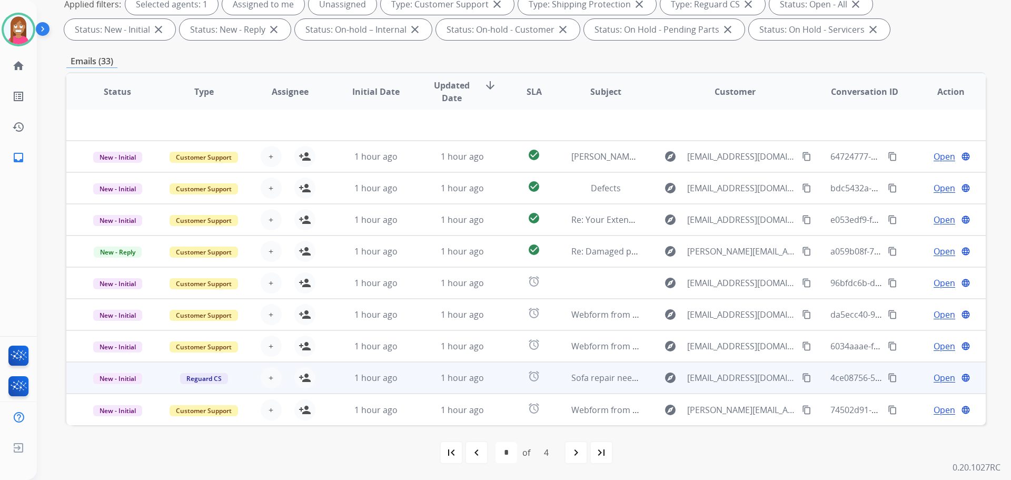
click at [419, 387] on td "1 hour ago" at bounding box center [454, 378] width 86 height 32
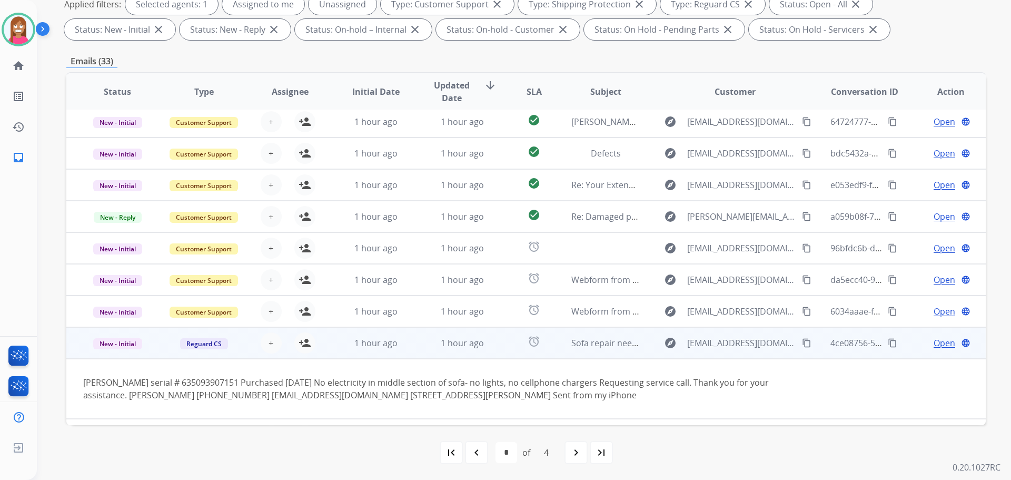
scroll to position [61, 0]
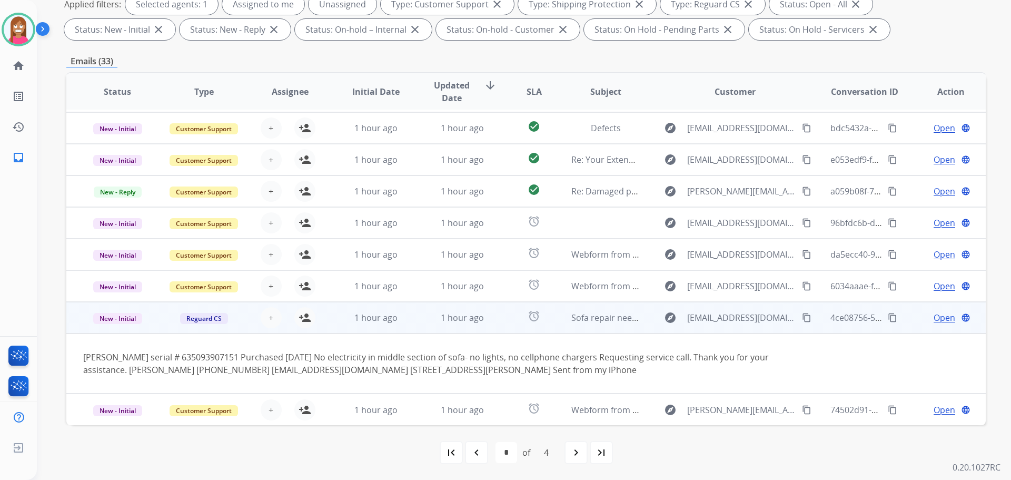
click at [802, 320] on mat-icon "content_copy" at bounding box center [806, 317] width 9 height 9
click at [300, 317] on mat-icon "person_add" at bounding box center [305, 317] width 13 height 13
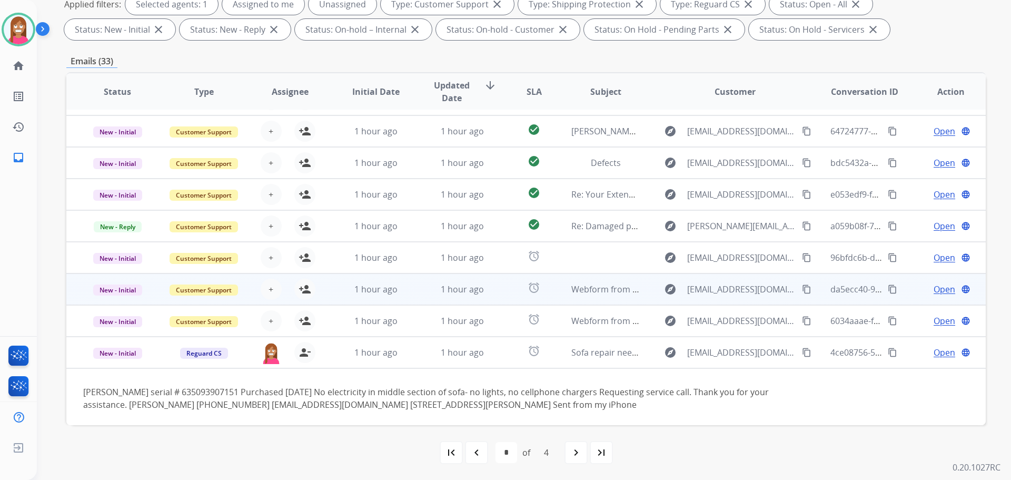
scroll to position [8, 0]
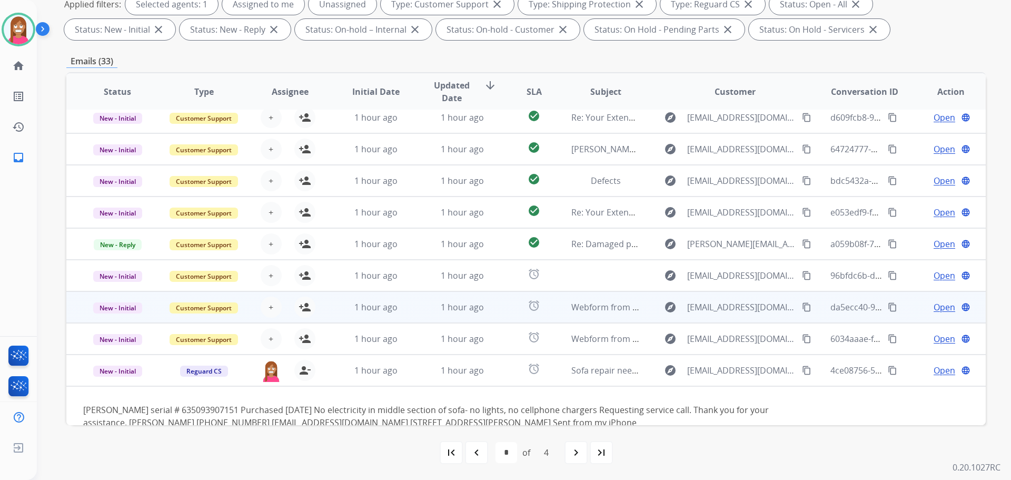
click at [497, 314] on td "alarm" at bounding box center [525, 307] width 57 height 32
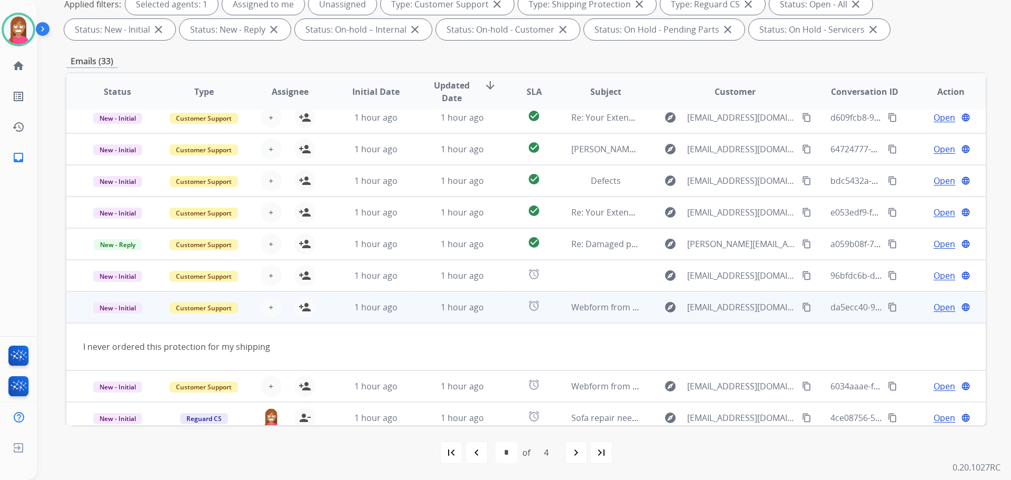
scroll to position [48, 0]
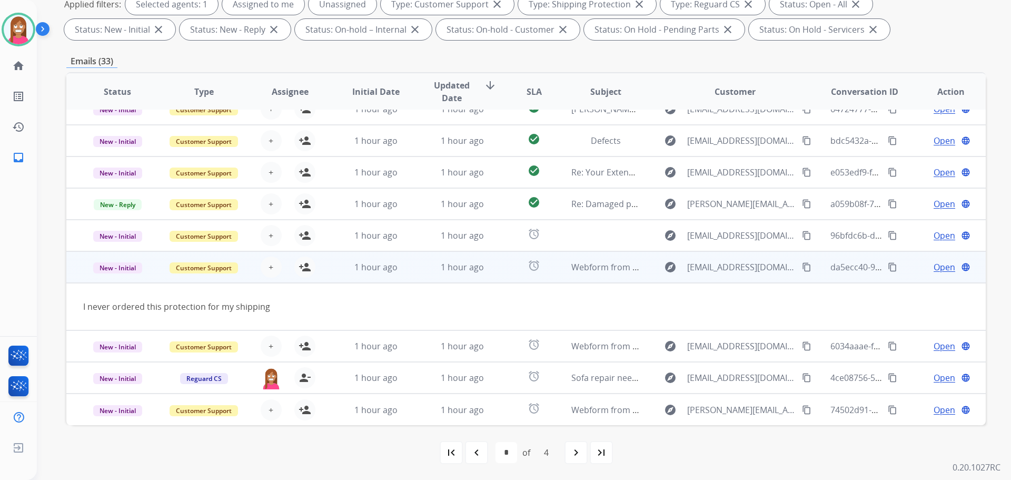
click at [802, 270] on mat-icon "content_copy" at bounding box center [806, 266] width 9 height 9
click at [306, 271] on mat-icon "person_add" at bounding box center [305, 267] width 13 height 13
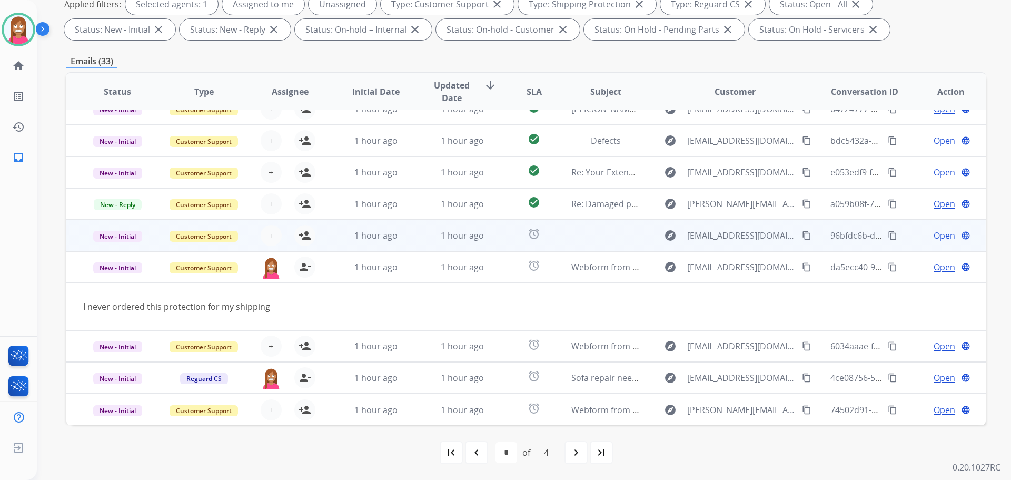
click at [411, 237] on td "1 hour ago" at bounding box center [454, 236] width 86 height 32
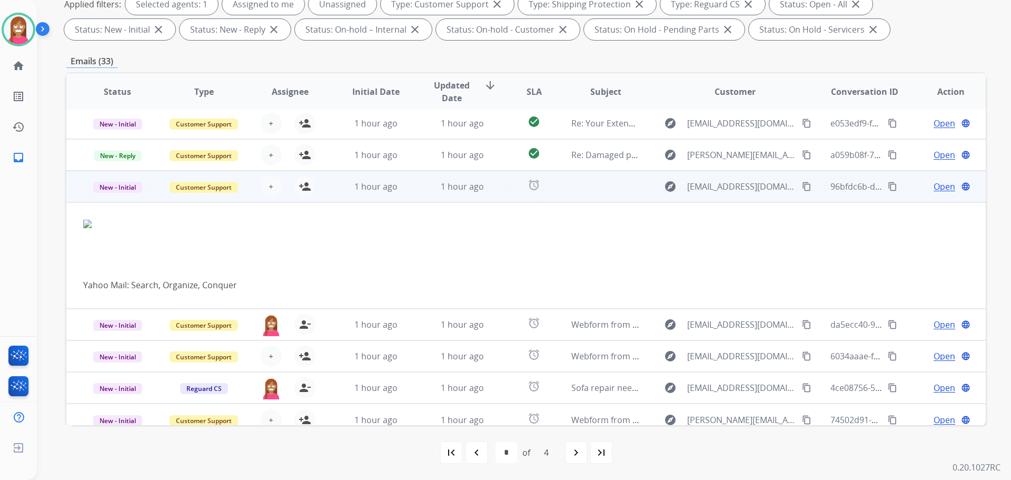
scroll to position [107, 0]
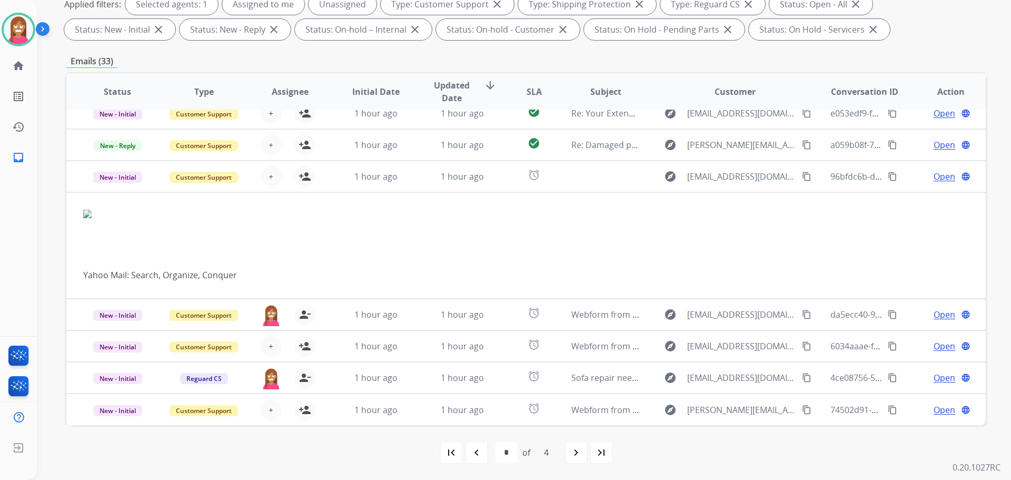
click at [478, 461] on div "navigate_before" at bounding box center [476, 452] width 23 height 23
select select "*"
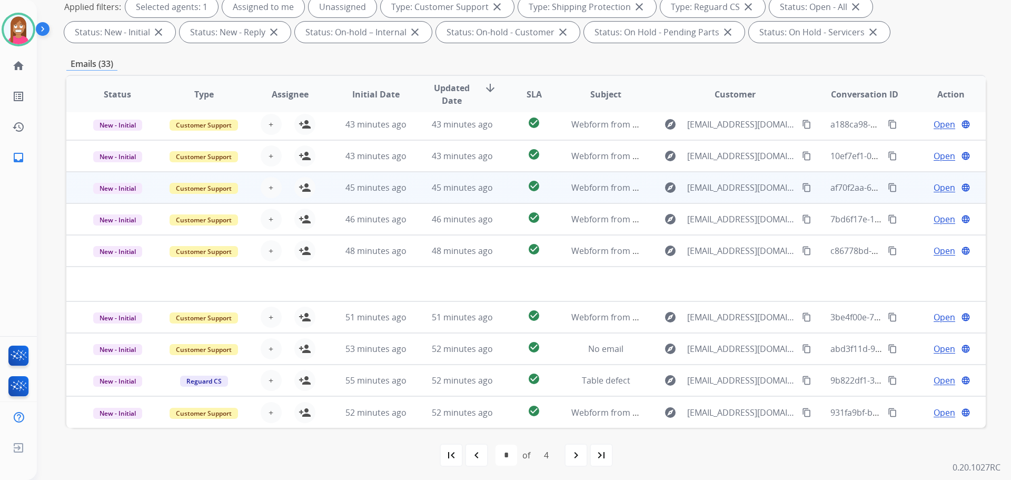
scroll to position [170, 0]
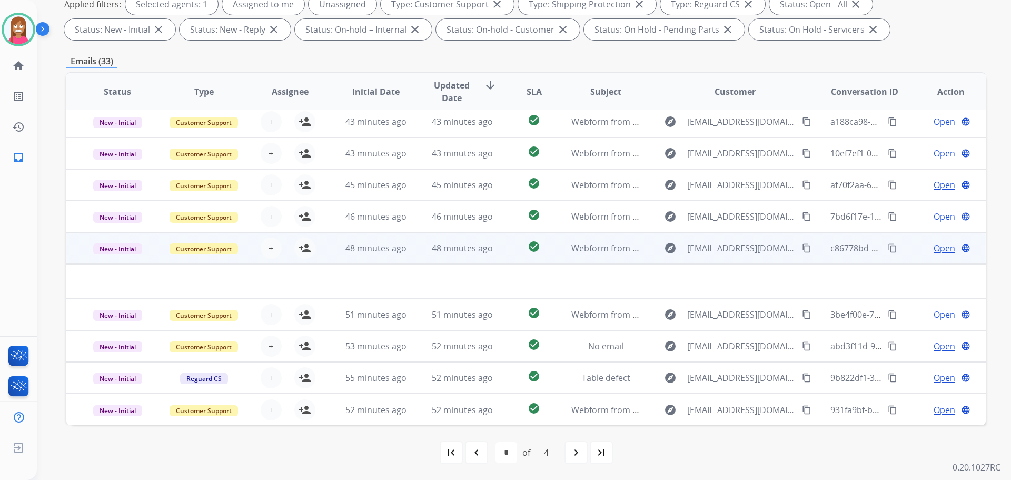
click at [419, 256] on td "48 minutes ago" at bounding box center [454, 248] width 86 height 32
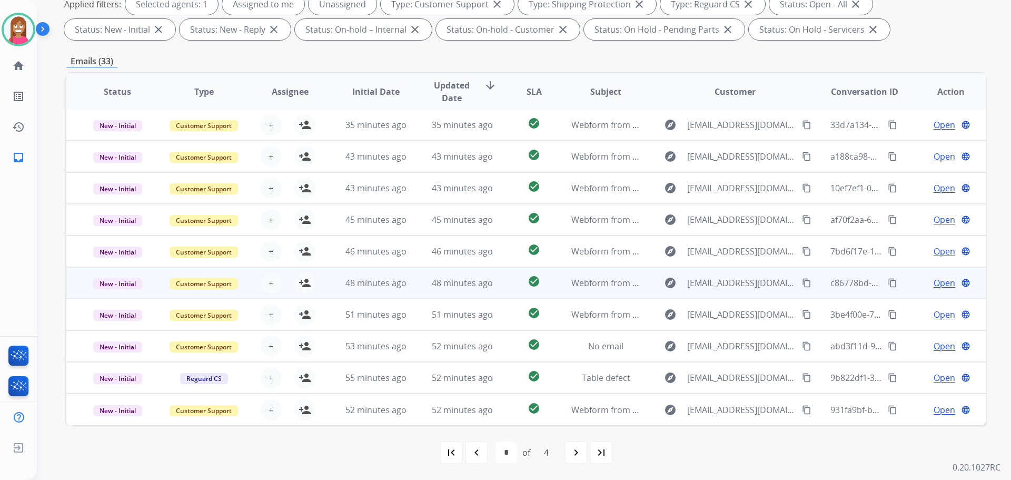
scroll to position [1, 0]
click at [414, 287] on td "48 minutes ago" at bounding box center [454, 283] width 86 height 32
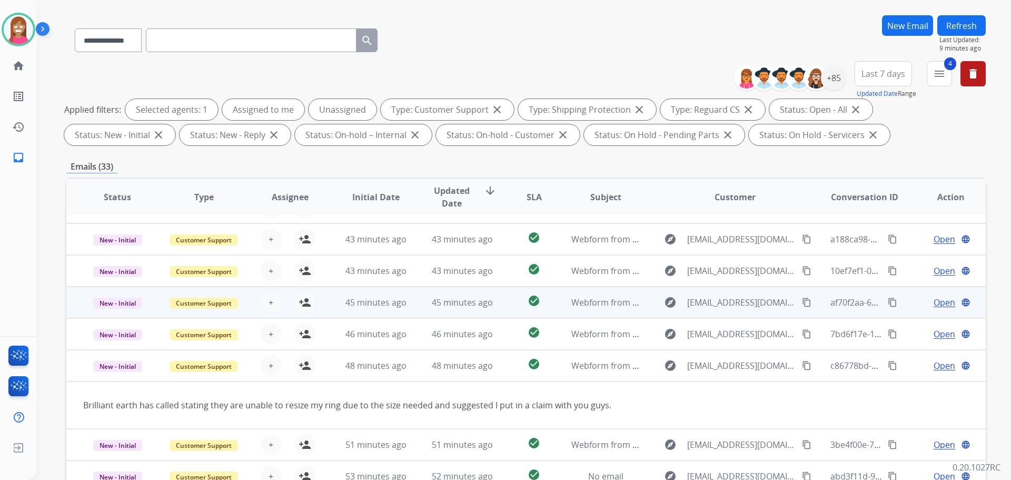
scroll to position [0, 0]
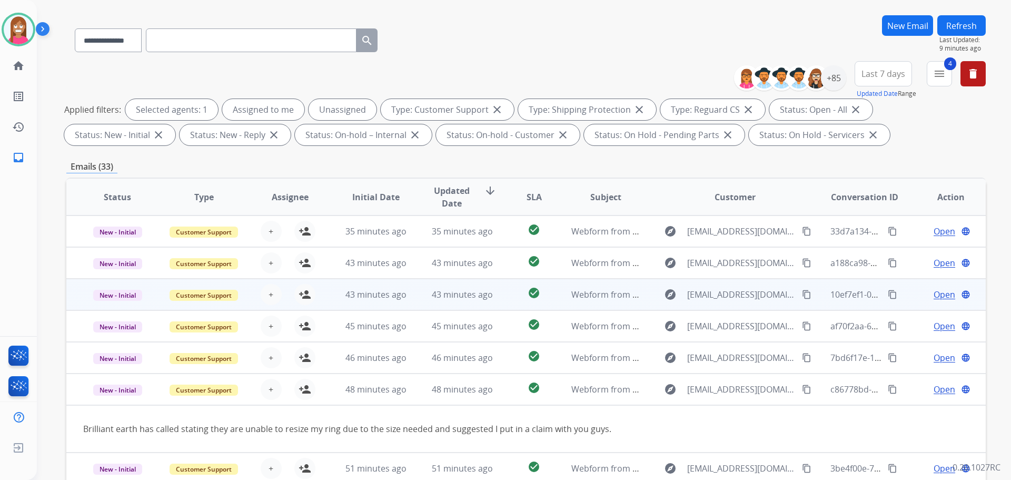
click at [415, 303] on td "43 minutes ago" at bounding box center [454, 295] width 86 height 32
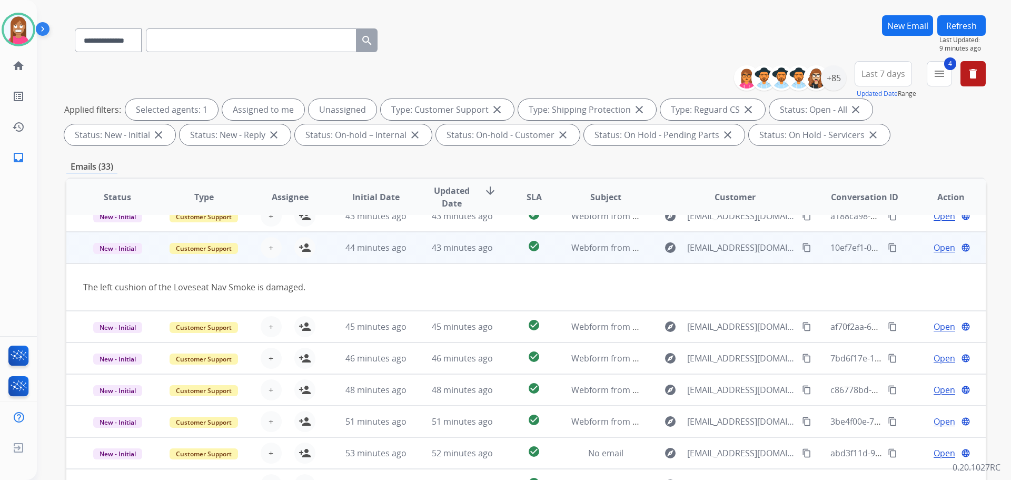
scroll to position [48, 0]
click at [802, 245] on mat-icon "content_copy" at bounding box center [806, 245] width 9 height 9
click at [307, 248] on mat-icon "person_add" at bounding box center [305, 246] width 13 height 13
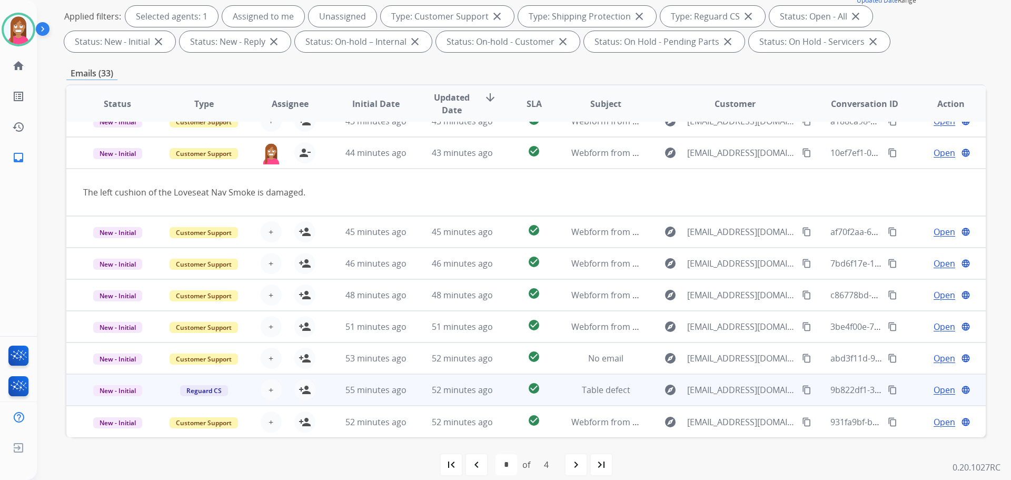
scroll to position [170, 0]
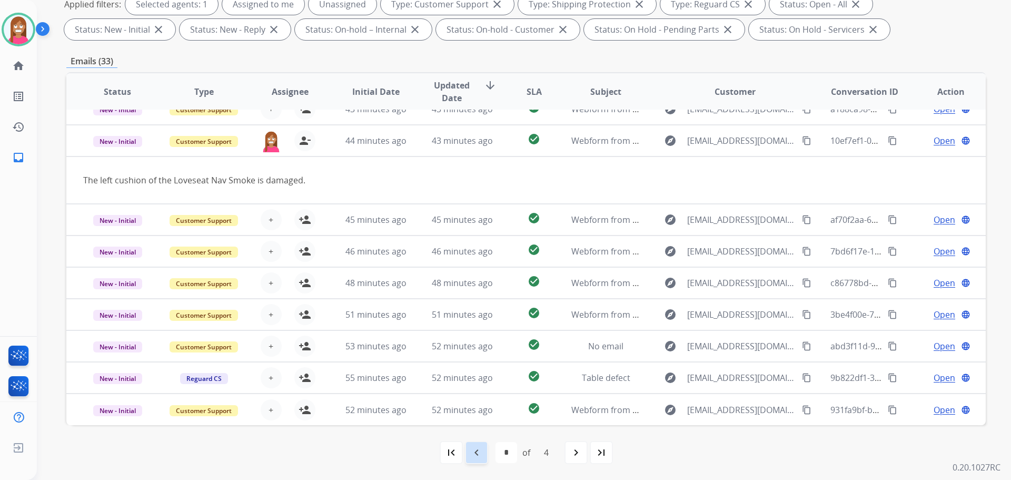
click at [476, 448] on mat-icon "navigate_before" at bounding box center [476, 452] width 13 height 13
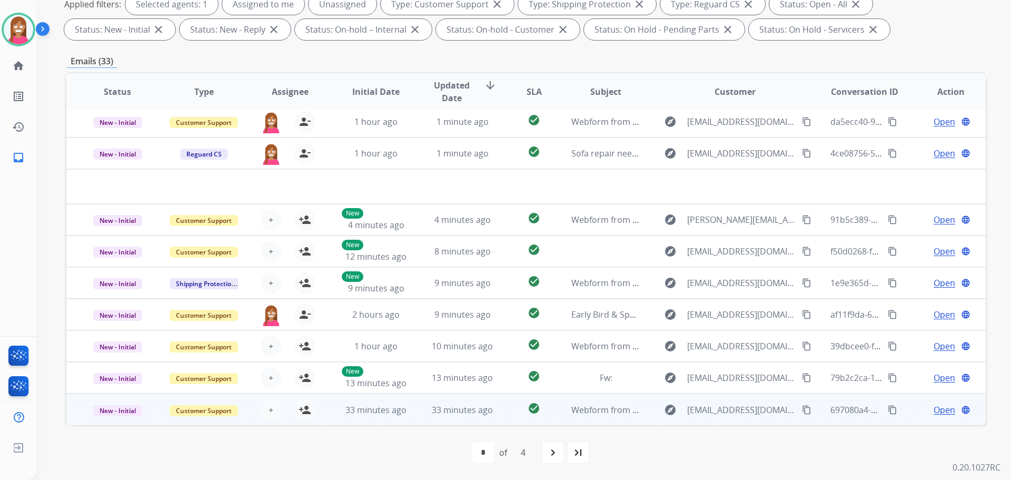
click at [415, 413] on td "33 minutes ago" at bounding box center [454, 409] width 86 height 32
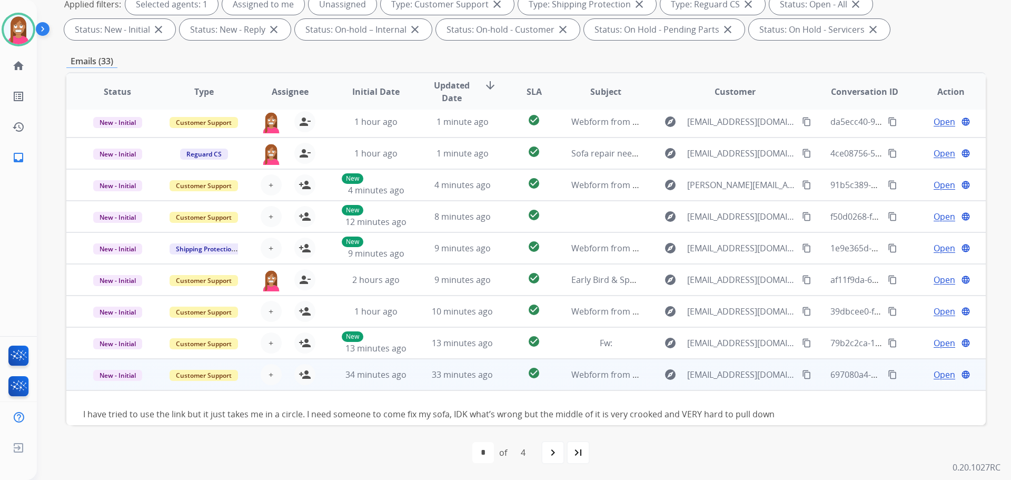
scroll to position [48, 0]
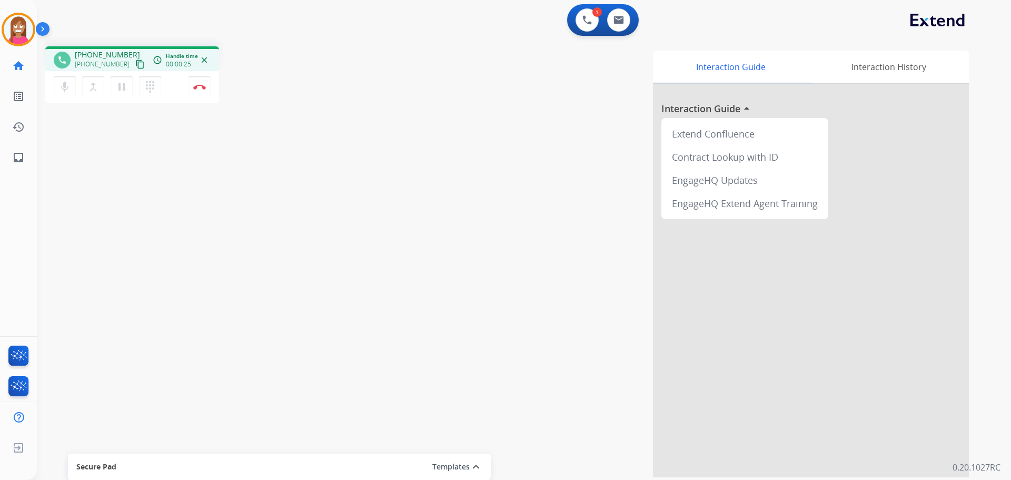
click at [135, 66] on mat-icon "content_copy" at bounding box center [139, 64] width 9 height 9
click at [18, 159] on mat-icon "inbox" at bounding box center [18, 157] width 13 height 13
select select "**********"
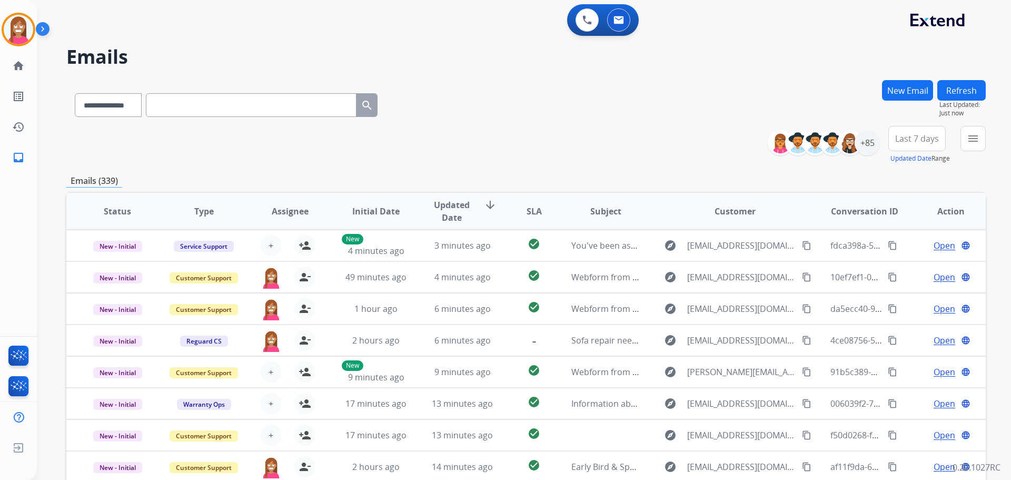
click at [907, 93] on button "New Email" at bounding box center [907, 90] width 51 height 21
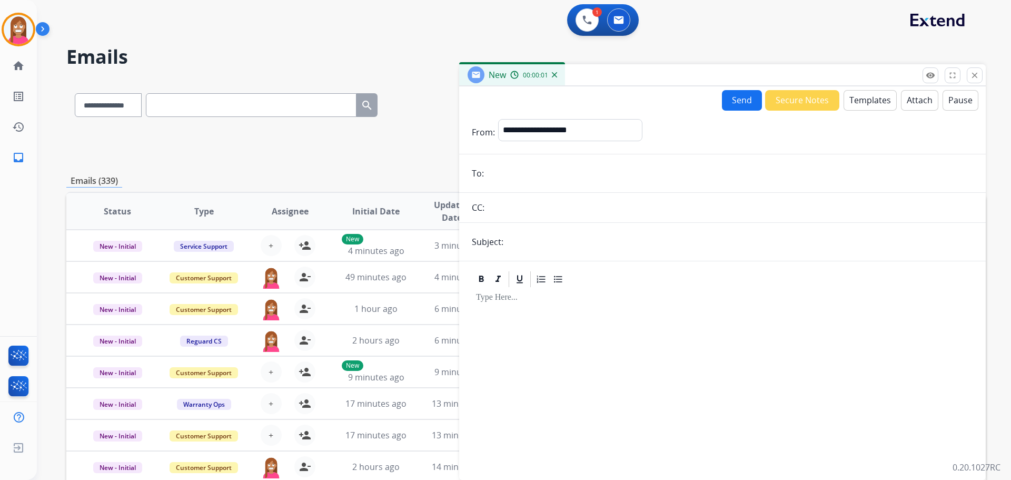
paste input "**********"
type input "**********"
click at [533, 134] on select "**********" at bounding box center [569, 129] width 143 height 21
select select "**********"
click at [498, 119] on select "**********" at bounding box center [569, 129] width 143 height 21
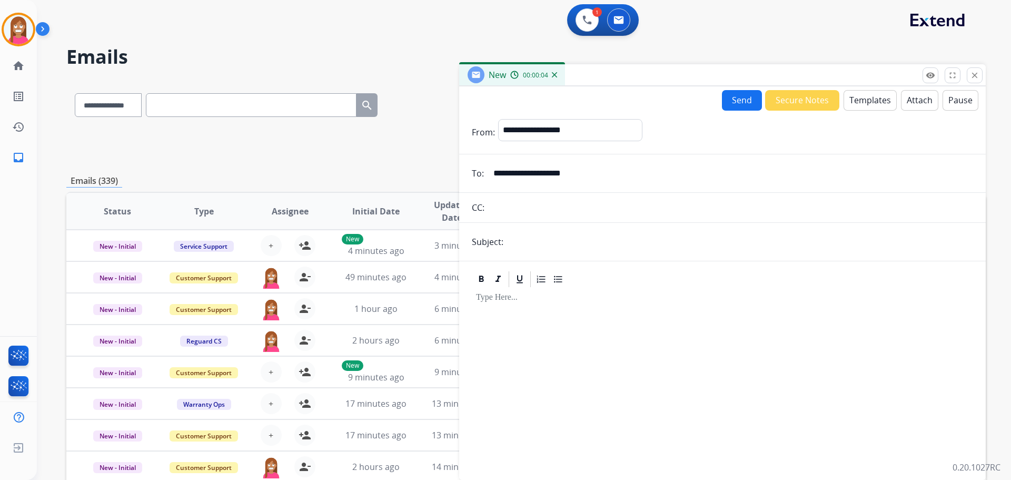
click at [524, 239] on input "text" at bounding box center [740, 241] width 467 height 21
type input "**********"
click at [853, 106] on button "Templates" at bounding box center [870, 100] width 53 height 21
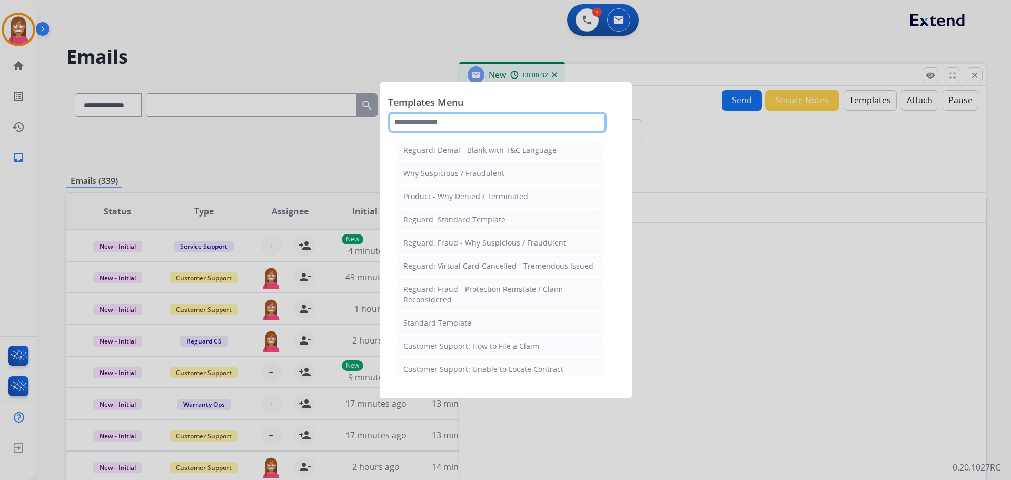
click at [444, 122] on input "text" at bounding box center [497, 122] width 219 height 21
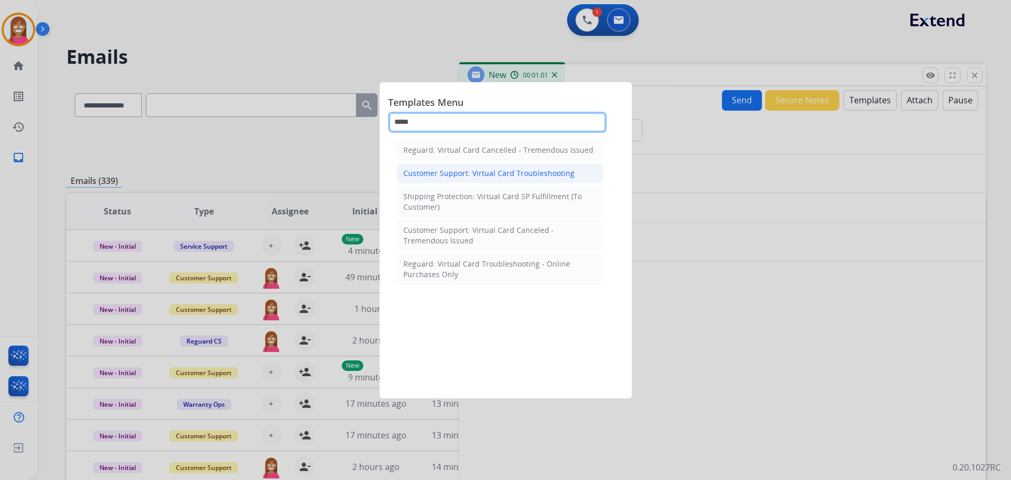
type input "*****"
click at [448, 178] on div "Customer Support: Virtual Card Troubleshooting" at bounding box center [488, 173] width 171 height 11
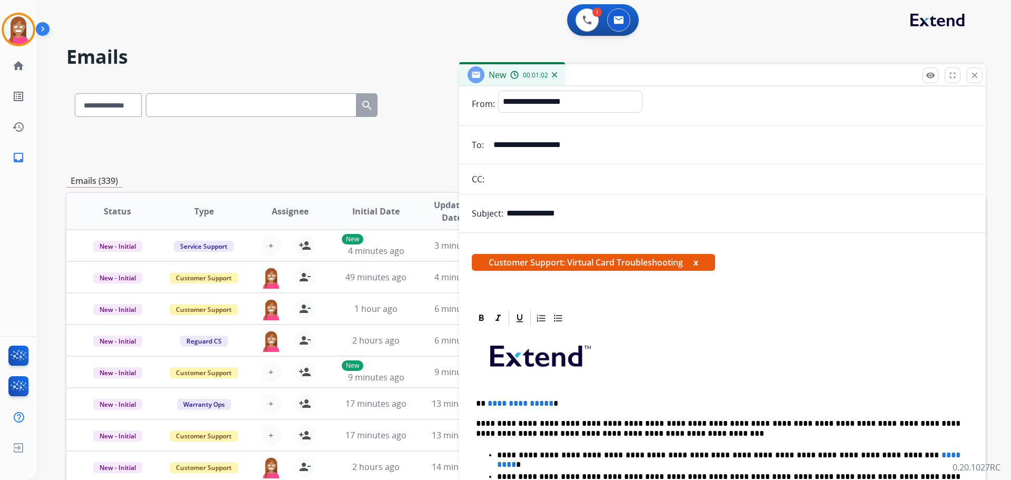
scroll to position [53, 0]
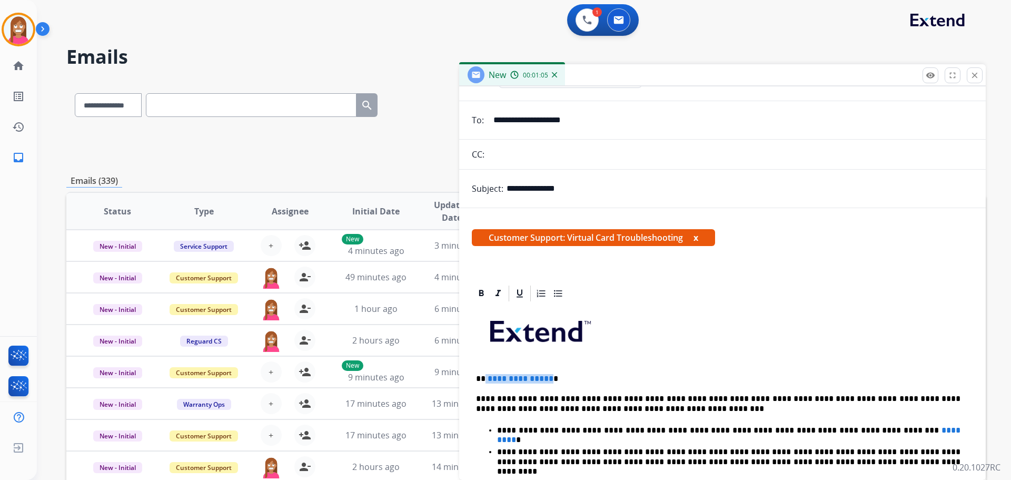
drag, startPoint x: 547, startPoint y: 372, endPoint x: 485, endPoint y: 369, distance: 62.2
drag, startPoint x: 877, startPoint y: 421, endPoint x: 848, endPoint y: 423, distance: 29.6
drag, startPoint x: 876, startPoint y: 423, endPoint x: 870, endPoint y: 423, distance: 6.8
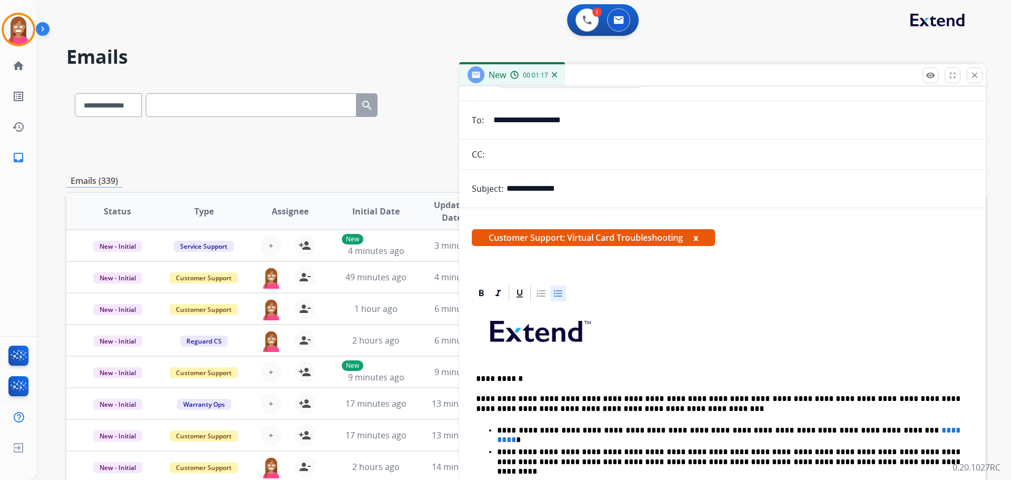
drag, startPoint x: 878, startPoint y: 426, endPoint x: 760, endPoint y: 430, distance: 117.5
click at [760, 430] on p "**********" at bounding box center [729, 430] width 464 height 9
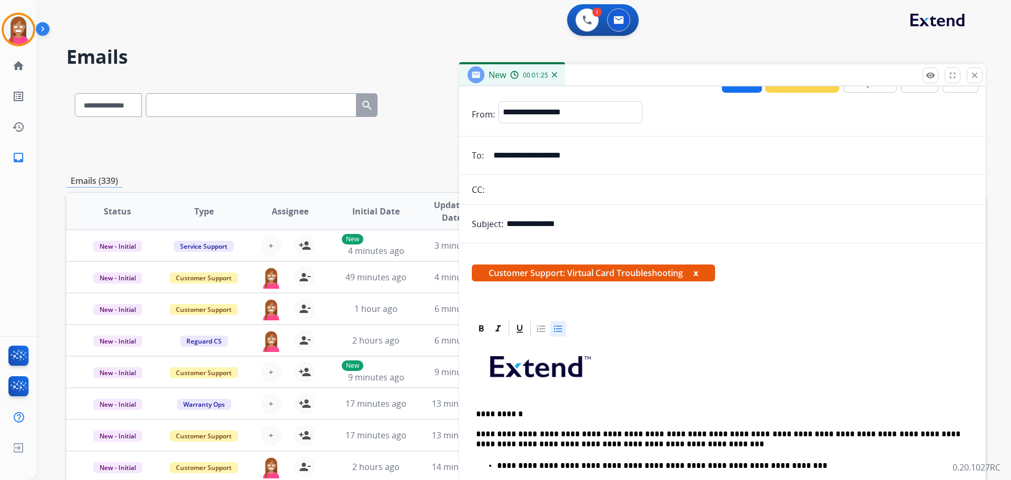
scroll to position [0, 0]
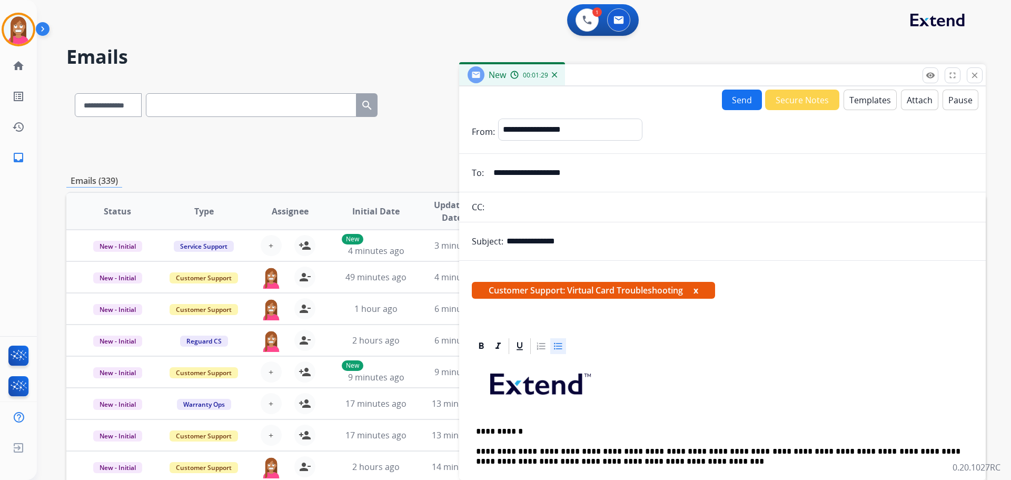
click at [737, 100] on button "Send" at bounding box center [742, 100] width 40 height 21
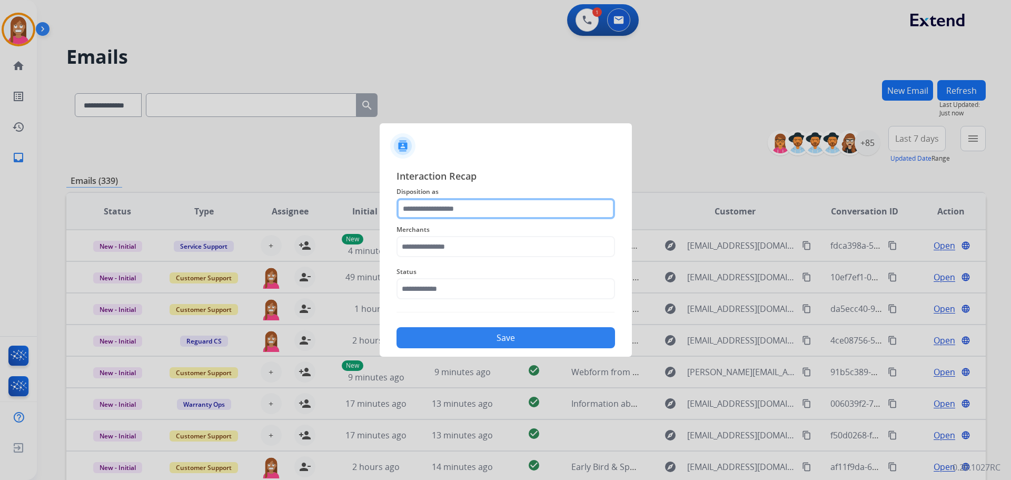
click at [418, 214] on input "text" at bounding box center [506, 208] width 219 height 21
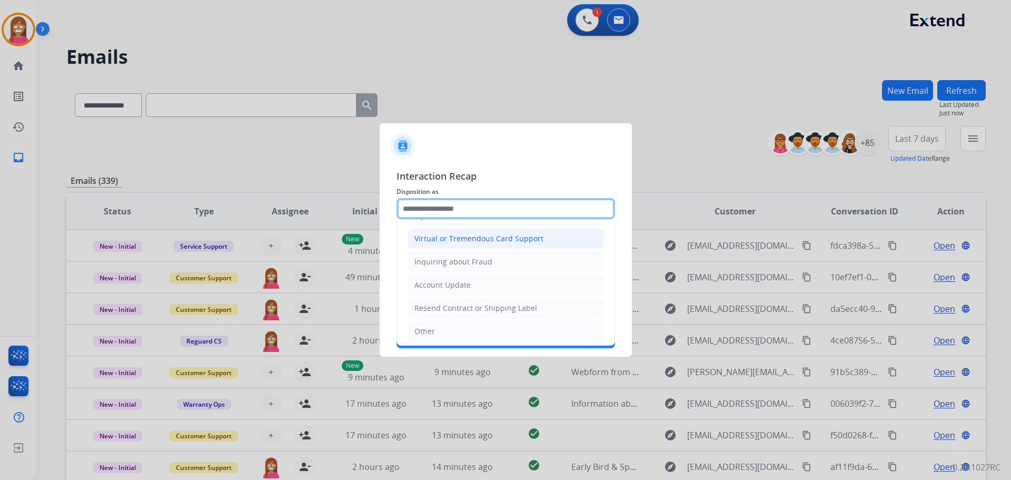
scroll to position [105, 0]
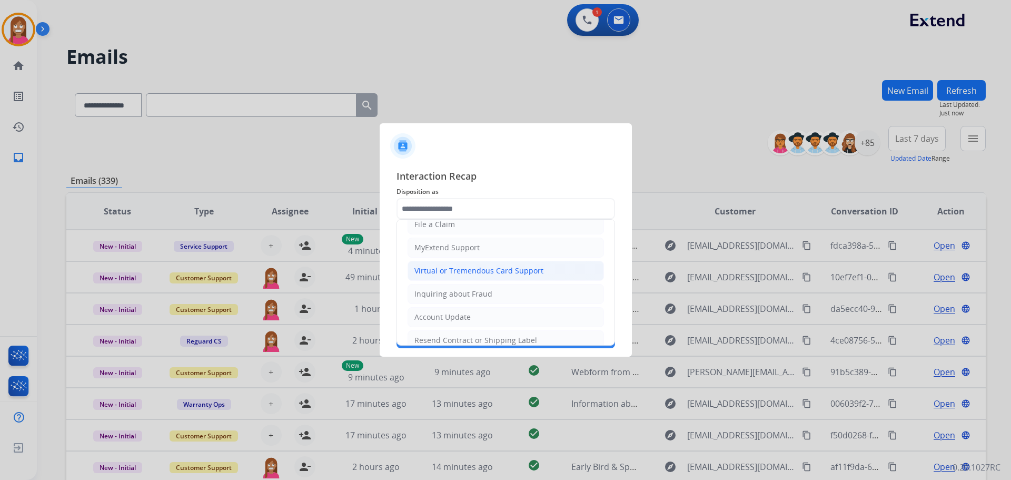
click at [430, 272] on div "Virtual or Tremendous Card Support" at bounding box center [479, 270] width 129 height 11
type input "**********"
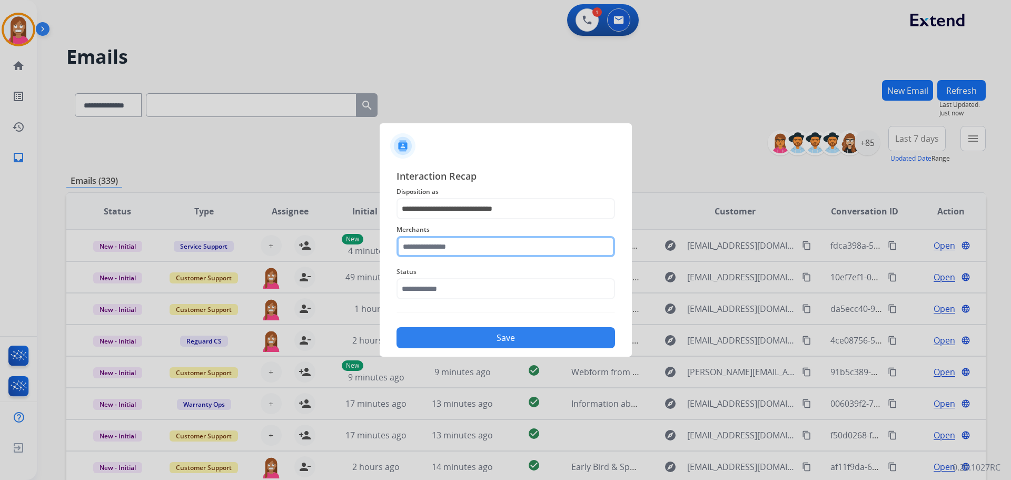
click at [422, 247] on input "text" at bounding box center [506, 246] width 219 height 21
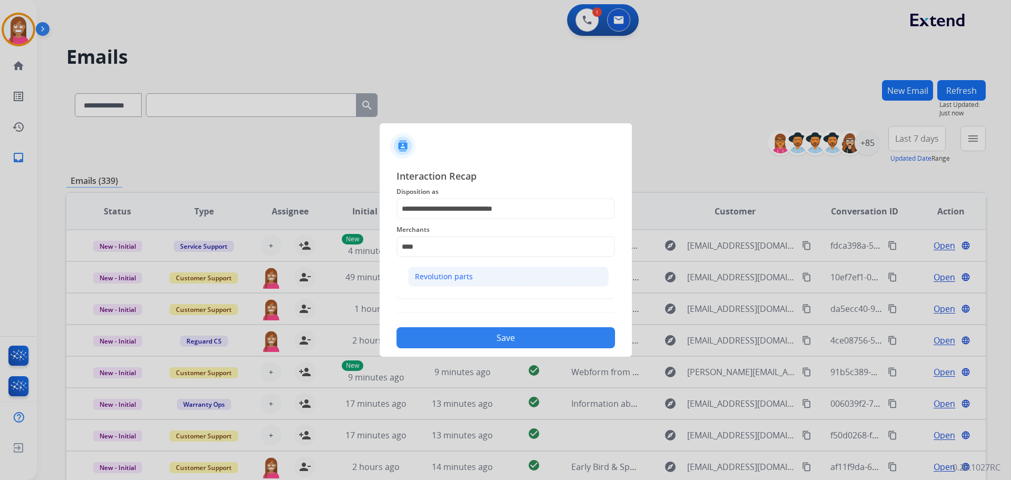
click at [459, 267] on li "Revolution parts" at bounding box center [508, 277] width 201 height 20
type input "**********"
click at [444, 283] on input "text" at bounding box center [506, 288] width 219 height 21
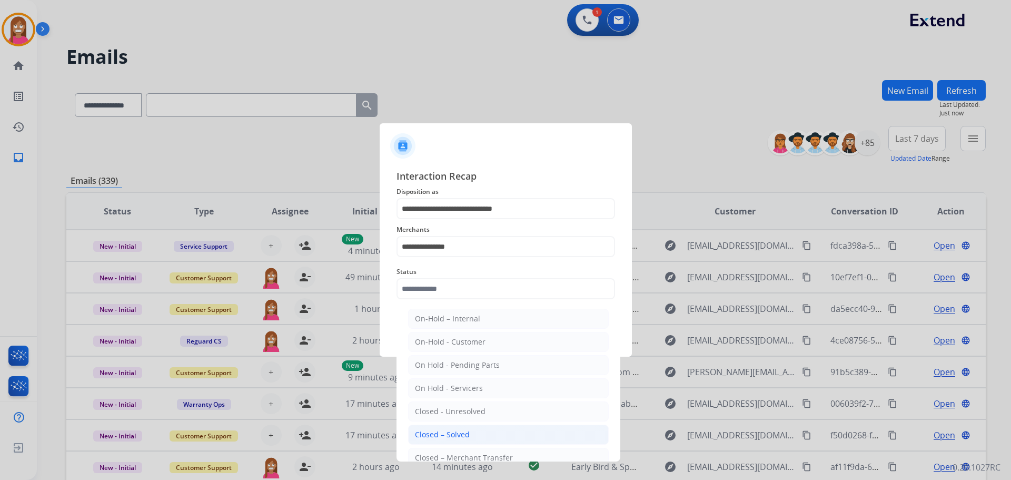
click at [438, 428] on li "Closed – Solved" at bounding box center [508, 435] width 201 height 20
type input "**********"
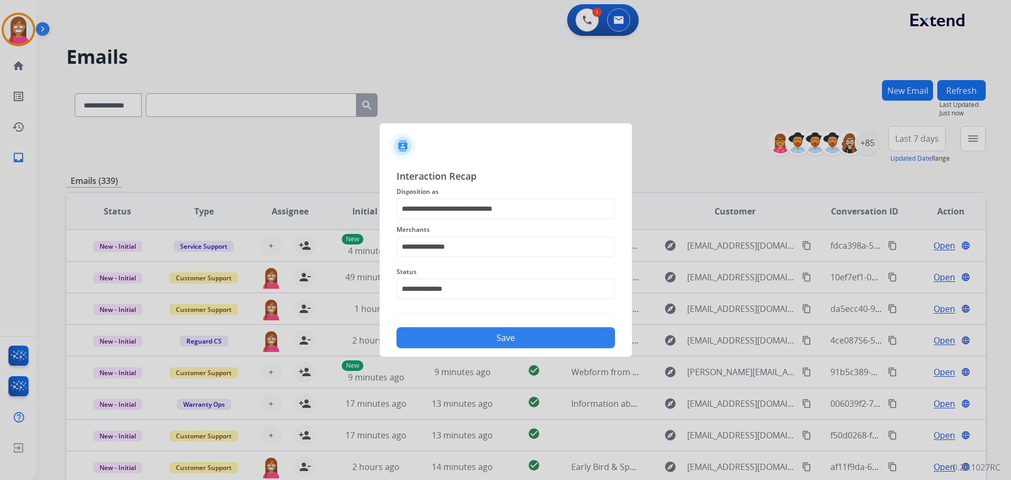
click at [457, 340] on button "Save" at bounding box center [506, 337] width 219 height 21
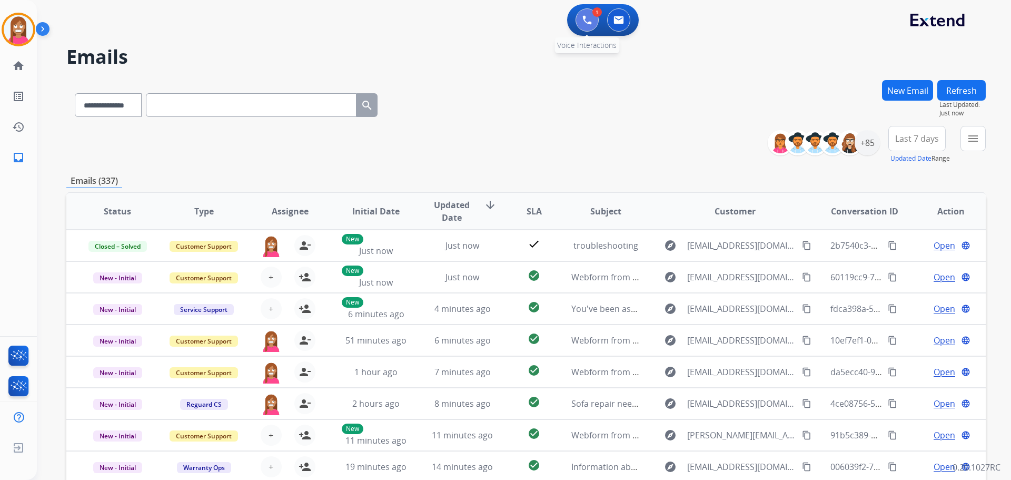
click at [586, 19] on img at bounding box center [587, 19] width 9 height 9
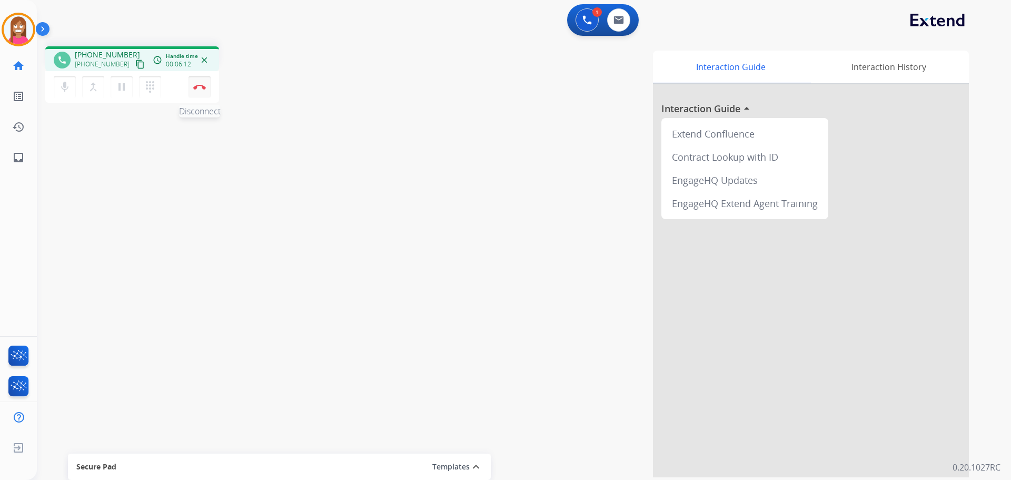
click at [200, 91] on button "Disconnect" at bounding box center [200, 87] width 22 height 22
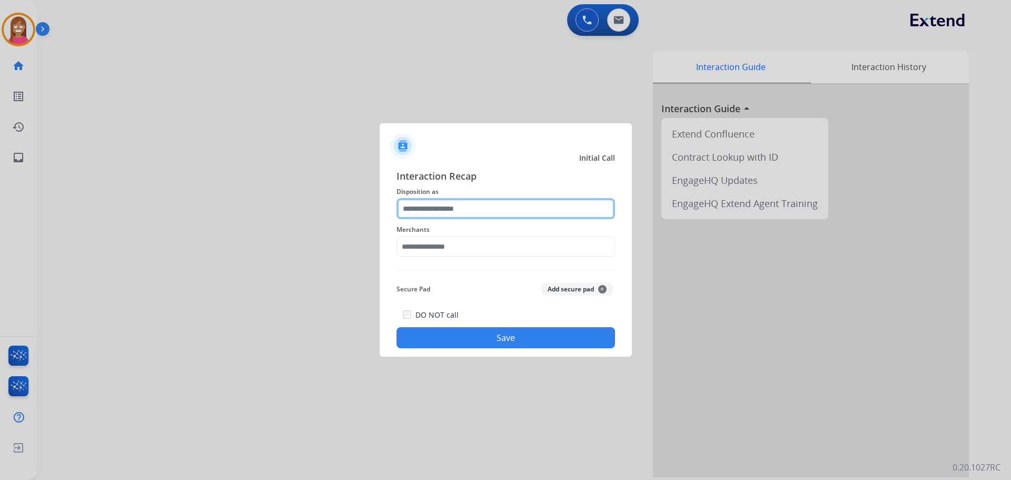
click at [420, 217] on input "text" at bounding box center [506, 208] width 219 height 21
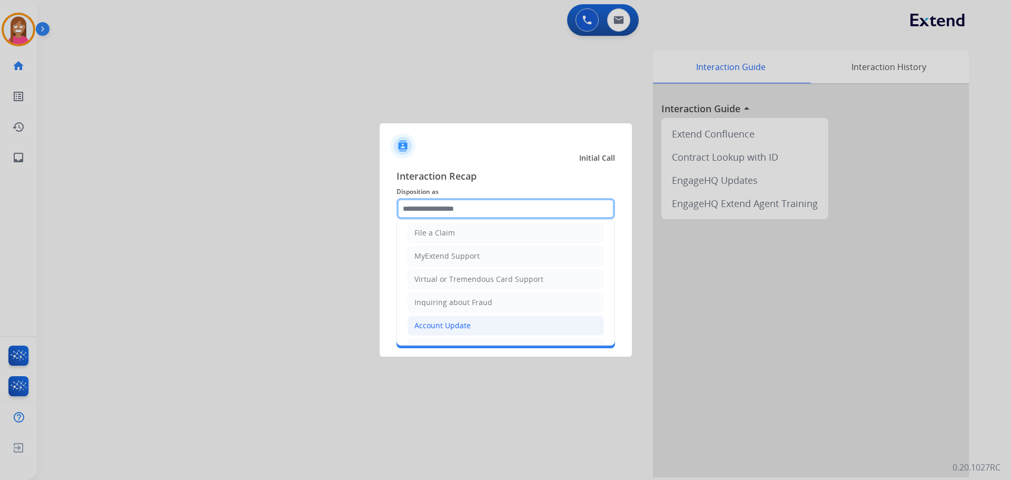
scroll to position [105, 0]
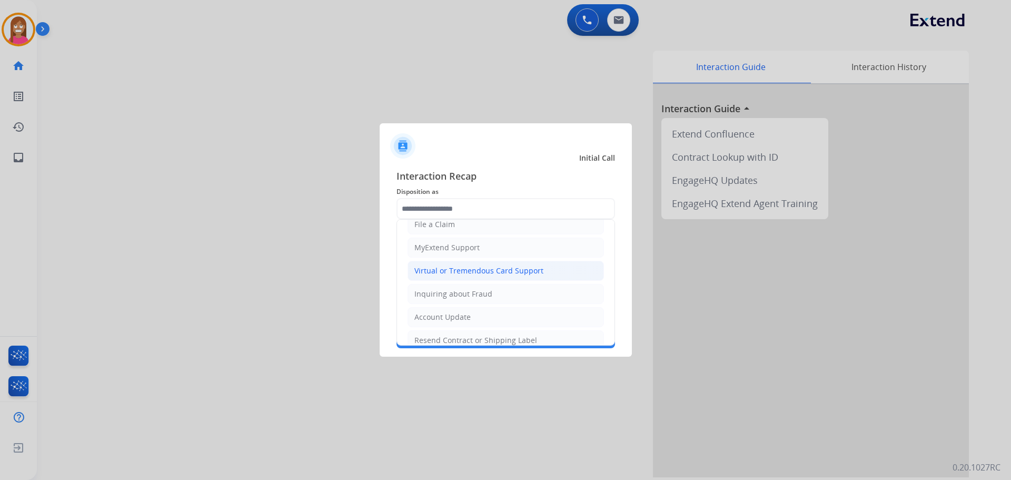
click at [428, 267] on div "Virtual or Tremendous Card Support" at bounding box center [479, 270] width 129 height 11
type input "**********"
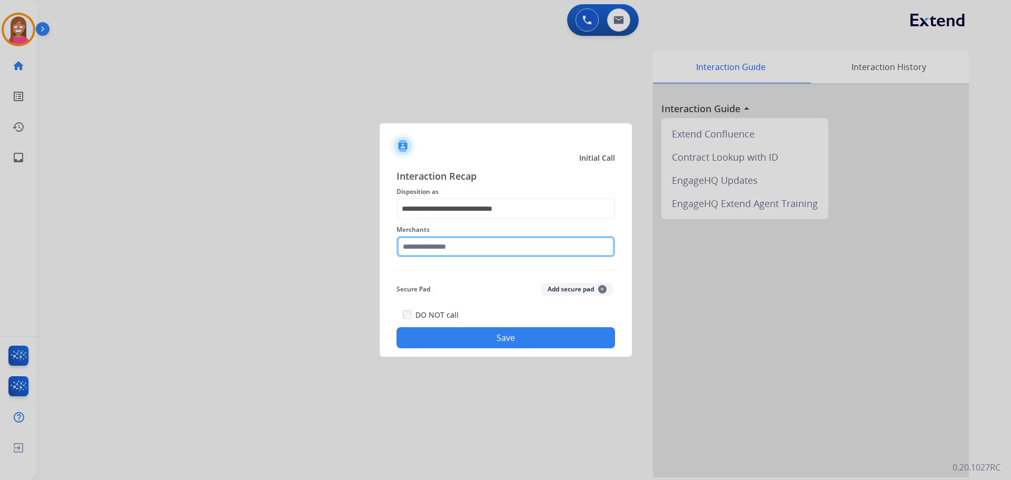
click at [435, 245] on input "text" at bounding box center [506, 246] width 219 height 21
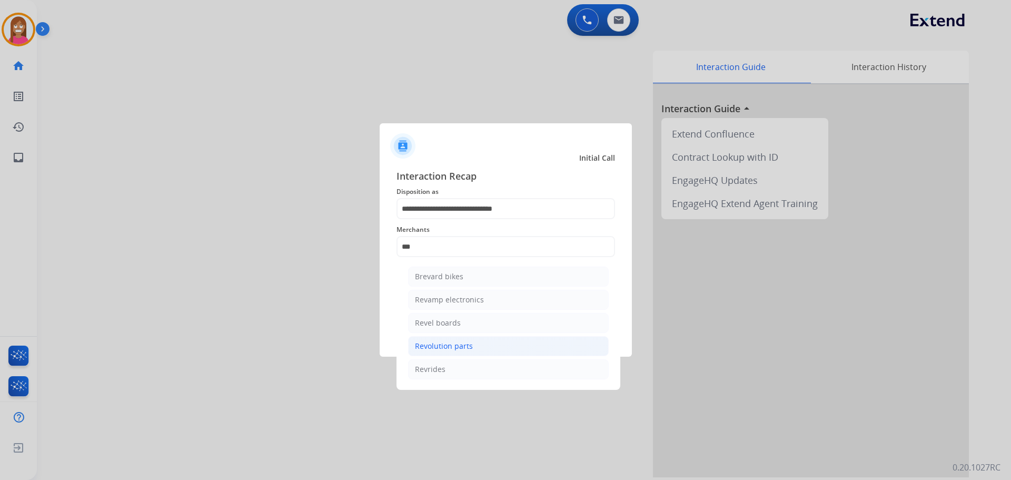
click at [432, 354] on li "Revolution parts" at bounding box center [508, 346] width 201 height 20
type input "**********"
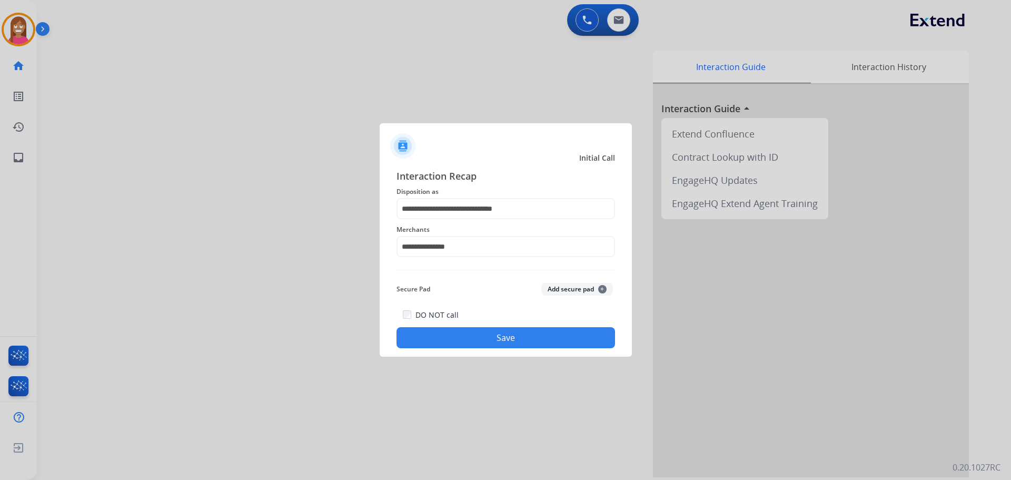
click at [434, 345] on button "Save" at bounding box center [506, 337] width 219 height 21
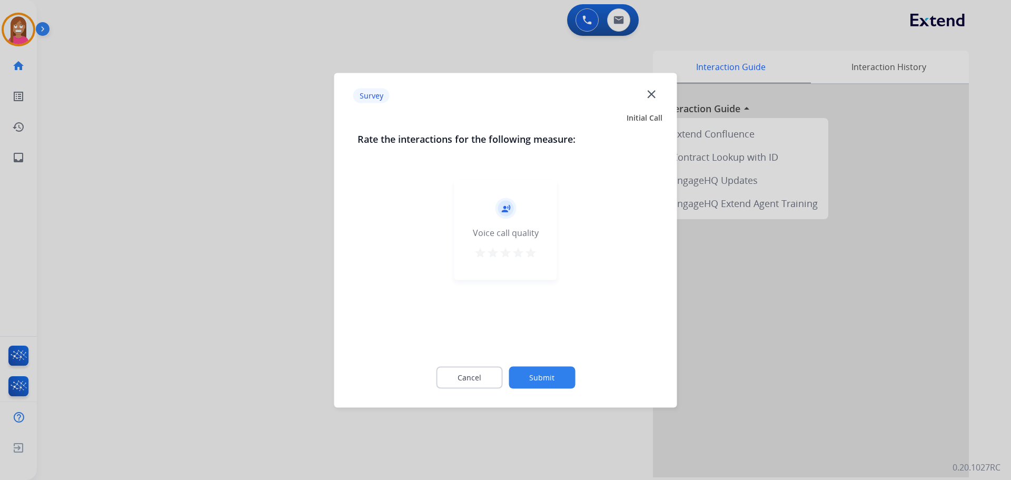
click at [650, 94] on mat-icon "close" at bounding box center [652, 94] width 14 height 14
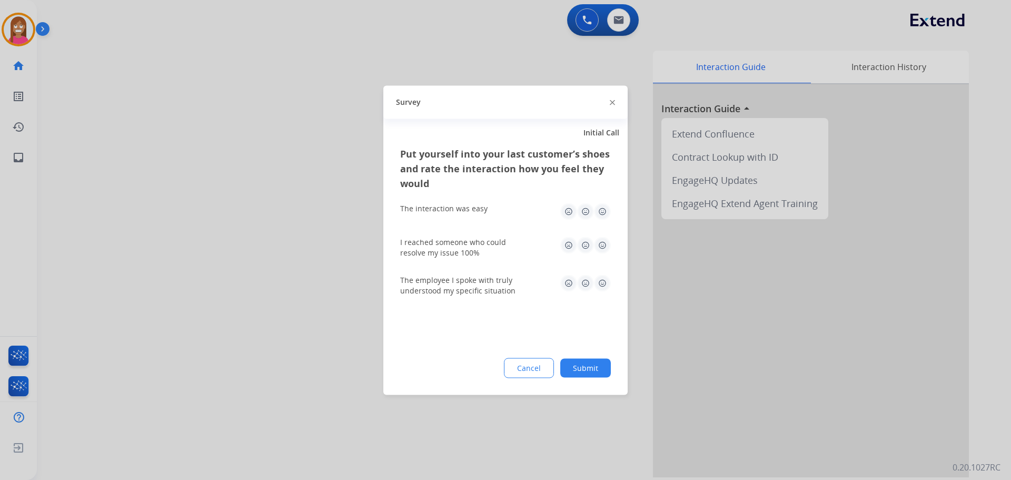
click at [613, 103] on img at bounding box center [612, 102] width 5 height 5
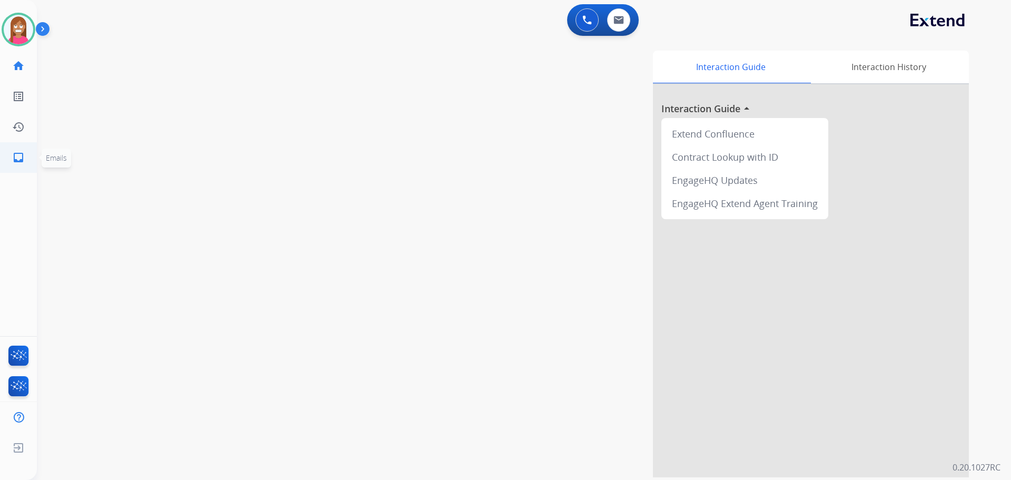
click at [16, 159] on mat-icon "inbox" at bounding box center [18, 157] width 13 height 13
select select "**********"
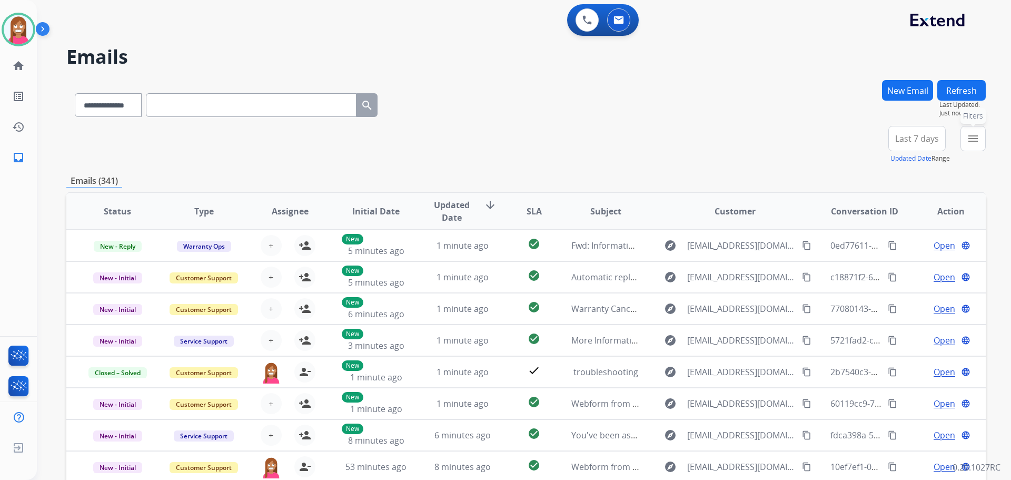
click at [973, 141] on mat-icon "menu" at bounding box center [973, 138] width 13 height 13
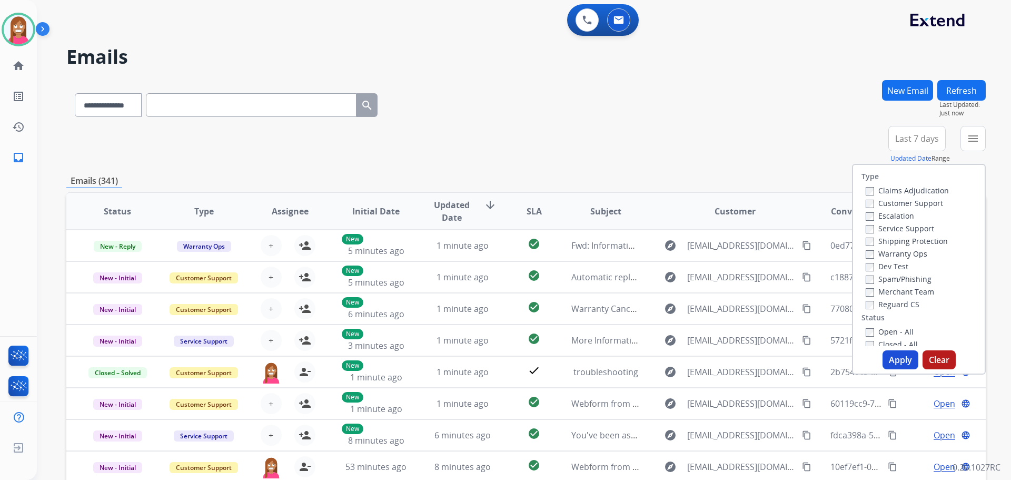
click at [870, 204] on label "Customer Support" at bounding box center [904, 203] width 77 height 10
click at [881, 242] on label "Shipping Protection" at bounding box center [907, 241] width 82 height 10
click at [874, 306] on label "Reguard CS" at bounding box center [893, 304] width 54 height 10
click at [875, 333] on label "Open - All" at bounding box center [890, 332] width 48 height 10
click at [903, 356] on button "Apply" at bounding box center [901, 359] width 36 height 19
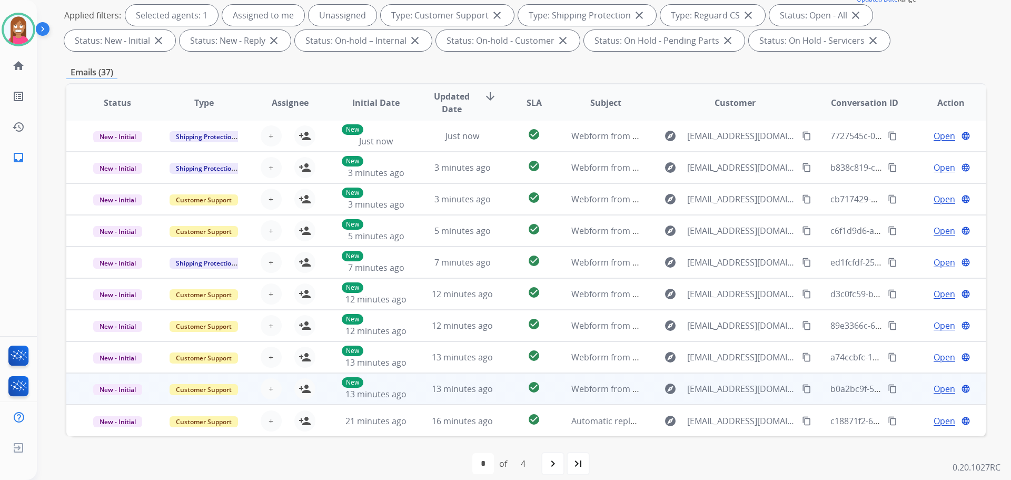
scroll to position [170, 0]
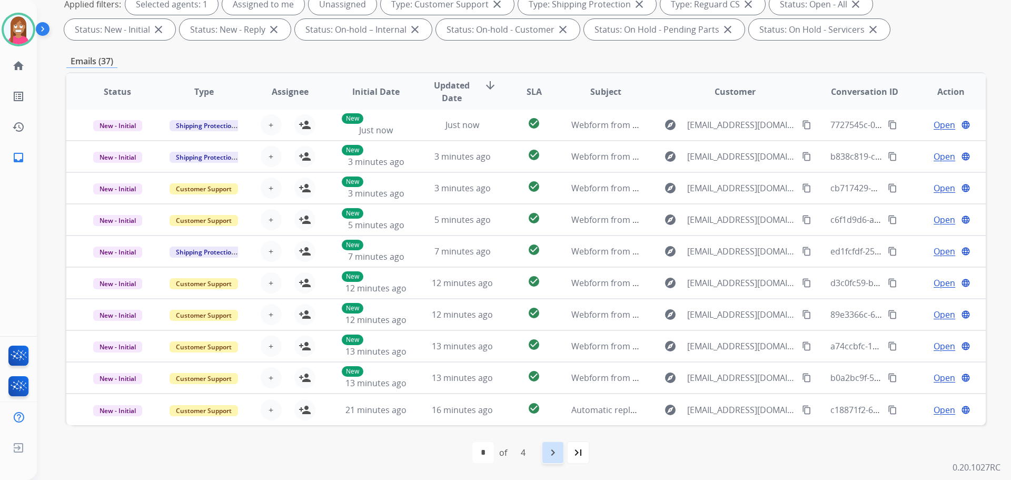
click at [561, 455] on div "navigate_next" at bounding box center [552, 452] width 23 height 23
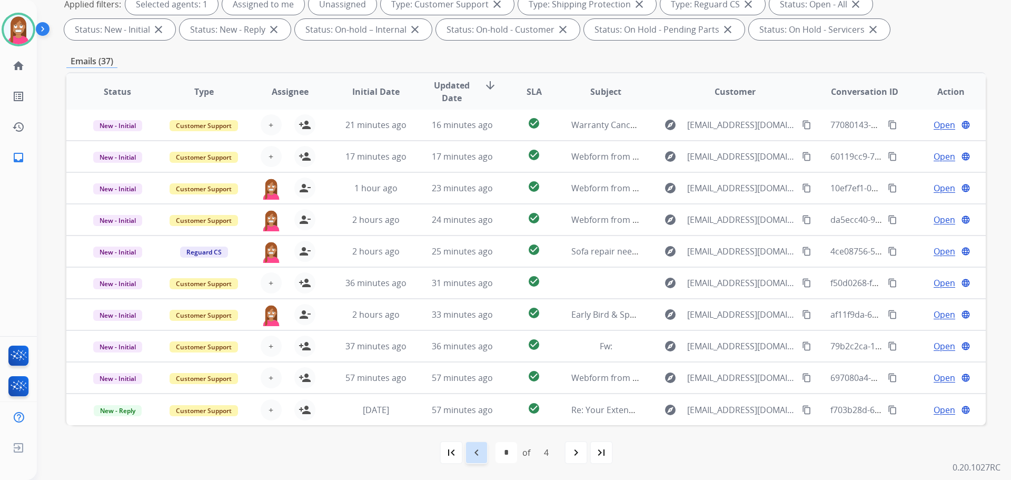
click at [471, 455] on mat-icon "navigate_before" at bounding box center [476, 452] width 13 height 13
select select "*"
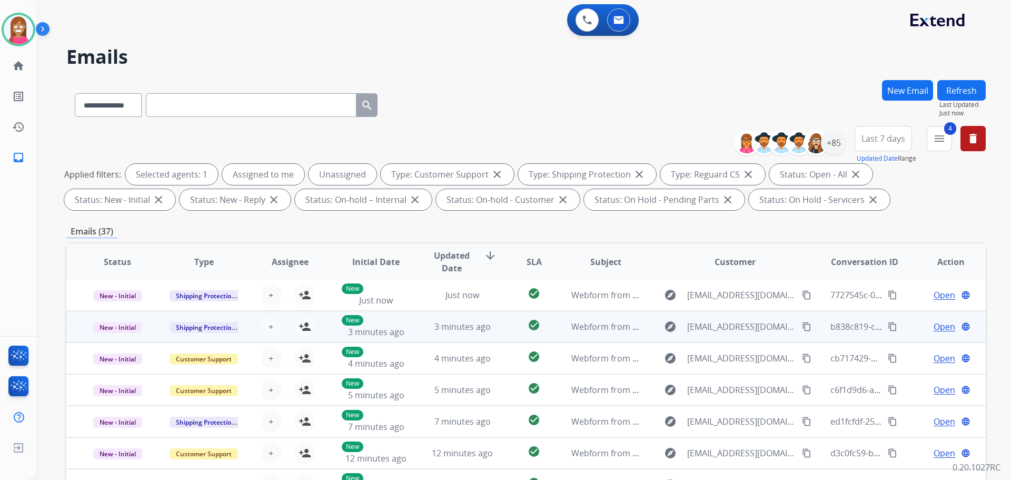
click at [419, 337] on td "3 minutes ago" at bounding box center [454, 327] width 86 height 32
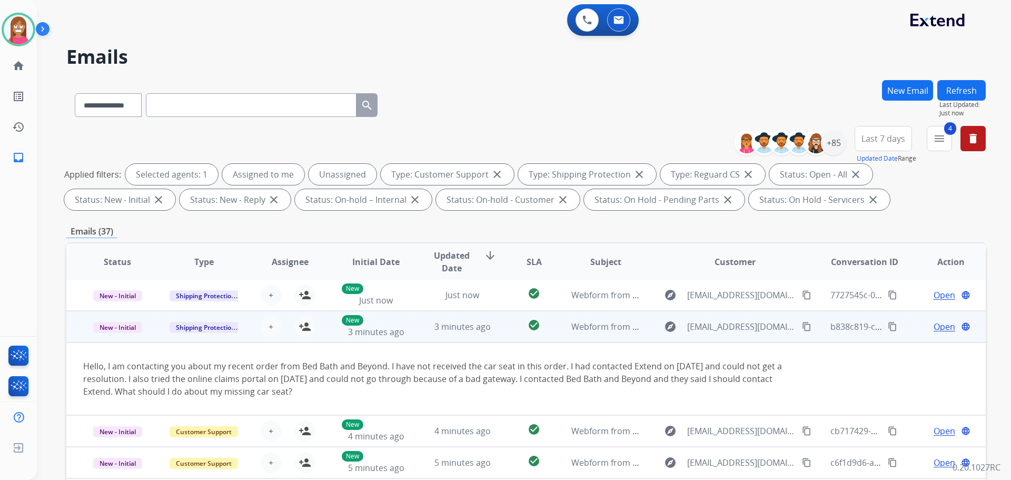
scroll to position [32, 0]
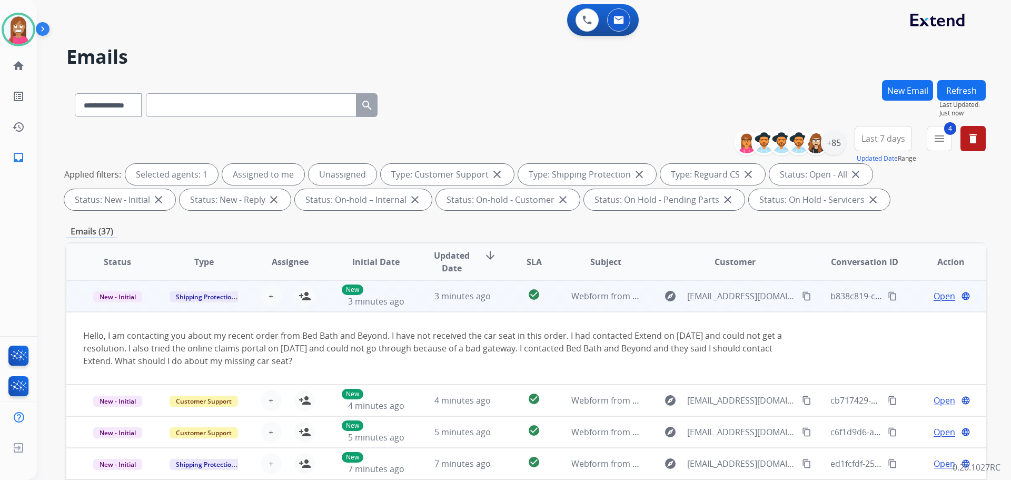
click at [802, 296] on mat-icon "content_copy" at bounding box center [806, 295] width 9 height 9
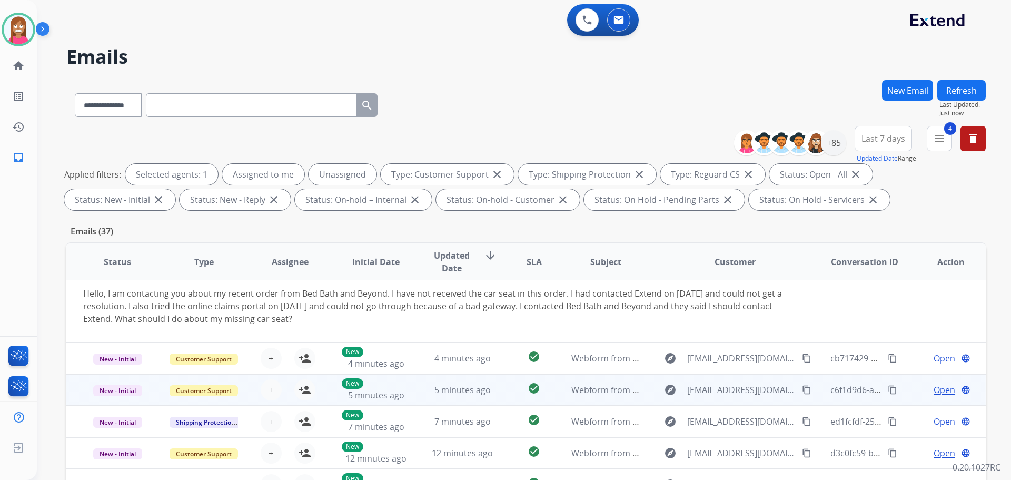
scroll to position [53, 0]
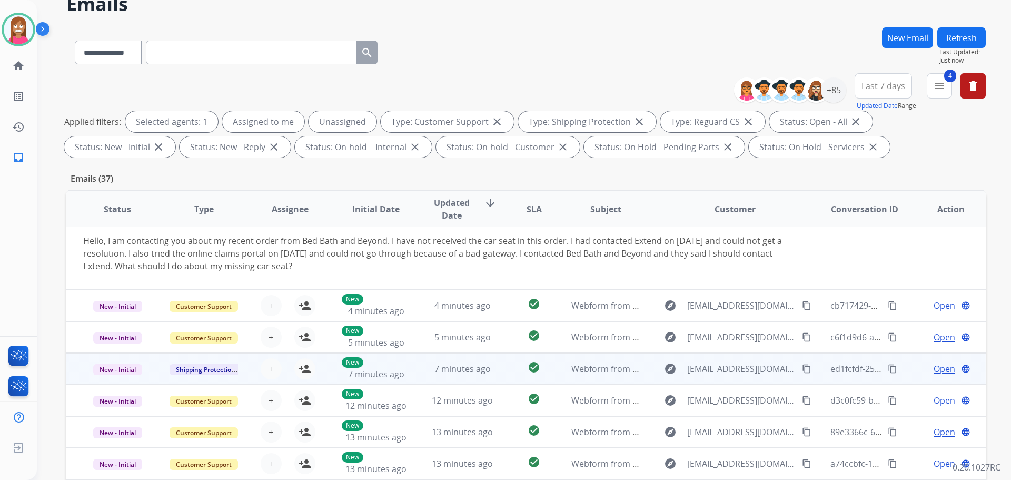
click at [417, 379] on td "7 minutes ago" at bounding box center [454, 369] width 86 height 32
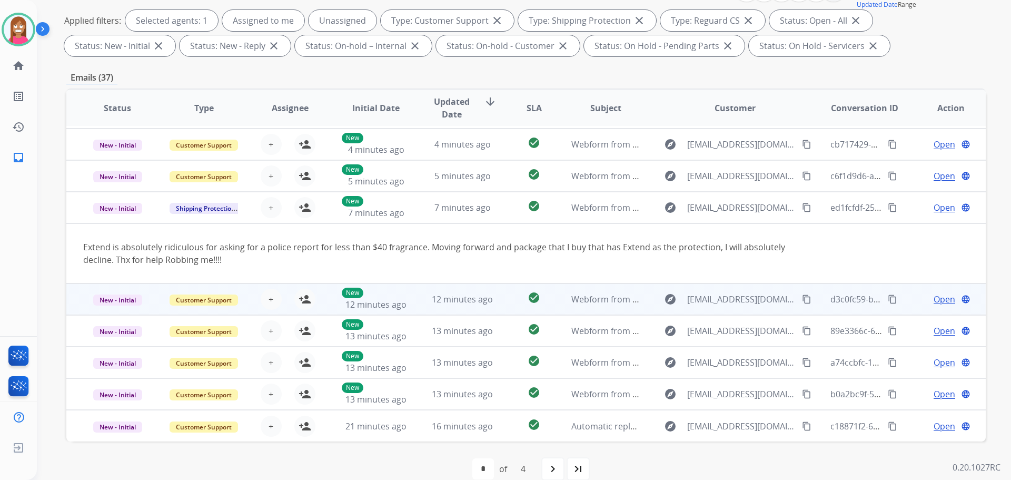
scroll to position [158, 0]
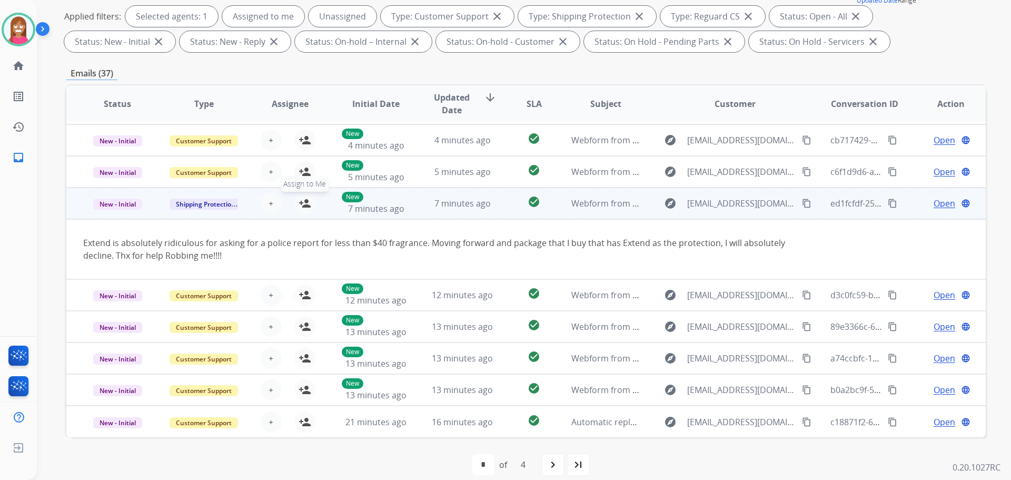
drag, startPoint x: 299, startPoint y: 206, endPoint x: 306, endPoint y: 206, distance: 6.8
click at [299, 206] on mat-icon "person_add" at bounding box center [305, 203] width 13 height 13
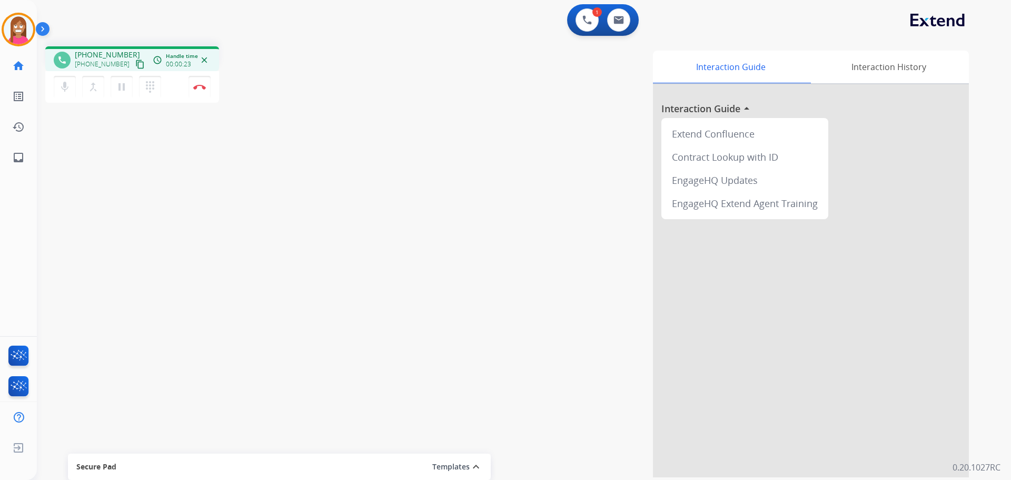
click at [135, 63] on mat-icon "content_copy" at bounding box center [139, 64] width 9 height 9
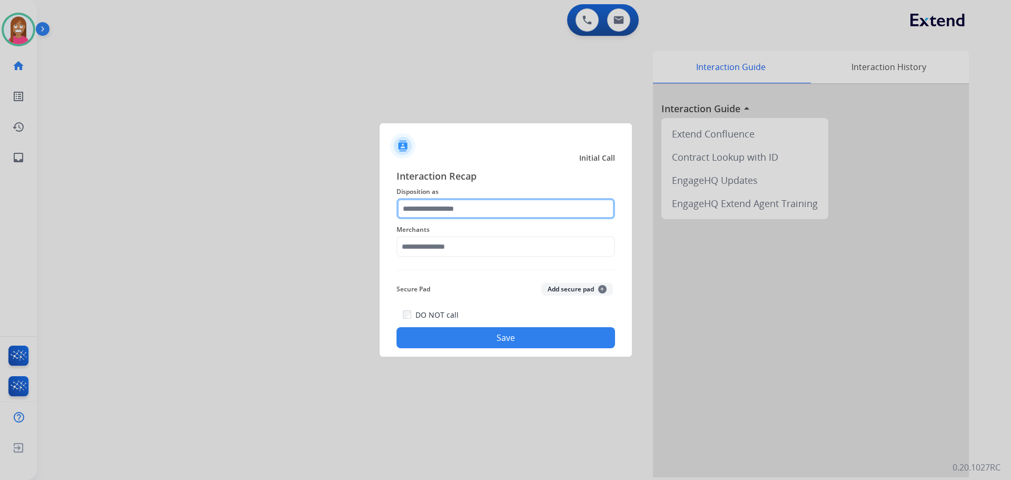
click at [461, 214] on input "text" at bounding box center [506, 208] width 219 height 21
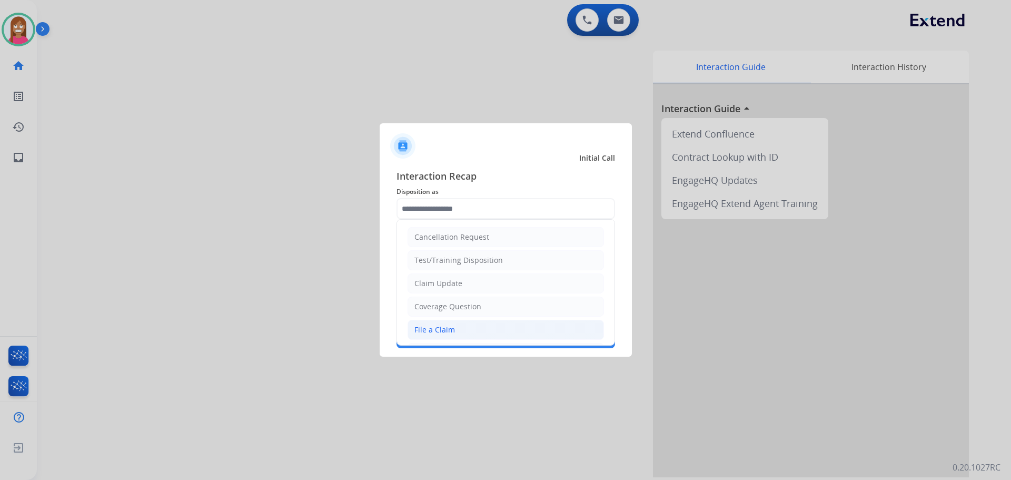
click at [412, 334] on li "File a Claim" at bounding box center [506, 330] width 196 height 20
type input "**********"
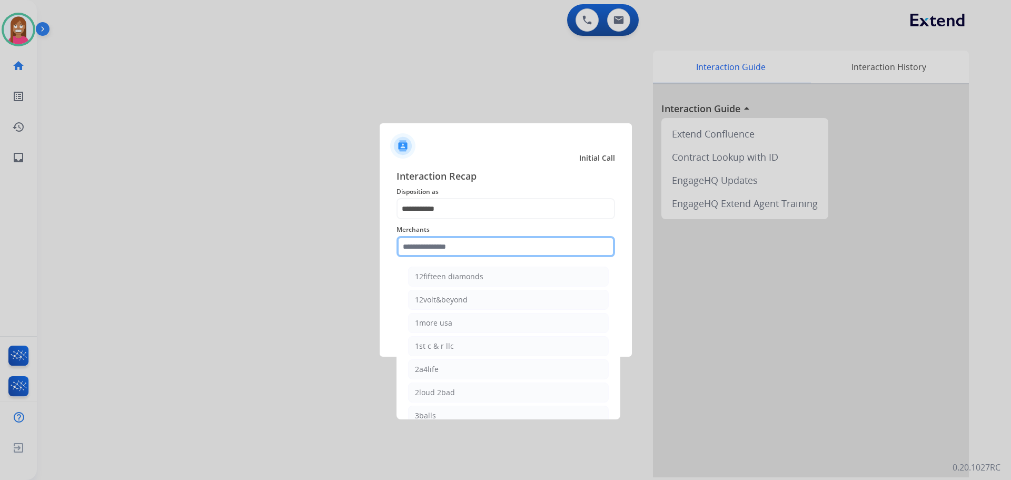
click at [413, 245] on input "text" at bounding box center [506, 246] width 219 height 21
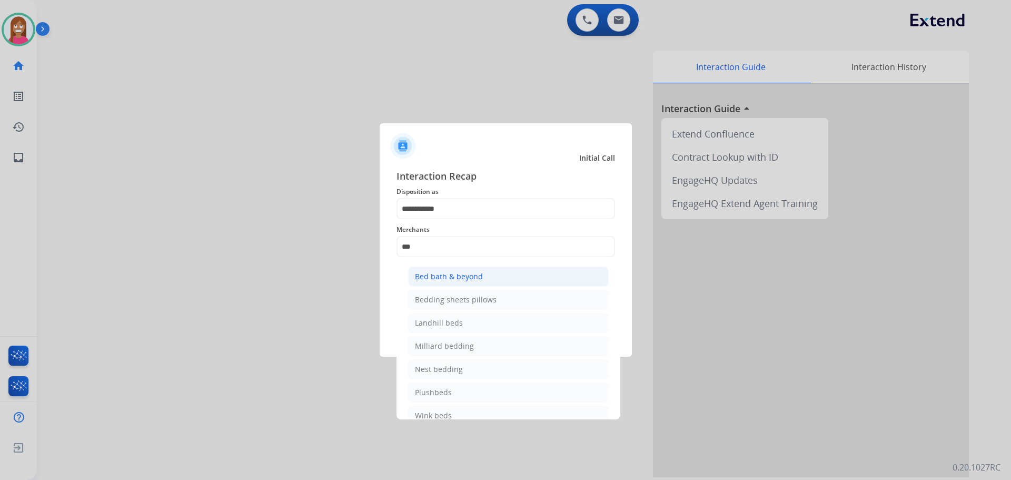
click at [455, 278] on div "Bed bath & beyond" at bounding box center [449, 276] width 68 height 11
type input "**********"
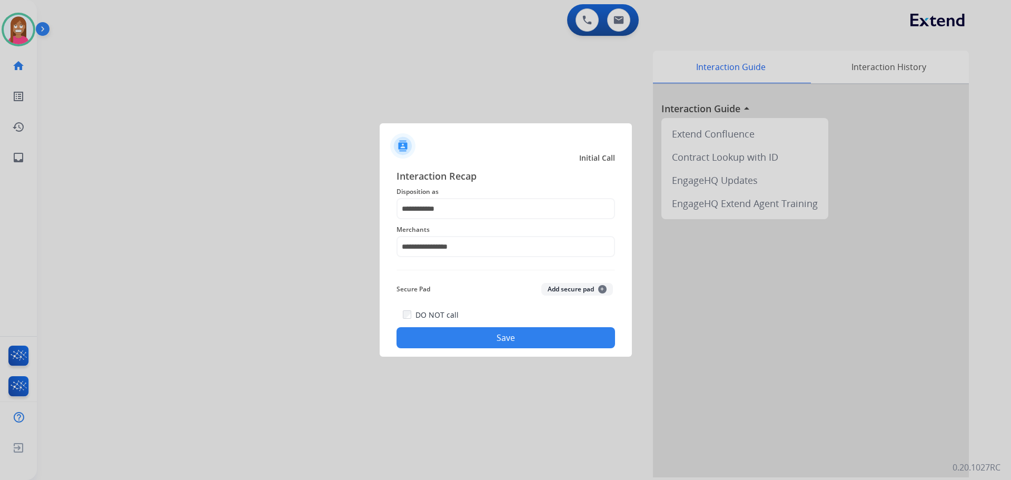
click at [472, 340] on button "Save" at bounding box center [506, 337] width 219 height 21
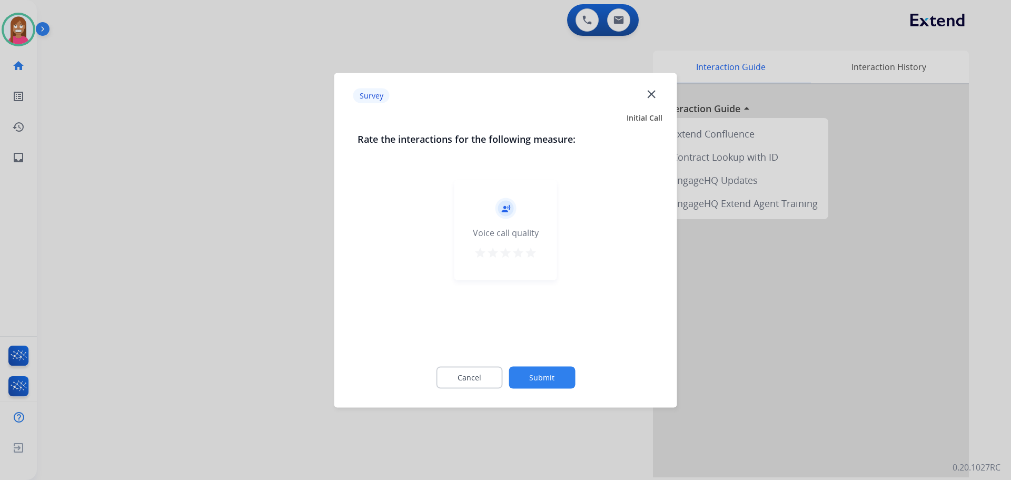
click at [650, 91] on mat-icon "close" at bounding box center [652, 94] width 14 height 14
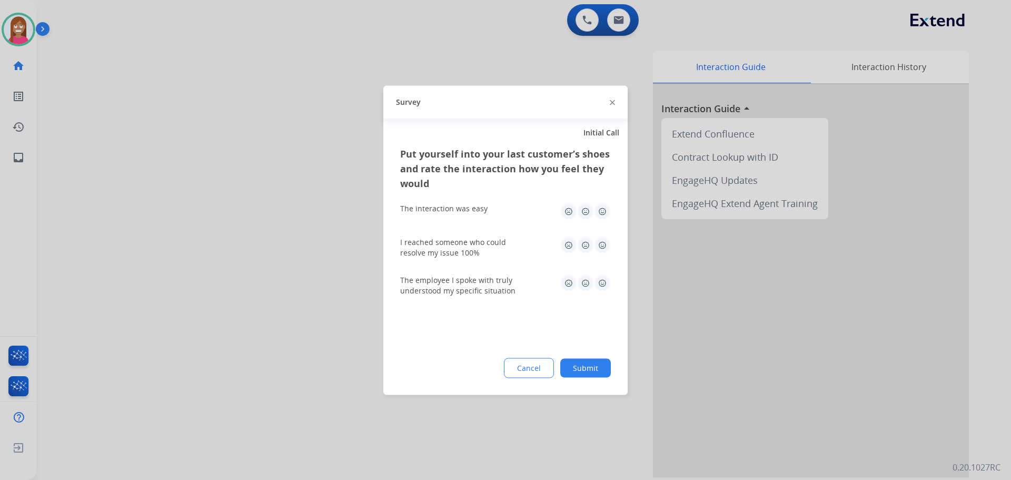
click at [612, 103] on img at bounding box center [612, 102] width 5 height 5
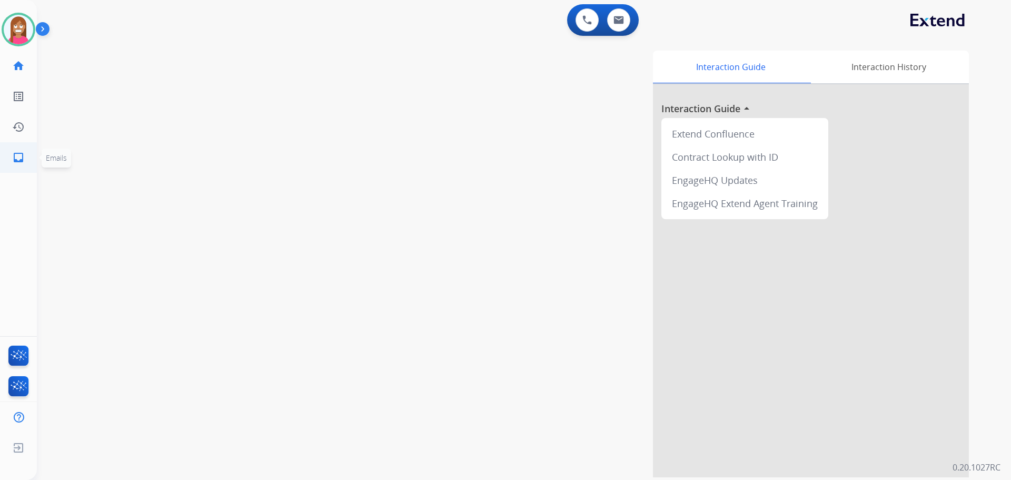
click at [25, 160] on link "inbox Emails" at bounding box center [18, 157] width 29 height 29
select select "**********"
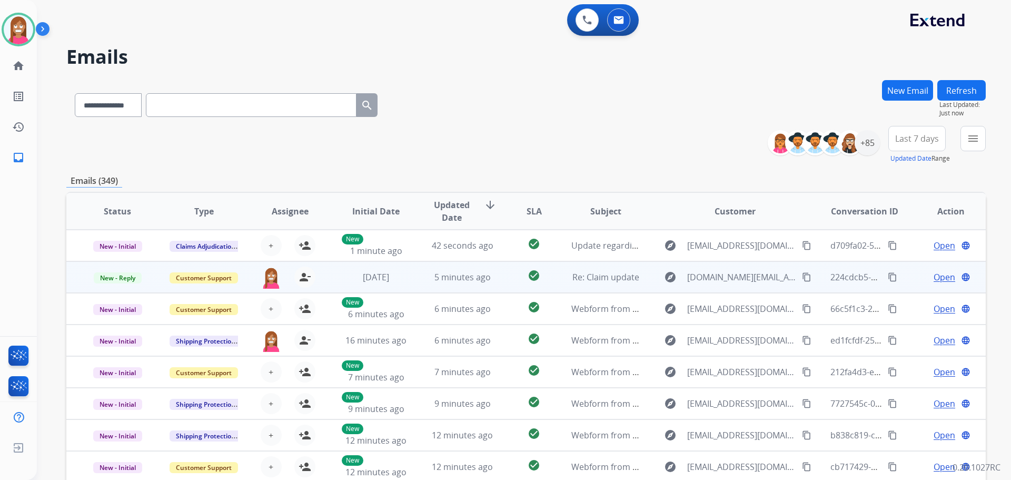
click at [501, 281] on td "check_circle" at bounding box center [525, 277] width 57 height 32
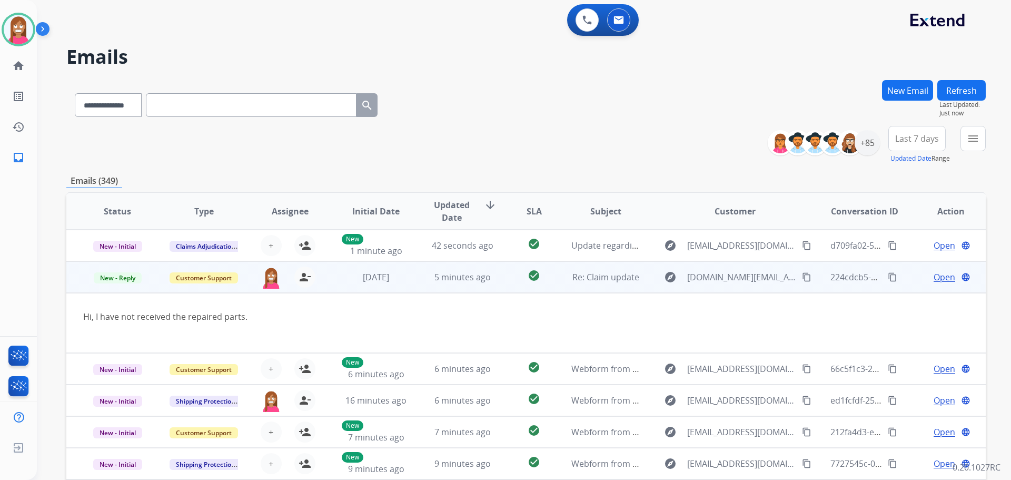
scroll to position [32, 0]
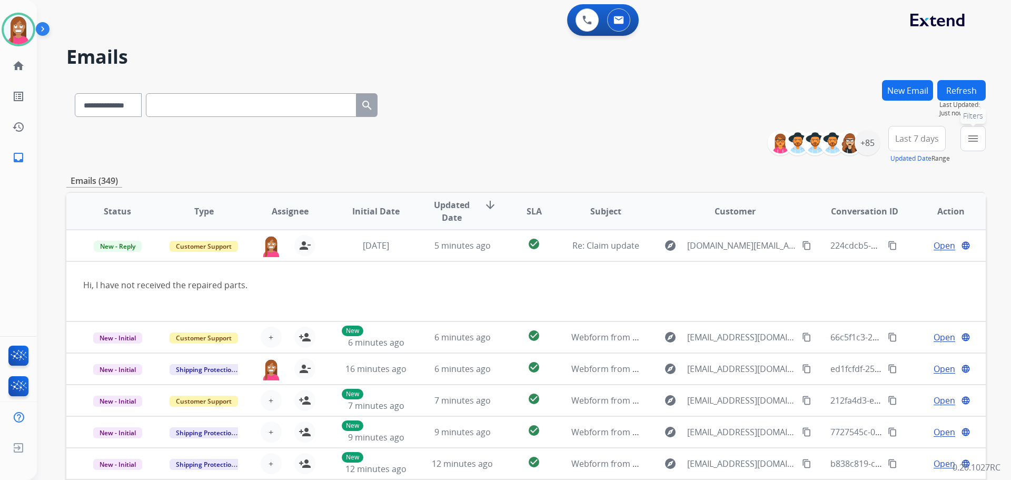
click at [970, 139] on mat-icon "menu" at bounding box center [973, 138] width 13 height 13
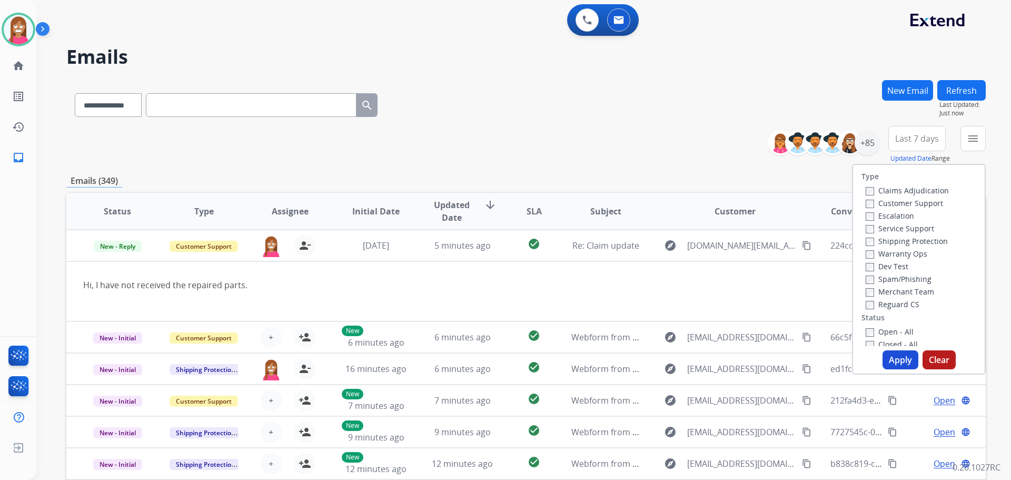
click at [894, 204] on label "Customer Support" at bounding box center [904, 203] width 77 height 10
click at [876, 242] on label "Shipping Protection" at bounding box center [907, 241] width 82 height 10
click at [870, 308] on div "Reguard CS" at bounding box center [907, 304] width 83 height 13
click at [870, 306] on label "Reguard CS" at bounding box center [893, 304] width 54 height 10
click at [872, 333] on label "Open - All" at bounding box center [890, 332] width 48 height 10
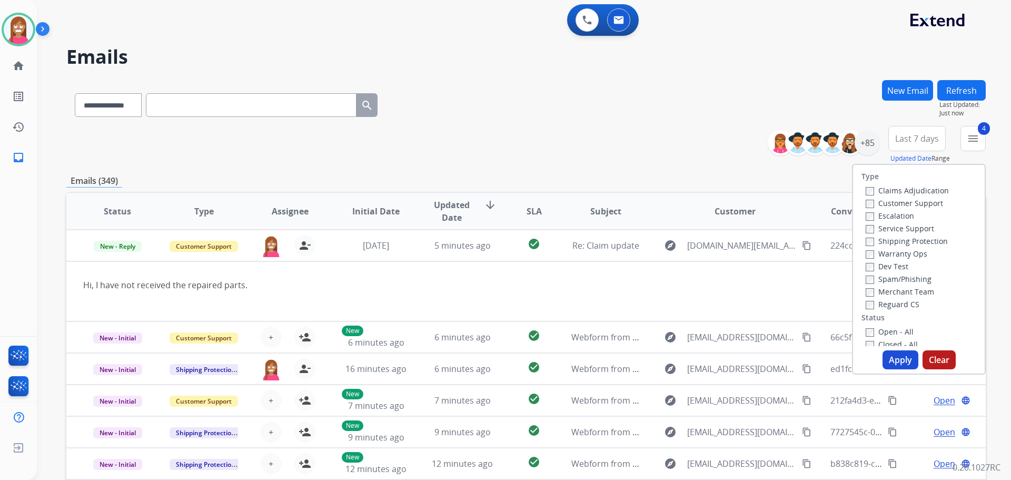
click at [890, 355] on button "Apply" at bounding box center [901, 359] width 36 height 19
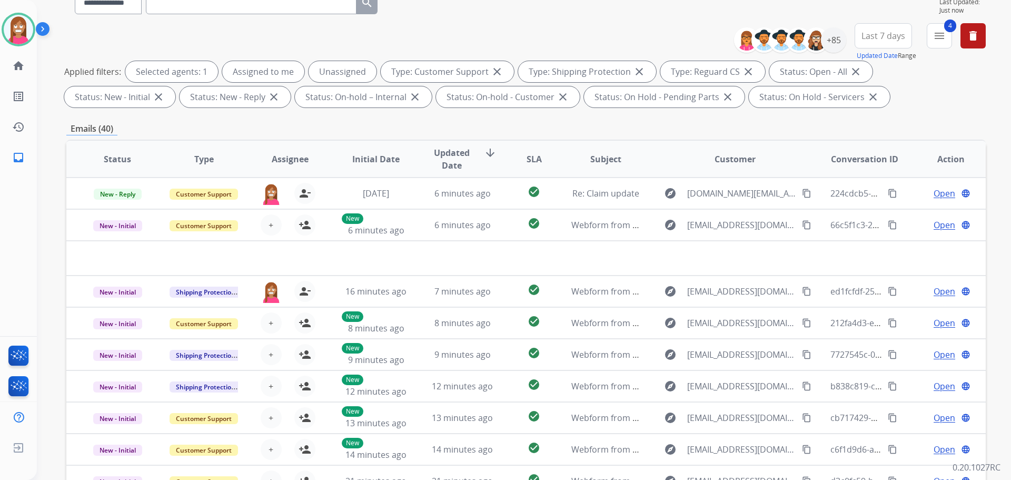
scroll to position [65, 0]
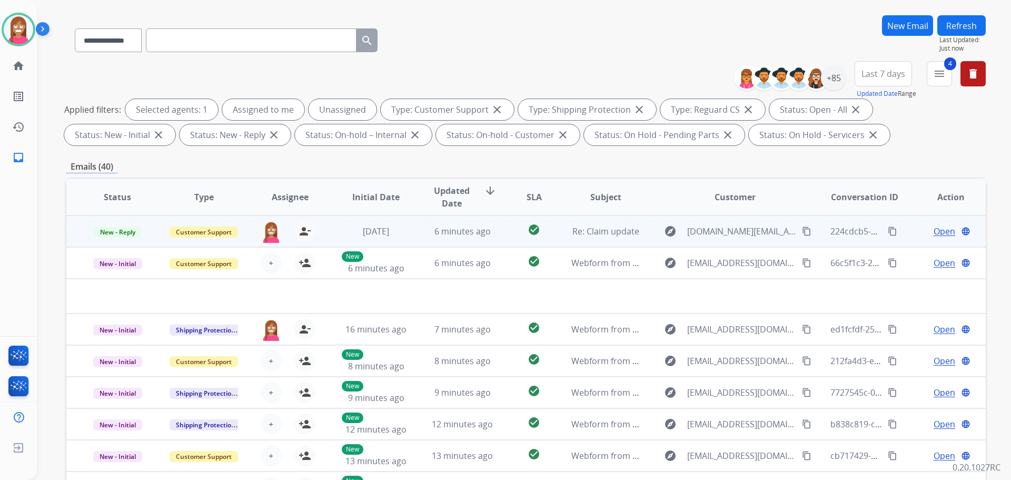
click at [802, 229] on mat-icon "content_copy" at bounding box center [806, 230] width 9 height 9
click at [499, 235] on td "check_circle" at bounding box center [525, 231] width 57 height 32
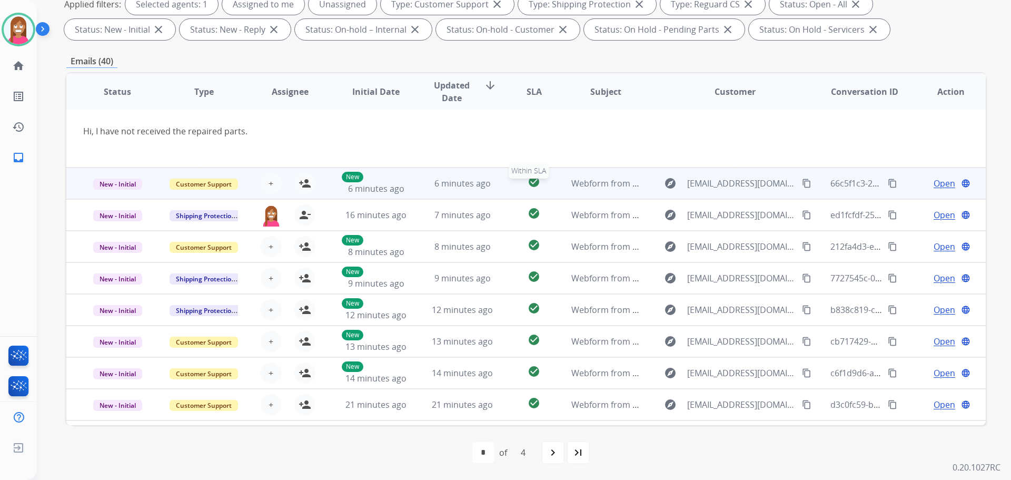
scroll to position [53, 0]
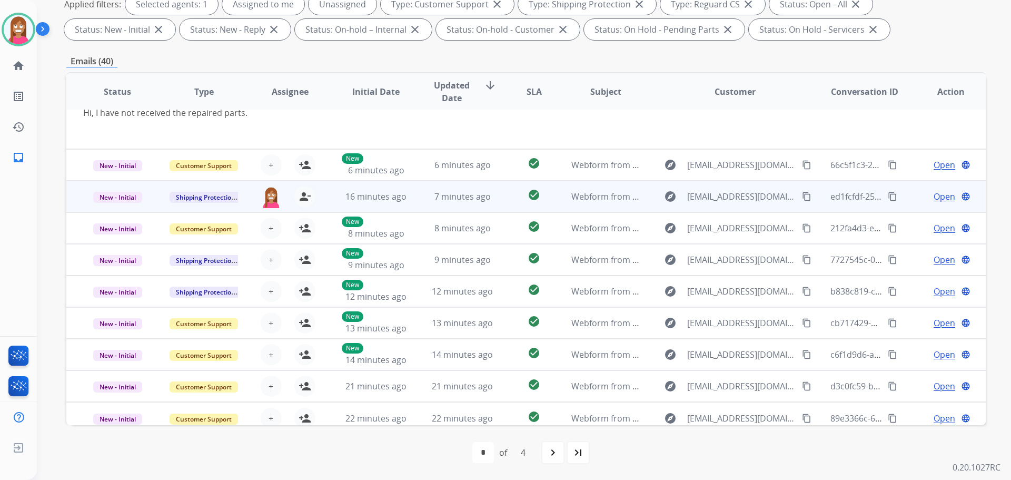
click at [934, 197] on span "Open" at bounding box center [945, 196] width 22 height 13
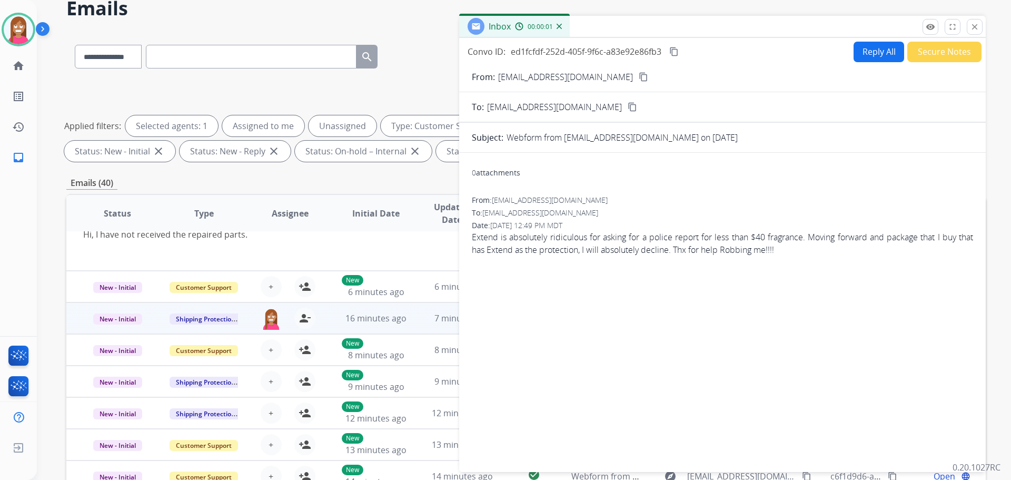
scroll to position [12, 0]
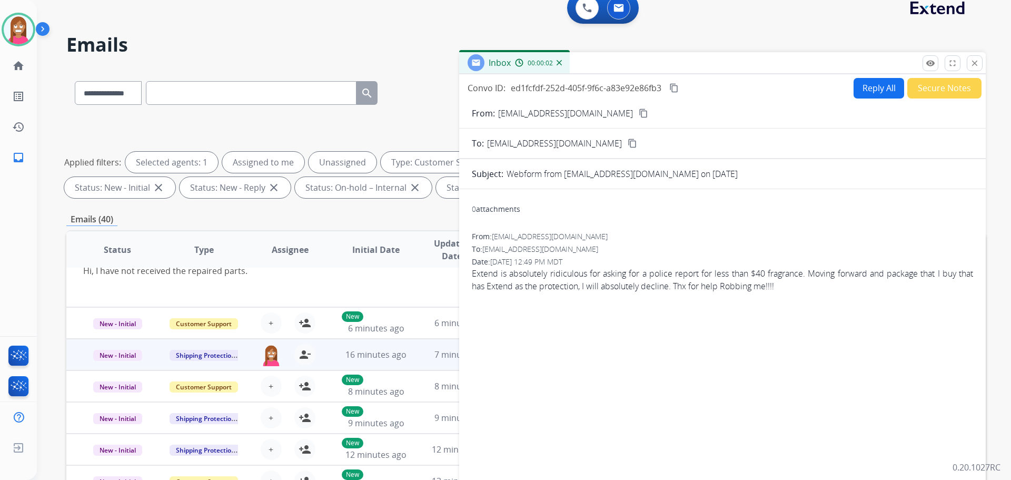
click at [915, 84] on button "Secure Notes" at bounding box center [945, 88] width 74 height 21
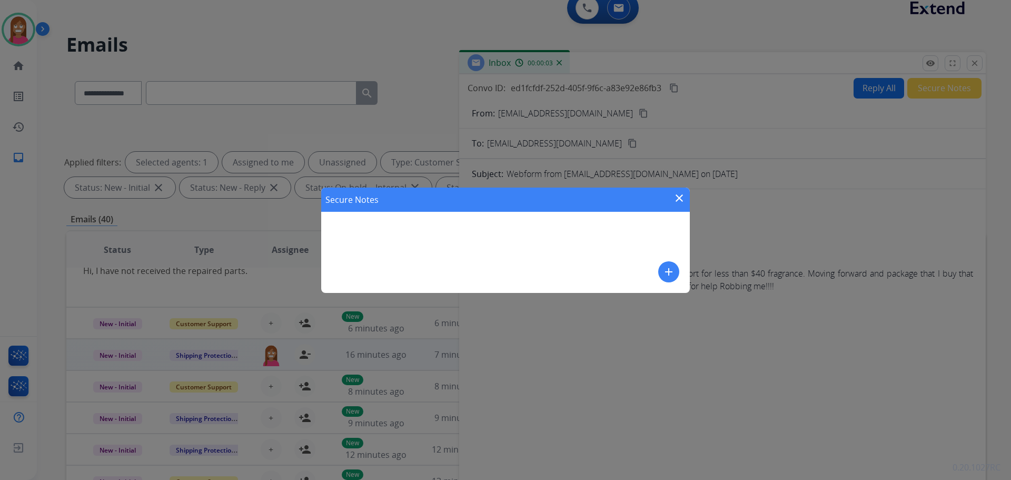
drag, startPoint x: 456, startPoint y: 231, endPoint x: 482, endPoint y: 232, distance: 25.8
click at [459, 232] on div "Secure Notes close add" at bounding box center [505, 240] width 369 height 105
click at [673, 267] on mat-icon "add" at bounding box center [669, 271] width 13 height 13
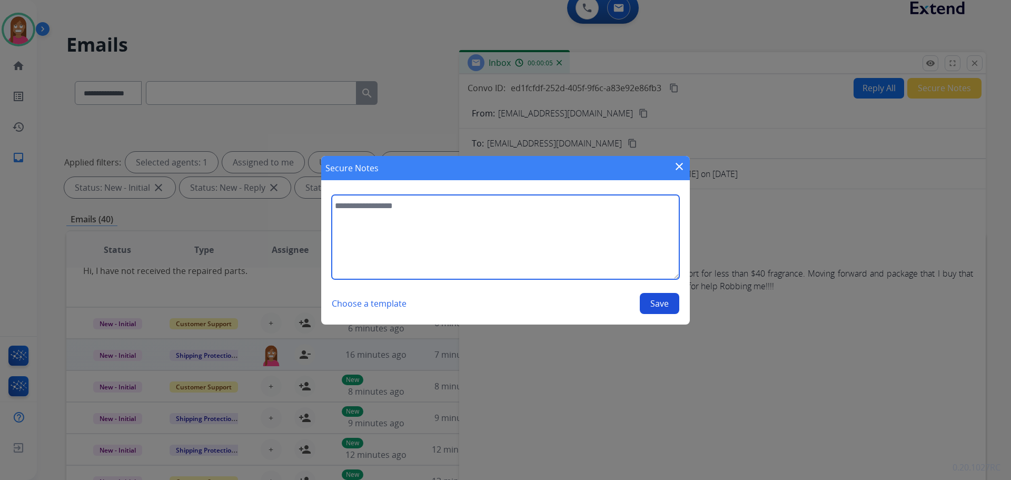
click at [428, 256] on textarea at bounding box center [506, 237] width 348 height 84
type textarea "**********"
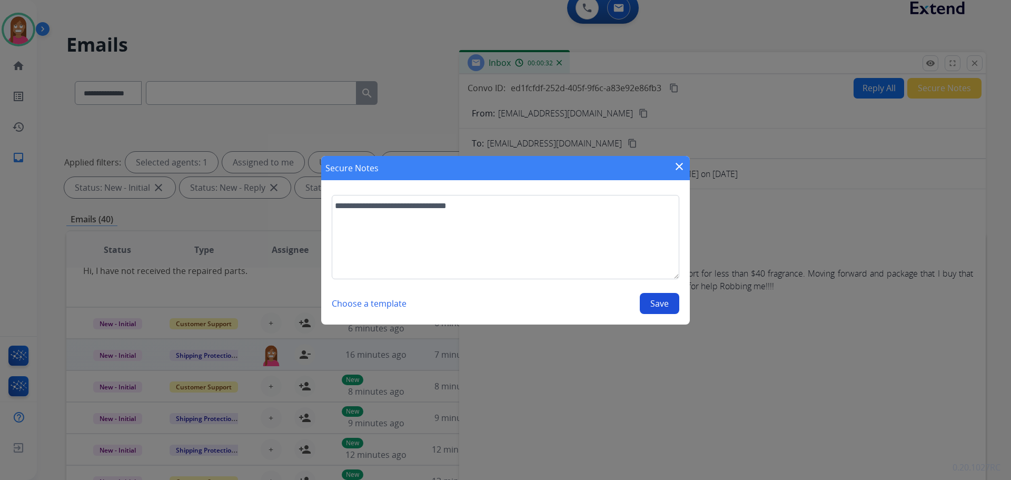
click at [655, 304] on button "Save" at bounding box center [660, 303] width 40 height 21
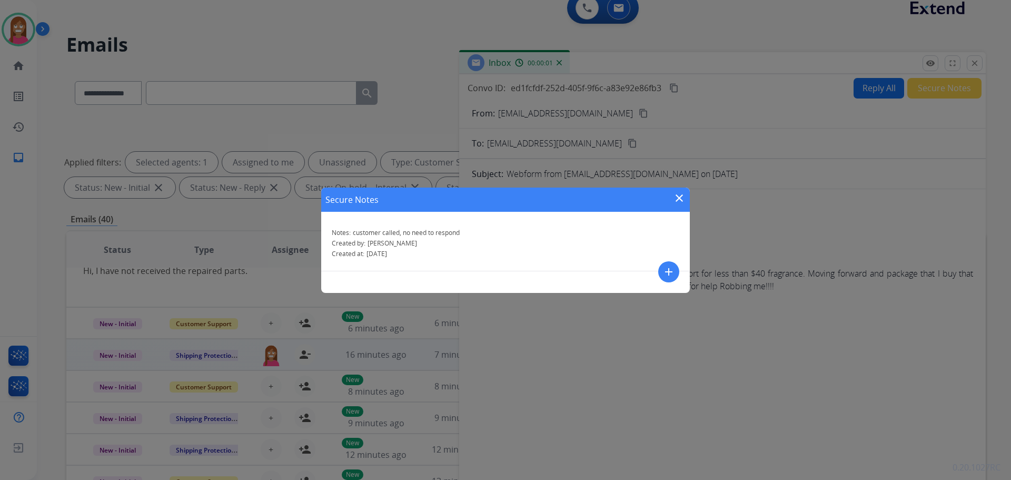
click at [679, 199] on mat-icon "close" at bounding box center [679, 198] width 13 height 13
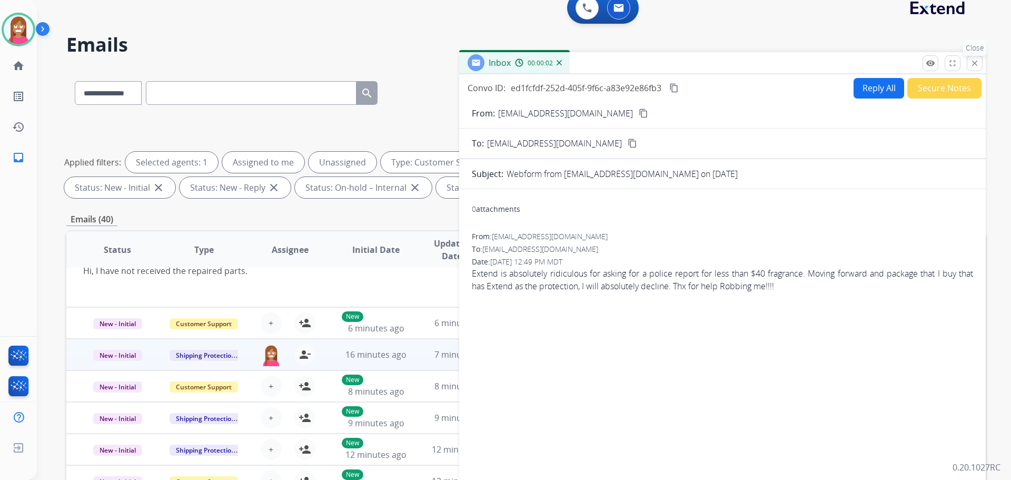
click at [974, 63] on mat-icon "close" at bounding box center [974, 62] width 9 height 9
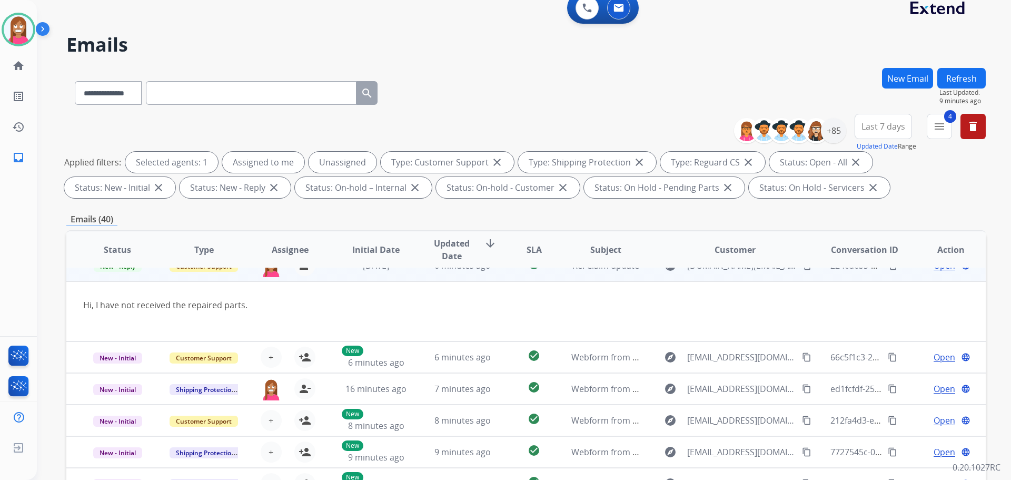
scroll to position [0, 0]
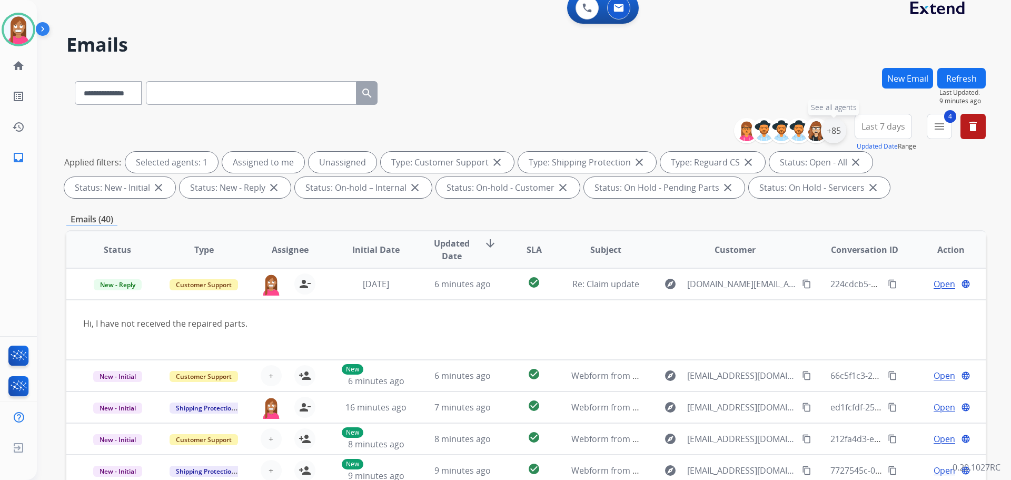
click at [838, 131] on div "+85" at bounding box center [833, 130] width 25 height 25
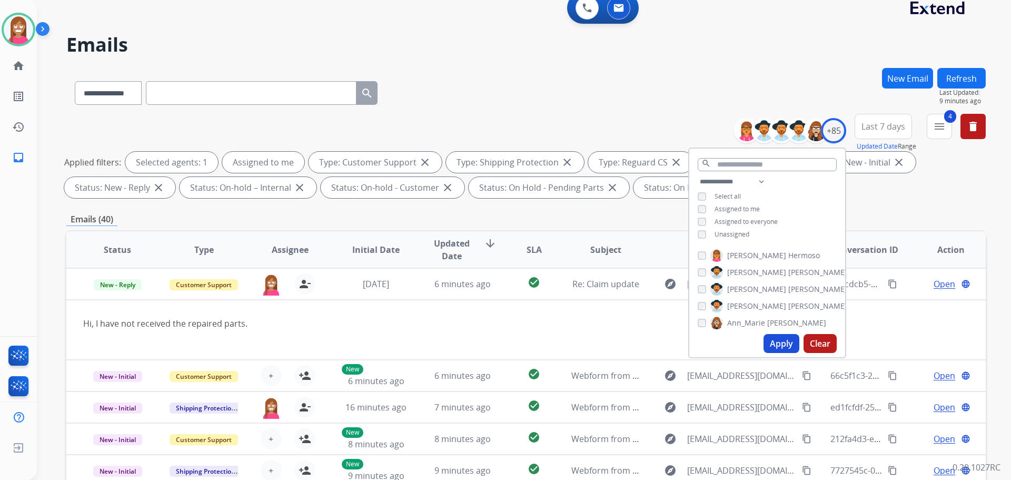
click at [778, 346] on button "Apply" at bounding box center [782, 343] width 36 height 19
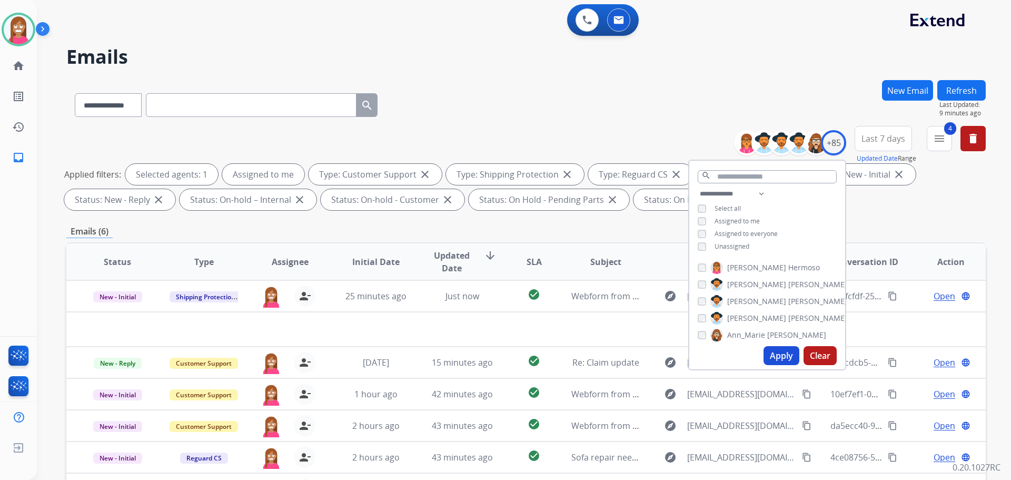
click at [485, 84] on div "**********" at bounding box center [526, 103] width 920 height 46
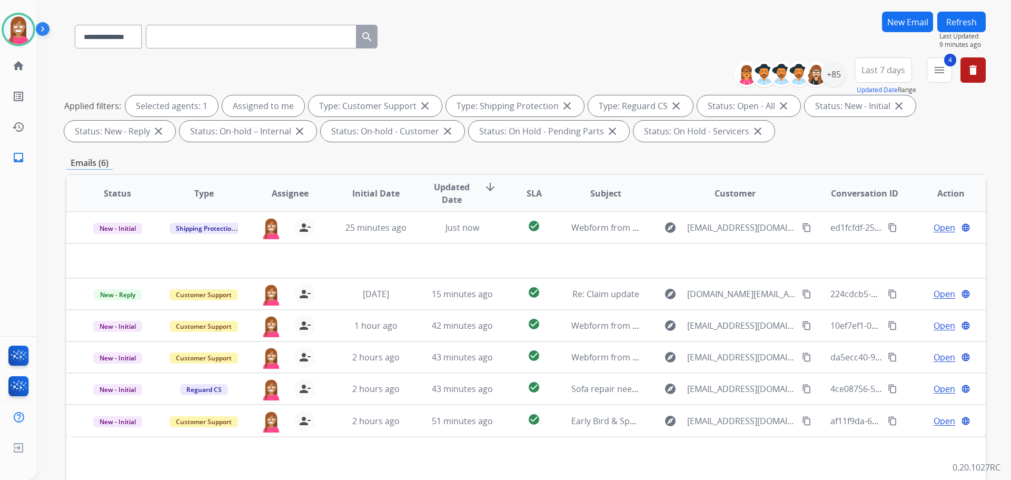
scroll to position [105, 0]
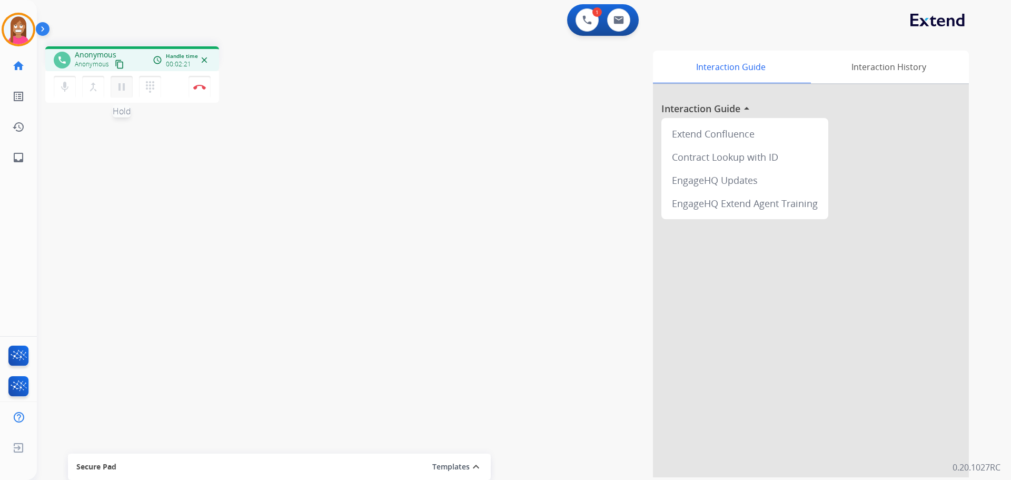
click at [120, 89] on mat-icon "pause" at bounding box center [121, 87] width 13 height 13
click at [125, 85] on mat-icon "play_arrow" at bounding box center [121, 87] width 13 height 13
click at [189, 92] on button "Disconnect" at bounding box center [200, 87] width 22 height 22
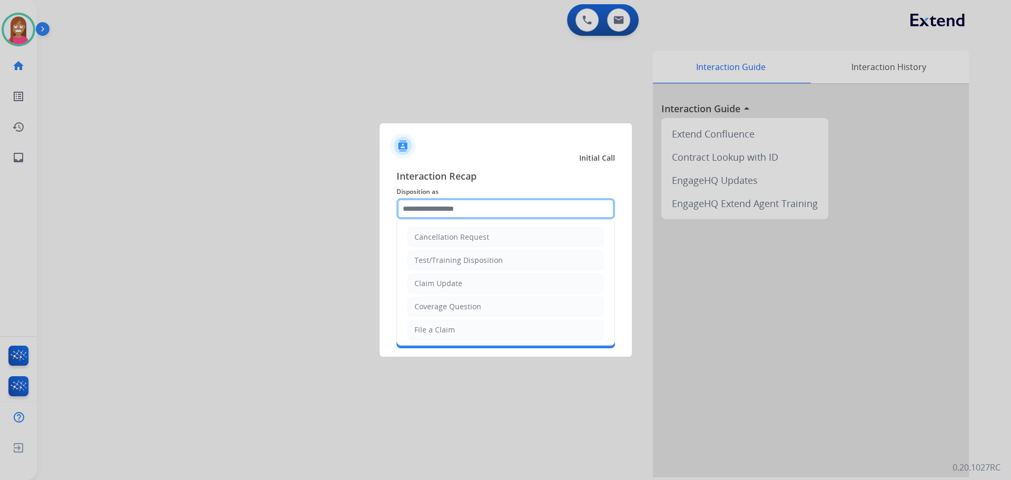
click at [475, 212] on input "text" at bounding box center [506, 208] width 219 height 21
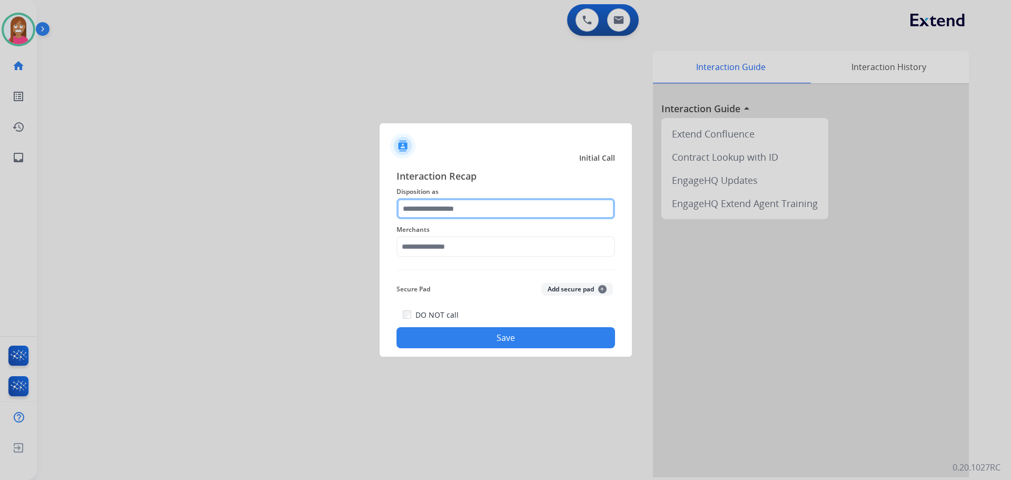
drag, startPoint x: 439, startPoint y: 204, endPoint x: 445, endPoint y: 210, distance: 7.8
click at [439, 204] on input "text" at bounding box center [506, 208] width 219 height 21
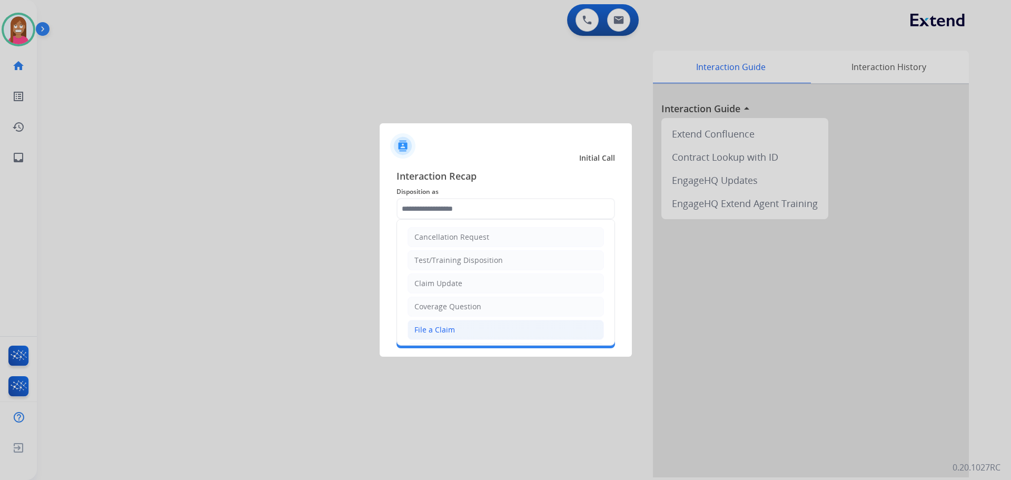
click at [411, 327] on li "File a Claim" at bounding box center [506, 330] width 196 height 20
type input "**********"
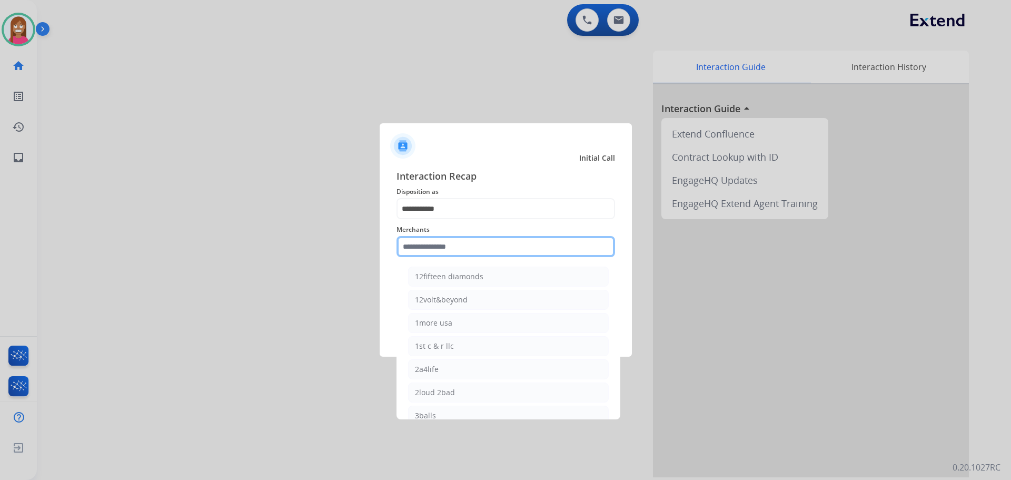
click at [418, 241] on input "text" at bounding box center [506, 246] width 219 height 21
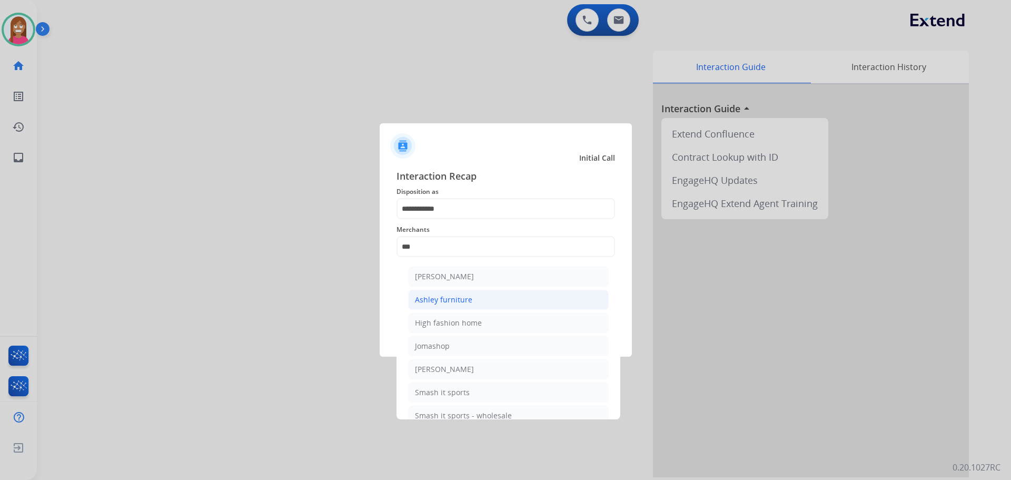
click at [436, 304] on div "Ashley furniture" at bounding box center [443, 299] width 57 height 11
type input "**********"
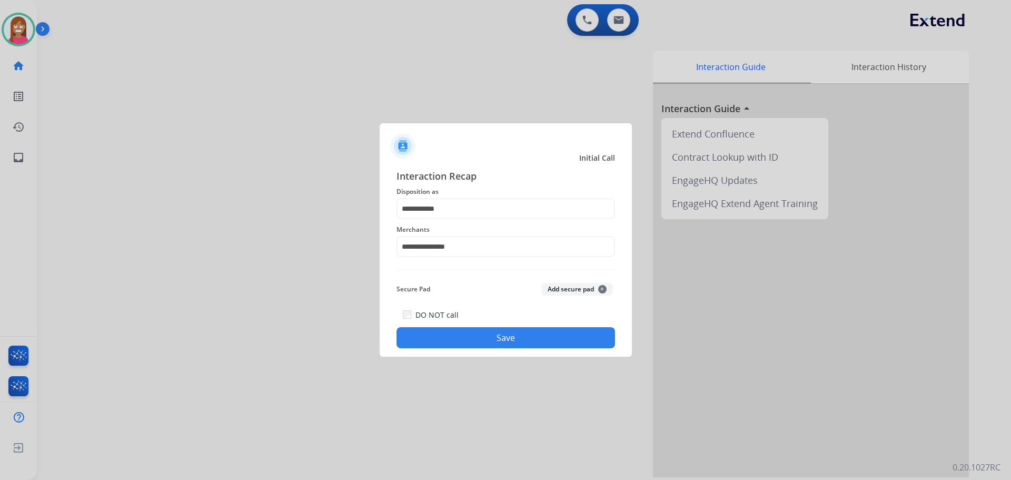
click at [449, 328] on button "Save" at bounding box center [506, 337] width 219 height 21
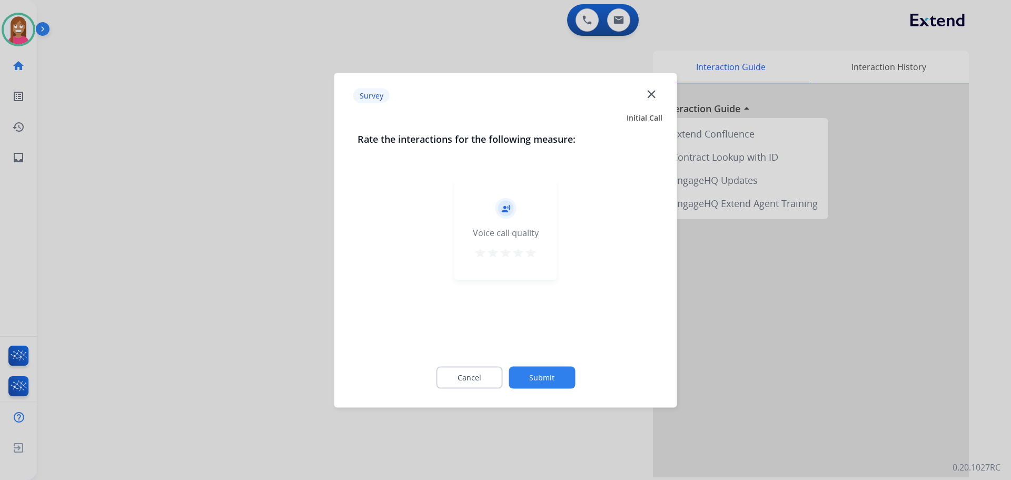
click at [655, 93] on mat-icon "close" at bounding box center [652, 94] width 14 height 14
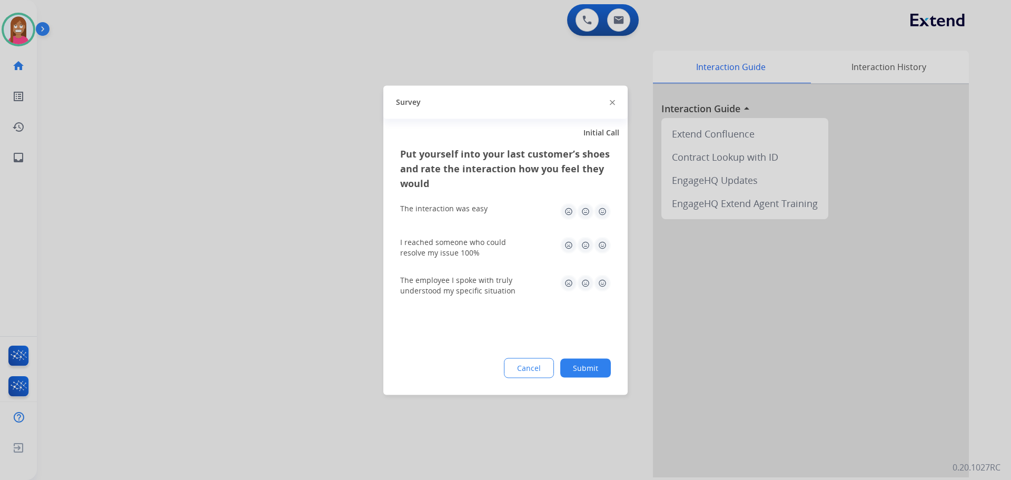
drag, startPoint x: 612, startPoint y: 103, endPoint x: 609, endPoint y: 127, distance: 24.4
click at [611, 103] on img at bounding box center [612, 102] width 5 height 5
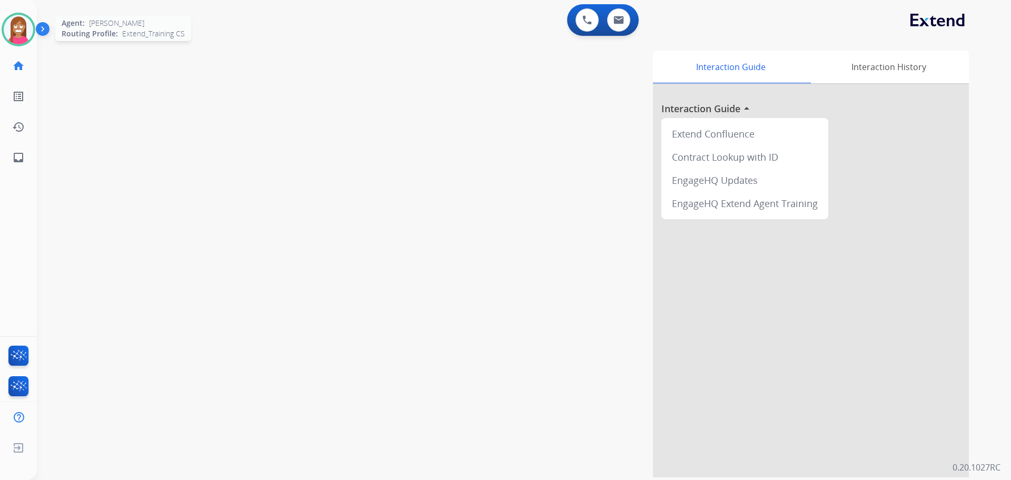
click at [10, 36] on img at bounding box center [18, 29] width 29 height 29
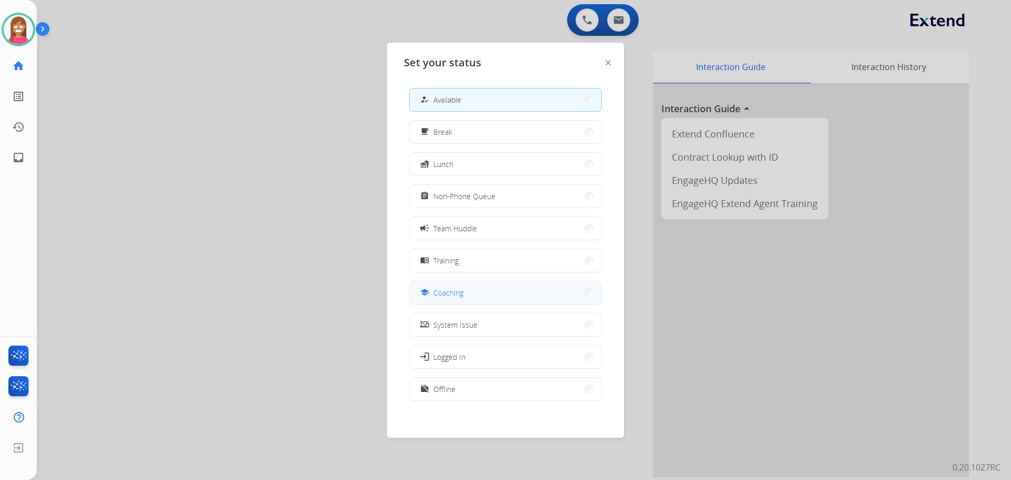
click at [457, 299] on button "school Coaching" at bounding box center [506, 292] width 192 height 23
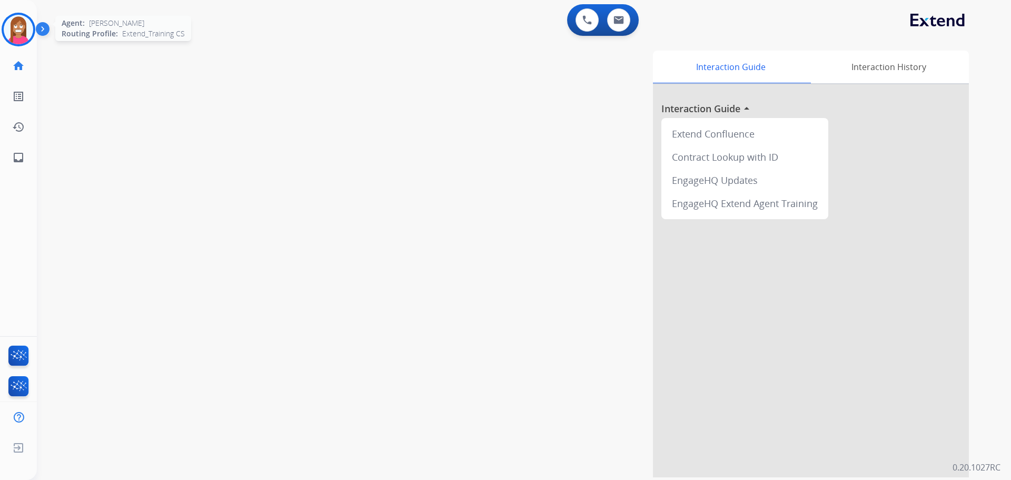
click at [20, 39] on img at bounding box center [18, 29] width 29 height 29
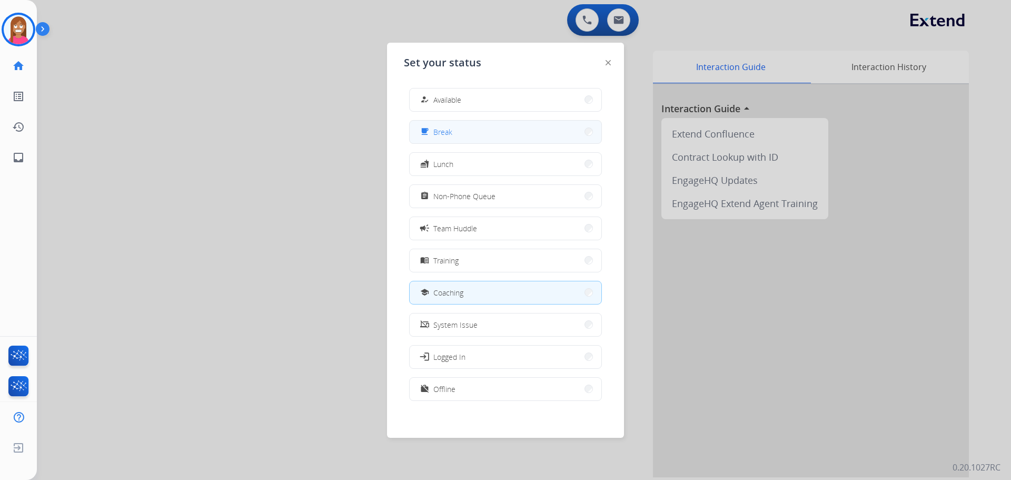
click at [452, 134] on span "Break" at bounding box center [443, 131] width 19 height 11
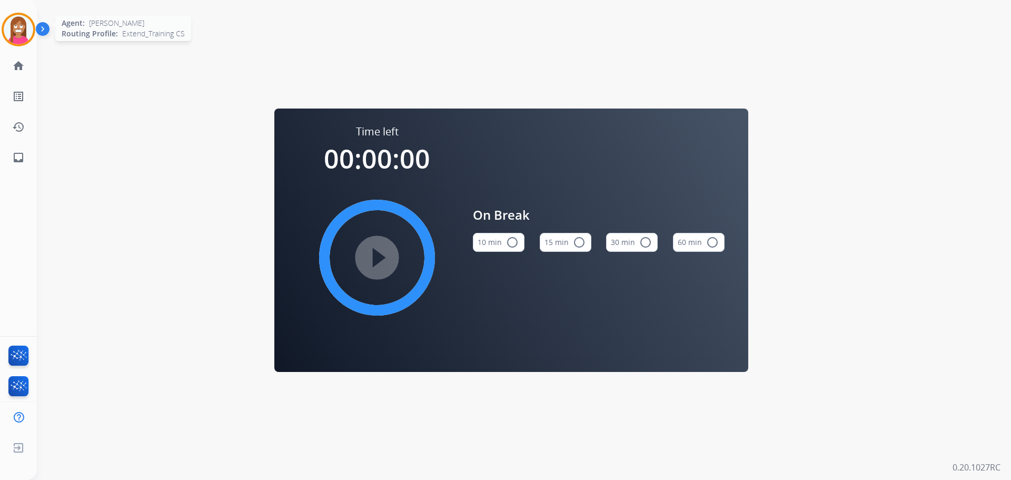
click at [11, 39] on img at bounding box center [18, 29] width 29 height 29
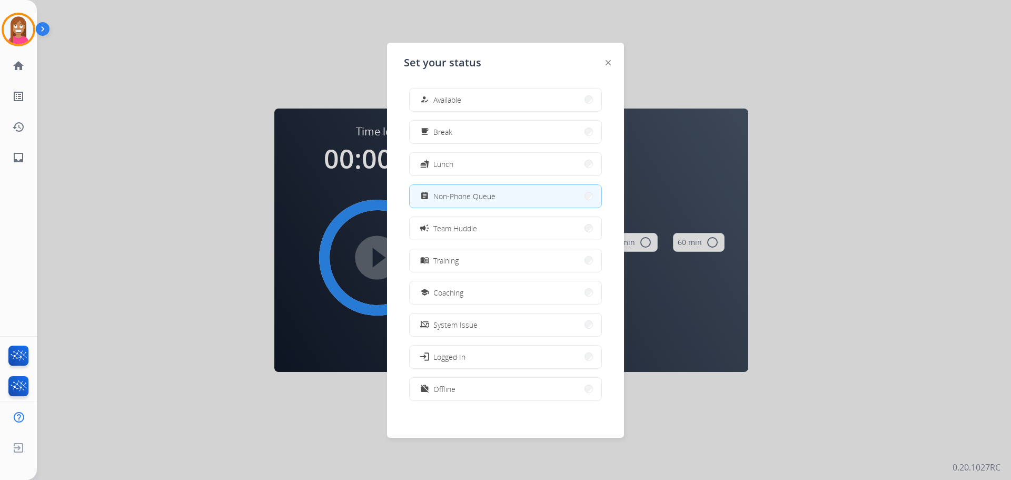
click at [436, 112] on div "how_to_reg Available free_breakfast Break fastfood Lunch assignment Non-Phone Q…" at bounding box center [505, 246] width 203 height 332
click at [444, 98] on span "Available" at bounding box center [448, 99] width 28 height 11
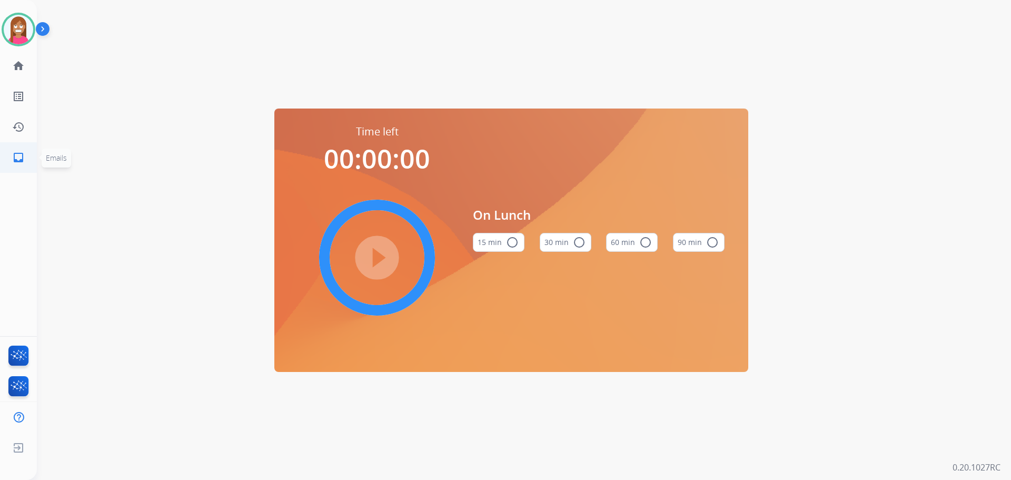
click at [18, 161] on mat-icon "inbox" at bounding box center [18, 157] width 13 height 13
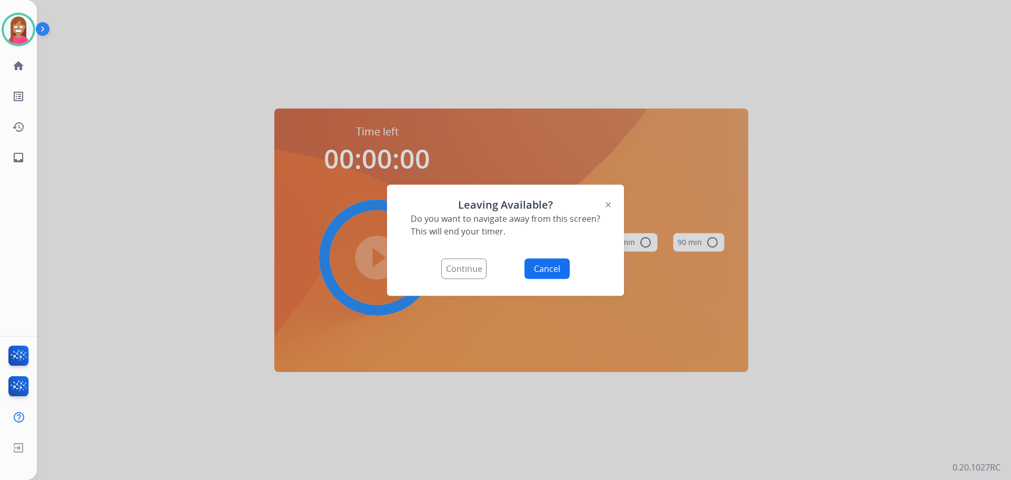
click at [460, 268] on button "Continue" at bounding box center [463, 268] width 45 height 21
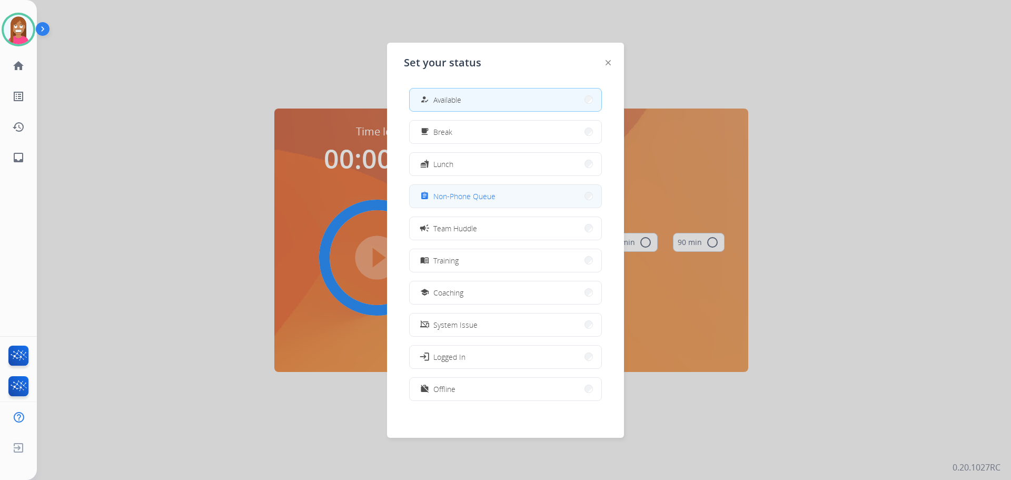
click at [439, 199] on span "Non-Phone Queue" at bounding box center [465, 196] width 62 height 11
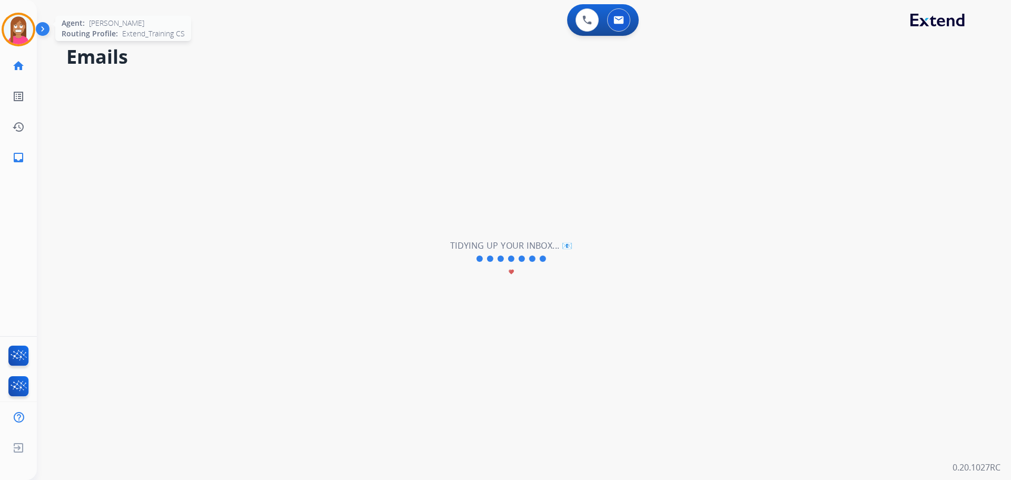
click at [26, 27] on img at bounding box center [18, 29] width 29 height 29
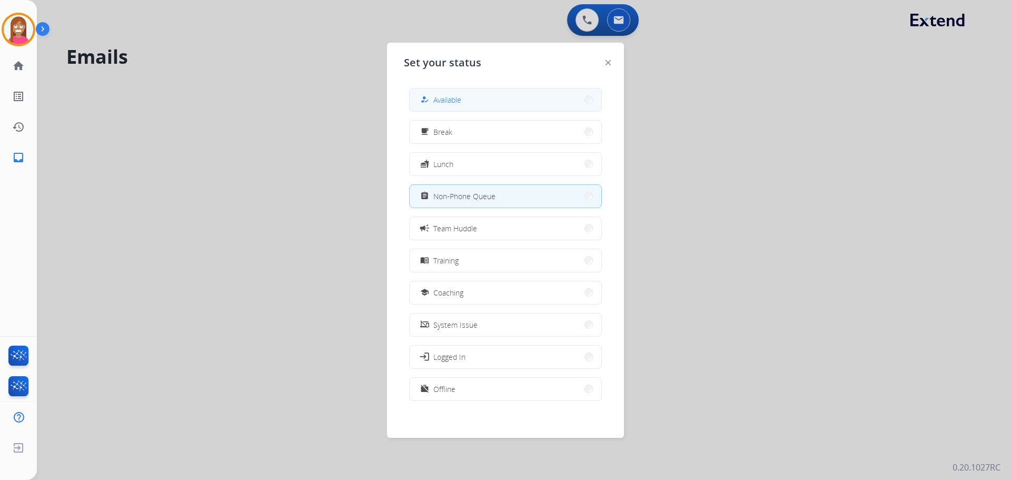
click at [459, 100] on span "Available" at bounding box center [448, 99] width 28 height 11
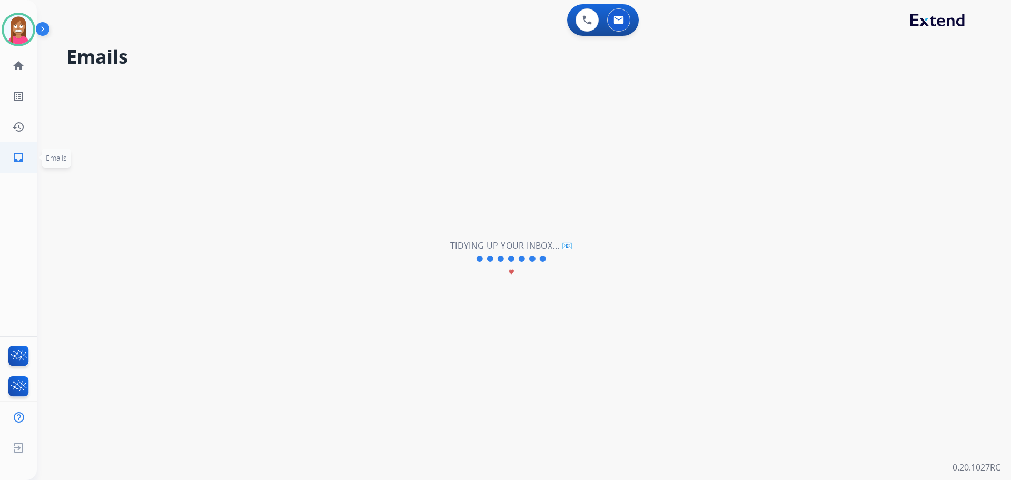
click at [11, 156] on link "inbox Emails" at bounding box center [18, 157] width 29 height 29
click at [21, 158] on mat-icon "inbox" at bounding box center [18, 157] width 13 height 13
click at [24, 59] on link "home Home" at bounding box center [18, 65] width 29 height 29
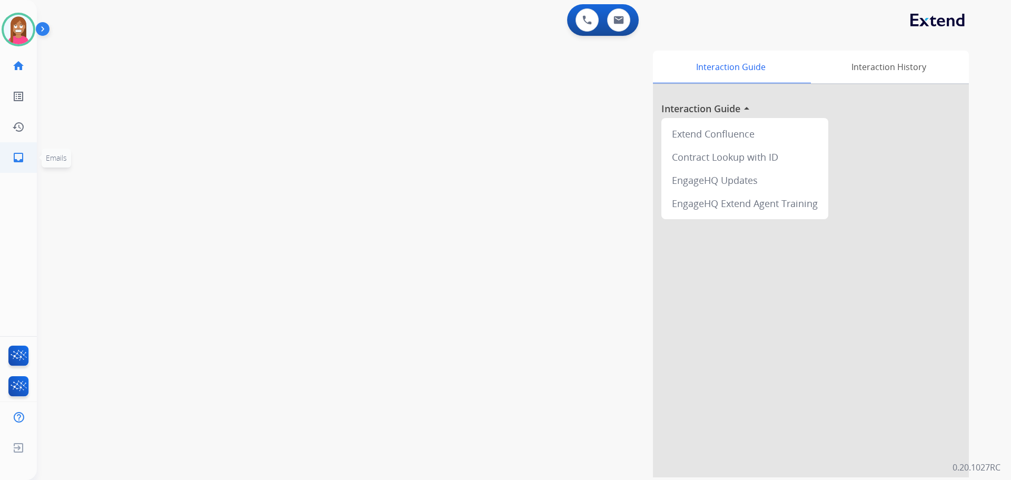
click at [14, 164] on link "inbox Emails" at bounding box center [18, 157] width 29 height 29
select select "**********"
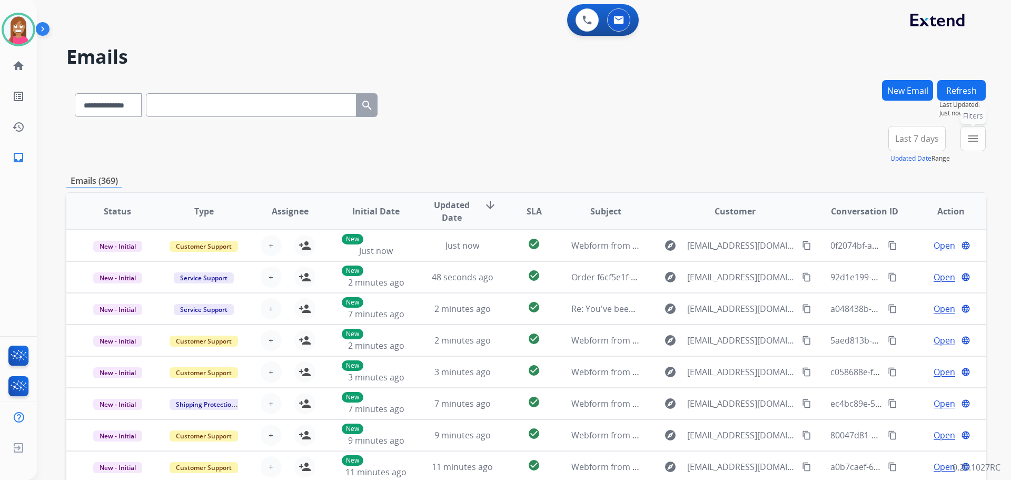
click at [969, 143] on mat-icon "menu" at bounding box center [973, 138] width 13 height 13
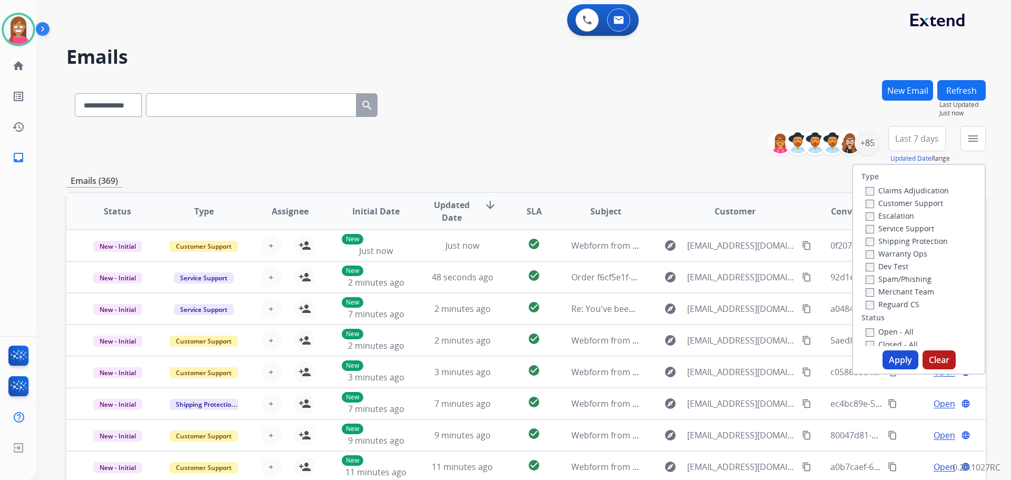
click at [914, 202] on label "Customer Support" at bounding box center [904, 203] width 77 height 10
click at [888, 243] on label "Shipping Protection" at bounding box center [907, 241] width 82 height 10
drag, startPoint x: 873, startPoint y: 303, endPoint x: 883, endPoint y: 327, distance: 25.9
click at [874, 306] on label "Reguard CS" at bounding box center [893, 304] width 54 height 10
drag, startPoint x: 883, startPoint y: 330, endPoint x: 892, endPoint y: 334, distance: 9.9
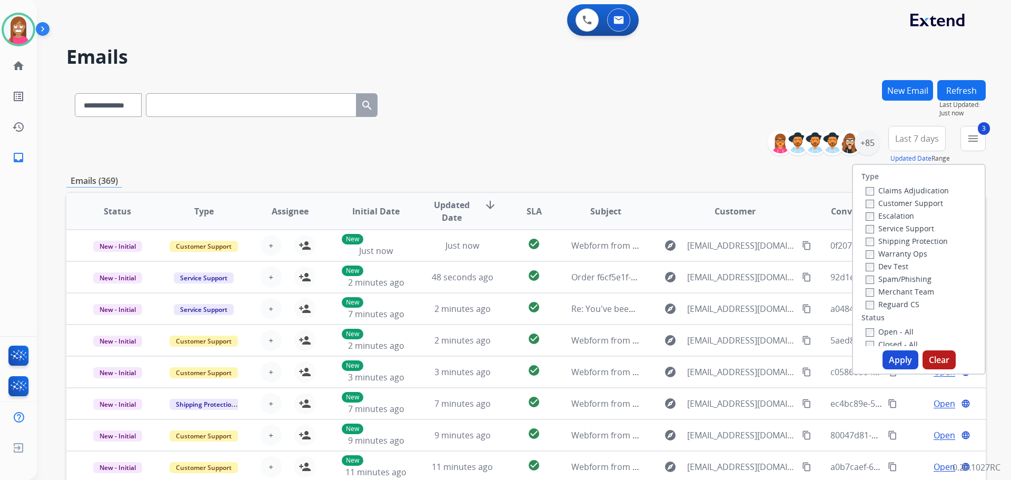
click at [884, 330] on label "Open - All" at bounding box center [890, 332] width 48 height 10
click at [885, 358] on button "Apply" at bounding box center [901, 359] width 36 height 19
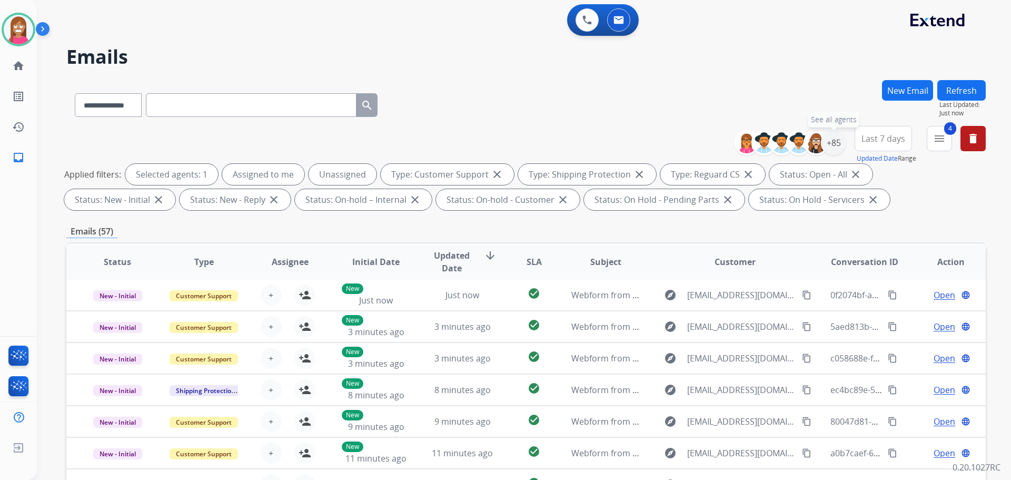
drag, startPoint x: 839, startPoint y: 143, endPoint x: 820, endPoint y: 160, distance: 25.4
click at [839, 143] on div "+85" at bounding box center [833, 142] width 25 height 25
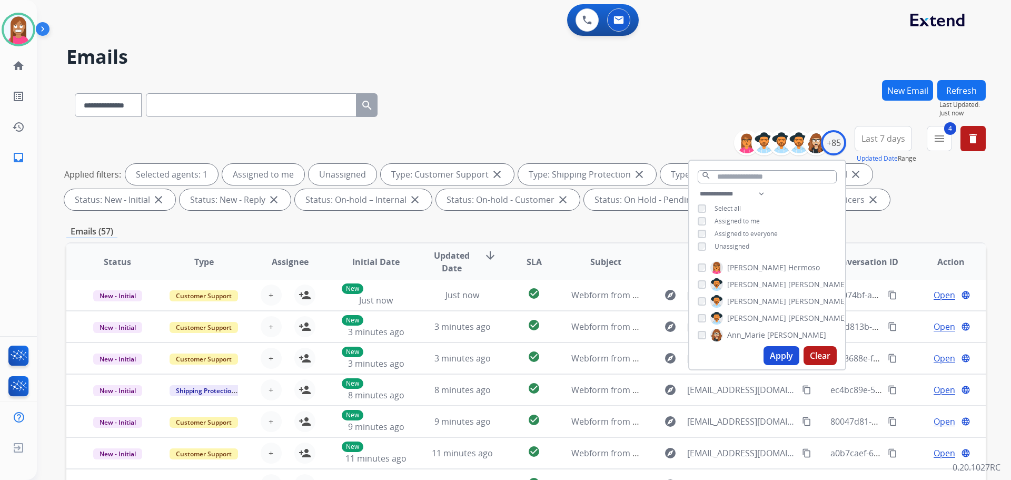
click at [708, 243] on div "Unassigned" at bounding box center [724, 246] width 52 height 8
click at [770, 360] on button "Apply" at bounding box center [782, 355] width 36 height 19
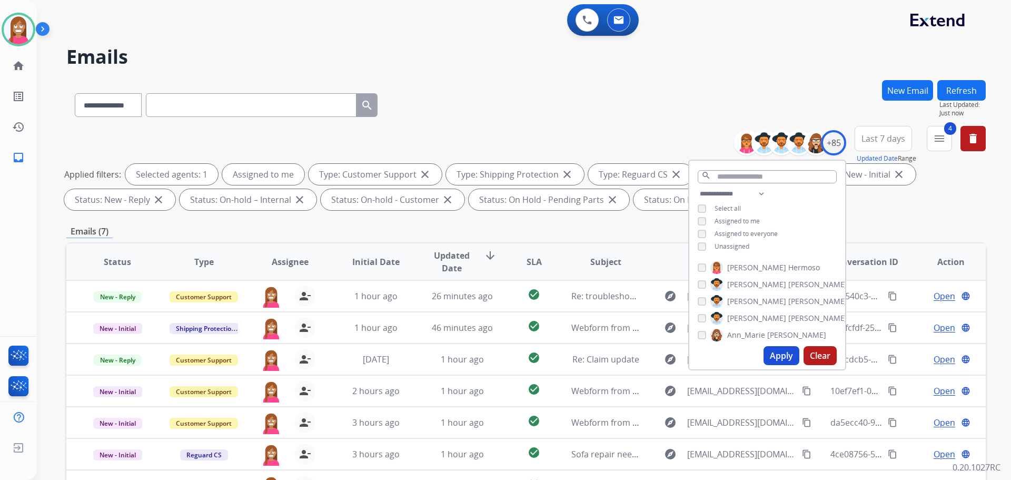
click at [450, 65] on h2 "Emails" at bounding box center [526, 56] width 920 height 21
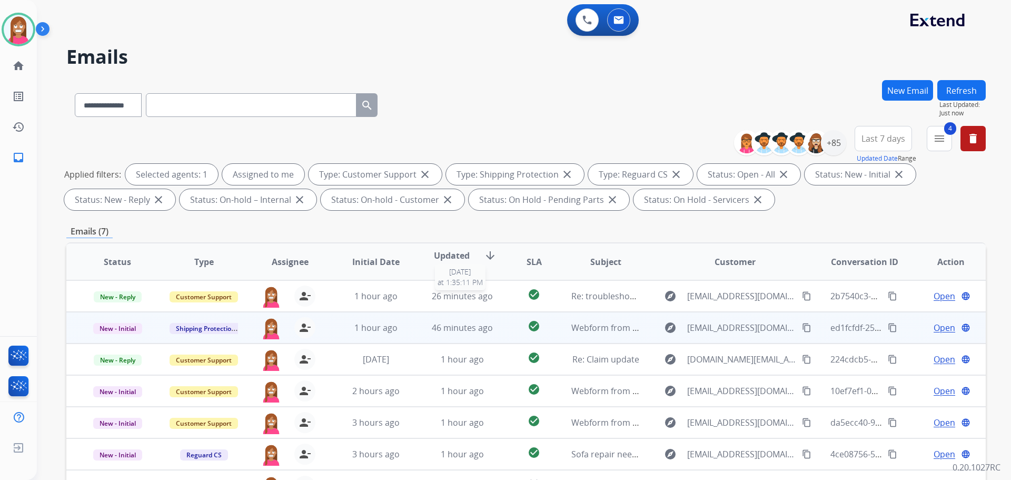
scroll to position [53, 0]
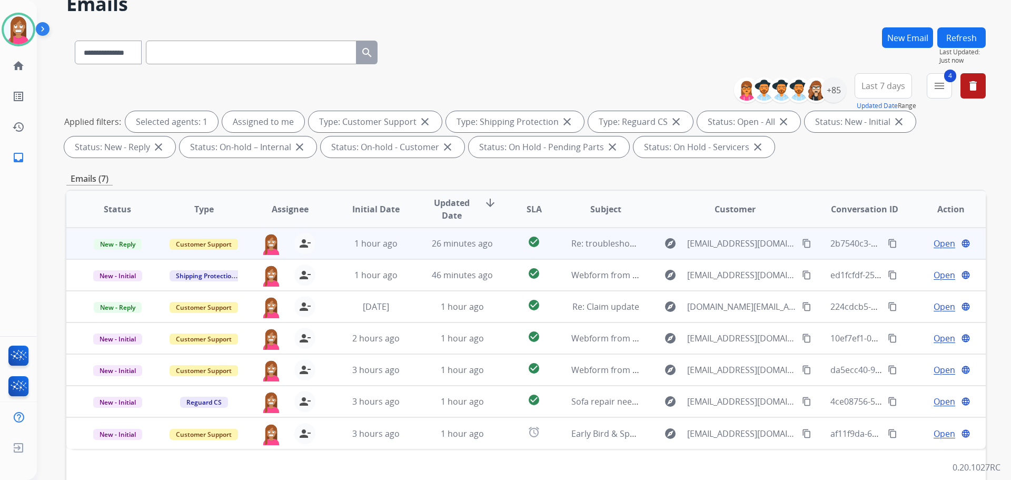
click at [416, 252] on td "26 minutes ago" at bounding box center [454, 244] width 86 height 32
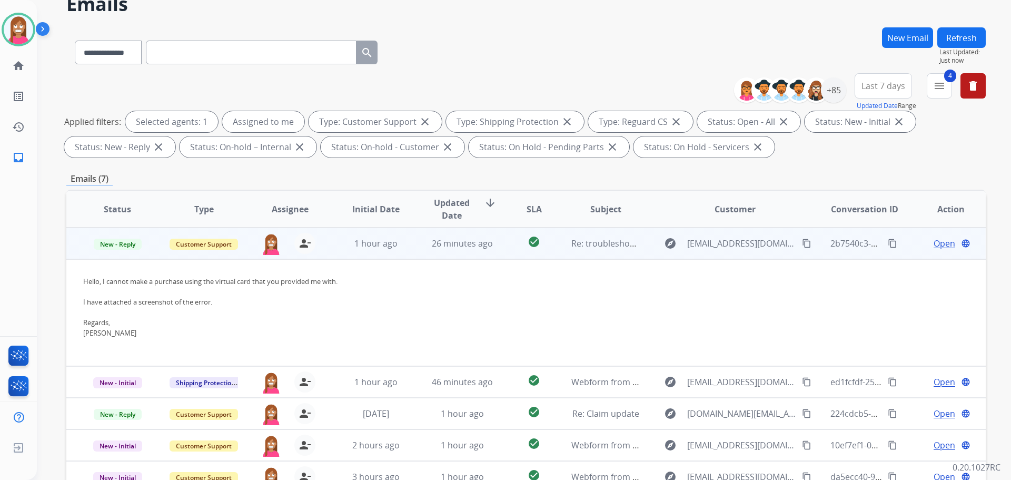
click at [934, 246] on span "Open" at bounding box center [945, 243] width 22 height 13
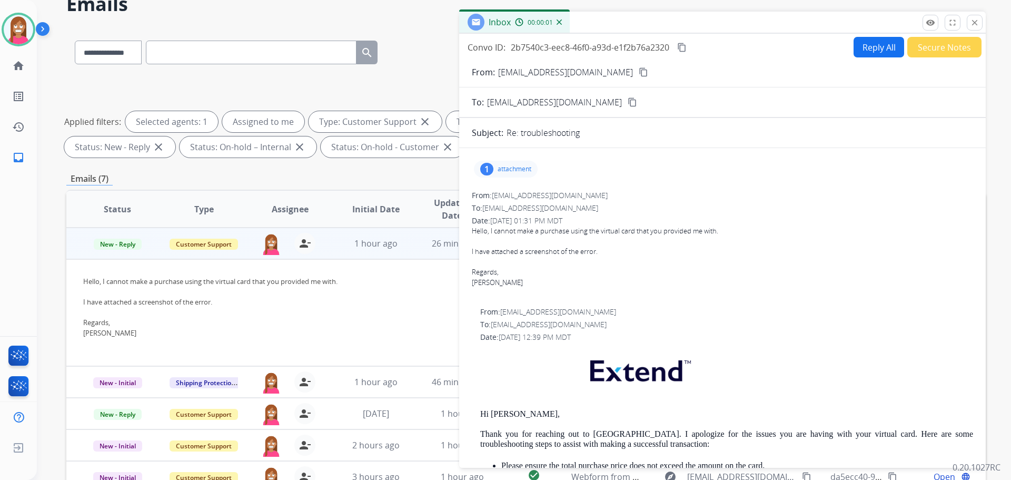
click at [491, 174] on div "1 attachment" at bounding box center [506, 169] width 64 height 17
click at [498, 194] on div at bounding box center [508, 196] width 53 height 37
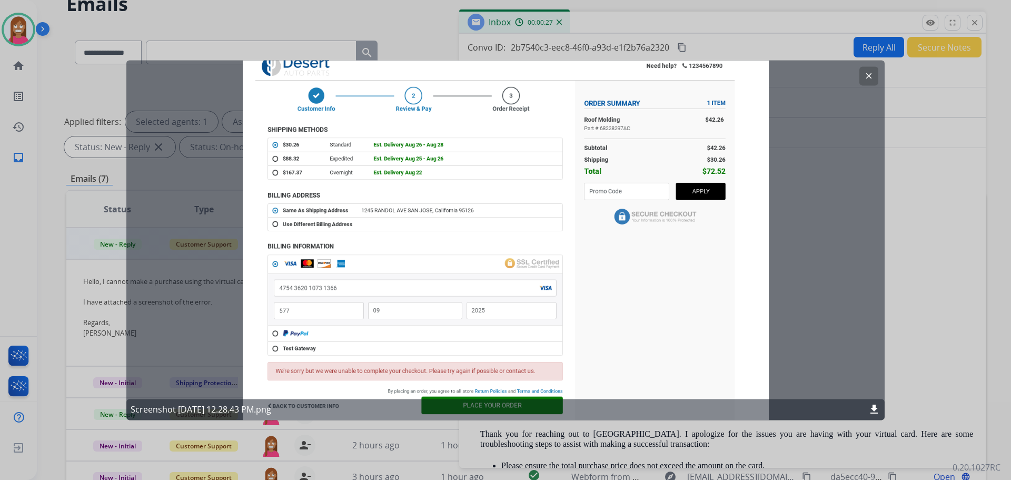
click at [871, 81] on button "clear" at bounding box center [869, 75] width 19 height 19
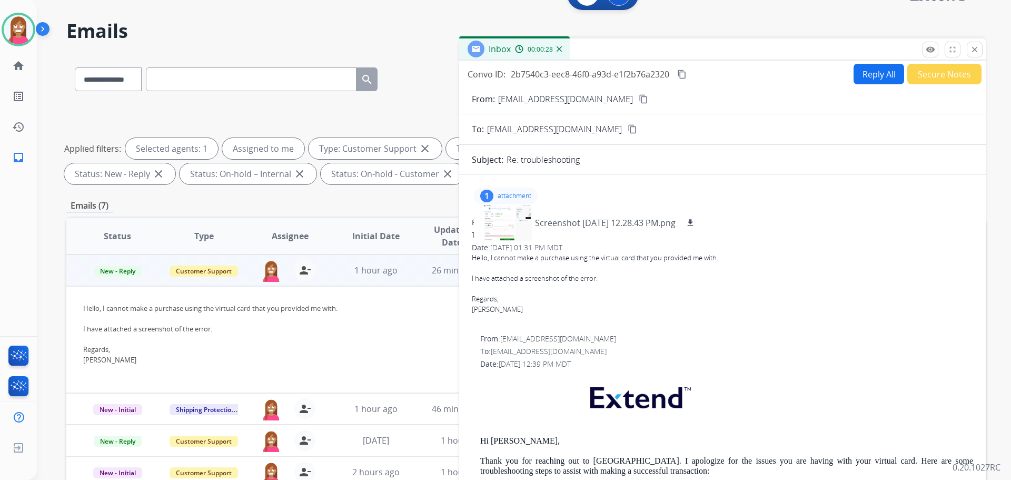
scroll to position [0, 0]
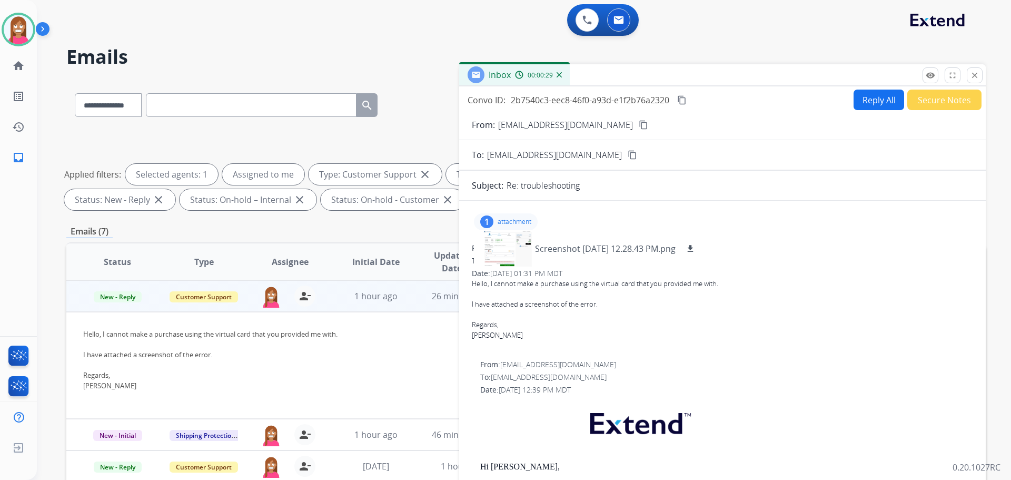
click at [870, 99] on button "Reply All" at bounding box center [879, 100] width 51 height 21
select select "**********"
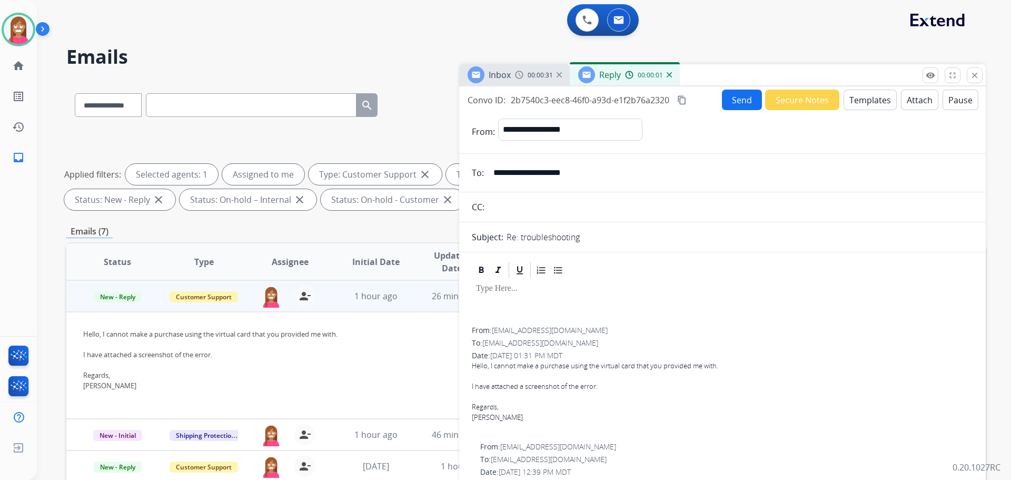
click at [855, 103] on button "Templates" at bounding box center [870, 100] width 53 height 21
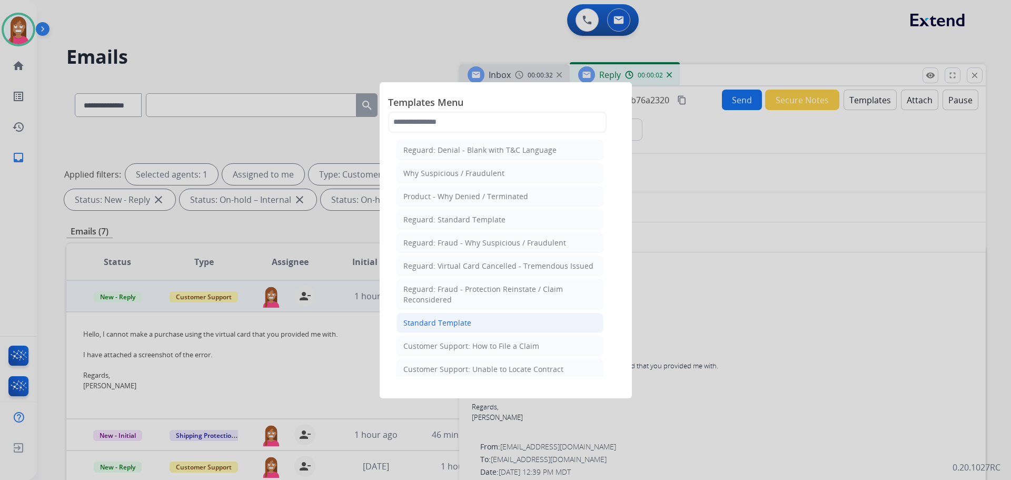
click at [420, 313] on li "Standard Template" at bounding box center [500, 323] width 207 height 20
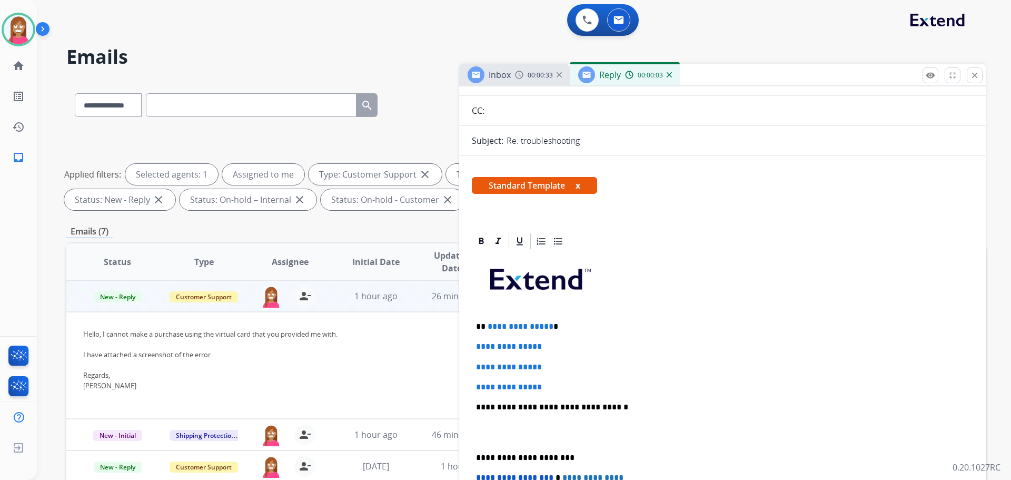
scroll to position [105, 0]
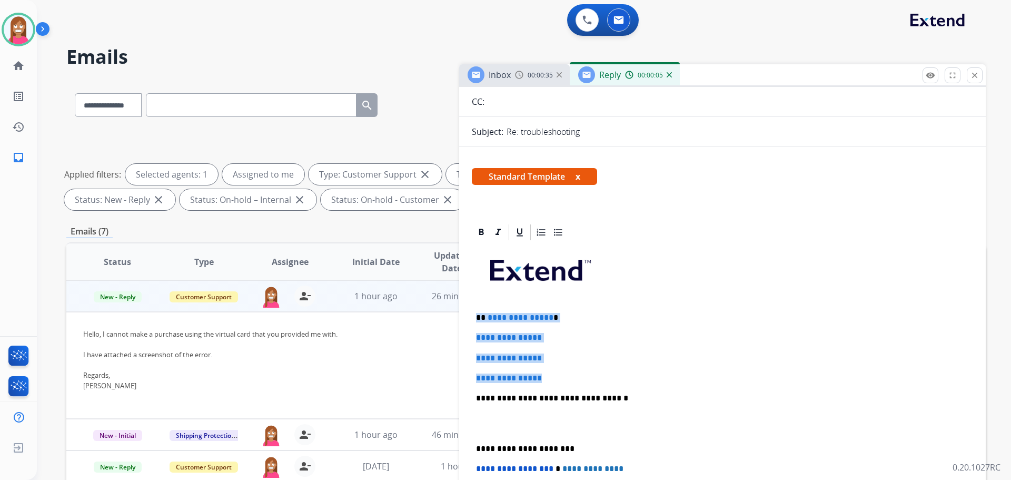
drag, startPoint x: 548, startPoint y: 381, endPoint x: 477, endPoint y: 314, distance: 98.0
click at [477, 314] on div "**********" at bounding box center [722, 423] width 501 height 362
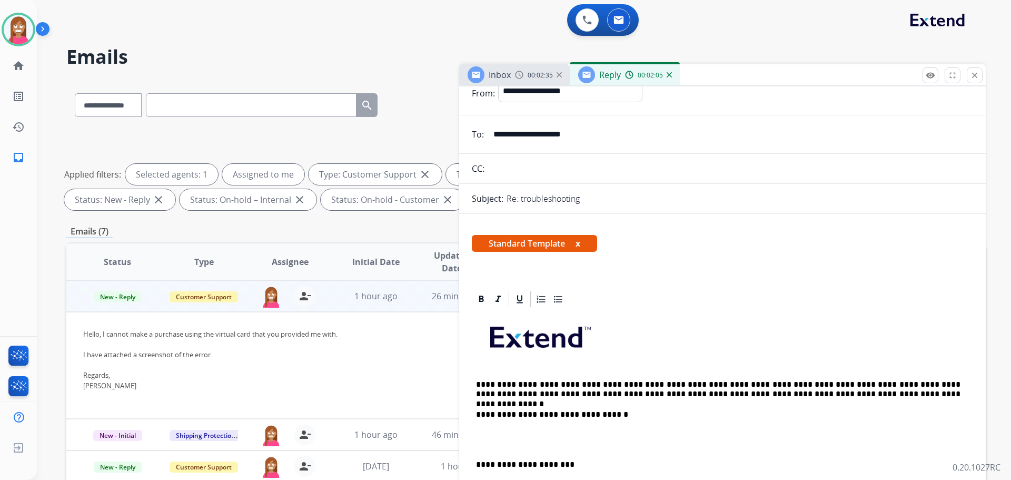
scroll to position [0, 0]
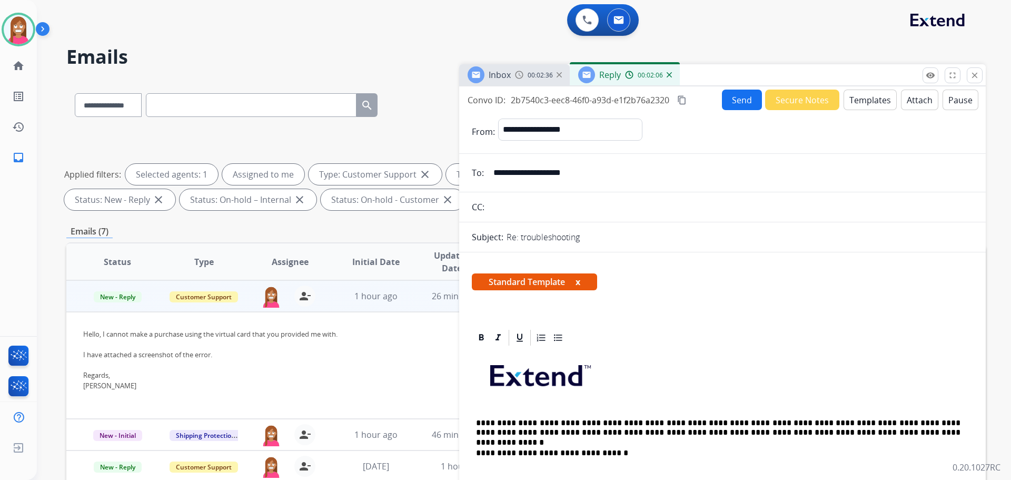
click at [722, 97] on button "Send" at bounding box center [742, 100] width 40 height 21
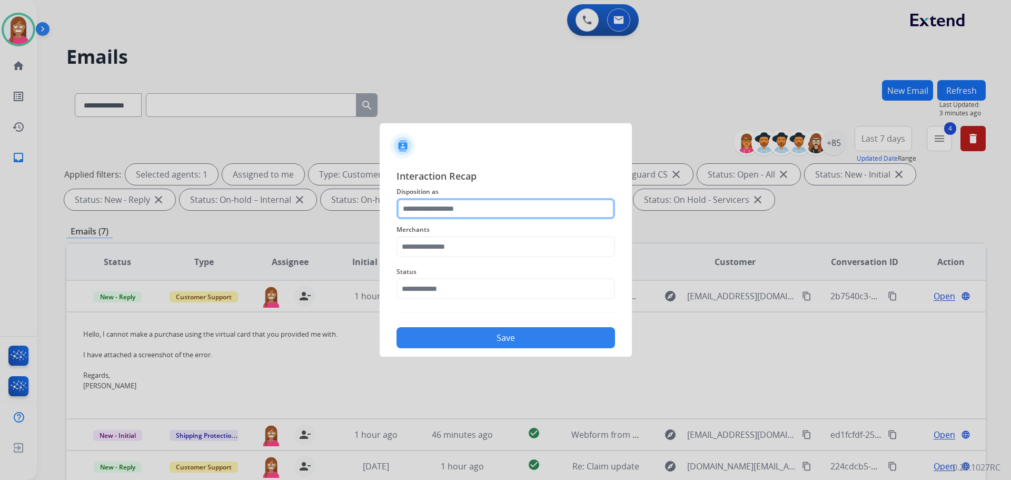
click at [429, 208] on input "text" at bounding box center [506, 208] width 219 height 21
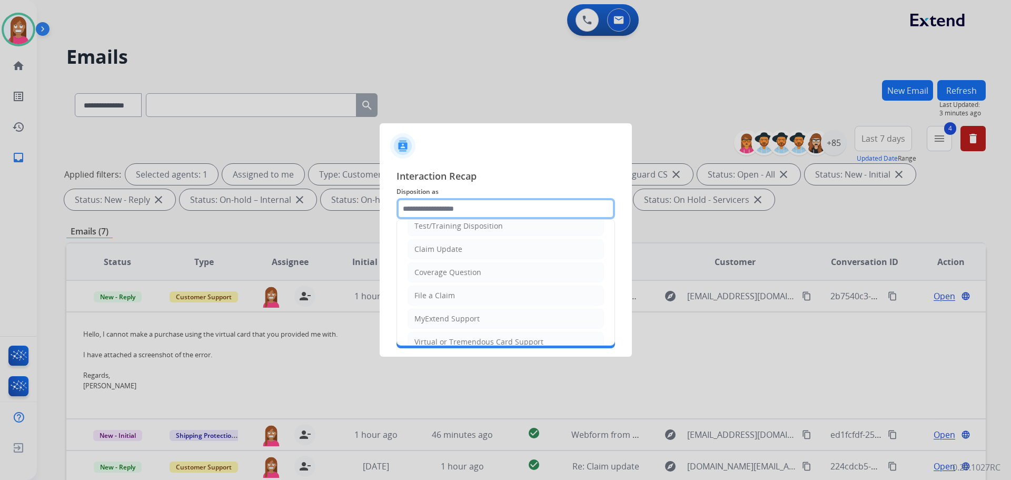
scroll to position [53, 0]
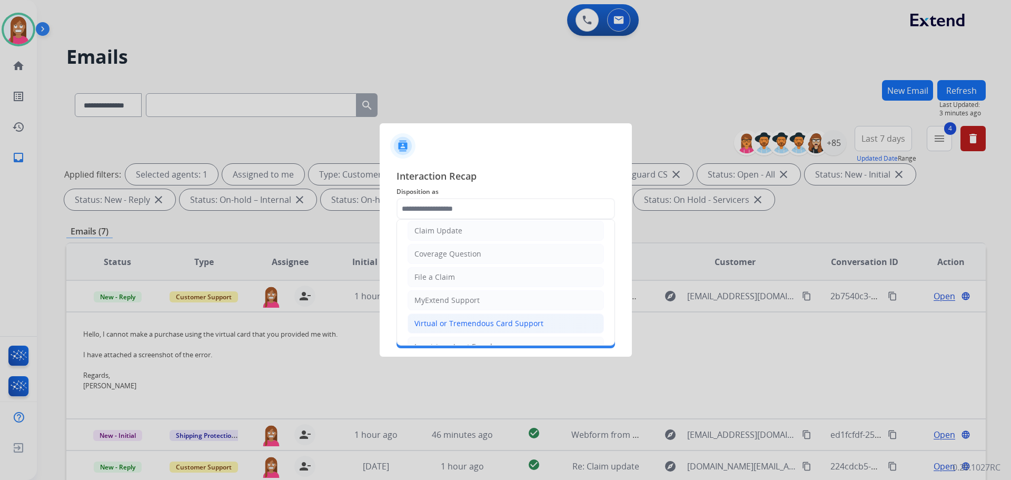
click at [434, 321] on div "Virtual or Tremendous Card Support" at bounding box center [479, 323] width 129 height 11
type input "**********"
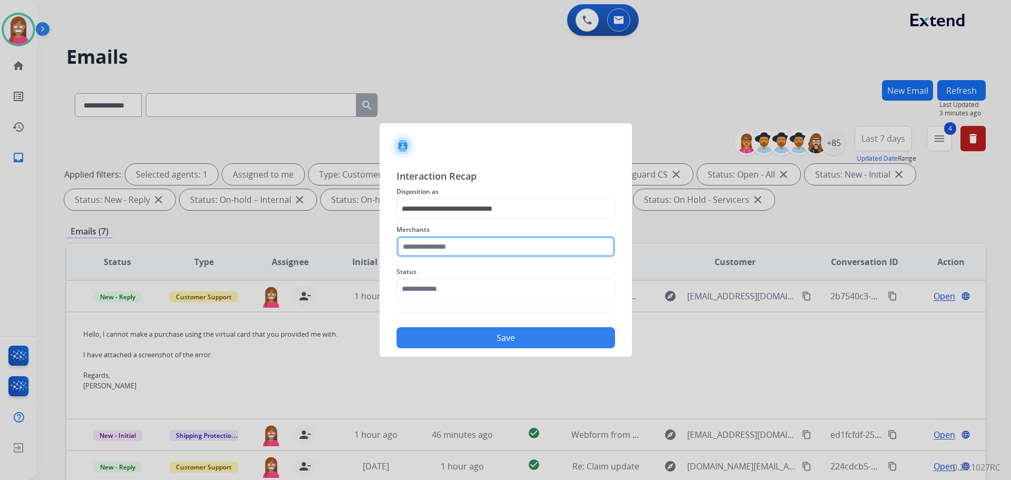
click at [424, 251] on input "text" at bounding box center [506, 246] width 219 height 21
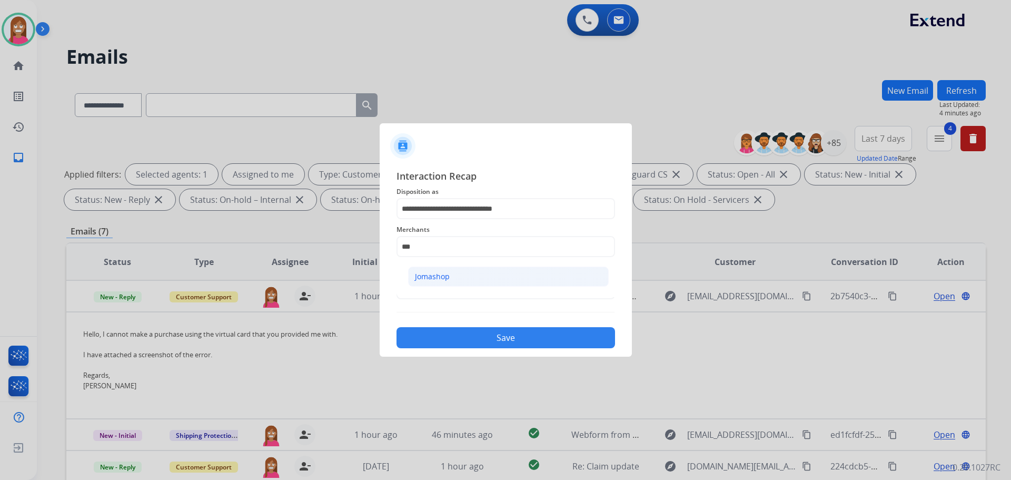
click at [462, 270] on li "Jomashop" at bounding box center [508, 277] width 201 height 20
type input "********"
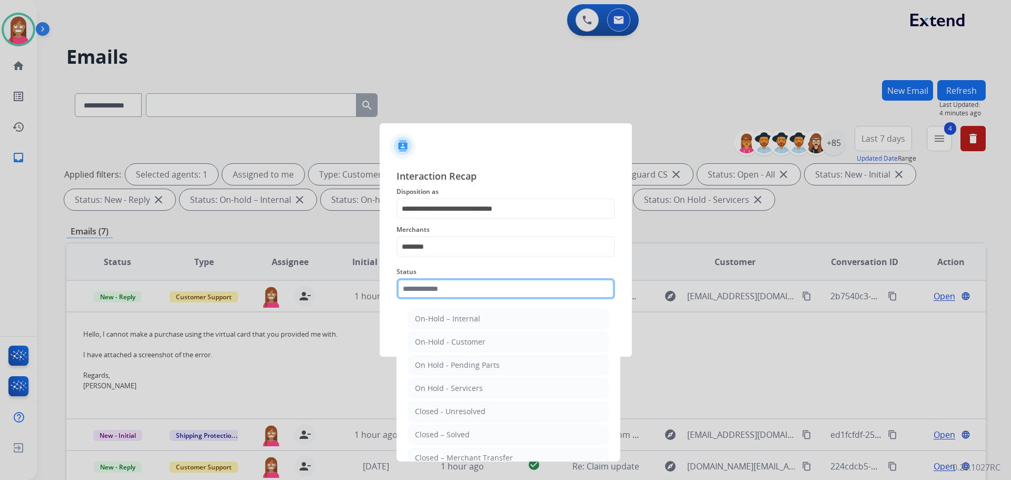
click at [444, 297] on input "text" at bounding box center [506, 288] width 219 height 21
click at [443, 435] on div "Closed – Solved" at bounding box center [442, 434] width 55 height 11
type input "**********"
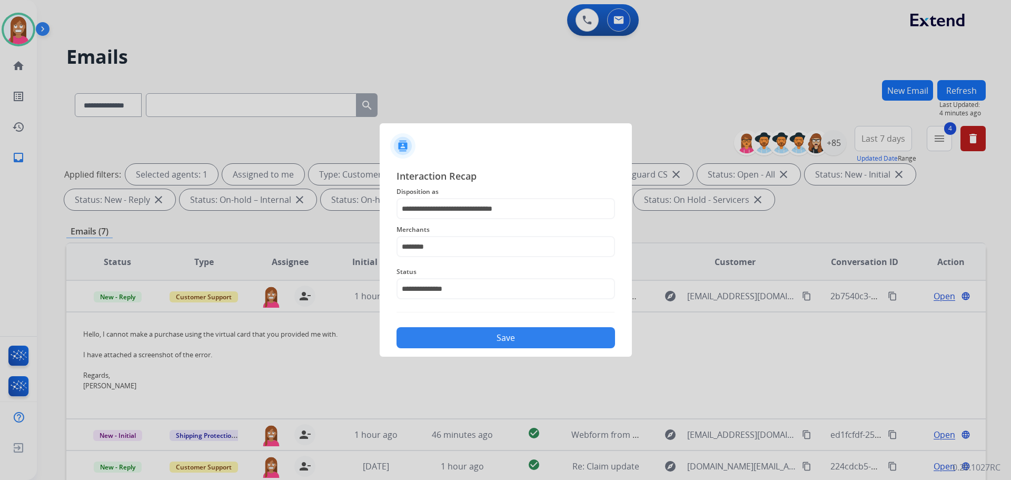
click at [474, 342] on button "Save" at bounding box center [506, 337] width 219 height 21
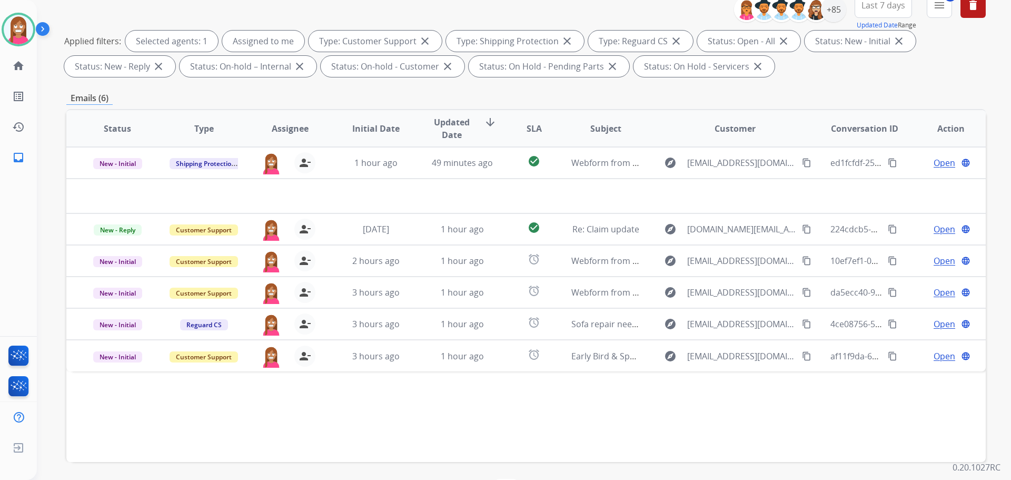
scroll to position [170, 0]
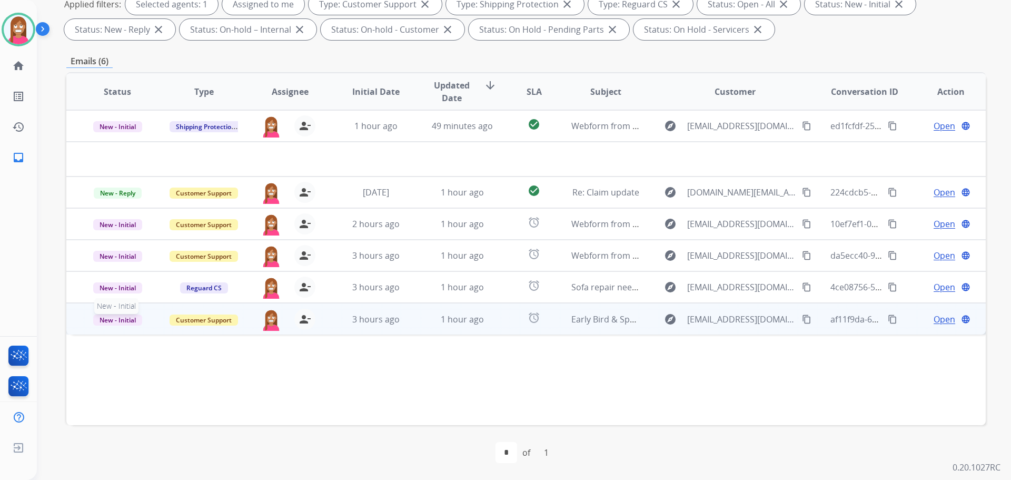
click at [124, 315] on span "New - Initial" at bounding box center [117, 319] width 49 height 11
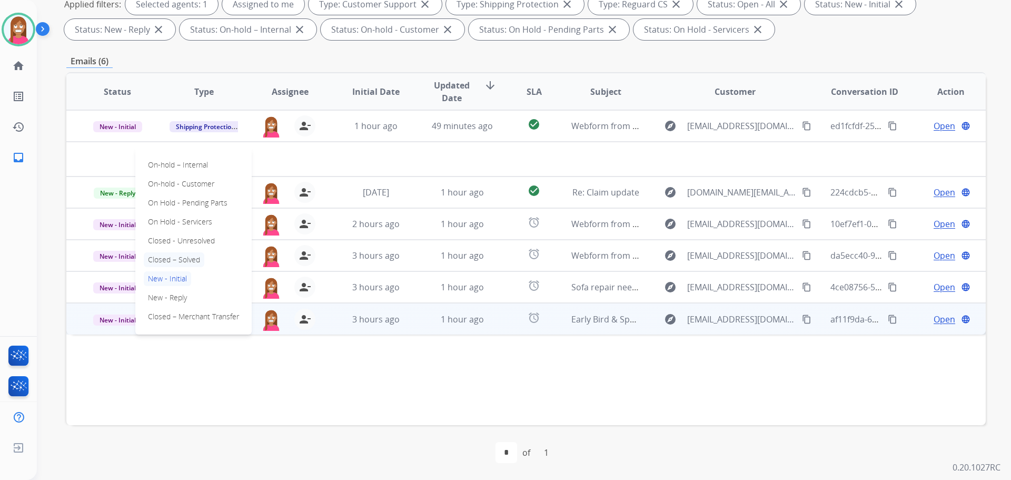
click at [180, 257] on p "Closed – Solved" at bounding box center [174, 259] width 61 height 15
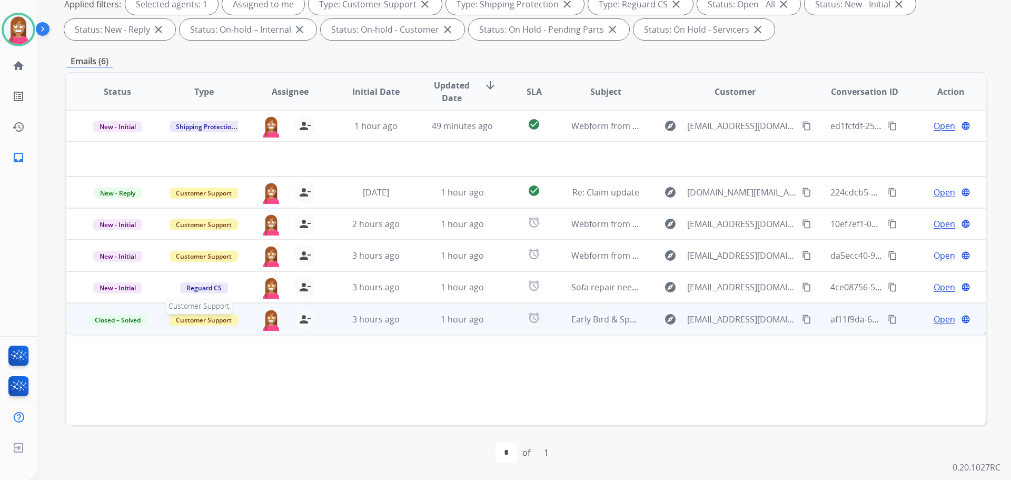
click at [191, 324] on span "Customer Support" at bounding box center [204, 319] width 68 height 11
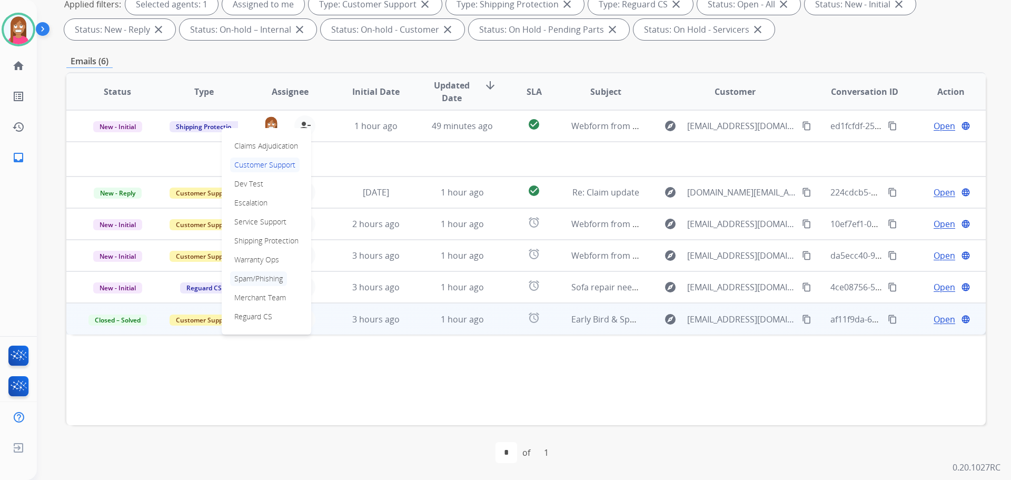
click at [252, 279] on p "Spam/Phishing" at bounding box center [258, 278] width 57 height 15
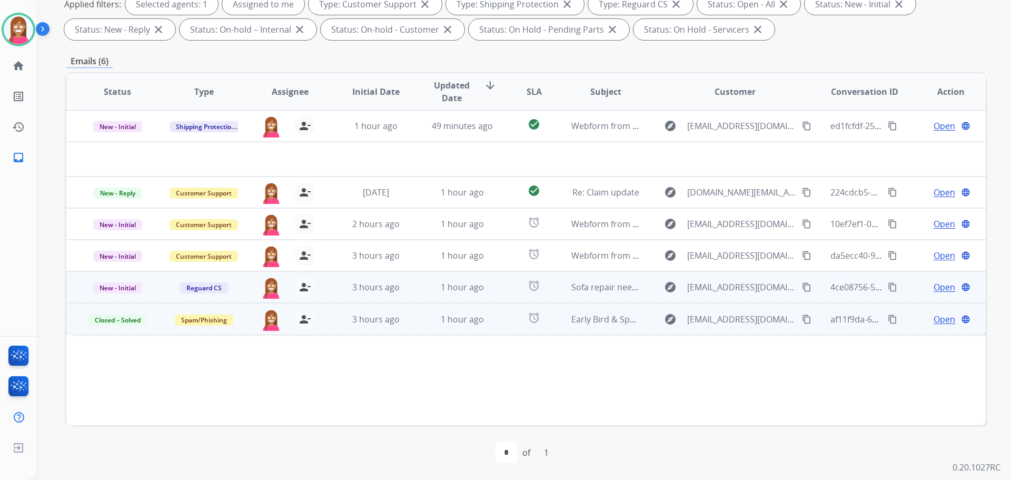
click at [419, 301] on td "1 hour ago" at bounding box center [454, 287] width 86 height 32
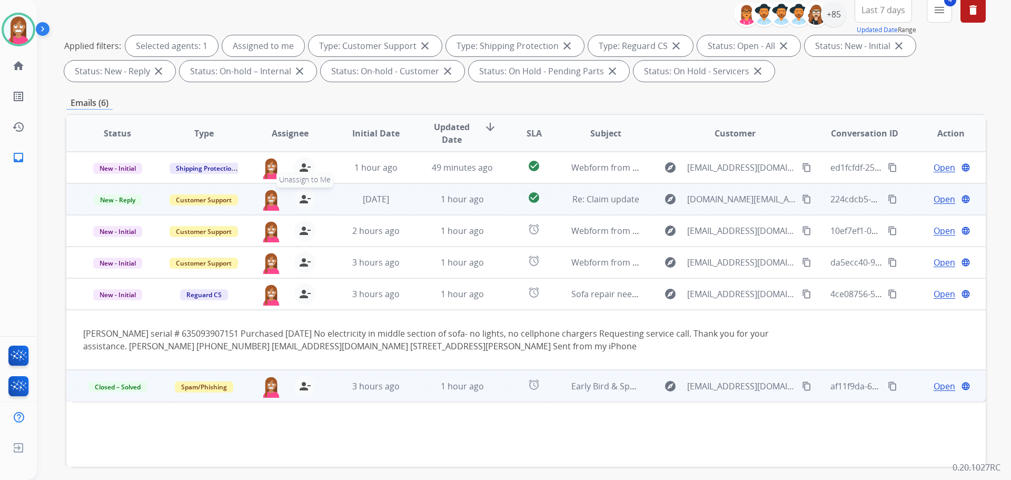
scroll to position [65, 0]
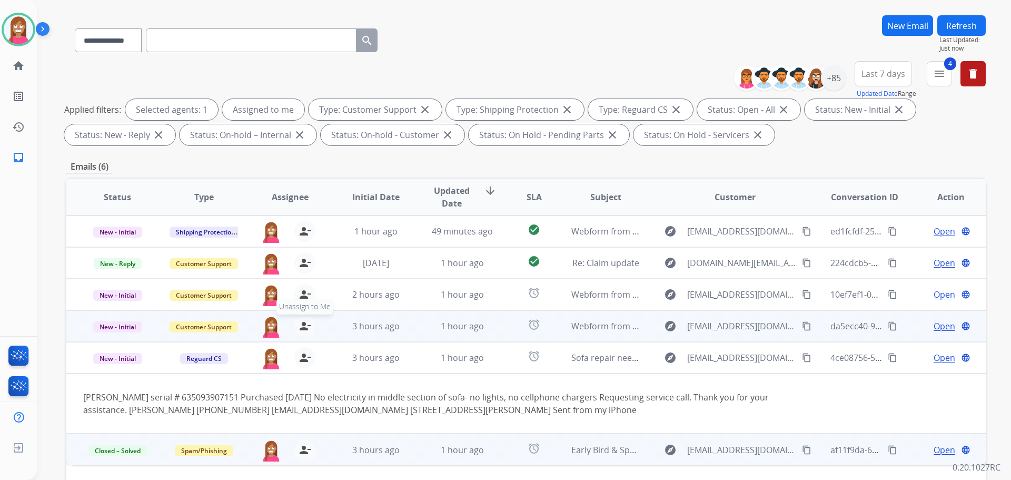
click at [302, 327] on mat-icon "person_remove" at bounding box center [305, 326] width 13 height 13
click at [302, 327] on mat-icon "person_add" at bounding box center [305, 326] width 13 height 13
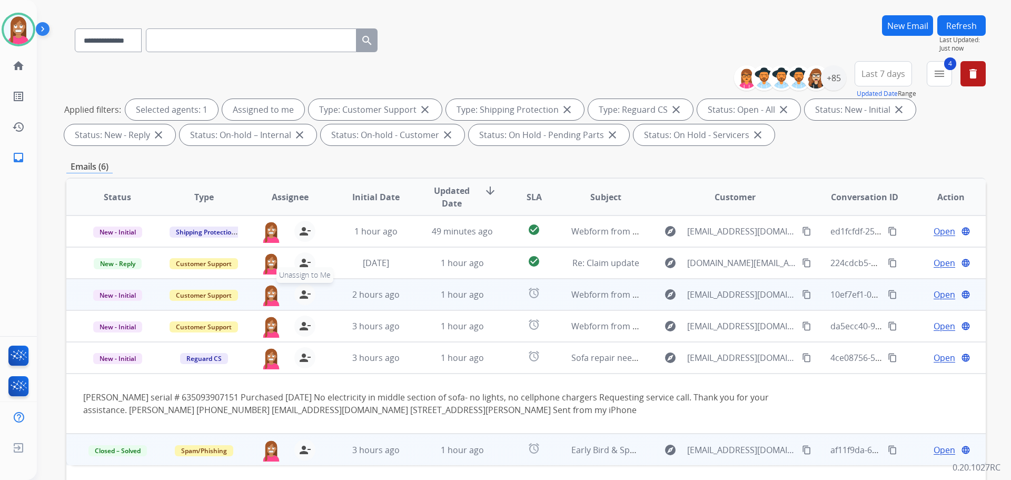
click at [305, 298] on mat-icon "person_remove" at bounding box center [305, 294] width 13 height 13
click at [304, 298] on mat-icon "person_add" at bounding box center [305, 294] width 13 height 13
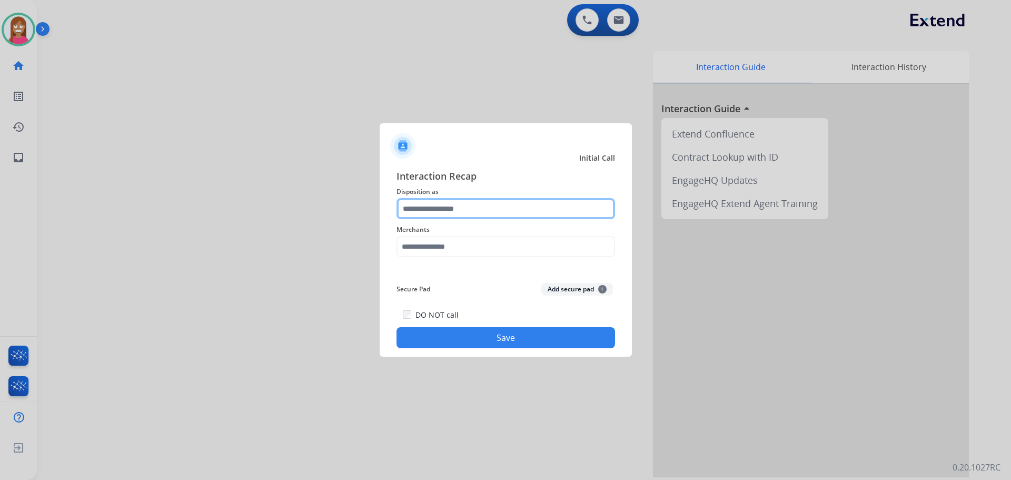
click at [479, 212] on input "text" at bounding box center [506, 208] width 219 height 21
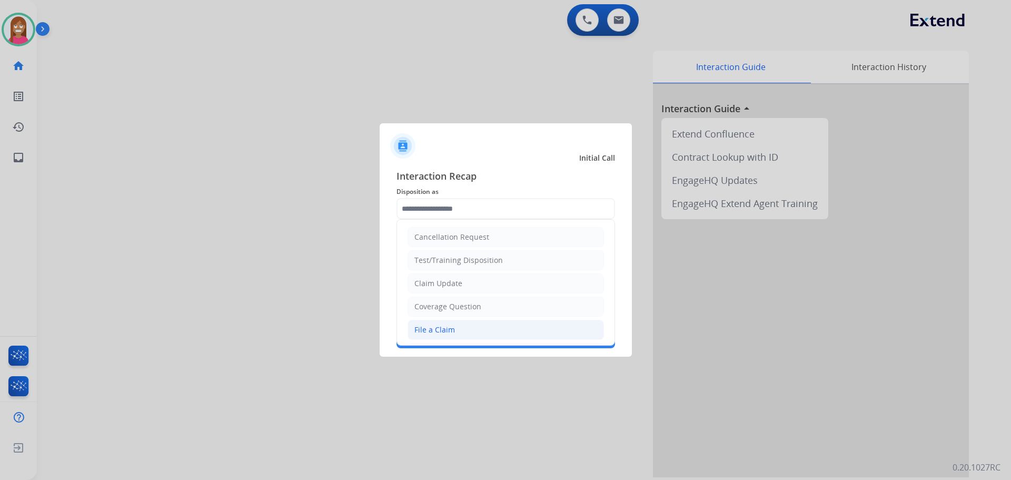
click at [438, 333] on div "File a Claim" at bounding box center [435, 329] width 41 height 11
type input "**********"
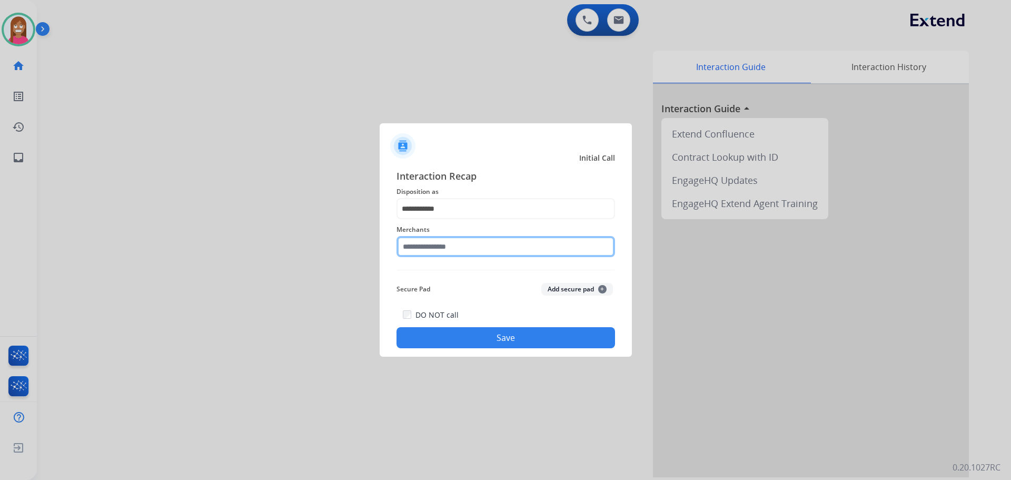
click at [430, 249] on input "text" at bounding box center [506, 246] width 219 height 21
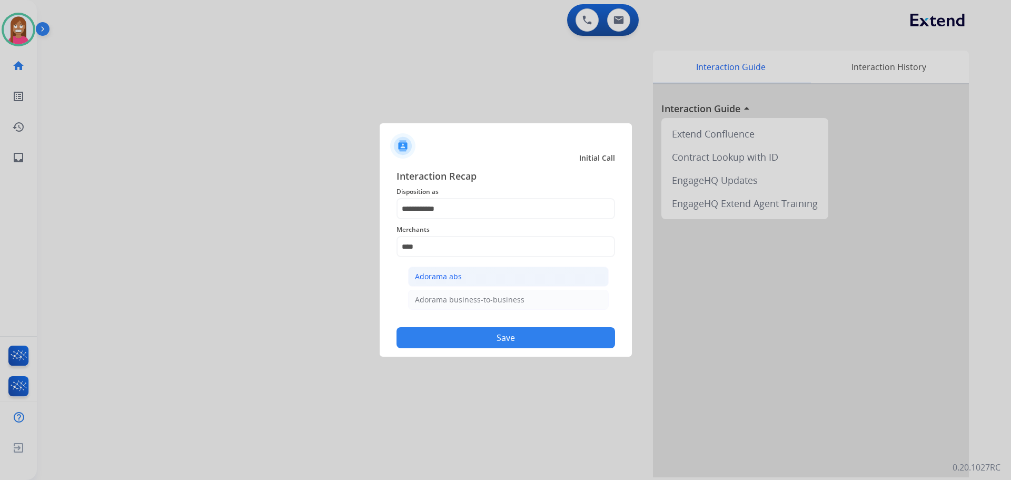
click at [479, 281] on li "Adorama abs" at bounding box center [508, 277] width 201 height 20
type input "**********"
click at [486, 337] on button "Save" at bounding box center [506, 337] width 219 height 21
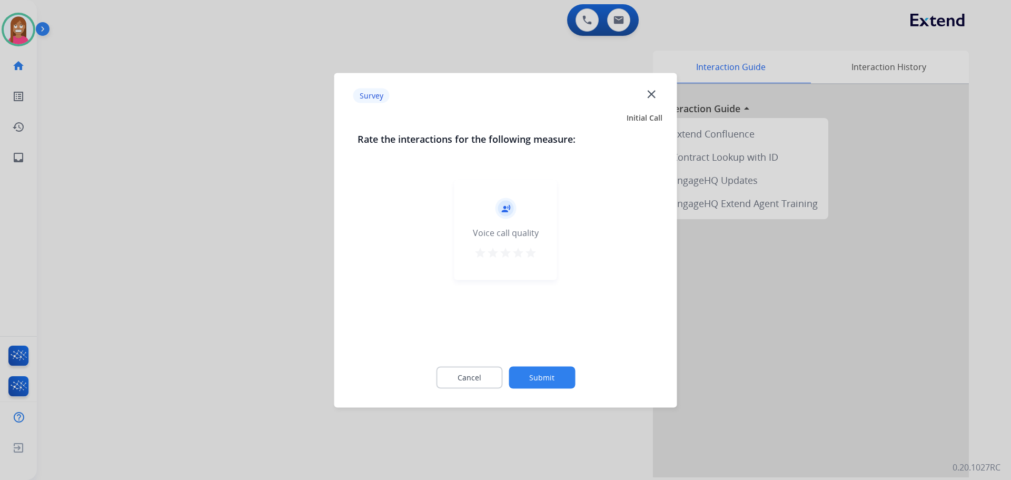
click at [651, 93] on mat-icon "close" at bounding box center [652, 94] width 14 height 14
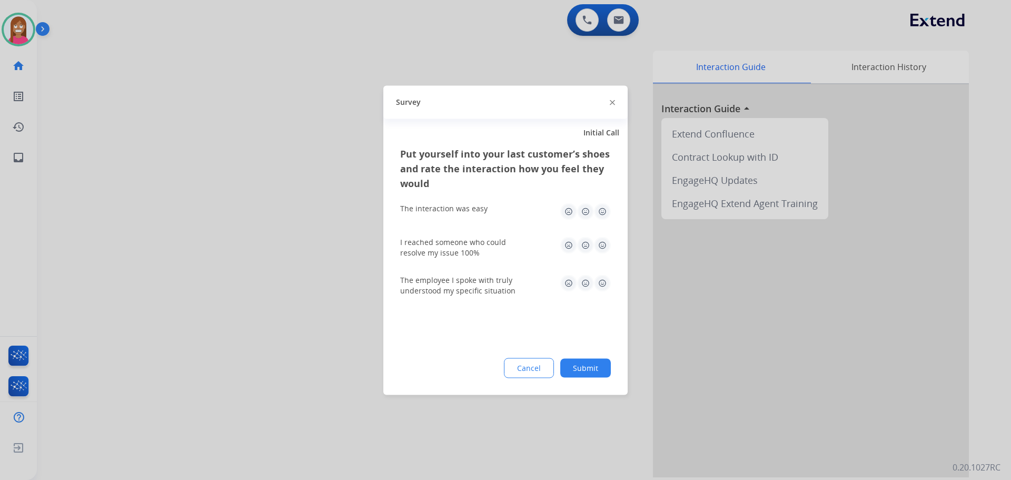
click at [614, 99] on div at bounding box center [612, 102] width 5 height 13
click at [613, 101] on img at bounding box center [612, 102] width 5 height 5
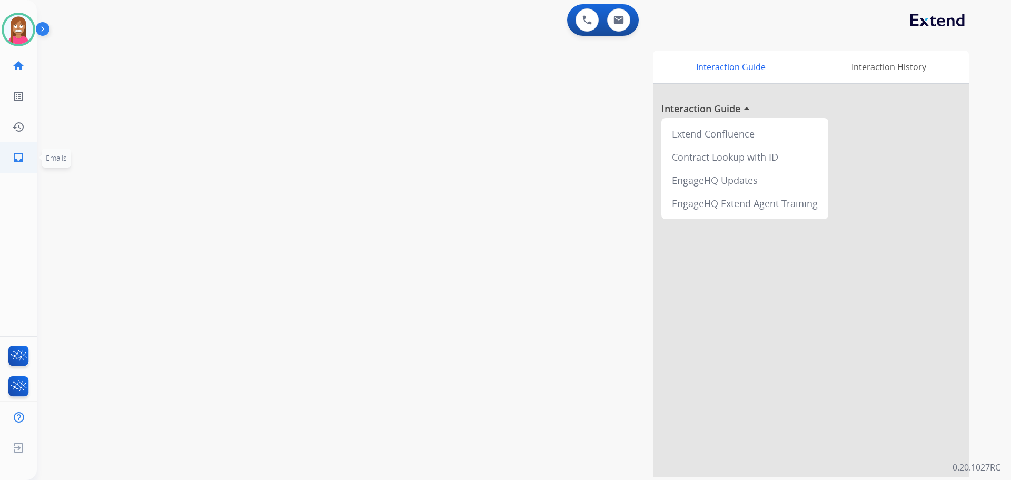
click at [28, 157] on link "inbox Emails" at bounding box center [18, 157] width 29 height 29
select select "**********"
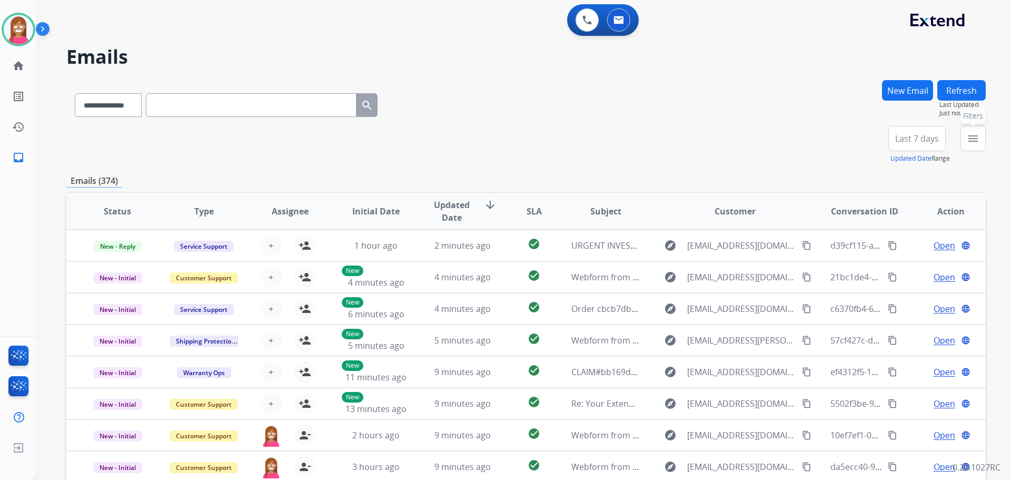
click at [973, 132] on button "menu Filters" at bounding box center [973, 138] width 25 height 25
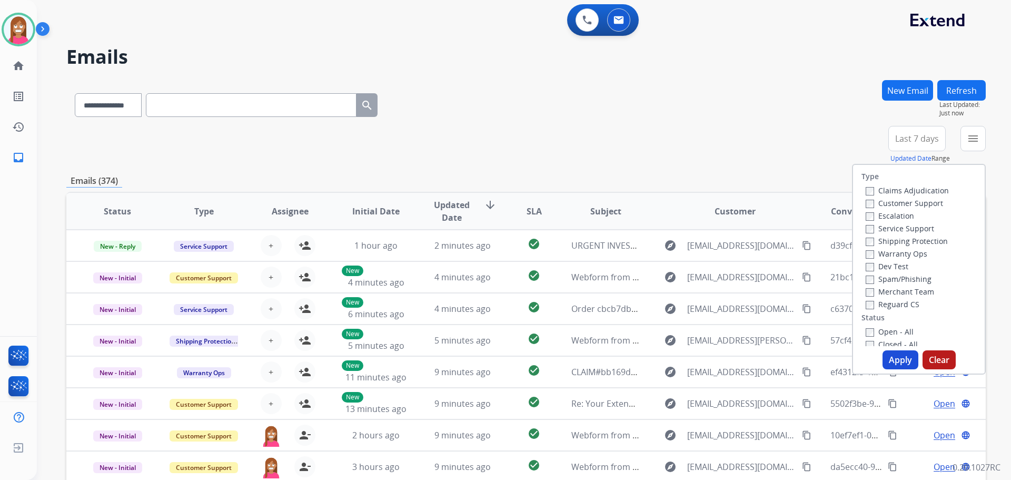
click at [915, 205] on label "Customer Support" at bounding box center [904, 203] width 77 height 10
click at [899, 239] on label "Shipping Protection" at bounding box center [907, 241] width 82 height 10
click at [882, 299] on div "Reguard CS" at bounding box center [907, 304] width 83 height 13
click at [883, 304] on label "Reguard CS" at bounding box center [893, 304] width 54 height 10
click at [879, 331] on label "Open - All" at bounding box center [890, 332] width 48 height 10
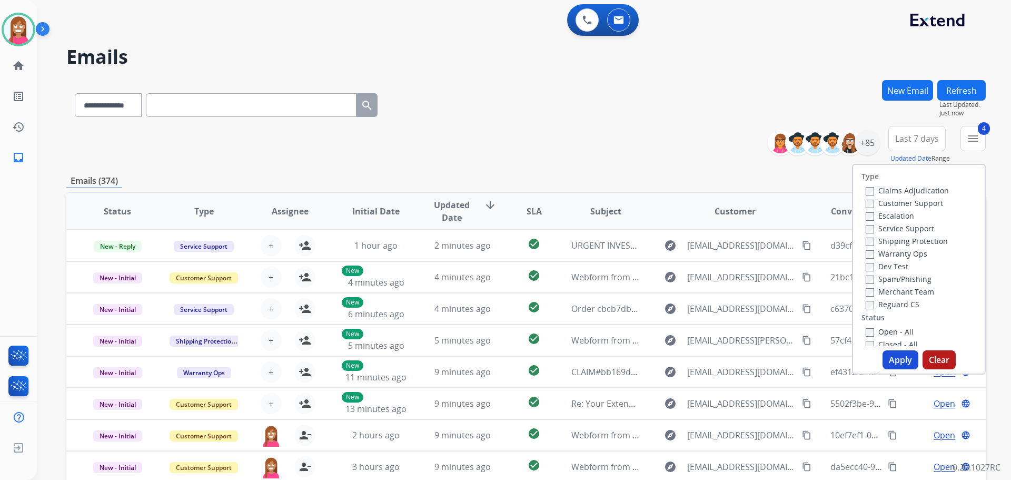
drag, startPoint x: 889, startPoint y: 359, endPoint x: 1000, endPoint y: 319, distance: 118.3
click at [894, 359] on button "Apply" at bounding box center [901, 359] width 36 height 19
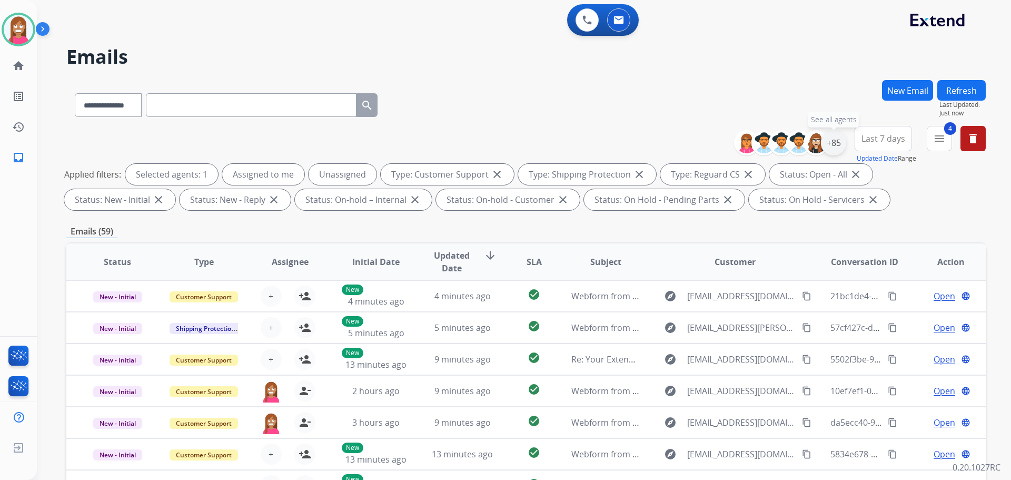
click at [832, 145] on div "+85" at bounding box center [833, 142] width 25 height 25
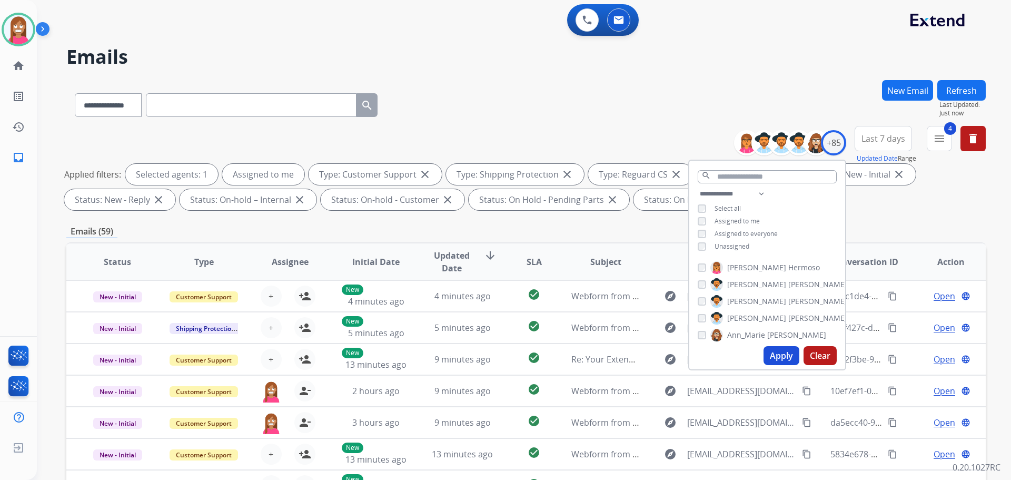
click at [781, 356] on button "Apply" at bounding box center [782, 355] width 36 height 19
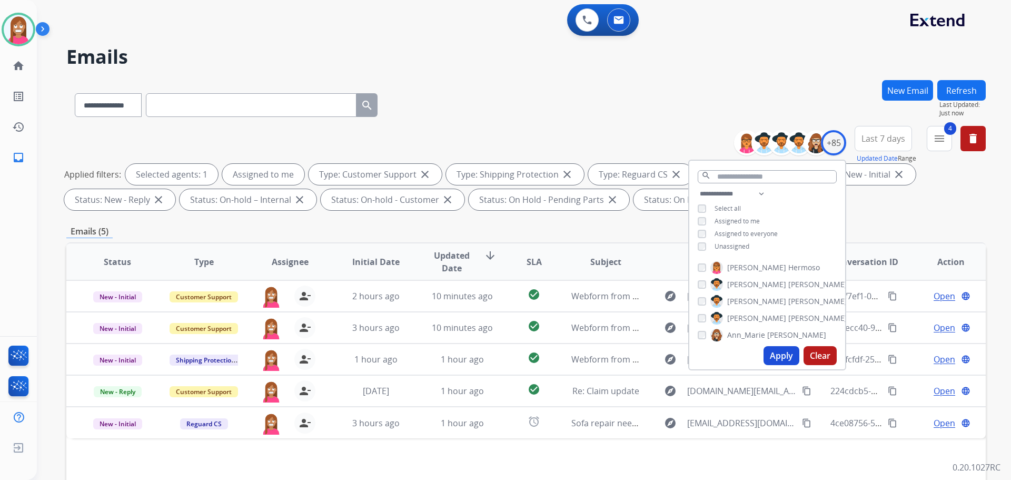
click at [446, 461] on div "Status Type Assignee Initial Date Updated Date arrow_downward SLA Subject Custo…" at bounding box center [526, 418] width 920 height 353
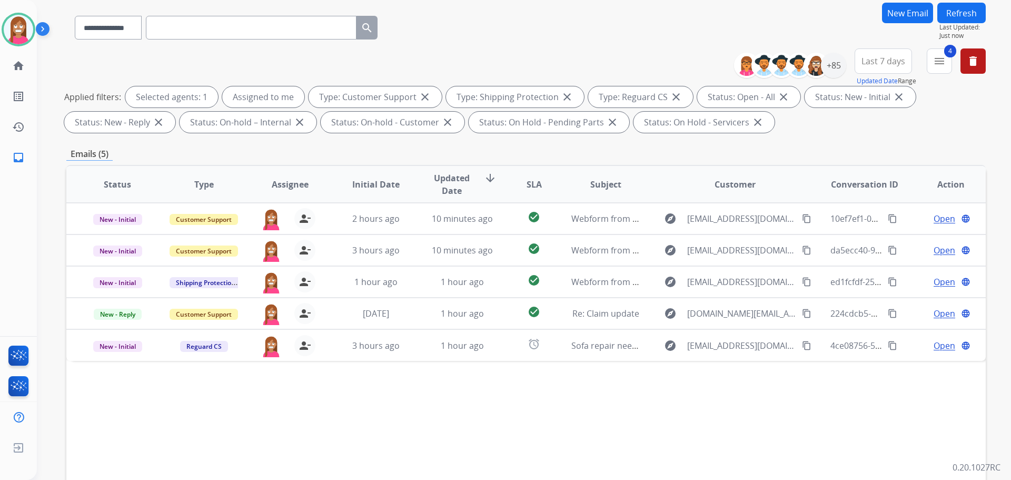
scroll to position [105, 0]
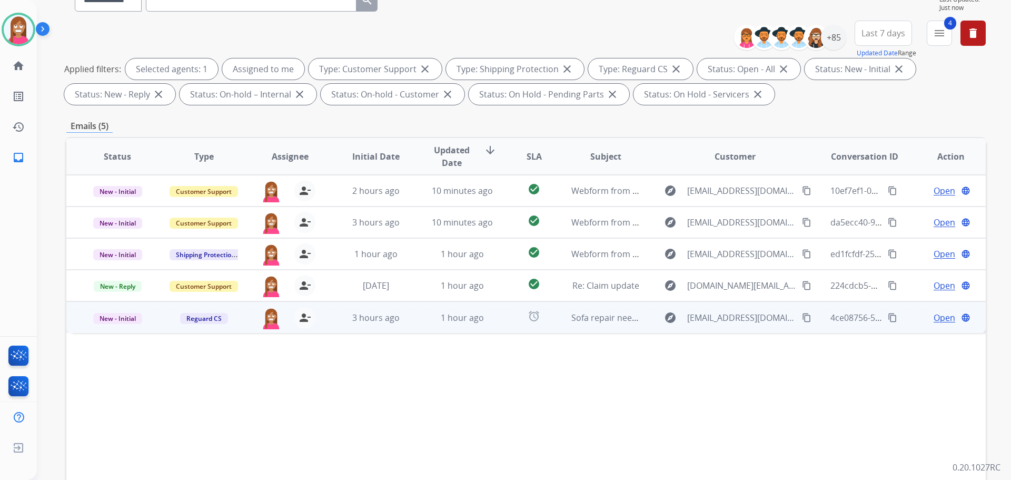
click at [504, 322] on td "alarm" at bounding box center [525, 317] width 57 height 32
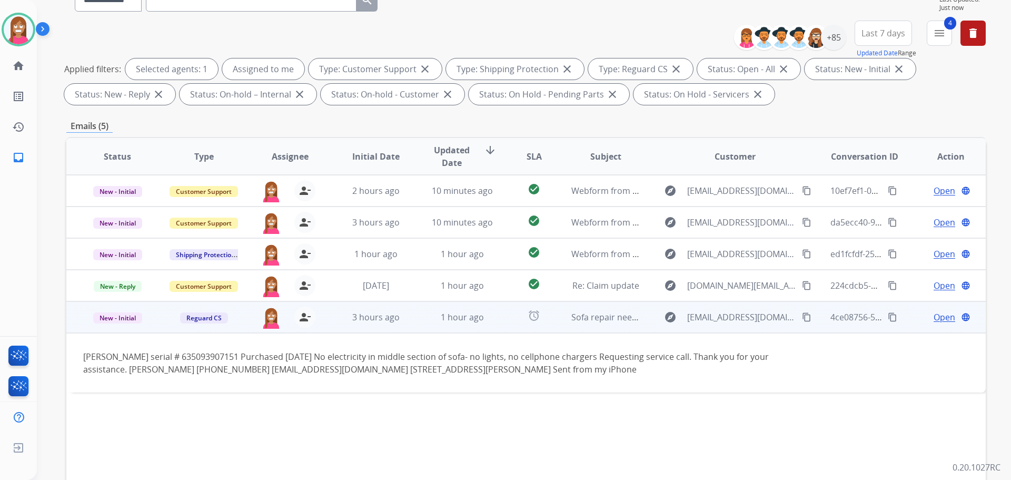
click at [934, 317] on span "Open" at bounding box center [945, 317] width 22 height 13
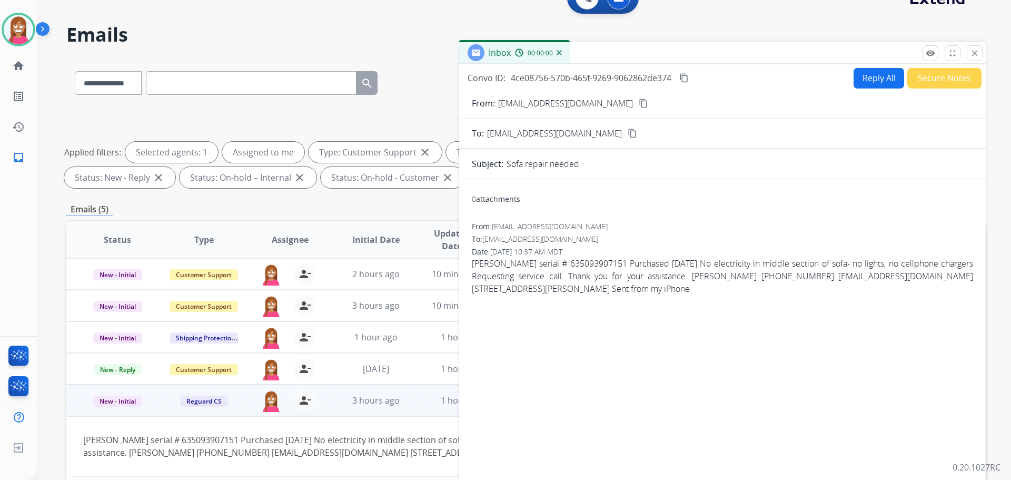
scroll to position [0, 0]
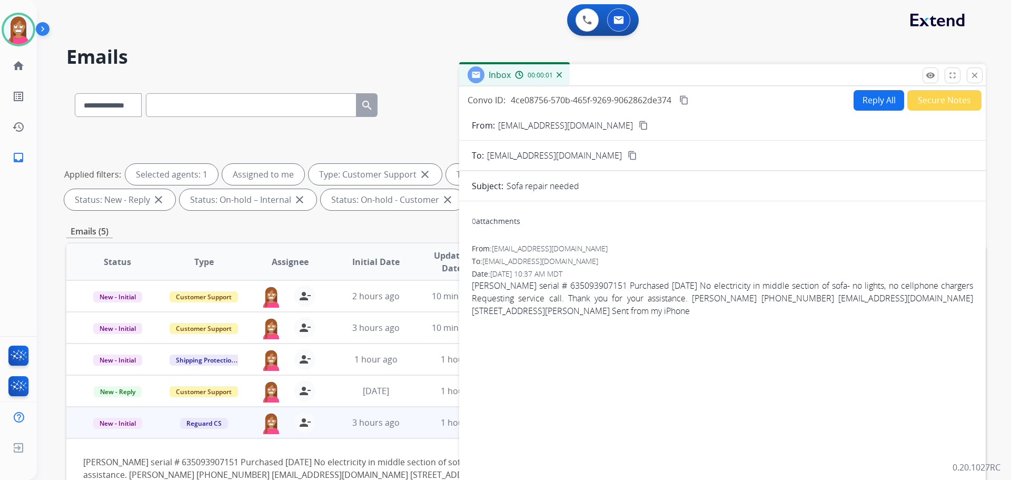
click at [859, 106] on button "Reply All" at bounding box center [879, 100] width 51 height 21
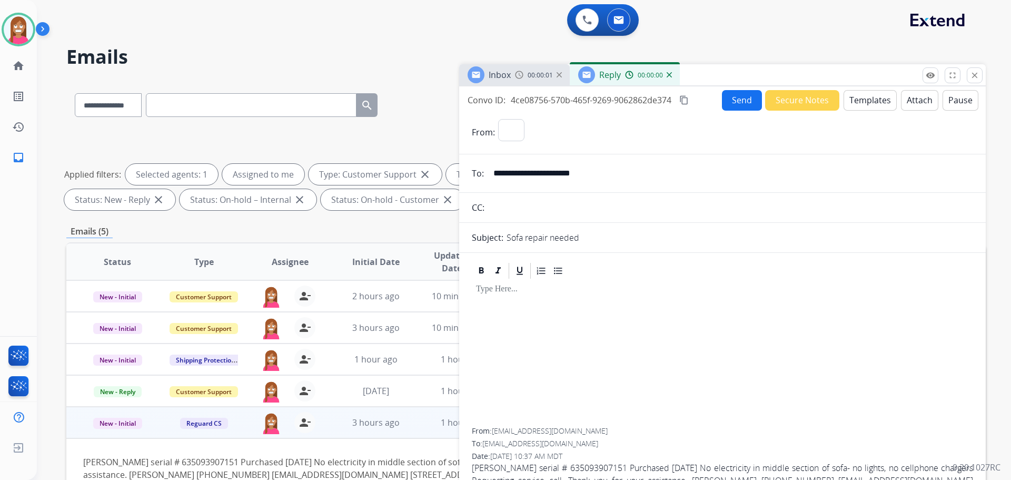
select select "**********"
click at [858, 105] on button "Templates" at bounding box center [870, 100] width 53 height 21
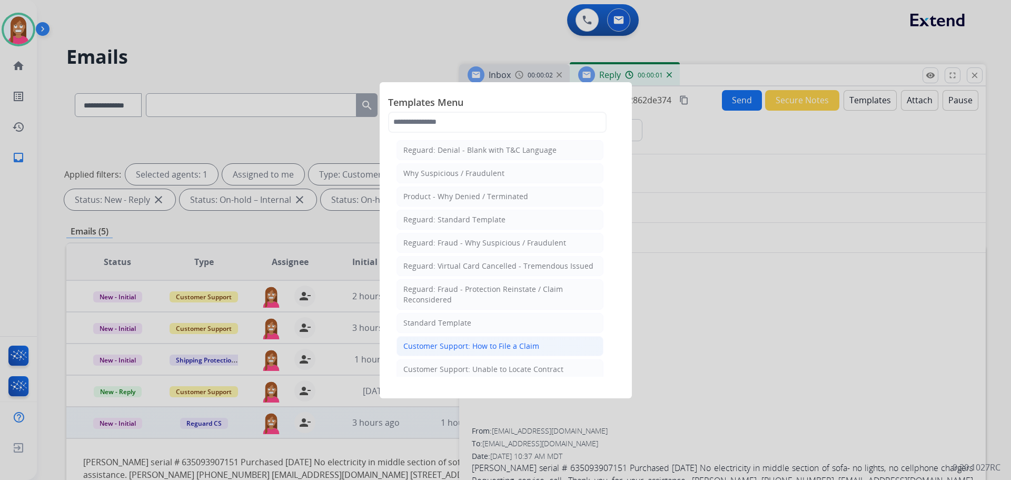
click at [454, 349] on div "Customer Support: How to File a Claim" at bounding box center [471, 346] width 136 height 11
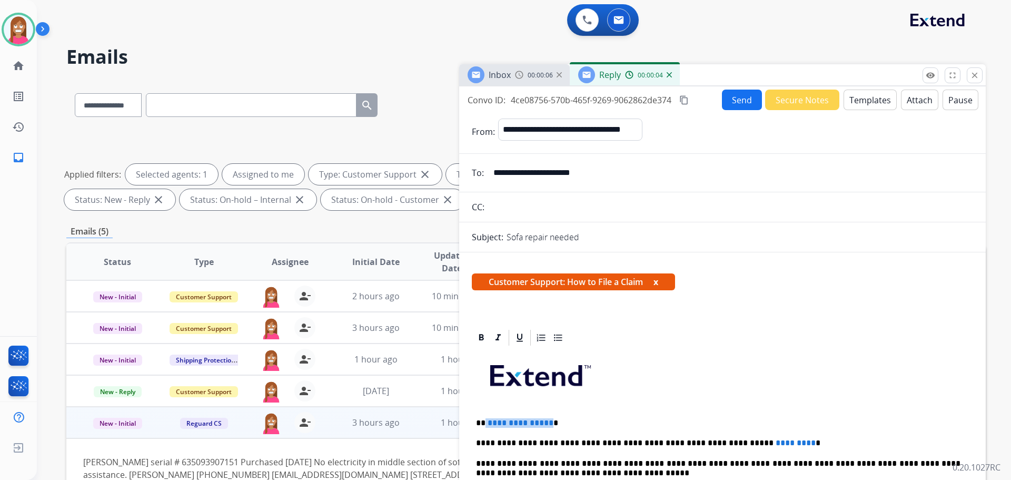
drag, startPoint x: 548, startPoint y: 414, endPoint x: 484, endPoint y: 416, distance: 64.8
drag, startPoint x: 762, startPoint y: 432, endPoint x: 688, endPoint y: 439, distance: 74.6
click at [858, 100] on button "Templates" at bounding box center [870, 100] width 53 height 21
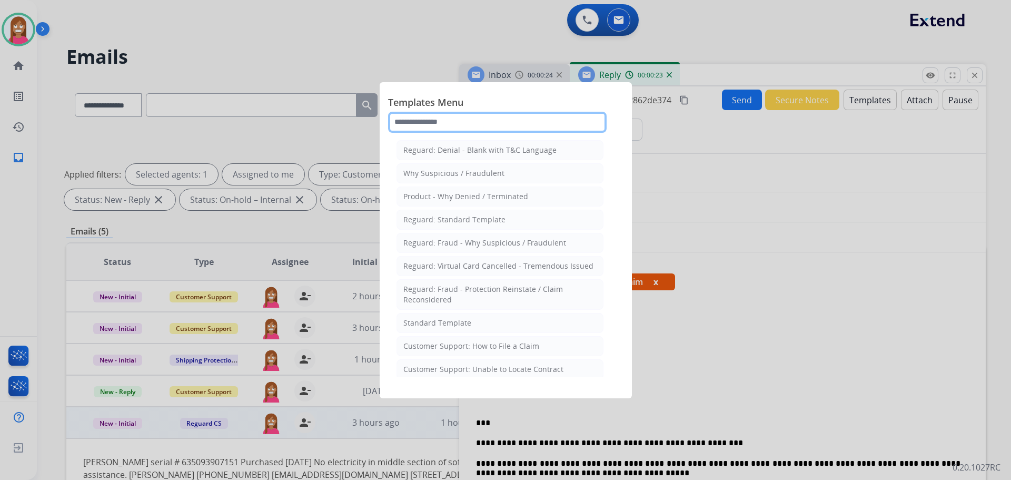
drag, startPoint x: 460, startPoint y: 126, endPoint x: 464, endPoint y: 111, distance: 16.4
click at [459, 125] on input "text" at bounding box center [497, 122] width 219 height 21
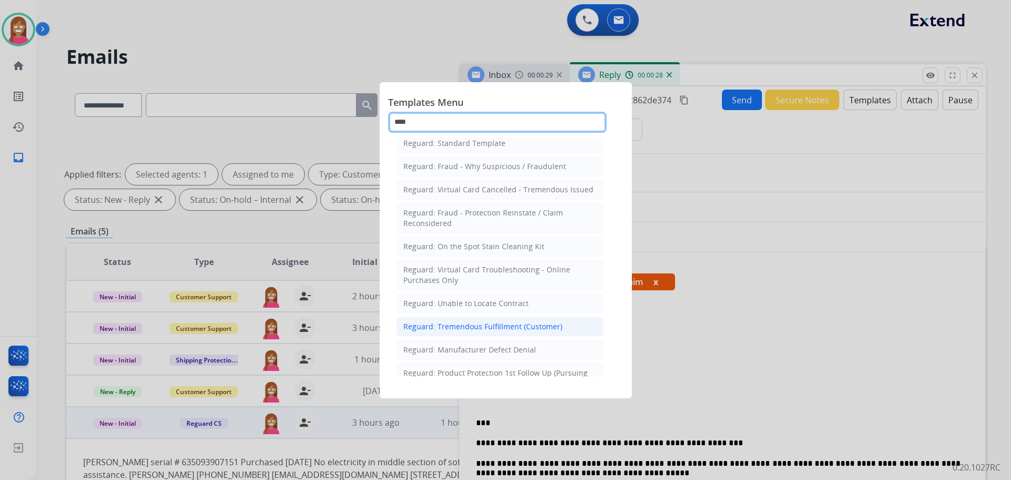
scroll to position [120, 0]
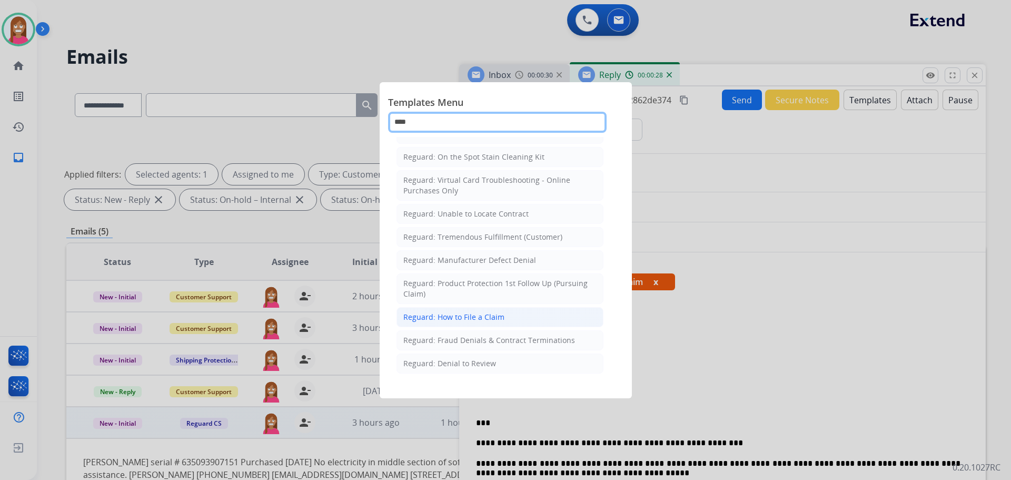
type input "****"
drag, startPoint x: 475, startPoint y: 313, endPoint x: 478, endPoint y: 318, distance: 5.4
click at [474, 315] on div "Reguard: How to File a Claim" at bounding box center [453, 317] width 101 height 11
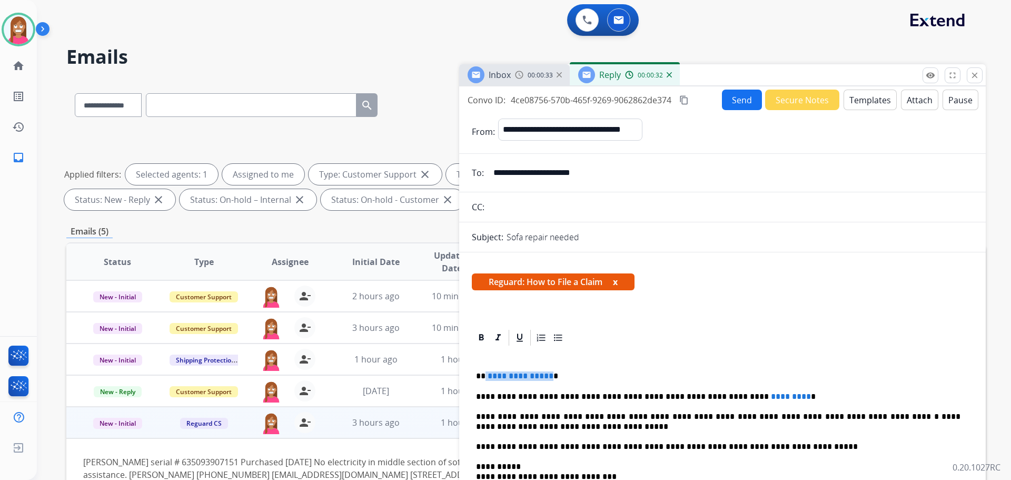
drag, startPoint x: 547, startPoint y: 368, endPoint x: 486, endPoint y: 367, distance: 61.1
click at [486, 367] on div "**********" at bounding box center [722, 466] width 501 height 238
click at [762, 387] on div "**********" at bounding box center [722, 466] width 501 height 238
drag, startPoint x: 764, startPoint y: 387, endPoint x: 689, endPoint y: 390, distance: 74.9
click at [689, 390] on div "**********" at bounding box center [722, 466] width 501 height 238
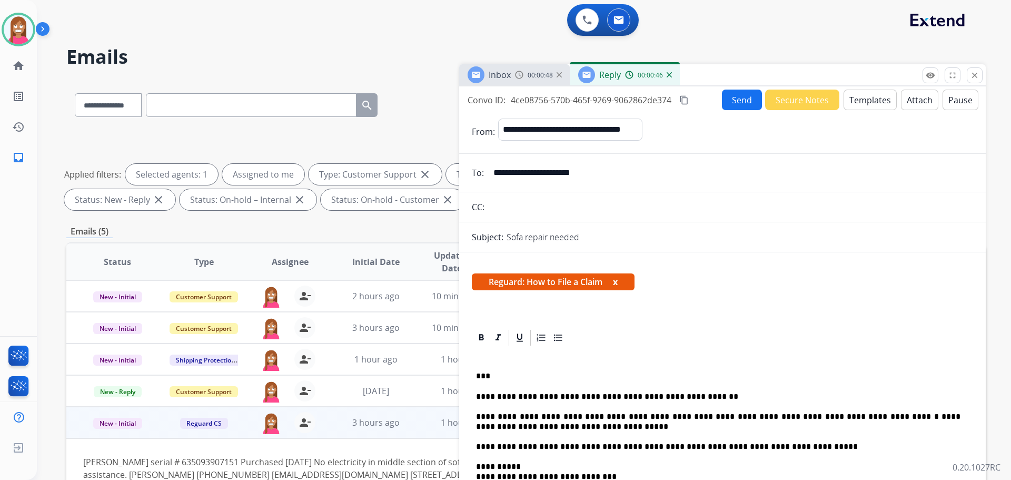
click at [737, 97] on button "Send" at bounding box center [742, 100] width 40 height 21
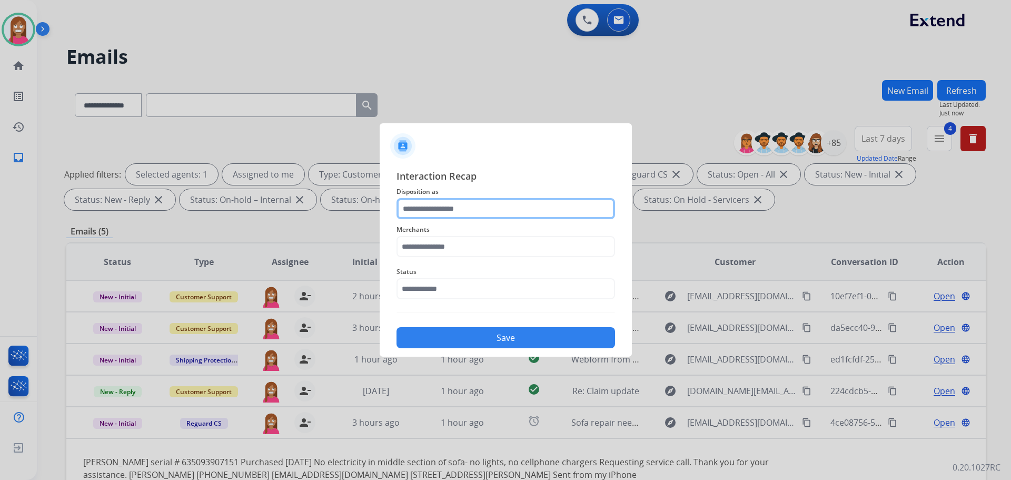
click at [430, 210] on input "text" at bounding box center [506, 208] width 219 height 21
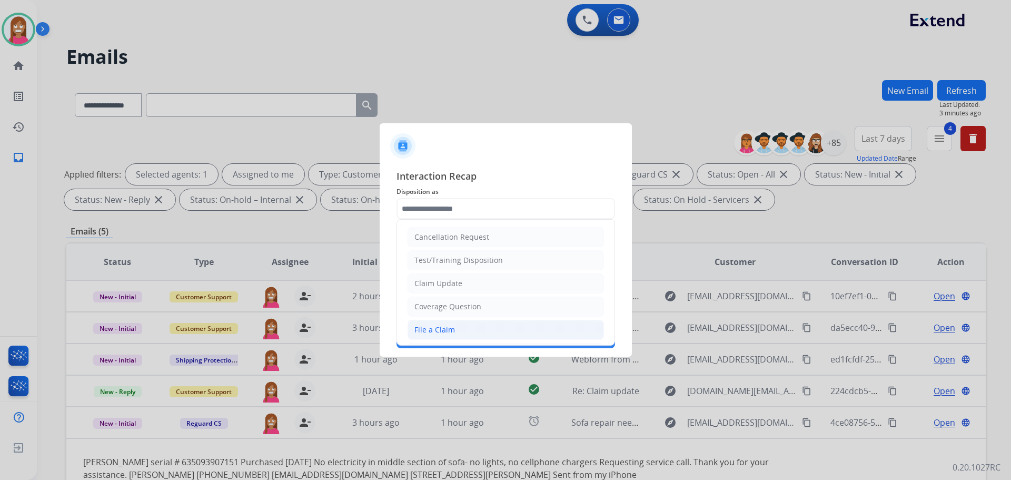
click at [427, 335] on div "File a Claim" at bounding box center [435, 329] width 41 height 11
type input "**********"
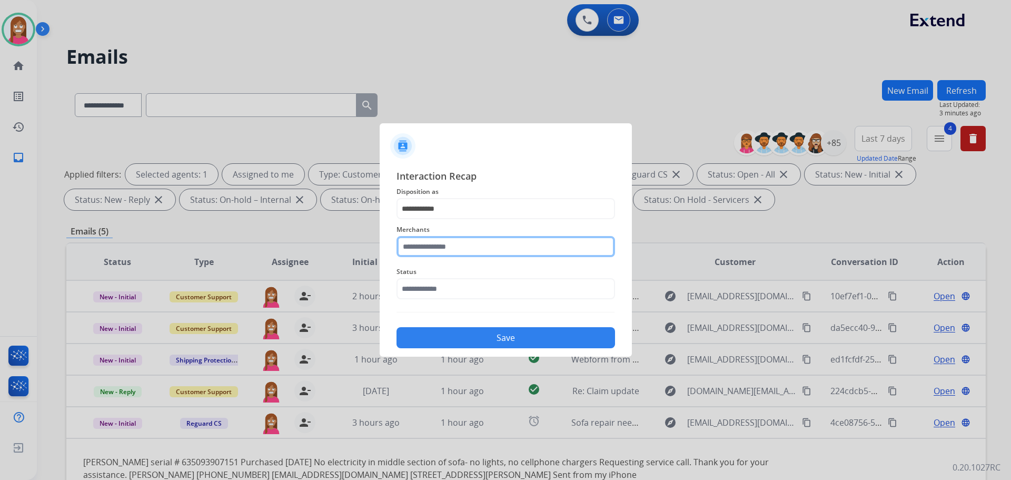
click at [427, 253] on input "text" at bounding box center [506, 246] width 219 height 21
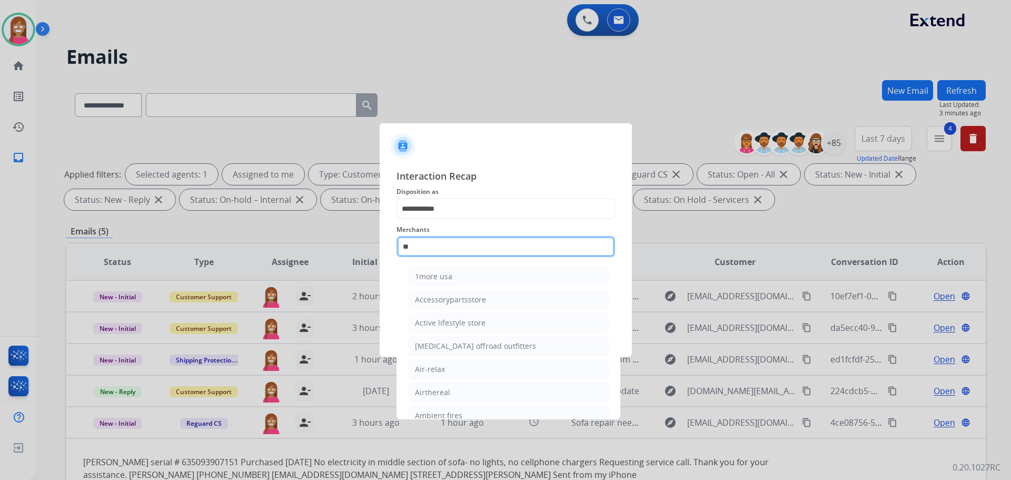
type input "***"
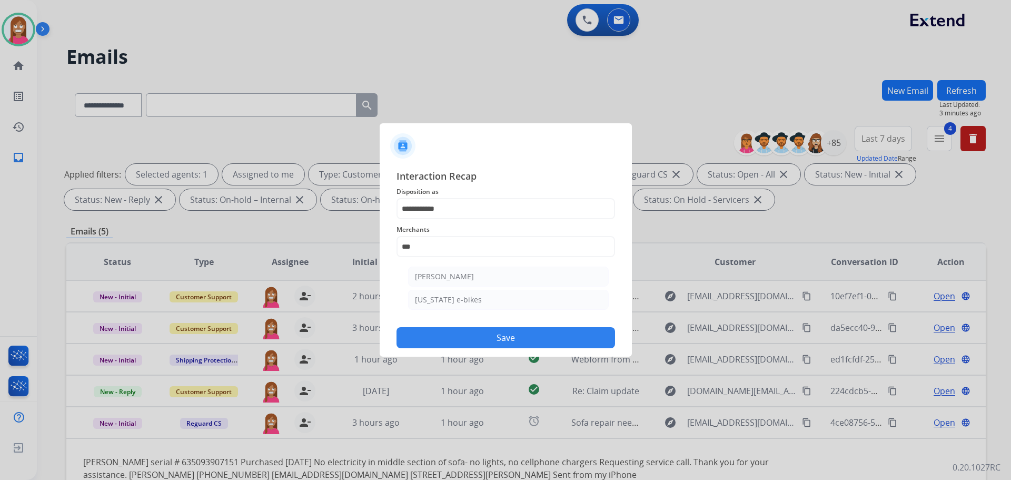
select select "**********"
click at [413, 277] on li "[PERSON_NAME]" at bounding box center [508, 277] width 201 height 20
type input "**********"
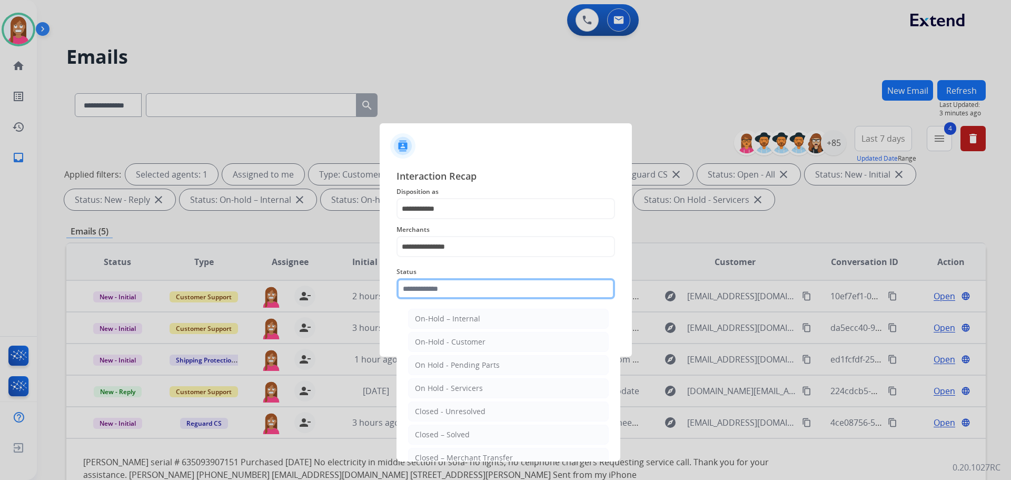
click at [423, 289] on input "text" at bounding box center [506, 288] width 219 height 21
click at [455, 432] on div "Closed – Solved" at bounding box center [442, 434] width 55 height 11
type input "**********"
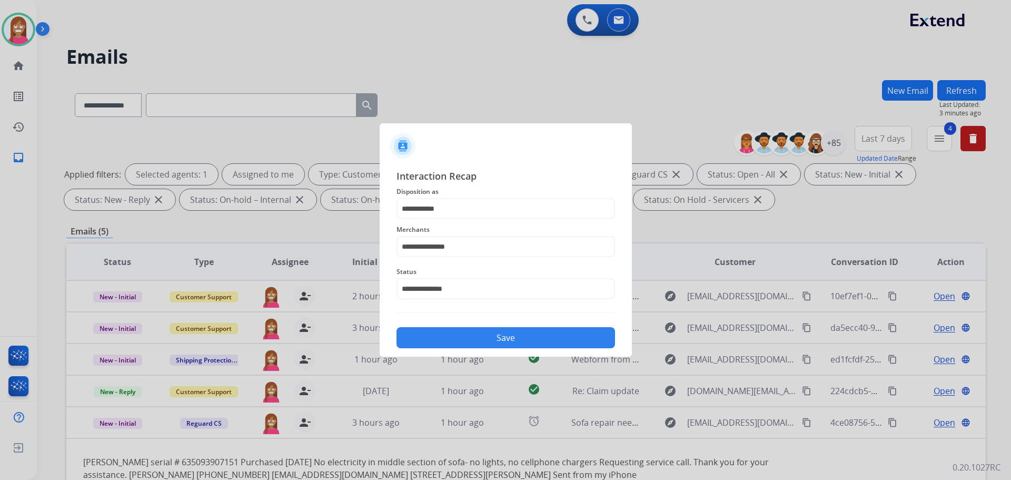
click at [449, 344] on button "Save" at bounding box center [506, 337] width 219 height 21
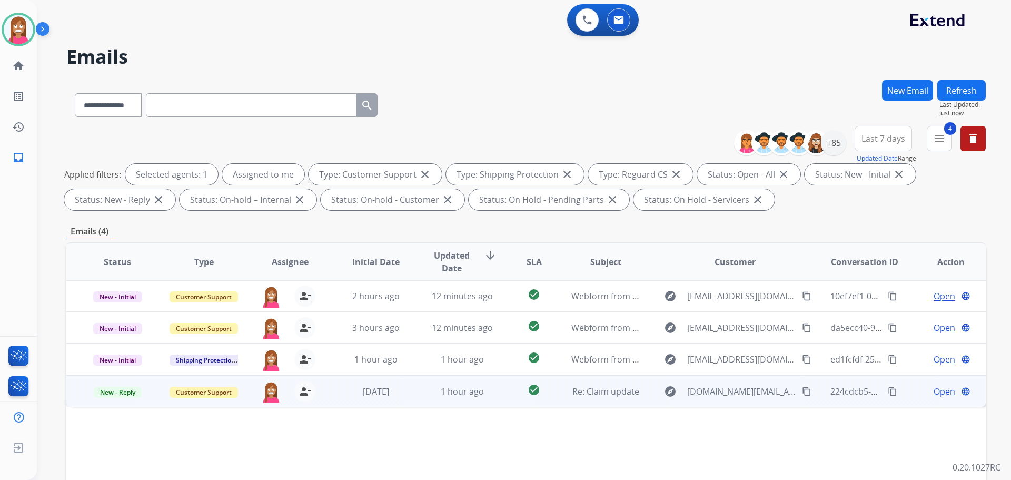
click at [499, 398] on td "check_circle" at bounding box center [525, 391] width 57 height 32
click at [934, 390] on span "Open" at bounding box center [945, 391] width 22 height 13
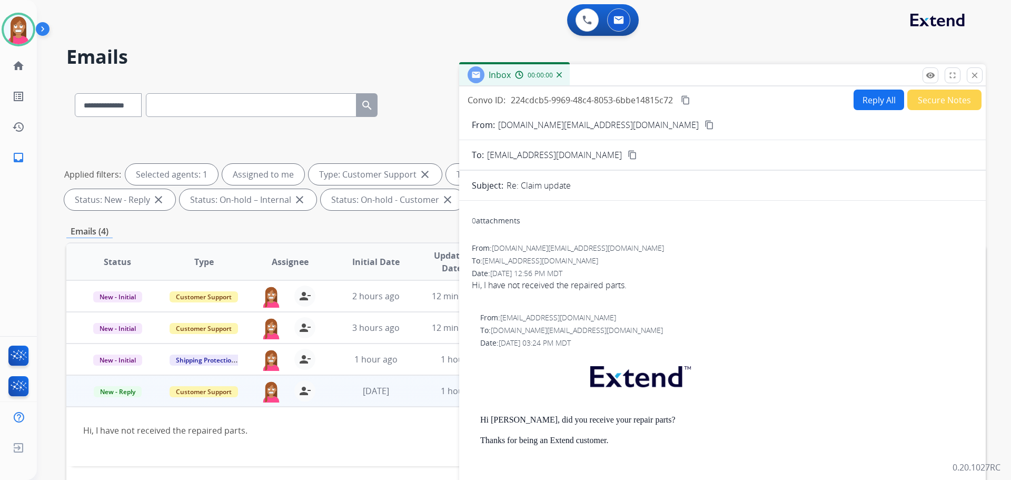
click at [863, 97] on button "Reply All" at bounding box center [879, 100] width 51 height 21
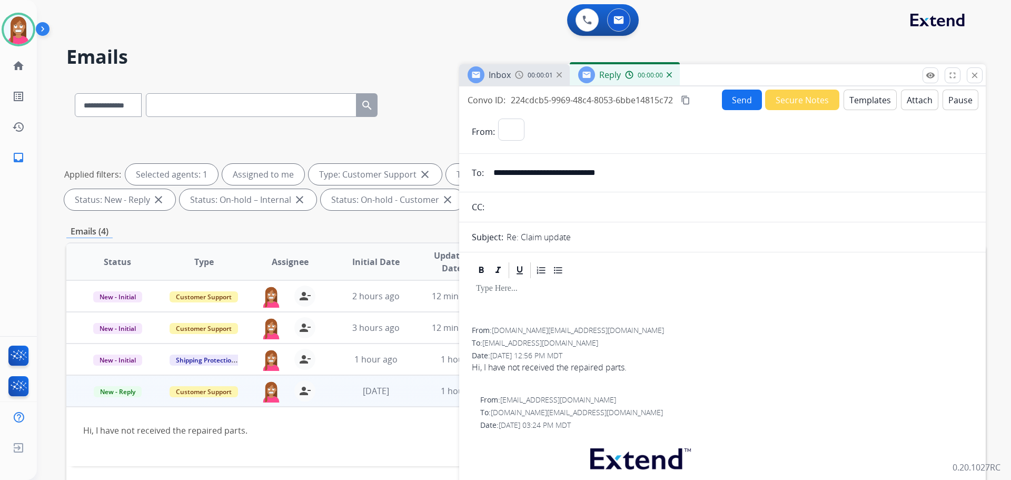
select select "**********"
click at [869, 102] on button "Templates" at bounding box center [870, 100] width 53 height 21
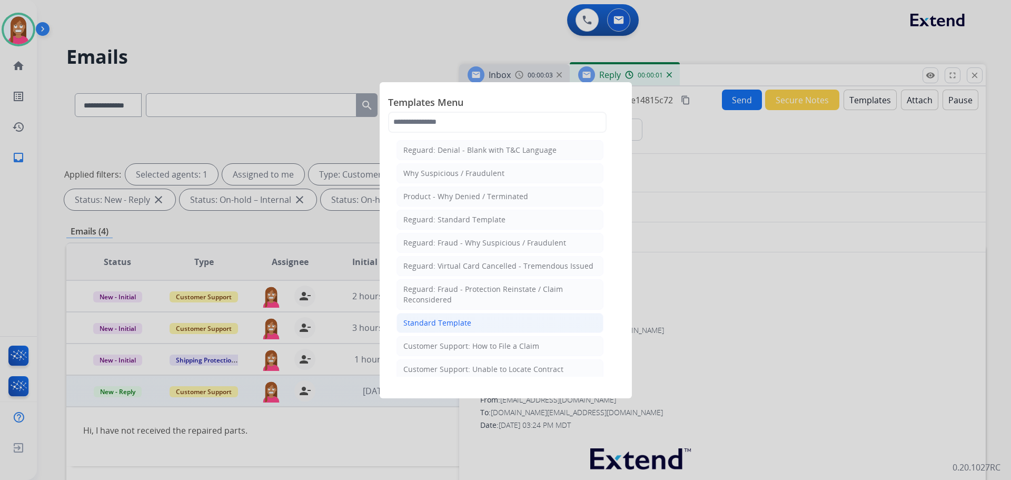
click at [418, 324] on div "Standard Template" at bounding box center [437, 323] width 68 height 11
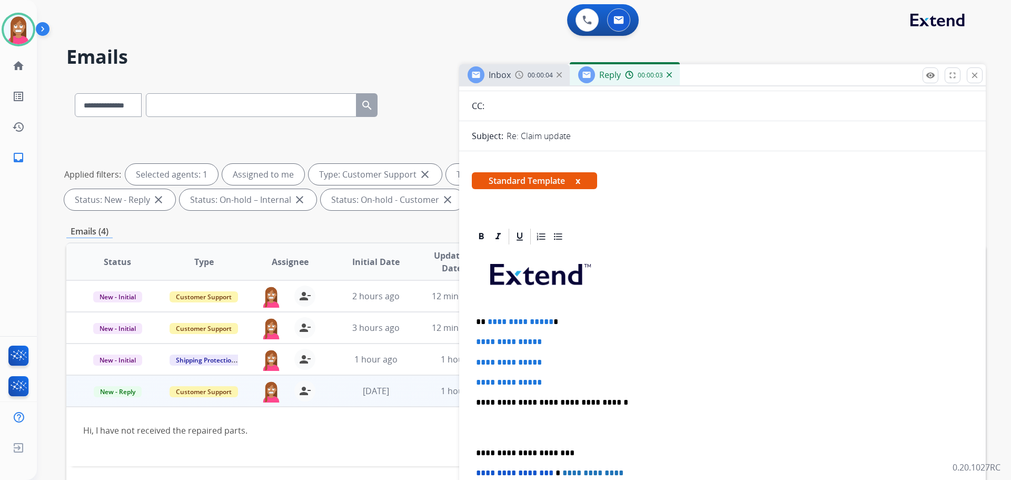
scroll to position [105, 0]
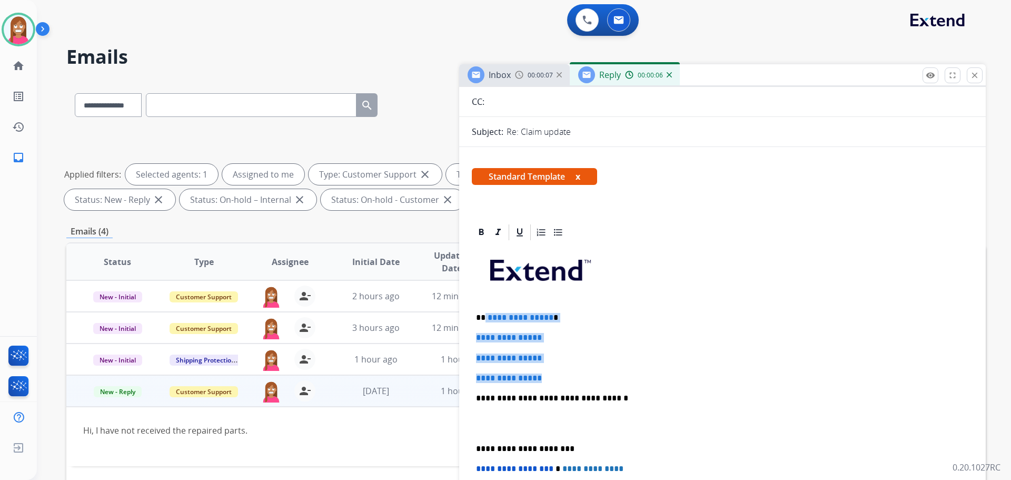
drag, startPoint x: 562, startPoint y: 375, endPoint x: 486, endPoint y: 316, distance: 96.4
click at [486, 316] on div "**********" at bounding box center [722, 423] width 501 height 362
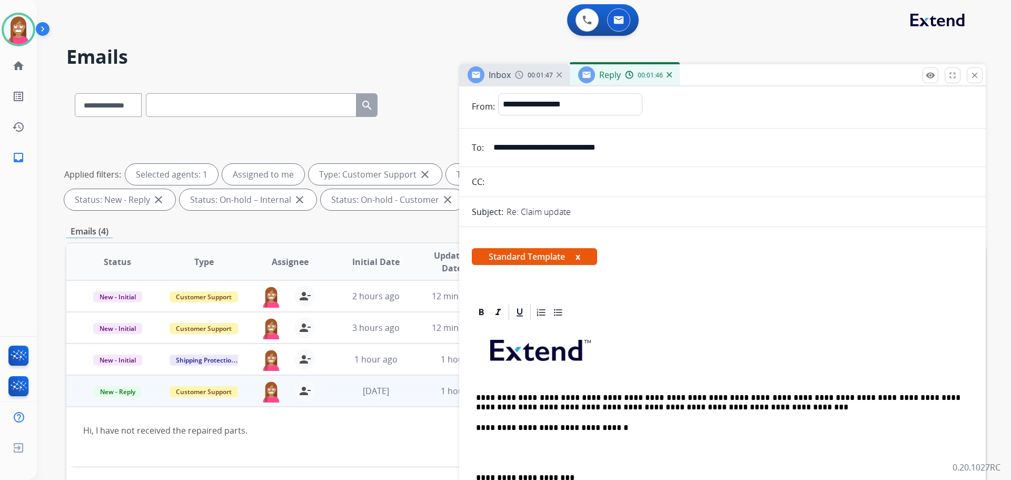
scroll to position [0, 0]
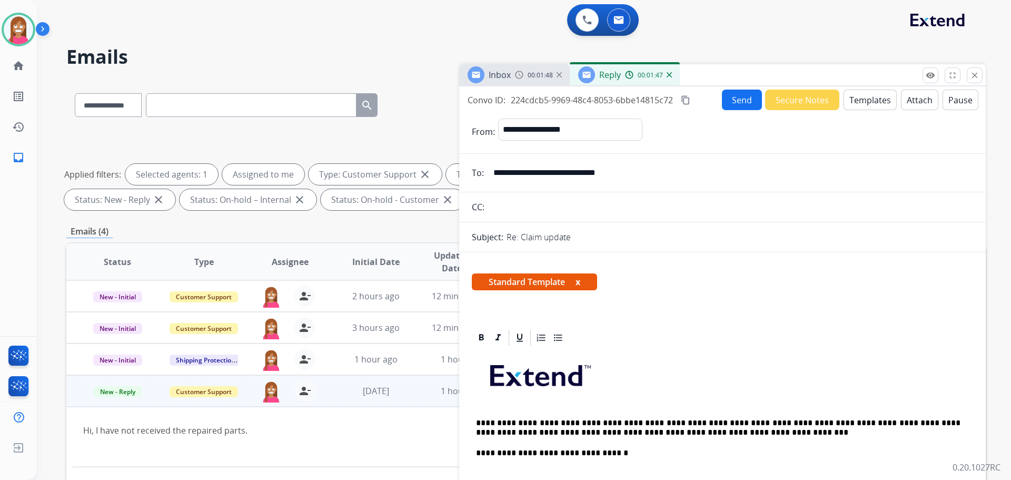
click at [740, 97] on button "Send" at bounding box center [742, 100] width 40 height 21
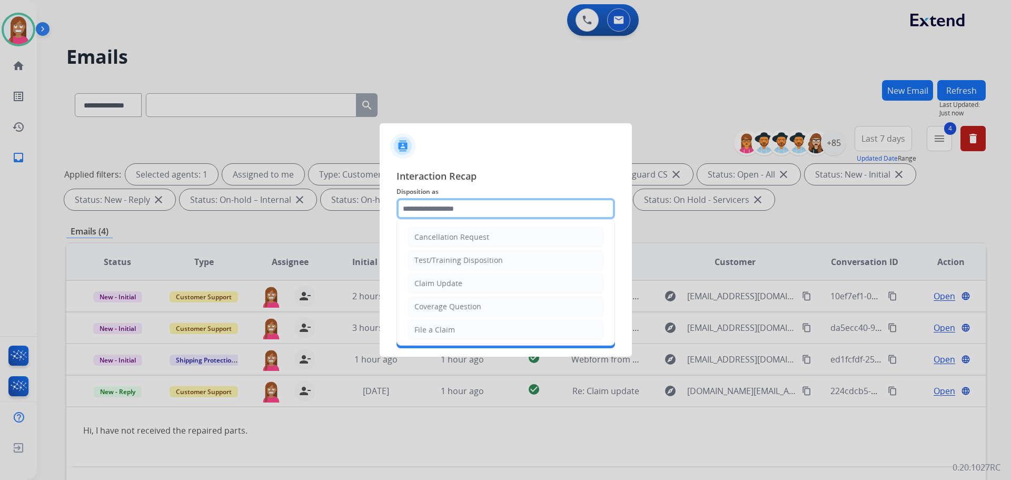
click at [461, 211] on input "text" at bounding box center [506, 208] width 219 height 21
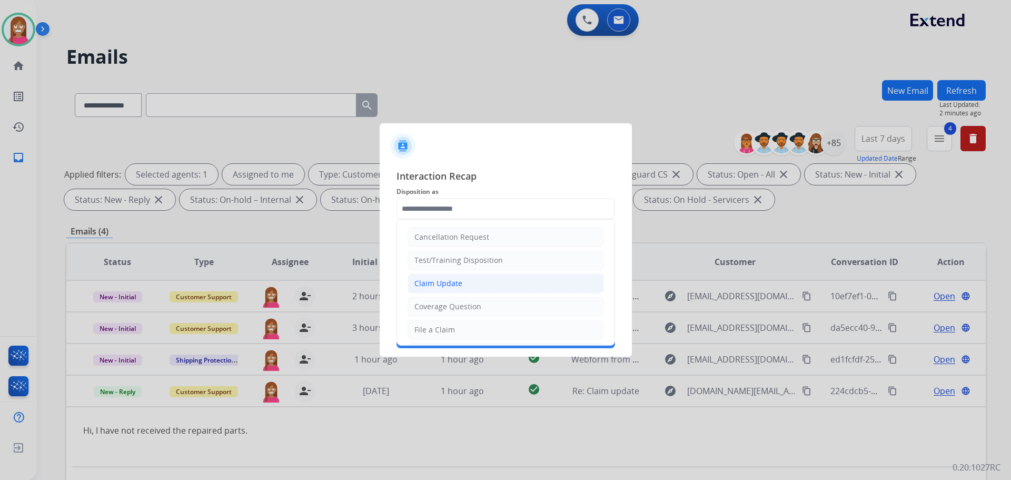
click at [440, 279] on div "Claim Update" at bounding box center [439, 283] width 48 height 11
type input "**********"
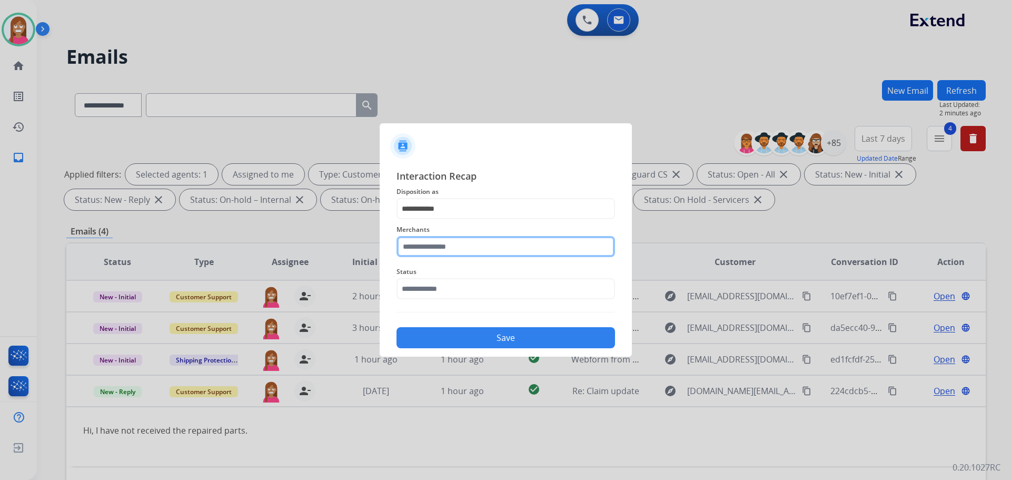
click at [423, 247] on input "text" at bounding box center [506, 246] width 219 height 21
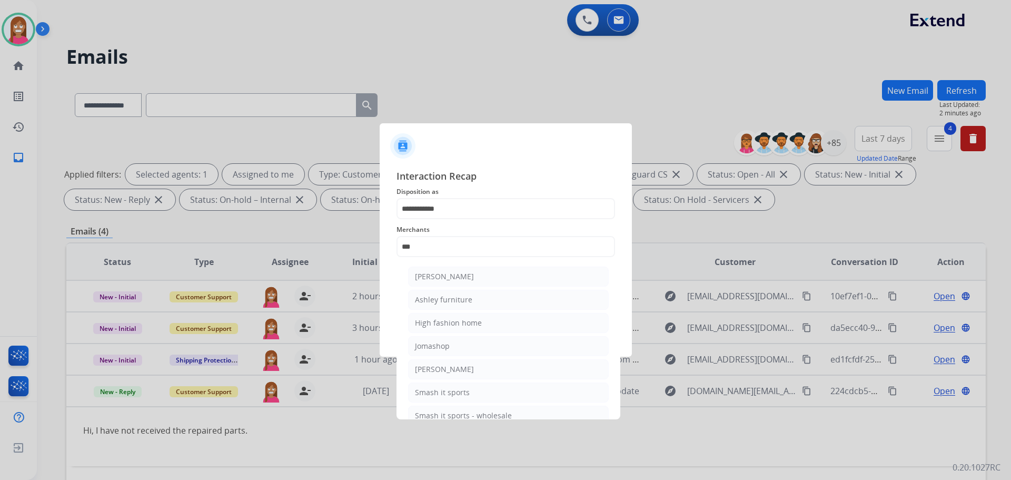
drag, startPoint x: 441, startPoint y: 305, endPoint x: 448, endPoint y: 298, distance: 10.1
click at [447, 299] on div "Ashley furniture" at bounding box center [443, 299] width 57 height 11
type input "**********"
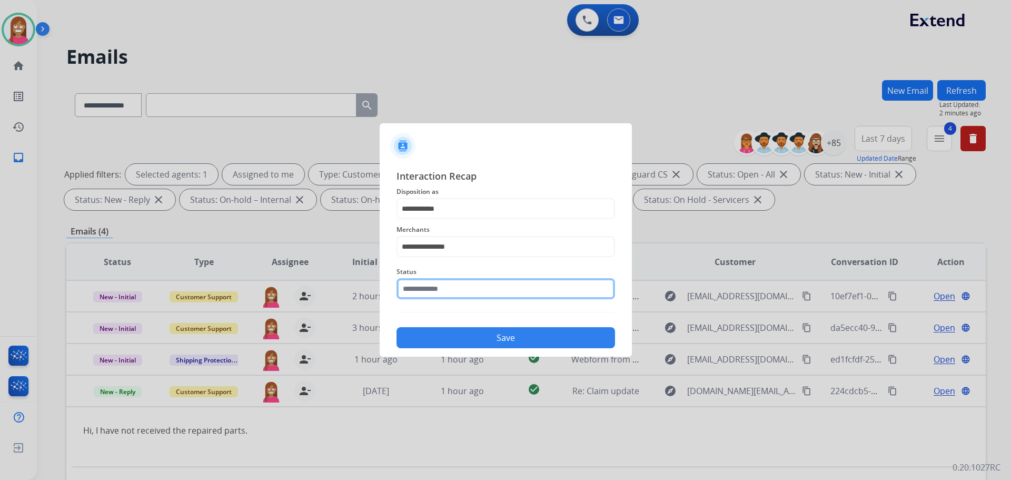
click at [437, 297] on input "text" at bounding box center [506, 288] width 219 height 21
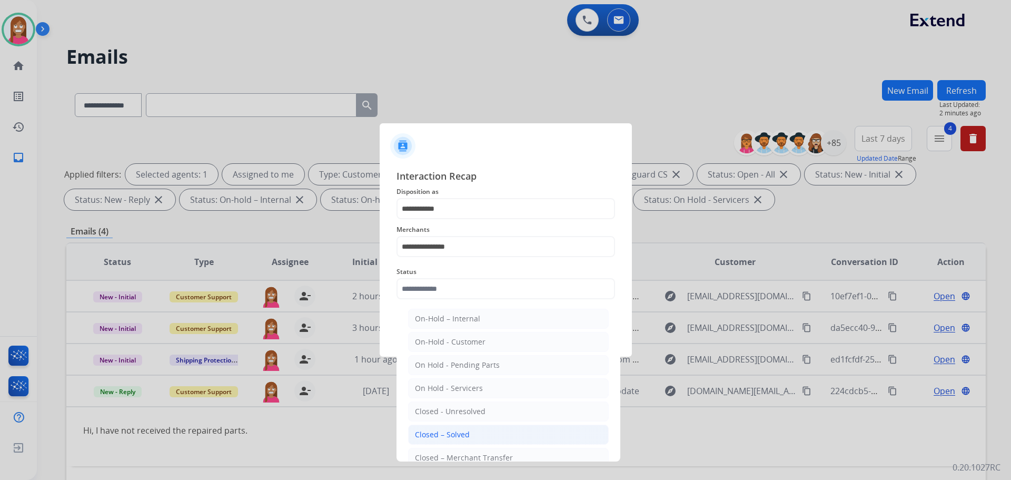
drag, startPoint x: 426, startPoint y: 438, endPoint x: 434, endPoint y: 387, distance: 51.1
click at [426, 437] on div "Closed – Solved" at bounding box center [442, 434] width 55 height 11
type input "**********"
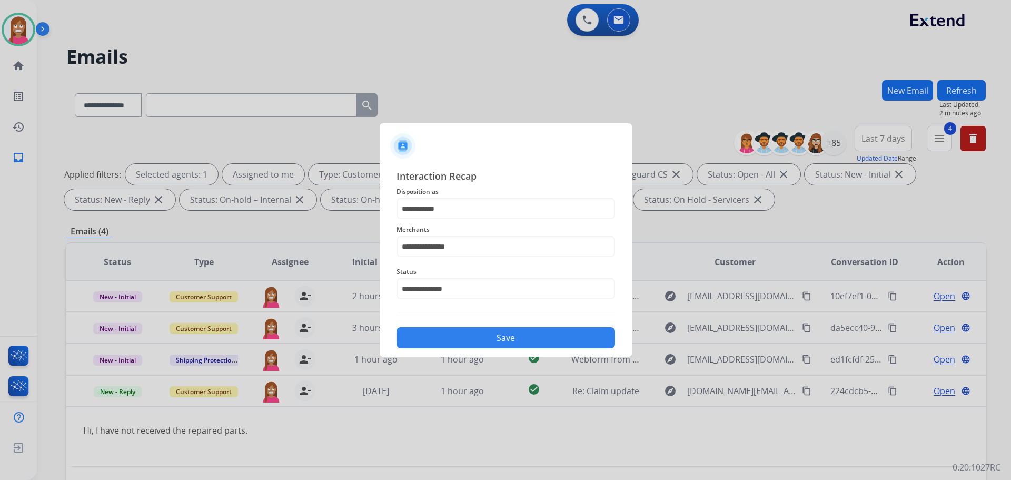
click at [433, 337] on button "Save" at bounding box center [506, 337] width 219 height 21
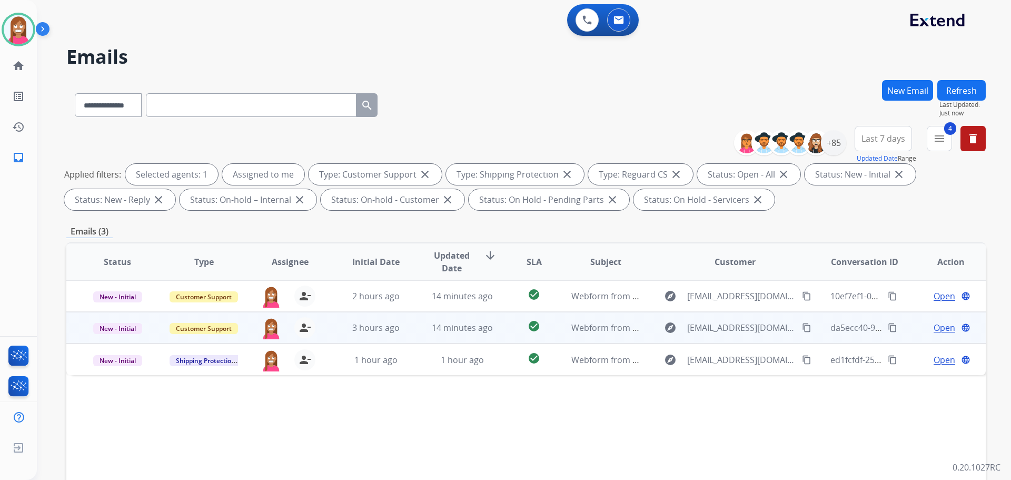
click at [417, 334] on td "14 minutes ago" at bounding box center [454, 328] width 86 height 32
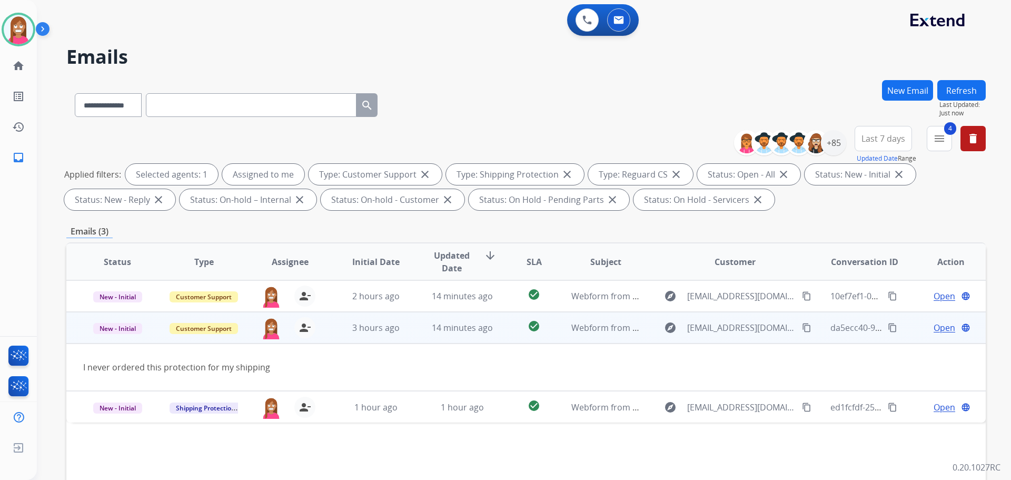
click at [934, 330] on span "Open" at bounding box center [945, 327] width 22 height 13
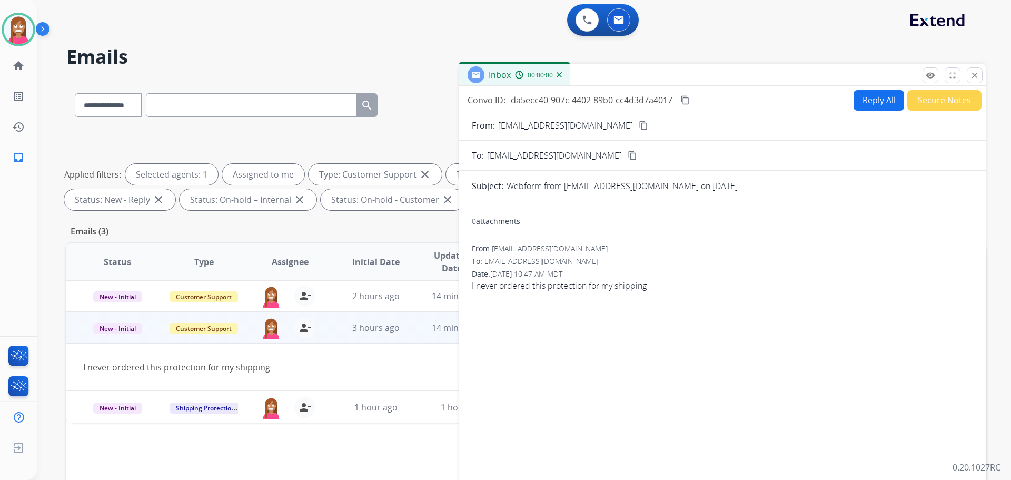
click at [860, 98] on button "Reply All" at bounding box center [879, 100] width 51 height 21
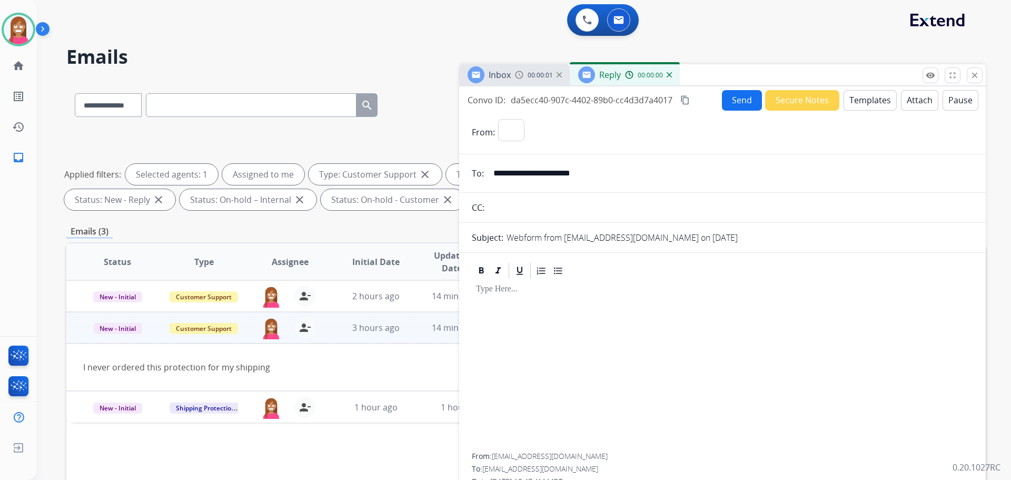
select select "**********"
click at [879, 103] on button "Templates" at bounding box center [870, 100] width 53 height 21
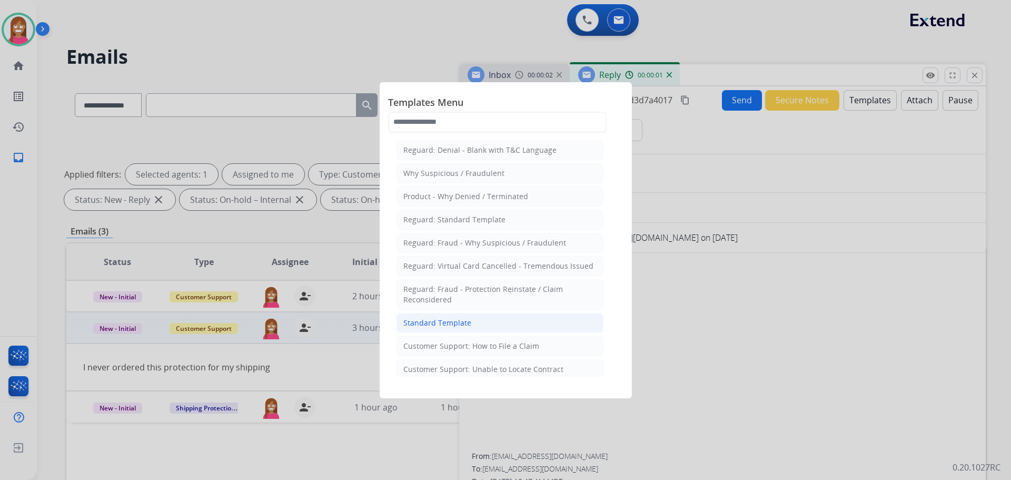
click at [434, 324] on div "Standard Template" at bounding box center [437, 323] width 68 height 11
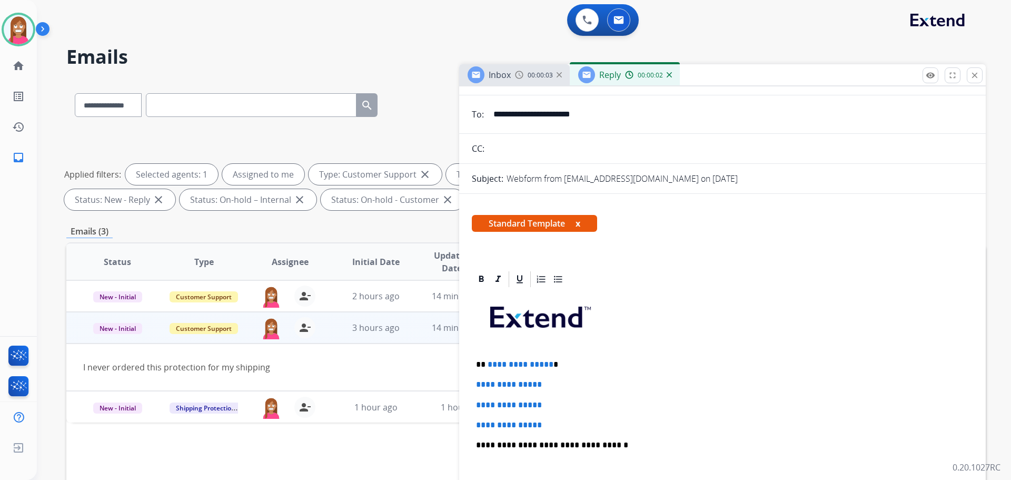
scroll to position [105, 0]
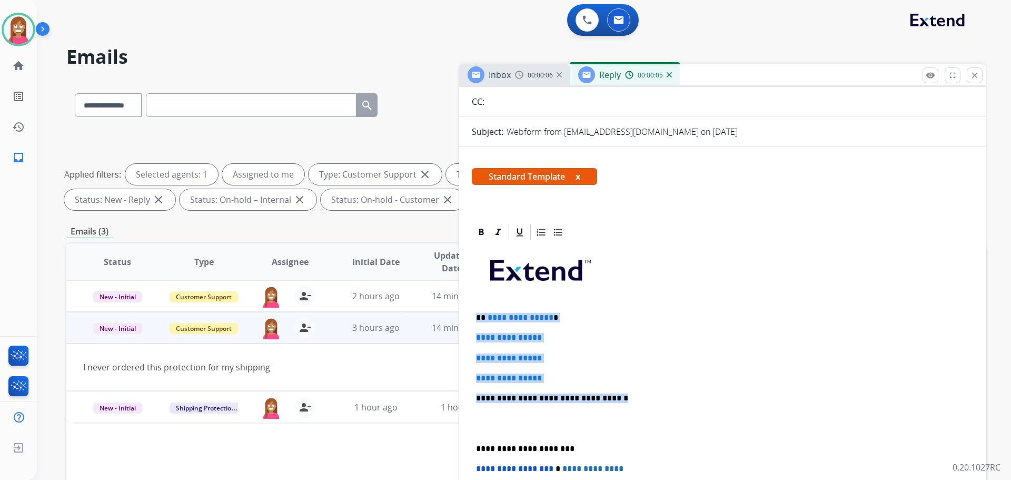
drag, startPoint x: 613, startPoint y: 396, endPoint x: 479, endPoint y: 317, distance: 156.1
click at [479, 317] on div "**********" at bounding box center [722, 423] width 501 height 362
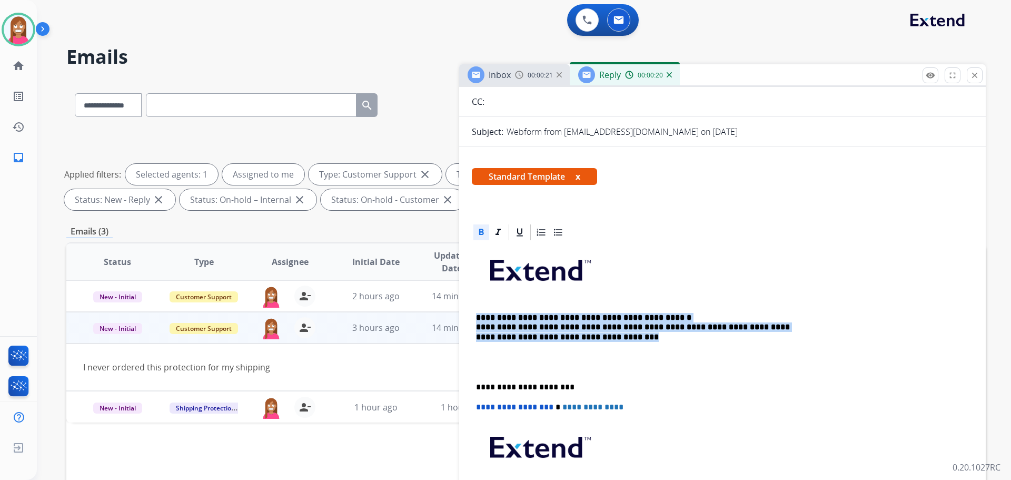
drag, startPoint x: 647, startPoint y: 341, endPoint x: 478, endPoint y: 320, distance: 170.9
click at [478, 320] on p "**********" at bounding box center [718, 327] width 485 height 29
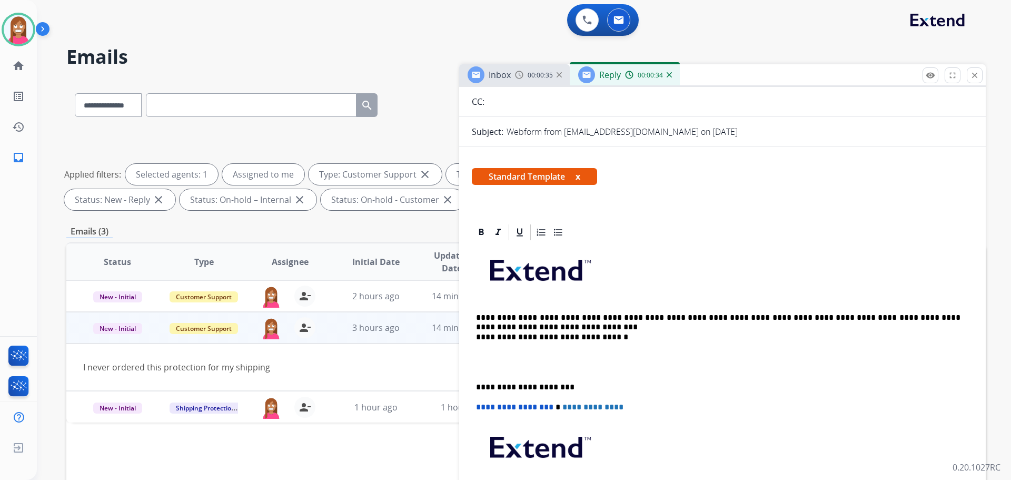
click at [516, 324] on p "**********" at bounding box center [718, 327] width 485 height 29
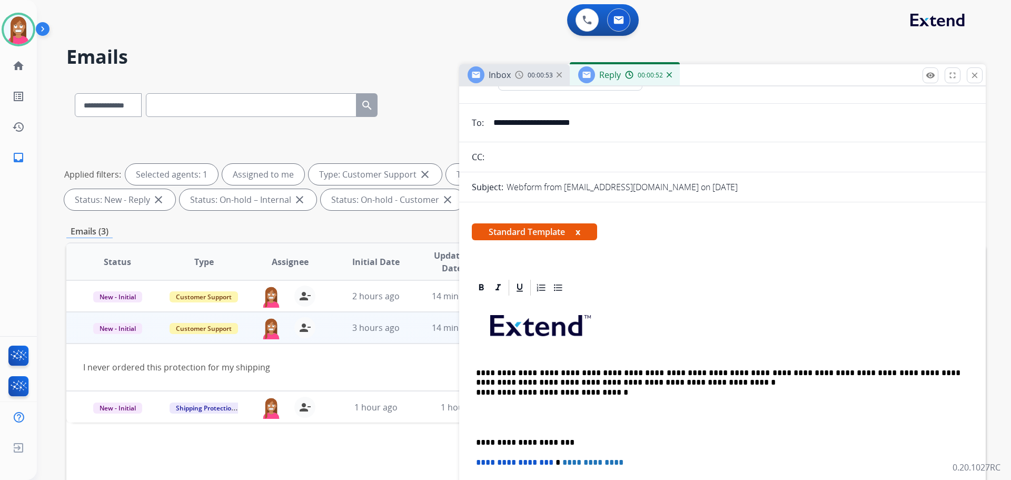
scroll to position [0, 0]
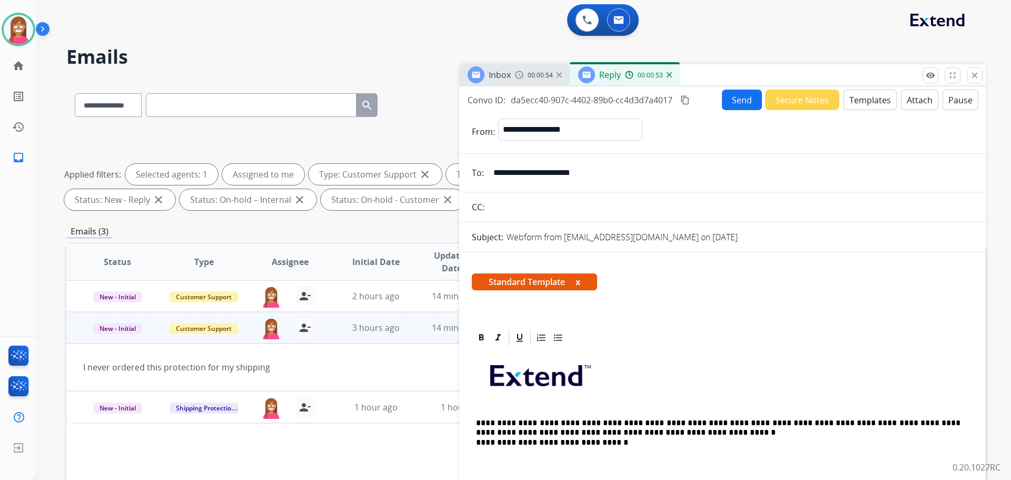
click at [740, 93] on button "Send" at bounding box center [742, 100] width 40 height 21
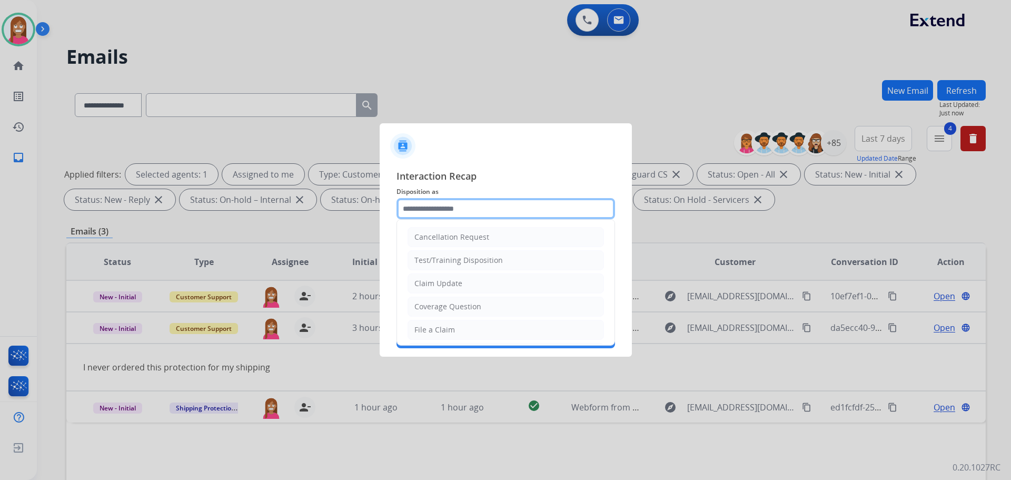
drag, startPoint x: 421, startPoint y: 221, endPoint x: 415, endPoint y: 212, distance: 10.7
click at [415, 212] on input "text" at bounding box center [506, 208] width 219 height 21
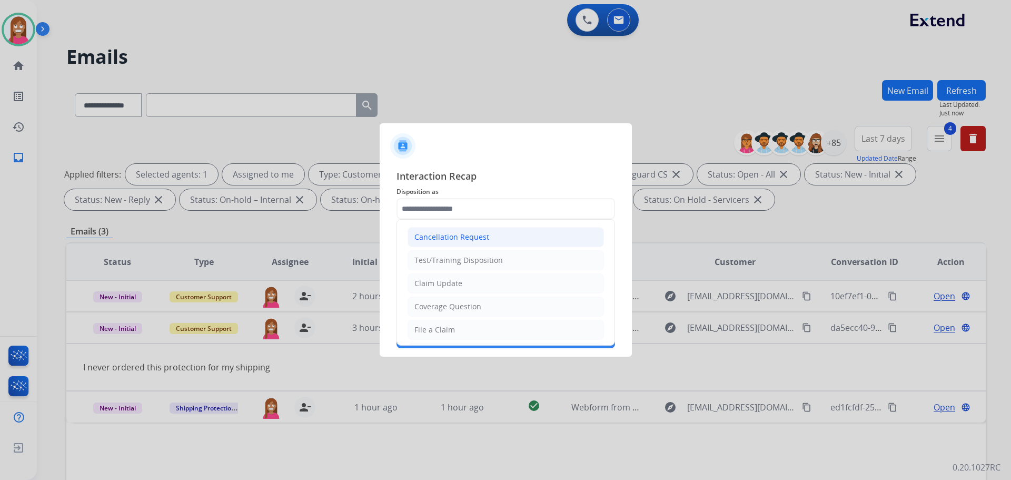
click at [444, 238] on div "Cancellation Request" at bounding box center [452, 237] width 75 height 11
type input "**********"
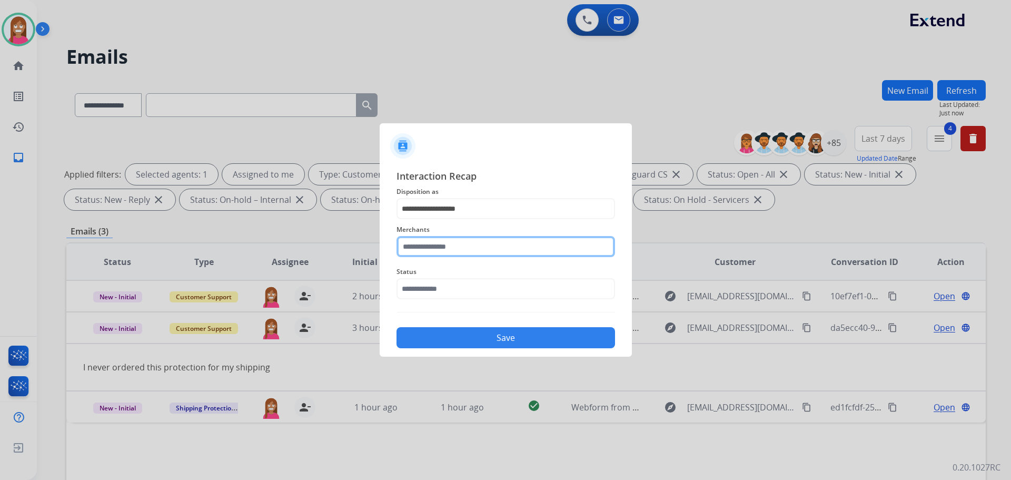
click at [440, 247] on input "text" at bounding box center [506, 246] width 219 height 21
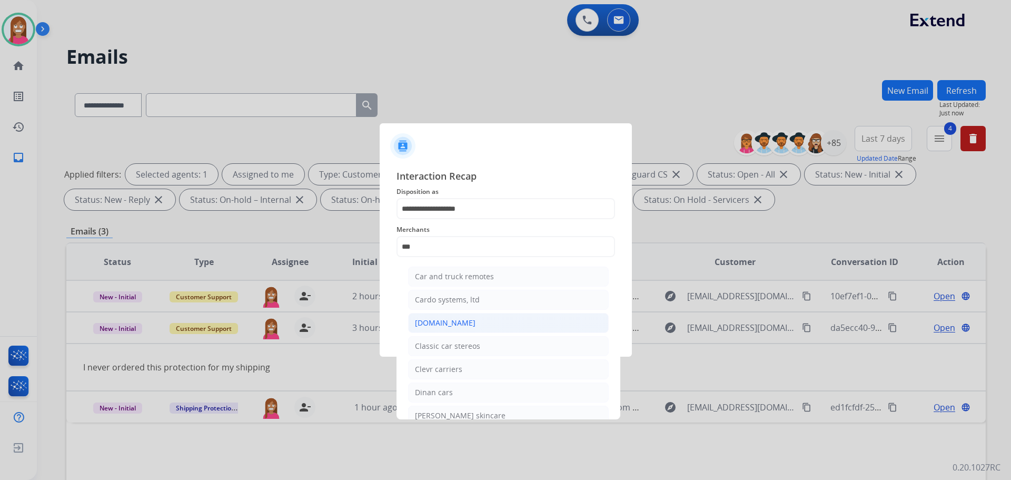
click at [448, 326] on div "[DOMAIN_NAME]" at bounding box center [445, 323] width 61 height 11
type input "**********"
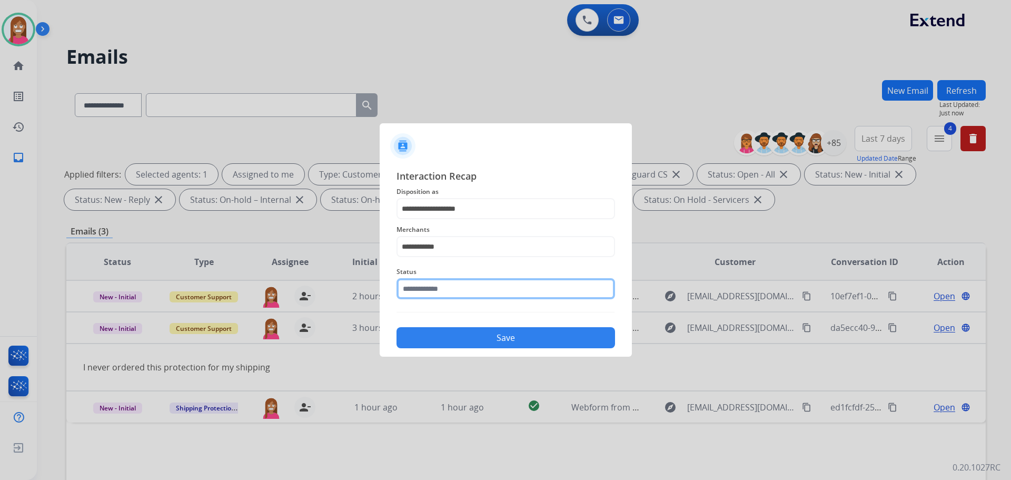
click at [431, 291] on input "text" at bounding box center [506, 288] width 219 height 21
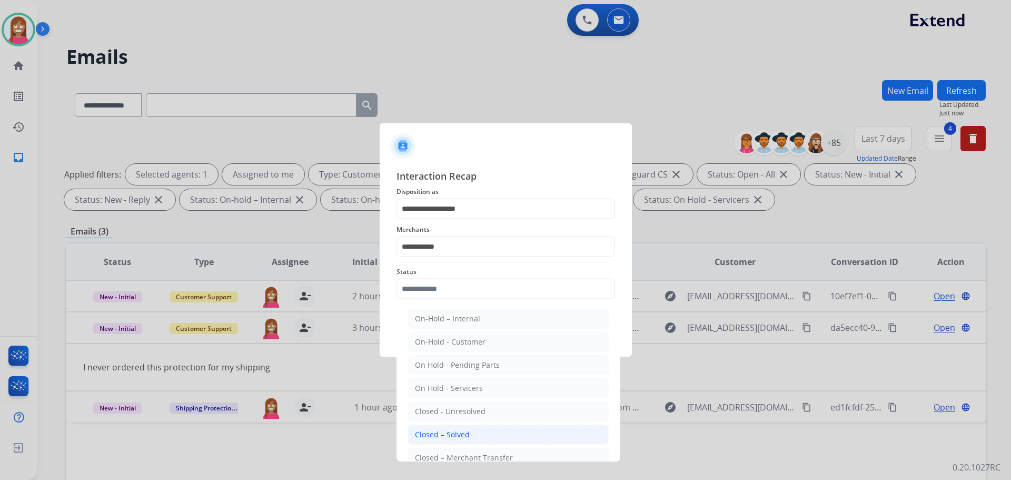
click at [431, 433] on div "Closed – Solved" at bounding box center [442, 434] width 55 height 11
type input "**********"
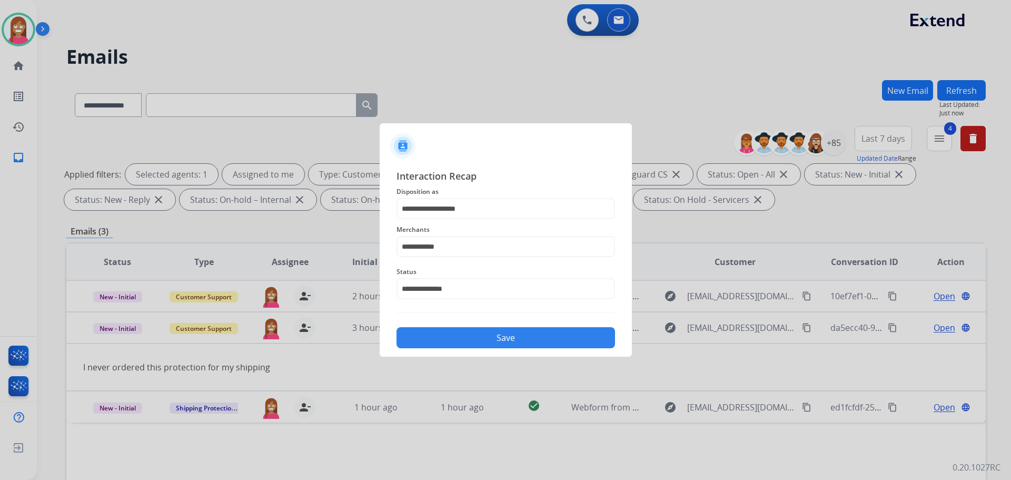
click at [494, 336] on button "Save" at bounding box center [506, 337] width 219 height 21
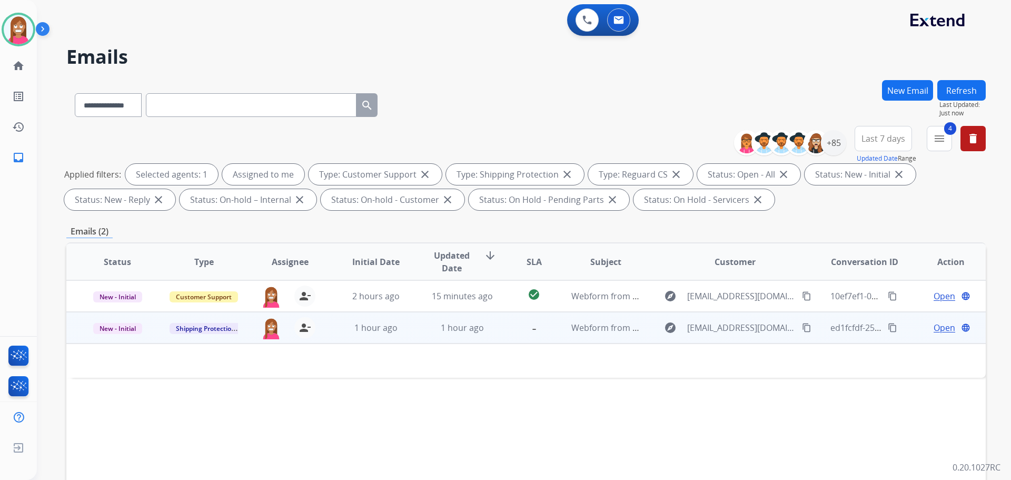
drag, startPoint x: 420, startPoint y: 336, endPoint x: 428, endPoint y: 332, distance: 9.2
click at [423, 336] on td "1 hour ago" at bounding box center [454, 328] width 86 height 32
click at [426, 337] on td "1 hour ago" at bounding box center [454, 328] width 86 height 32
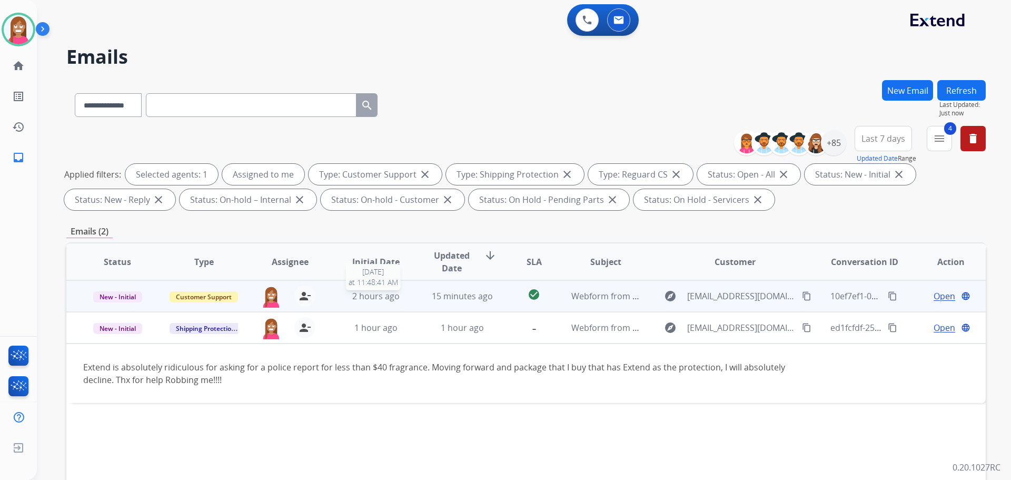
click at [402, 301] on div "2 hours ago" at bounding box center [376, 296] width 69 height 13
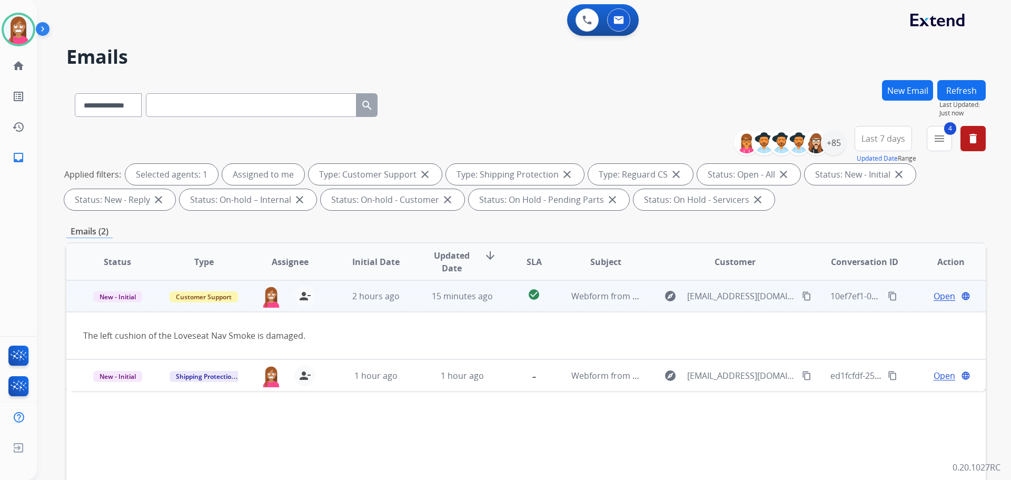
click at [934, 299] on span "Open" at bounding box center [945, 296] width 22 height 13
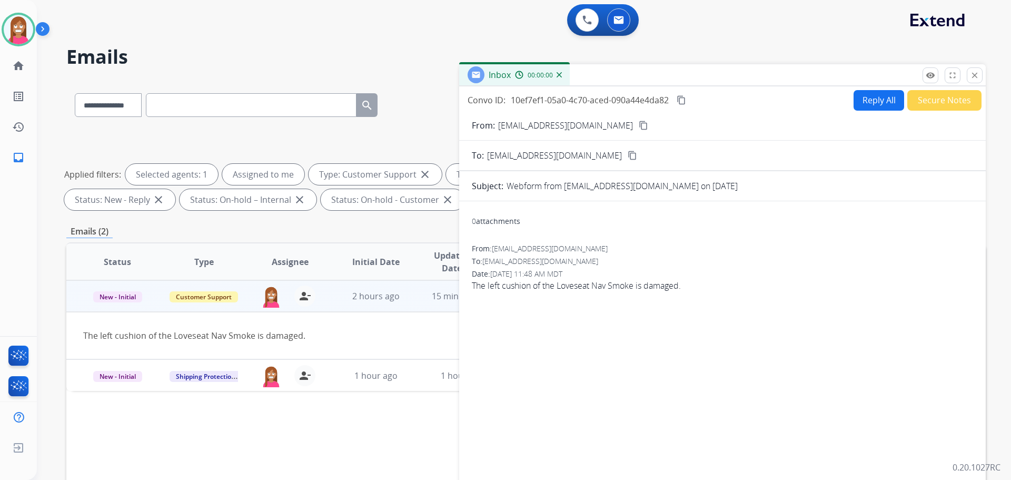
click at [869, 104] on button "Reply All" at bounding box center [879, 100] width 51 height 21
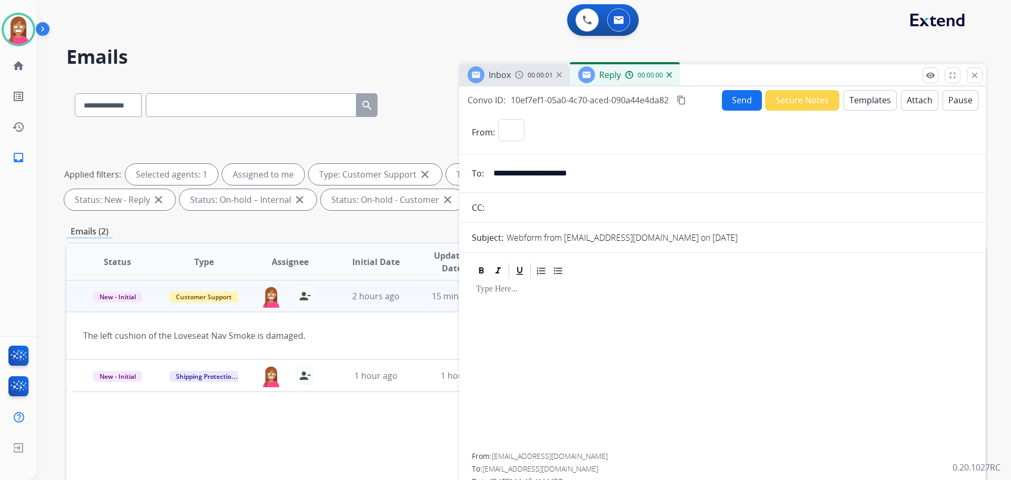
select select "**********"
click at [854, 104] on button "Templates" at bounding box center [870, 100] width 53 height 21
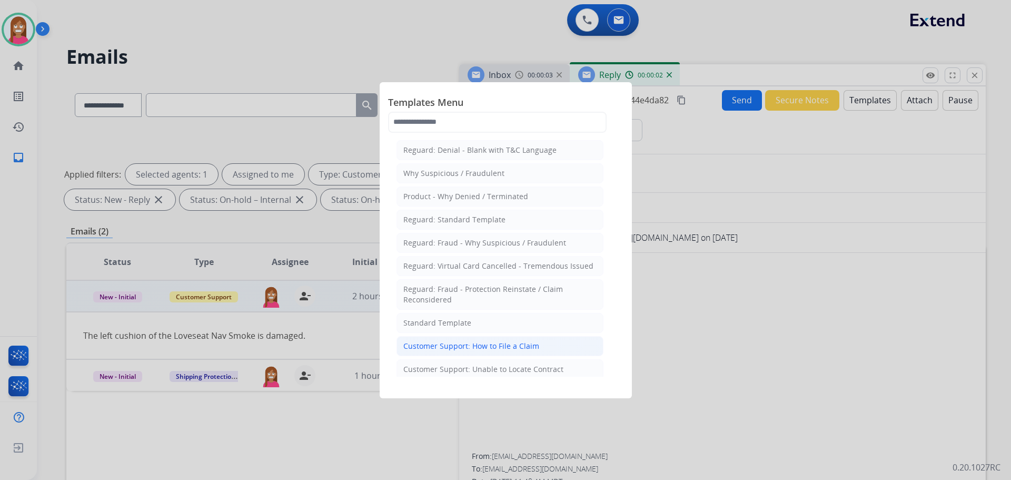
click at [455, 348] on div "Customer Support: How to File a Claim" at bounding box center [471, 346] width 136 height 11
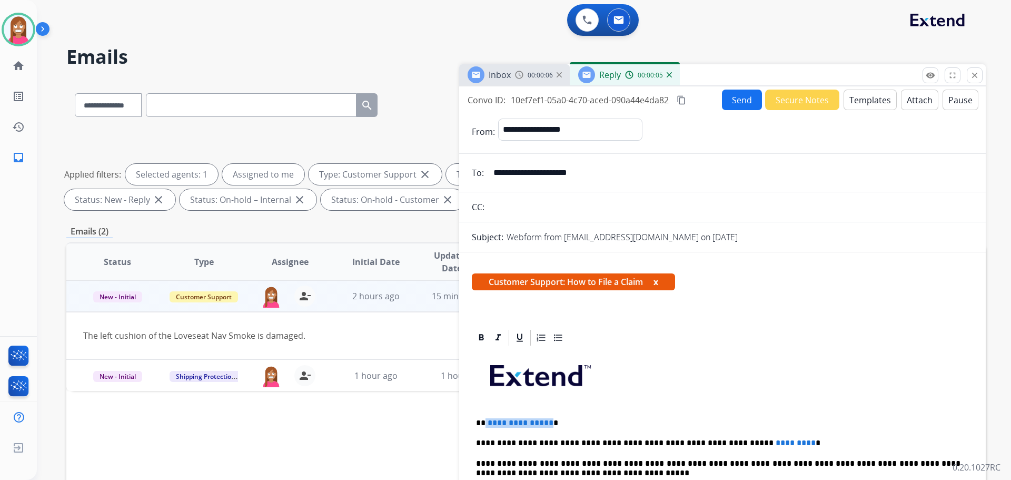
drag, startPoint x: 546, startPoint y: 417, endPoint x: 486, endPoint y: 416, distance: 60.6
drag, startPoint x: 764, startPoint y: 432, endPoint x: 687, endPoint y: 428, distance: 77.1
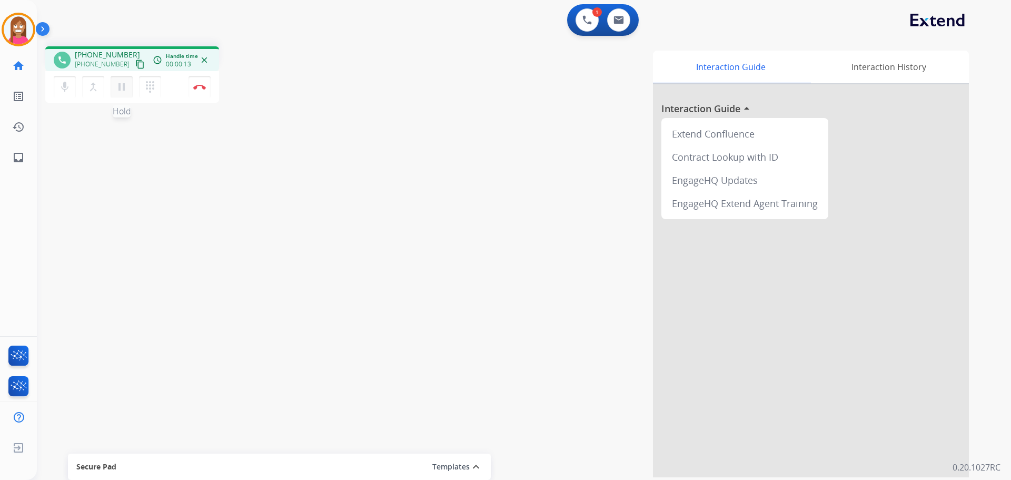
click at [127, 84] on mat-icon "pause" at bounding box center [121, 87] width 13 height 13
click at [159, 95] on button "dialpad Dialpad" at bounding box center [150, 87] width 22 height 22
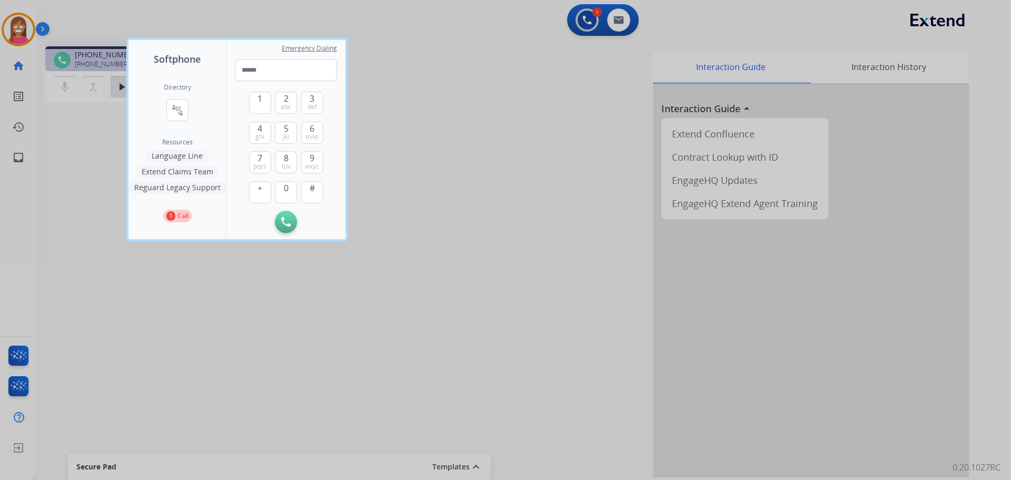
click at [173, 155] on button "Language Line" at bounding box center [177, 156] width 62 height 13
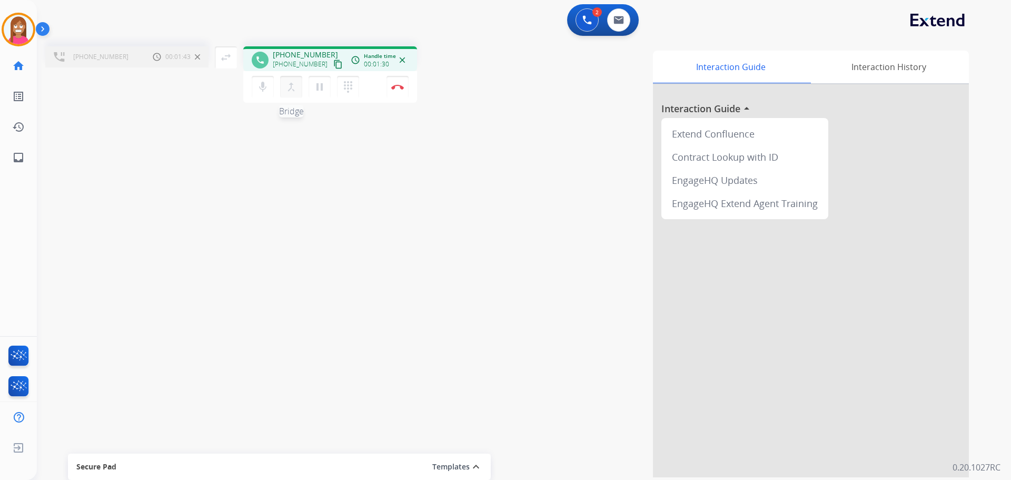
click at [290, 92] on mat-icon "merge_type" at bounding box center [291, 87] width 13 height 13
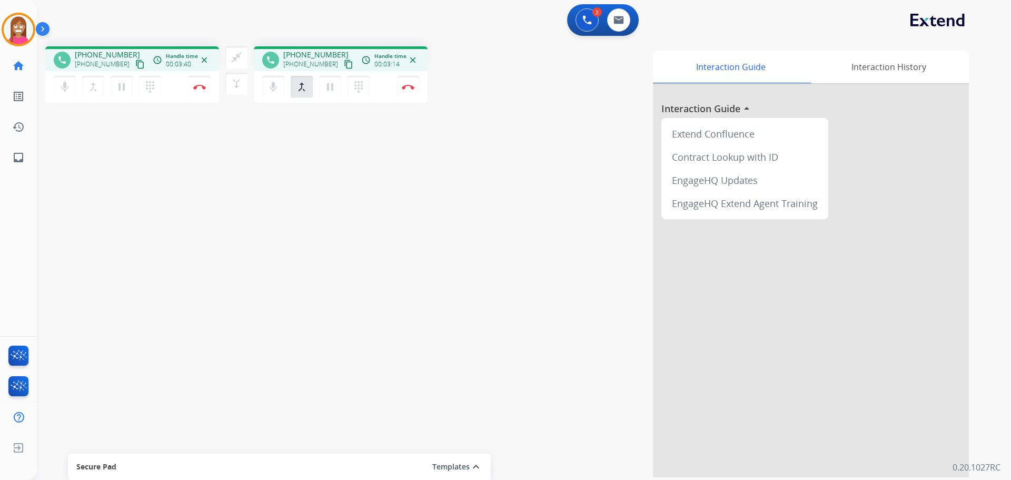
click at [135, 63] on mat-icon "content_copy" at bounding box center [139, 64] width 9 height 9
click at [200, 93] on button "Disconnect" at bounding box center [200, 87] width 22 height 22
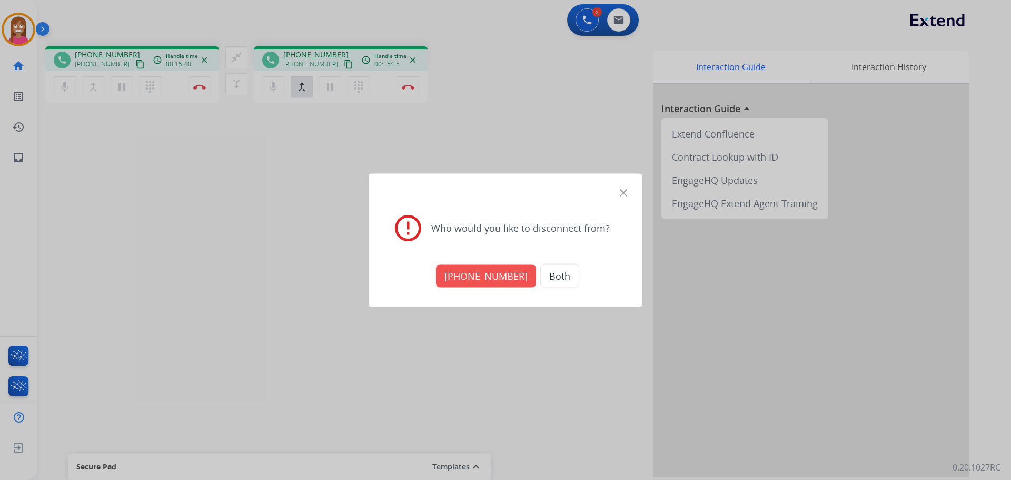
click at [548, 283] on button "Both" at bounding box center [559, 275] width 39 height 24
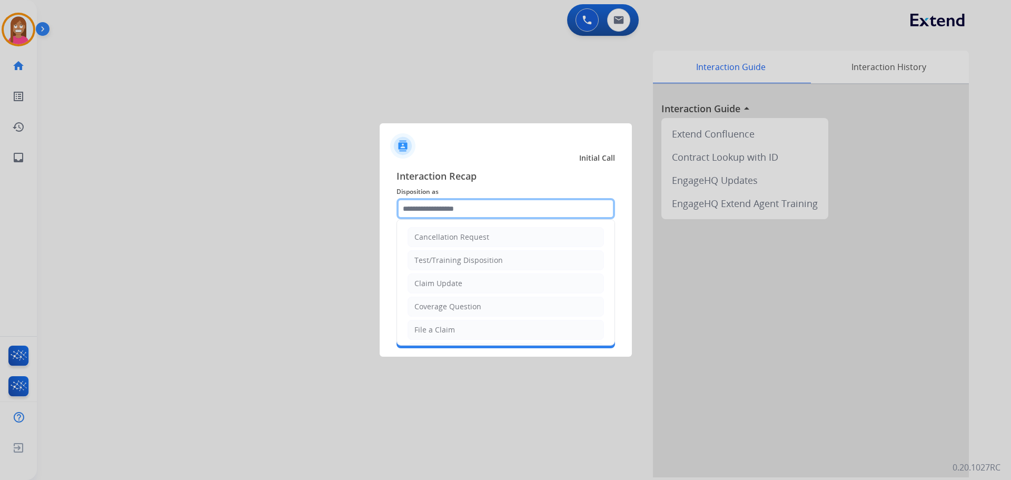
click at [425, 209] on input "text" at bounding box center [506, 208] width 219 height 21
click at [448, 333] on div "File a Claim" at bounding box center [435, 329] width 41 height 11
type input "**********"
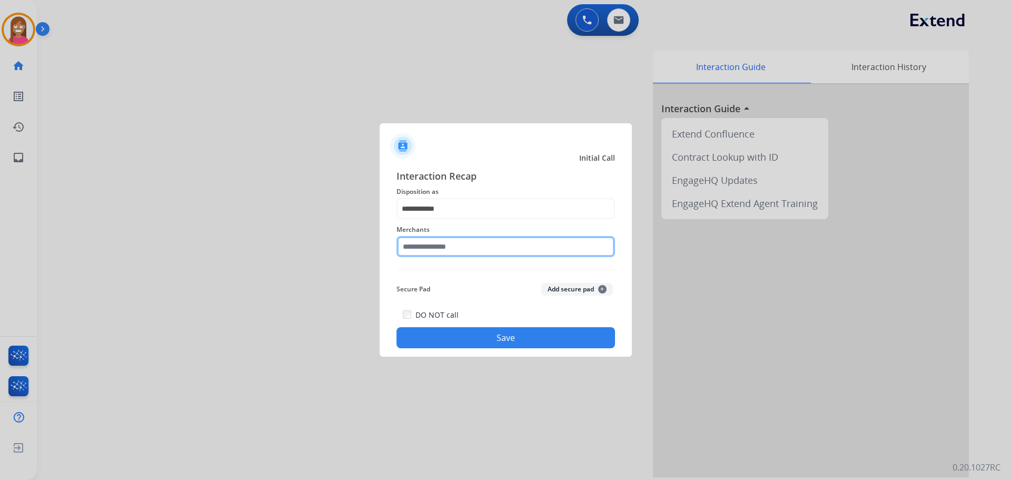
click at [426, 250] on input "text" at bounding box center [506, 246] width 219 height 21
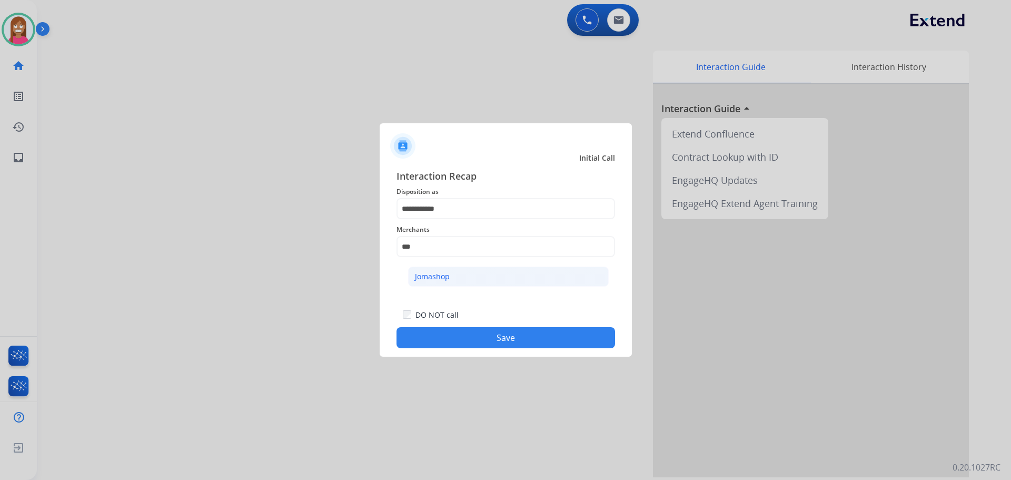
click at [448, 277] on div "Jomashop" at bounding box center [432, 276] width 35 height 11
type input "********"
click at [447, 346] on button "Save" at bounding box center [506, 337] width 219 height 21
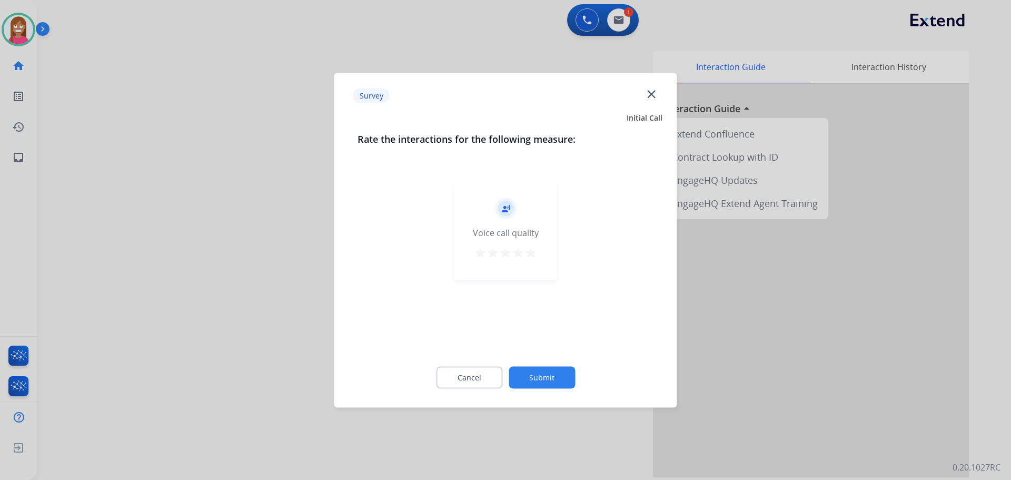
click at [652, 94] on mat-icon "close" at bounding box center [652, 94] width 14 height 14
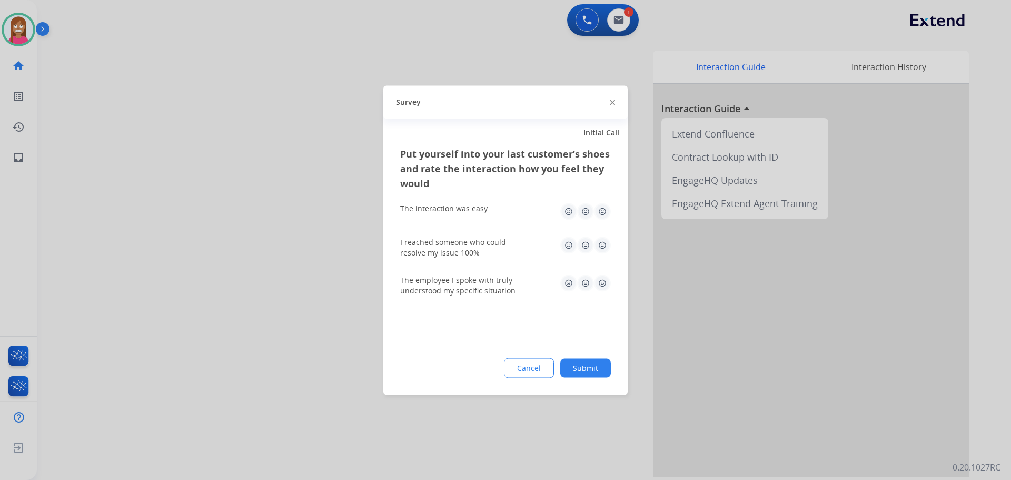
click at [612, 101] on img at bounding box center [612, 102] width 5 height 5
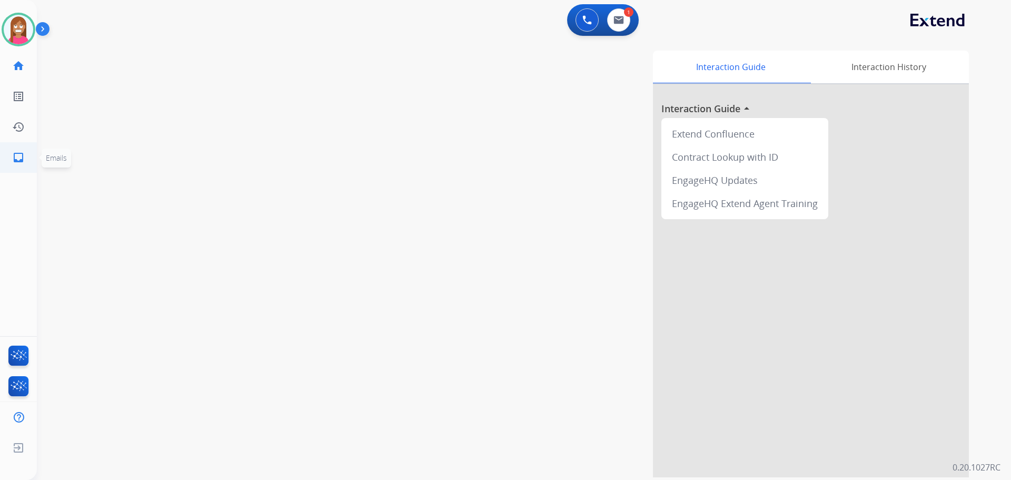
click at [17, 162] on mat-icon "inbox" at bounding box center [18, 157] width 13 height 13
select select "**********"
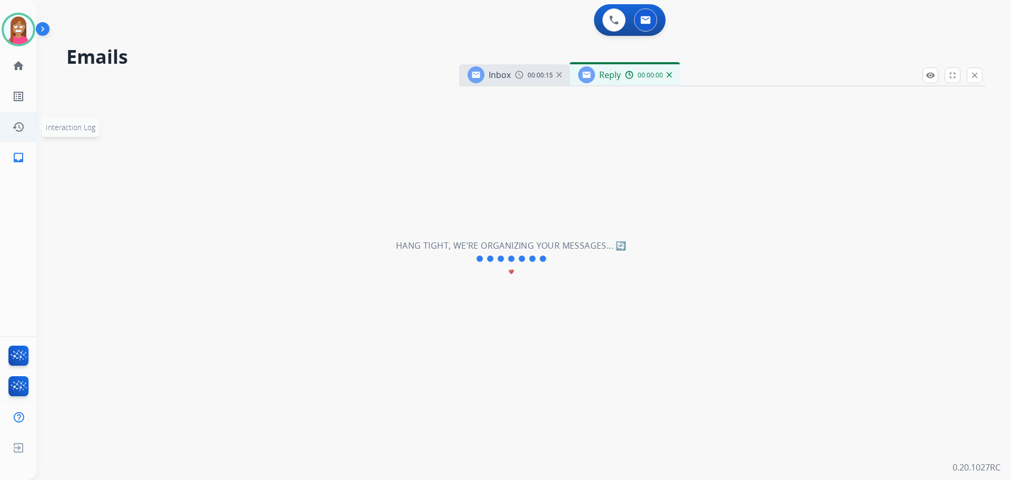
select select "**********"
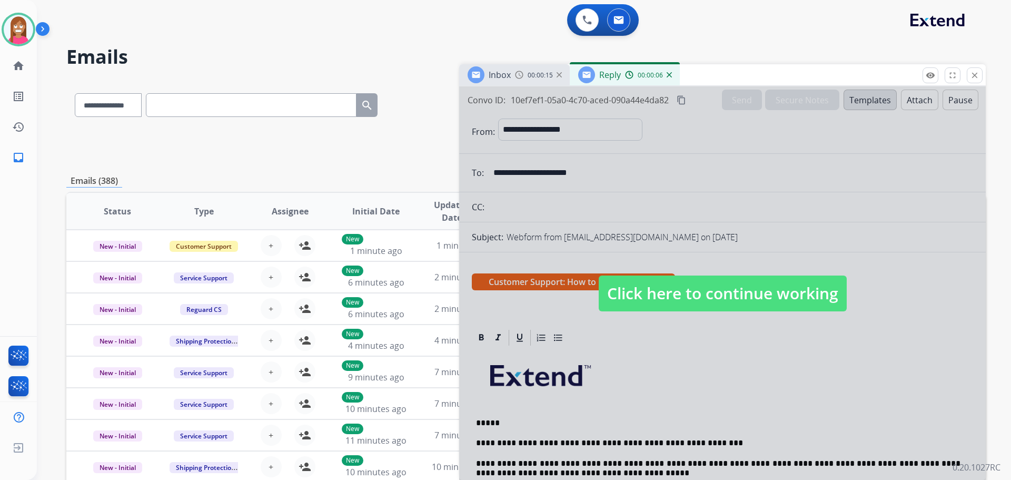
click at [712, 290] on span "Click here to continue working" at bounding box center [723, 293] width 248 height 36
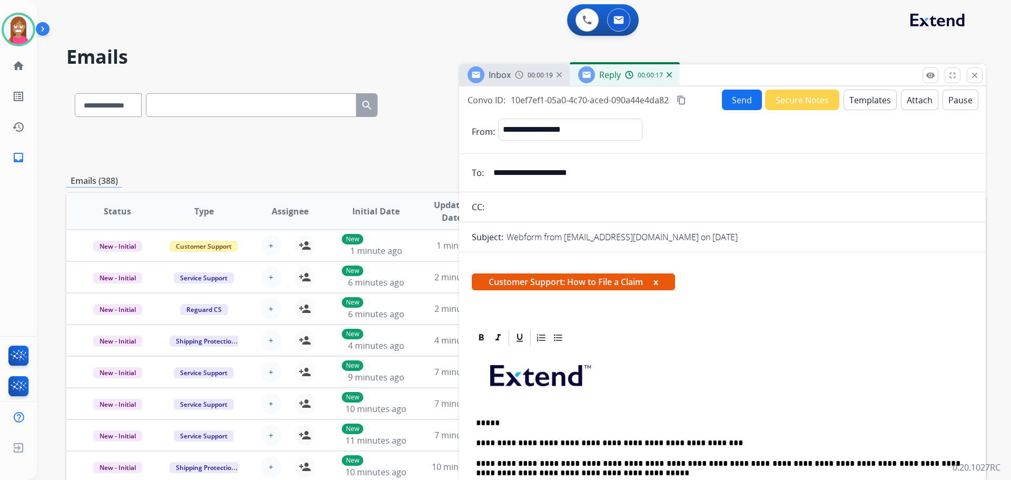
click at [731, 95] on button "Send" at bounding box center [742, 100] width 40 height 21
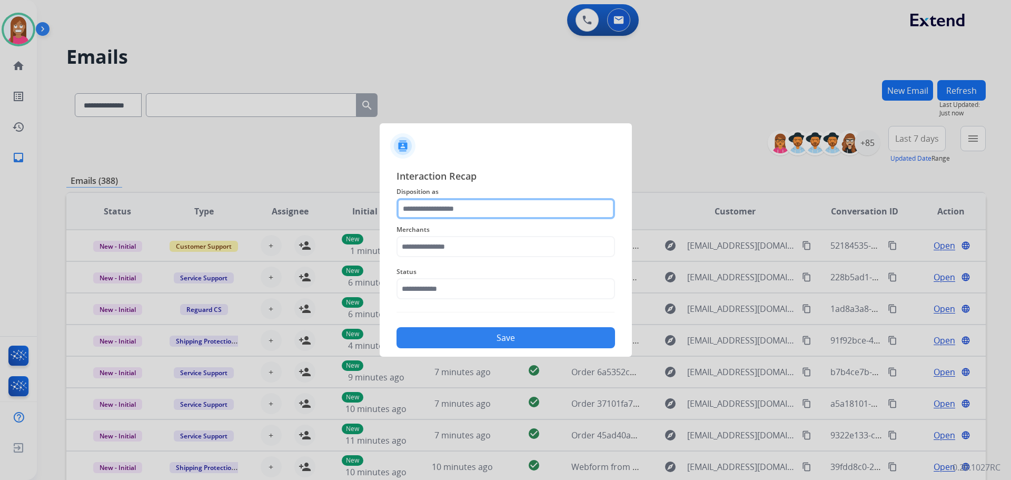
click at [415, 204] on input "text" at bounding box center [506, 208] width 219 height 21
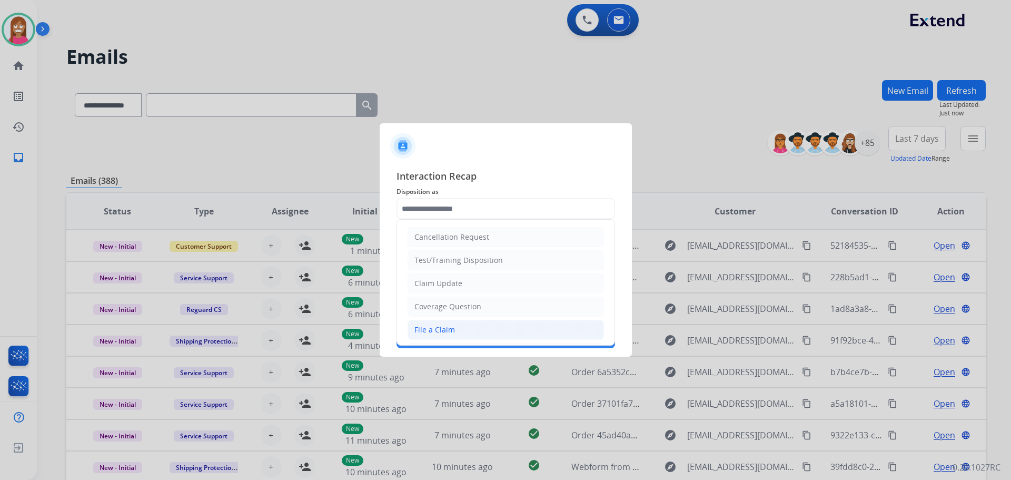
click at [452, 324] on div "File a Claim" at bounding box center [435, 329] width 41 height 11
type input "**********"
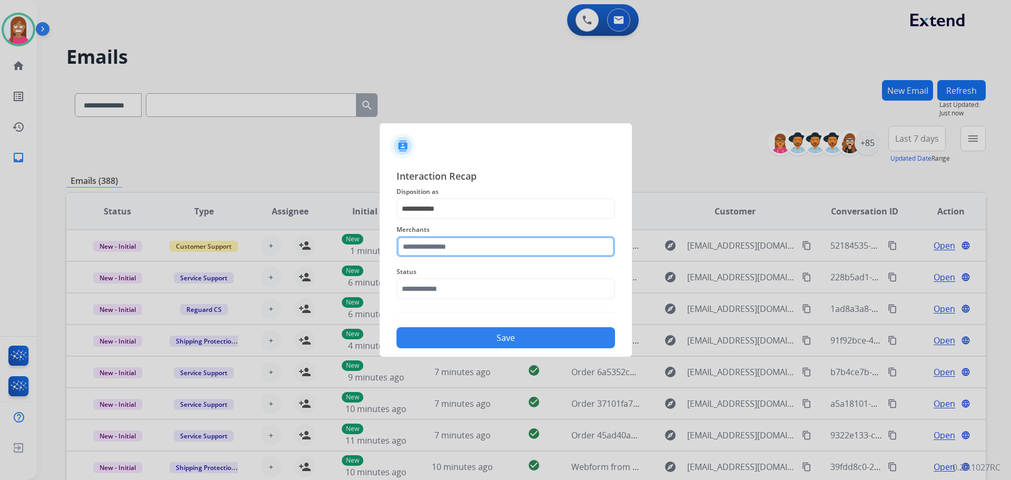
click at [432, 254] on input "text" at bounding box center [506, 246] width 219 height 21
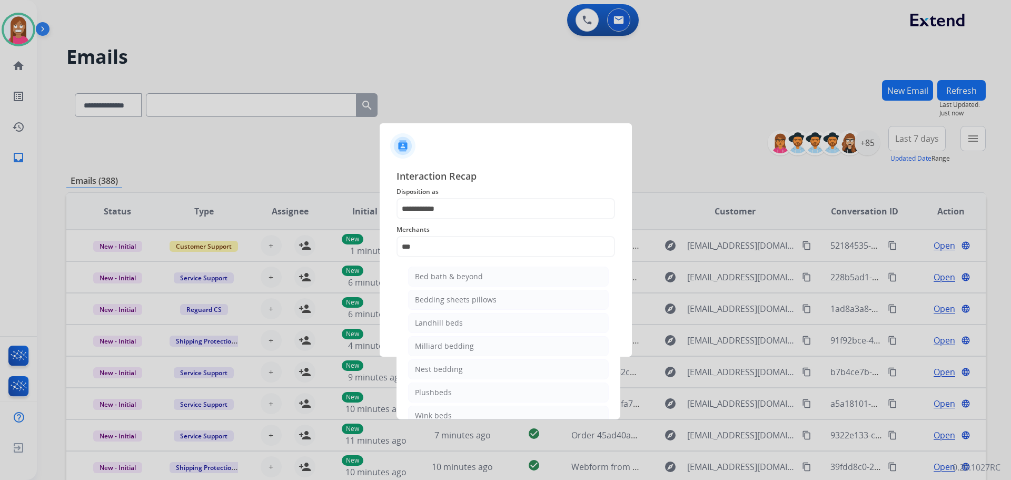
drag, startPoint x: 455, startPoint y: 282, endPoint x: 457, endPoint y: 291, distance: 9.1
click at [455, 283] on li "Bed bath & beyond" at bounding box center [508, 277] width 201 height 20
type input "**********"
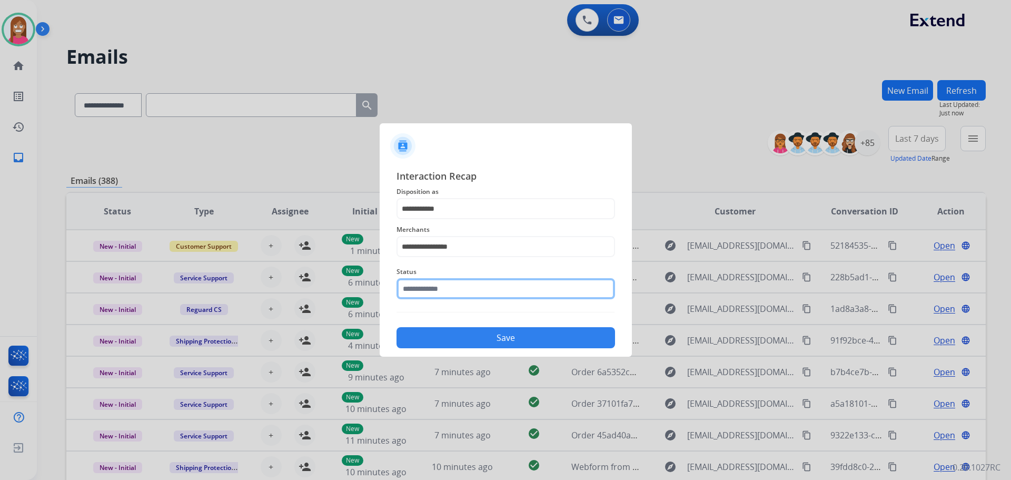
click at [454, 293] on input "text" at bounding box center [506, 288] width 219 height 21
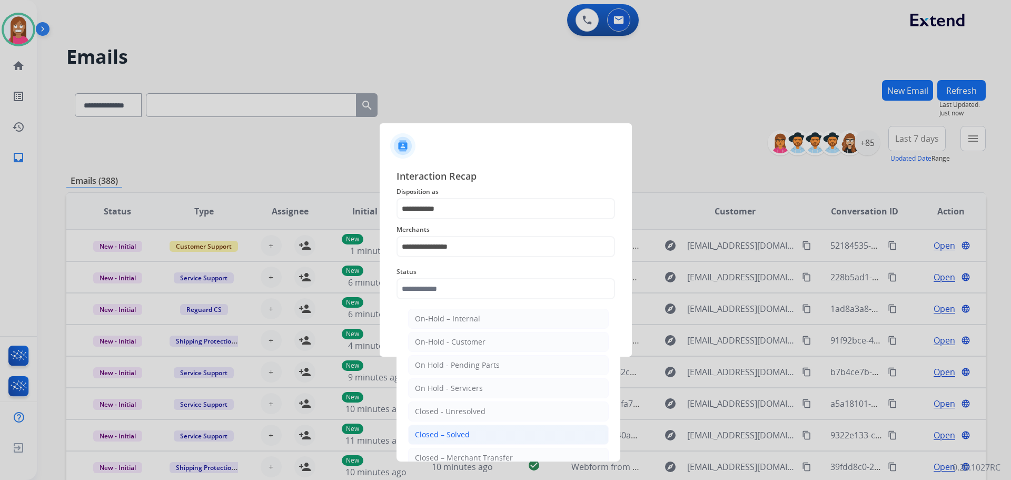
click at [437, 431] on div "Closed – Solved" at bounding box center [442, 434] width 55 height 11
type input "**********"
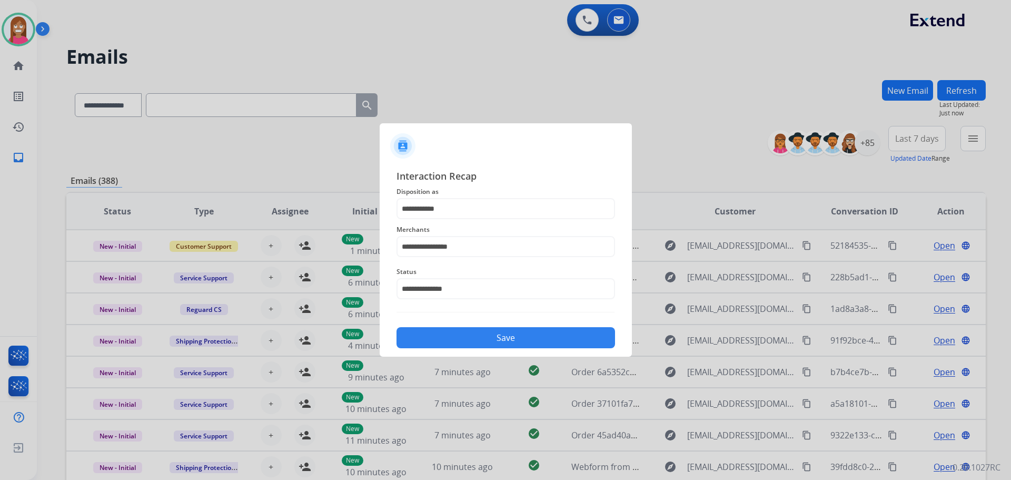
click at [479, 339] on button "Save" at bounding box center [506, 337] width 219 height 21
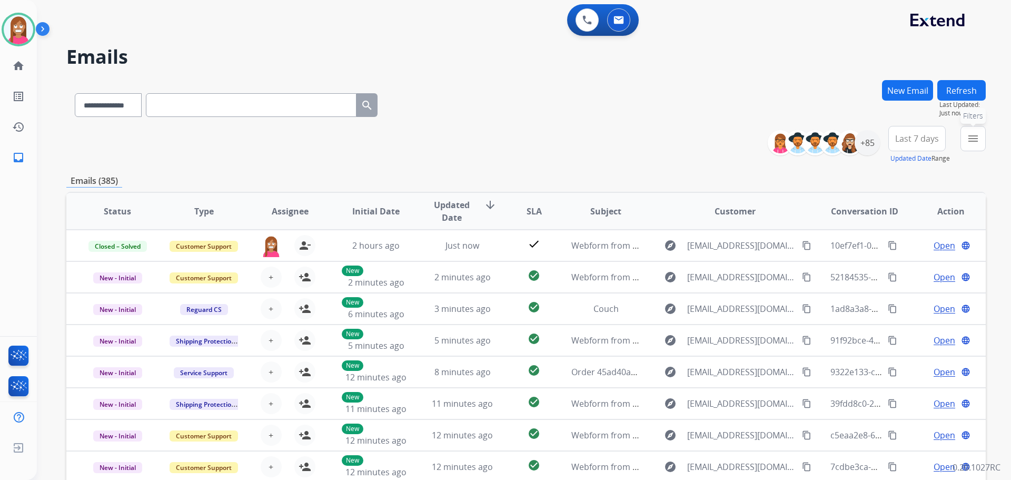
click at [974, 147] on button "menu Filters" at bounding box center [973, 138] width 25 height 25
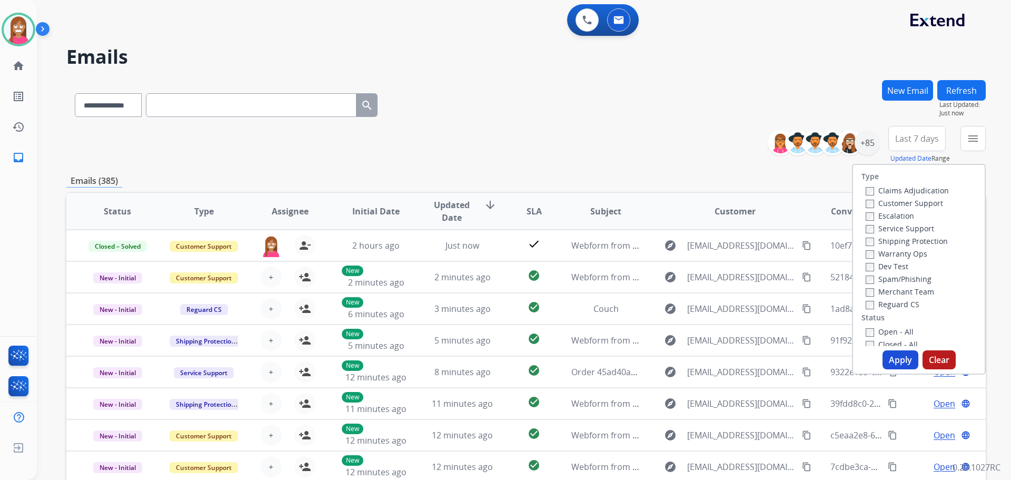
click at [876, 203] on label "Customer Support" at bounding box center [904, 203] width 77 height 10
click at [894, 238] on label "Shipping Protection" at bounding box center [907, 241] width 82 height 10
click at [871, 303] on label "Reguard CS" at bounding box center [893, 304] width 54 height 10
click at [888, 361] on button "Apply" at bounding box center [901, 359] width 36 height 19
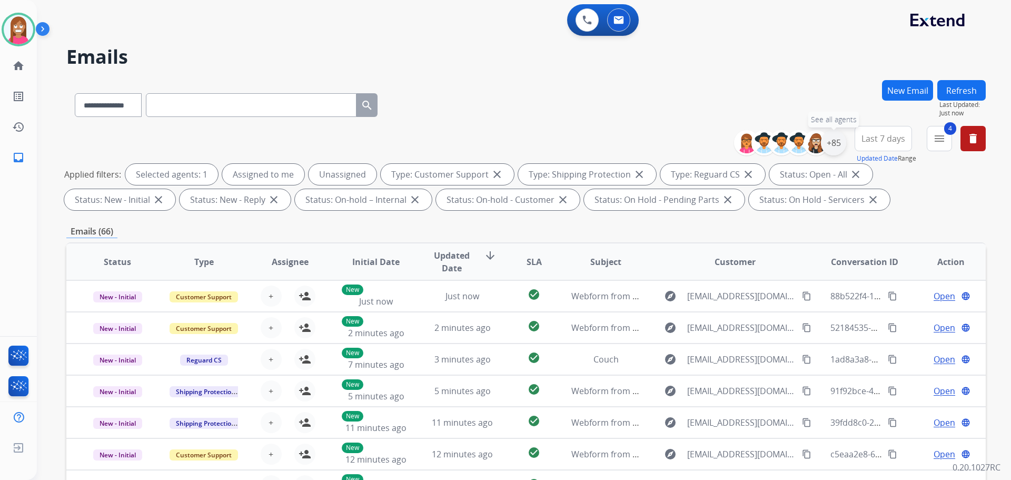
click at [833, 146] on div "+85" at bounding box center [833, 142] width 25 height 25
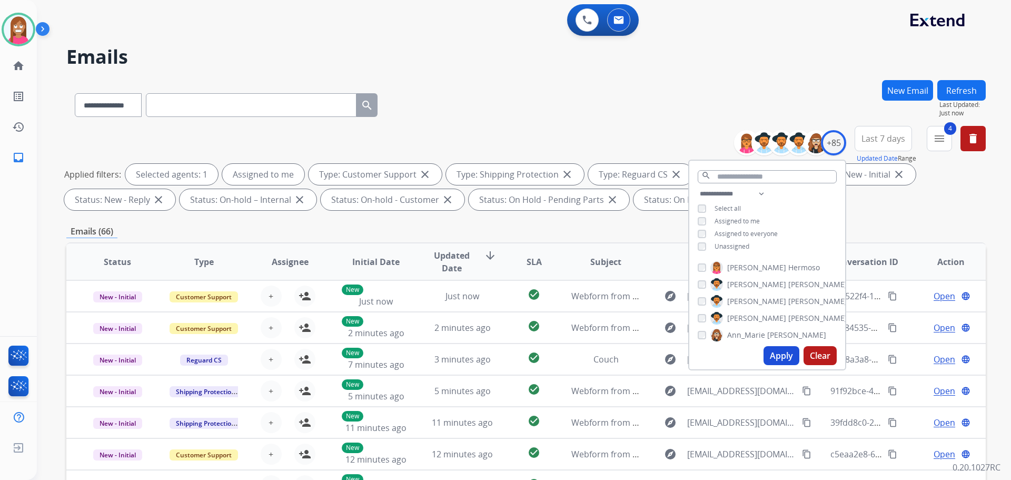
click at [784, 351] on button "Apply" at bounding box center [782, 355] width 36 height 19
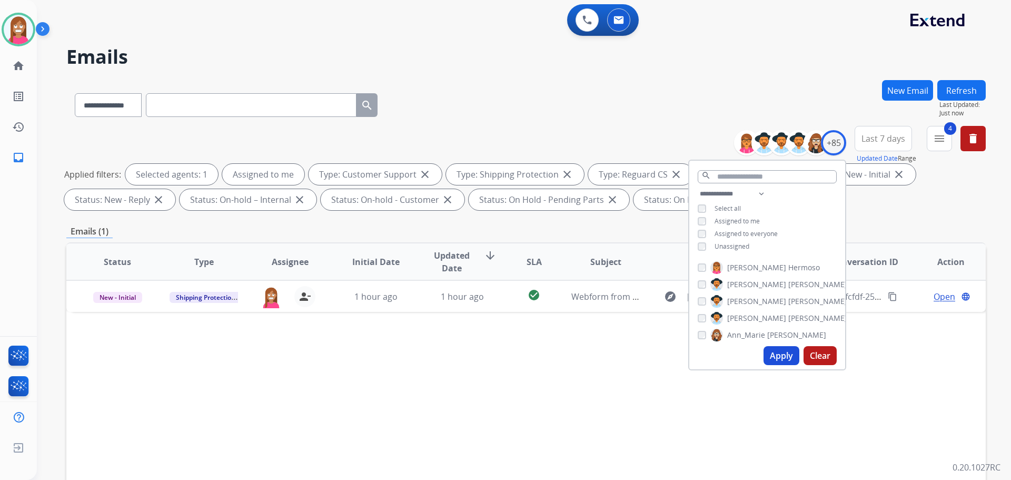
click at [519, 349] on div "Status Type Assignee Initial Date Updated Date arrow_downward SLA Subject Custo…" at bounding box center [526, 418] width 920 height 353
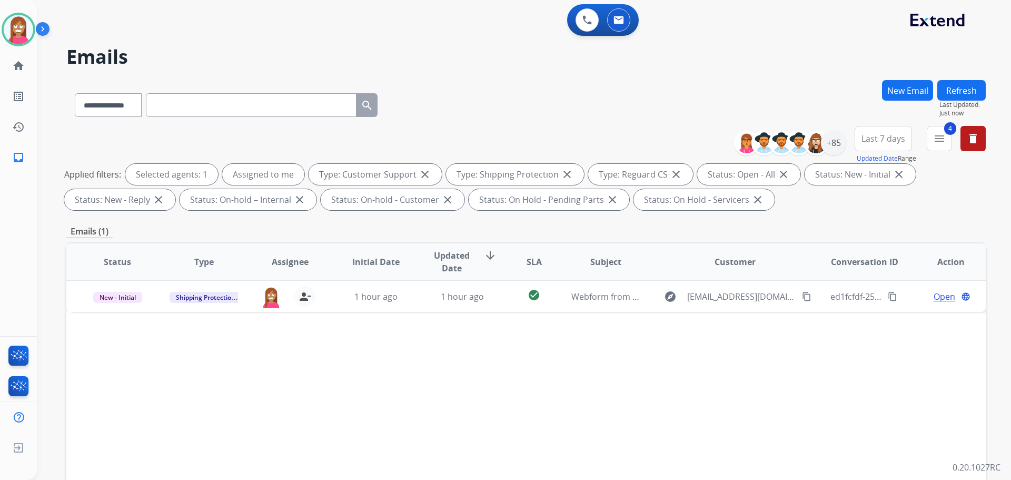
click at [898, 92] on button "New Email" at bounding box center [907, 90] width 51 height 21
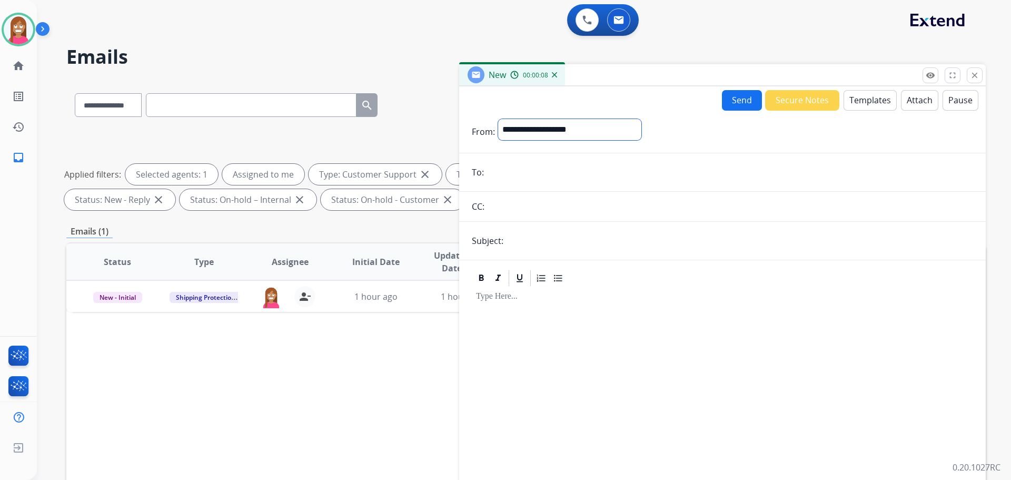
click at [535, 133] on select "**********" at bounding box center [569, 129] width 143 height 21
select select "**********"
click at [498, 119] on select "**********" at bounding box center [569, 129] width 143 height 21
paste input "**********"
type input "**********"
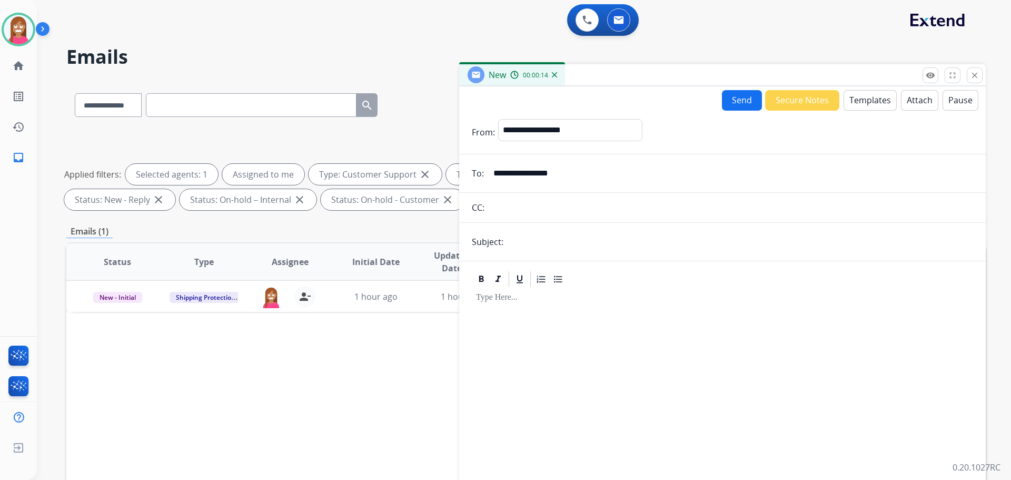
click at [549, 244] on input "text" at bounding box center [740, 241] width 467 height 21
type input "**********"
click at [845, 97] on button "Templates" at bounding box center [870, 100] width 53 height 21
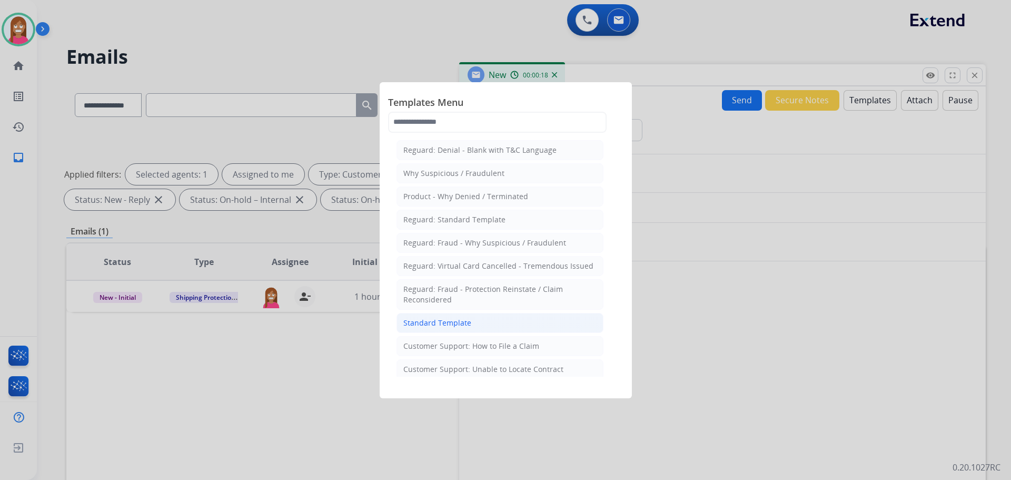
click at [473, 313] on li "Standard Template" at bounding box center [500, 323] width 207 height 20
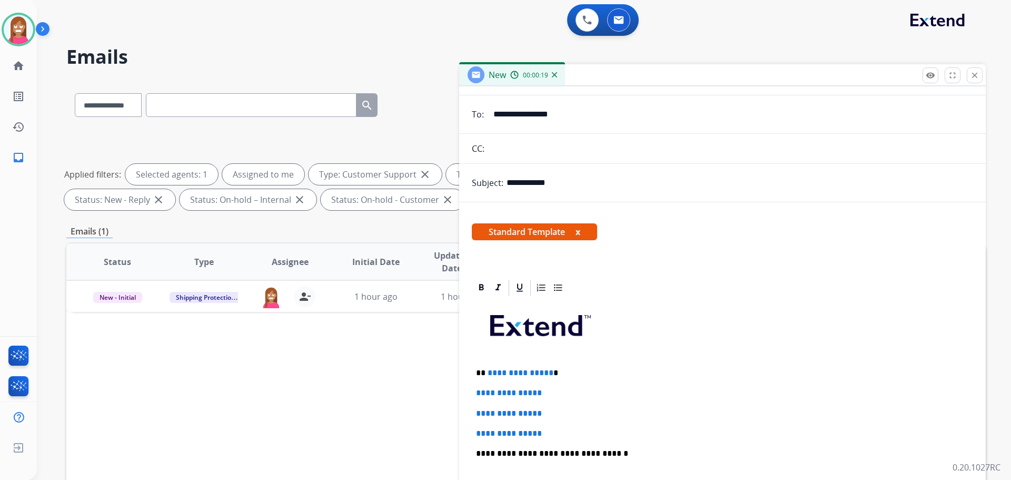
scroll to position [105, 0]
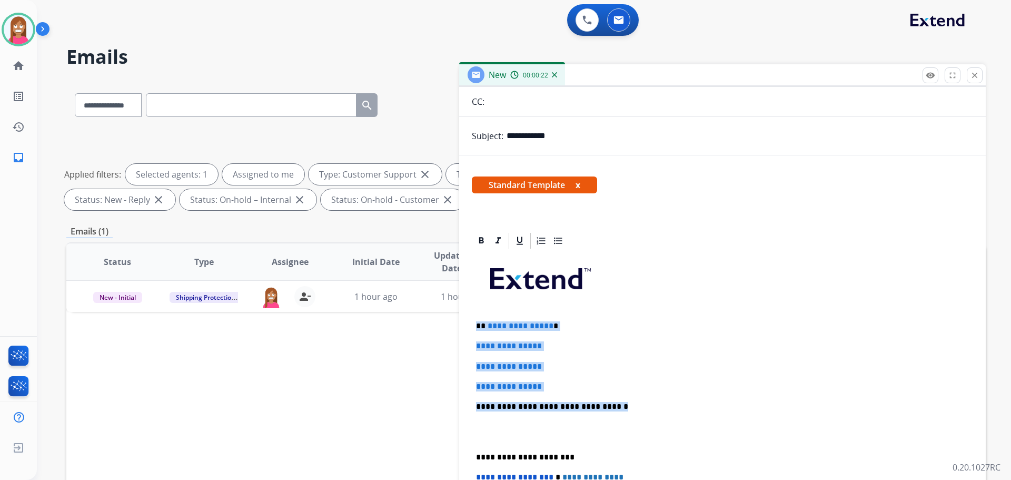
drag, startPoint x: 612, startPoint y: 404, endPoint x: 478, endPoint y: 325, distance: 155.4
click at [478, 325] on div "**********" at bounding box center [722, 431] width 501 height 362
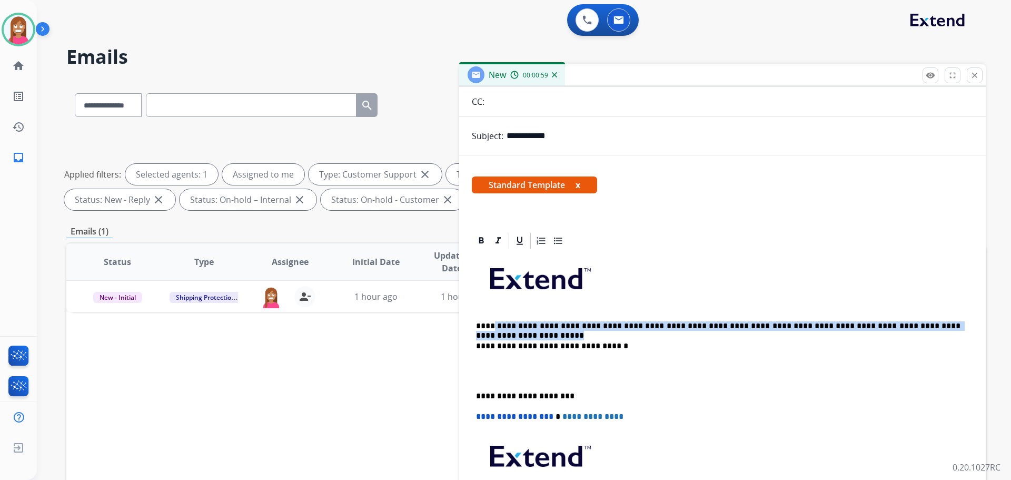
drag, startPoint x: 956, startPoint y: 323, endPoint x: 488, endPoint y: 327, distance: 467.8
click at [488, 327] on p "**********" at bounding box center [718, 325] width 485 height 9
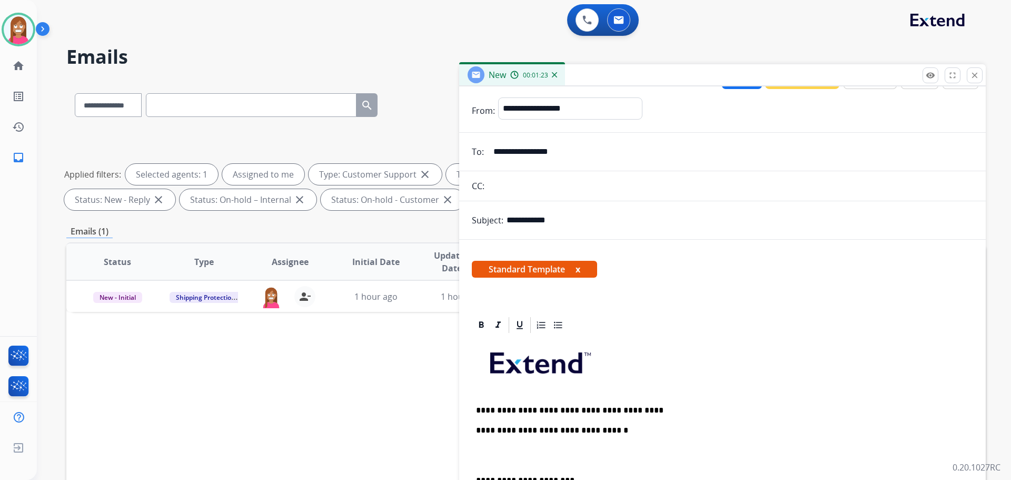
scroll to position [0, 0]
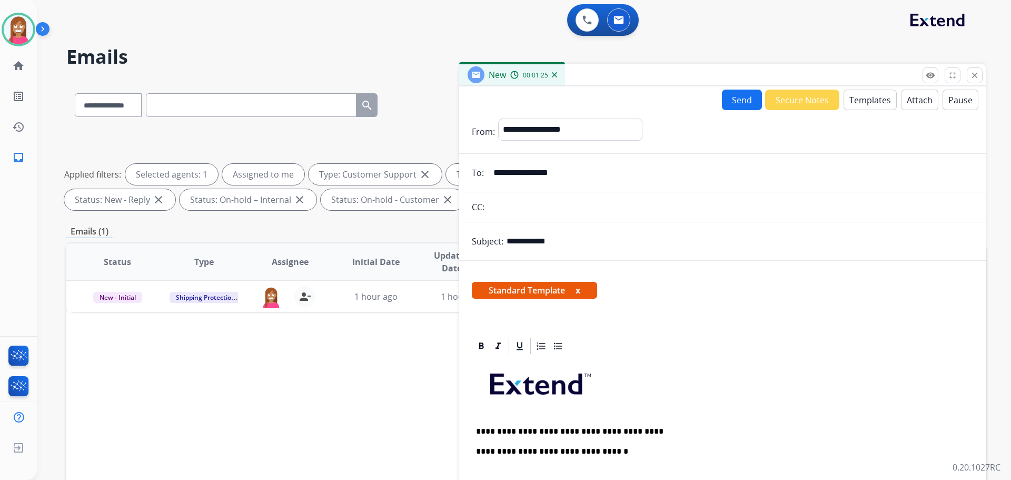
click at [484, 430] on p "**********" at bounding box center [718, 431] width 485 height 9
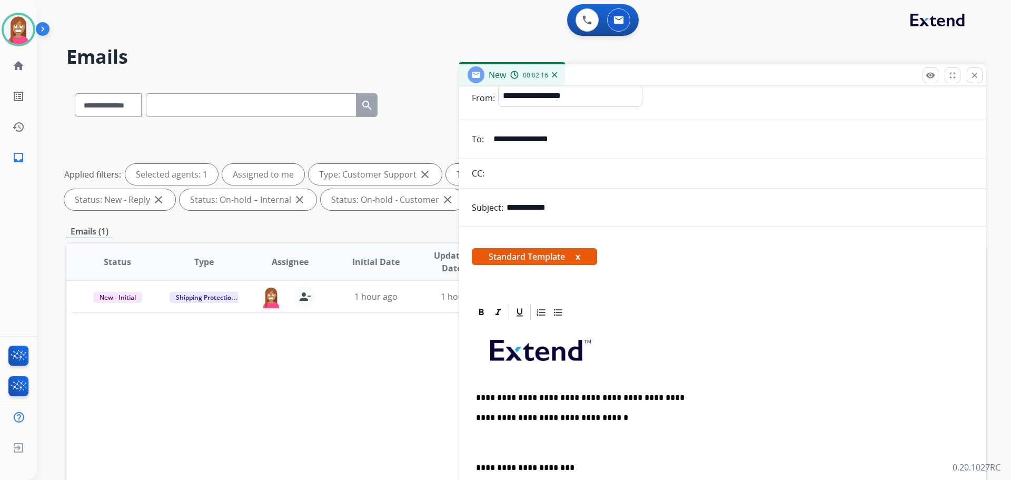
scroll to position [105, 0]
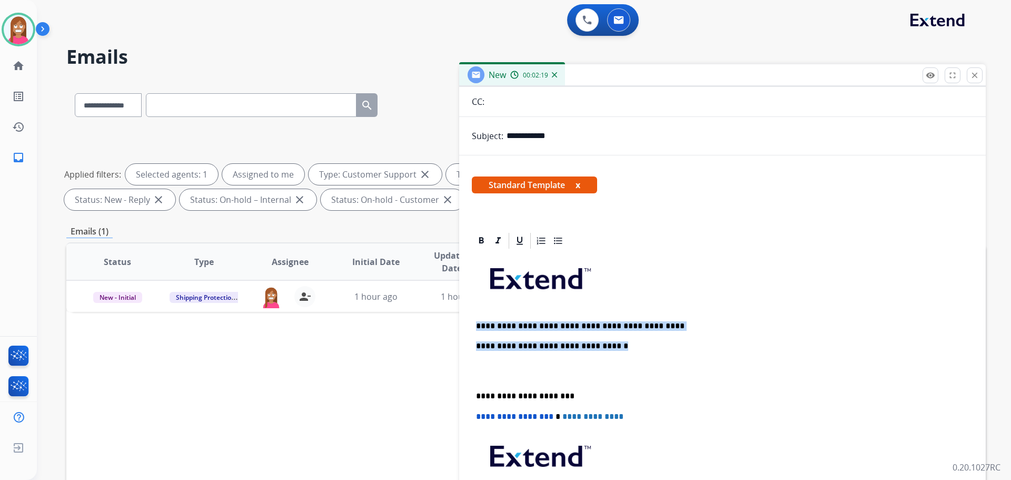
drag, startPoint x: 609, startPoint y: 348, endPoint x: 479, endPoint y: 322, distance: 133.2
click at [479, 322] on div "**********" at bounding box center [722, 401] width 501 height 302
copy div "**********"
drag, startPoint x: 775, startPoint y: 264, endPoint x: 769, endPoint y: 260, distance: 7.3
click at [774, 262] on p at bounding box center [722, 282] width 493 height 56
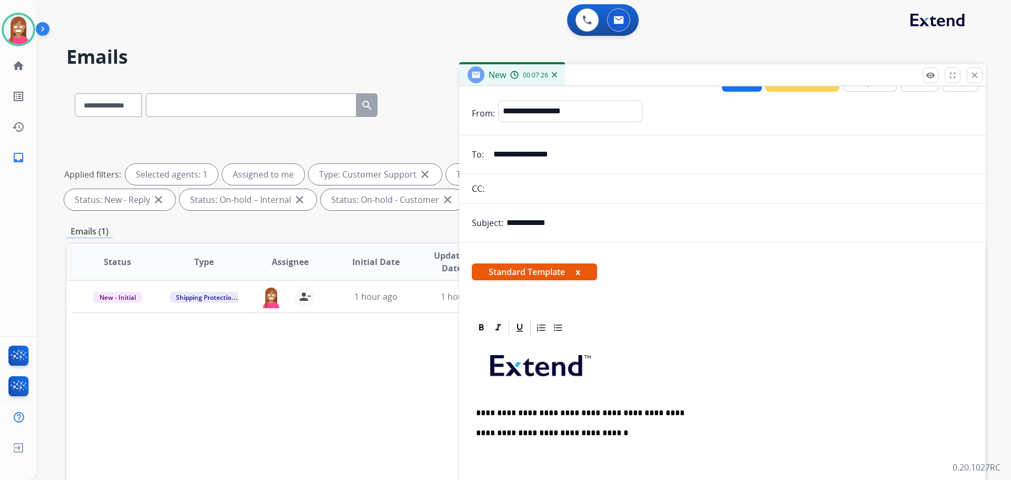
scroll to position [0, 0]
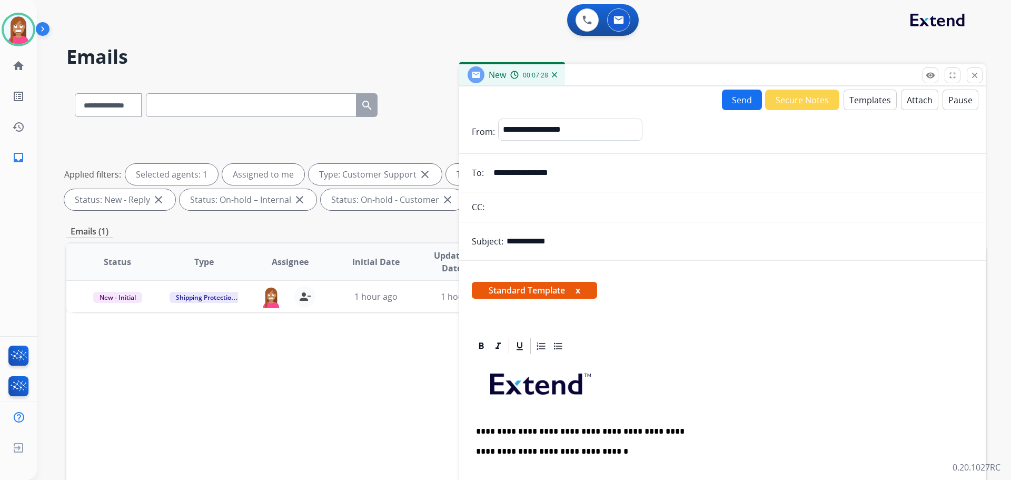
click at [735, 93] on button "Send" at bounding box center [742, 100] width 40 height 21
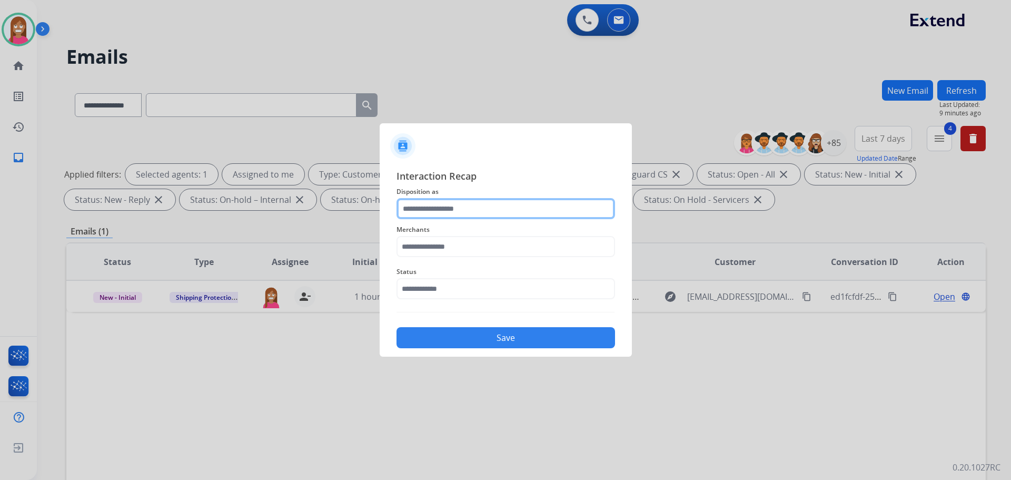
click at [421, 212] on input "text" at bounding box center [506, 208] width 219 height 21
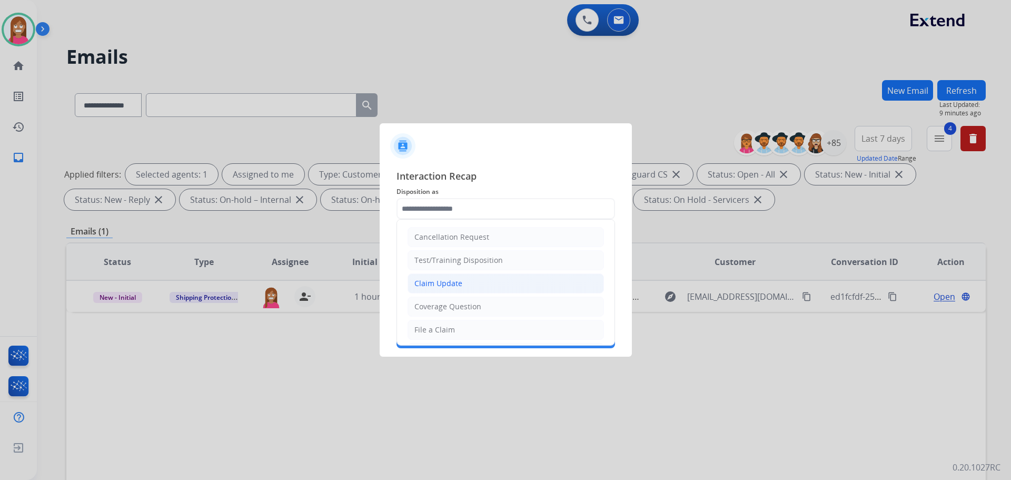
click at [420, 285] on div "Claim Update" at bounding box center [439, 283] width 48 height 11
type input "**********"
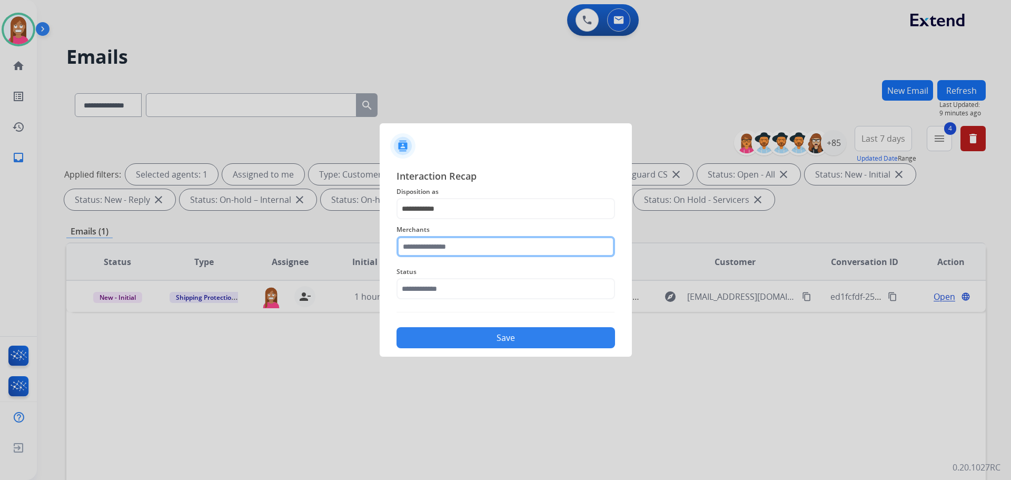
drag, startPoint x: 419, startPoint y: 252, endPoint x: 419, endPoint y: 258, distance: 5.8
click at [419, 256] on input "text" at bounding box center [506, 246] width 219 height 21
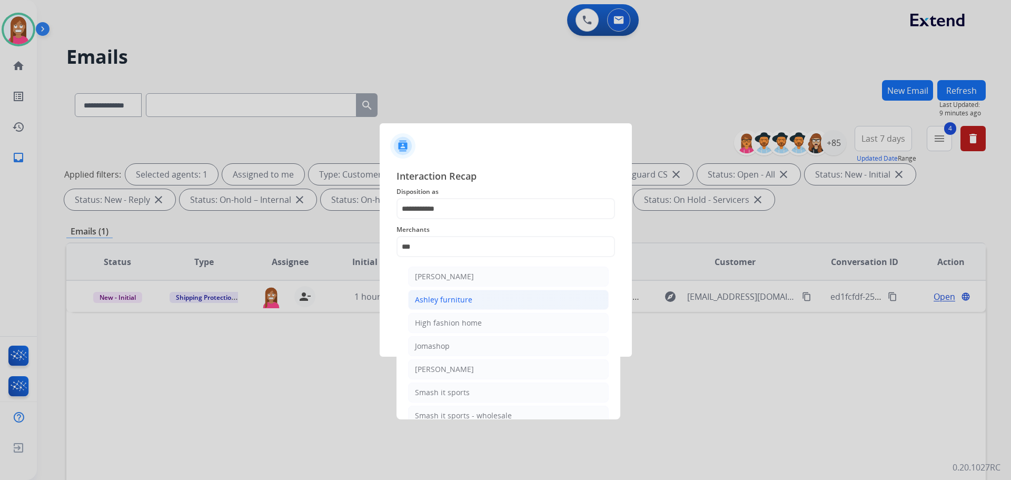
click at [430, 300] on div "Ashley furniture" at bounding box center [443, 299] width 57 height 11
type input "**********"
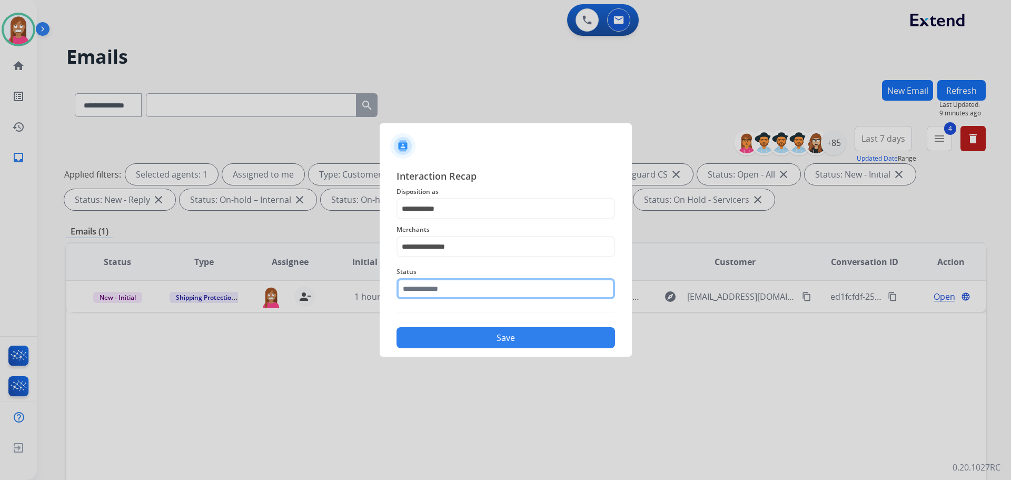
drag, startPoint x: 423, startPoint y: 291, endPoint x: 431, endPoint y: 301, distance: 12.8
click at [423, 291] on input "text" at bounding box center [506, 288] width 219 height 21
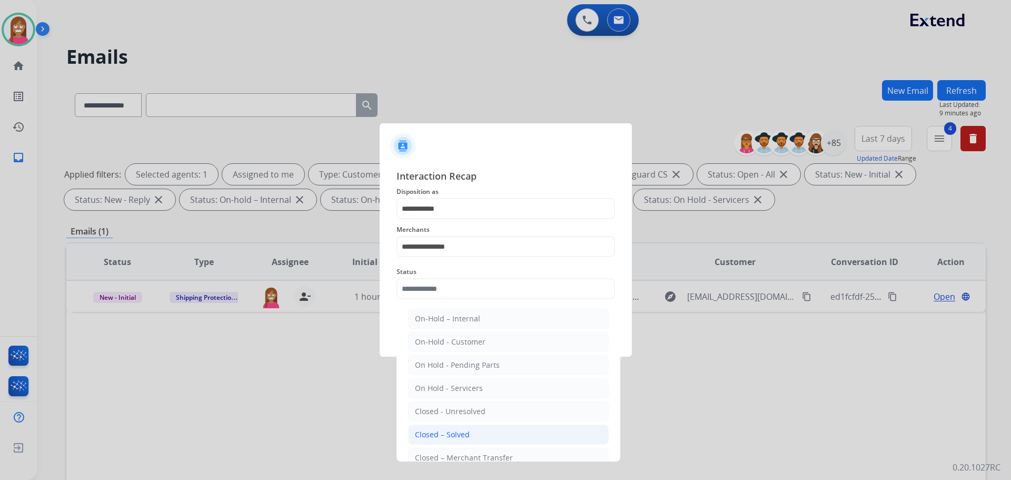
click at [434, 443] on li "Closed – Solved" at bounding box center [508, 435] width 201 height 20
type input "**********"
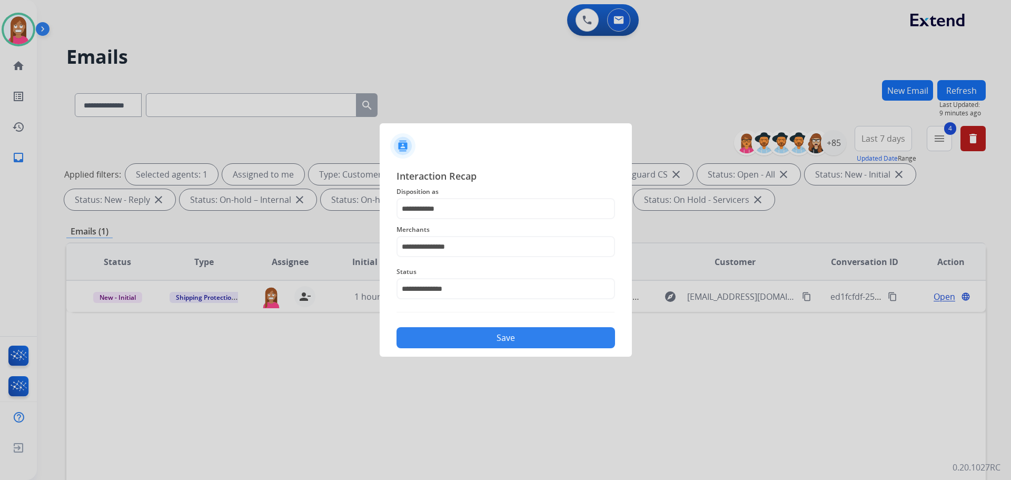
click at [445, 340] on button "Save" at bounding box center [506, 337] width 219 height 21
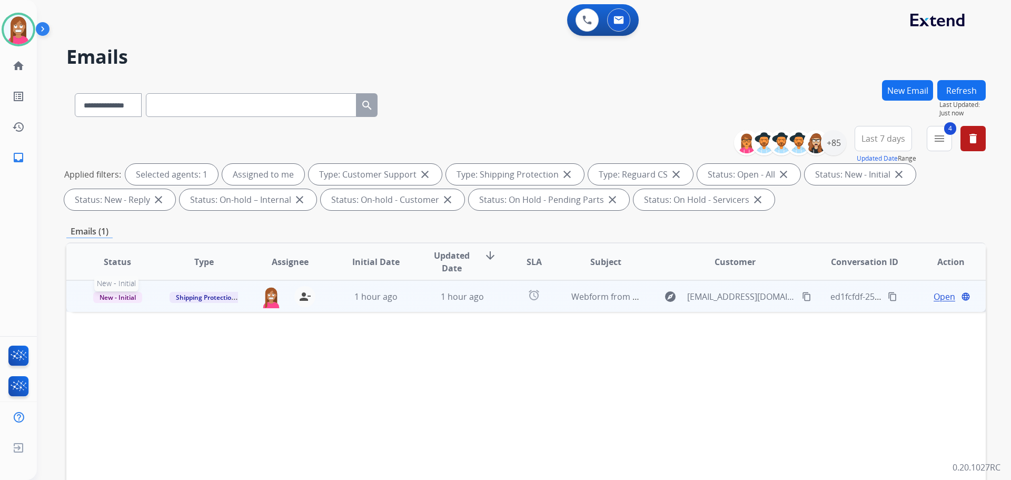
click at [119, 300] on span "New - Initial" at bounding box center [117, 297] width 49 height 11
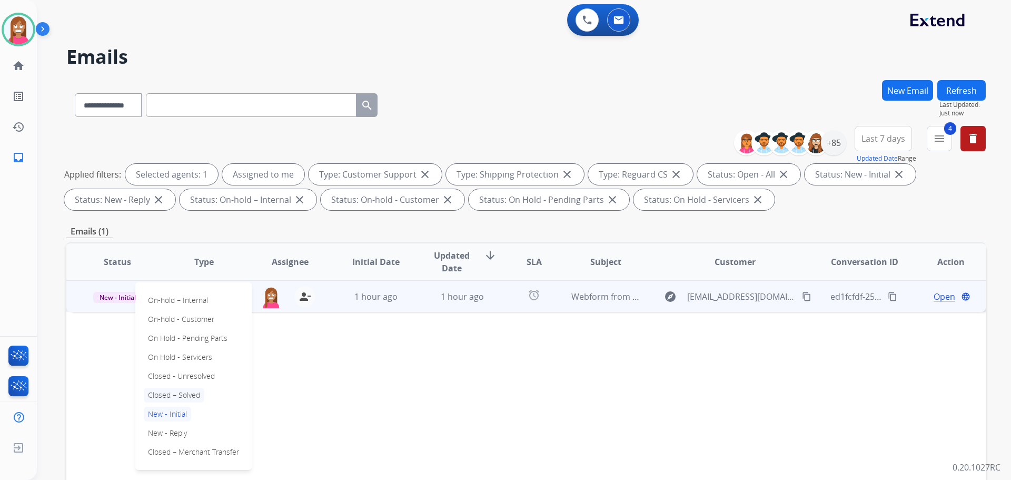
click at [175, 396] on p "Closed – Solved" at bounding box center [174, 395] width 61 height 15
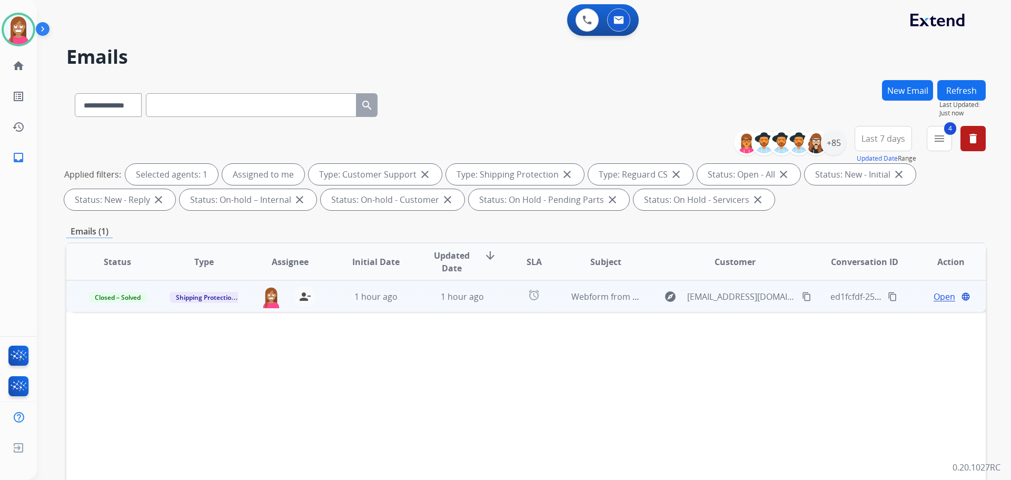
click at [957, 95] on button "Refresh" at bounding box center [962, 90] width 48 height 21
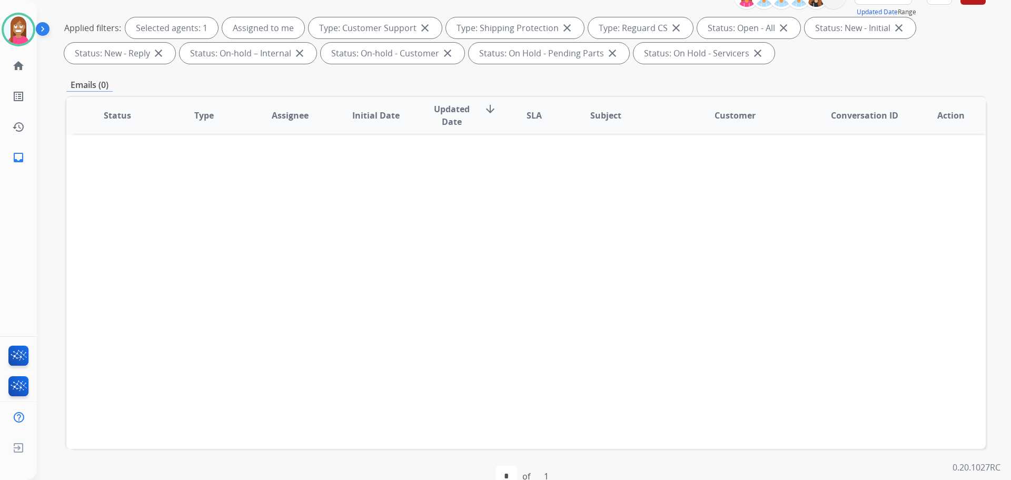
scroll to position [170, 0]
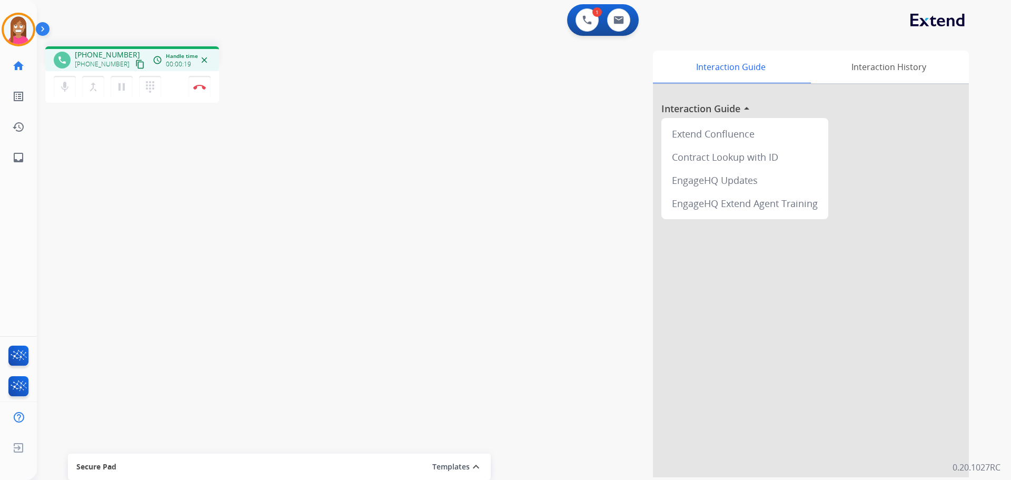
click at [135, 63] on mat-icon "content_copy" at bounding box center [139, 64] width 9 height 9
drag, startPoint x: 125, startPoint y: 63, endPoint x: 134, endPoint y: 67, distance: 9.4
click at [135, 63] on mat-icon "content_copy" at bounding box center [139, 64] width 9 height 9
click at [197, 83] on button "Disconnect" at bounding box center [200, 87] width 22 height 22
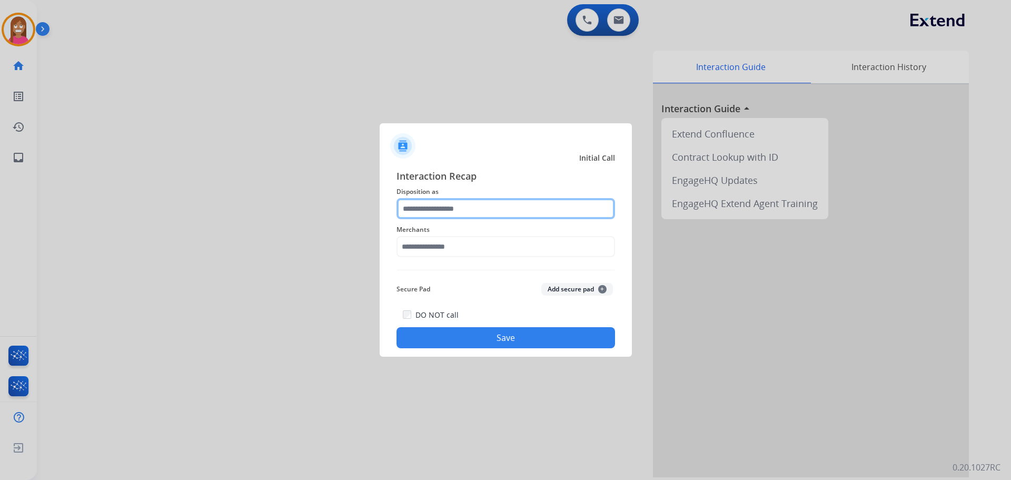
click at [419, 201] on input "text" at bounding box center [506, 208] width 219 height 21
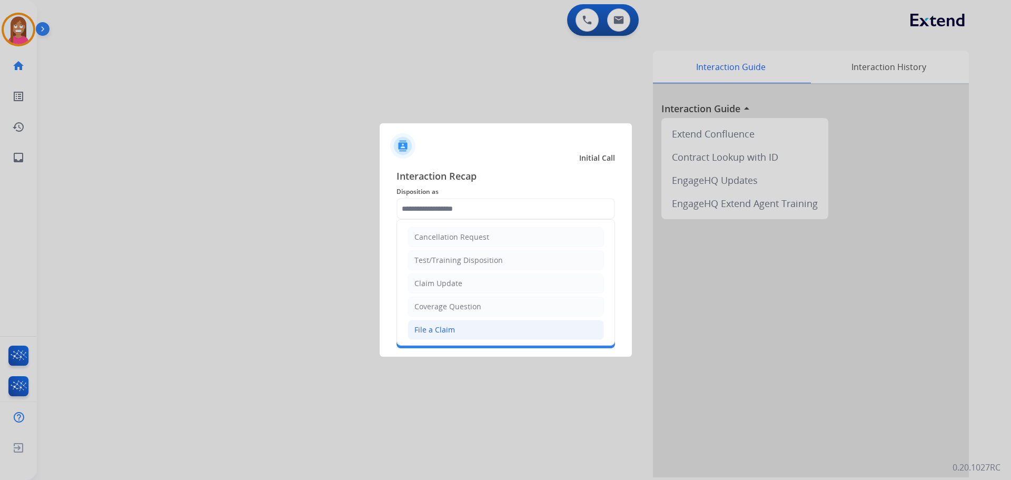
drag, startPoint x: 437, startPoint y: 334, endPoint x: 427, endPoint y: 311, distance: 25.2
click at [437, 334] on div "File a Claim" at bounding box center [435, 329] width 41 height 11
type input "**********"
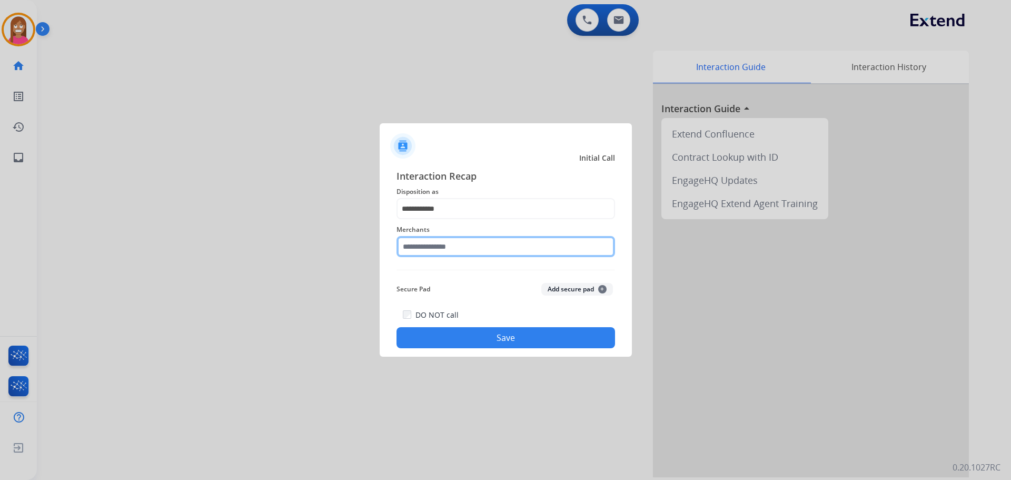
click at [415, 252] on input "text" at bounding box center [506, 246] width 219 height 21
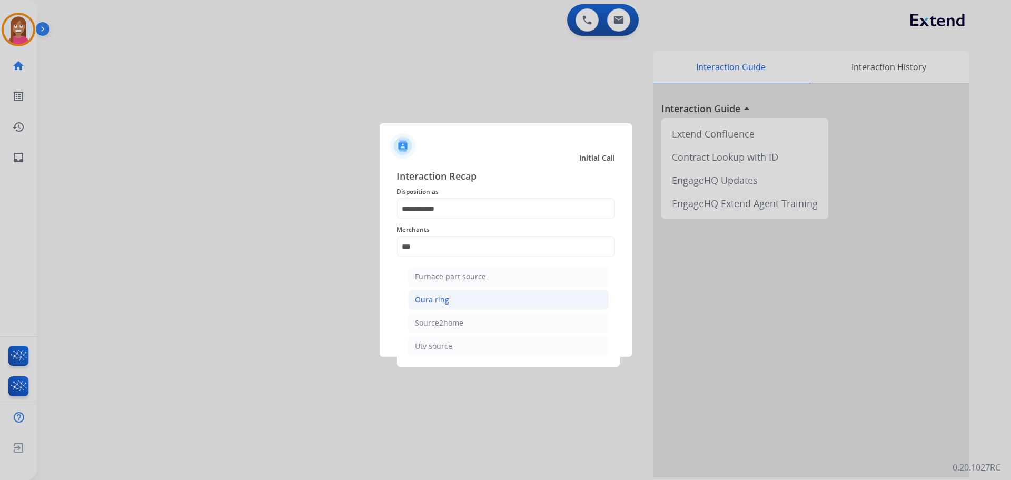
click at [426, 293] on li "Oura ring" at bounding box center [508, 300] width 201 height 20
type input "*********"
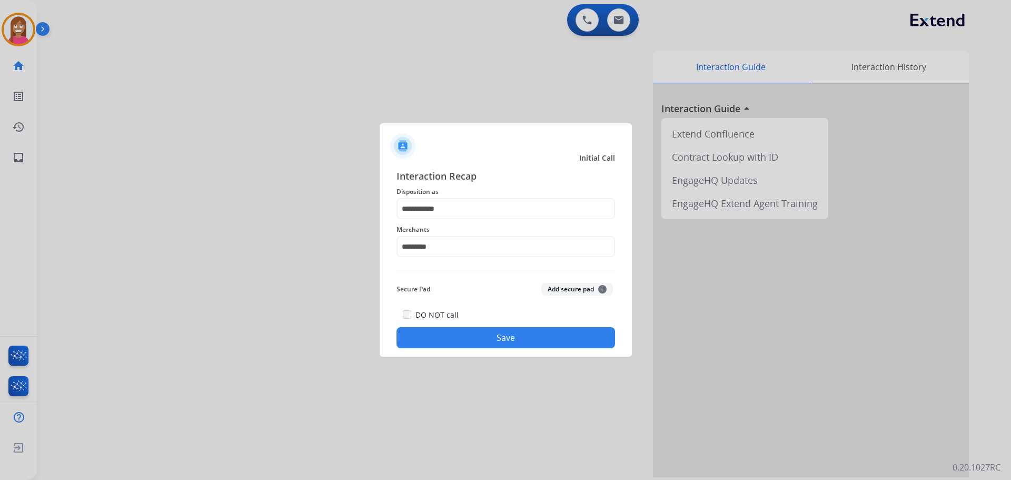
click at [450, 329] on button "Save" at bounding box center [506, 337] width 219 height 21
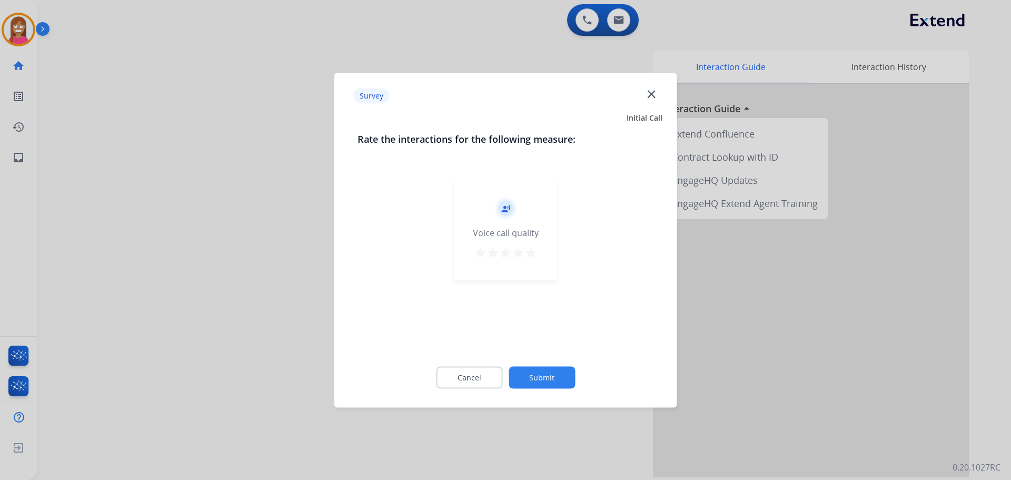
click at [651, 94] on mat-icon "close" at bounding box center [652, 94] width 14 height 14
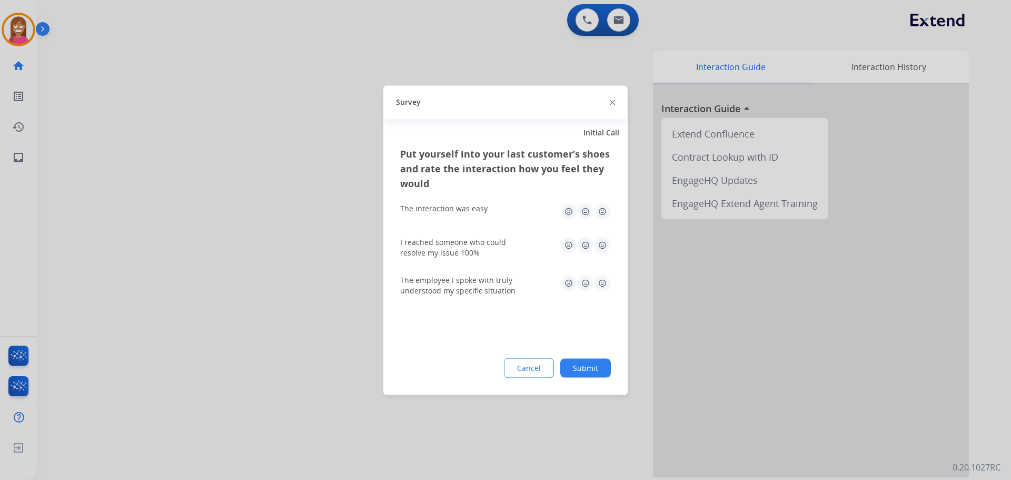
click at [613, 103] on img at bounding box center [612, 102] width 5 height 5
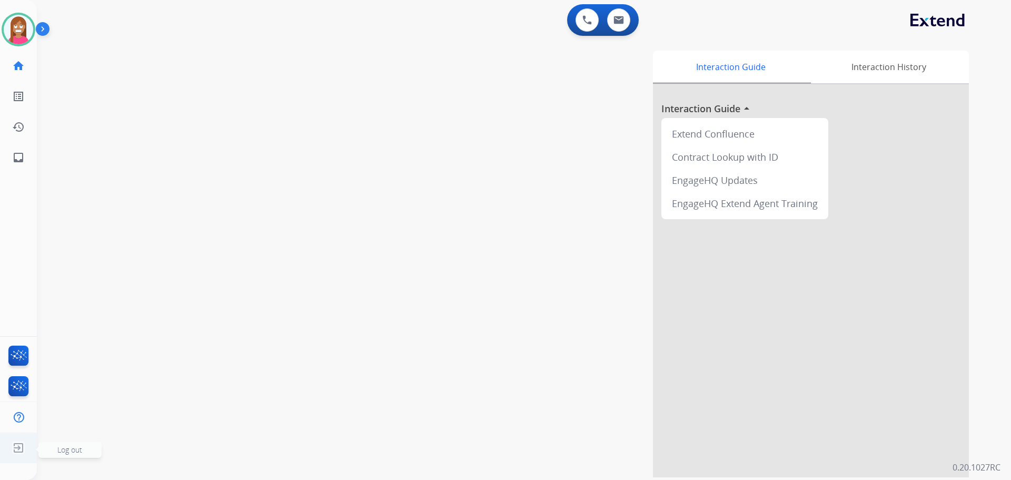
click at [12, 448] on img at bounding box center [18, 448] width 19 height 20
